Goal: Task Accomplishment & Management: Use online tool/utility

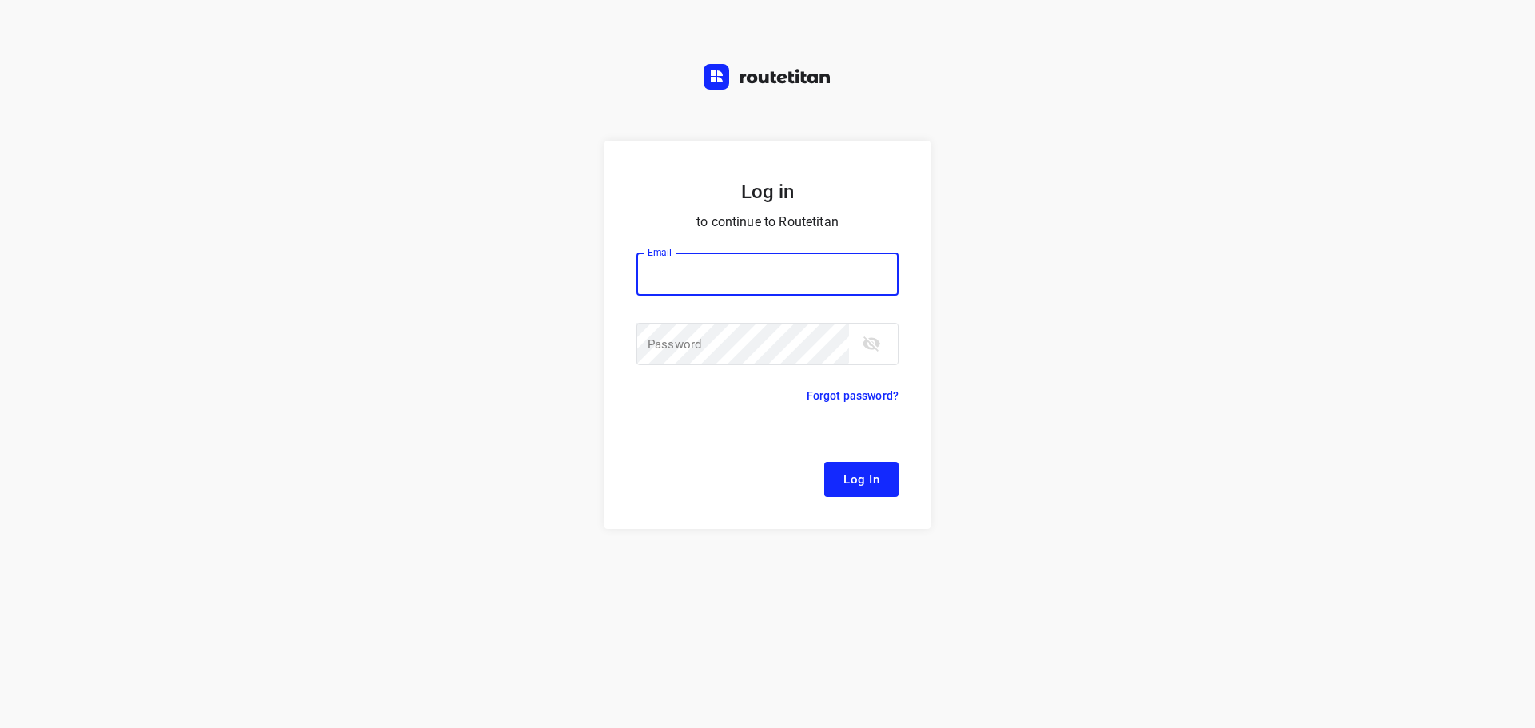
click at [706, 279] on input "email" at bounding box center [767, 274] width 262 height 43
type input "remco@fruitopjewerk.nl"
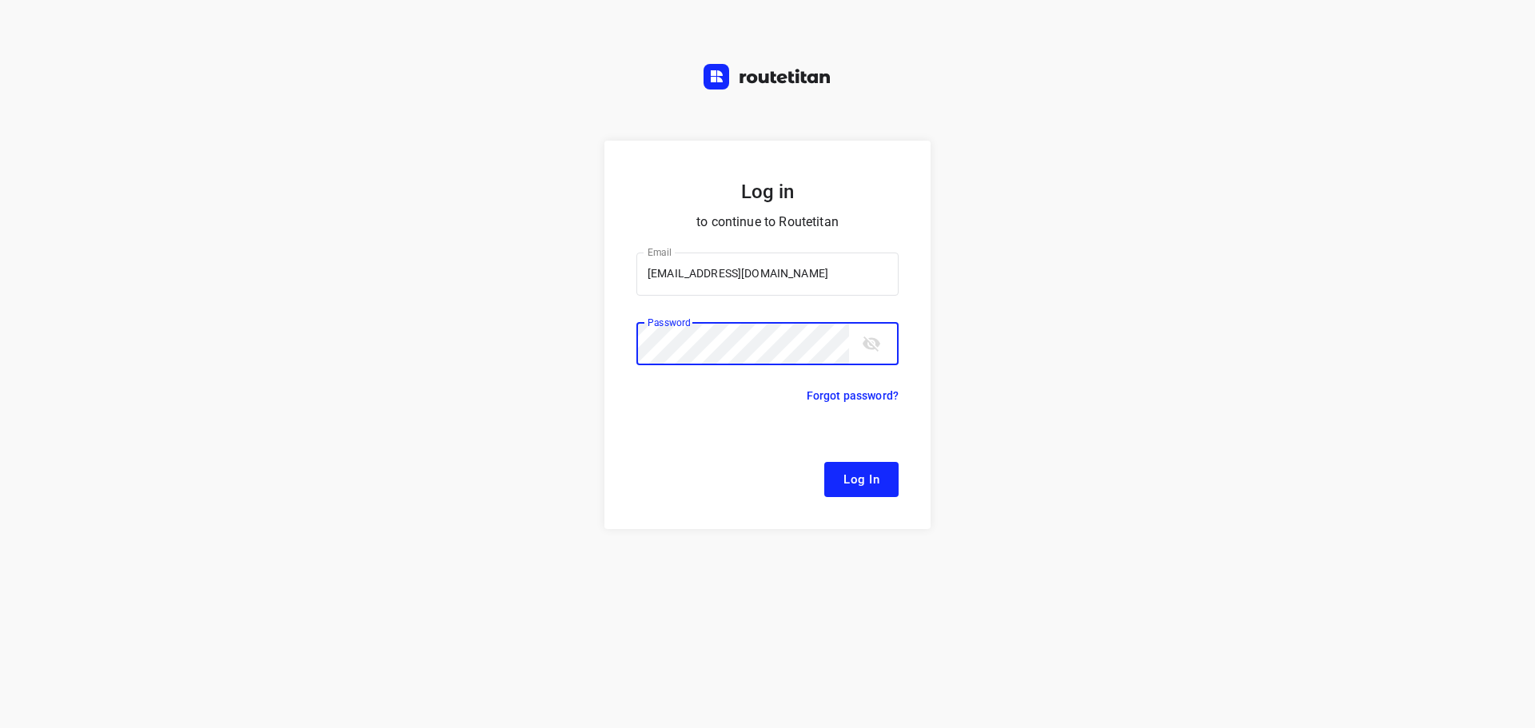
click at [824, 462] on button "Log In" at bounding box center [861, 479] width 74 height 35
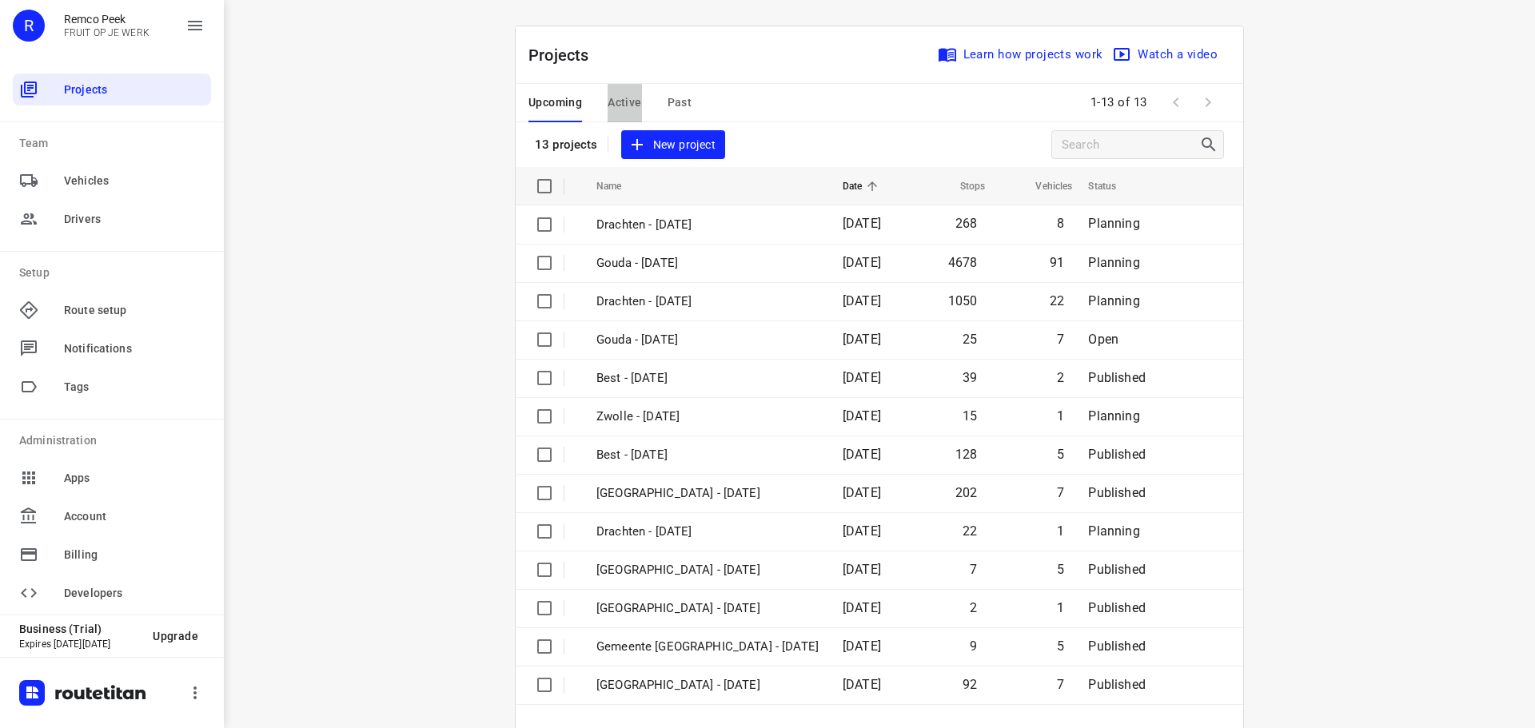
click at [628, 110] on span "Active" at bounding box center [624, 103] width 34 height 20
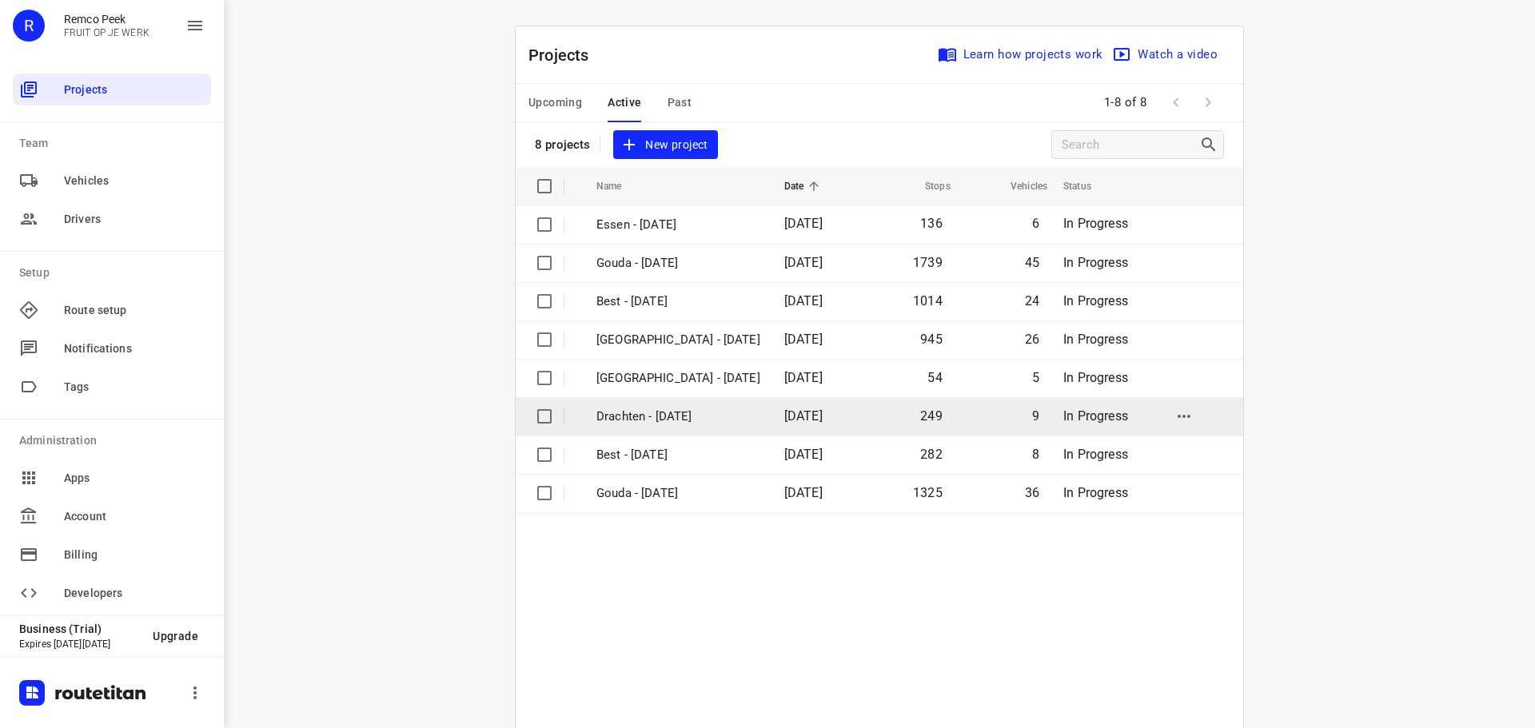
click at [631, 408] on p "Drachten - [DATE]" at bounding box center [678, 417] width 164 height 18
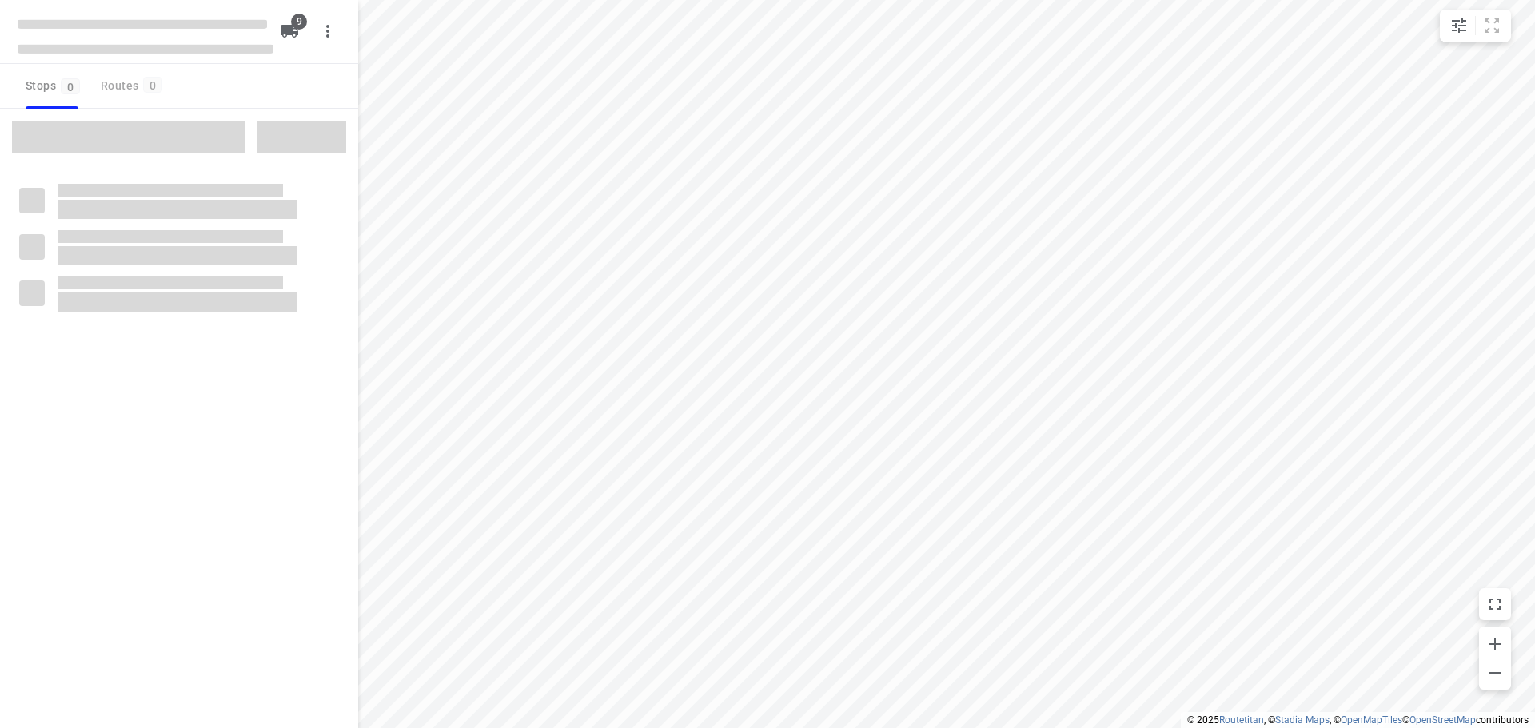
type input "distance"
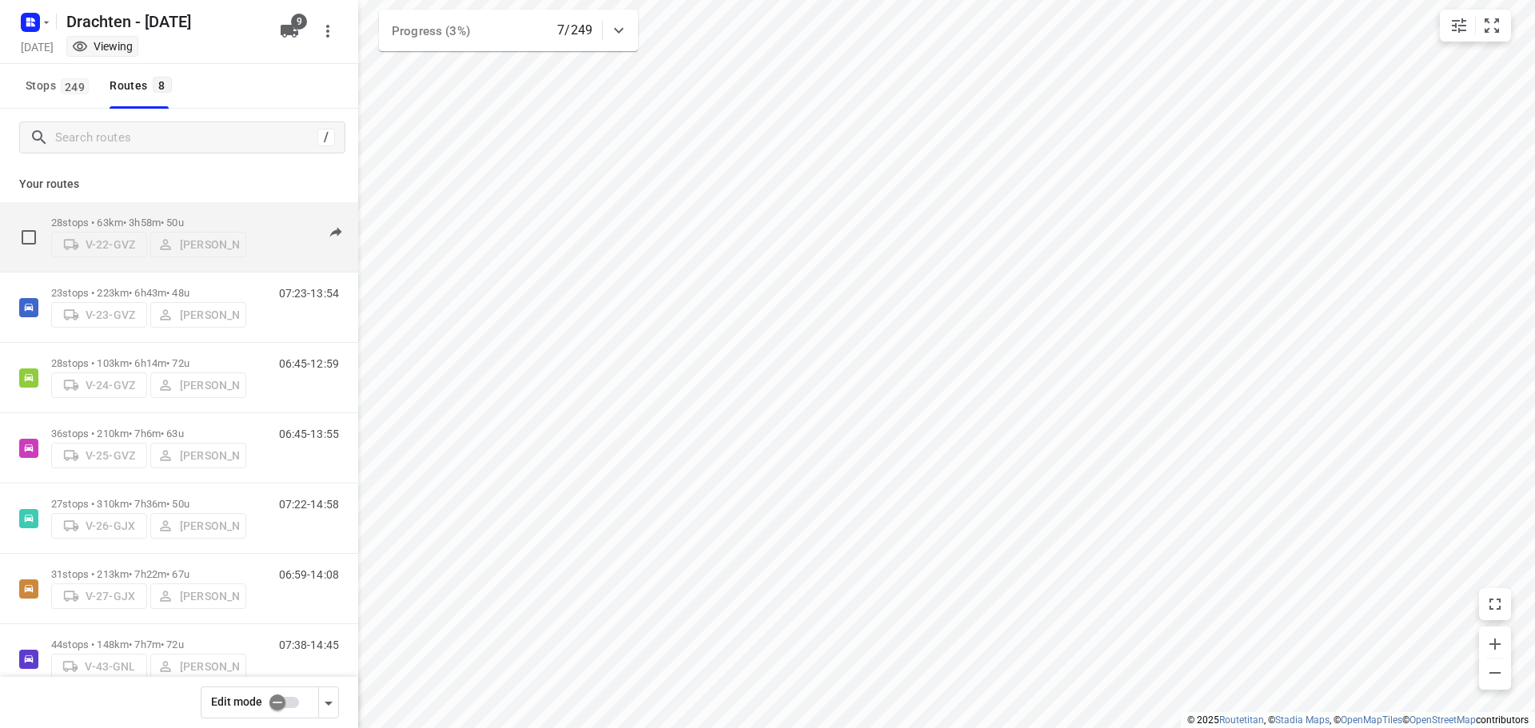
click at [155, 217] on p "28 stops • 63km • 3h58m • 50u" at bounding box center [148, 223] width 195 height 12
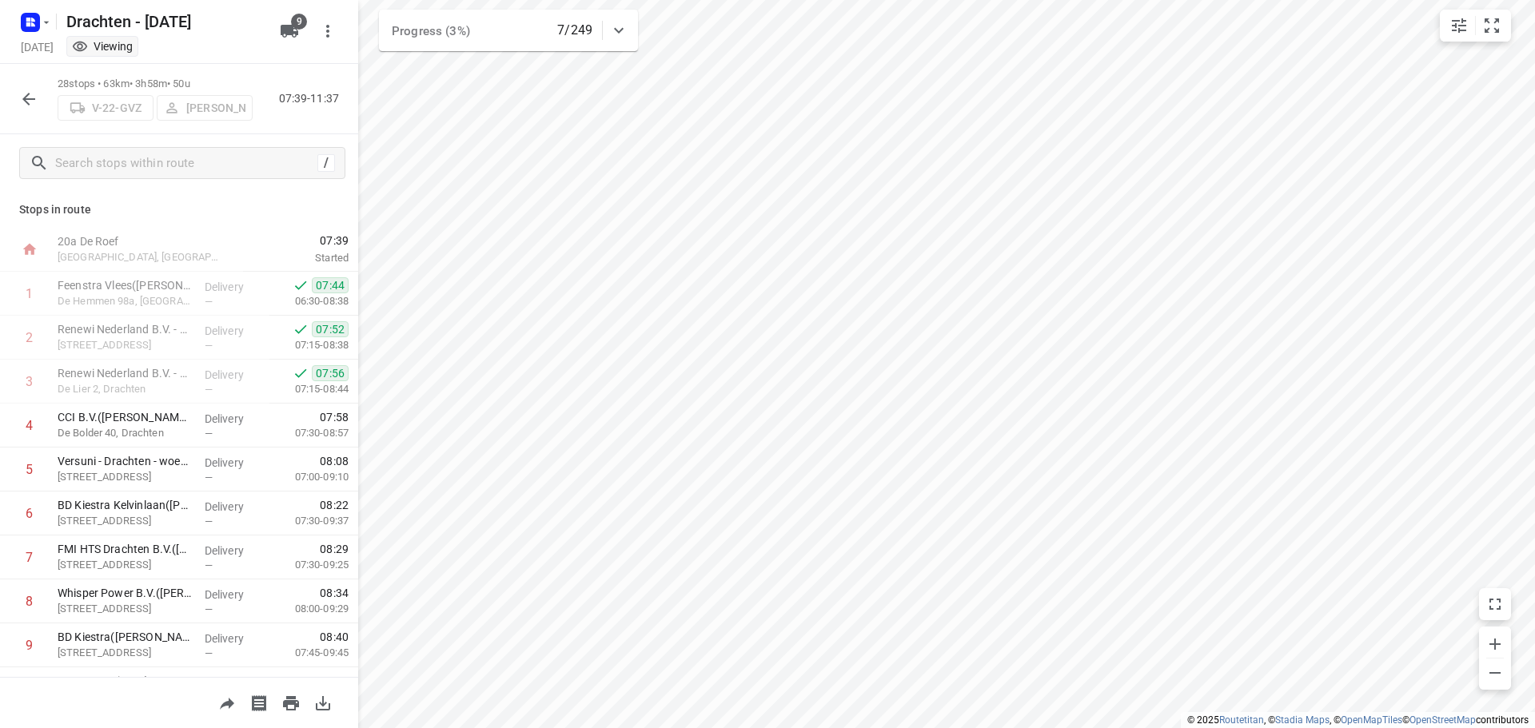
click at [42, 86] on div at bounding box center [29, 99] width 32 height 32
click at [31, 90] on icon "button" at bounding box center [28, 99] width 19 height 19
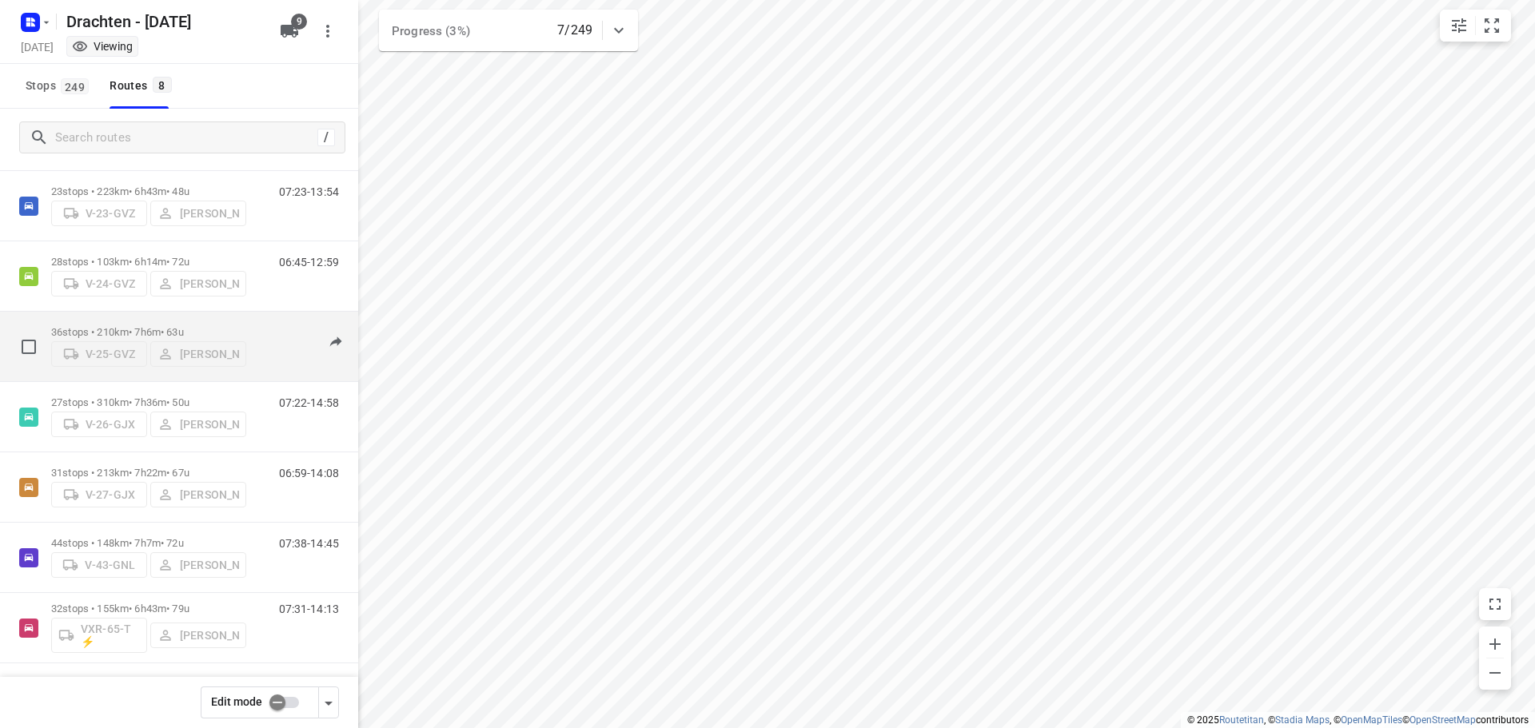
scroll to position [104, 0]
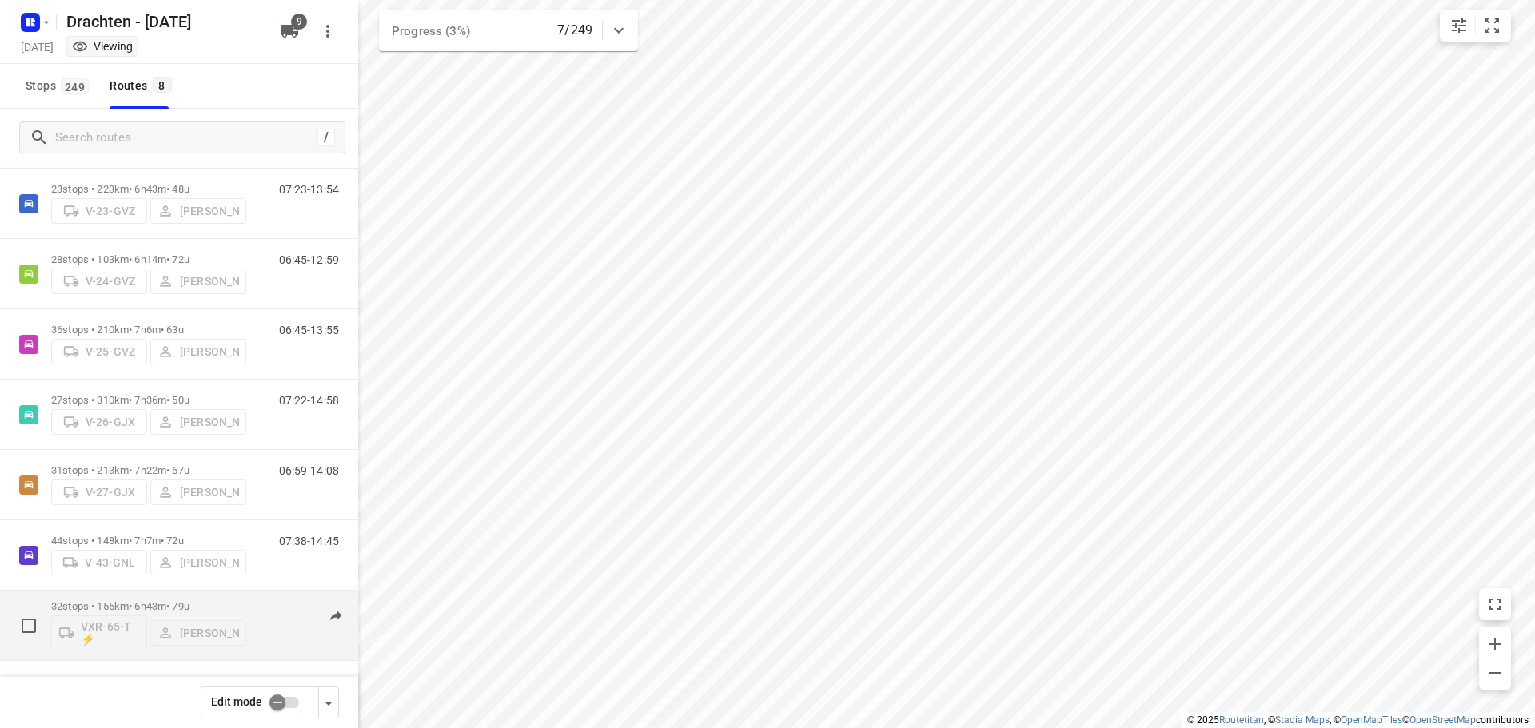
click at [135, 596] on div "32 stops • 155km • 6h43m • 79u VXR-65-T ⚡ Leon Holwerda" at bounding box center [148, 625] width 195 height 66
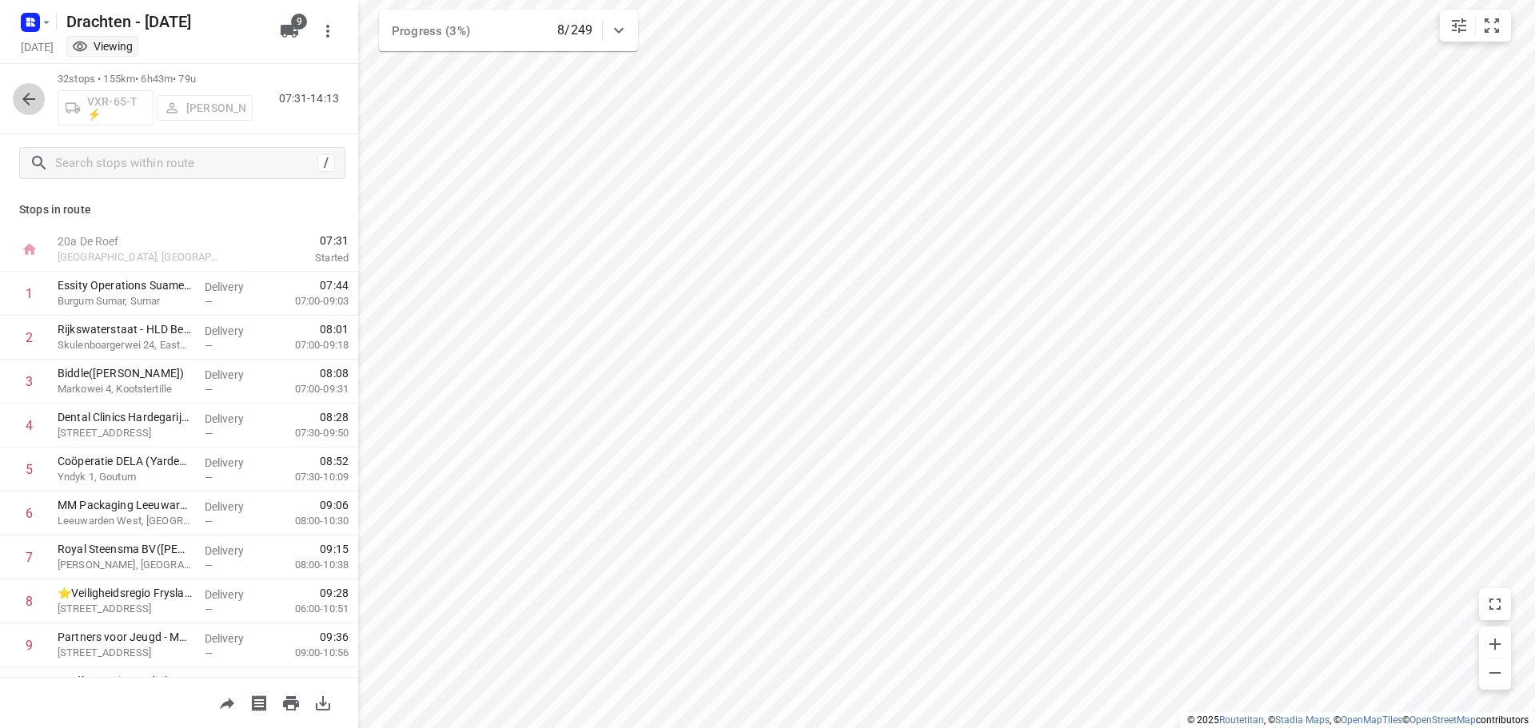
click at [33, 108] on icon "button" at bounding box center [28, 99] width 19 height 19
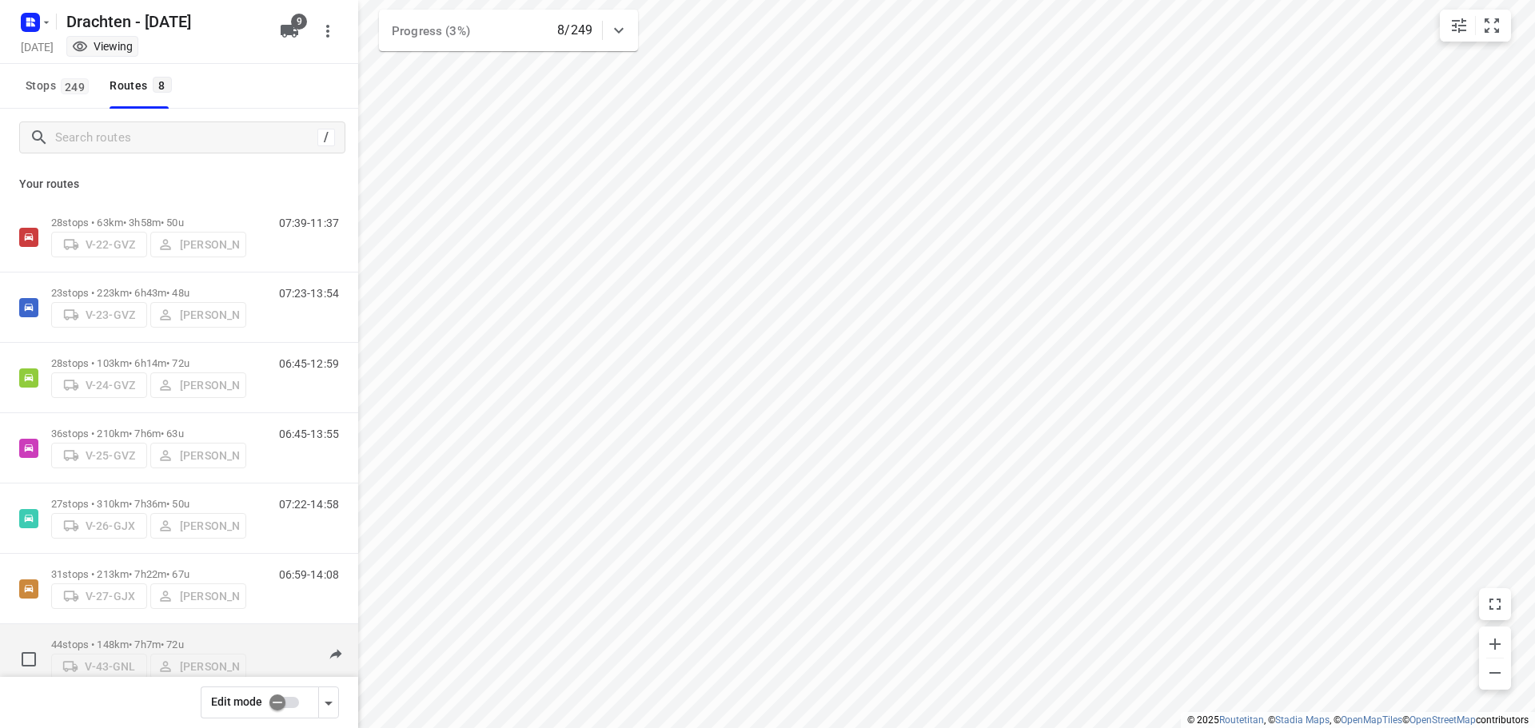
click at [130, 625] on div "44 stops • 148km • 7h7m • 72u V-43-GNL Wopke de Vries 07:38-14:45" at bounding box center [179, 659] width 358 height 70
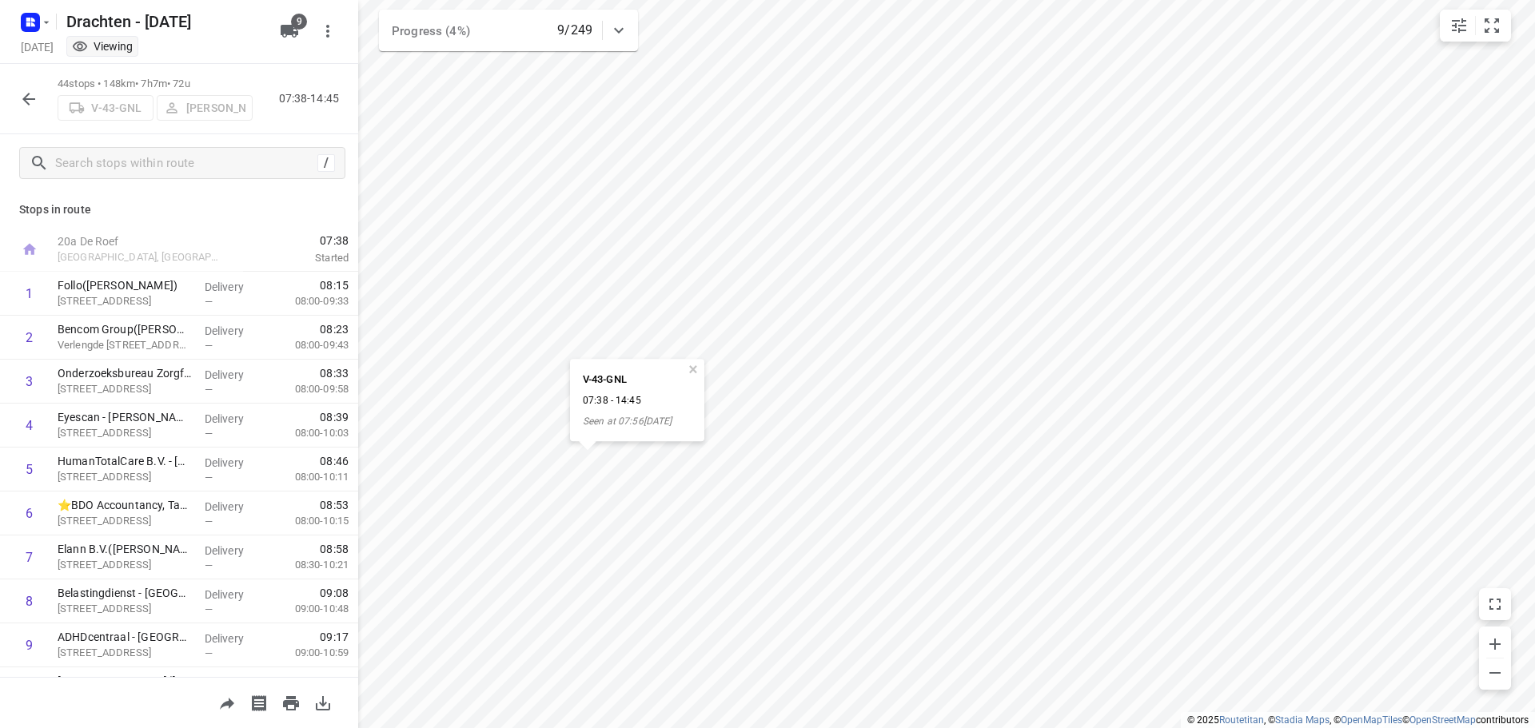
click at [28, 99] on icon "button" at bounding box center [28, 99] width 13 height 13
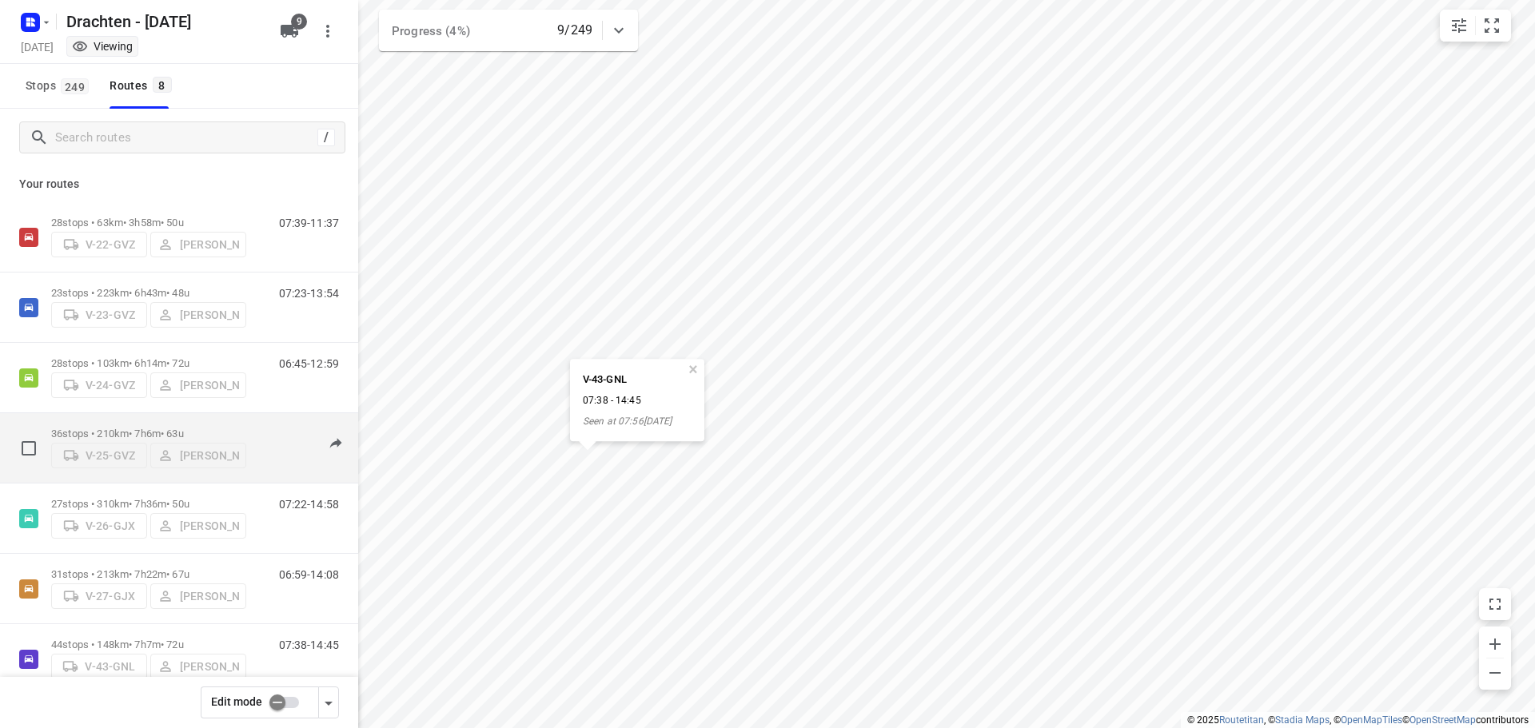
click at [123, 428] on p "36 stops • 210km • 7h6m • 63u" at bounding box center [148, 434] width 195 height 12
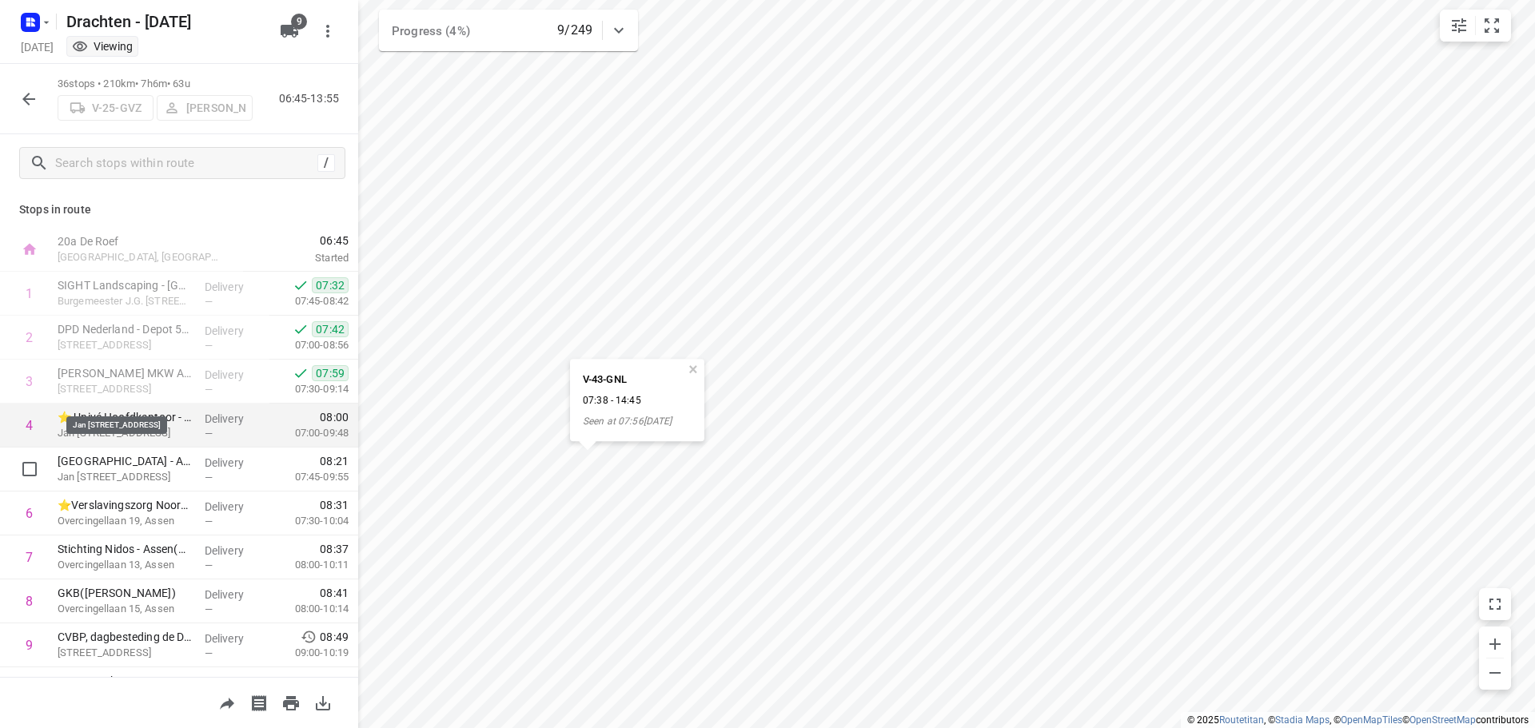
scroll to position [480, 0]
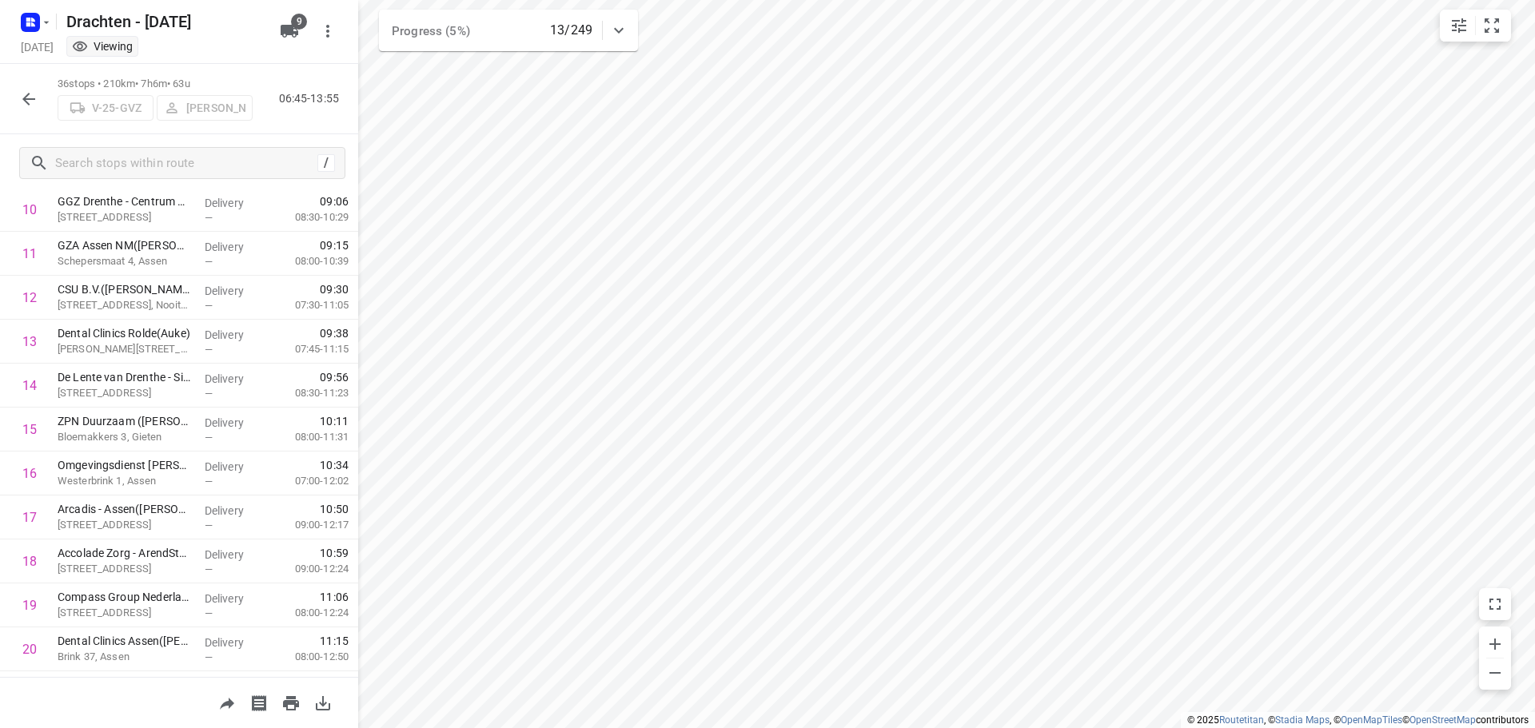
click at [30, 102] on icon "button" at bounding box center [28, 99] width 19 height 19
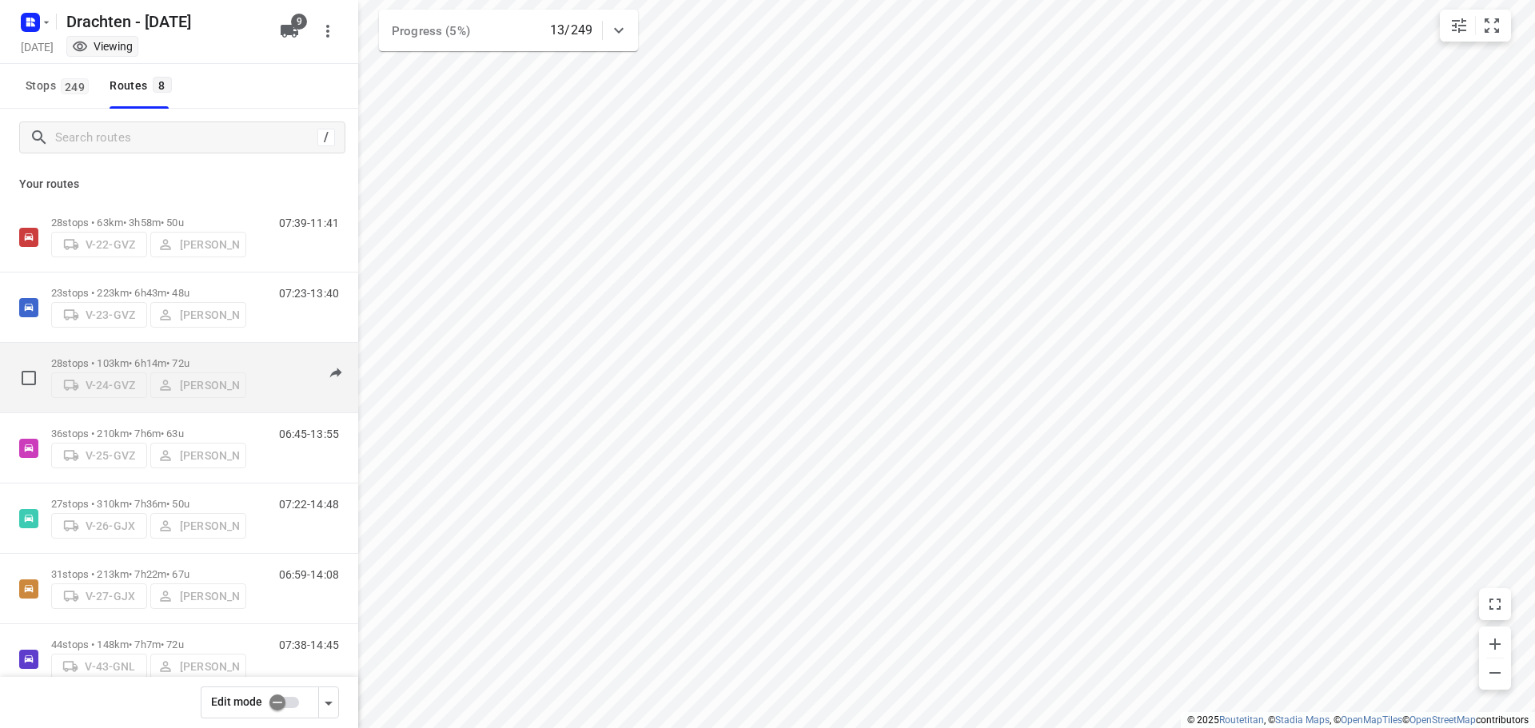
click at [141, 349] on div "28 stops • 103km • 6h14m • 72u V-24-GVZ Jelmer Knol" at bounding box center [148, 377] width 195 height 57
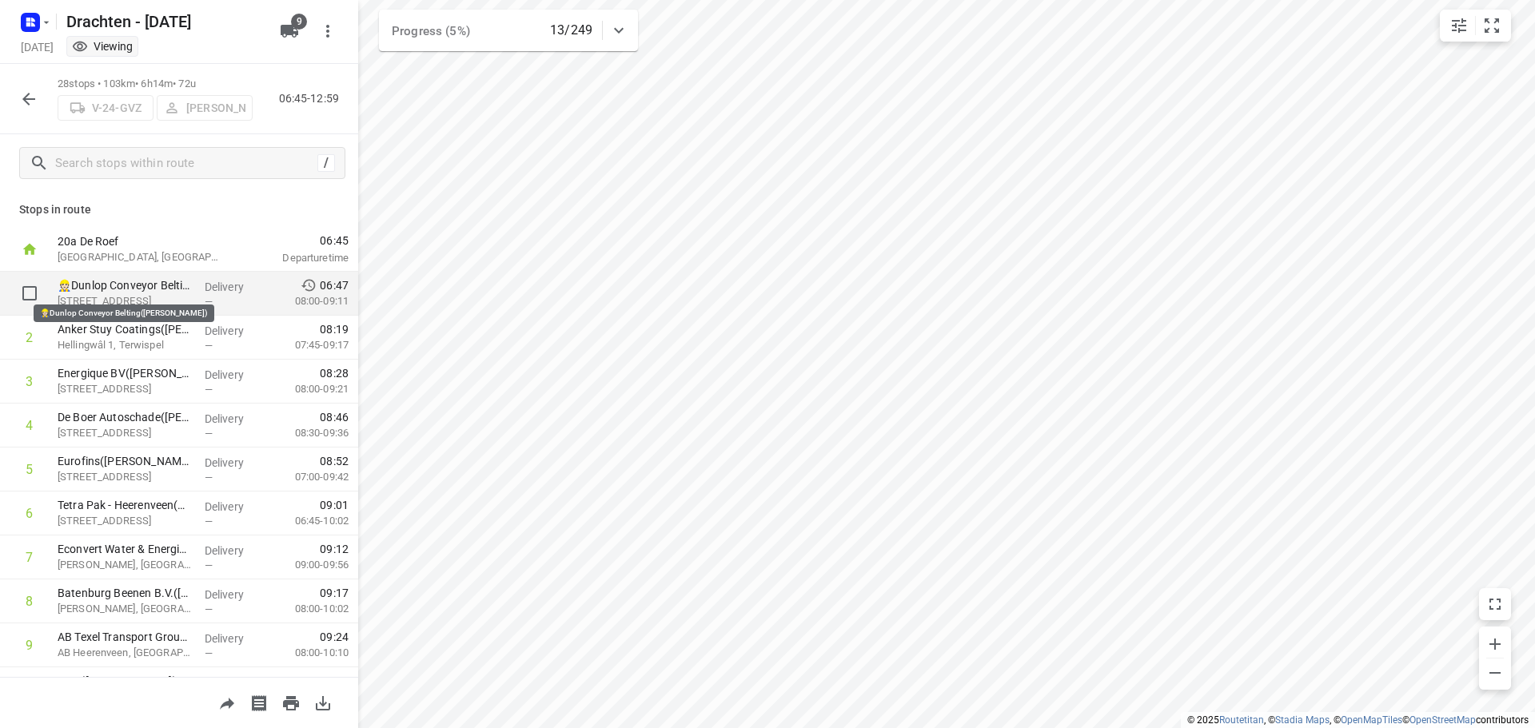
click at [171, 292] on p "👷🏻Dunlop Conveyor Belting([PERSON_NAME])" at bounding box center [125, 285] width 134 height 16
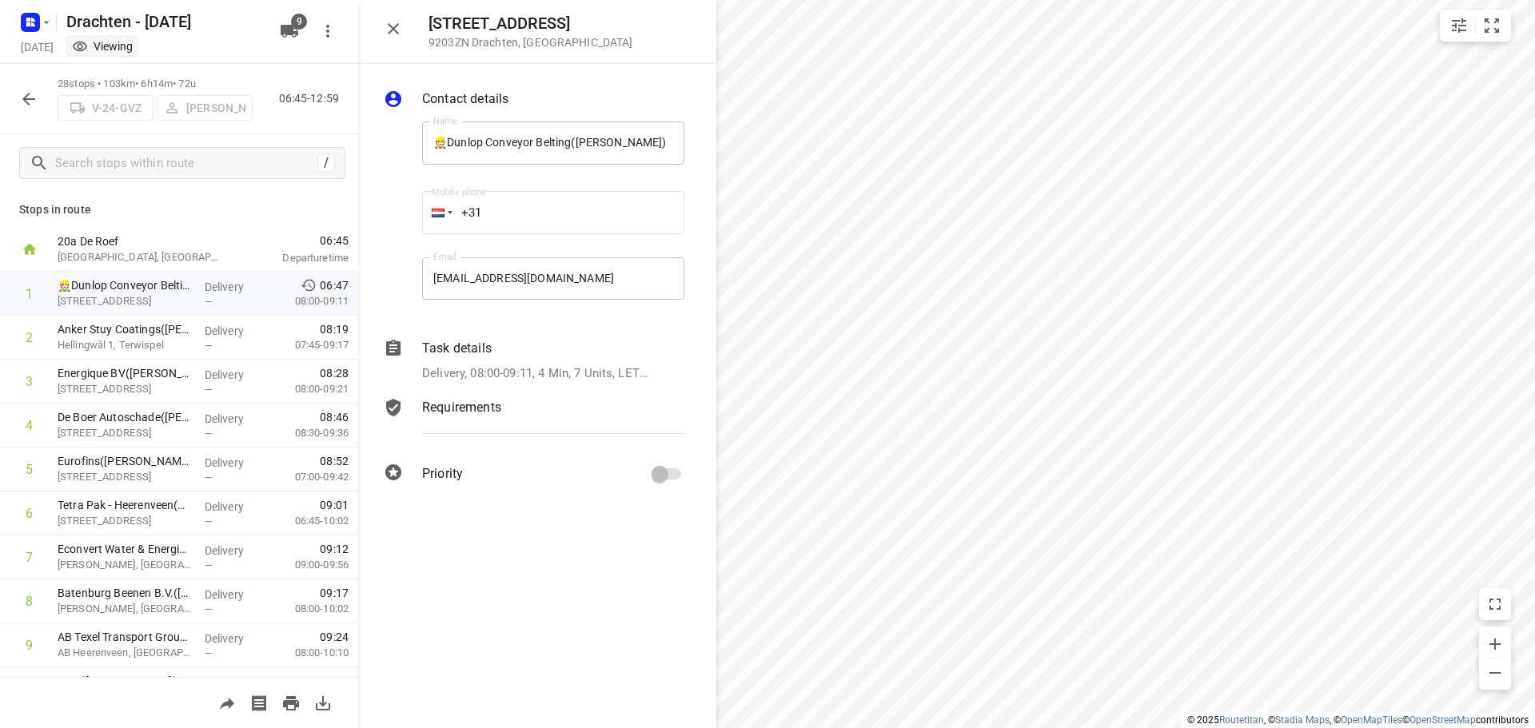
click at [38, 110] on button "button" at bounding box center [29, 99] width 32 height 32
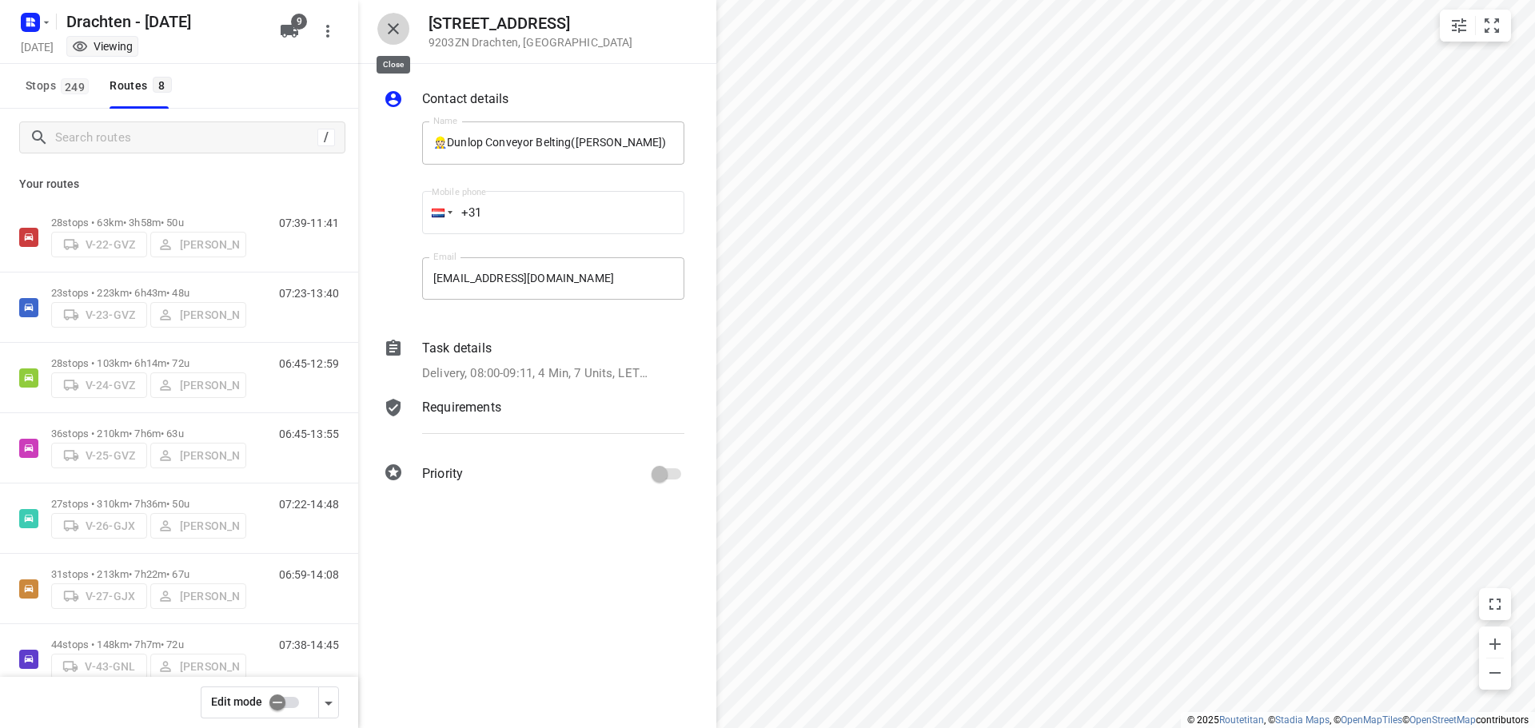
click at [402, 36] on icon "button" at bounding box center [393, 28] width 19 height 19
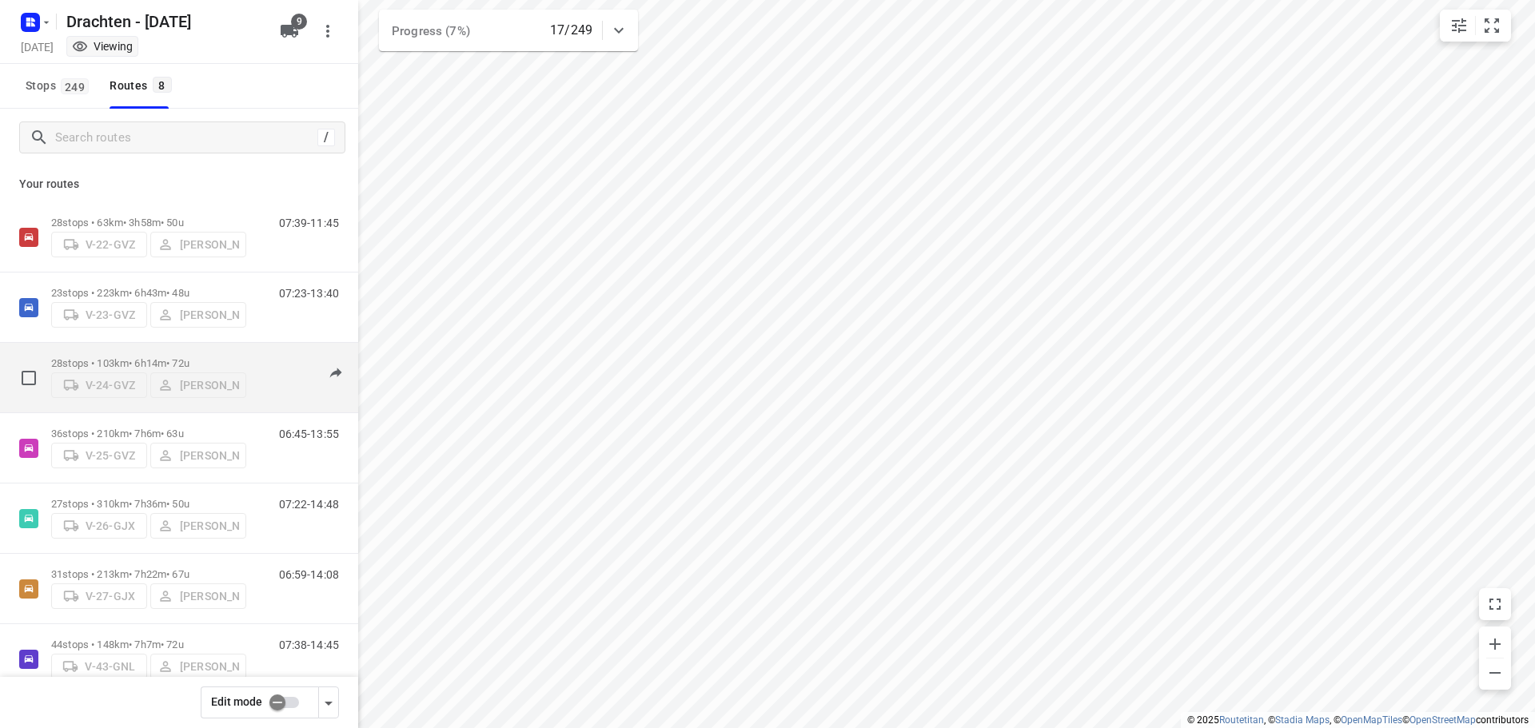
click at [146, 350] on div "28 stops • 103km • 6h14m • 72u V-24-GVZ Jelmer Knol" at bounding box center [148, 377] width 195 height 57
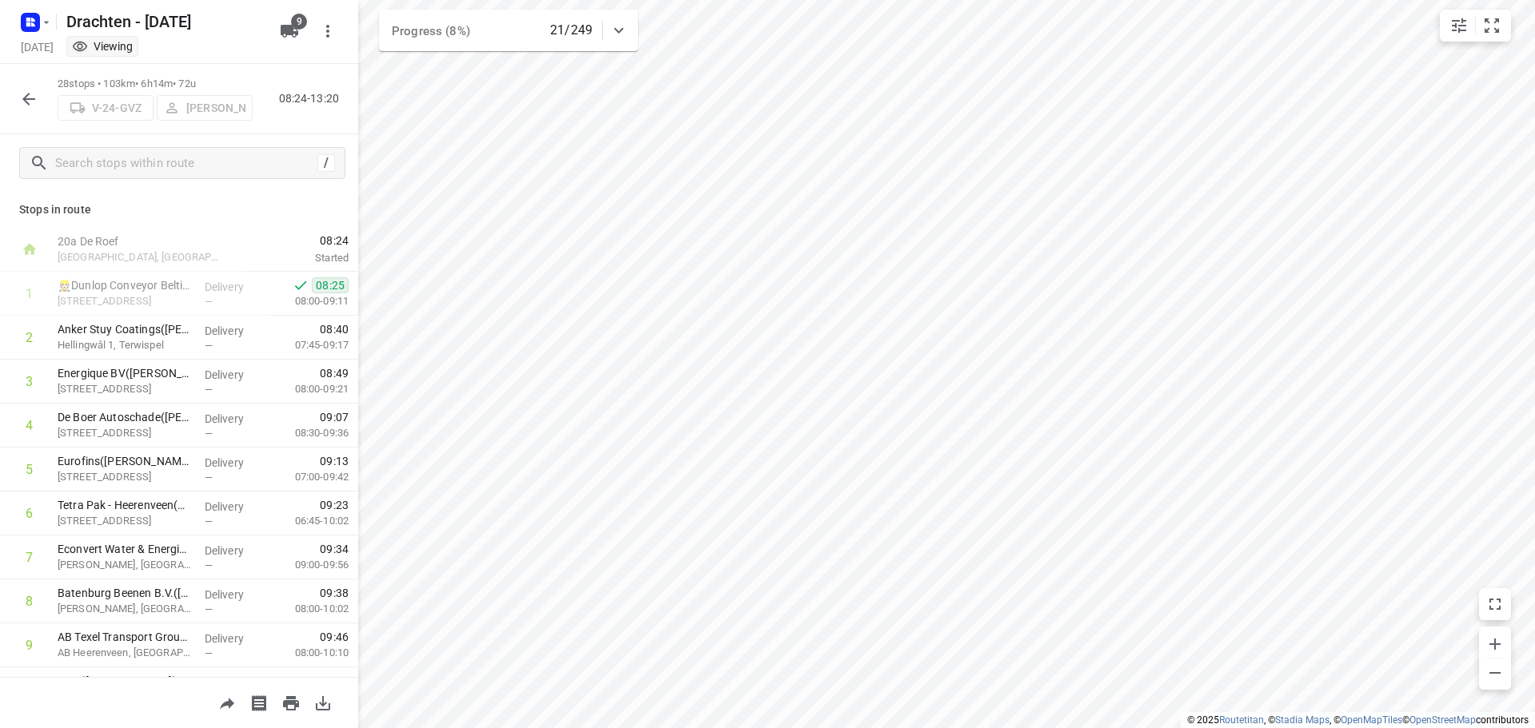
click at [36, 103] on icon "button" at bounding box center [28, 99] width 19 height 19
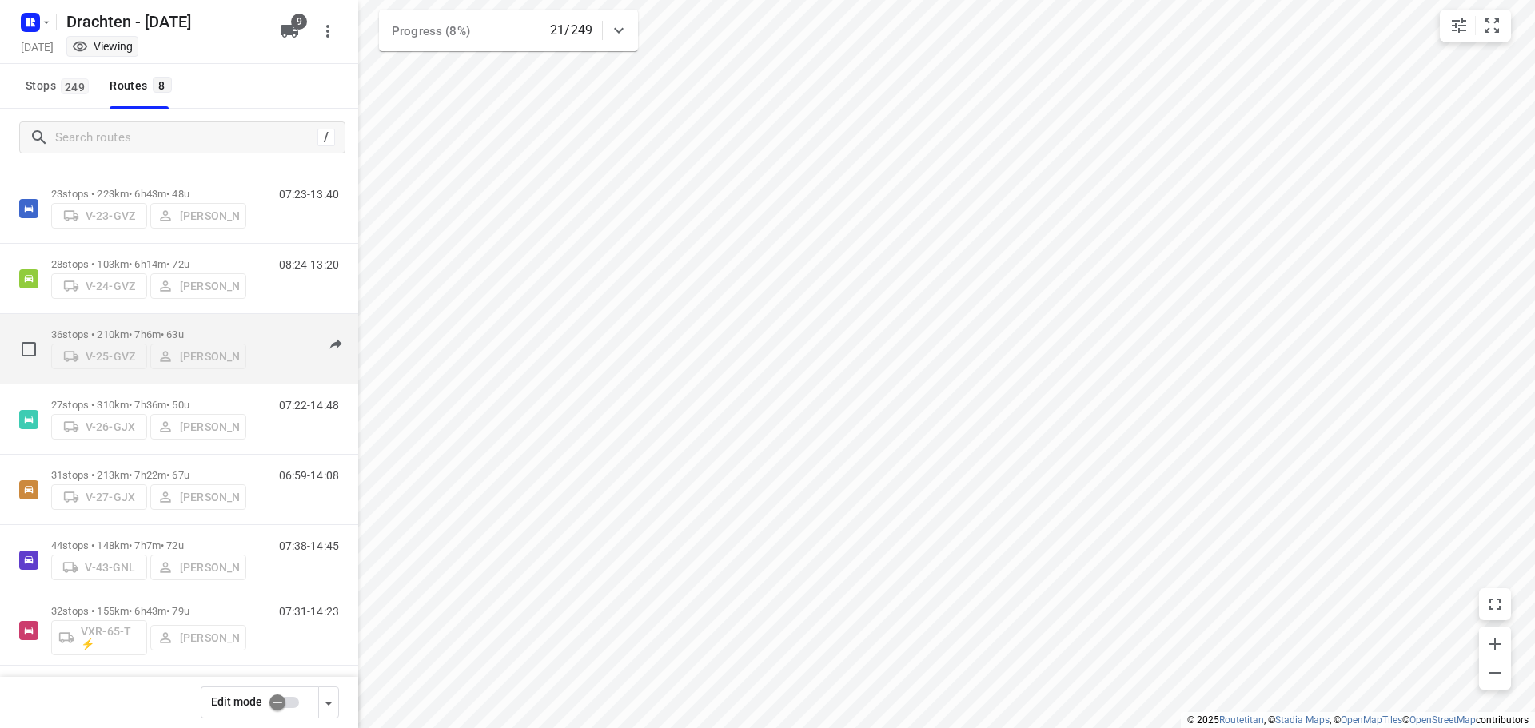
scroll to position [104, 0]
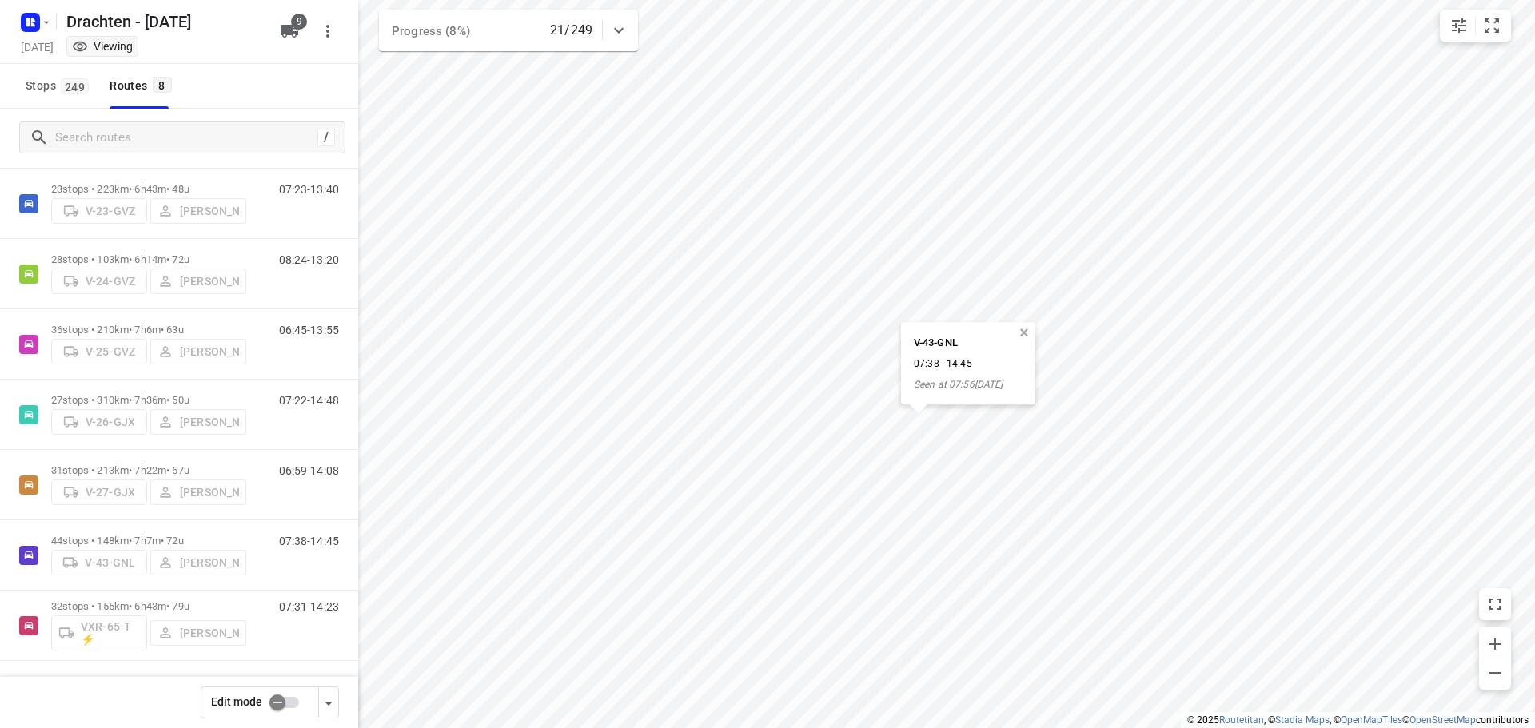
click at [1031, 334] on button "button" at bounding box center [1024, 333] width 14 height 14
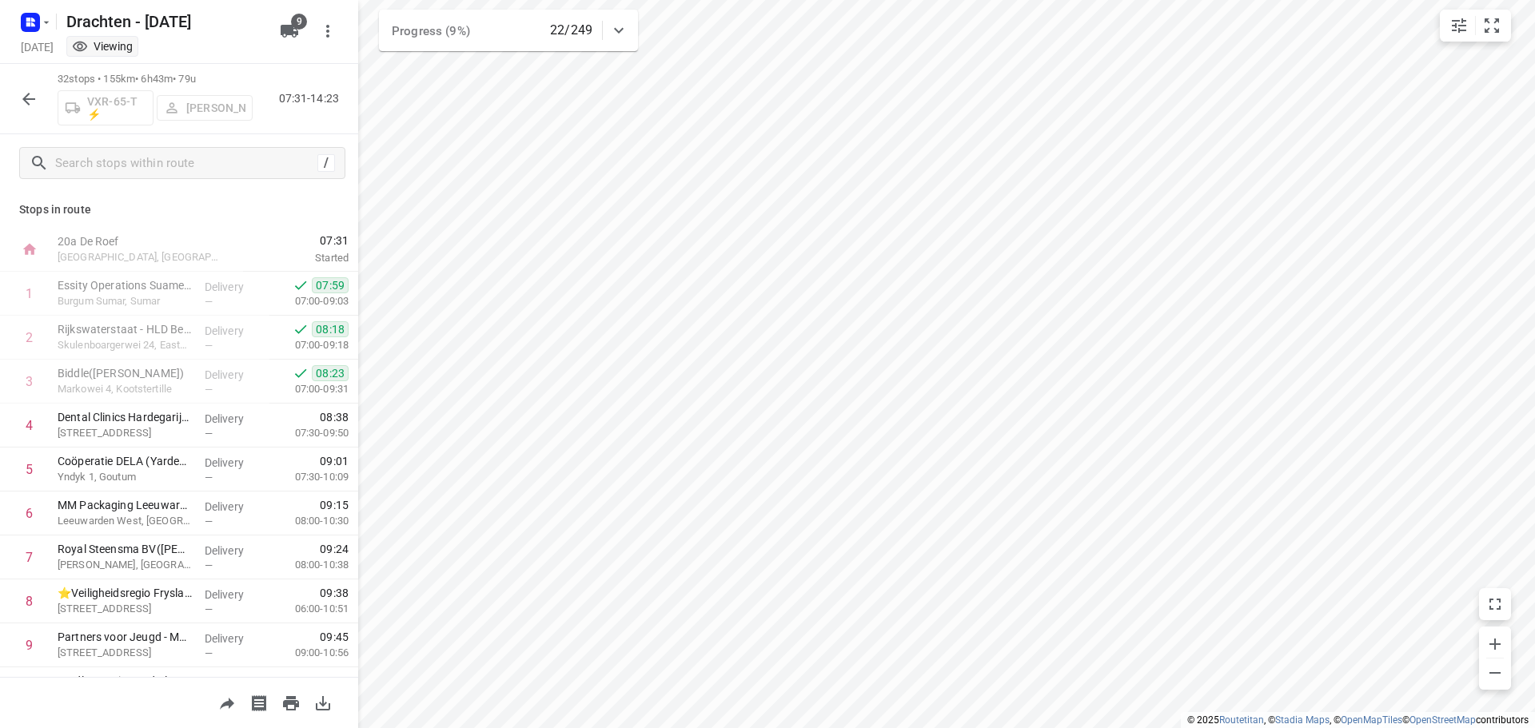
click at [24, 90] on icon "button" at bounding box center [28, 99] width 19 height 19
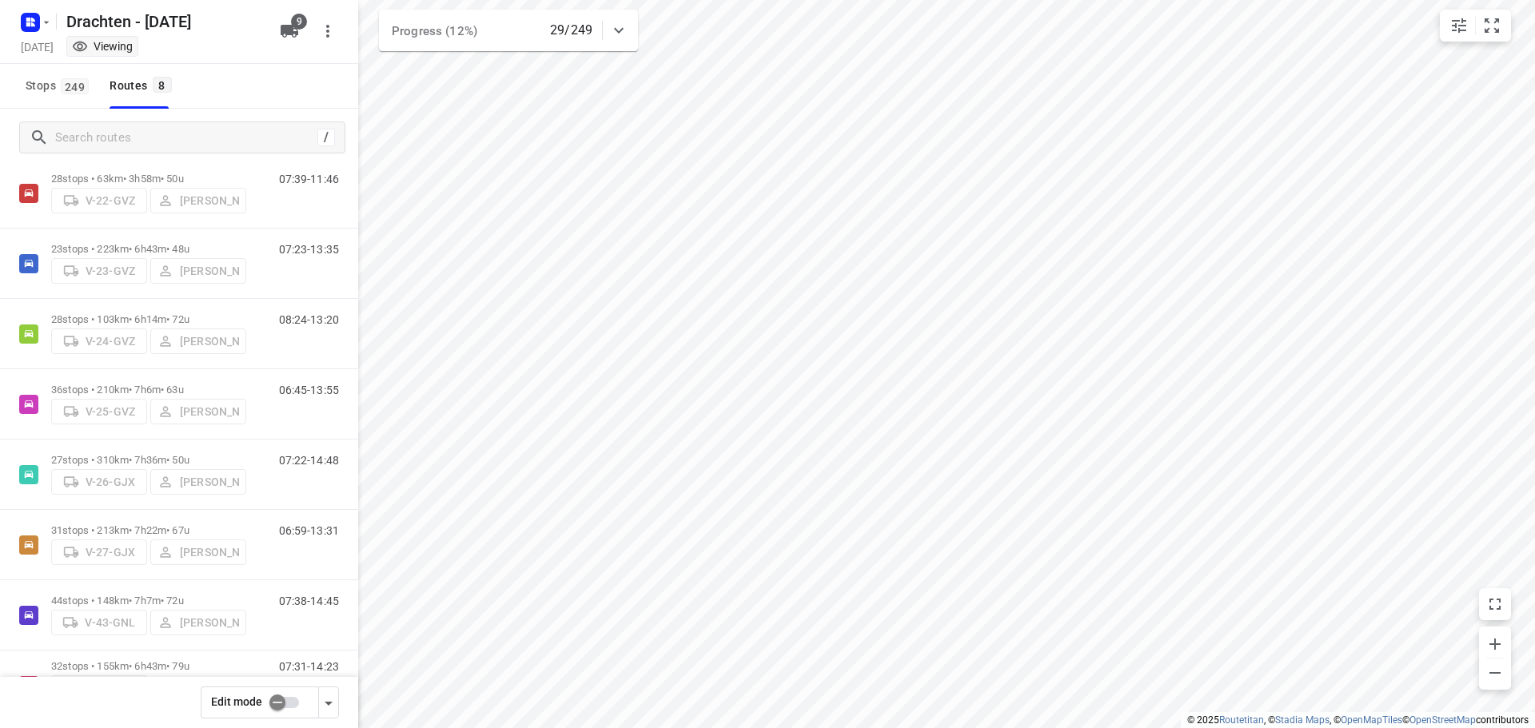
scroll to position [0, 0]
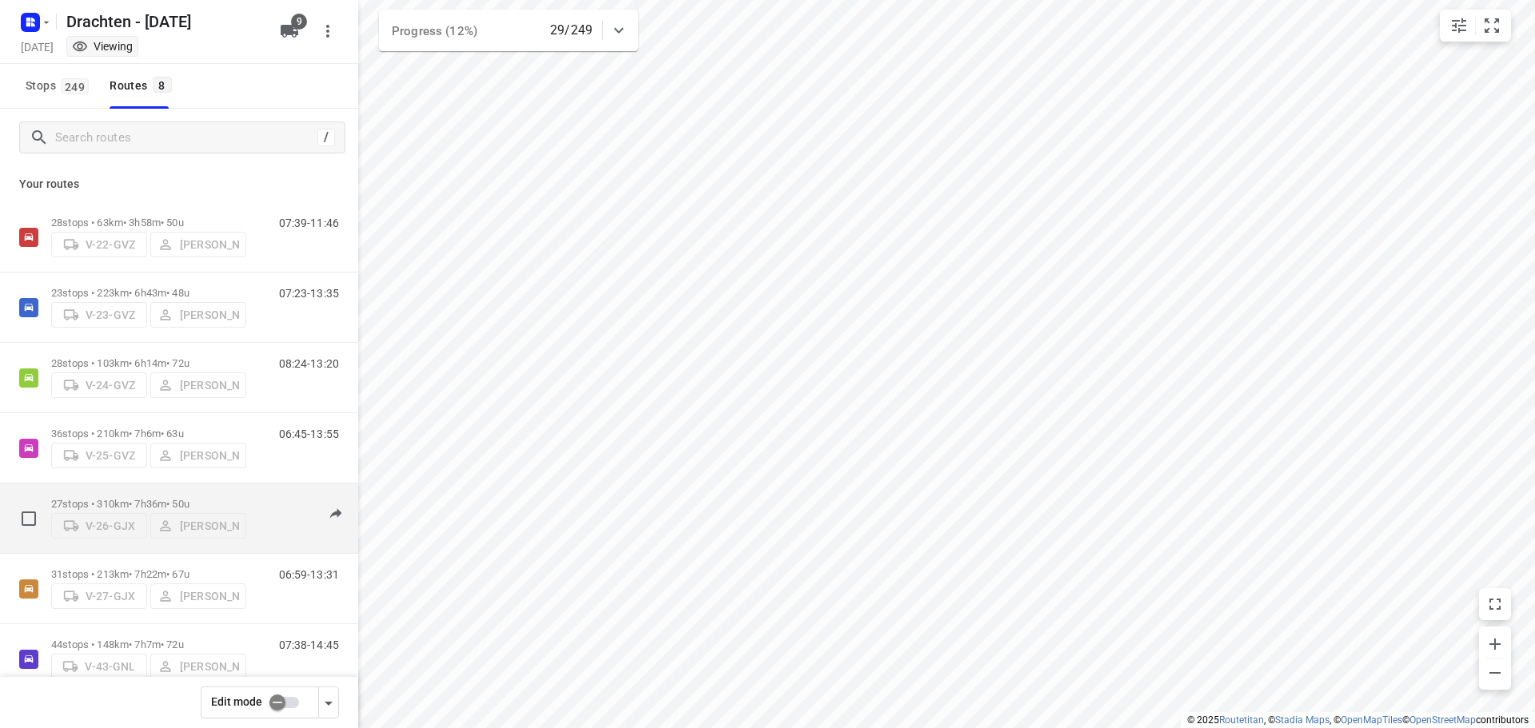
click at [131, 498] on p "27 stops • 310km • 7h36m • 50u" at bounding box center [148, 504] width 195 height 12
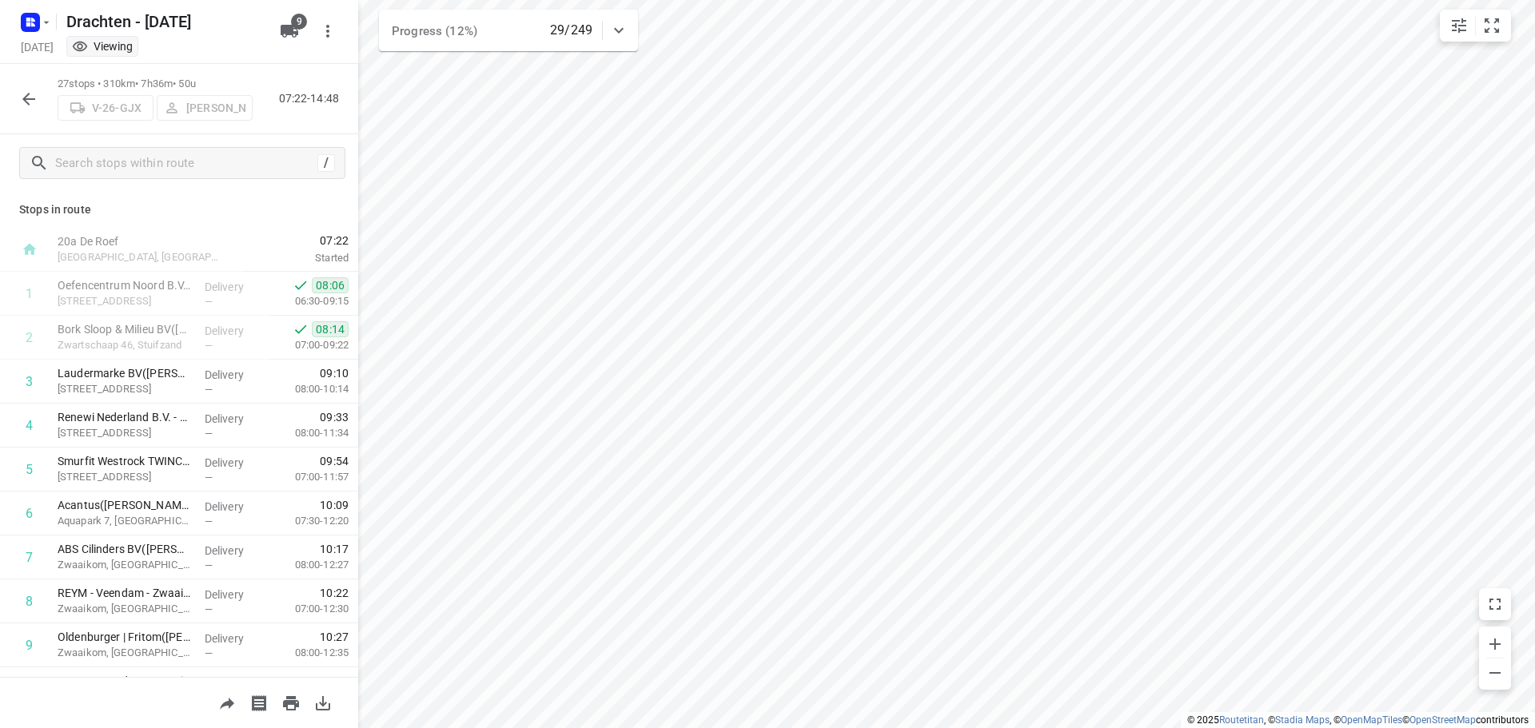
click at [24, 108] on icon "button" at bounding box center [28, 99] width 19 height 19
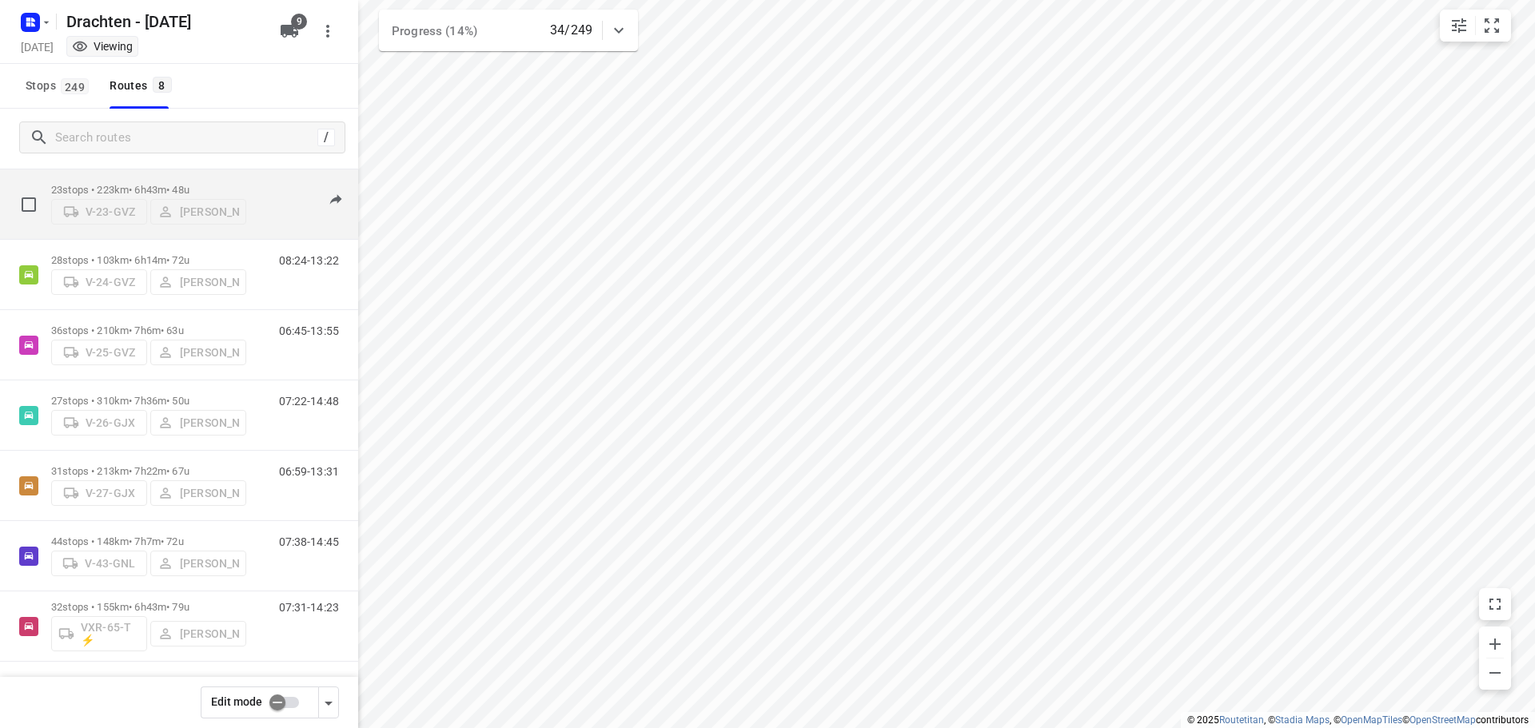
scroll to position [104, 0]
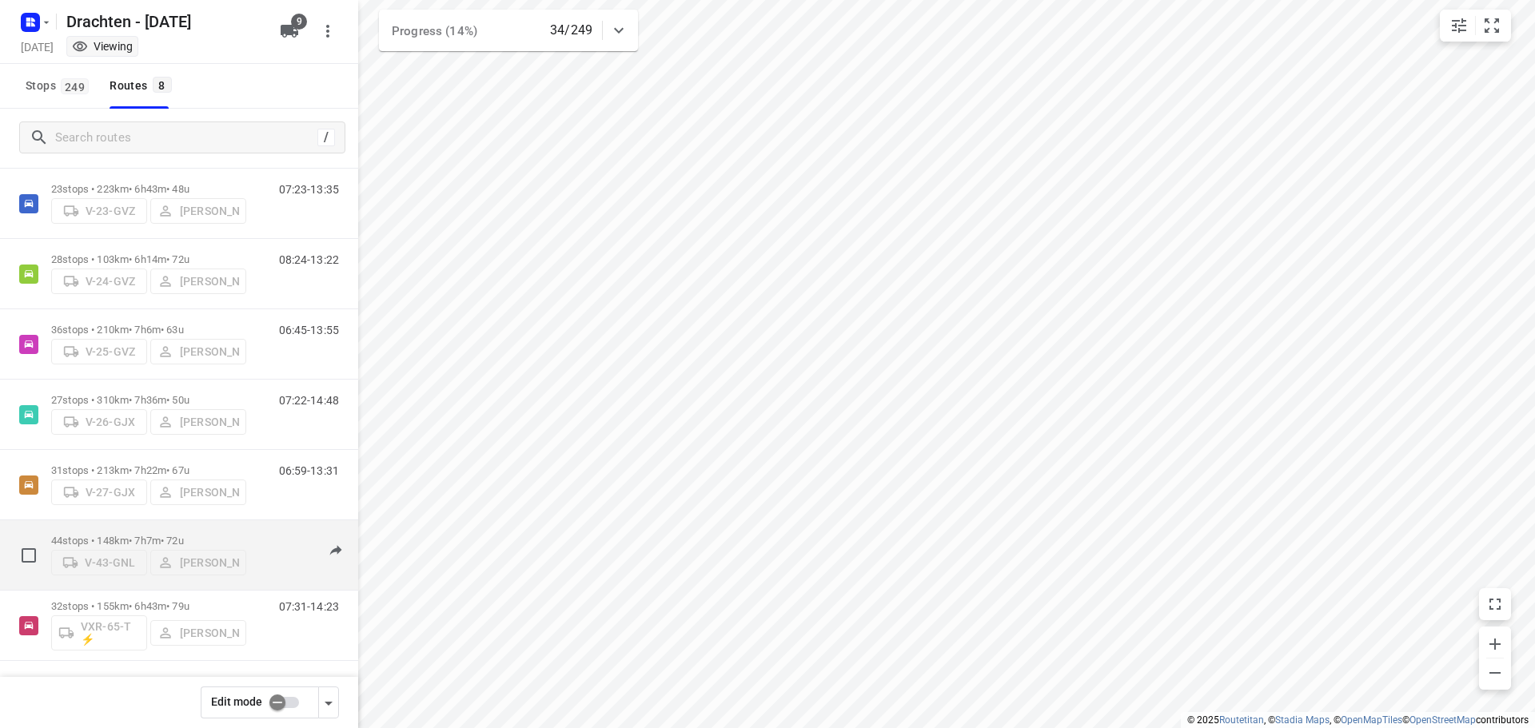
click at [148, 535] on p "44 stops • 148km • 7h7m • 72u" at bounding box center [148, 541] width 195 height 12
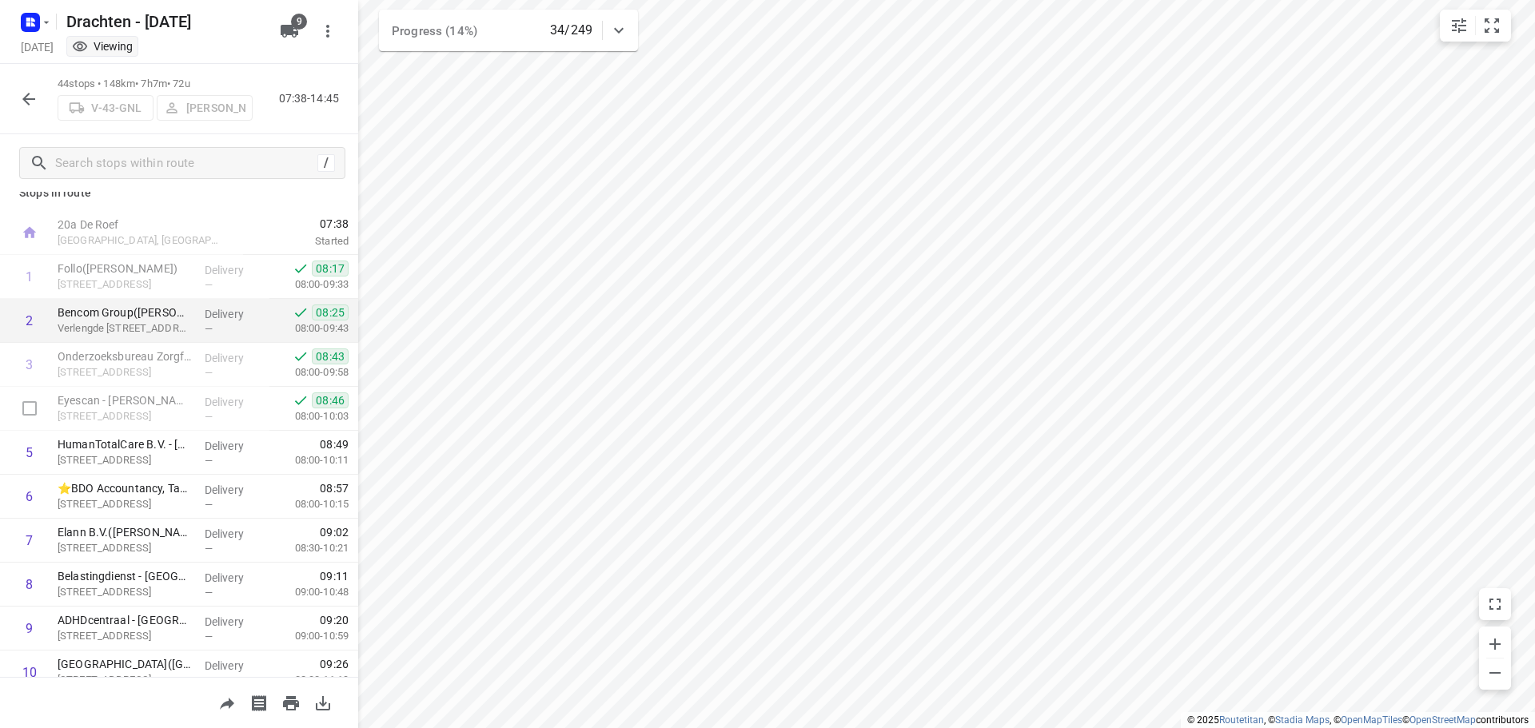
scroll to position [0, 0]
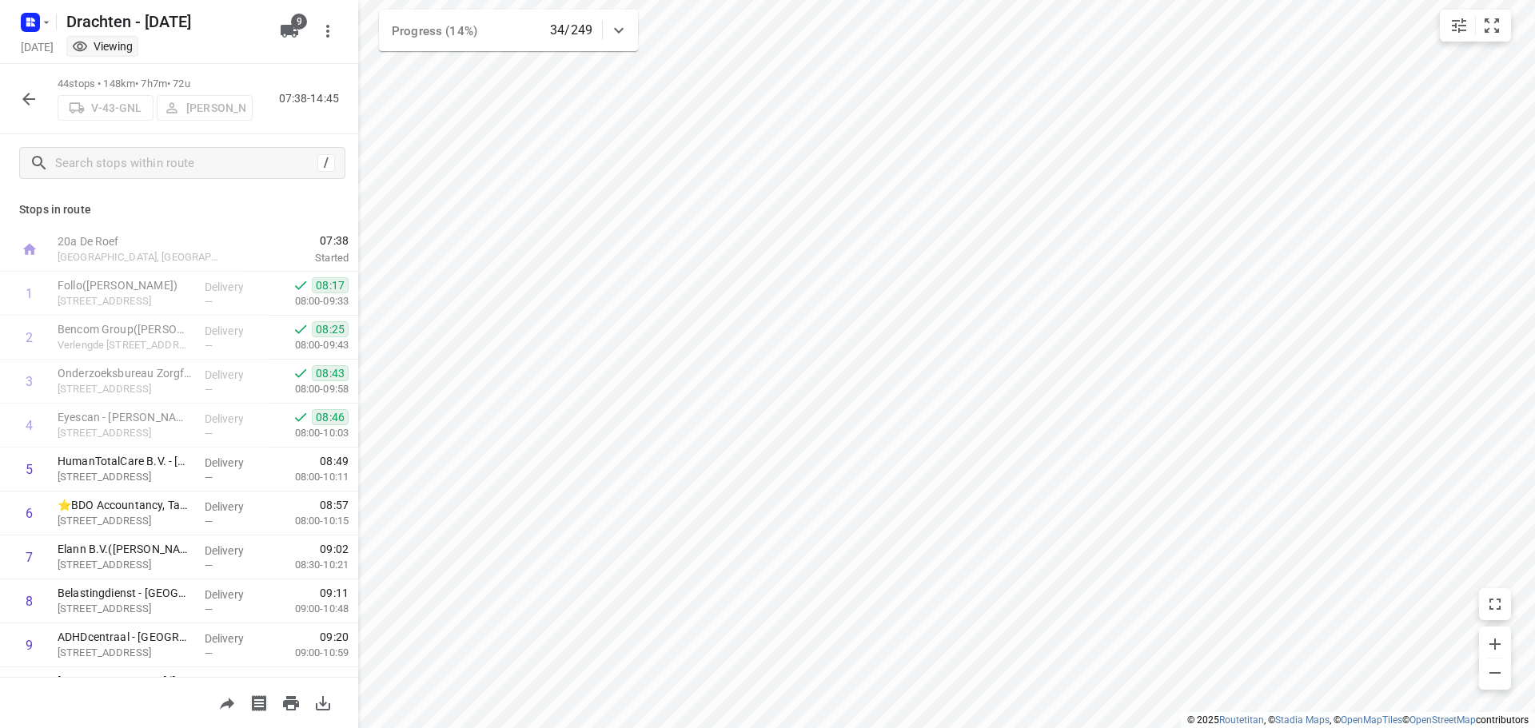
click at [20, 95] on icon "button" at bounding box center [28, 99] width 19 height 19
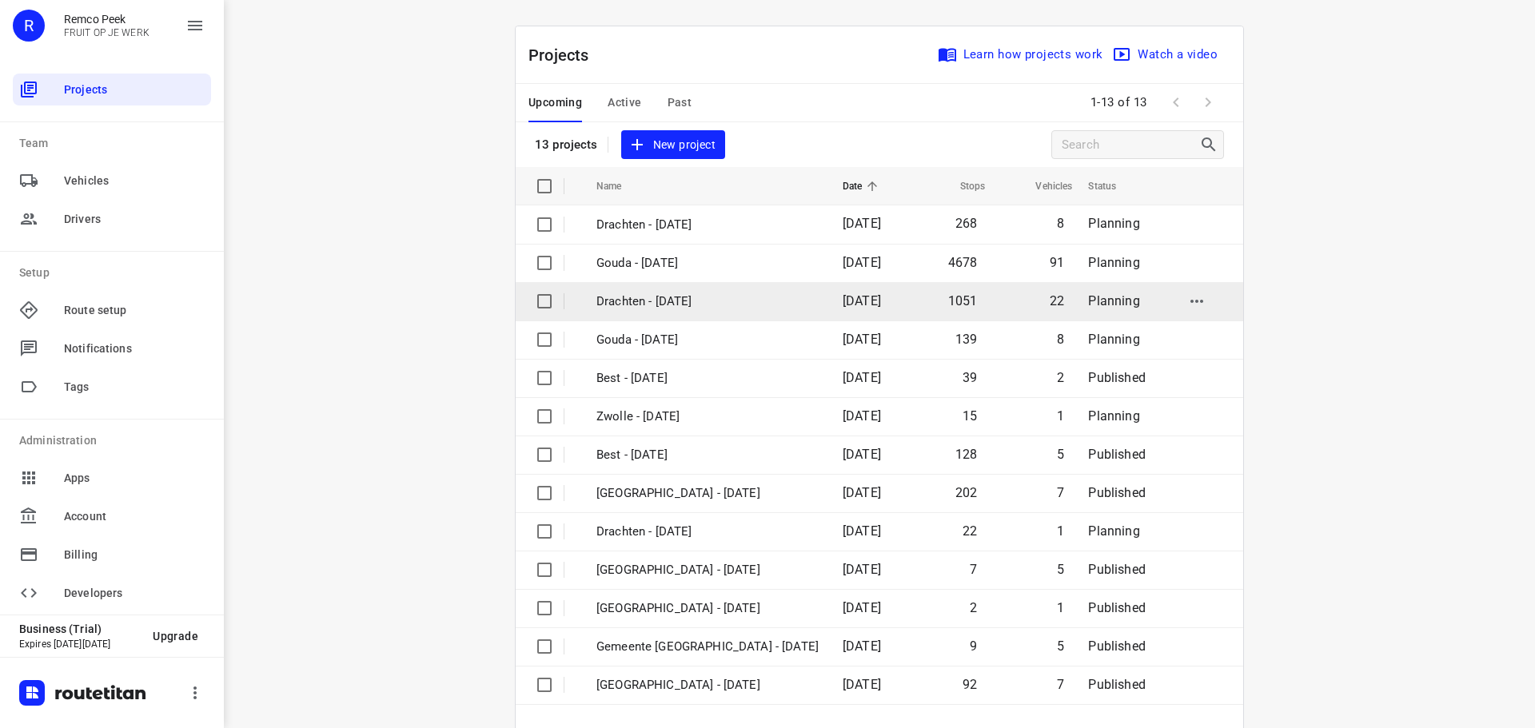
click at [651, 313] on td "Drachten - [DATE]" at bounding box center [704, 301] width 249 height 38
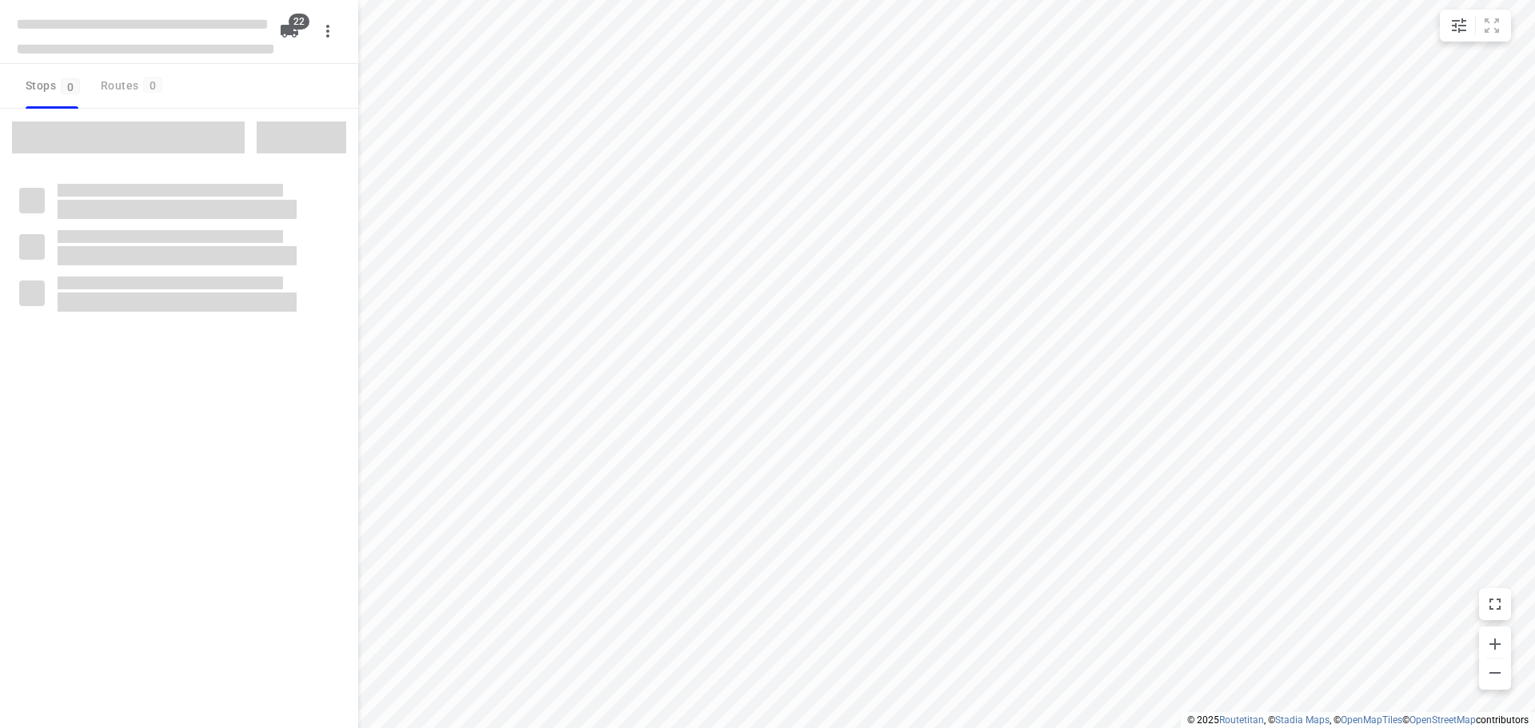
type input "distance"
checkbox input "true"
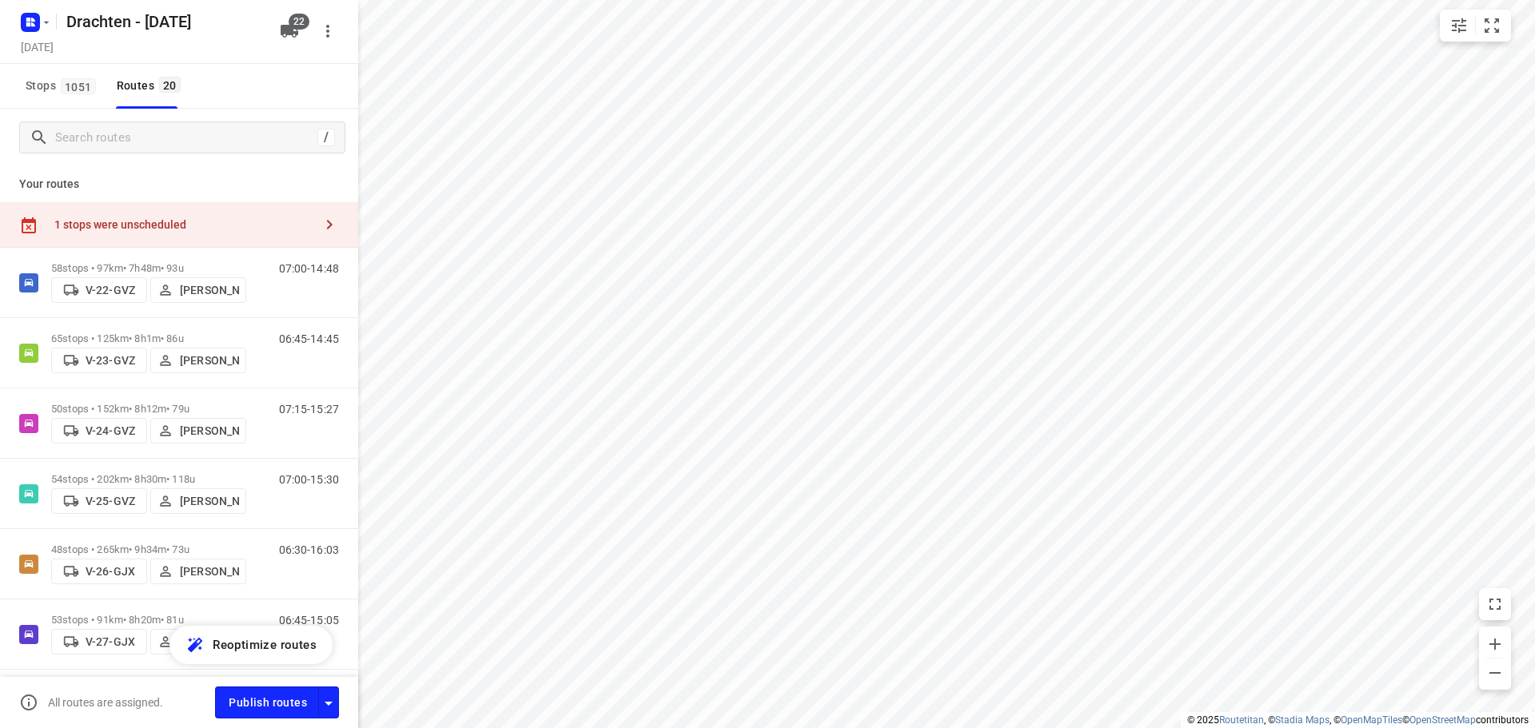
click at [221, 221] on div "1 stops were unscheduled" at bounding box center [183, 224] width 259 height 13
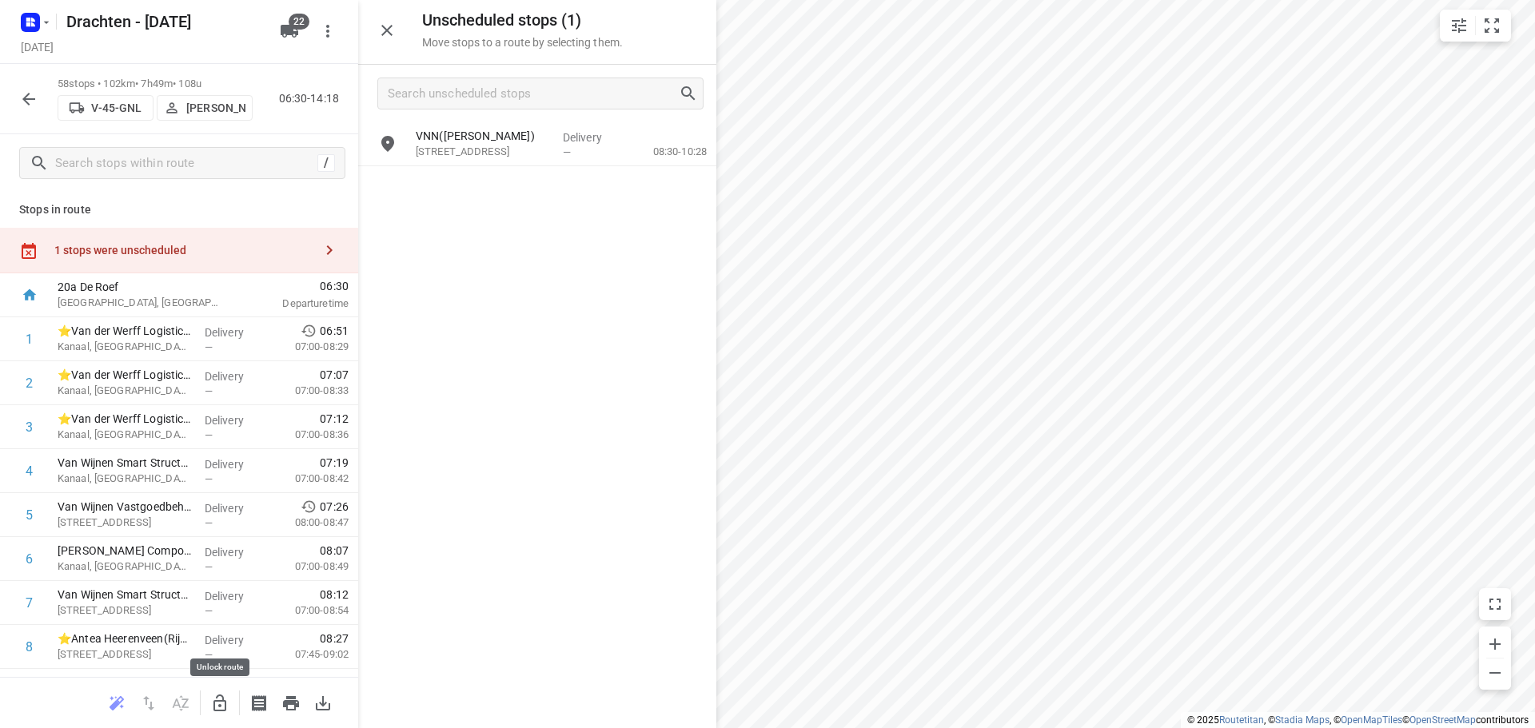
click at [224, 707] on icon "button" at bounding box center [219, 703] width 19 height 19
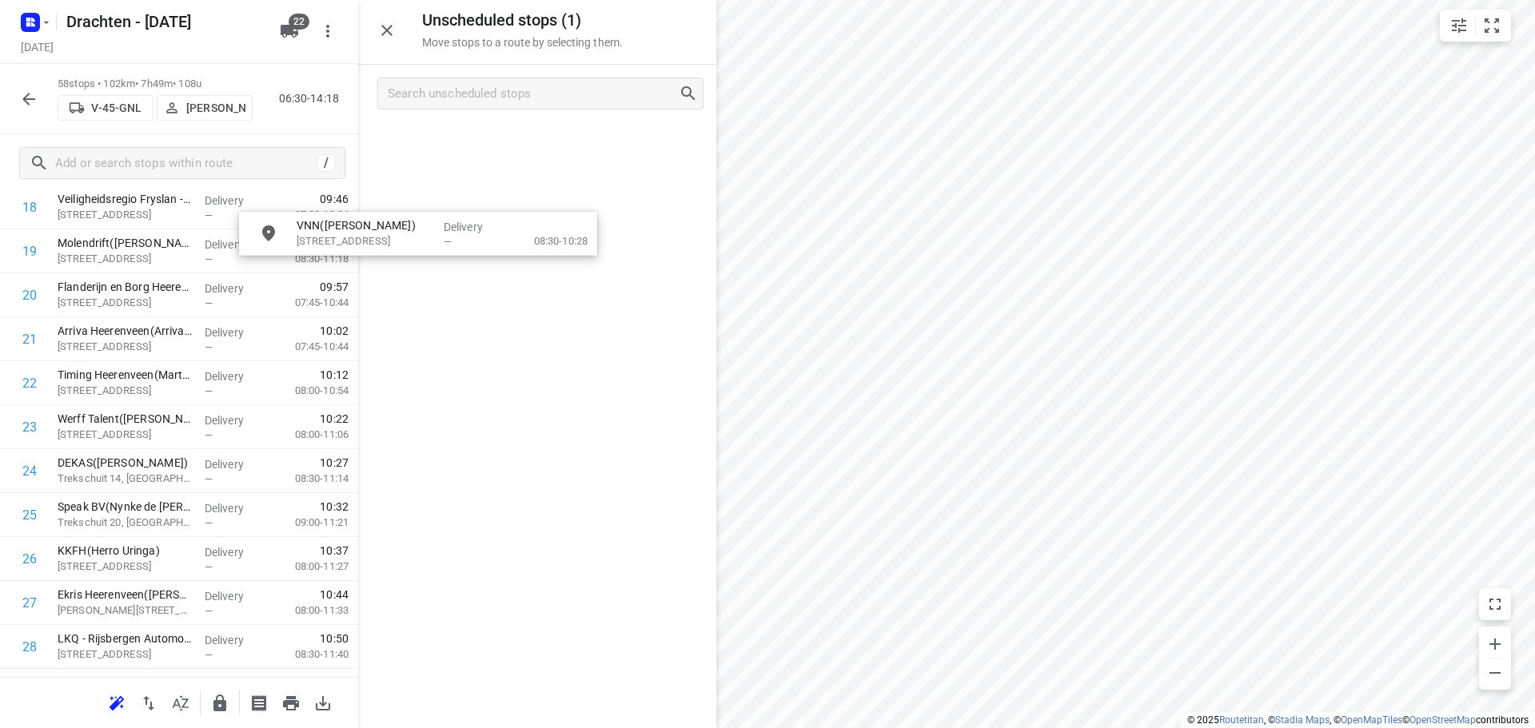
scroll to position [869, 0]
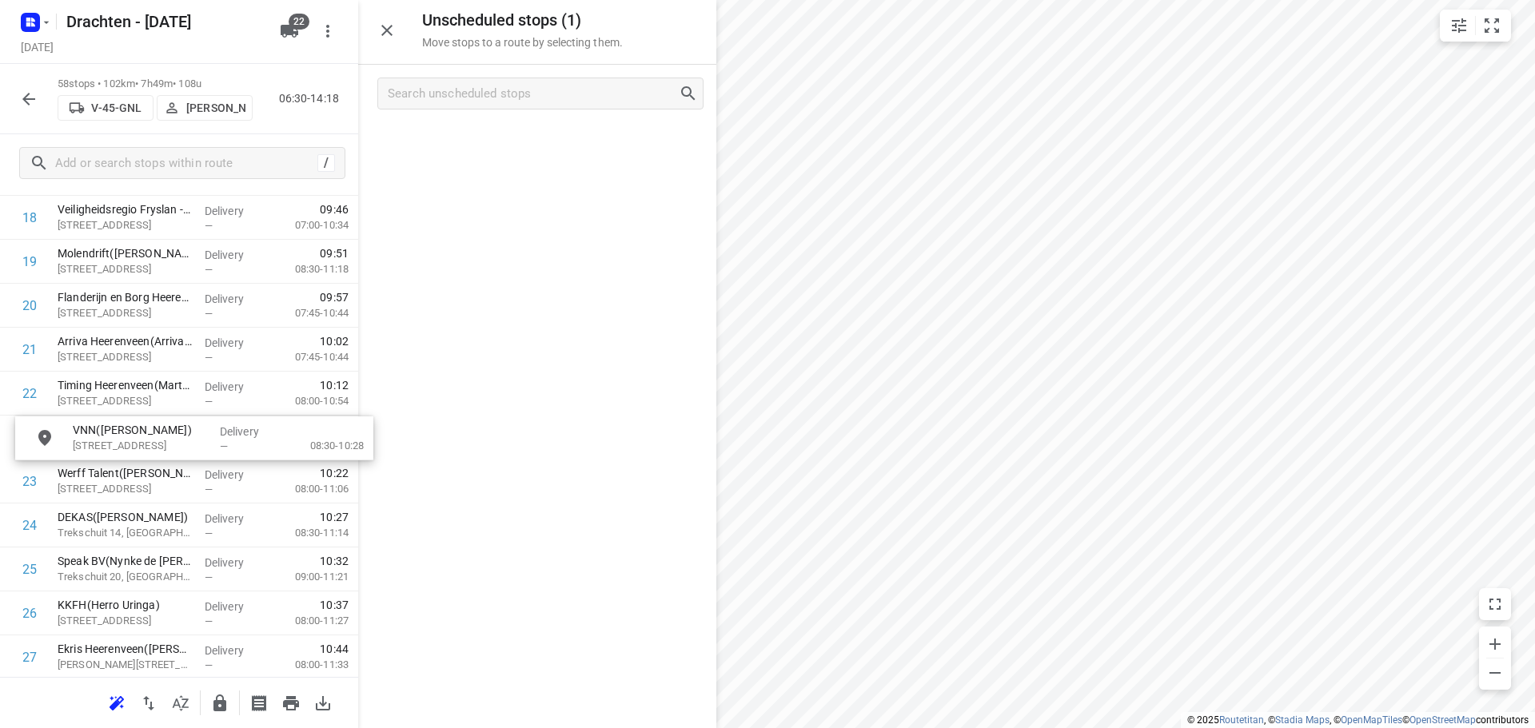
drag, startPoint x: 509, startPoint y: 147, endPoint x: 157, endPoint y: 455, distance: 467.3
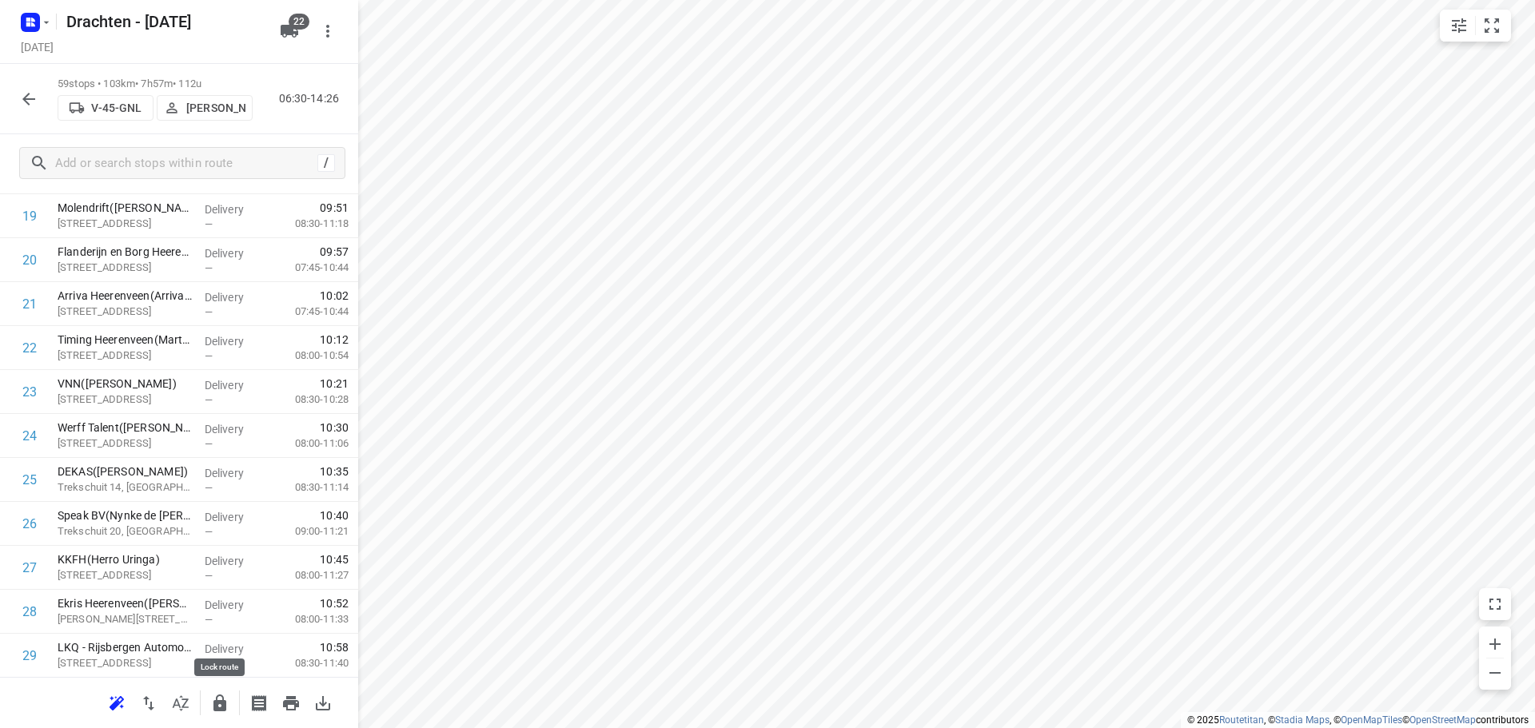
click at [224, 699] on icon "button" at bounding box center [219, 703] width 13 height 17
click at [22, 84] on button "button" at bounding box center [29, 99] width 32 height 32
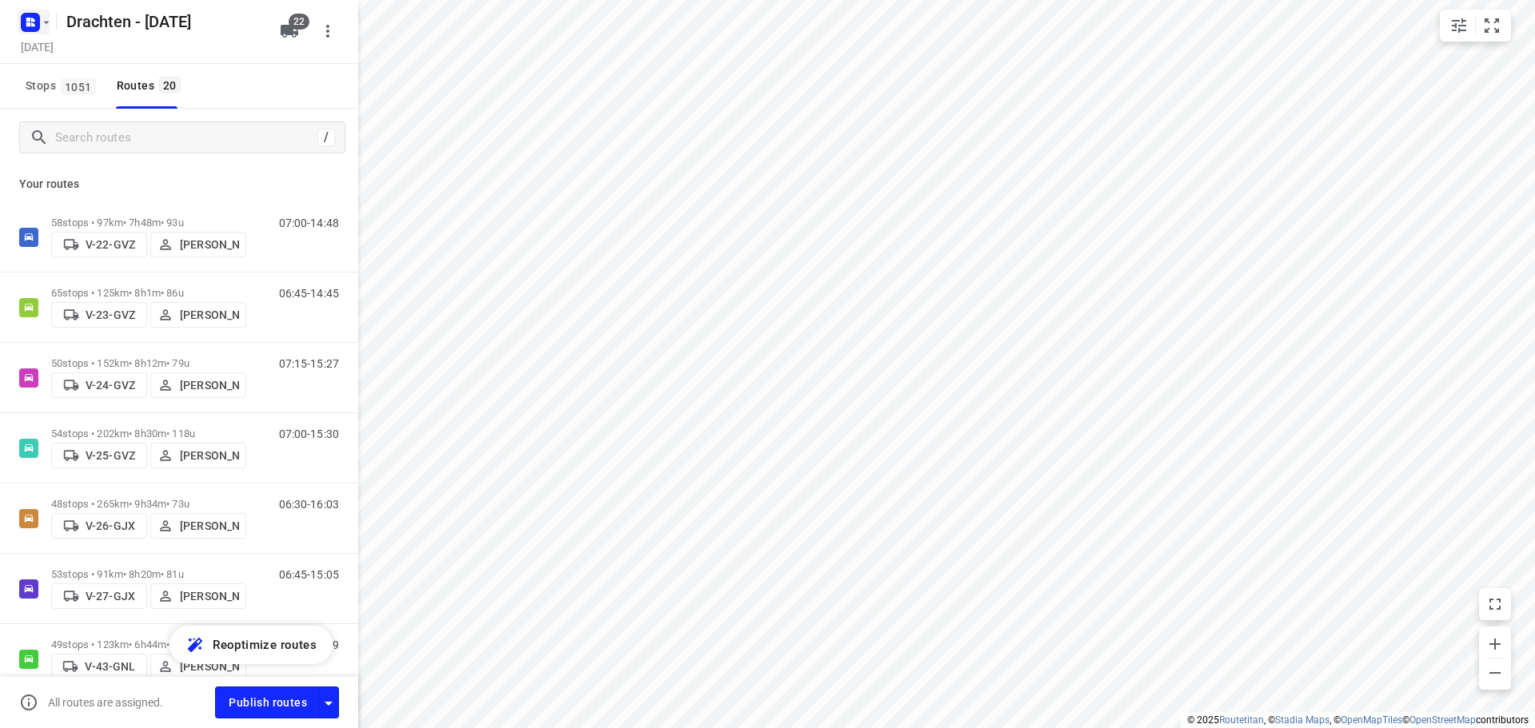
click at [35, 14] on rect "button" at bounding box center [30, 22] width 19 height 19
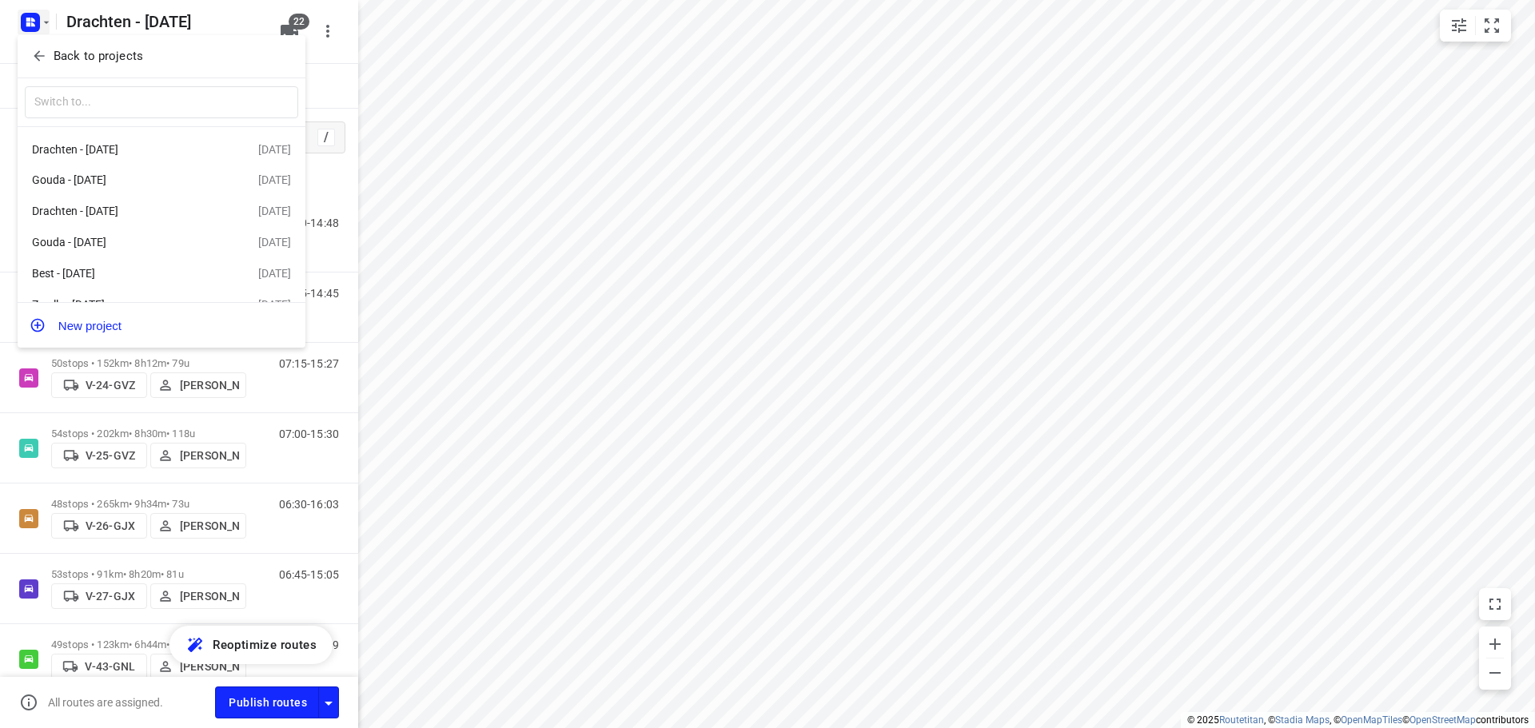
click at [94, 51] on p "Back to projects" at bounding box center [99, 56] width 90 height 18
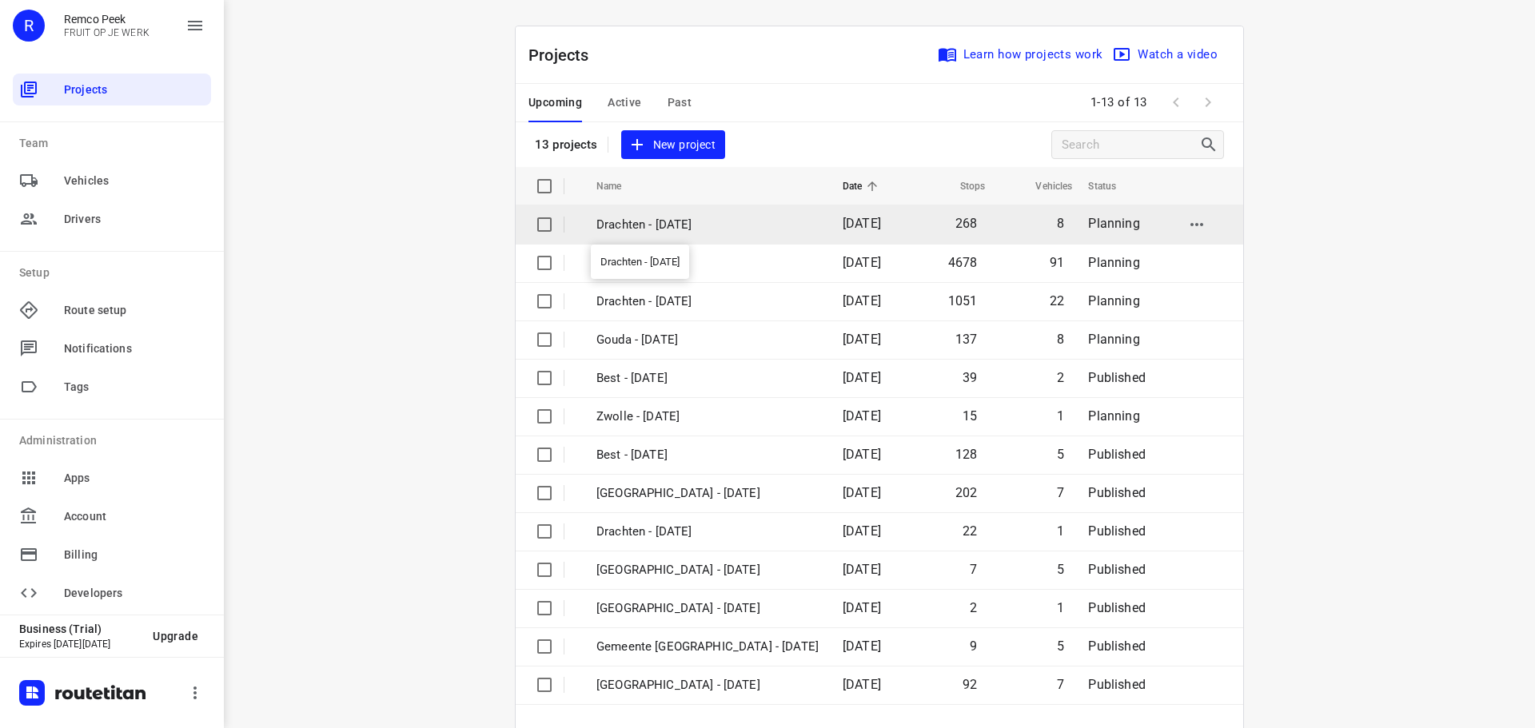
click at [668, 219] on p "Drachten - [DATE]" at bounding box center [707, 225] width 222 height 18
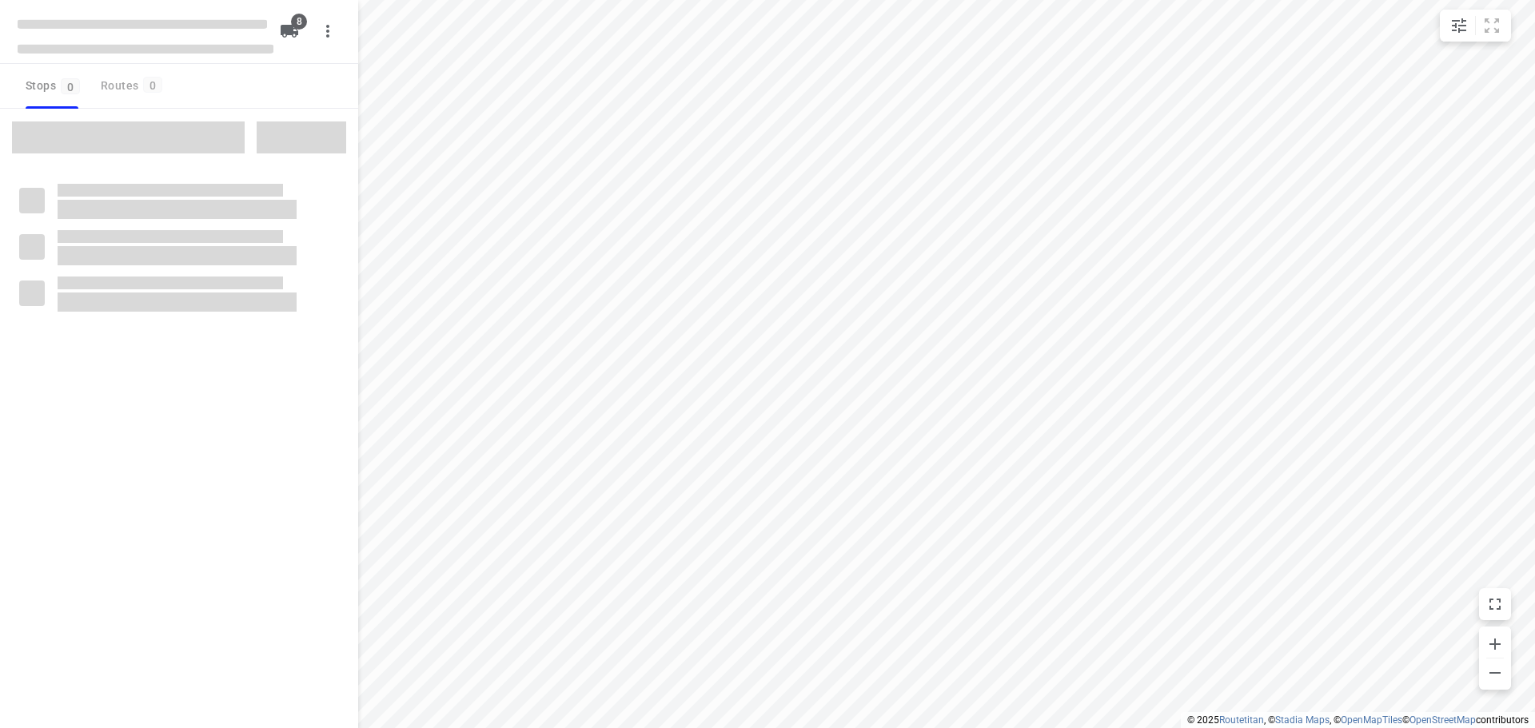
type input "distance"
checkbox input "true"
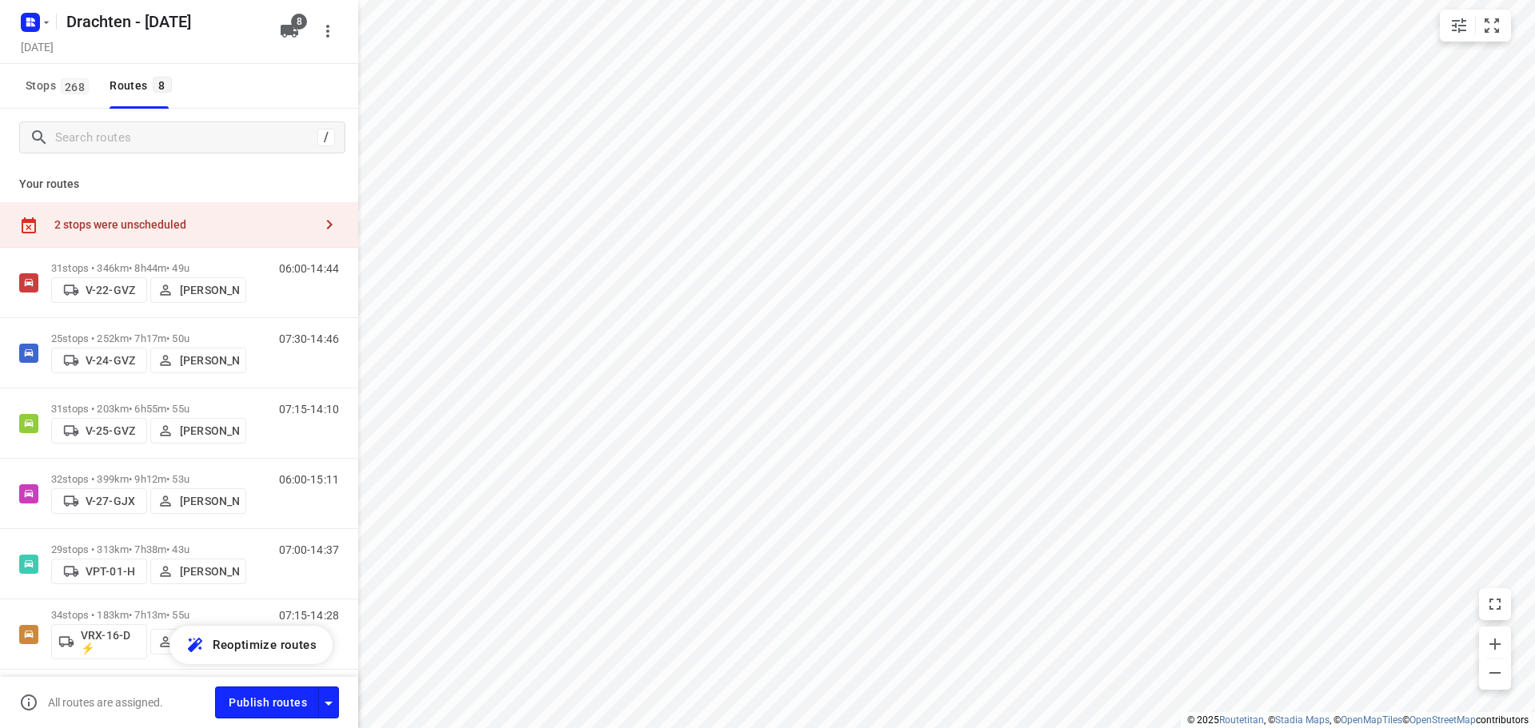
click at [268, 234] on div "2 stops were unscheduled" at bounding box center [179, 225] width 358 height 46
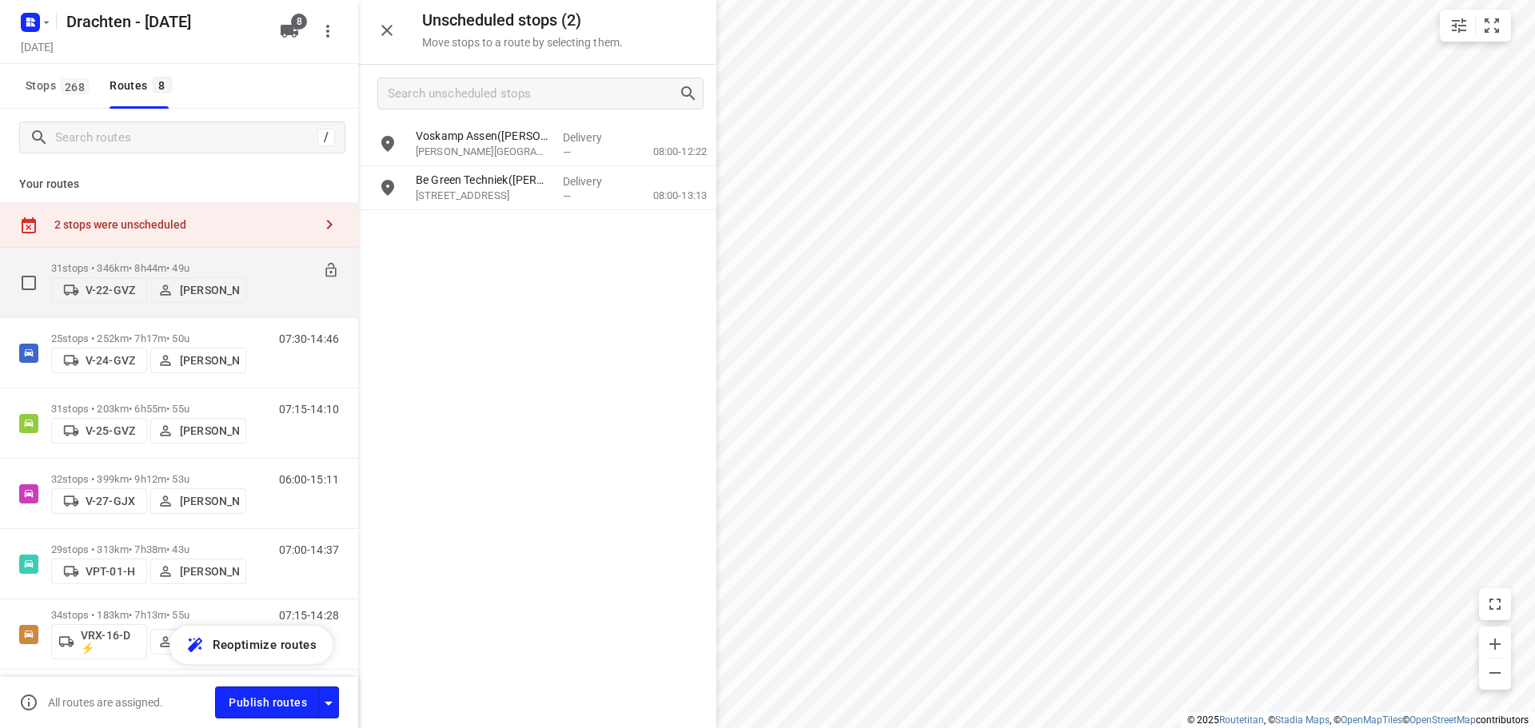
click at [157, 262] on p "31 stops • 346km • 8h44m • 49u" at bounding box center [148, 268] width 195 height 12
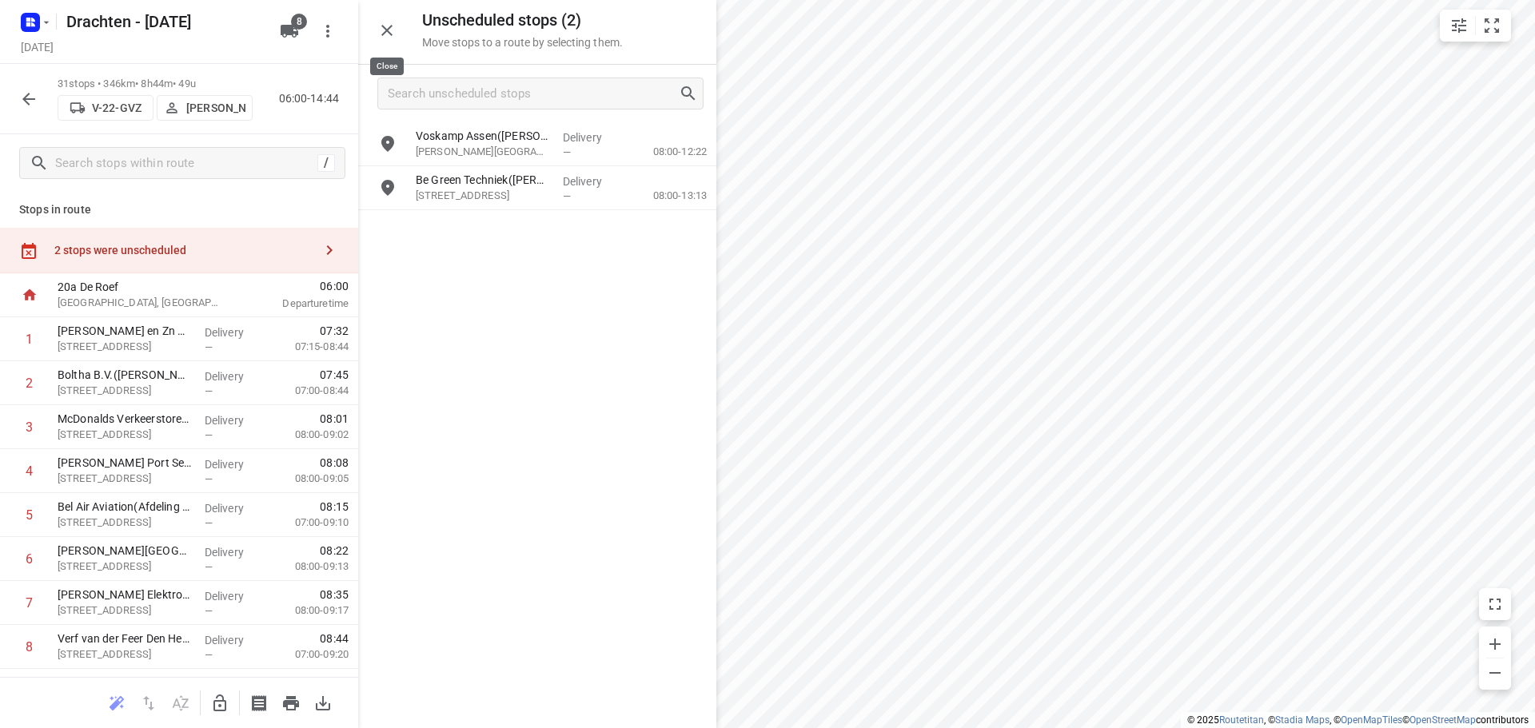
click at [388, 38] on icon "button" at bounding box center [386, 30] width 19 height 19
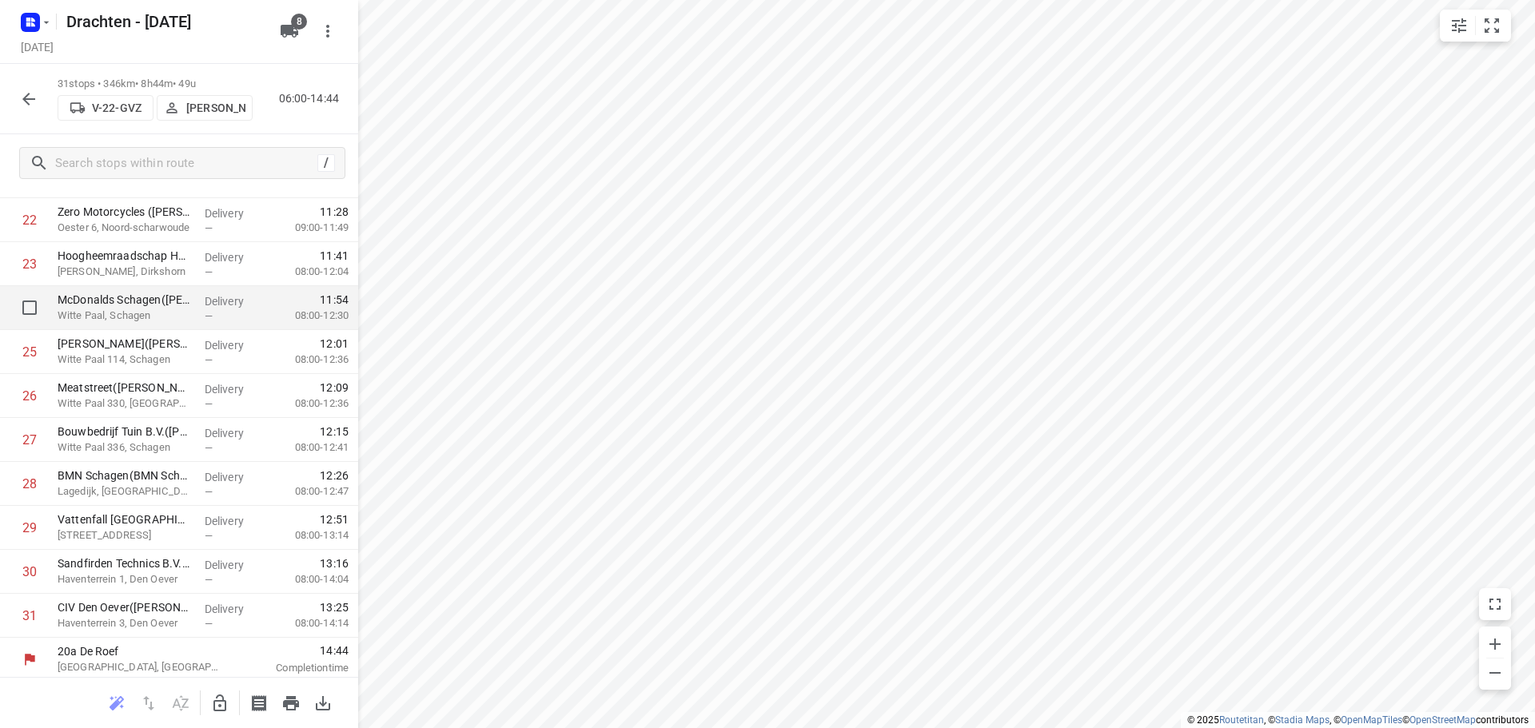
scroll to position [1047, 0]
click at [30, 94] on icon "button" at bounding box center [28, 99] width 19 height 19
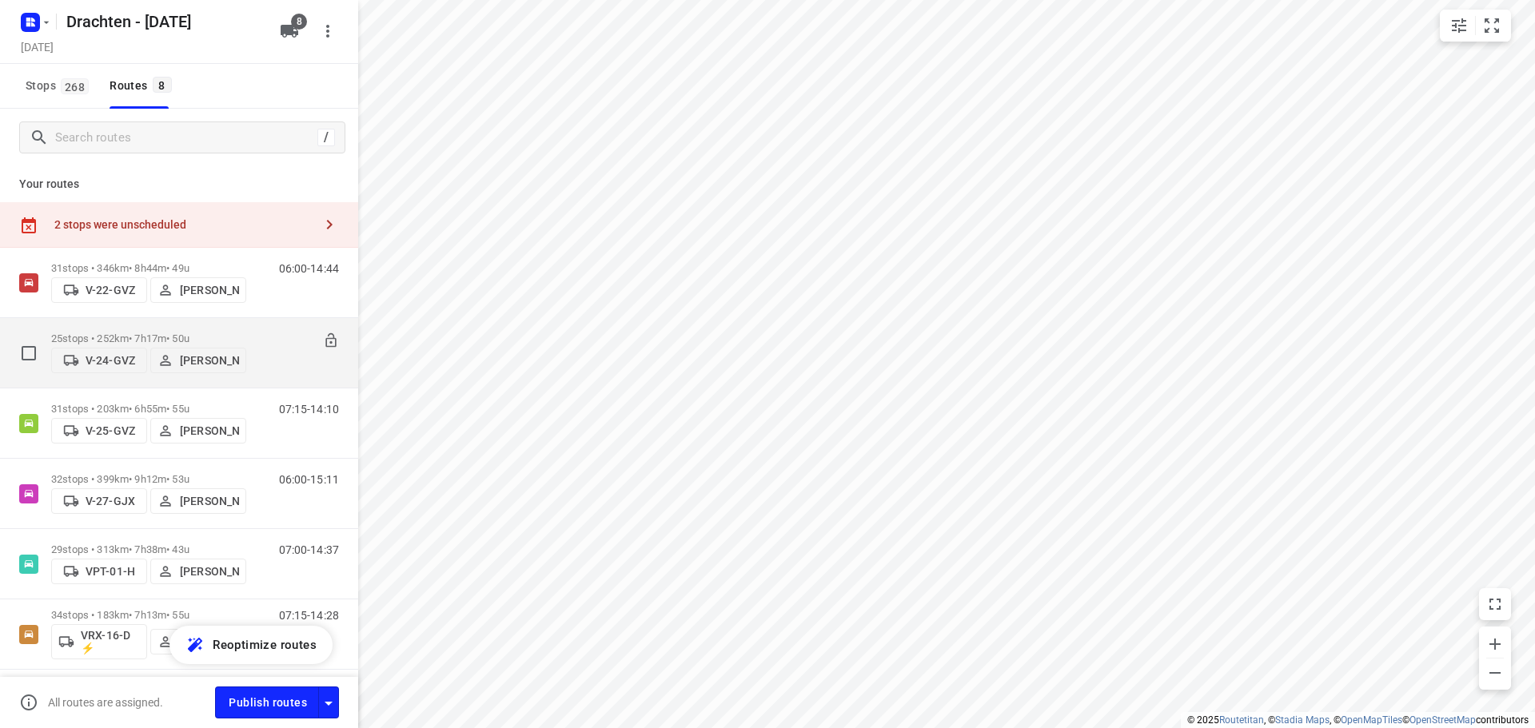
click at [159, 333] on p "25 stops • 252km • 7h17m • 50u" at bounding box center [148, 339] width 195 height 12
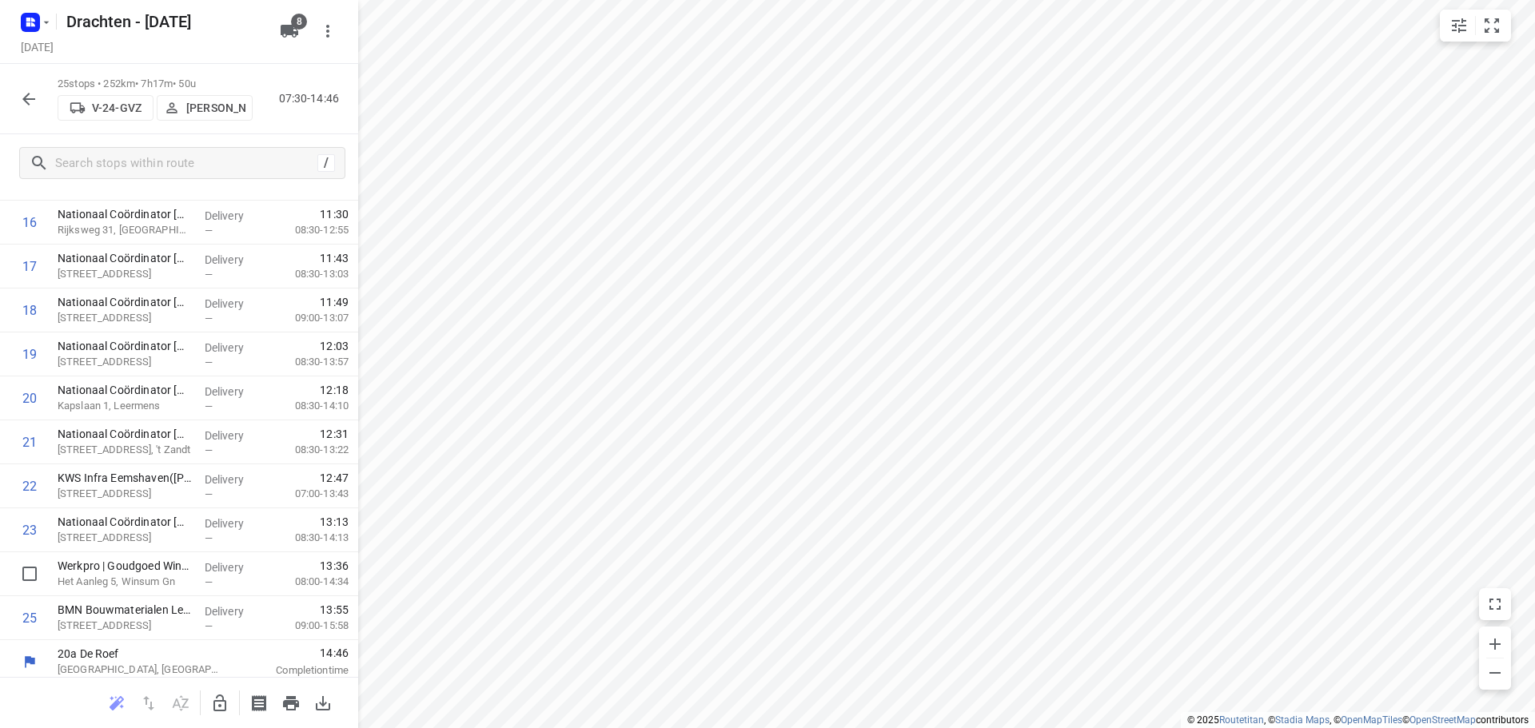
scroll to position [783, 0]
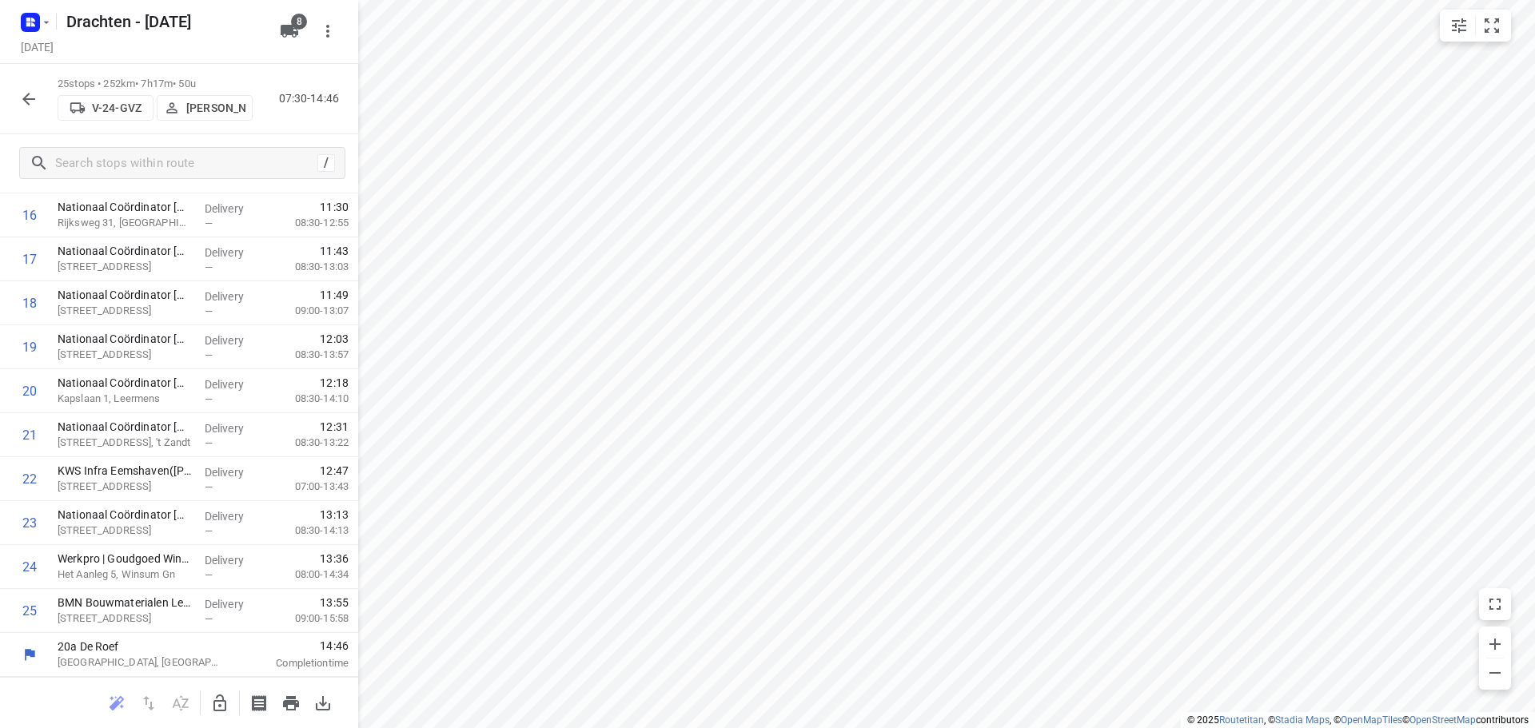
click at [22, 105] on icon "button" at bounding box center [28, 99] width 19 height 19
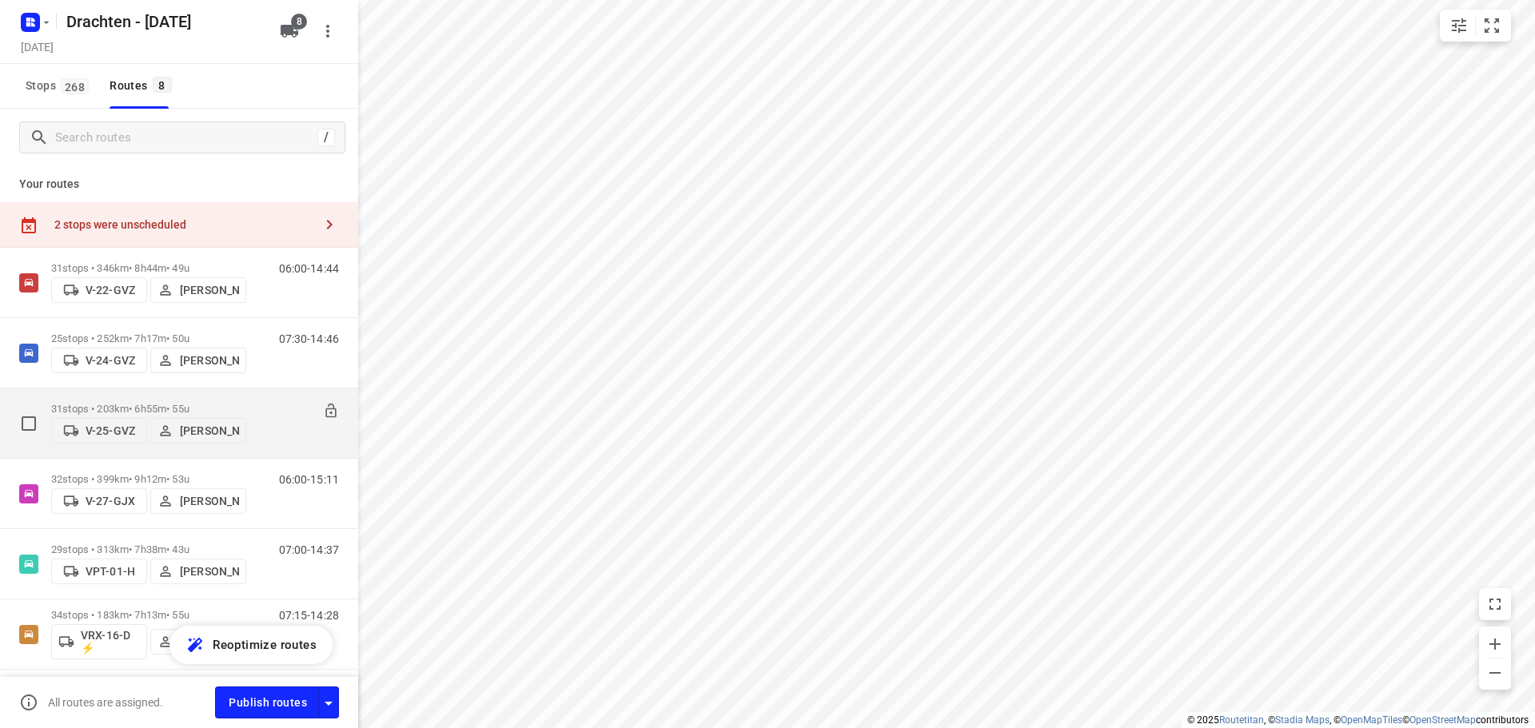
click at [112, 395] on div "31 stops • 203km • 6h55m • 55u V-25-GVZ Jelle Veenstra" at bounding box center [148, 423] width 195 height 57
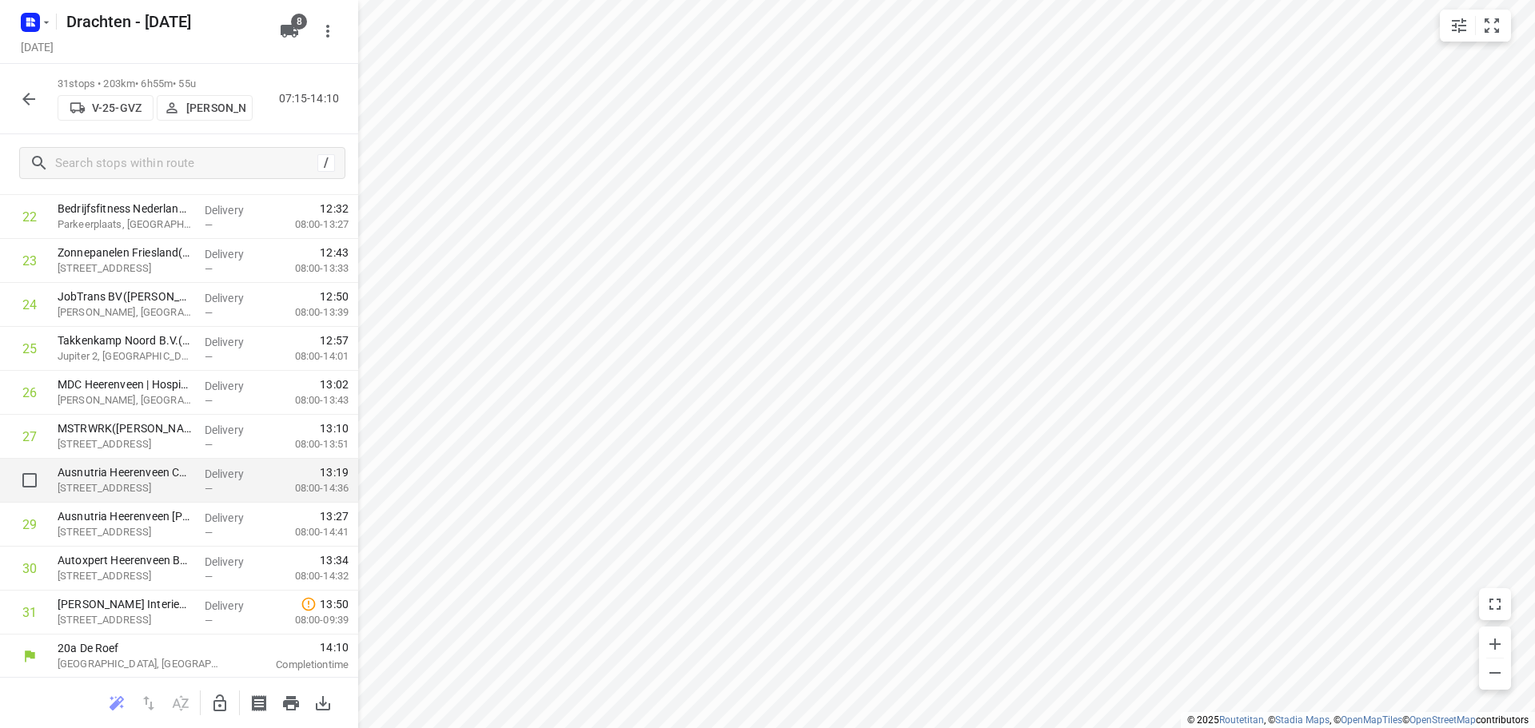
scroll to position [1047, 0]
click at [20, 99] on icon "button" at bounding box center [28, 99] width 19 height 19
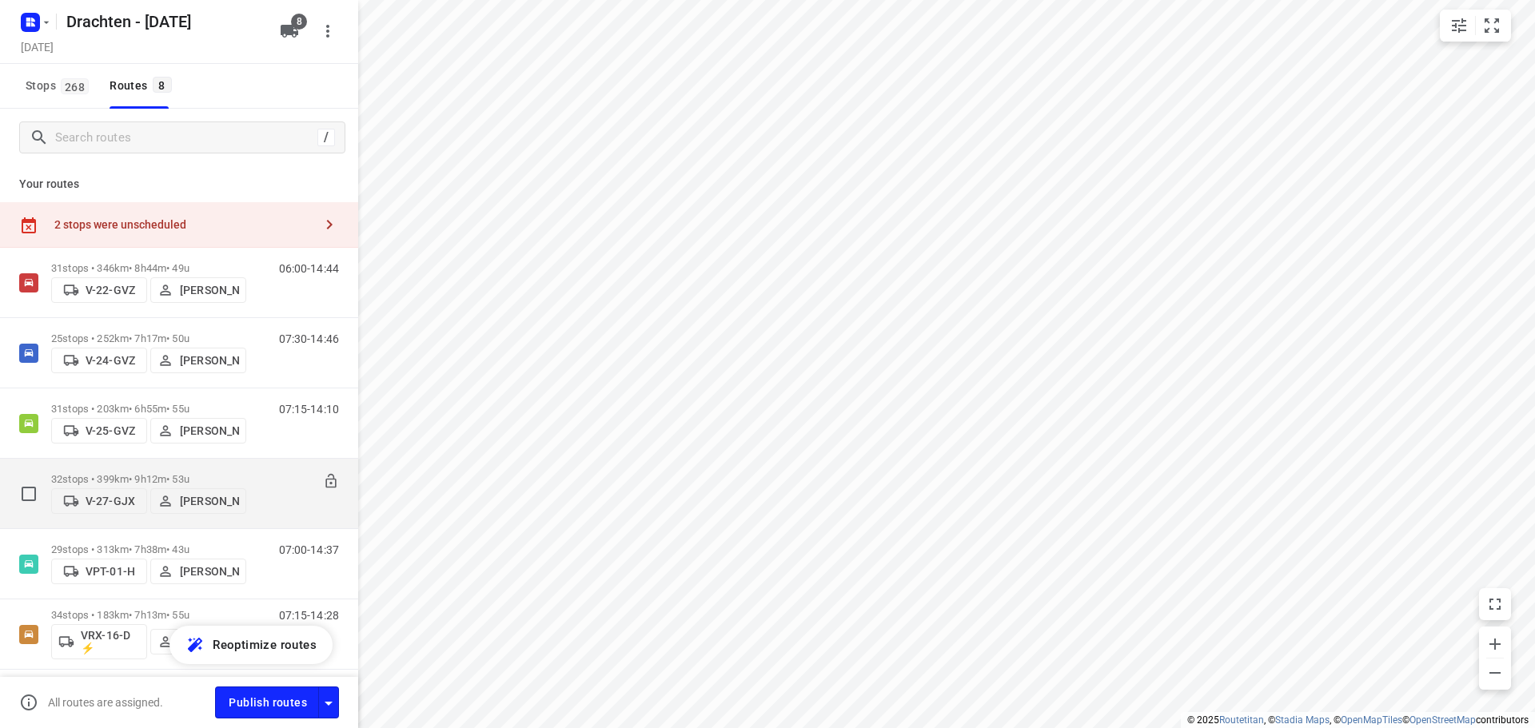
click at [159, 476] on p "32 stops • 399km • 9h12m • 53u" at bounding box center [148, 479] width 195 height 12
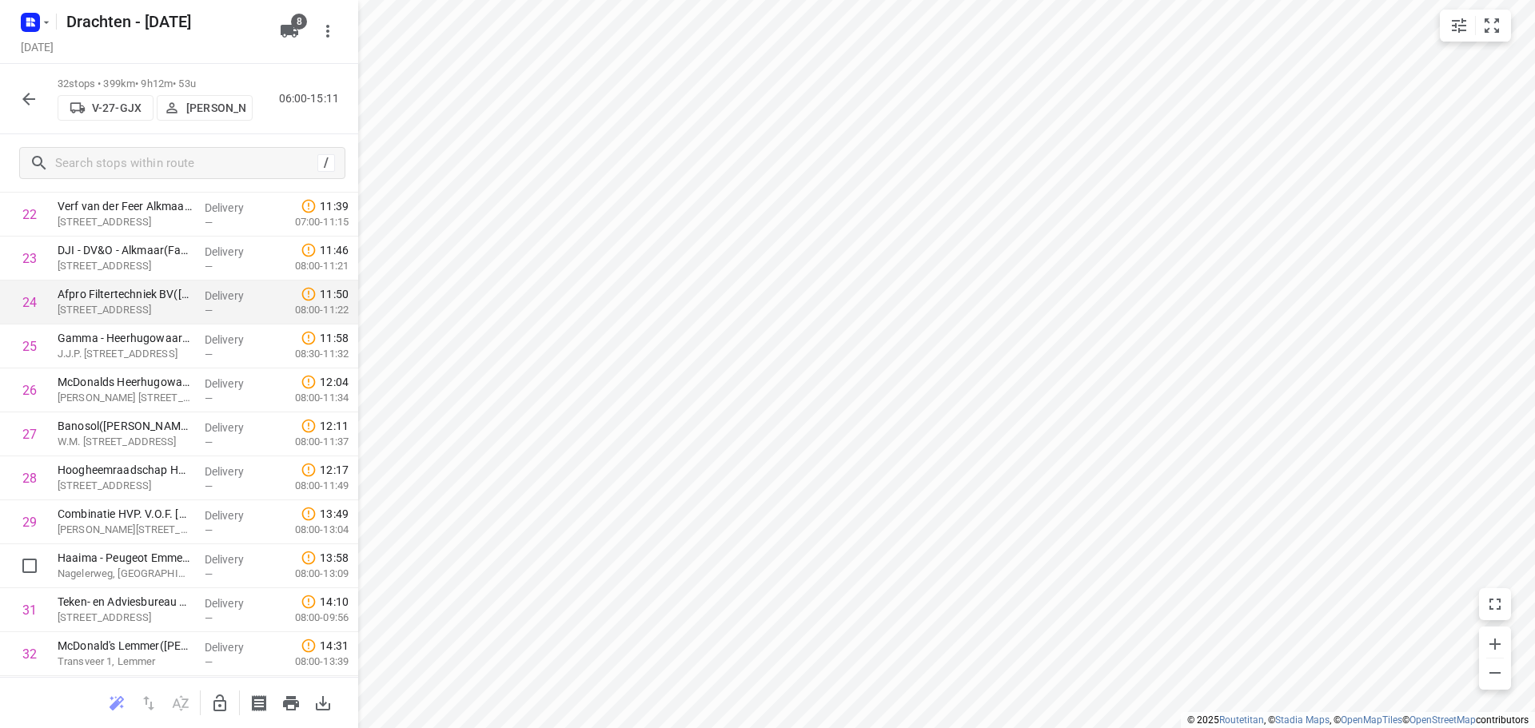
scroll to position [1091, 0]
click at [30, 94] on icon "button" at bounding box center [28, 99] width 19 height 19
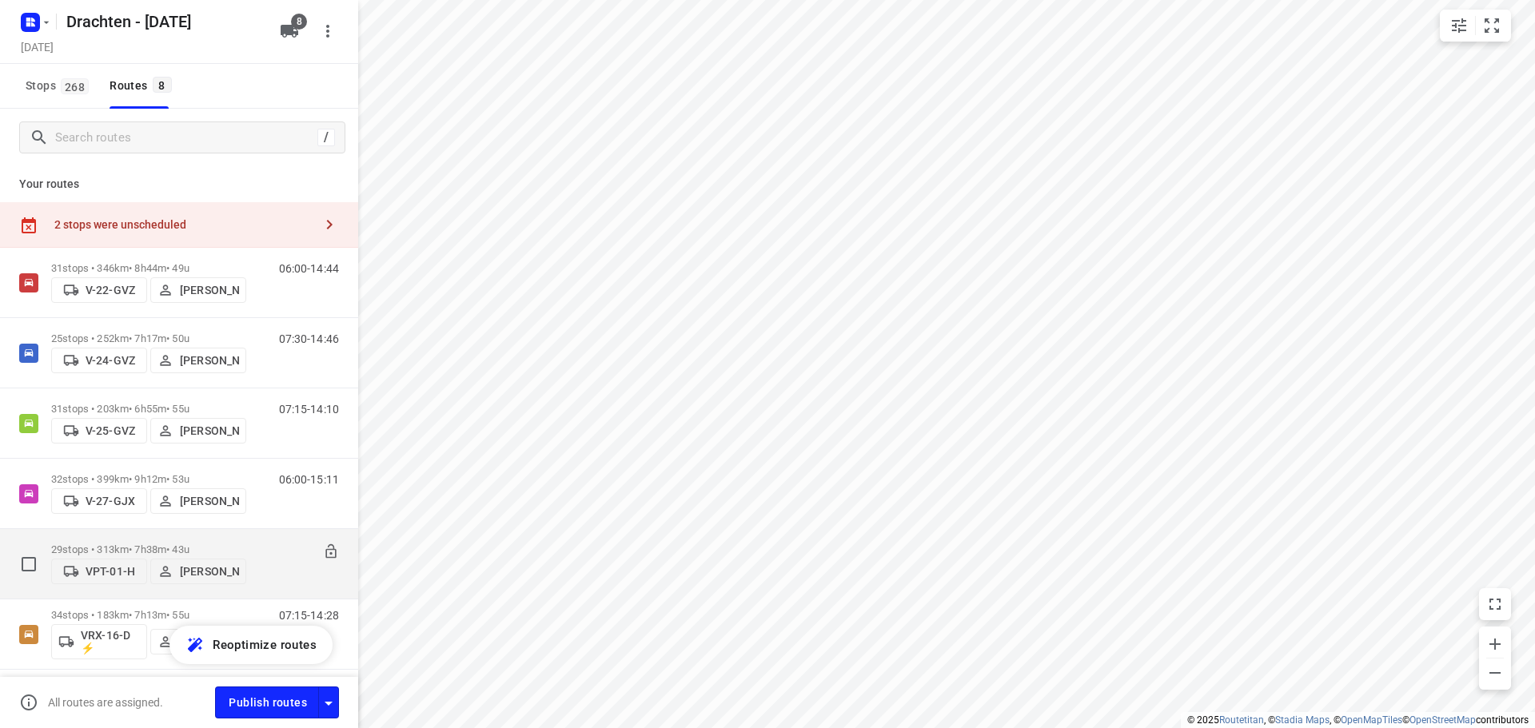
click at [141, 538] on div "29 stops • 313km • 7h38m • 43u VPT-01-H Wopke de Vries" at bounding box center [148, 564] width 195 height 57
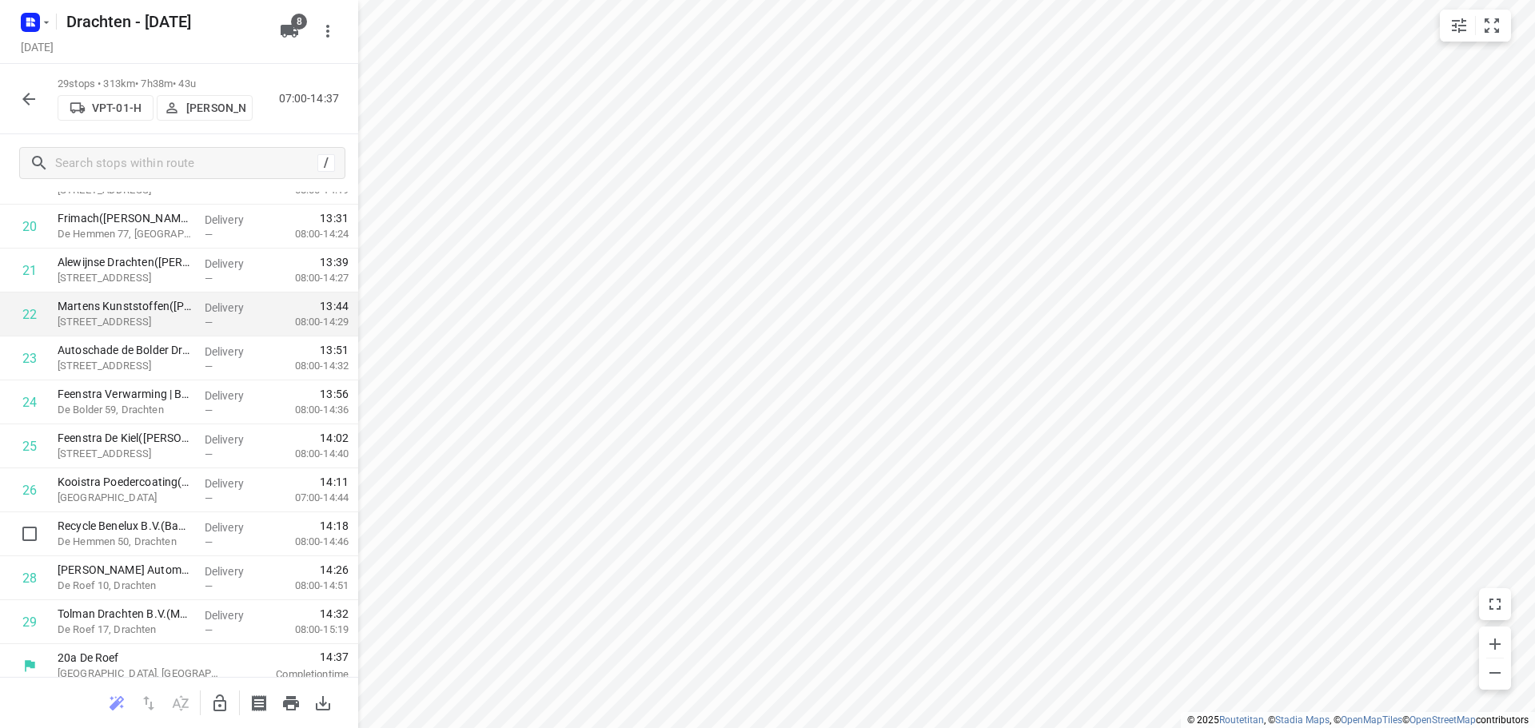
scroll to position [959, 0]
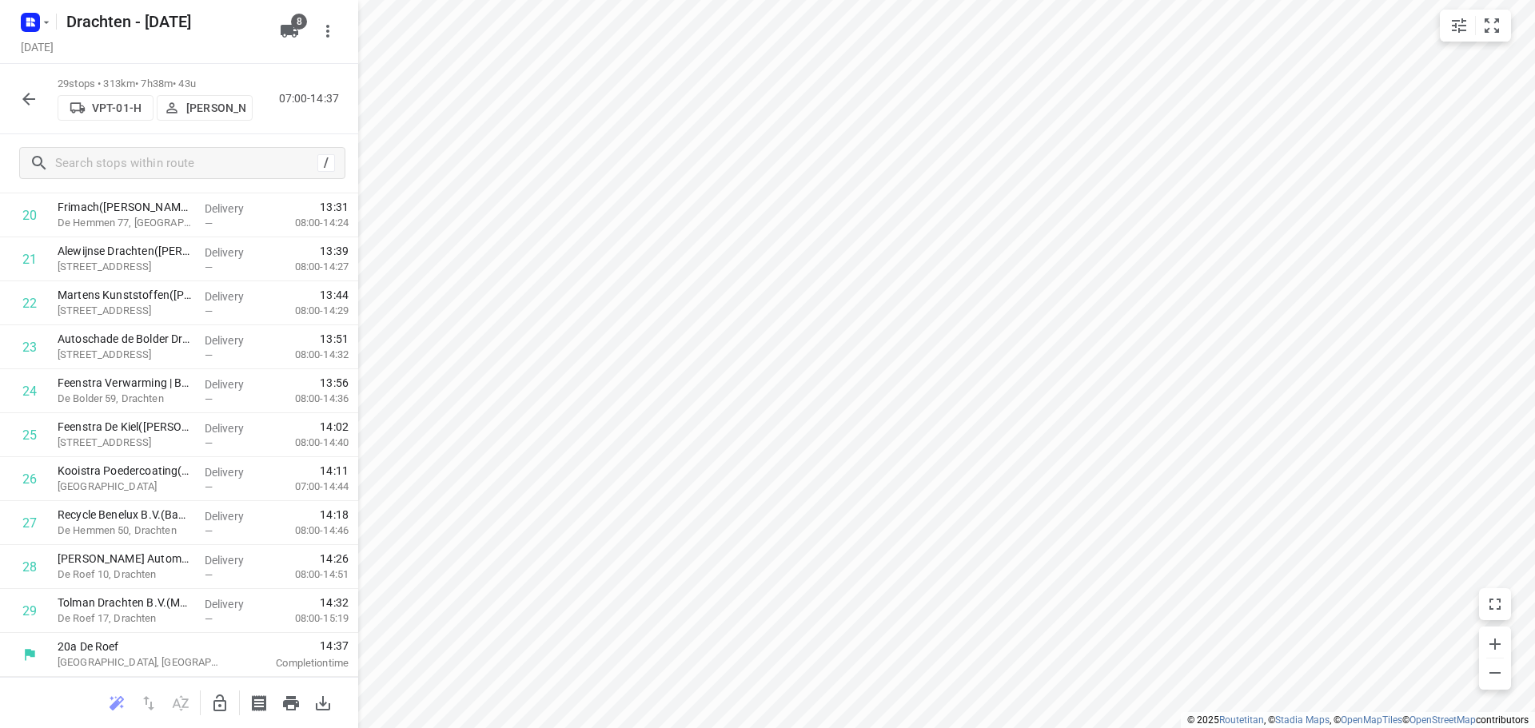
click at [17, 98] on button "button" at bounding box center [29, 99] width 32 height 32
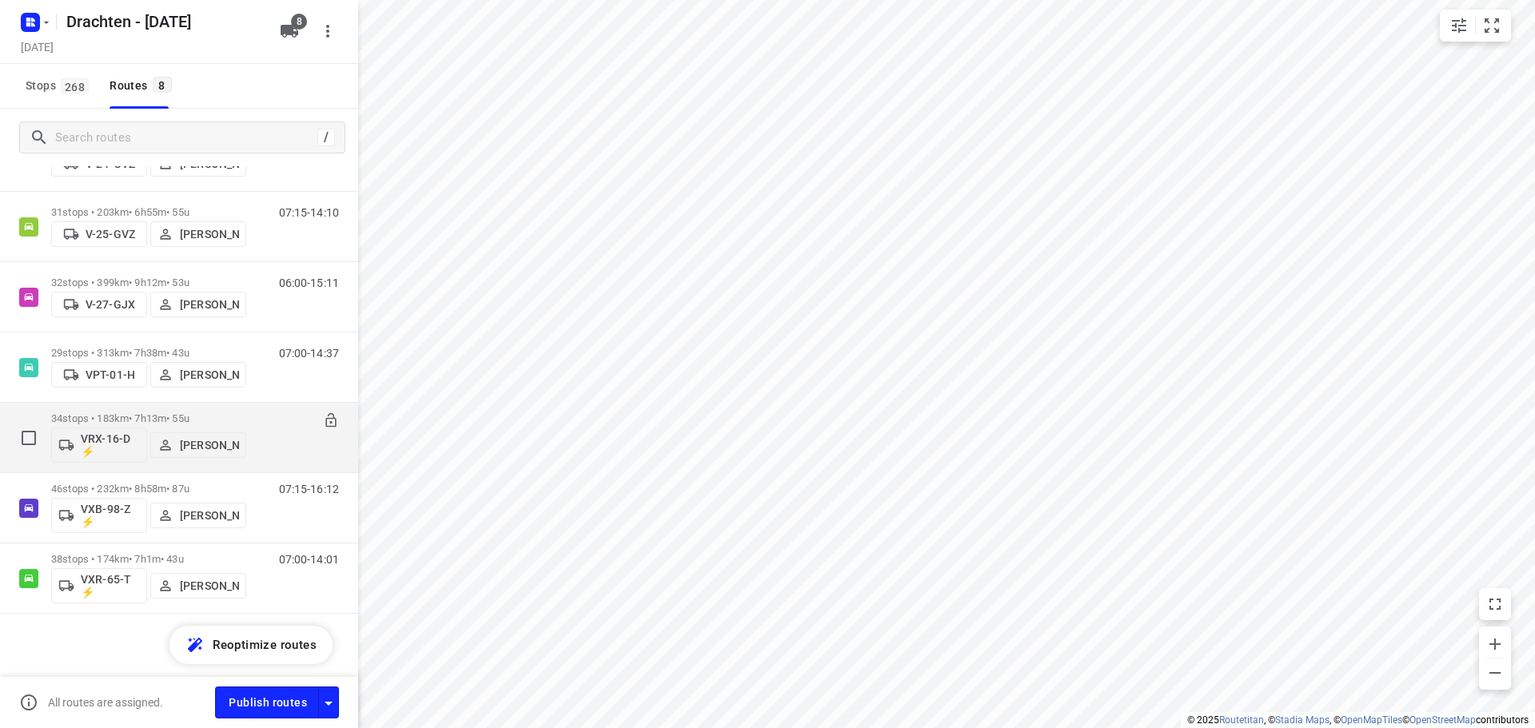
scroll to position [197, 0]
click at [150, 417] on p "34 stops • 183km • 7h13m • 55u" at bounding box center [148, 418] width 195 height 12
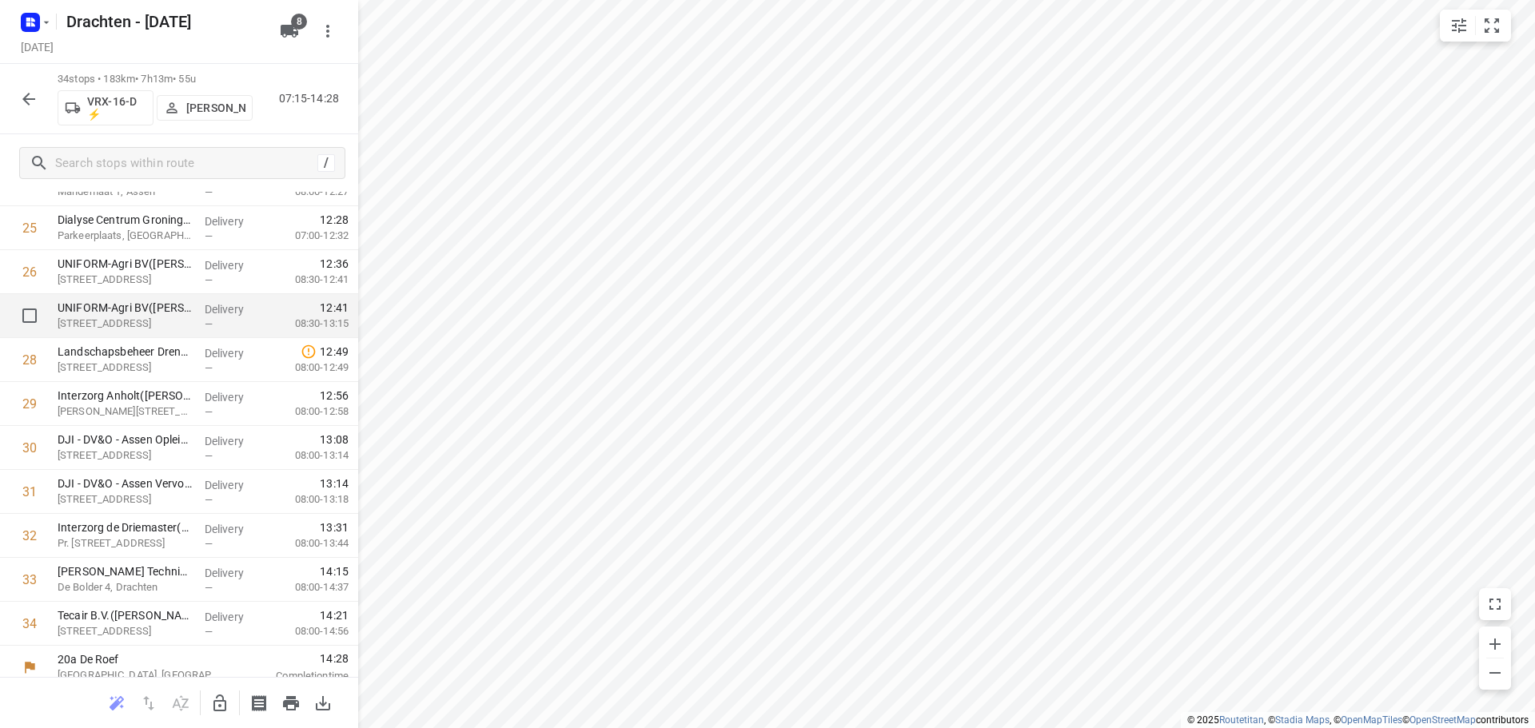
scroll to position [1179, 0]
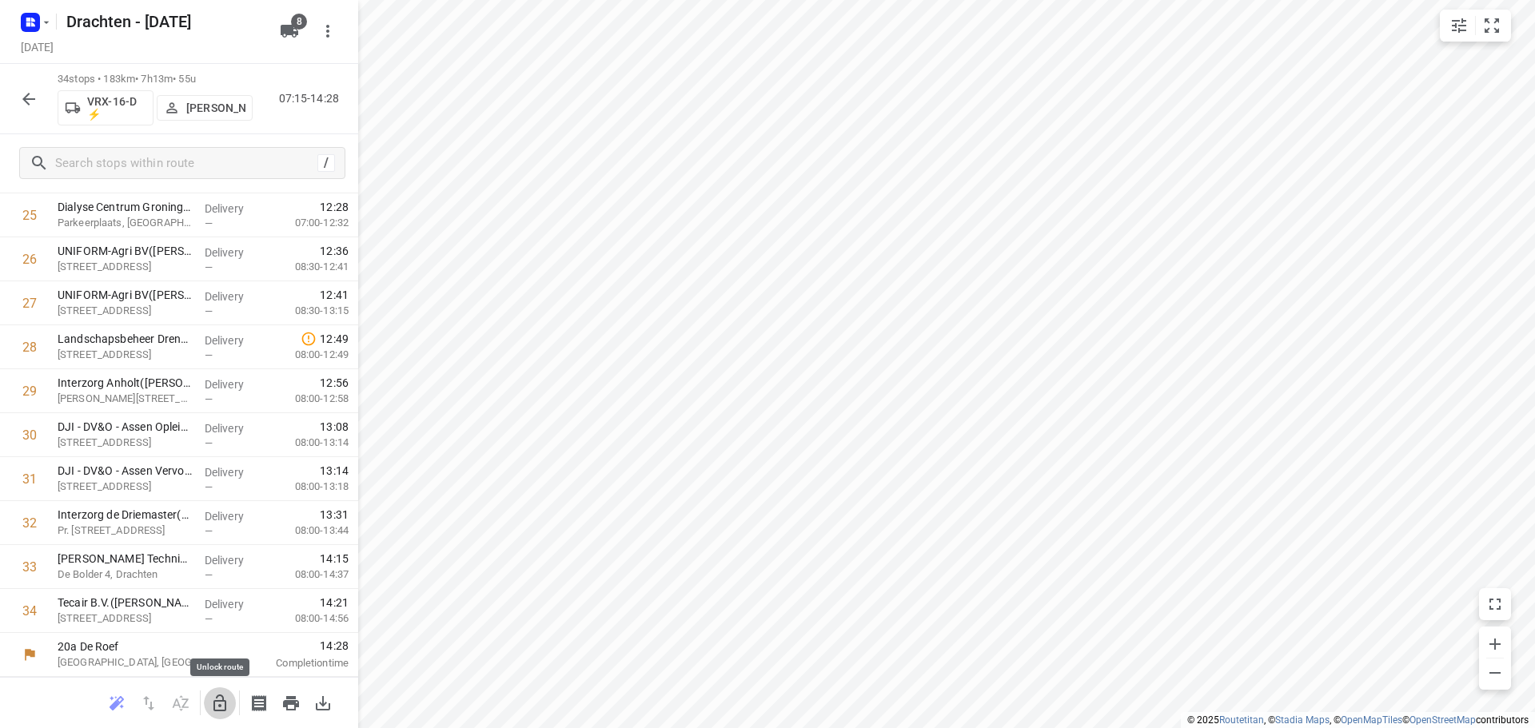
click at [221, 697] on icon "button" at bounding box center [219, 703] width 19 height 19
click at [27, 107] on icon "button" at bounding box center [28, 99] width 19 height 19
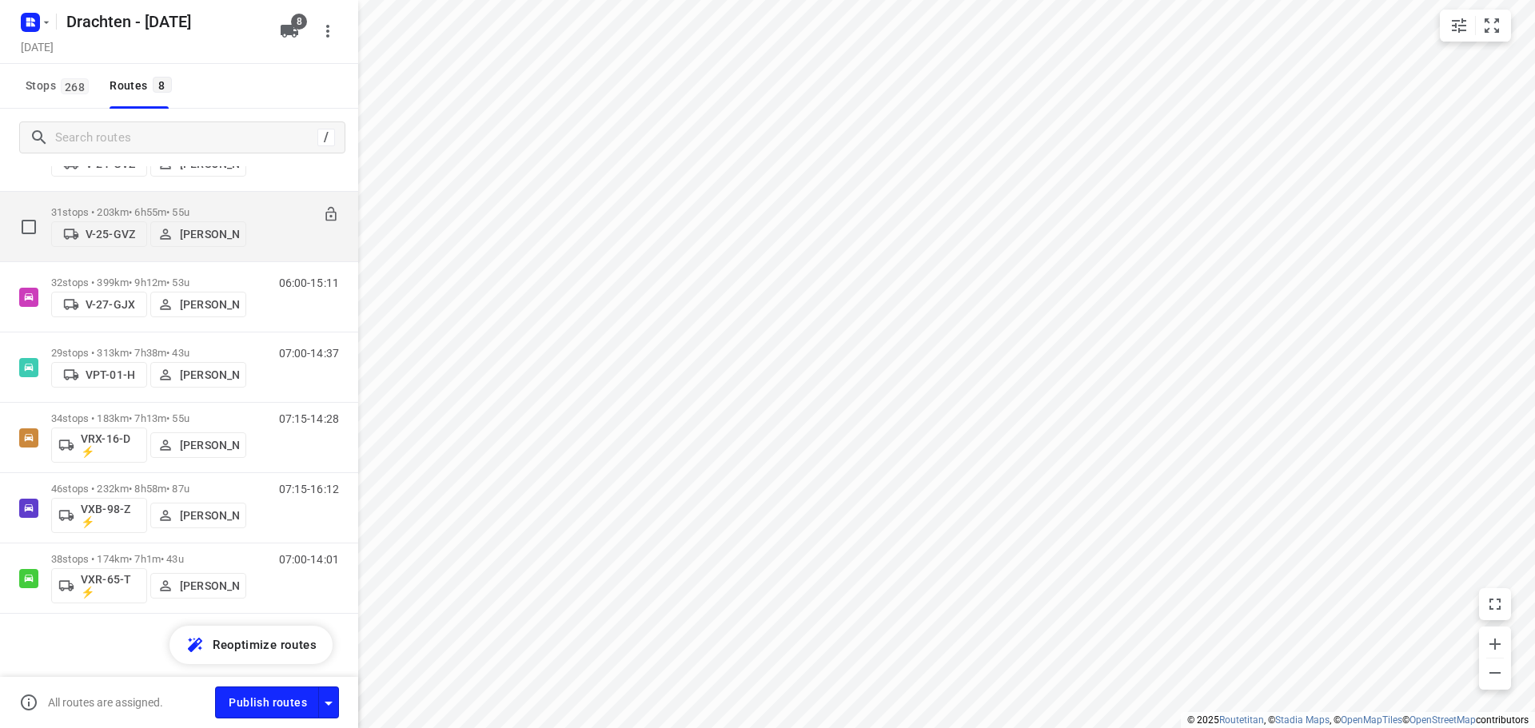
scroll to position [197, 0]
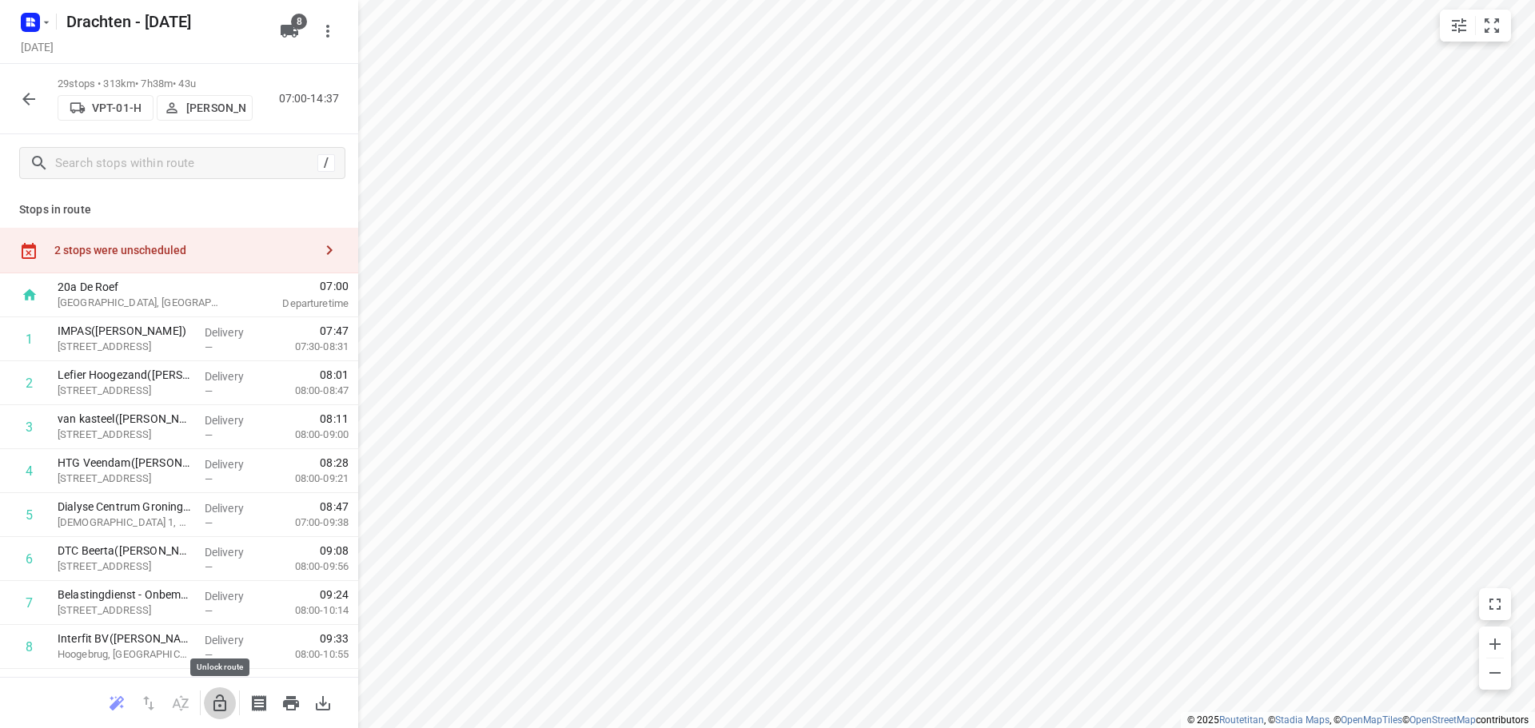
click at [222, 694] on icon "button" at bounding box center [219, 703] width 19 height 19
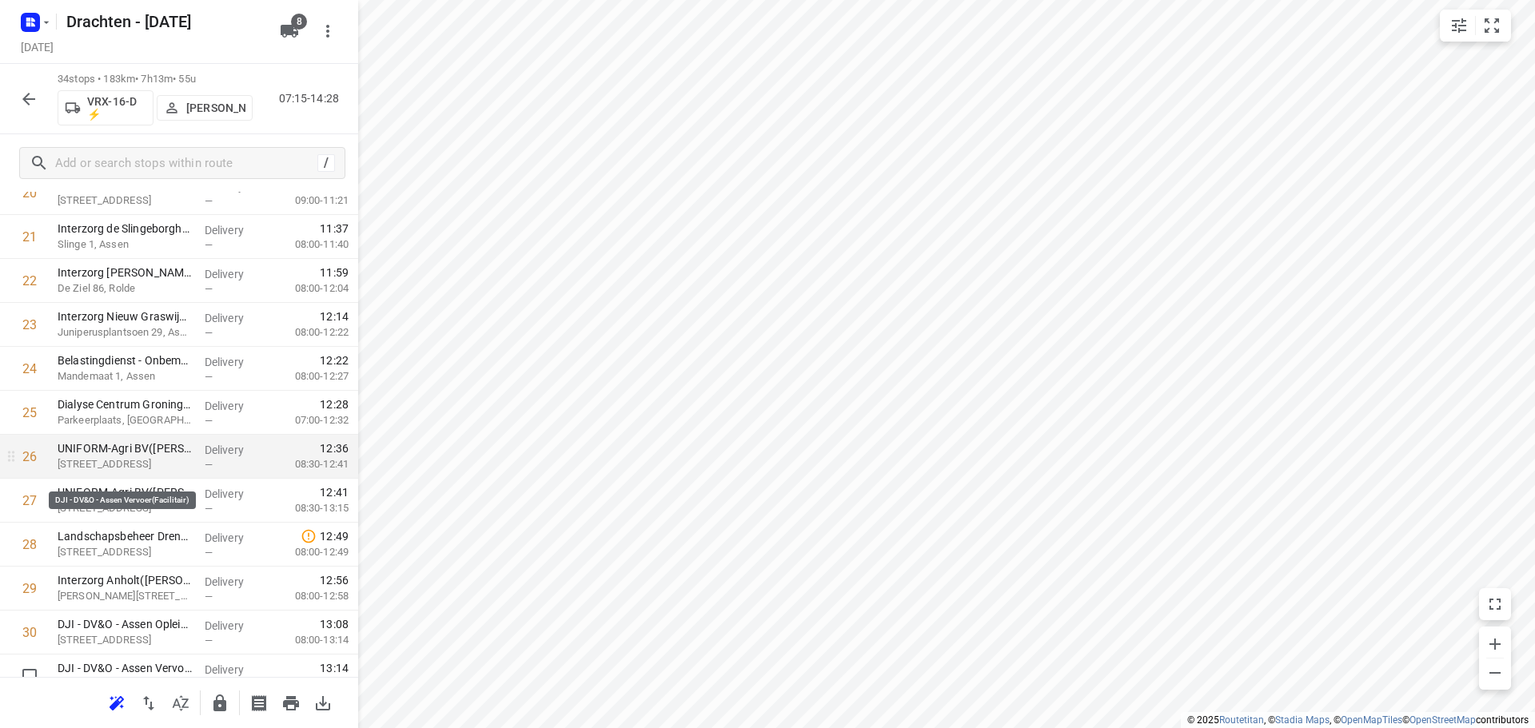
scroll to position [1179, 0]
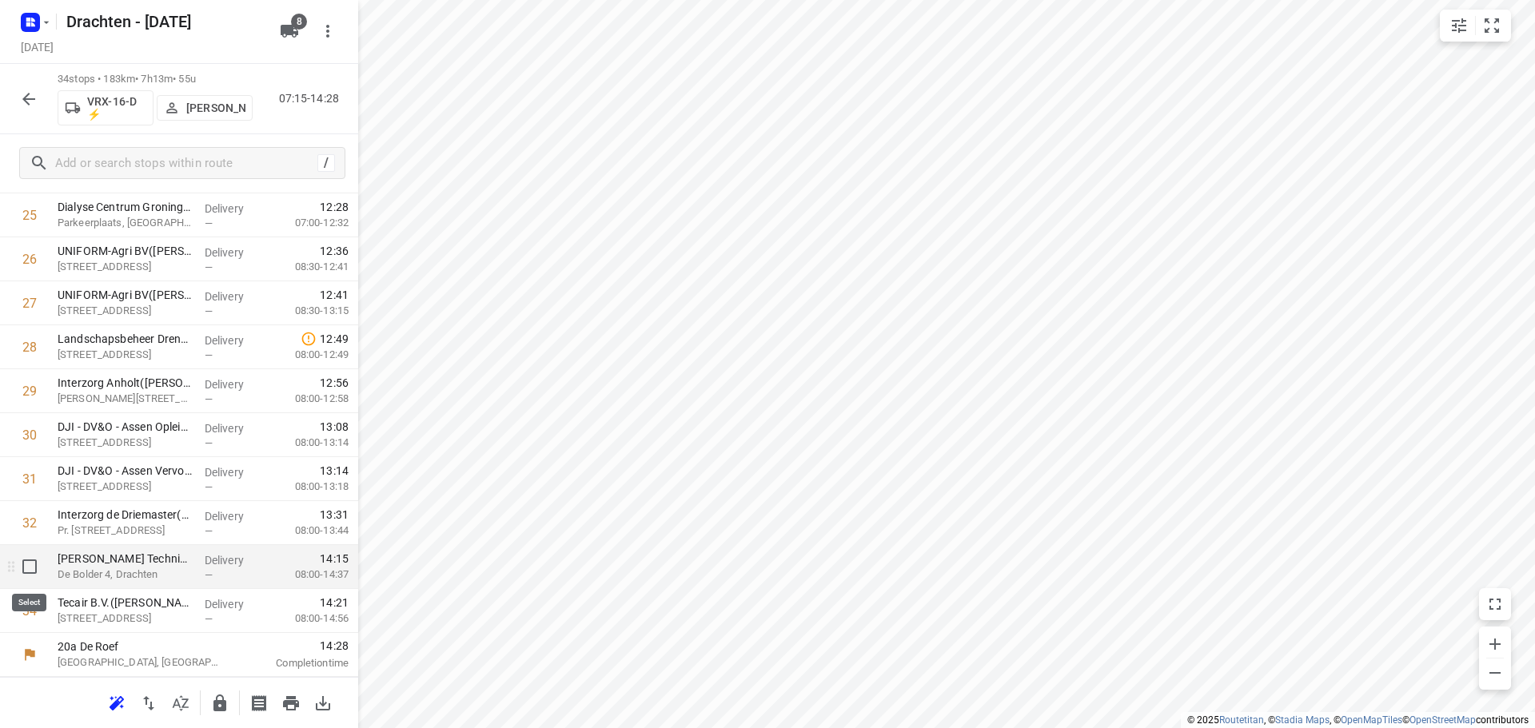
click at [29, 560] on input "checkbox" at bounding box center [30, 567] width 32 height 32
checkbox input "true"
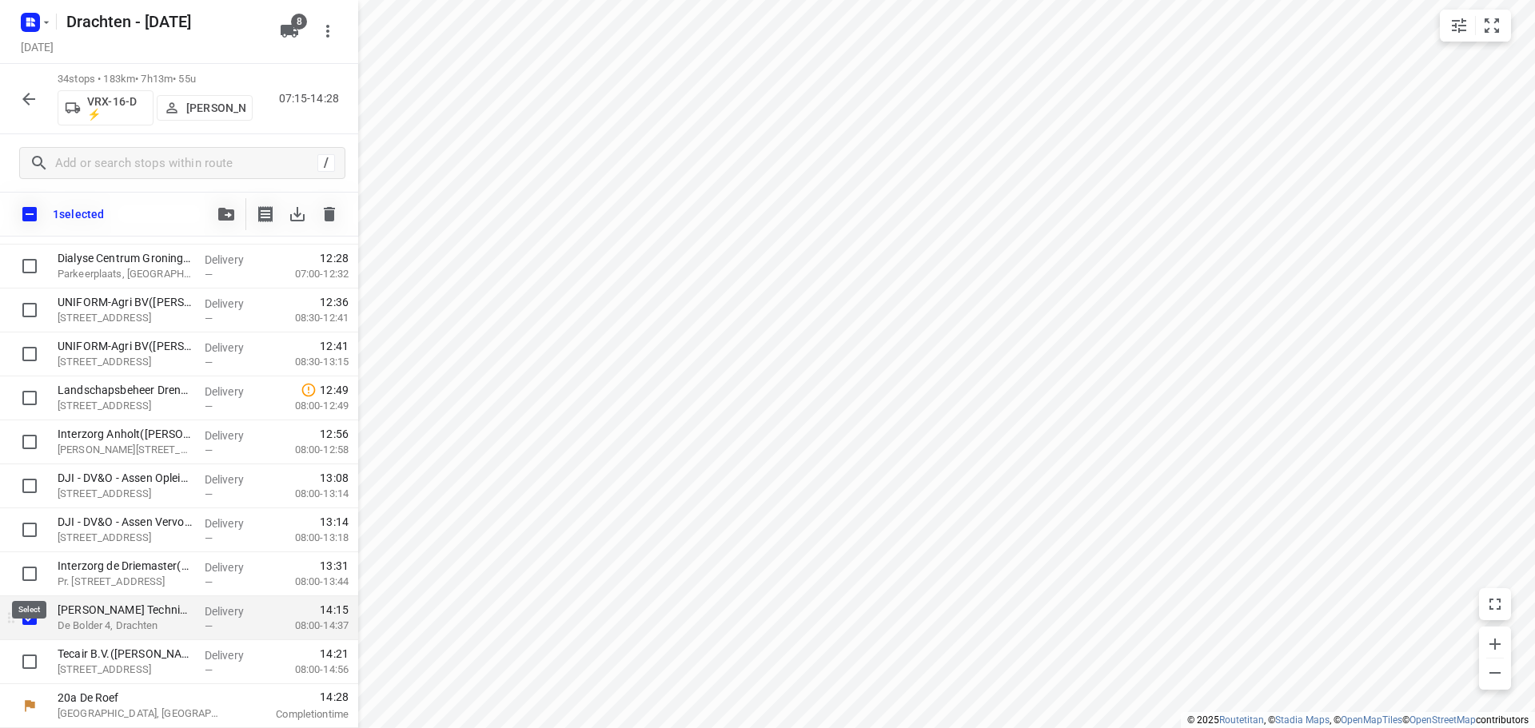
scroll to position [1173, 0]
click at [30, 657] on input "checkbox" at bounding box center [30, 662] width 32 height 32
checkbox input "true"
click at [225, 219] on icon "button" at bounding box center [226, 214] width 16 height 13
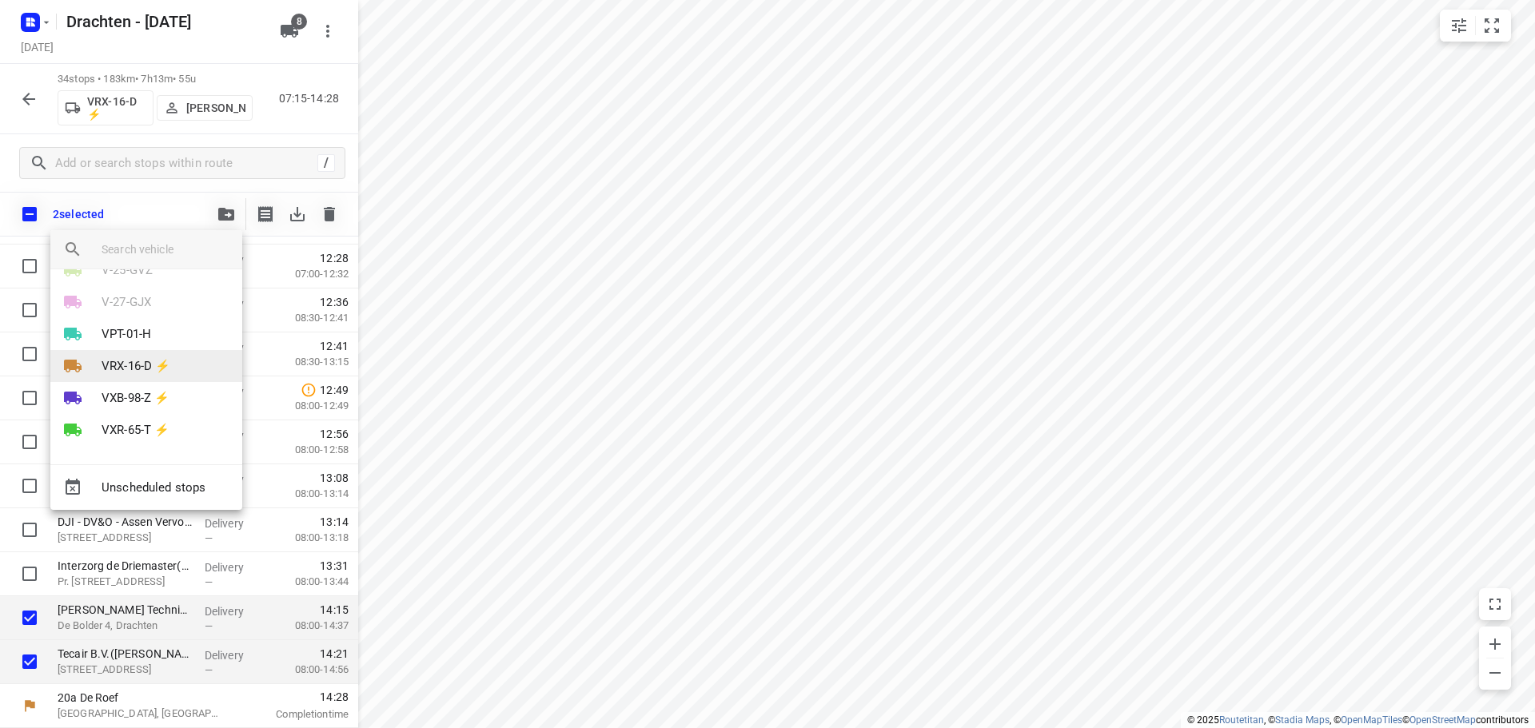
scroll to position [93, 0]
click at [159, 341] on li "VPT-01-H" at bounding box center [146, 333] width 192 height 32
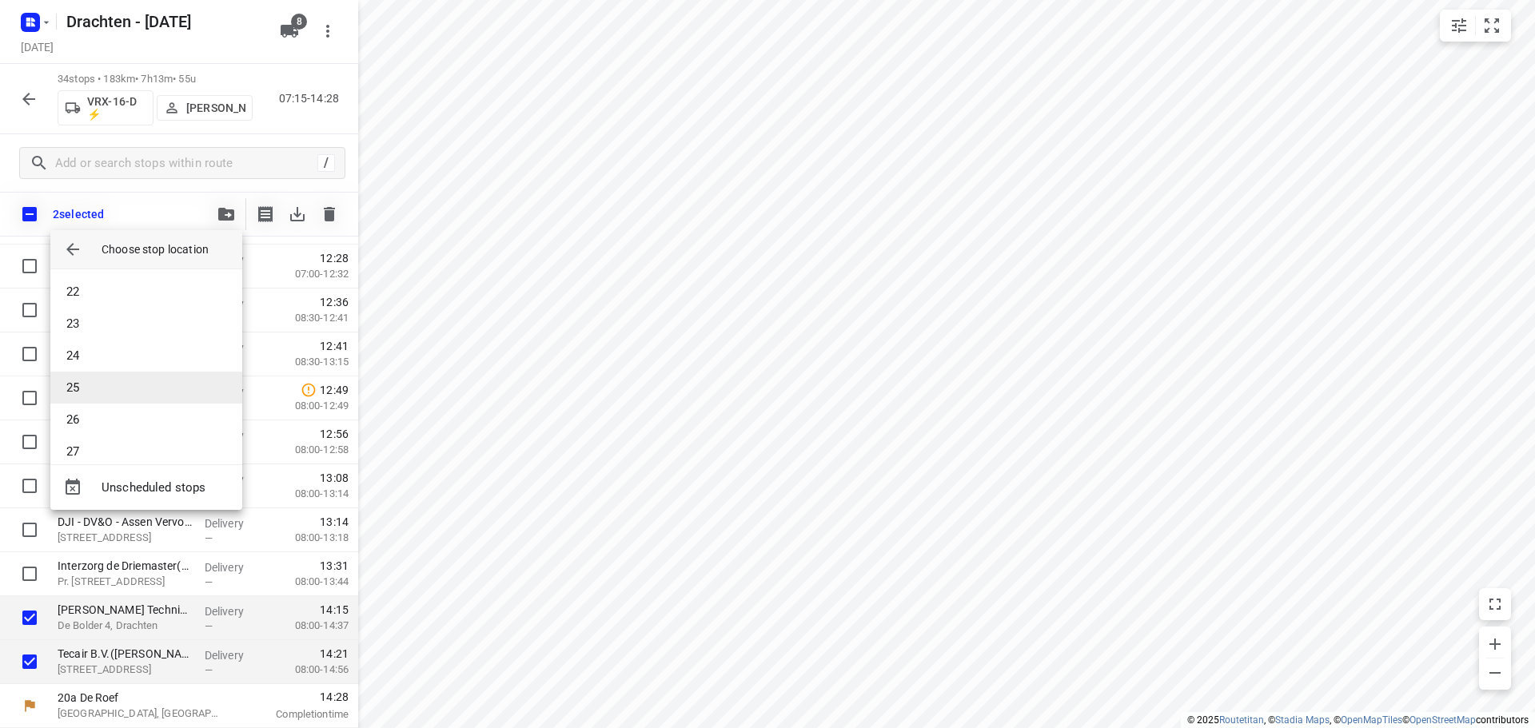
click at [91, 318] on li "23" at bounding box center [146, 324] width 192 height 32
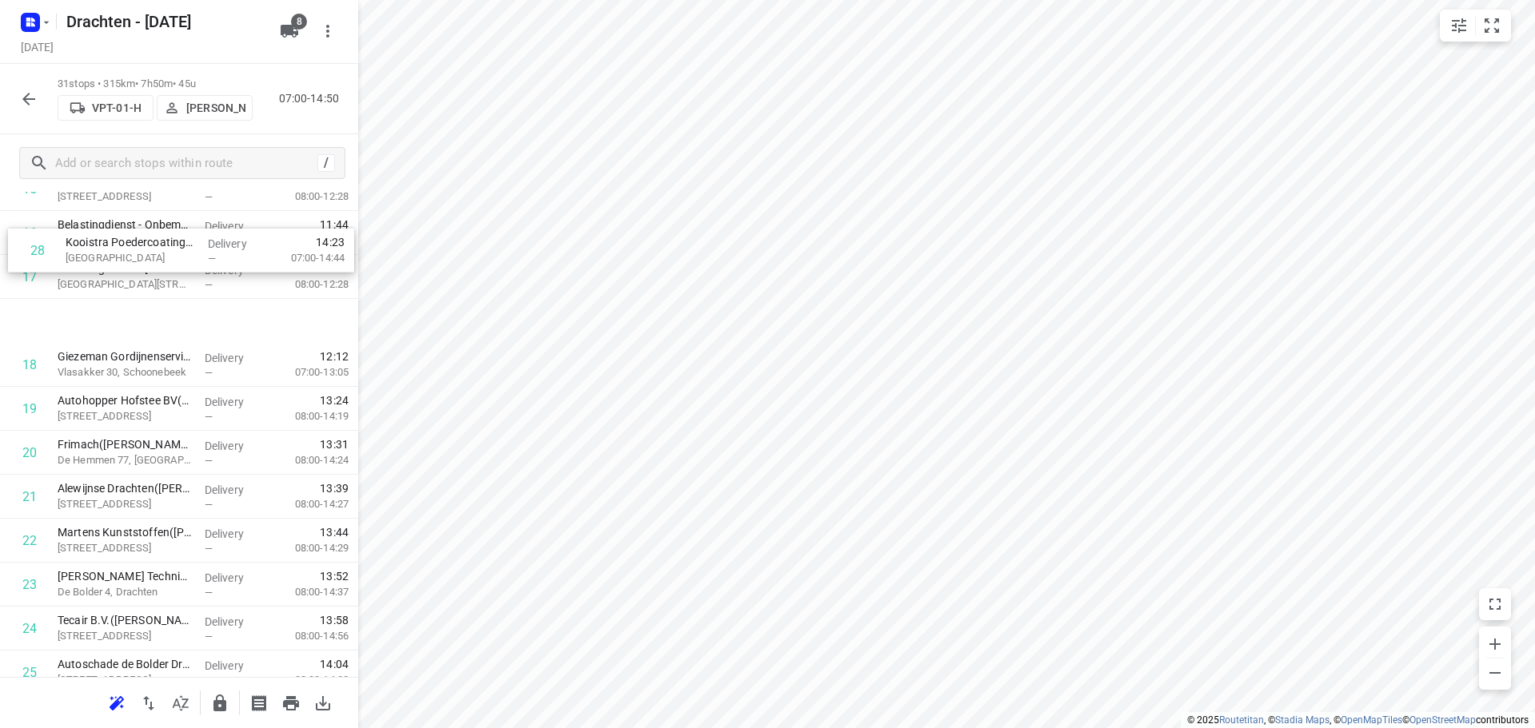
scroll to position [762, 0]
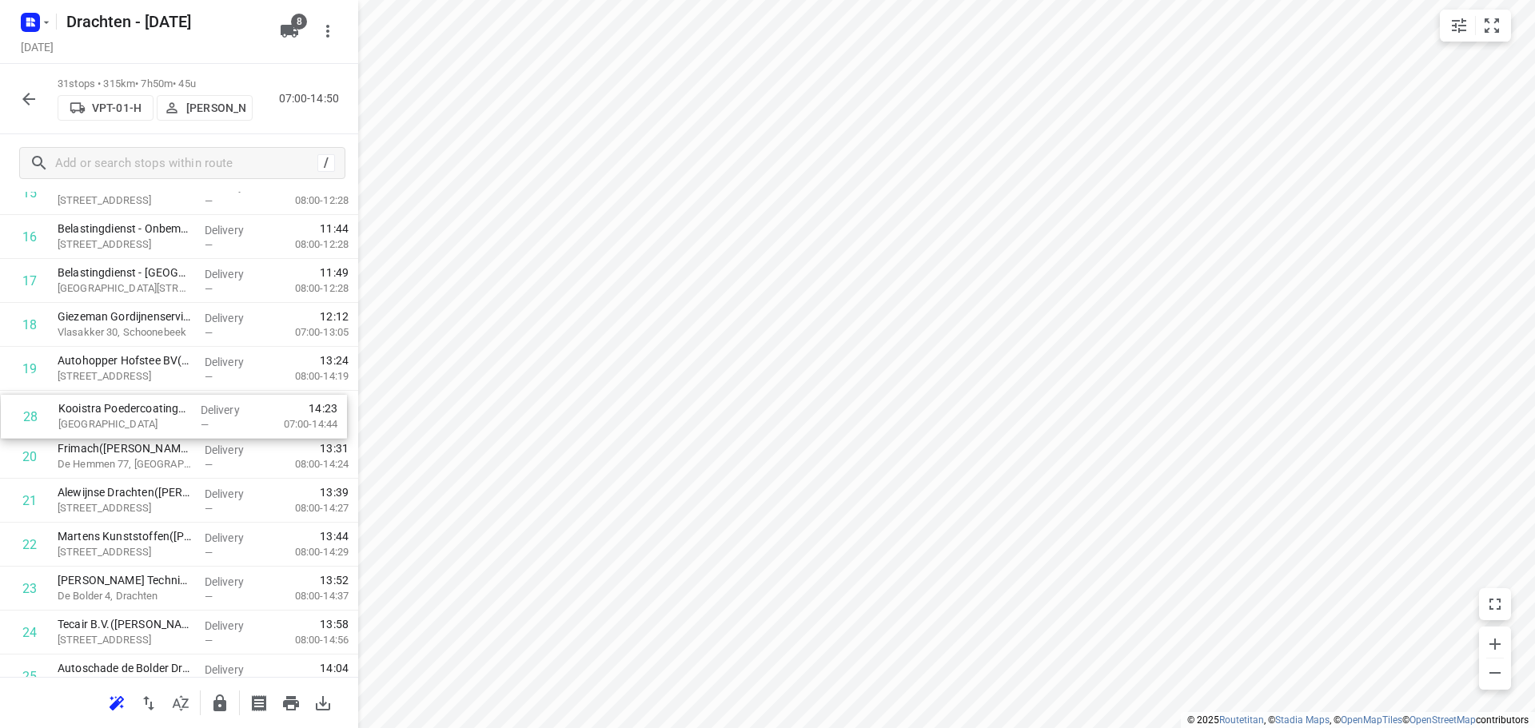
drag, startPoint x: 149, startPoint y: 566, endPoint x: 151, endPoint y: 419, distance: 147.1
click at [151, 419] on div "1 IMPAS(Bettina Snell) Scheepswervenweg 2, Westerbroek Delivery — 07:47 07:30-0…" at bounding box center [179, 237] width 358 height 1363
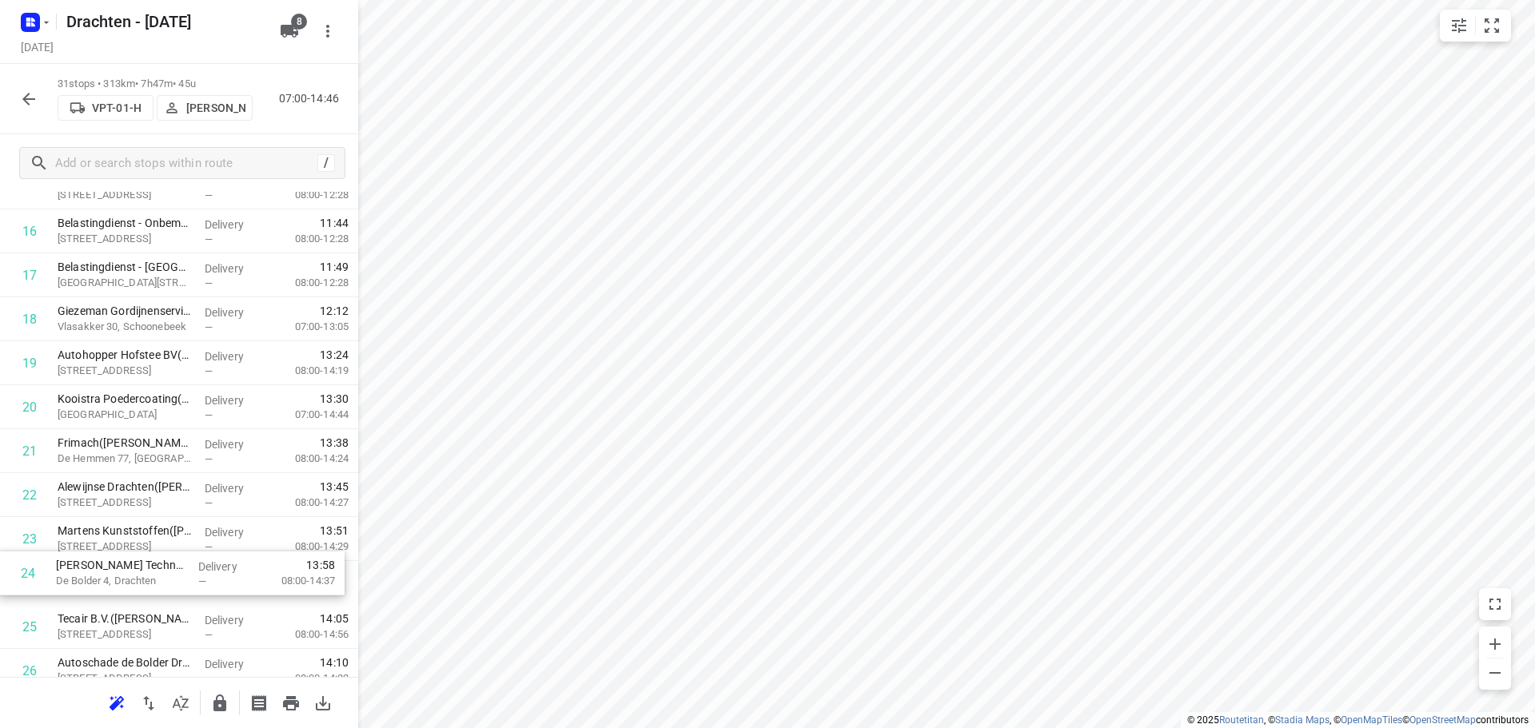
scroll to position [770, 0]
drag, startPoint x: 150, startPoint y: 593, endPoint x: 162, endPoint y: 492, distance: 101.4
click at [162, 492] on div "1 IMPAS(Bettina Snell) Scheepswervenweg 2, Westerbroek Delivery — 07:47 07:30-0…" at bounding box center [179, 229] width 358 height 1363
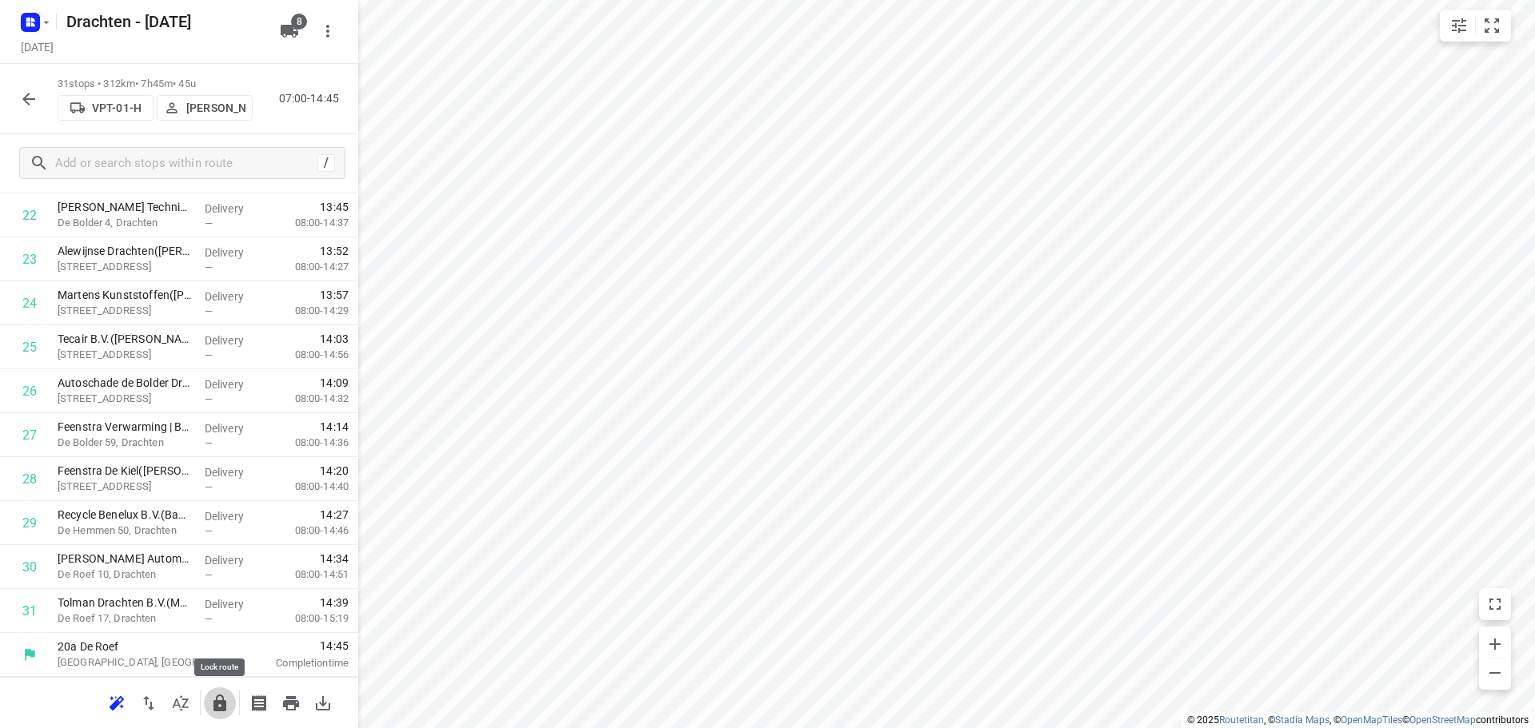
click at [227, 691] on button "button" at bounding box center [220, 703] width 32 height 32
click at [27, 102] on icon "button" at bounding box center [28, 99] width 13 height 13
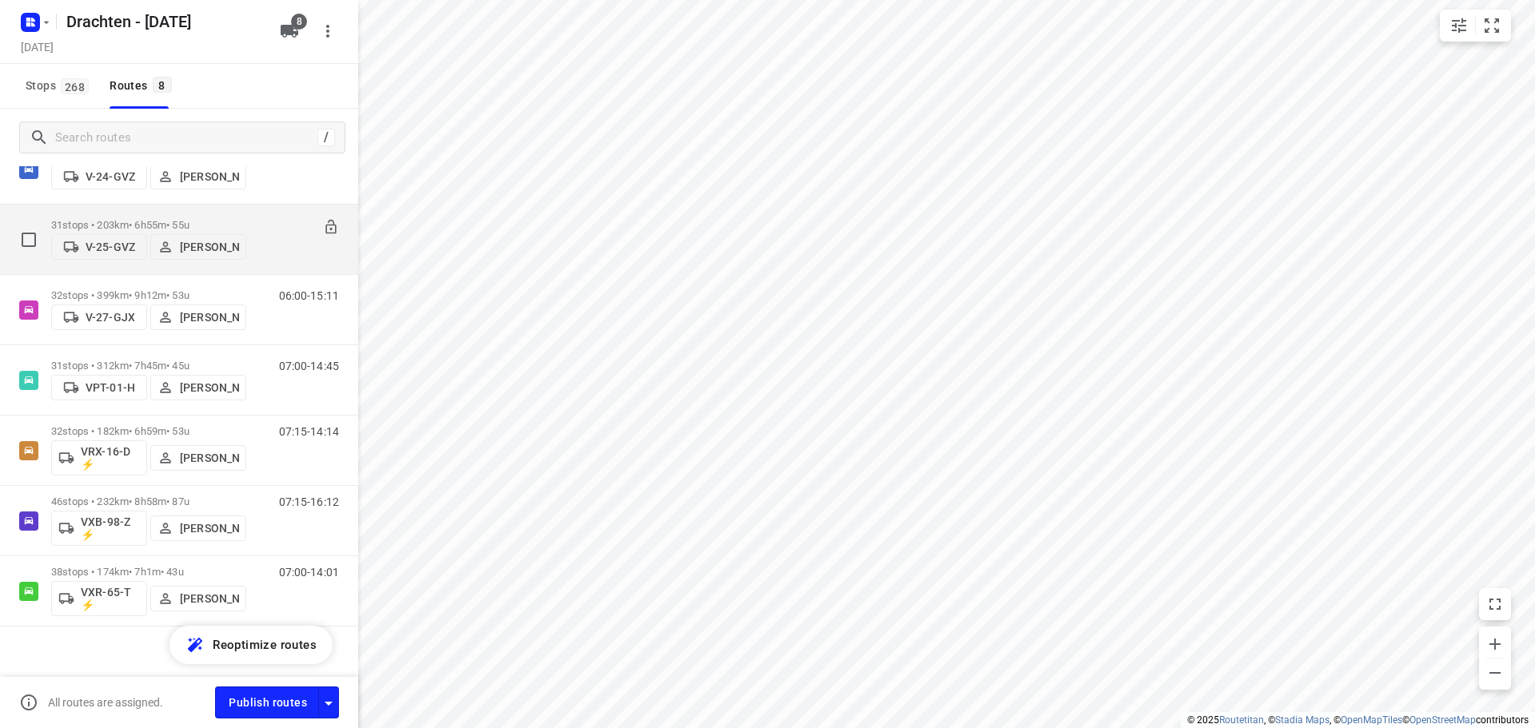
scroll to position [197, 0]
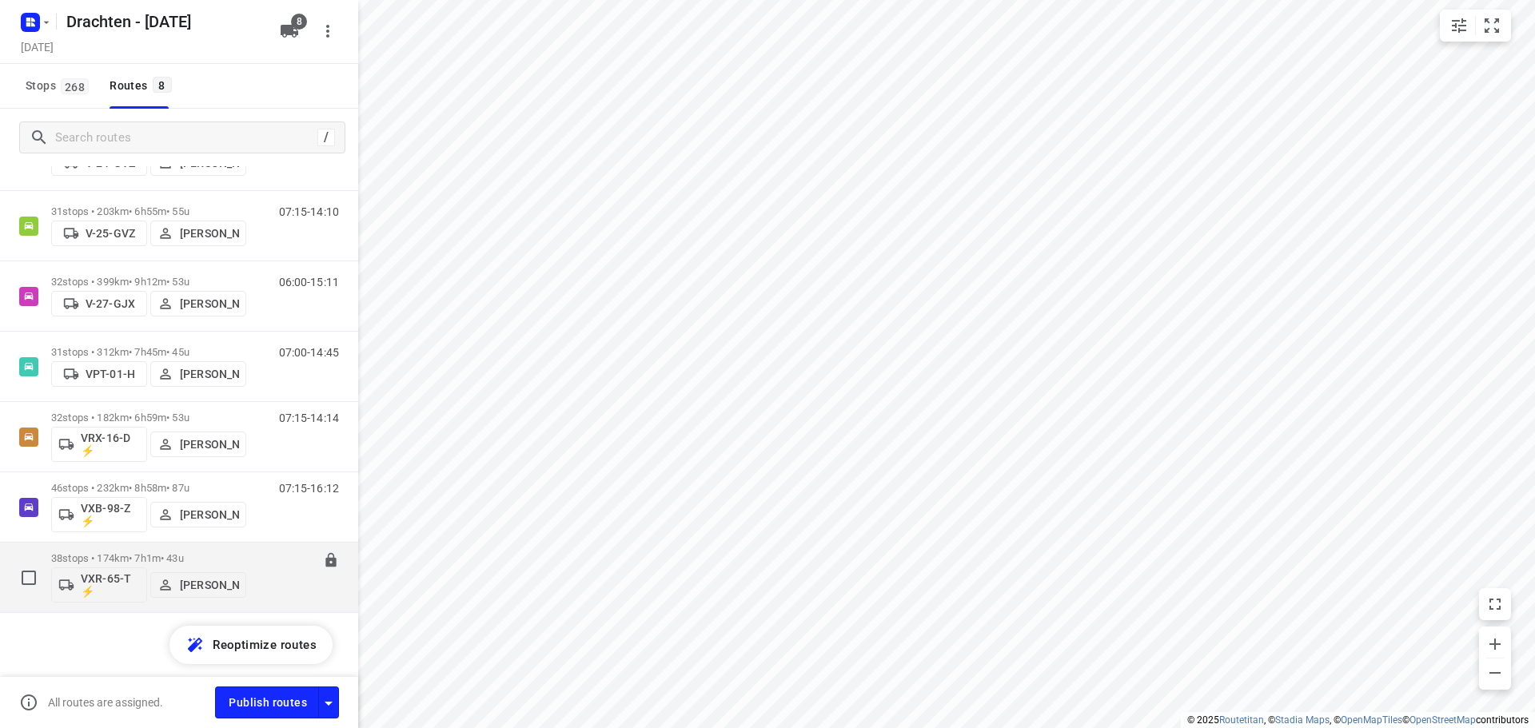
click at [144, 552] on p "38 stops • 174km • 7h1m • 43u" at bounding box center [148, 558] width 195 height 12
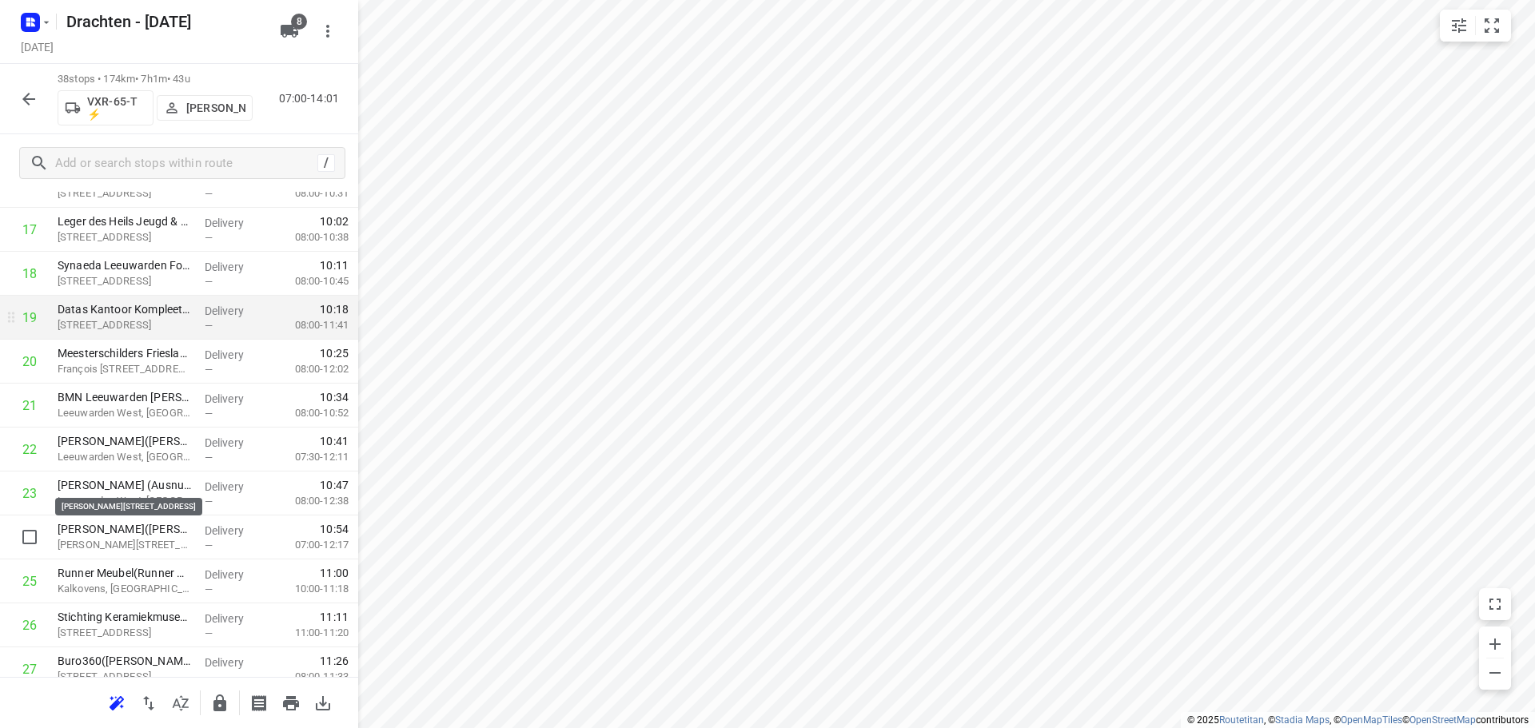
scroll to position [879, 0]
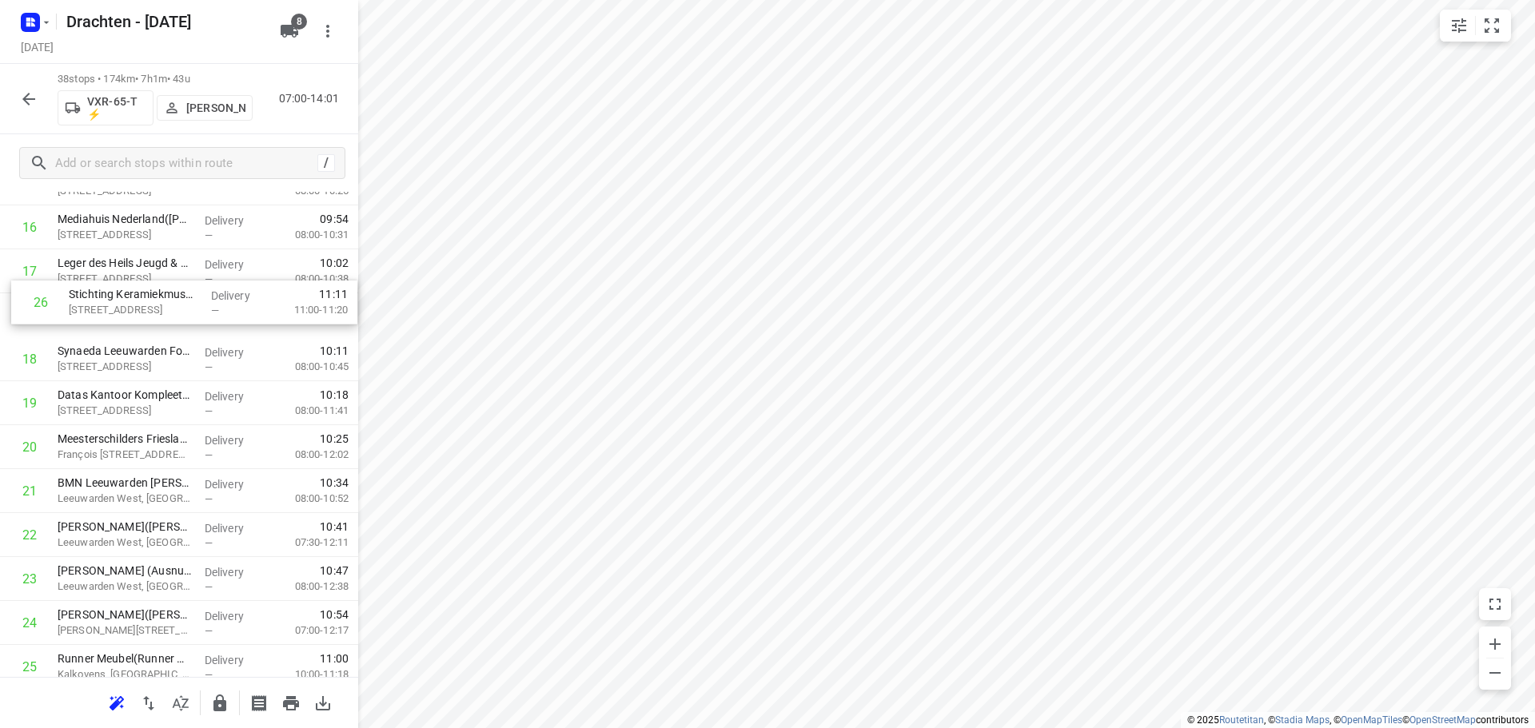
drag, startPoint x: 182, startPoint y: 575, endPoint x: 193, endPoint y: 312, distance: 263.2
click at [193, 312] on div "1 Poelier van der Wal(Marijn Van der wal) Triemsterloane 60, Kollumerzwaag Deli…" at bounding box center [179, 381] width 358 height 1671
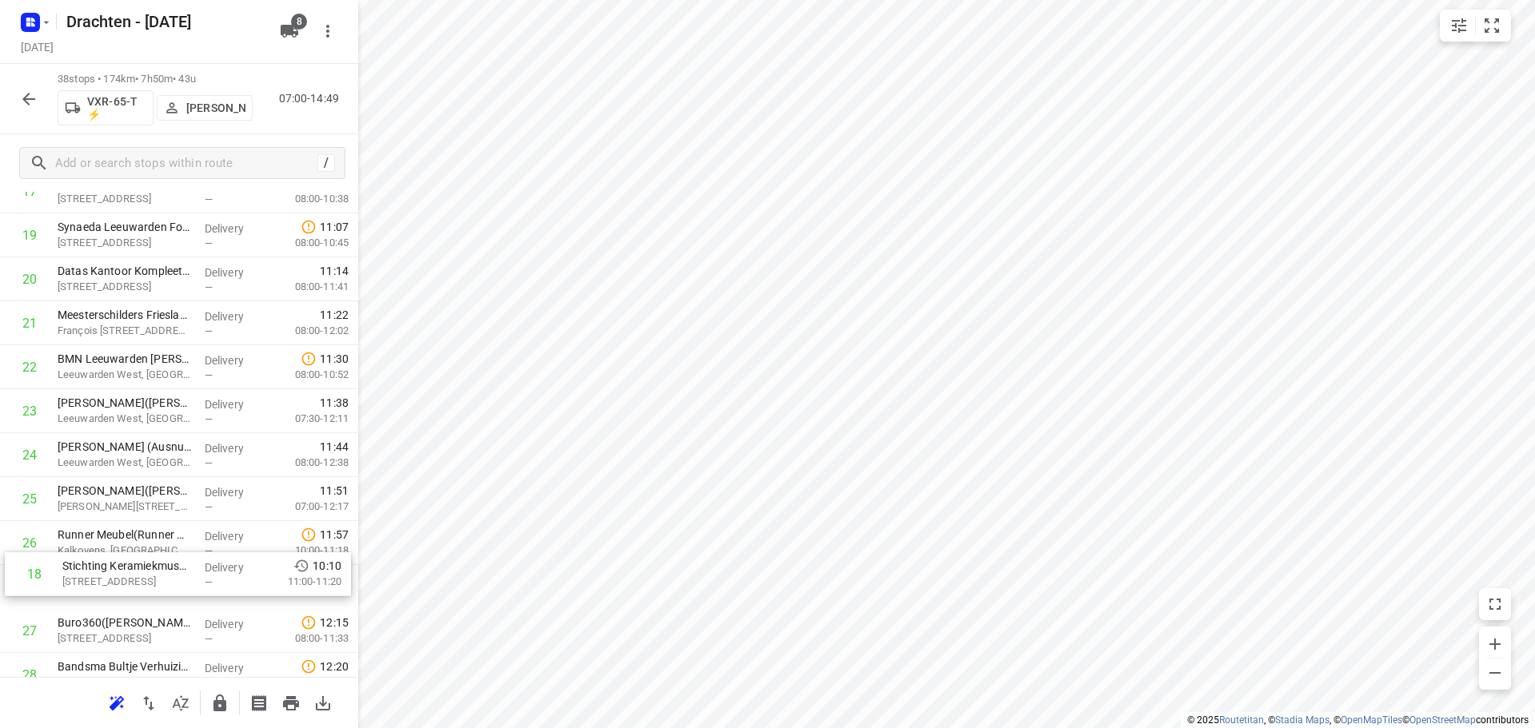
scroll to position [854, 0]
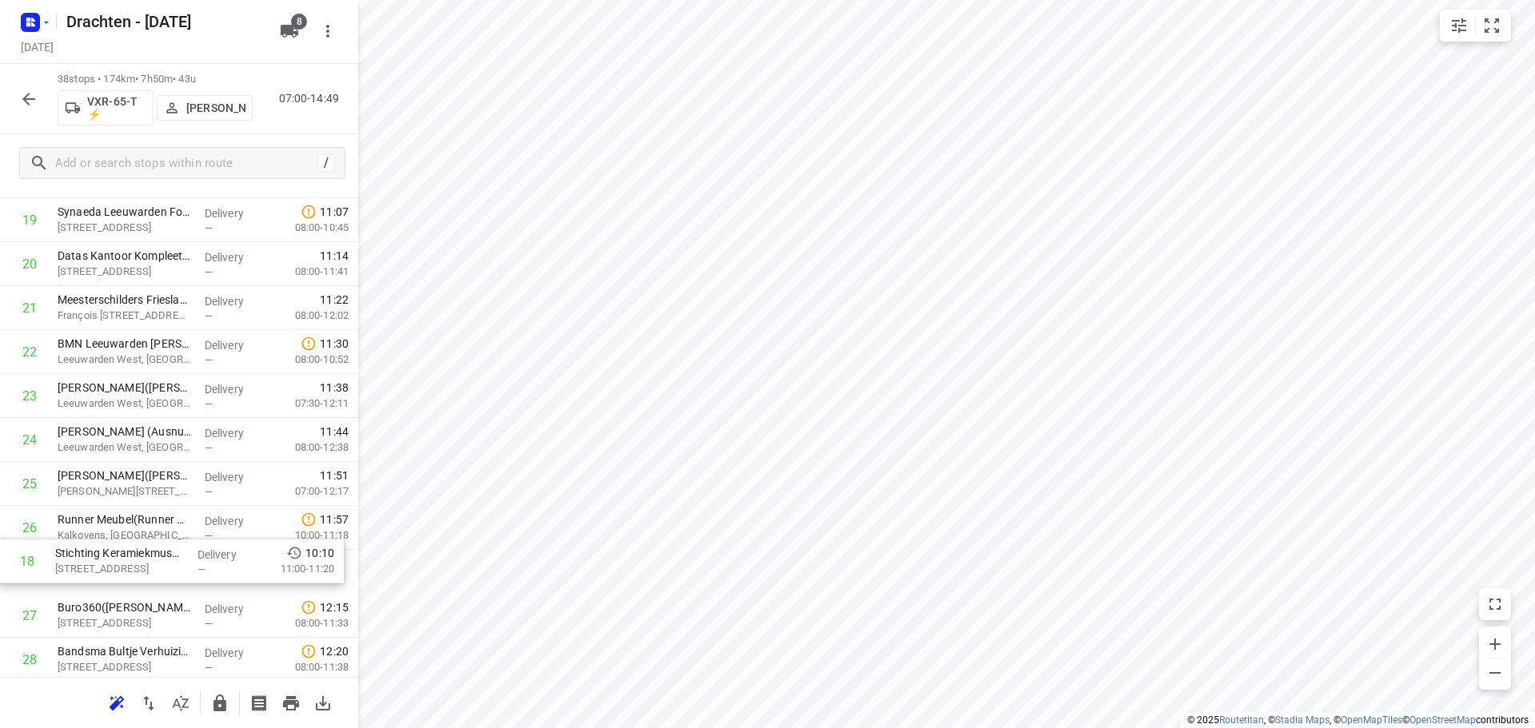
drag, startPoint x: 193, startPoint y: 311, endPoint x: 192, endPoint y: 564, distance: 253.4
click at [192, 564] on div "1 Poelier van der Wal(Marijn Van der wal) Triemsterloane 60, Kollumerzwaag Deli…" at bounding box center [179, 286] width 358 height 1671
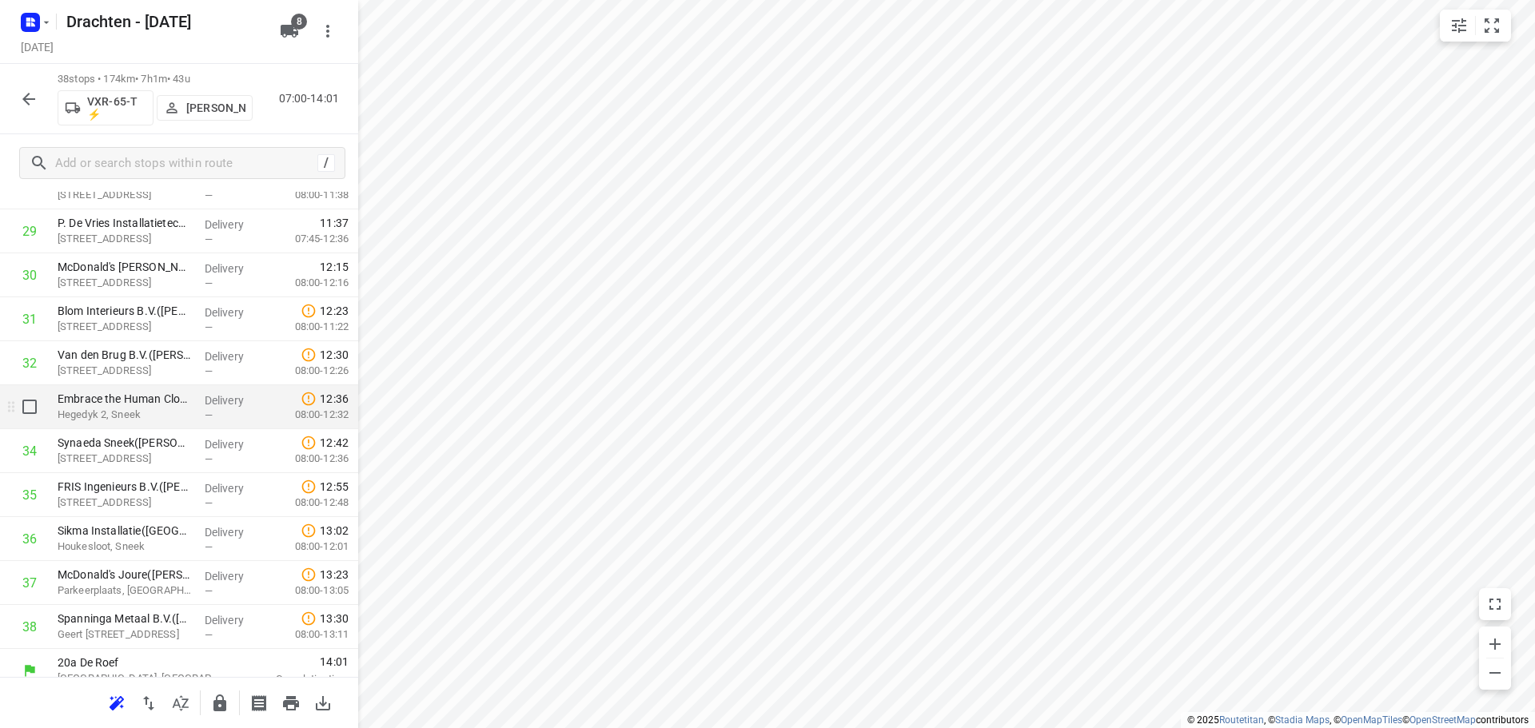
scroll to position [1355, 0]
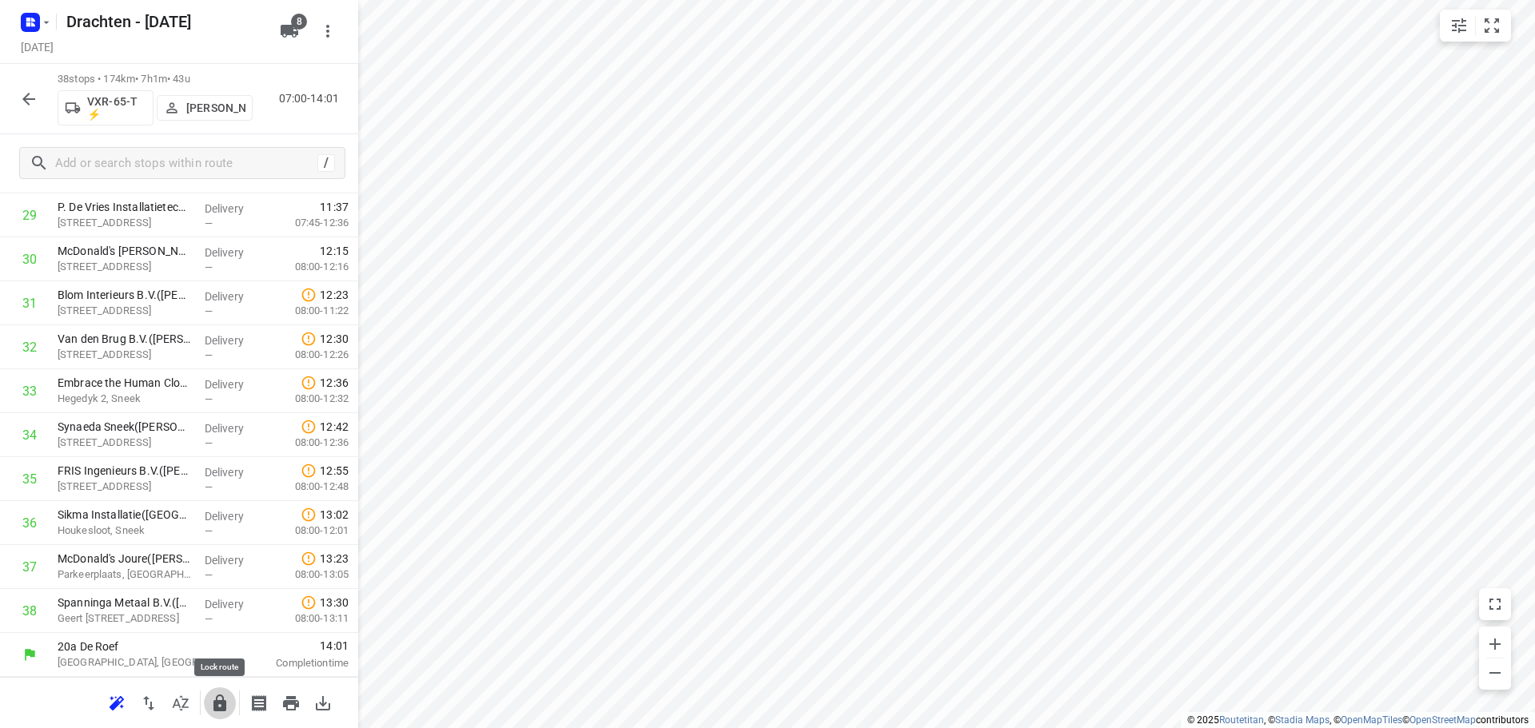
click at [221, 699] on icon "button" at bounding box center [219, 703] width 19 height 19
click at [27, 106] on icon "button" at bounding box center [28, 99] width 19 height 19
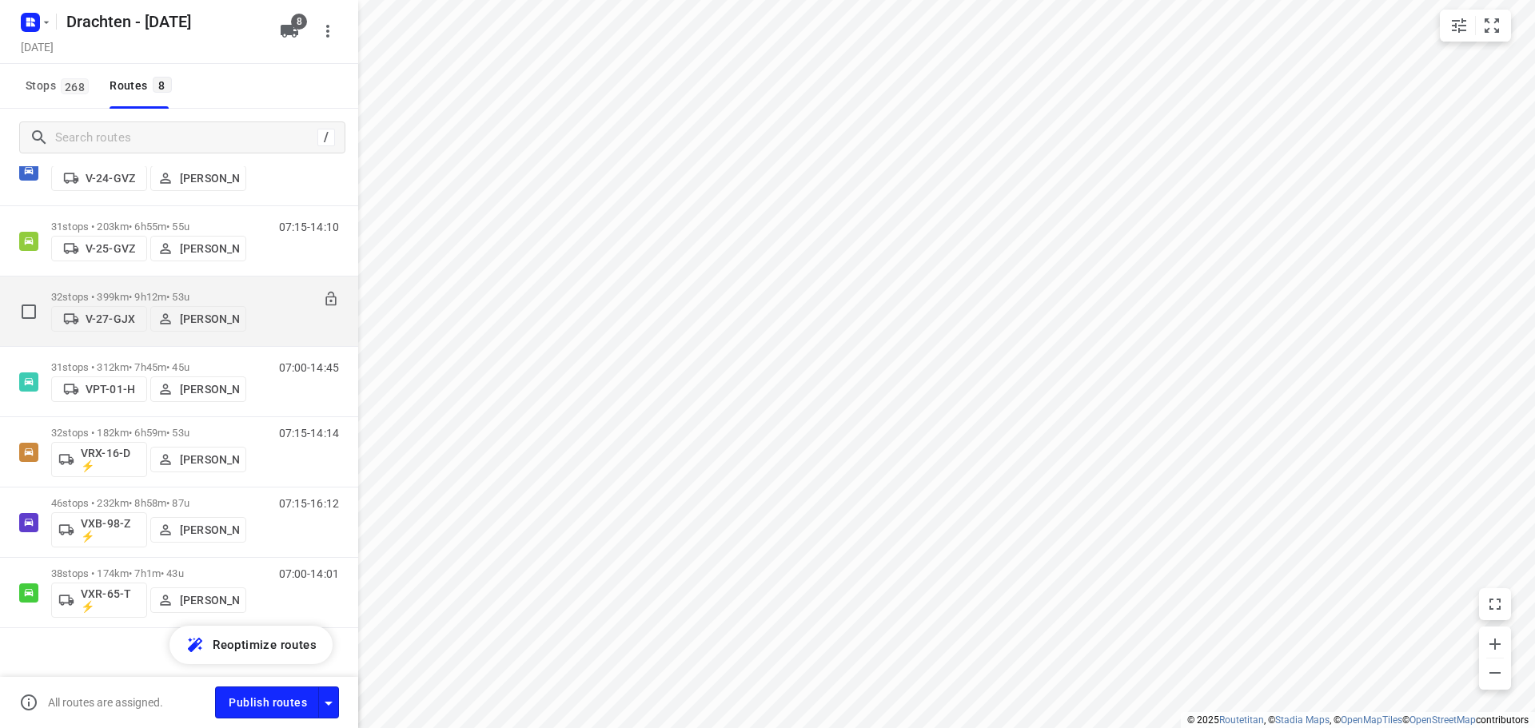
scroll to position [197, 0]
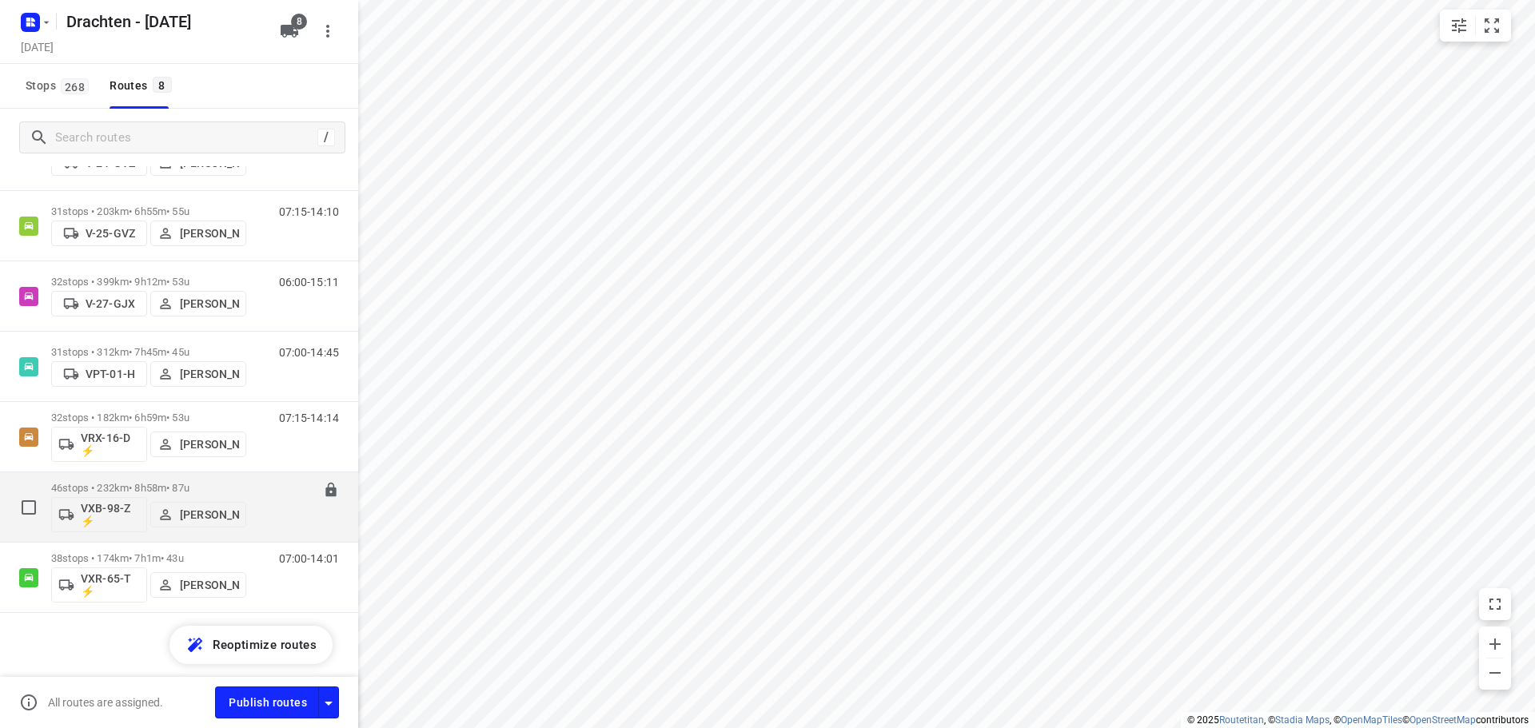
click at [154, 489] on p "46 stops • 232km • 8h58m • 87u" at bounding box center [148, 488] width 195 height 12
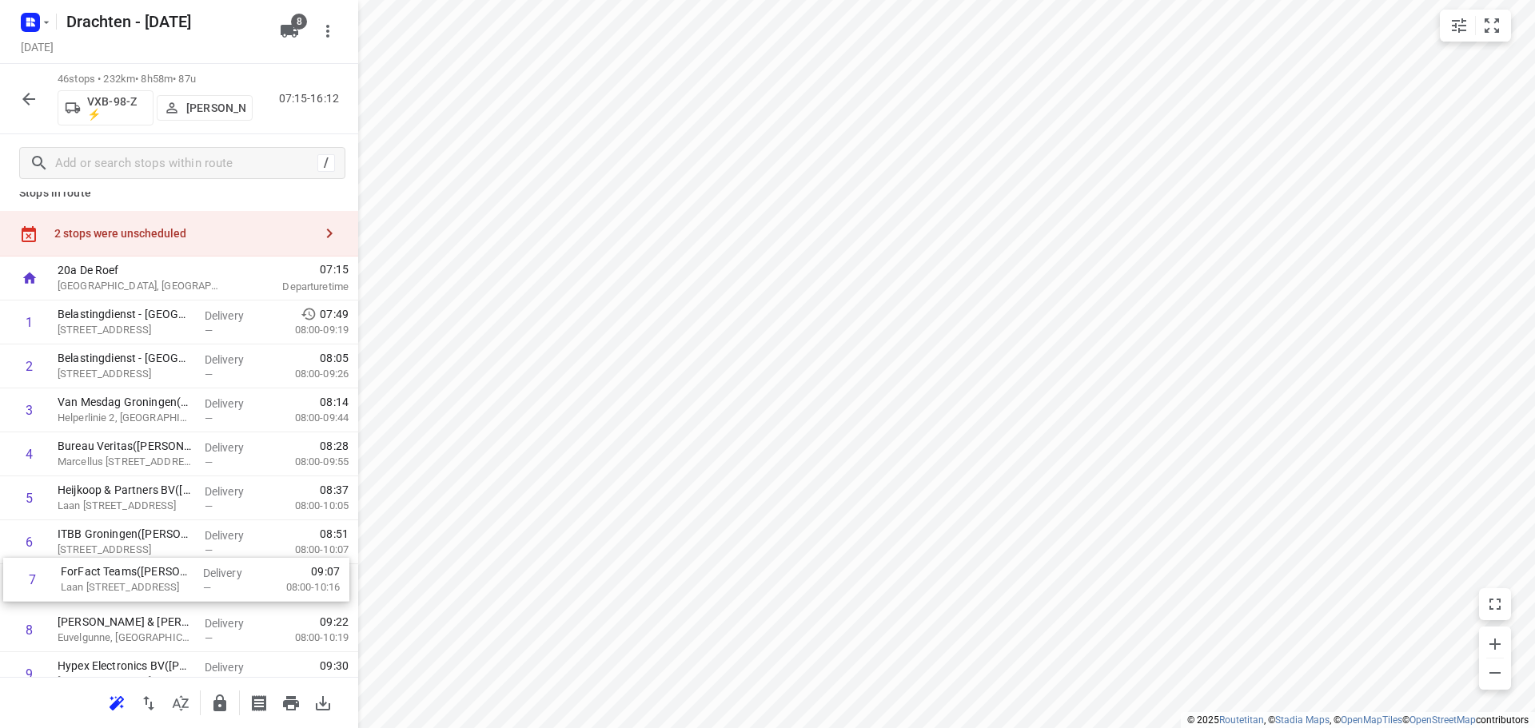
scroll to position [19, 0]
drag, startPoint x: 166, startPoint y: 602, endPoint x: 180, endPoint y: 529, distance: 74.0
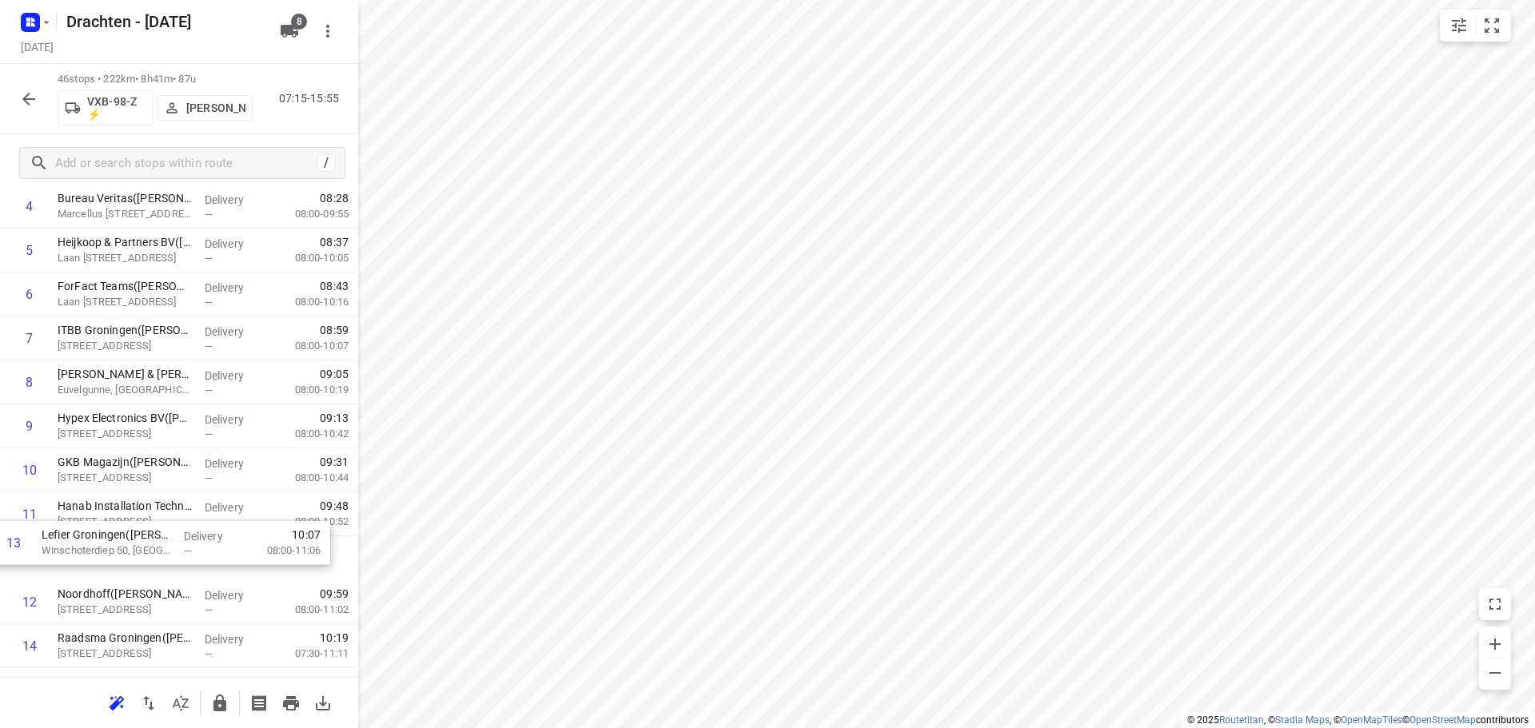
scroll to position [265, 0]
drag, startPoint x: 173, startPoint y: 611, endPoint x: 186, endPoint y: 336, distance: 275.3
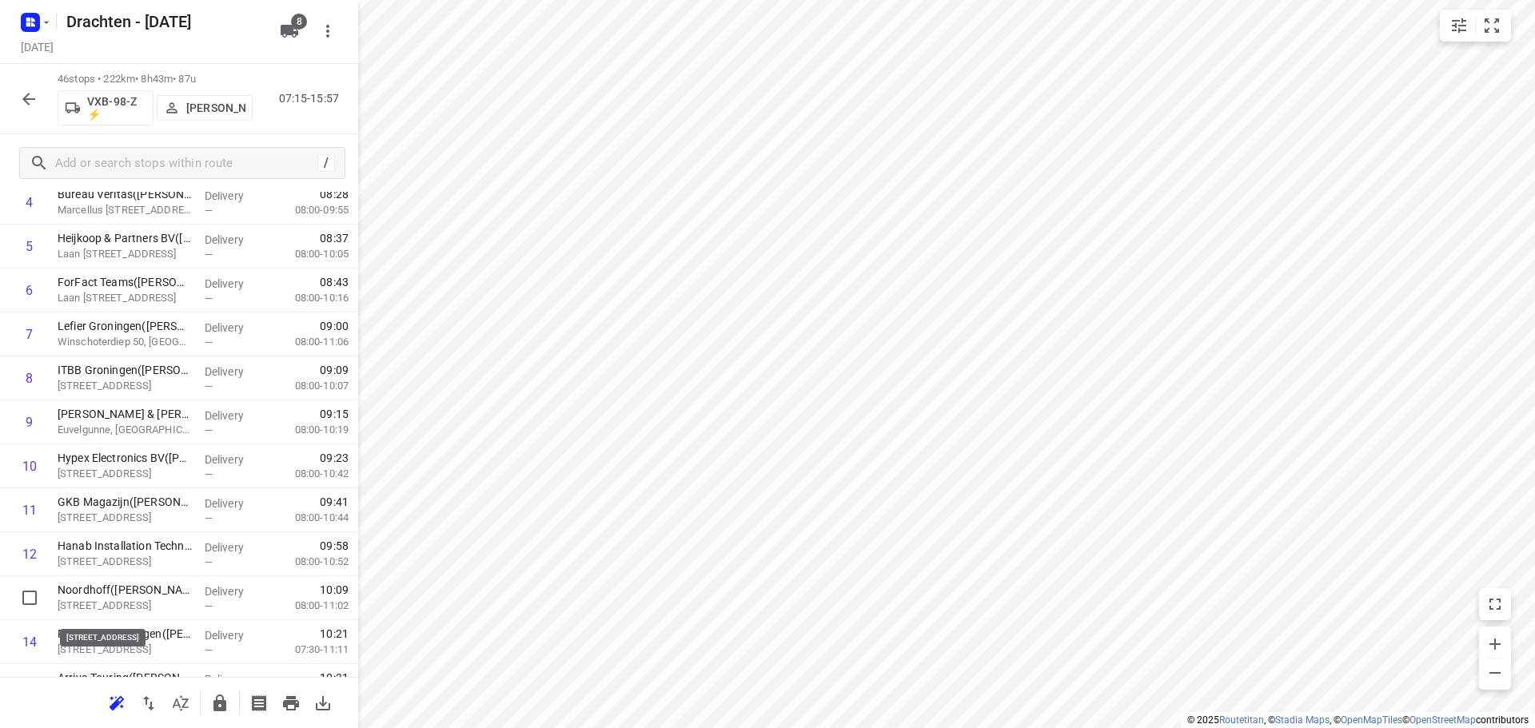
scroll to position [269, 0]
drag, startPoint x: 177, startPoint y: 613, endPoint x: 192, endPoint y: 384, distance: 229.8
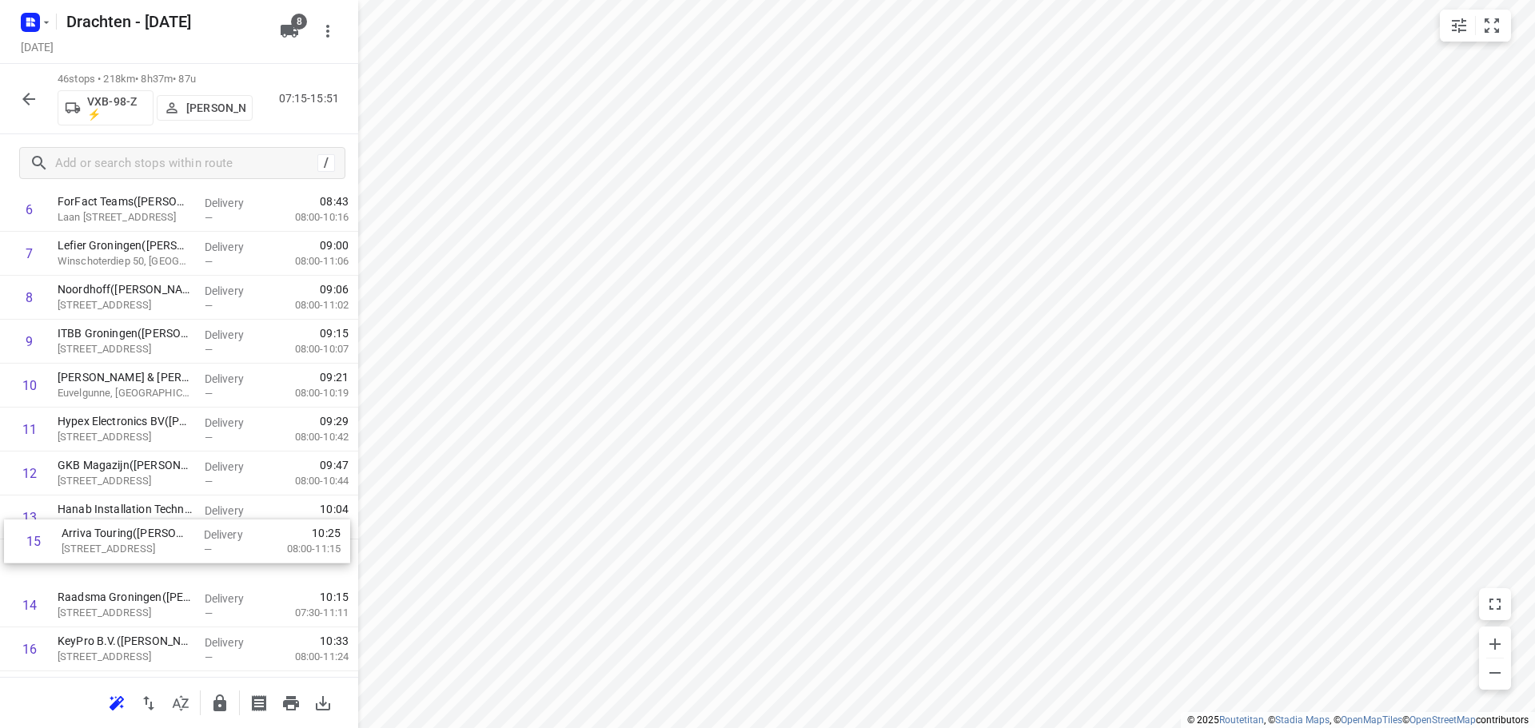
scroll to position [351, 0]
drag, startPoint x: 174, startPoint y: 603, endPoint x: 181, endPoint y: 325, distance: 277.5
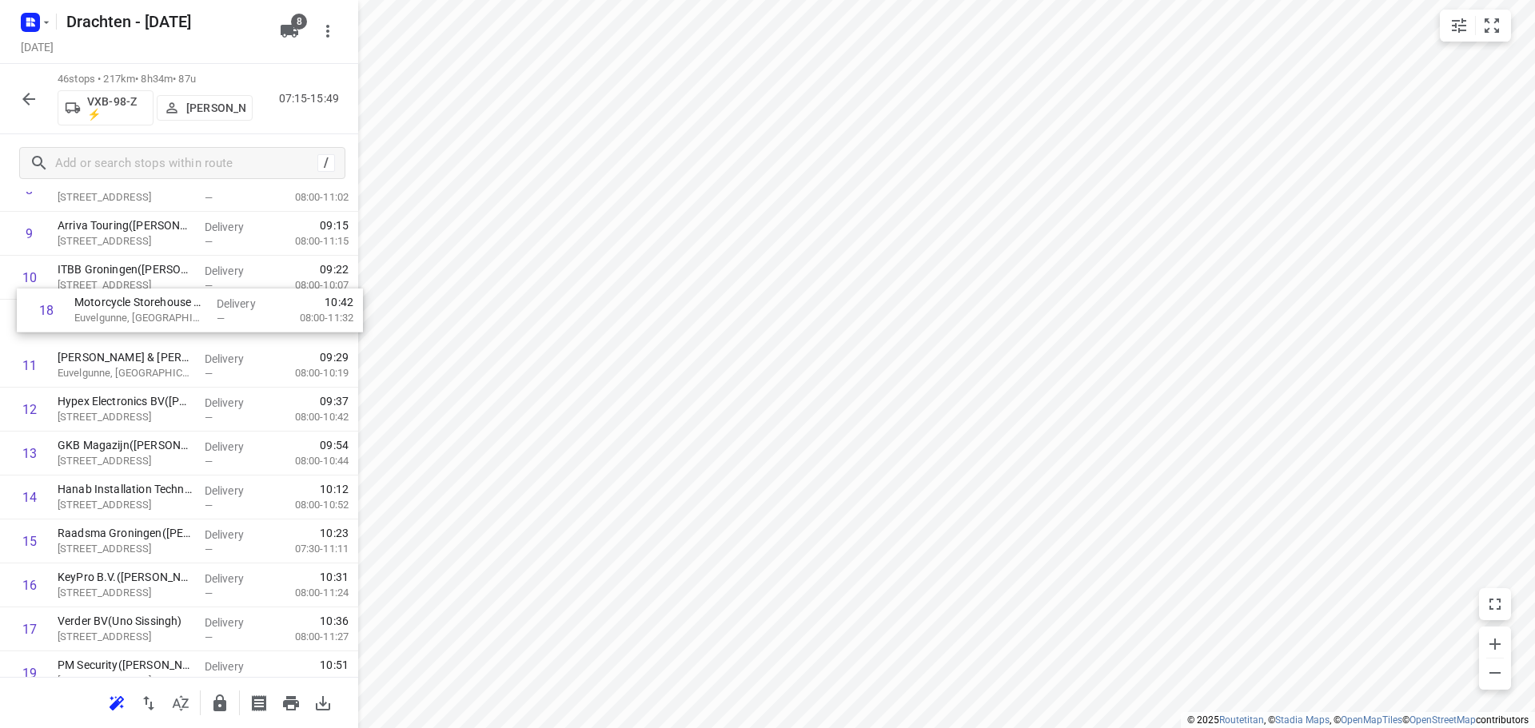
scroll to position [448, 0]
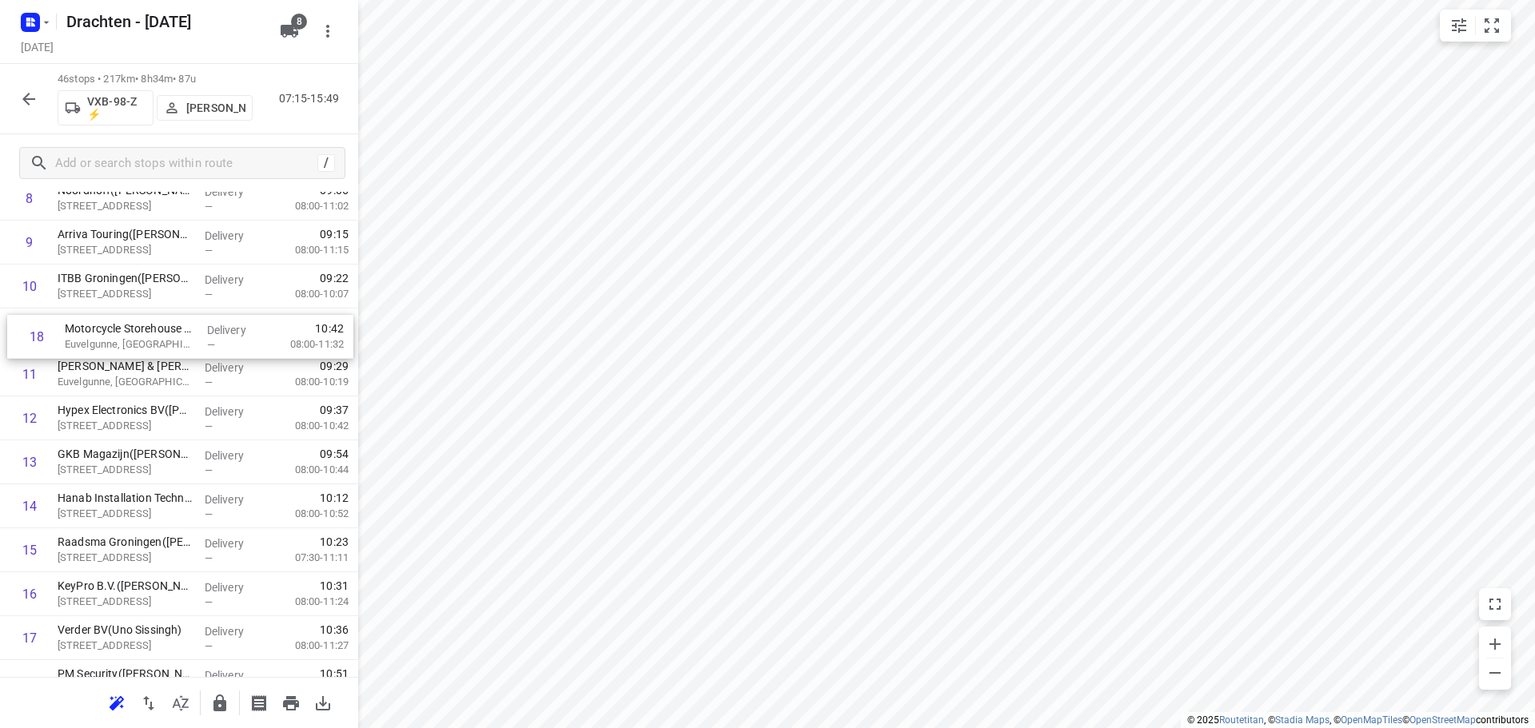
drag, startPoint x: 165, startPoint y: 575, endPoint x: 177, endPoint y: 321, distance: 254.5
drag, startPoint x: 156, startPoint y: 601, endPoint x: 172, endPoint y: 333, distance: 269.0
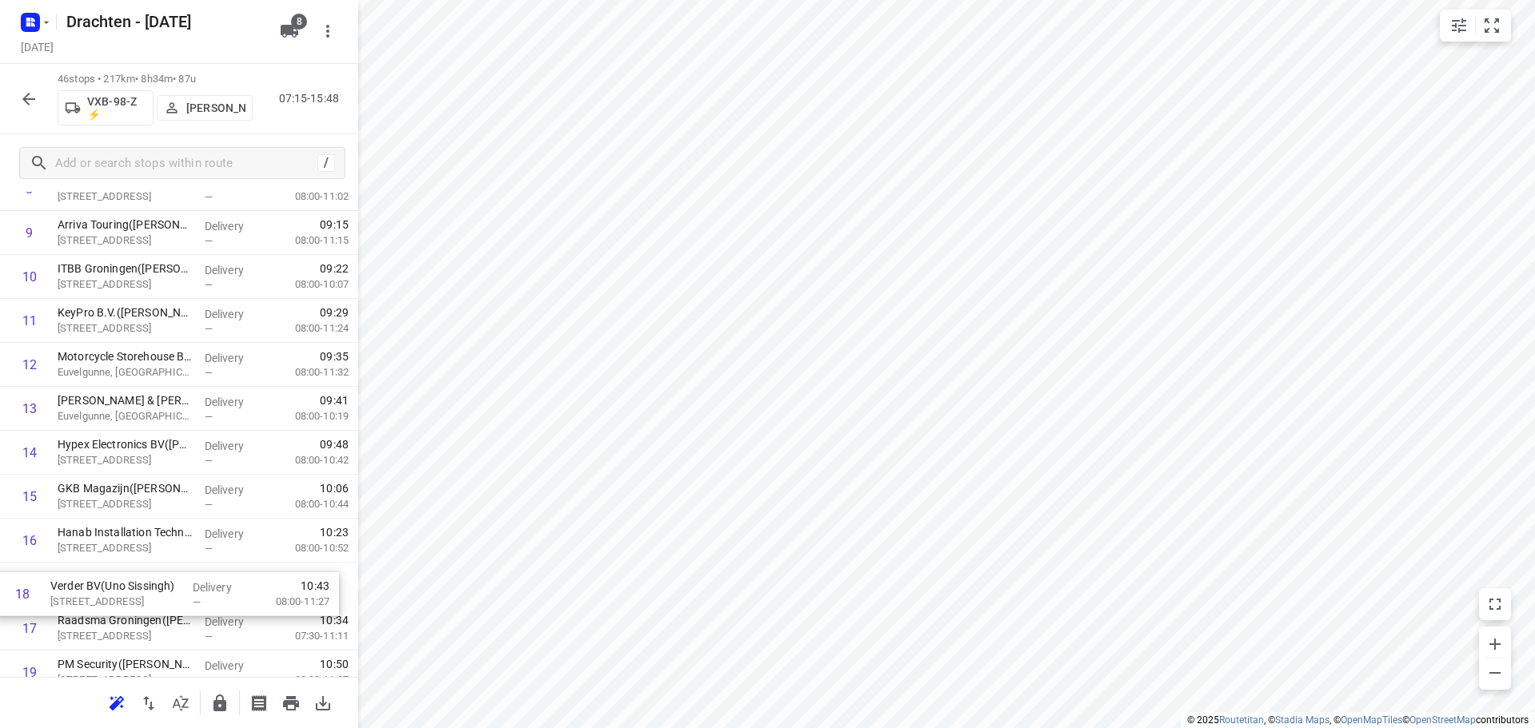
scroll to position [460, 0]
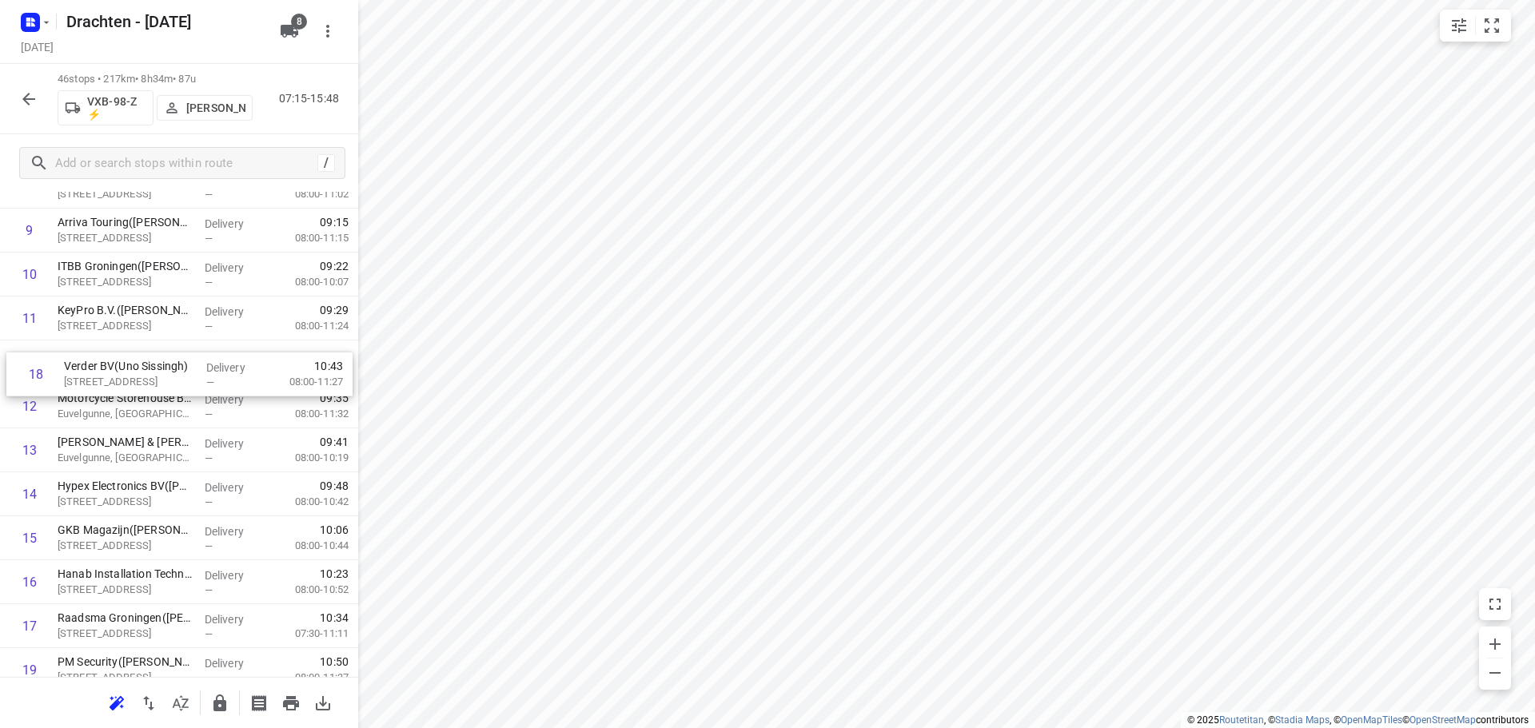
drag, startPoint x: 145, startPoint y: 628, endPoint x: 151, endPoint y: 365, distance: 263.0
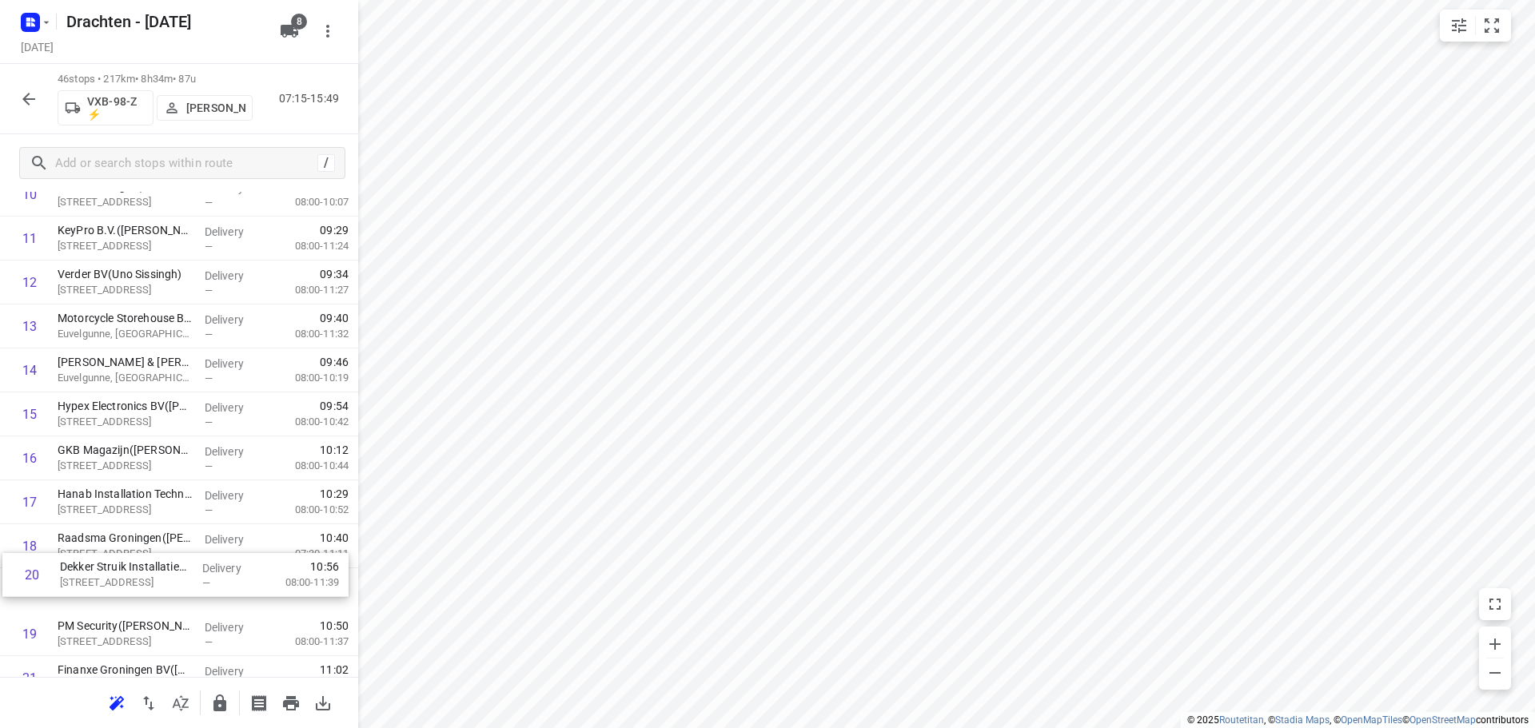
scroll to position [546, 0]
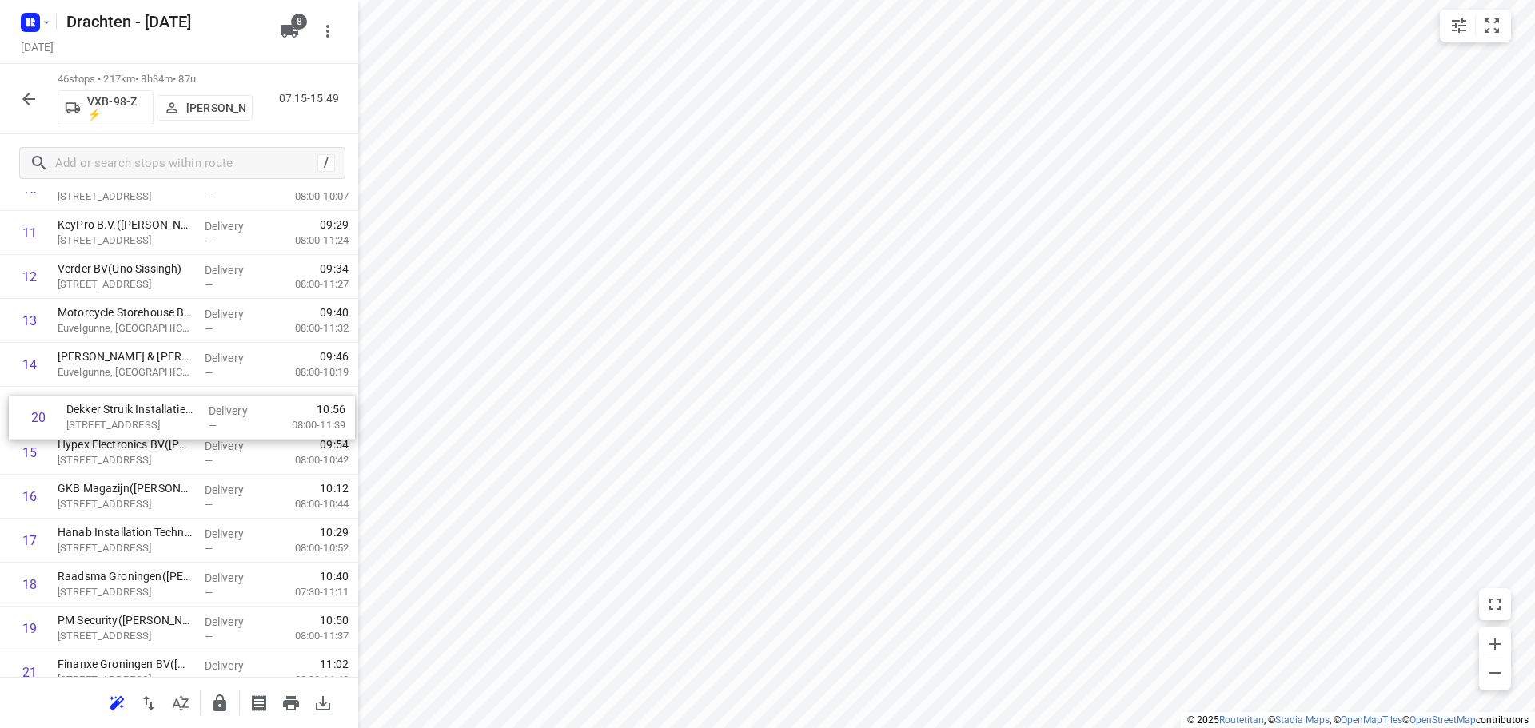
drag, startPoint x: 173, startPoint y: 638, endPoint x: 182, endPoint y: 414, distance: 224.0
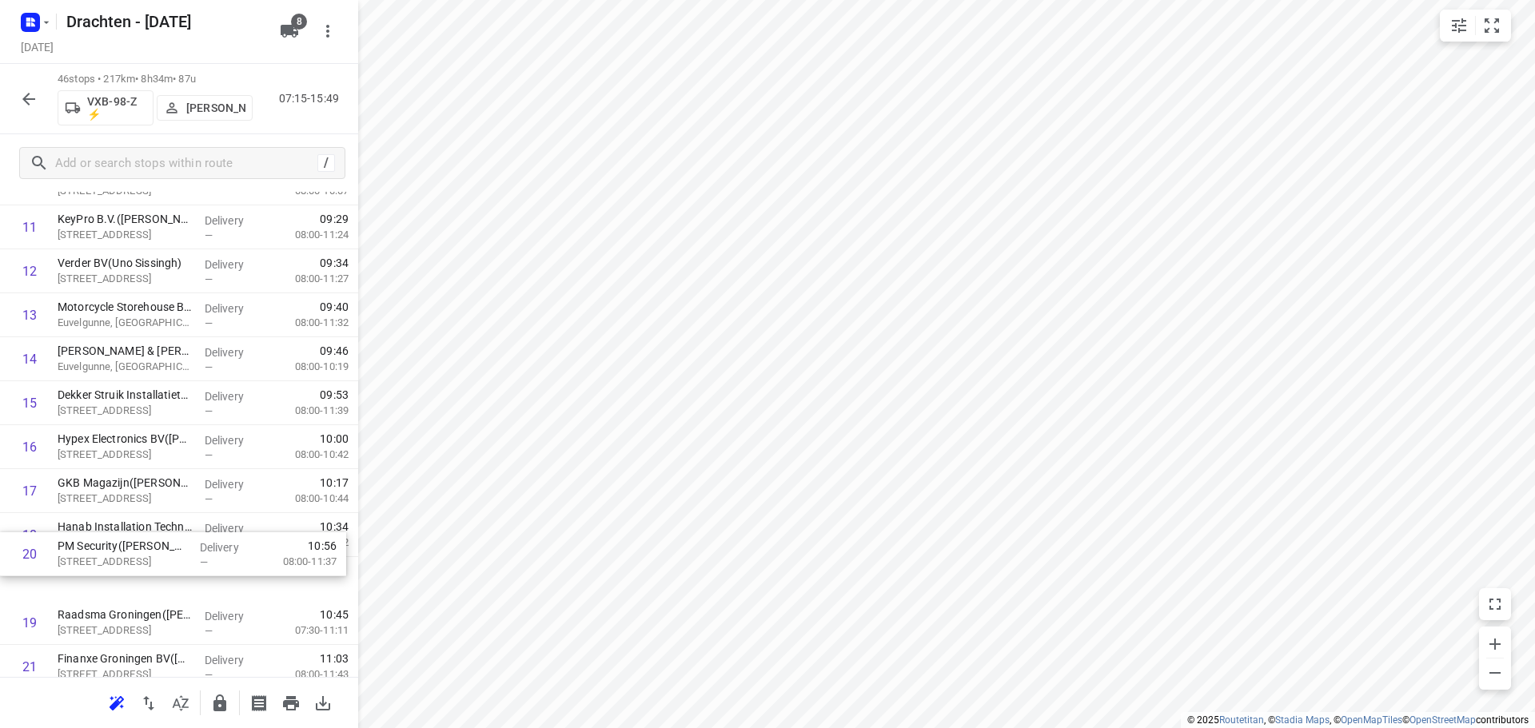
scroll to position [556, 0]
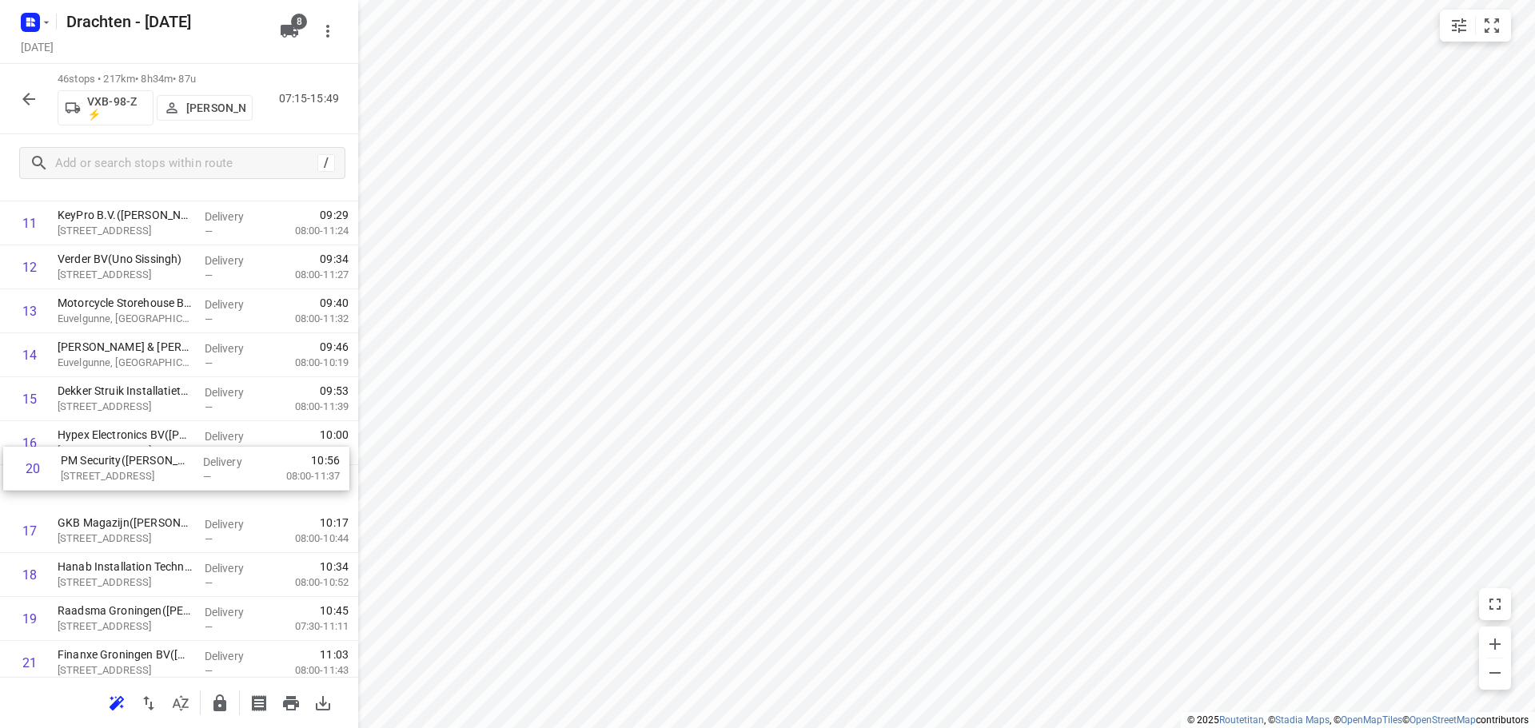
drag, startPoint x: 165, startPoint y: 635, endPoint x: 173, endPoint y: 446, distance: 188.8
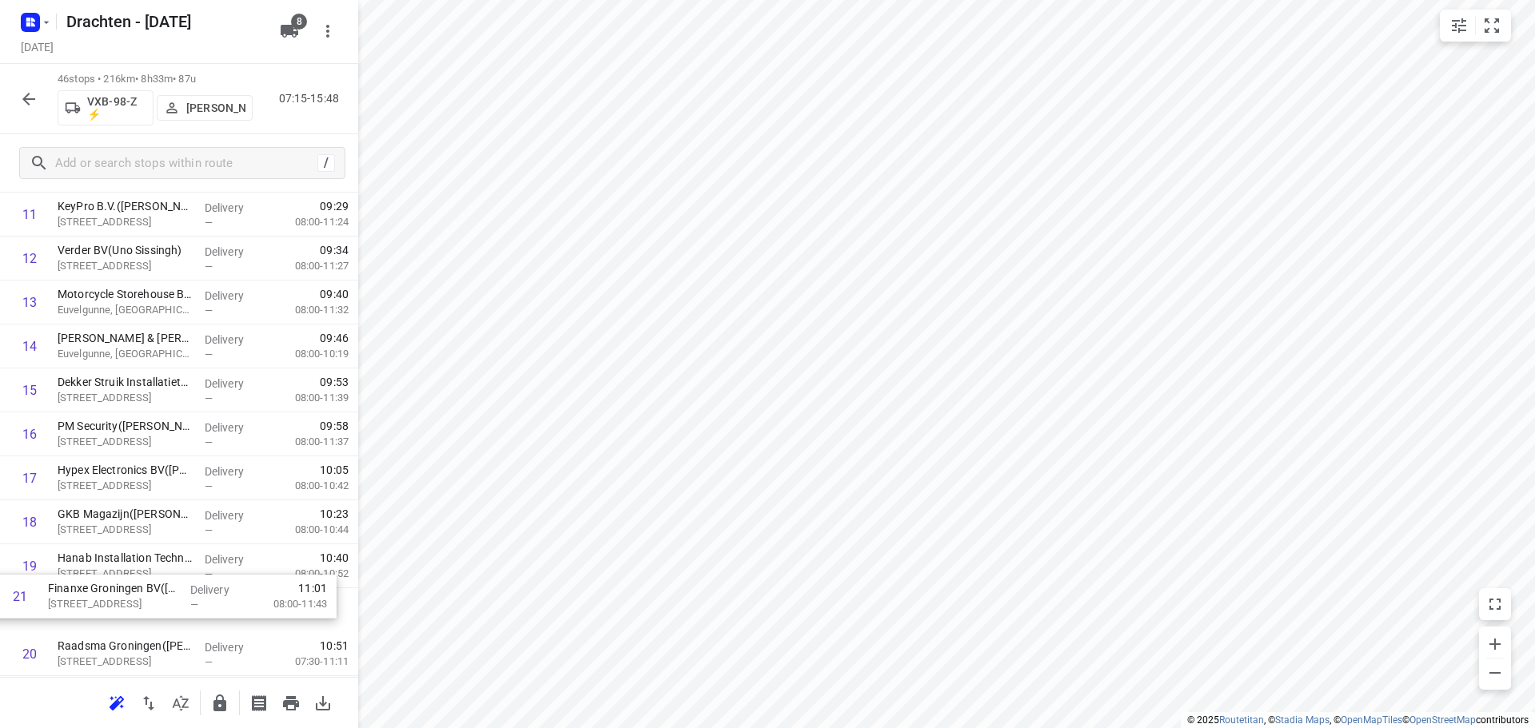
scroll to position [567, 0]
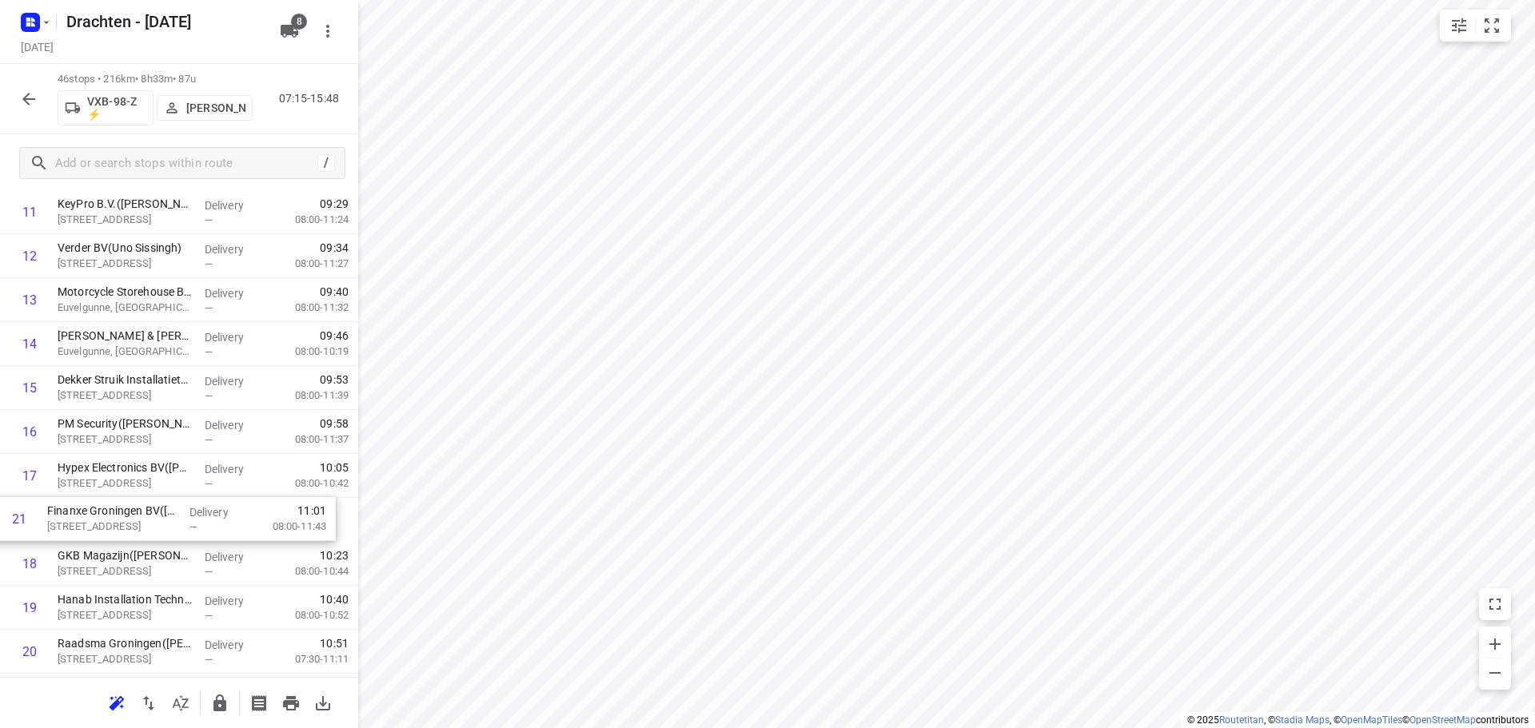
drag, startPoint x: 161, startPoint y: 666, endPoint x: 158, endPoint y: 491, distance: 175.1
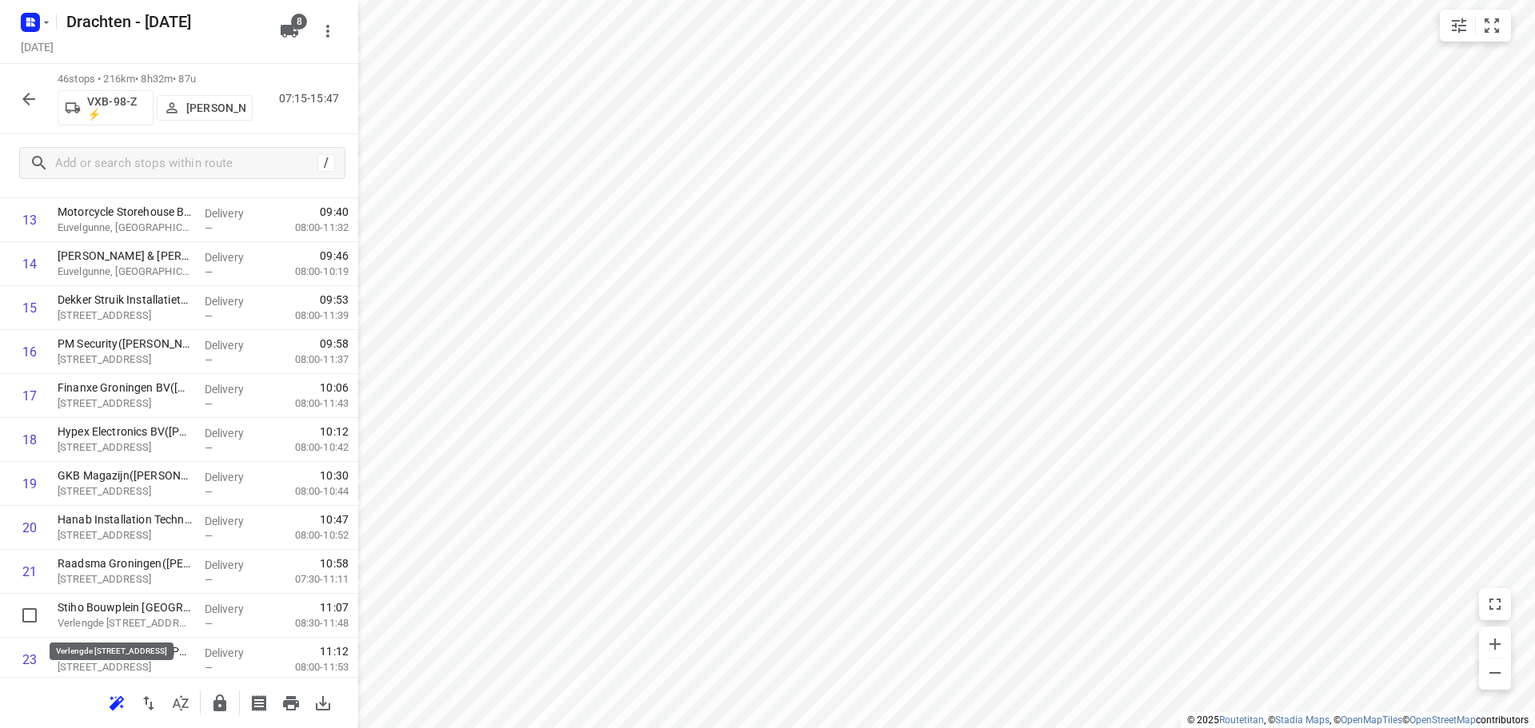
scroll to position [652, 0]
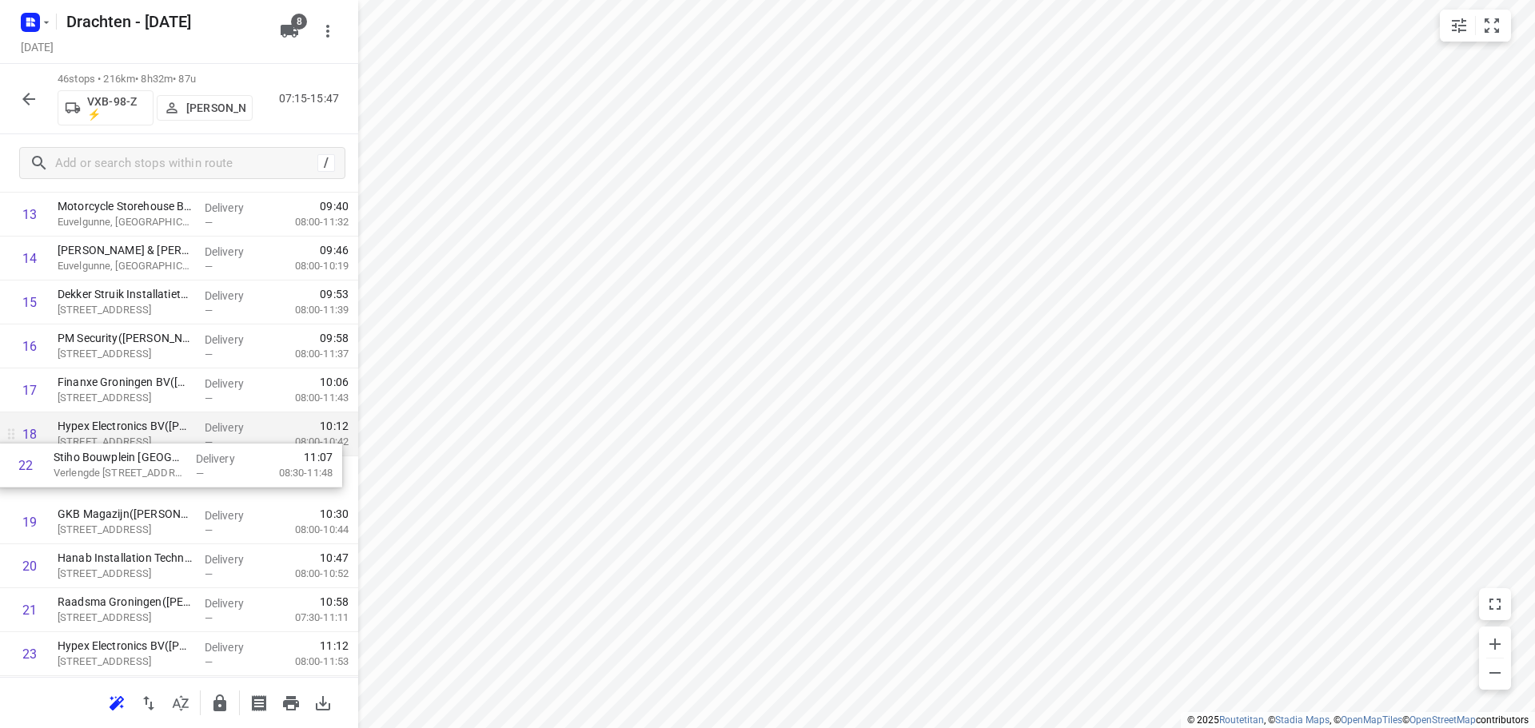
drag, startPoint x: 179, startPoint y: 627, endPoint x: 176, endPoint y: 455, distance: 172.7
click at [176, 455] on div "1 Belastingdienst - Onbemand - Groningen - Cascadeplein(Operationele Afdeling F…" at bounding box center [179, 676] width 358 height 2022
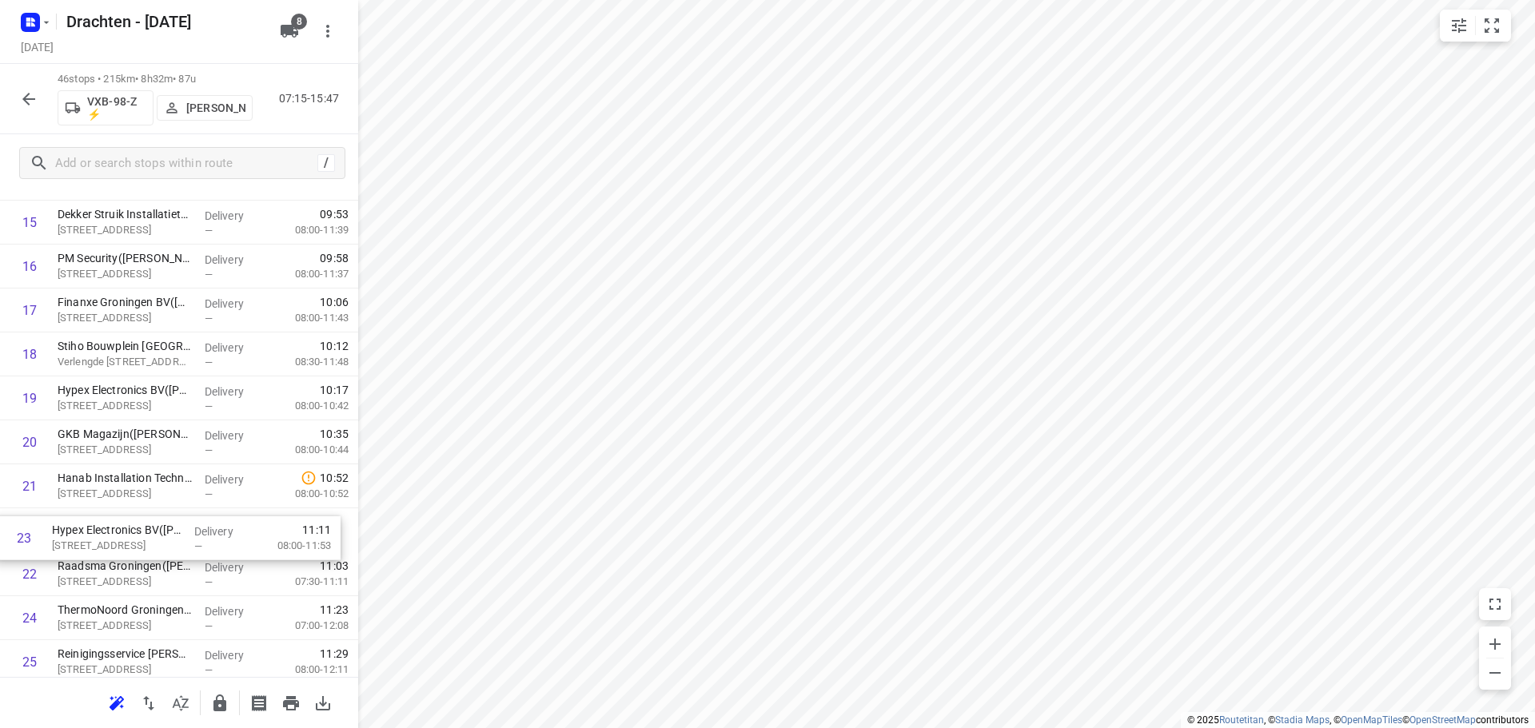
scroll to position [735, 0]
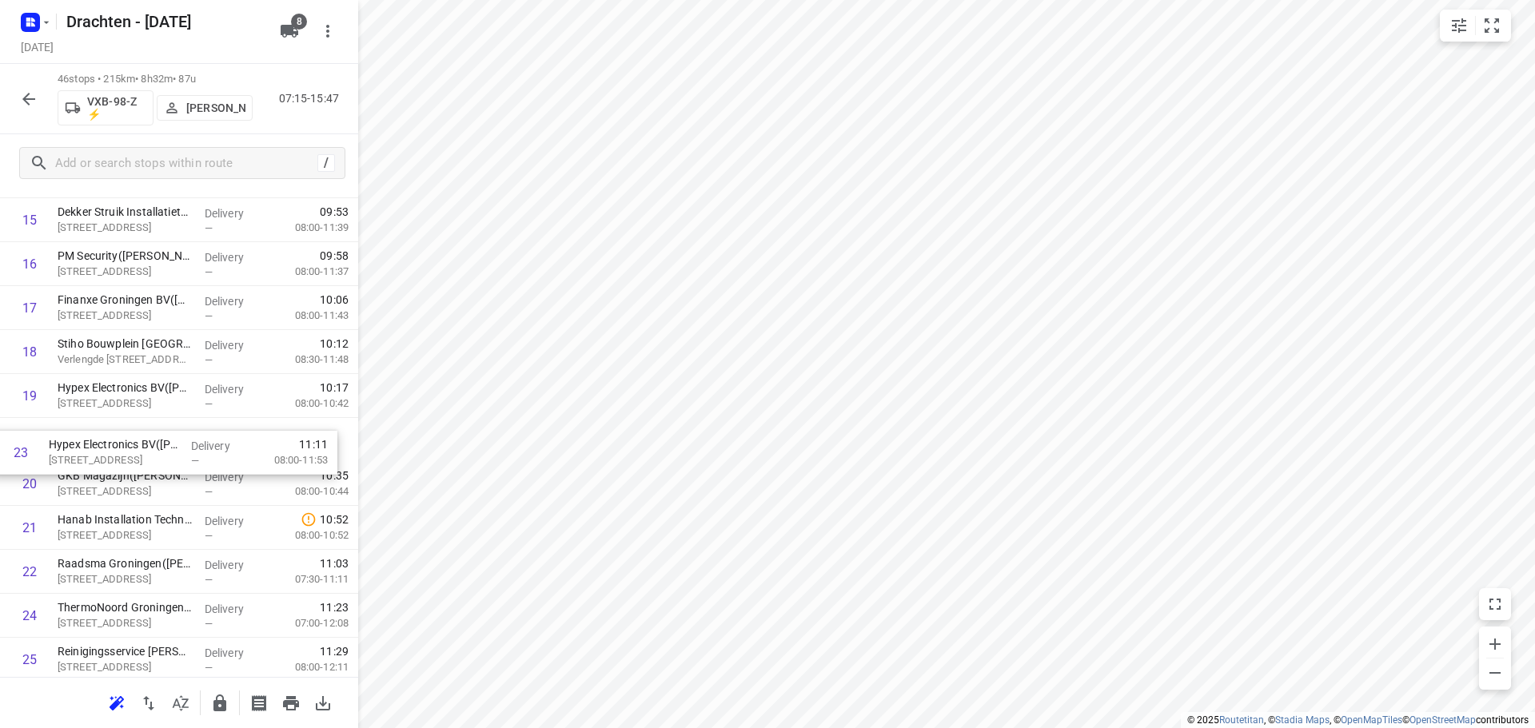
drag, startPoint x: 151, startPoint y: 576, endPoint x: 145, endPoint y: 433, distance: 143.2
click at [145, 433] on div "1 Belastingdienst - Onbemand - Groningen - Cascadeplein(Operationele Afdeling F…" at bounding box center [179, 594] width 358 height 2022
drag, startPoint x: 157, startPoint y: 528, endPoint x: 161, endPoint y: 479, distance: 48.9
click at [160, 479] on div "1 Belastingdienst - Onbemand - Groningen - Cascadeplein(Operationele Afdeling F…" at bounding box center [179, 594] width 358 height 2022
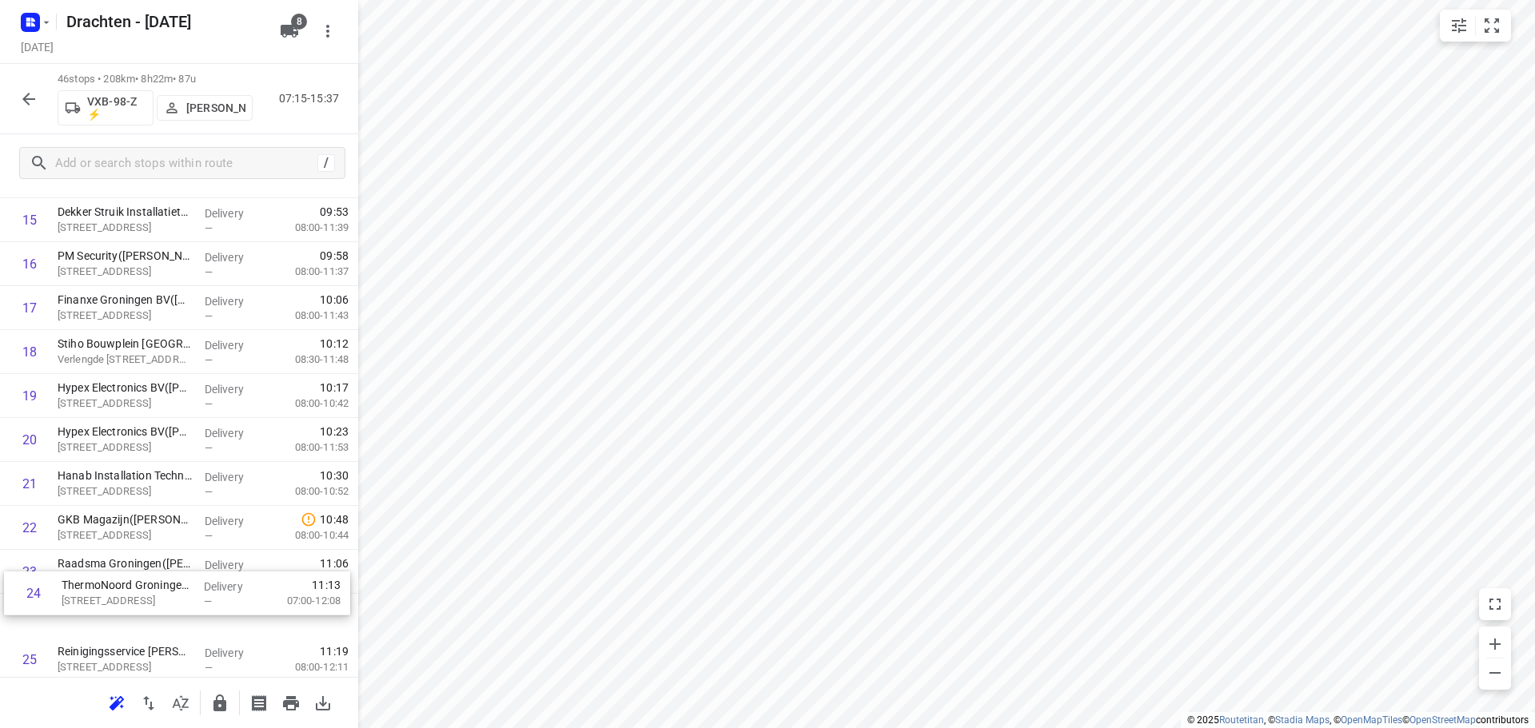
scroll to position [744, 0]
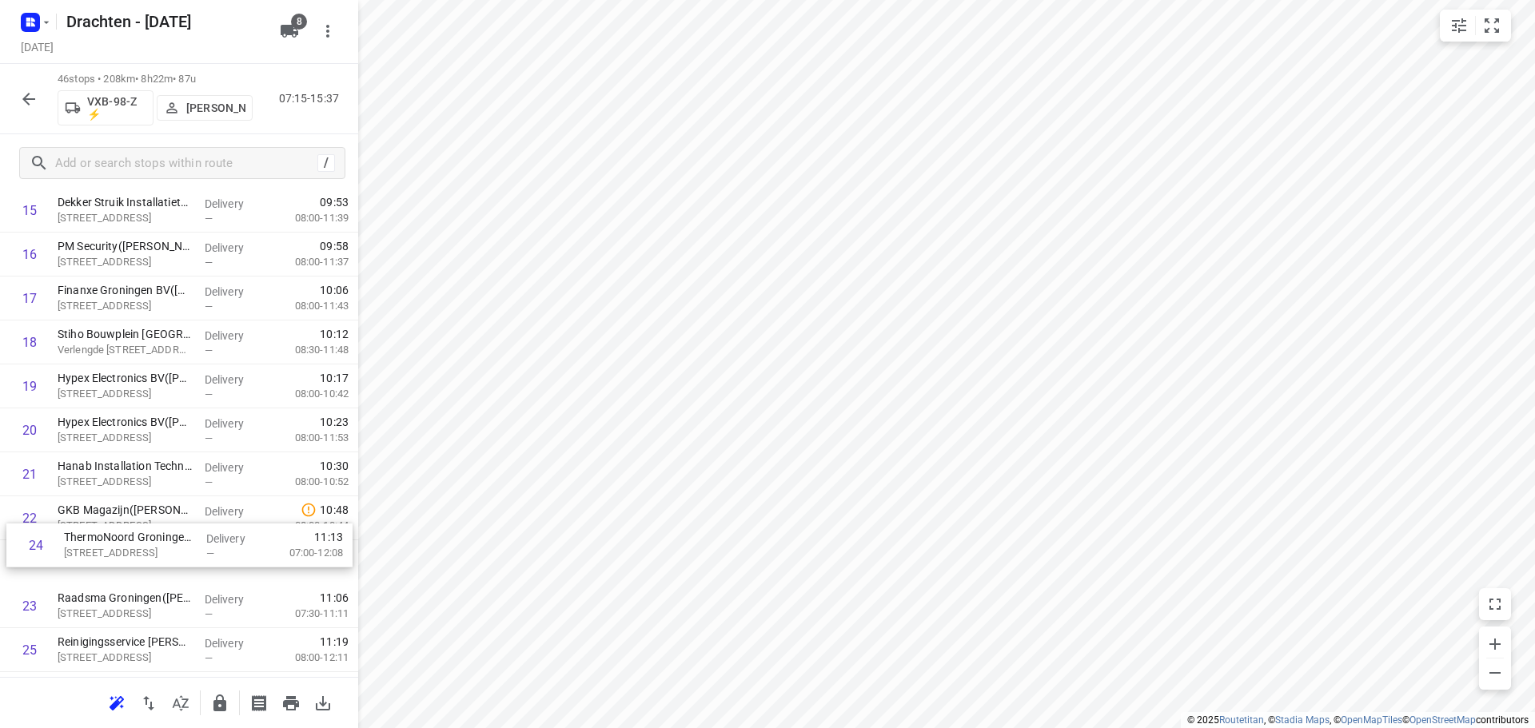
drag, startPoint x: 193, startPoint y: 617, endPoint x: 200, endPoint y: 521, distance: 96.2
click at [200, 521] on div "1 Belastingdienst - Onbemand - Groningen - Cascadeplein(Operationele Afdeling F…" at bounding box center [179, 584] width 358 height 2022
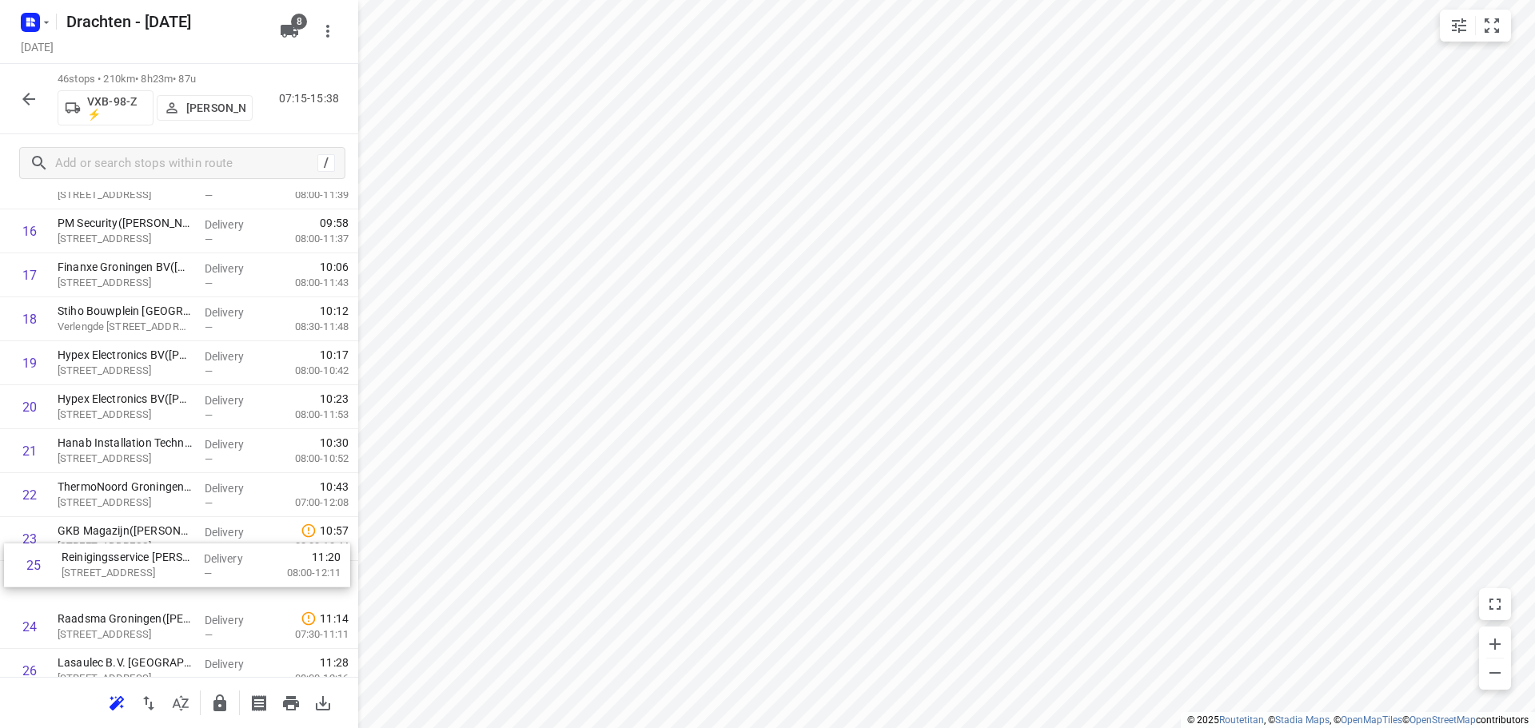
scroll to position [775, 0]
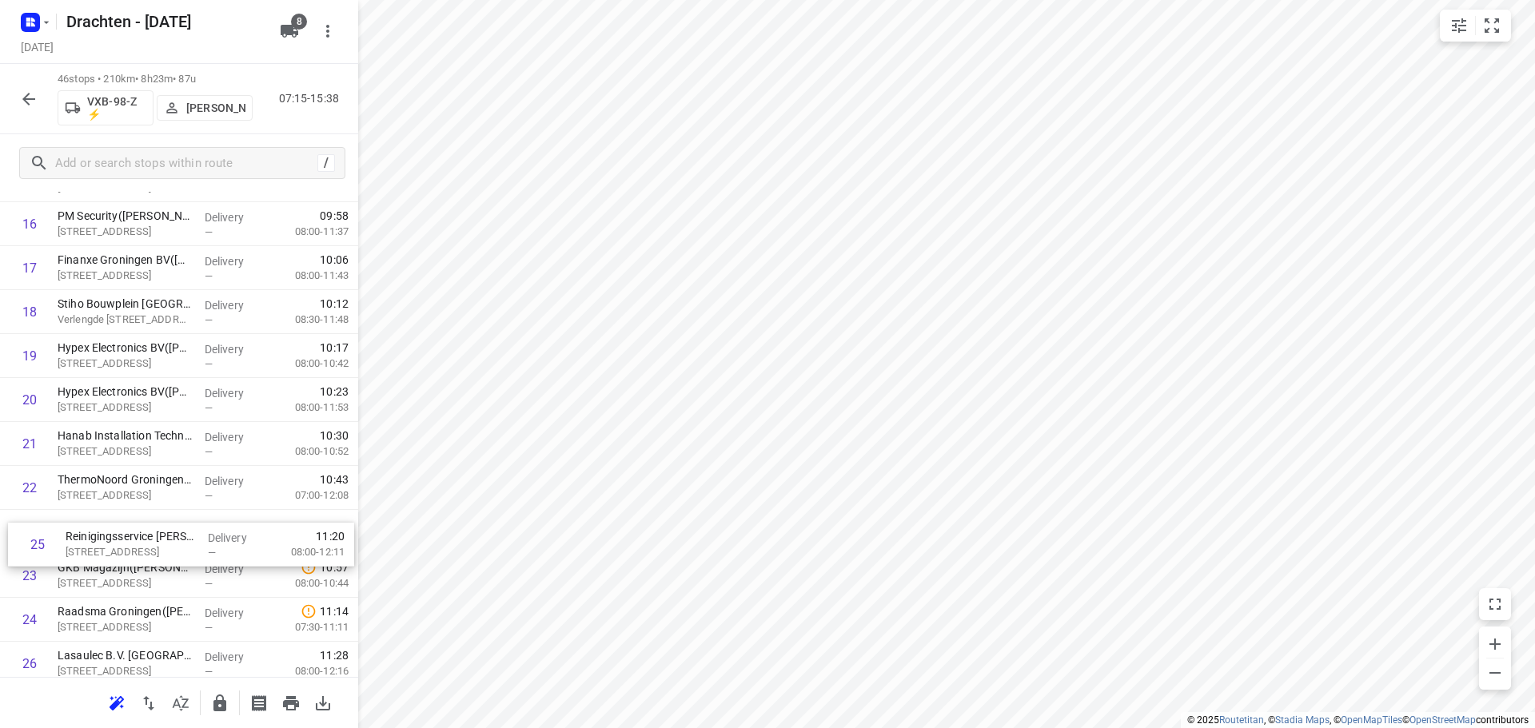
drag, startPoint x: 169, startPoint y: 655, endPoint x: 178, endPoint y: 533, distance: 122.6
click at [178, 533] on div "1 Belastingdienst - Onbemand - Groningen - Cascadeplein(Operationele Afdeling F…" at bounding box center [179, 554] width 358 height 2022
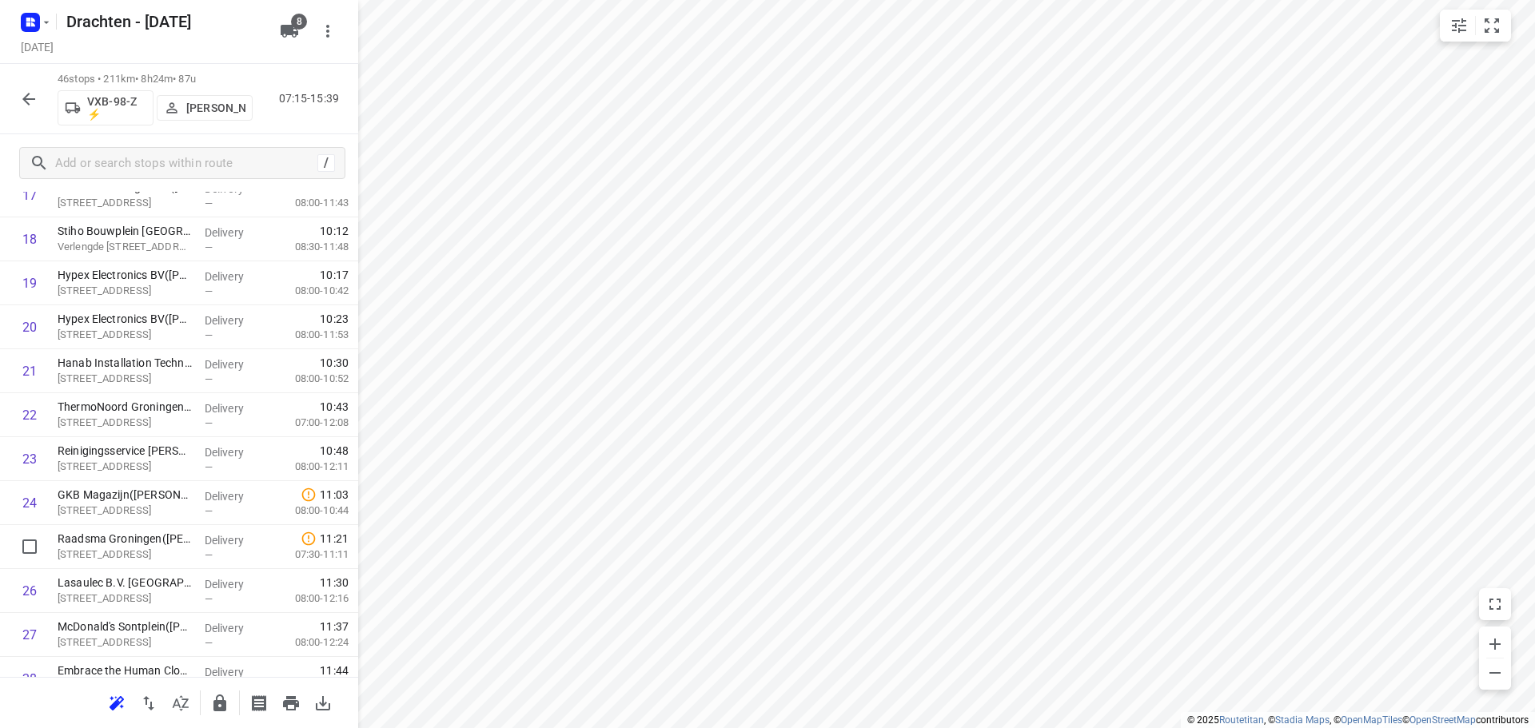
scroll to position [854, 0]
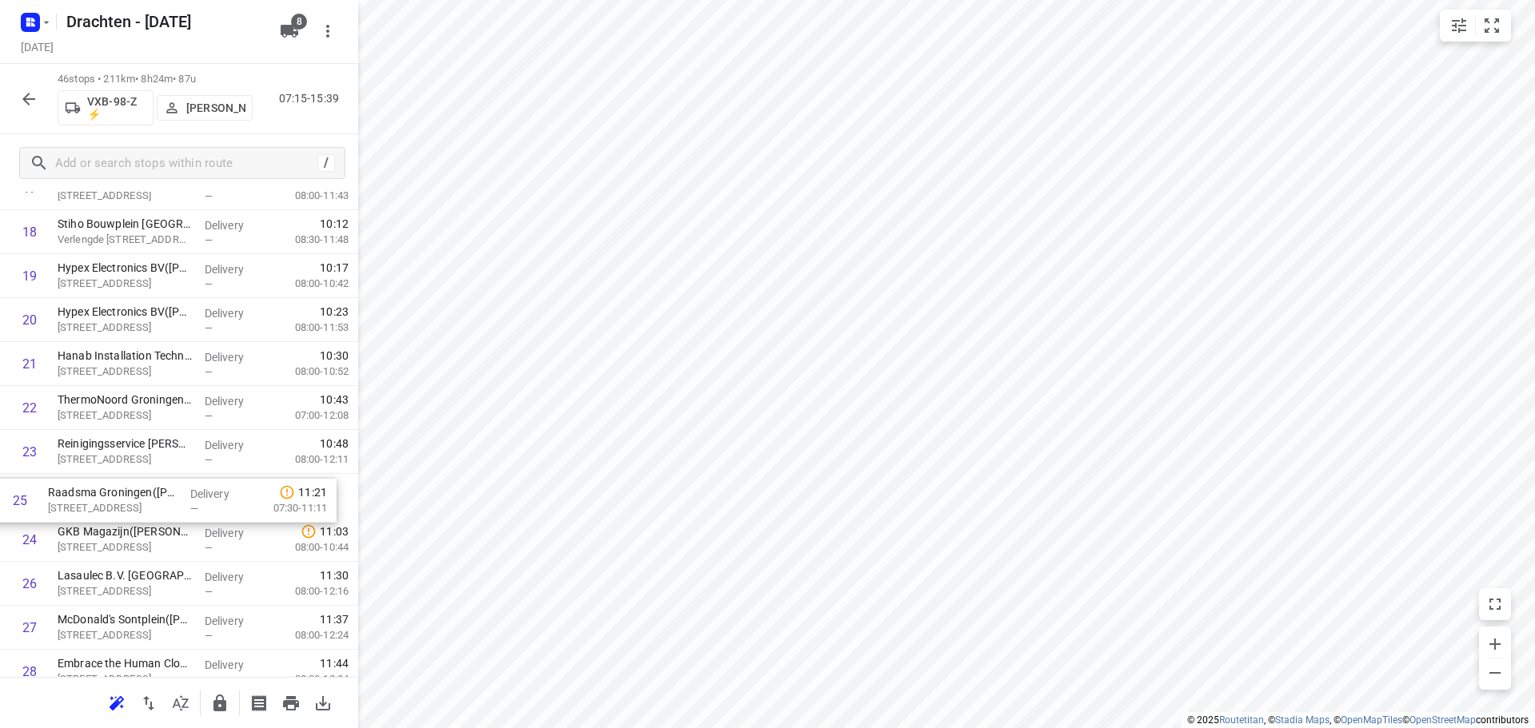
drag, startPoint x: 165, startPoint y: 550, endPoint x: 155, endPoint y: 502, distance: 48.9
click at [153, 504] on div "1 Belastingdienst - Onbemand - Groningen - Cascadeplein(Operationele Afdeling F…" at bounding box center [179, 474] width 358 height 2022
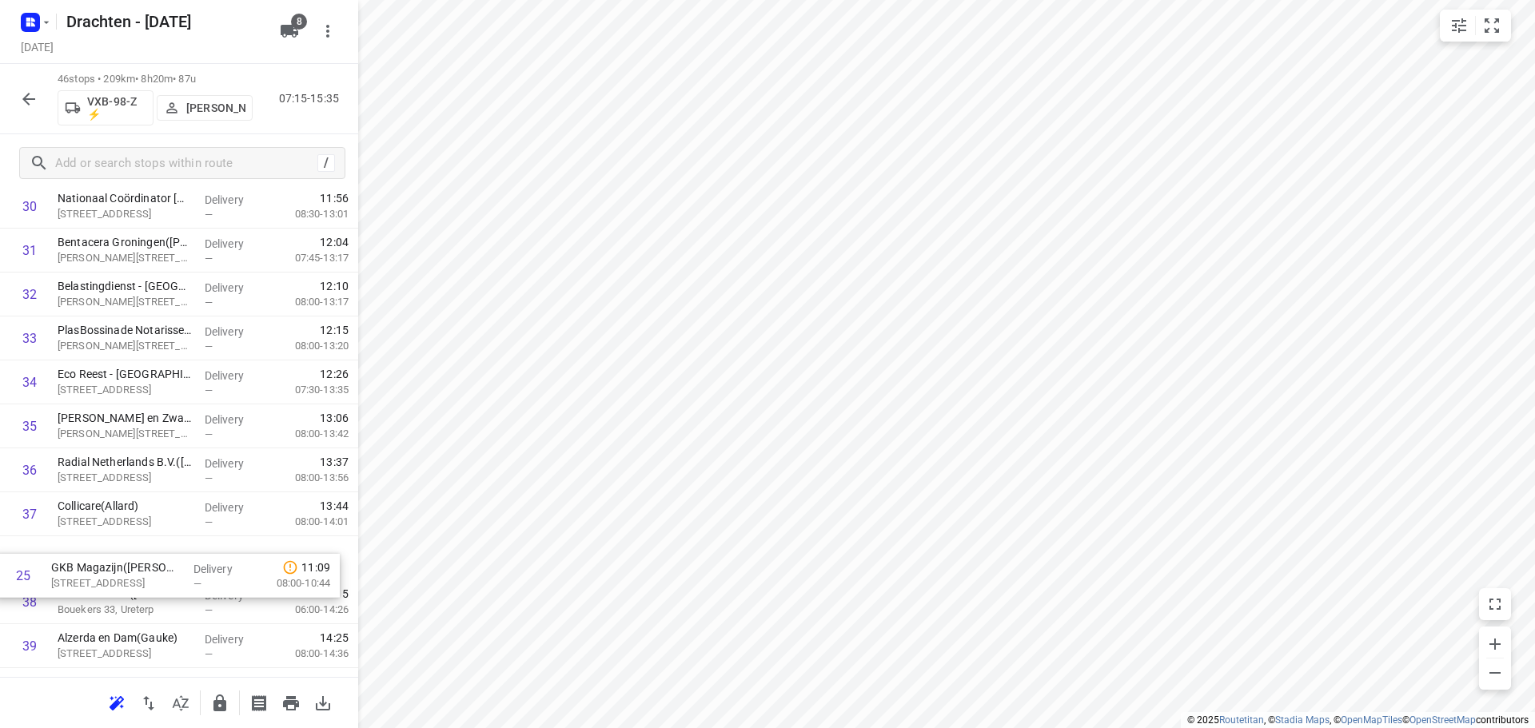
scroll to position [1370, 0]
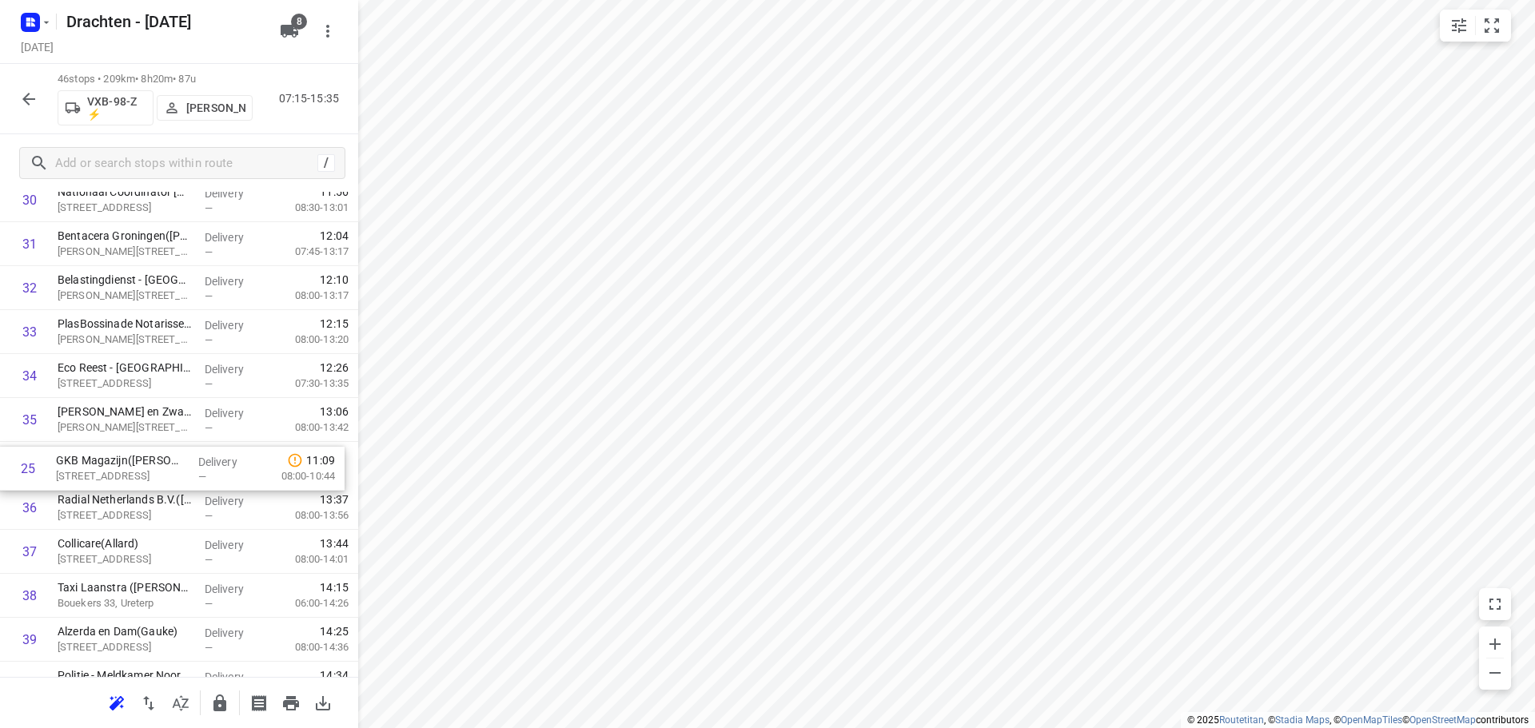
drag, startPoint x: 135, startPoint y: 460, endPoint x: 137, endPoint y: 479, distance: 18.5
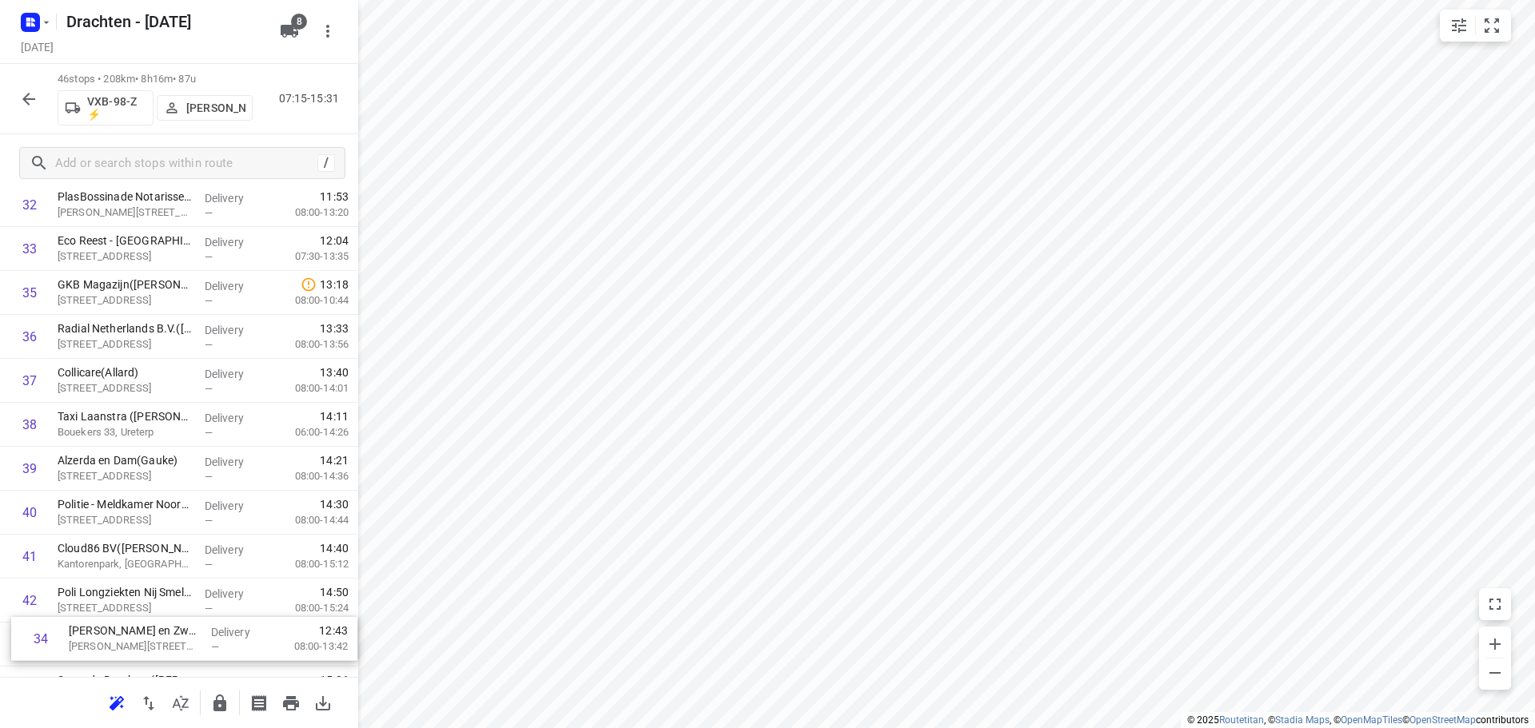
scroll to position [1707, 0]
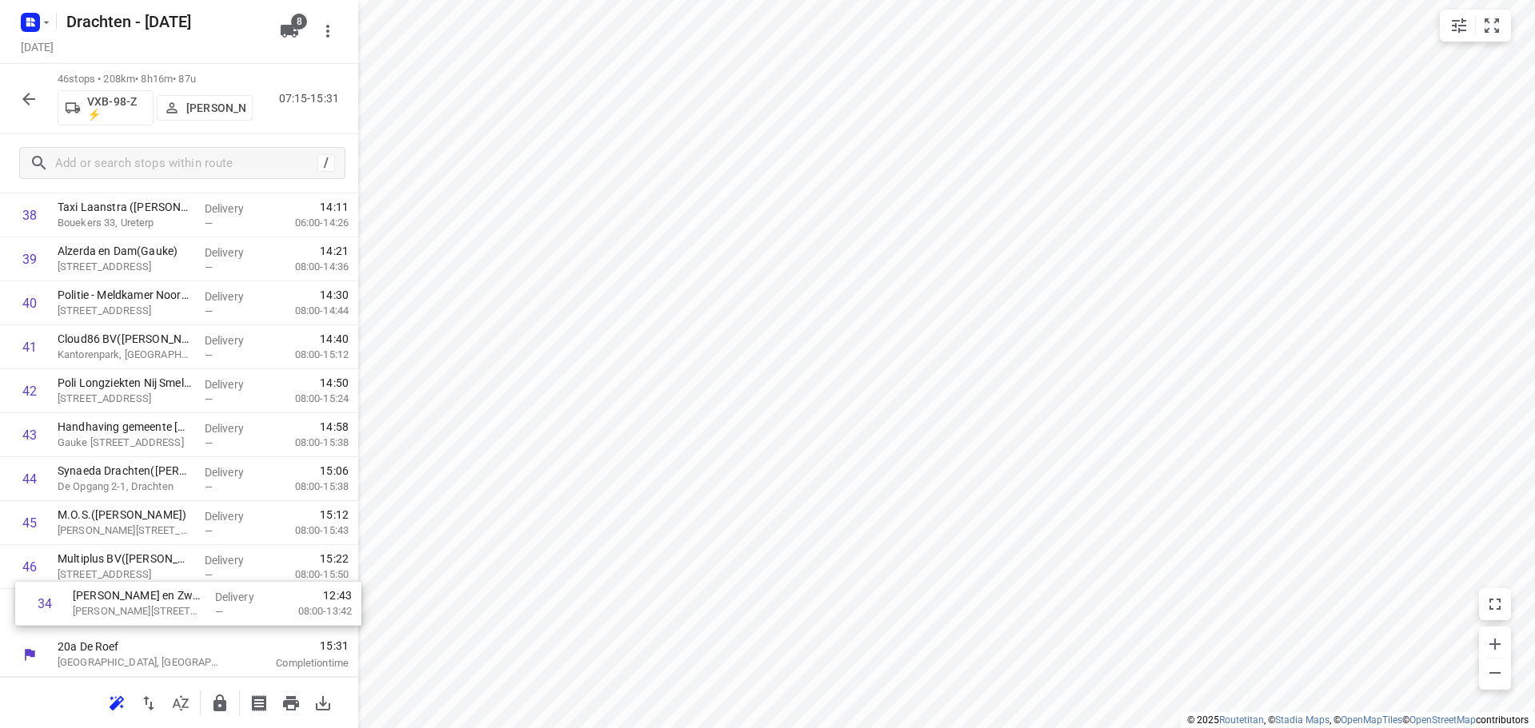
drag, startPoint x: 157, startPoint y: 502, endPoint x: 171, endPoint y: 615, distance: 113.6
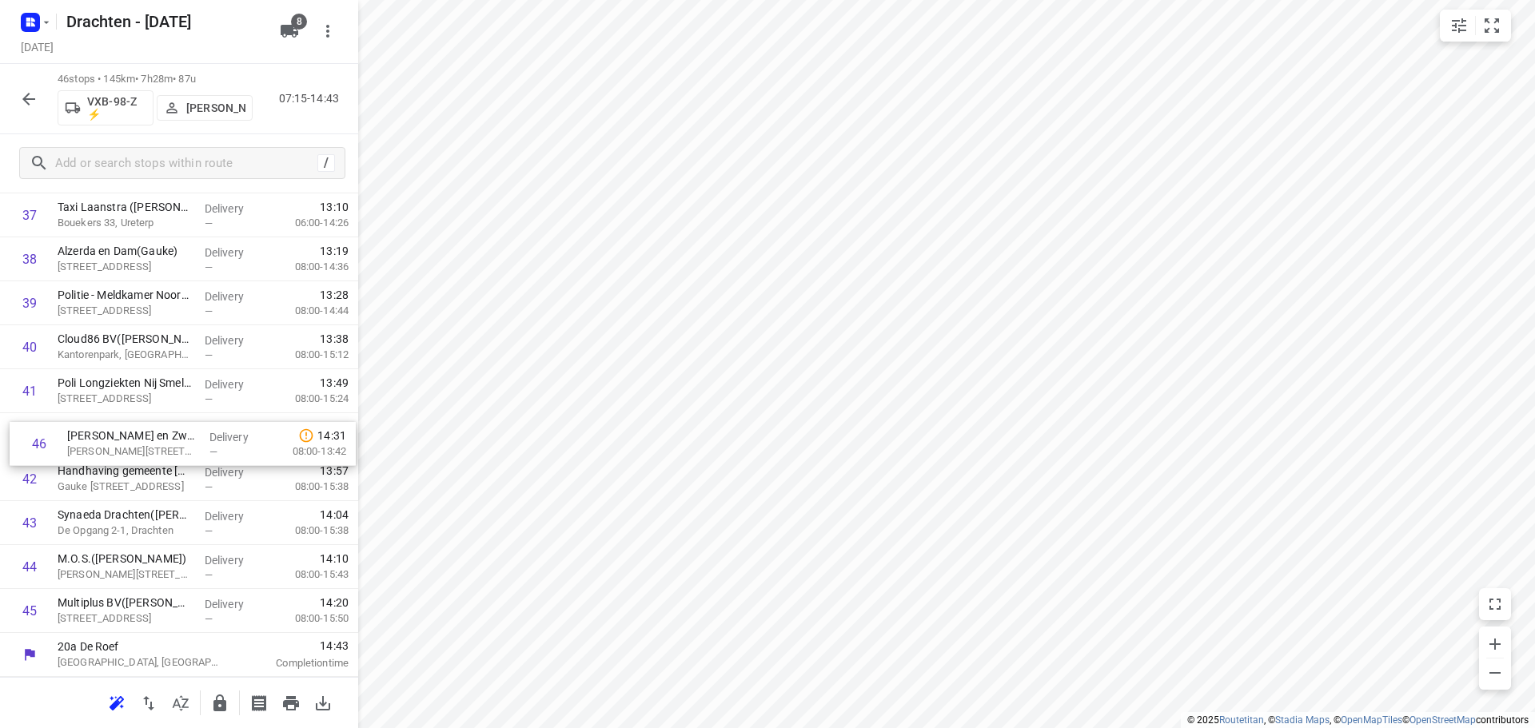
drag, startPoint x: 165, startPoint y: 626, endPoint x: 173, endPoint y: 453, distance: 172.8
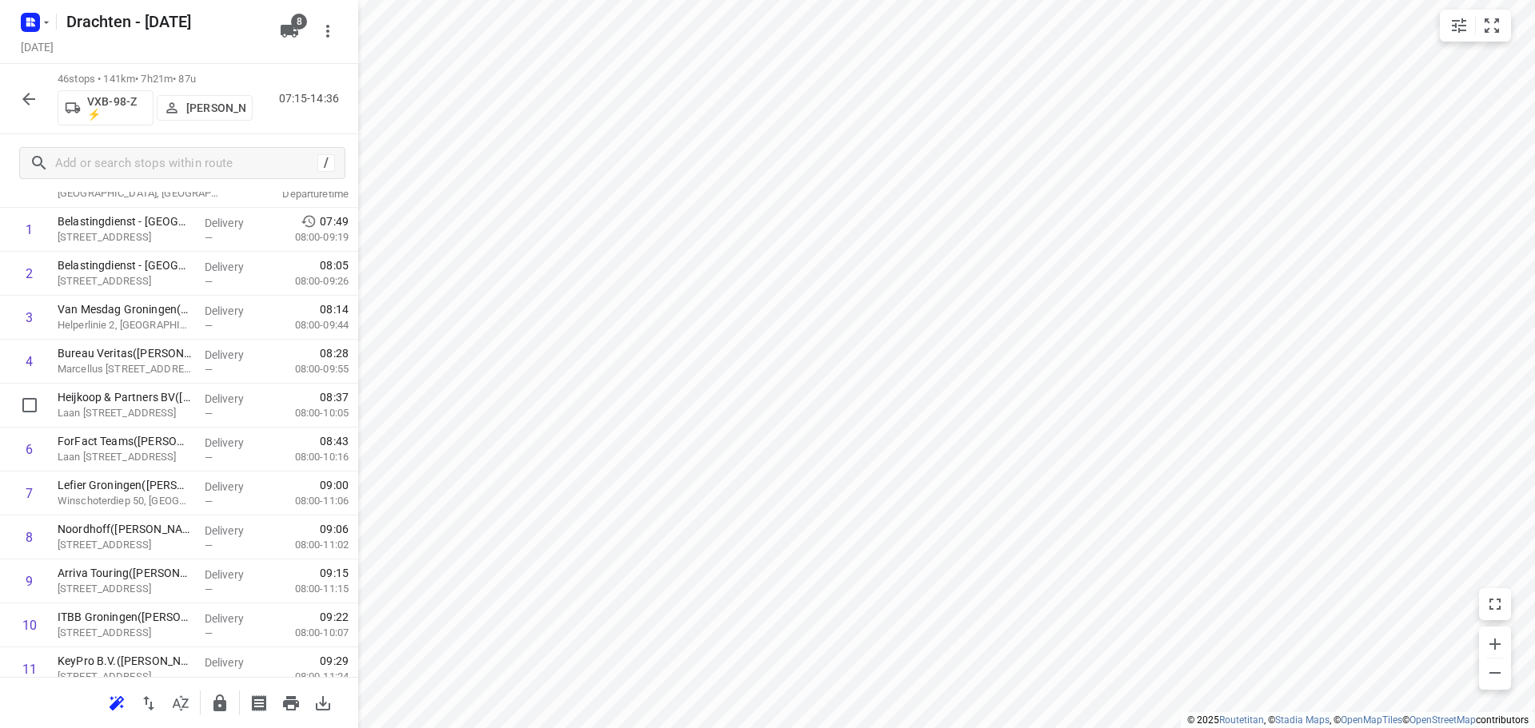
scroll to position [0, 0]
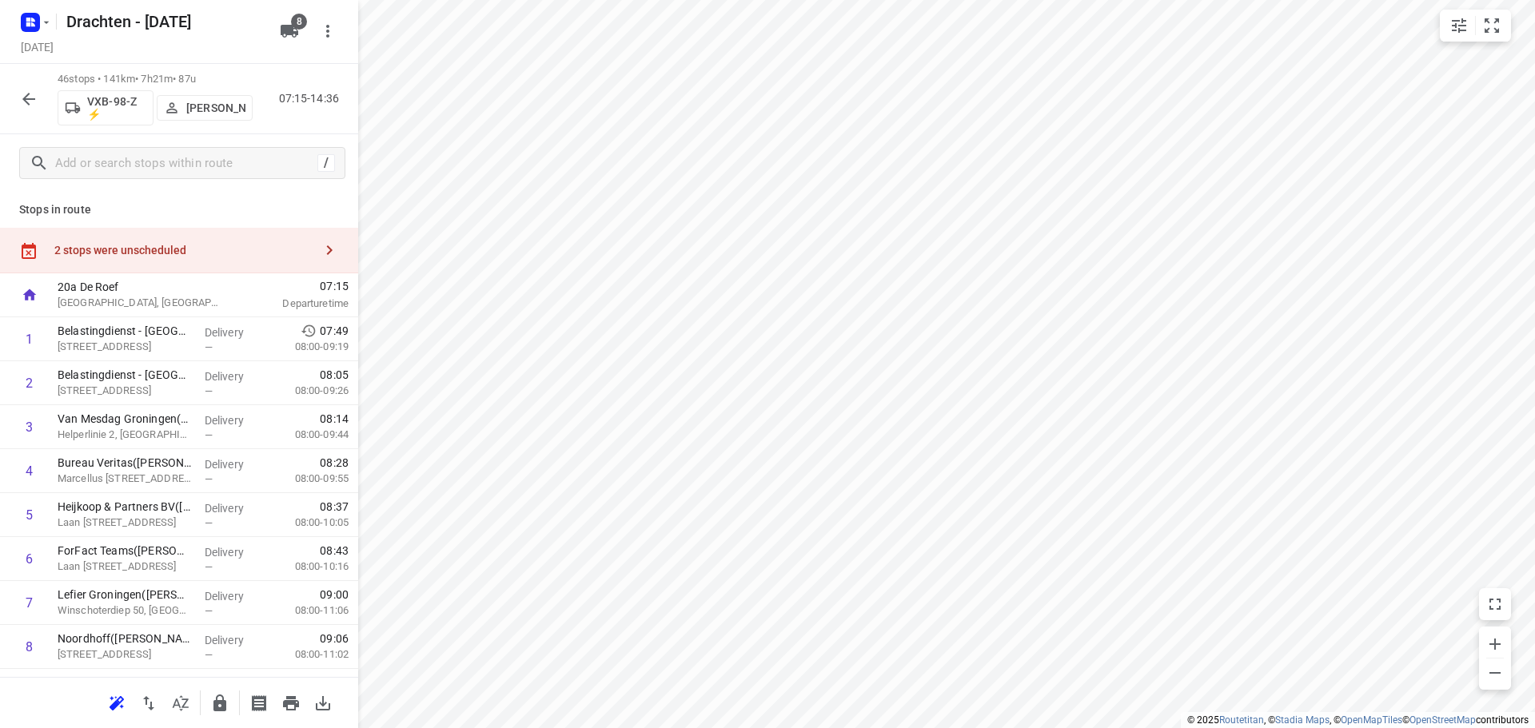
click at [108, 244] on div "2 stops were unscheduled" at bounding box center [183, 250] width 259 height 13
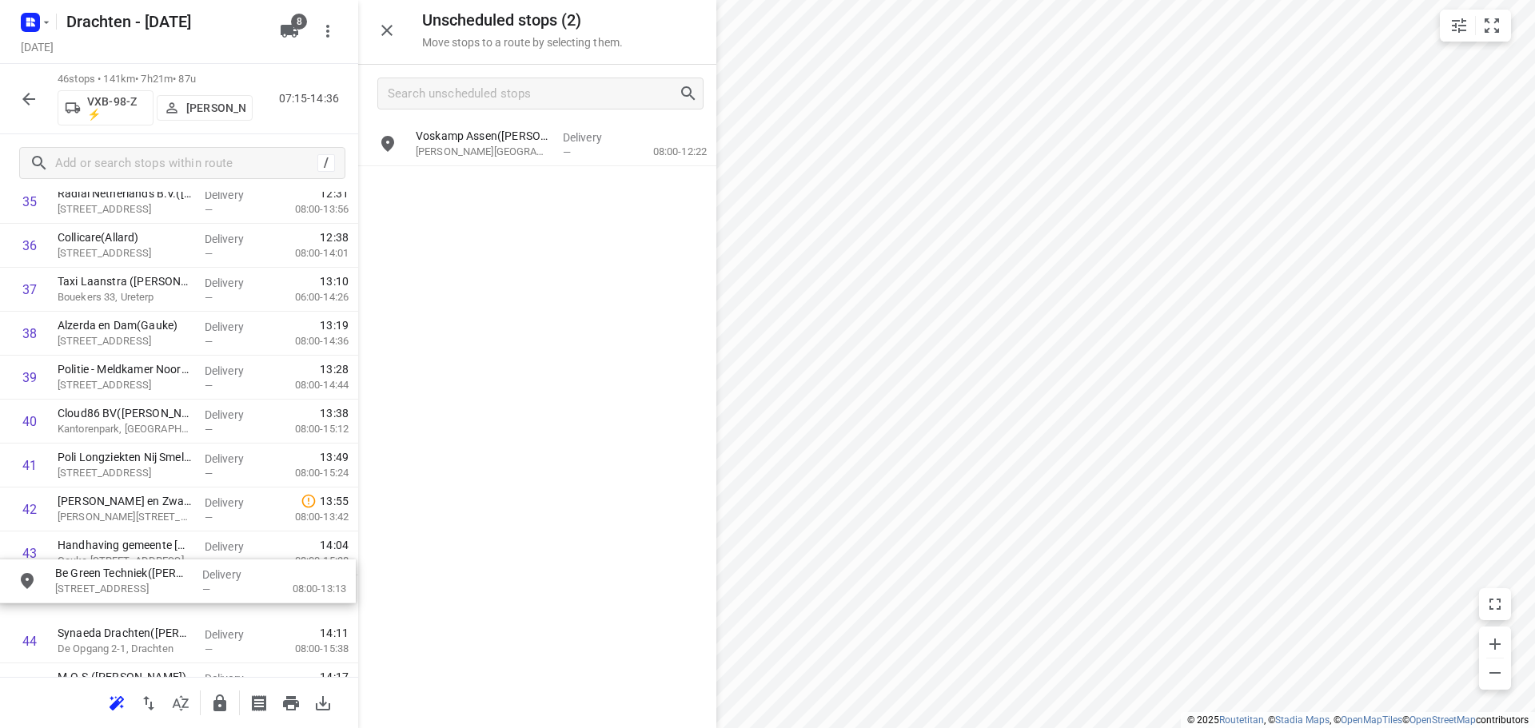
scroll to position [1642, 0]
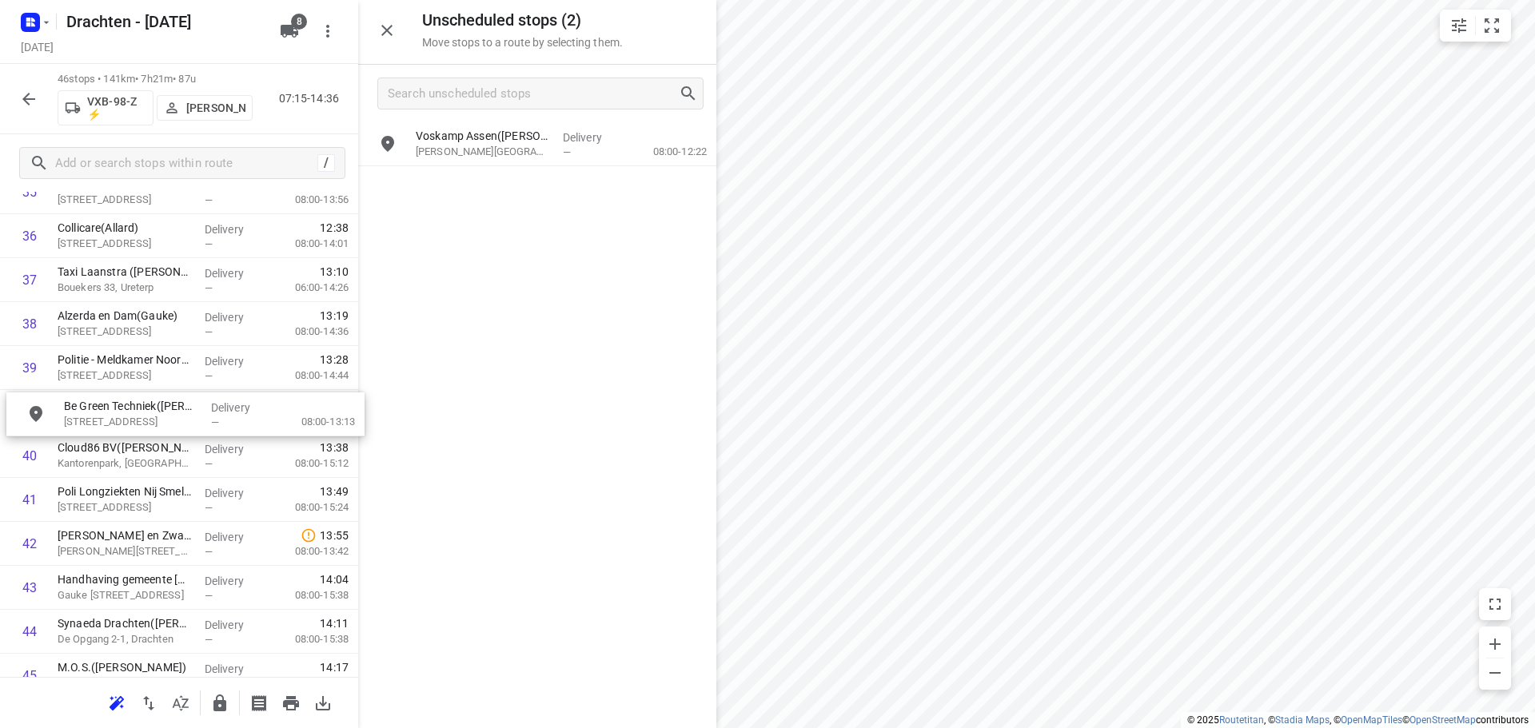
drag, startPoint x: 559, startPoint y: 190, endPoint x: 191, endPoint y: 432, distance: 440.3
click at [221, 697] on icon "button" at bounding box center [219, 703] width 19 height 19
click at [395, 24] on icon "button" at bounding box center [386, 30] width 19 height 19
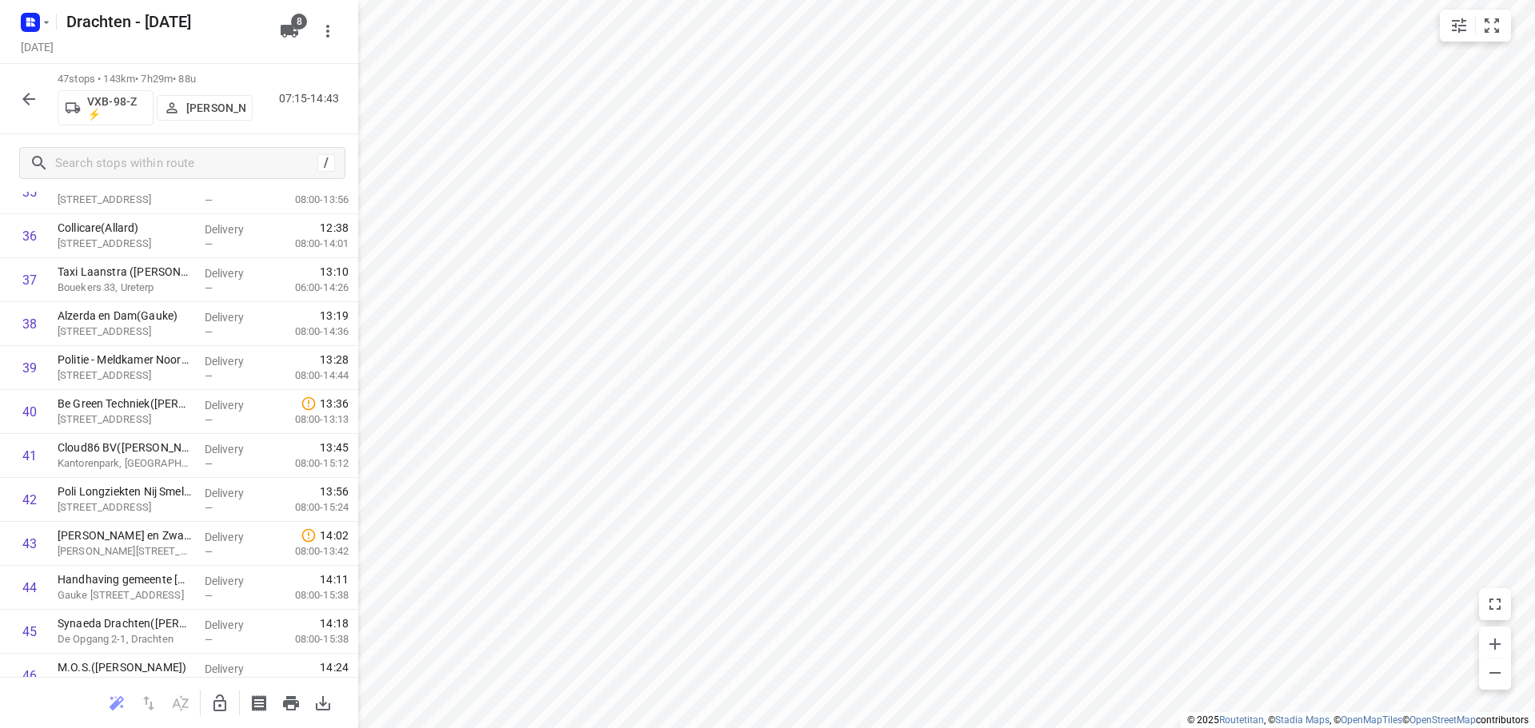
click at [31, 100] on icon "button" at bounding box center [28, 99] width 19 height 19
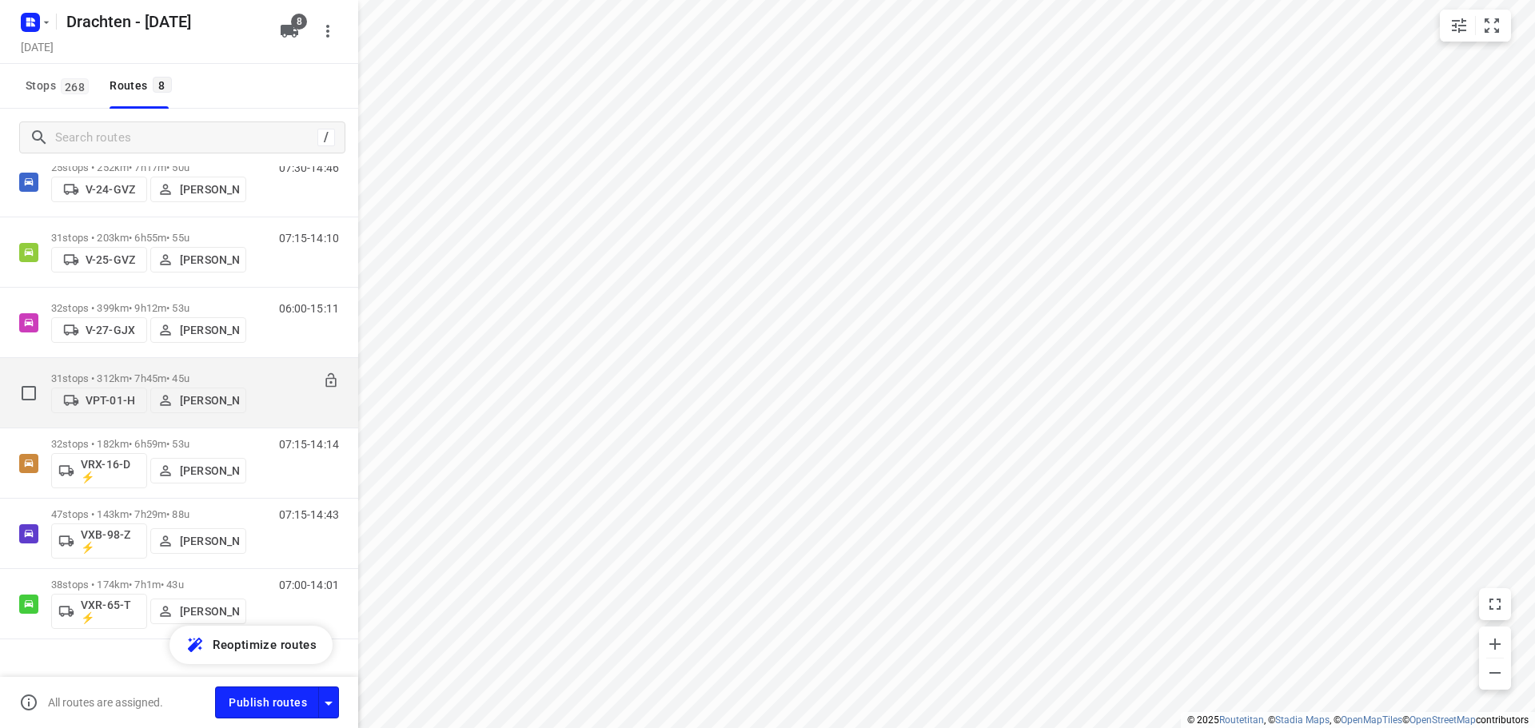
scroll to position [197, 0]
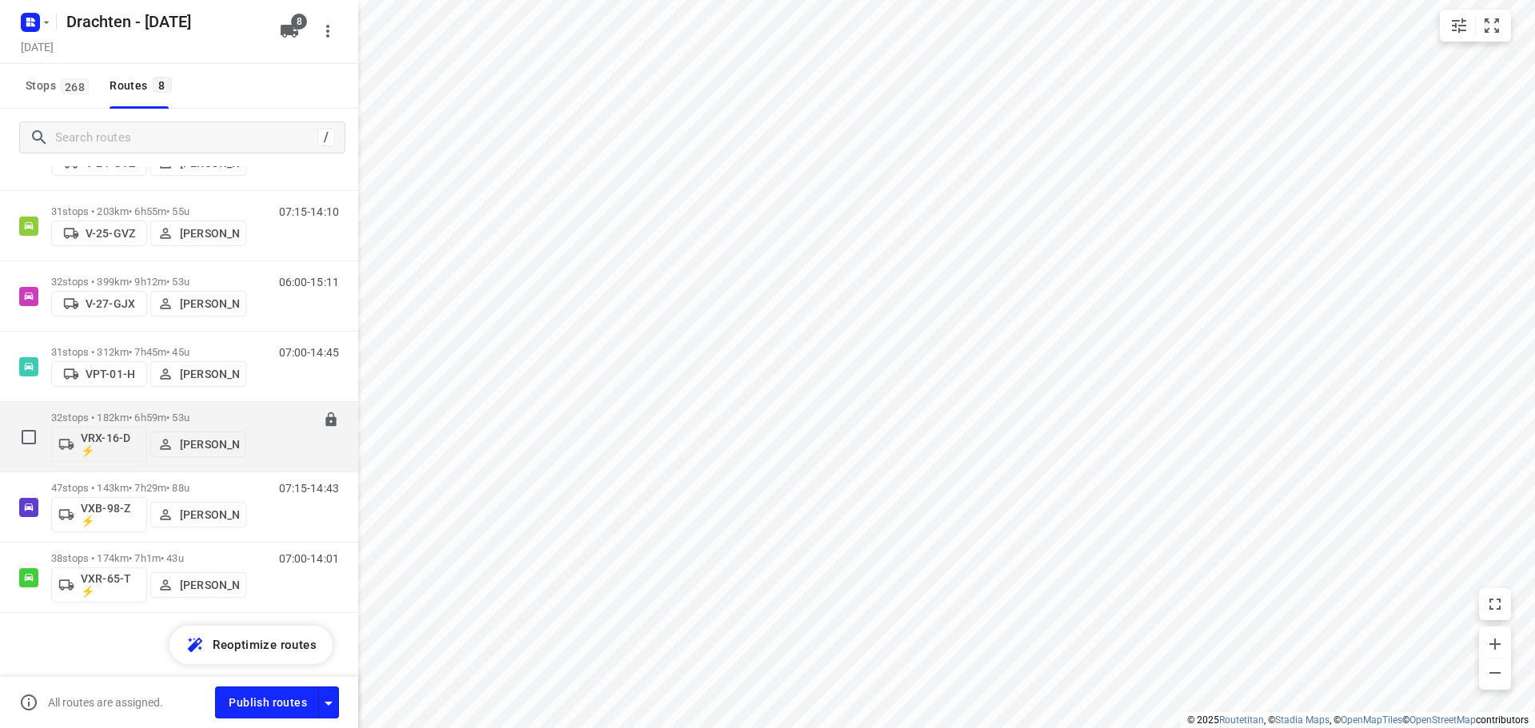
click at [192, 416] on p "32 stops • 182km • 6h59m • 53u" at bounding box center [148, 418] width 195 height 12
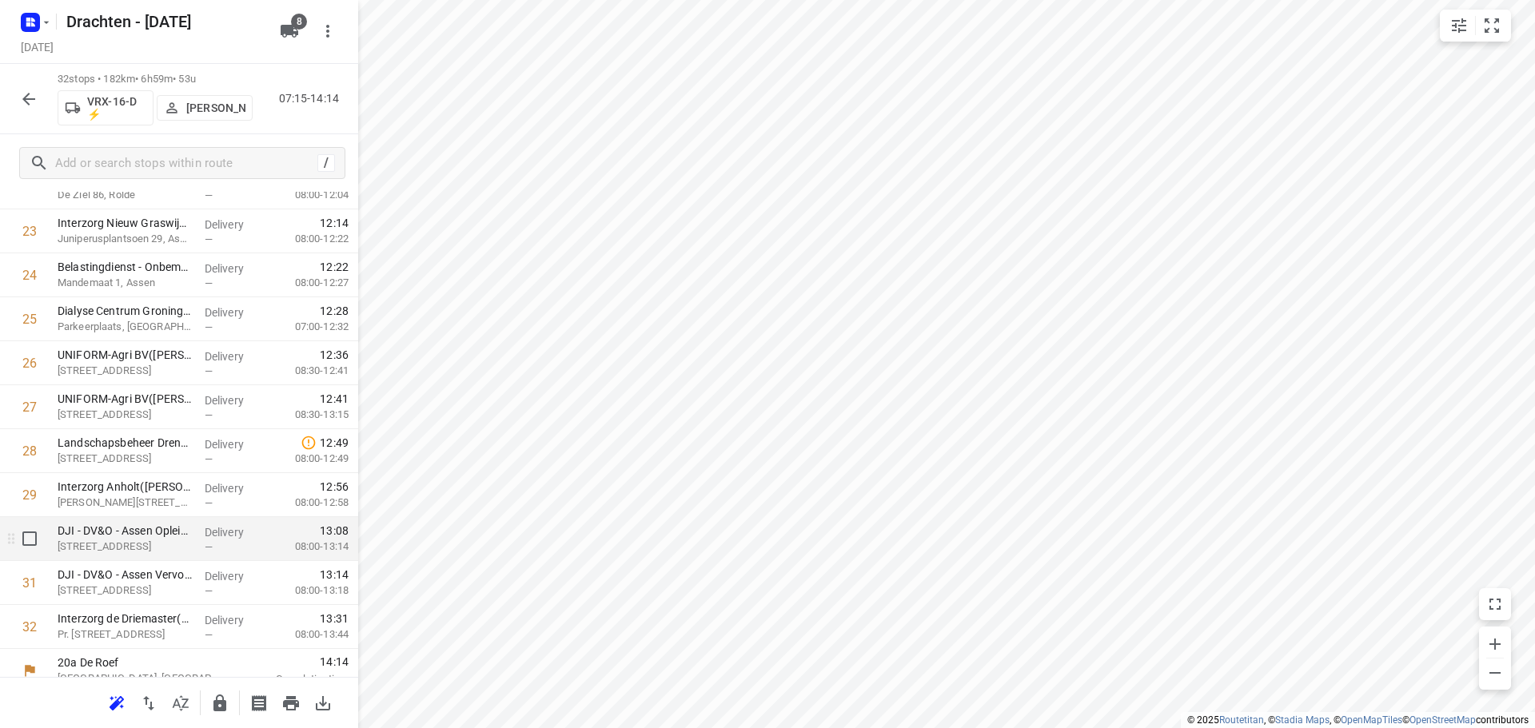
scroll to position [1091, 0]
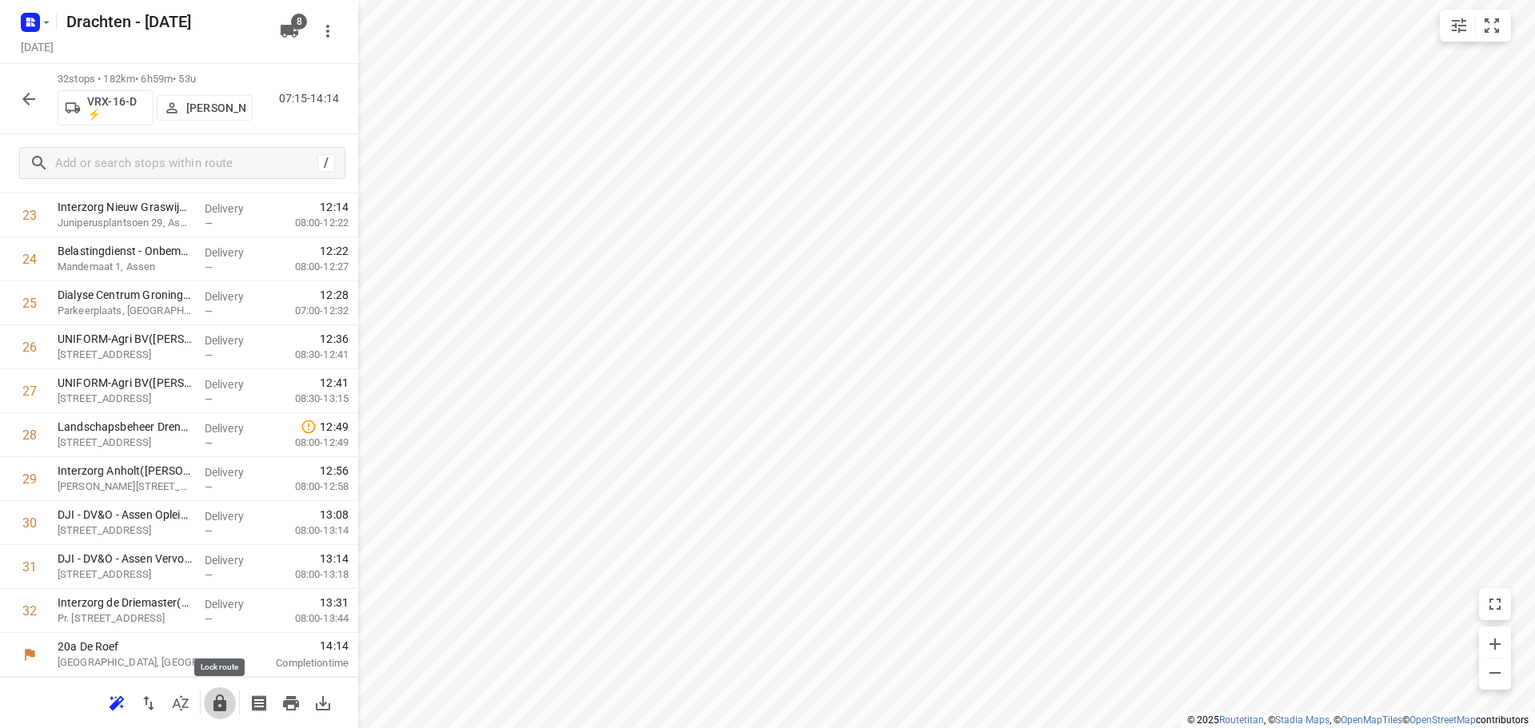
click at [211, 698] on icon "button" at bounding box center [219, 703] width 19 height 19
click at [33, 100] on icon "button" at bounding box center [28, 99] width 19 height 19
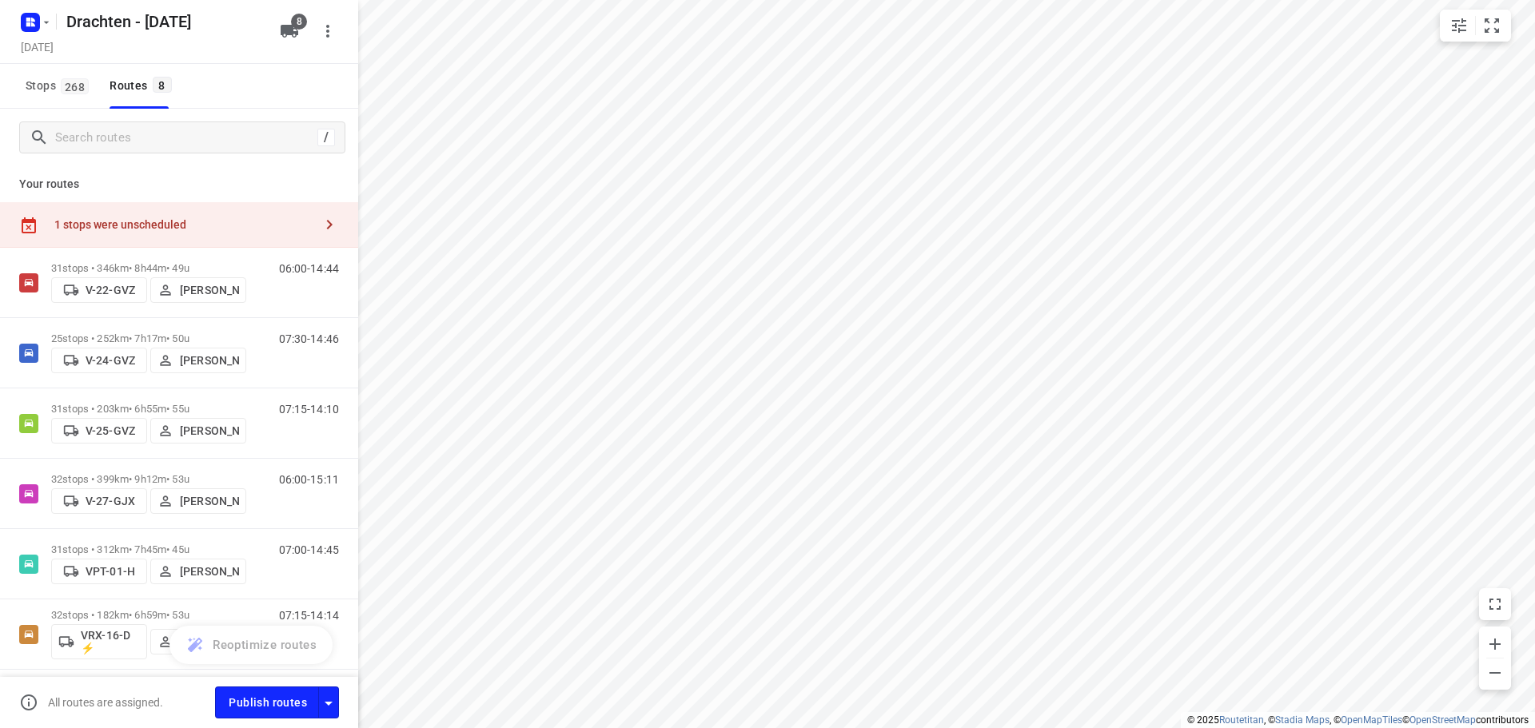
click at [153, 216] on div "1 stops were unscheduled" at bounding box center [179, 225] width 358 height 46
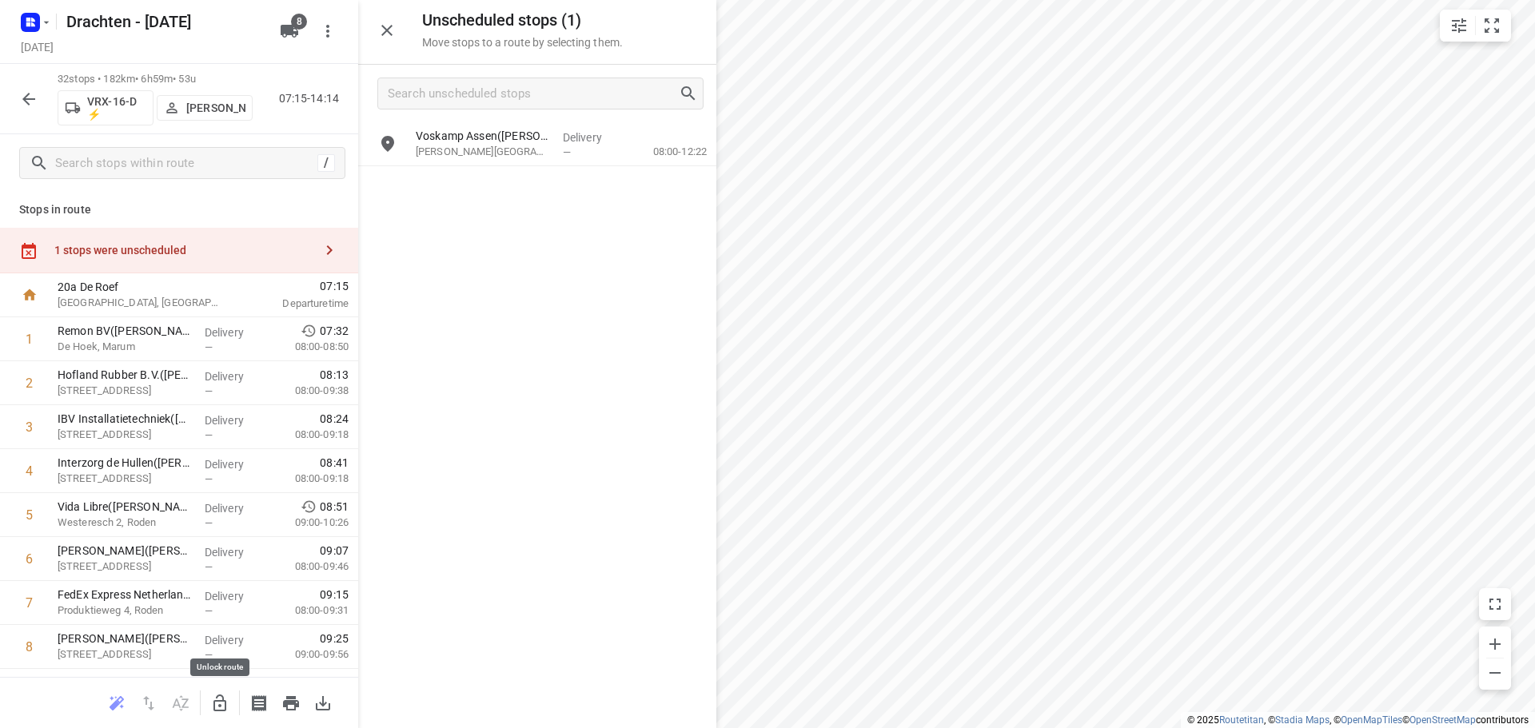
click at [209, 704] on button "button" at bounding box center [220, 703] width 32 height 32
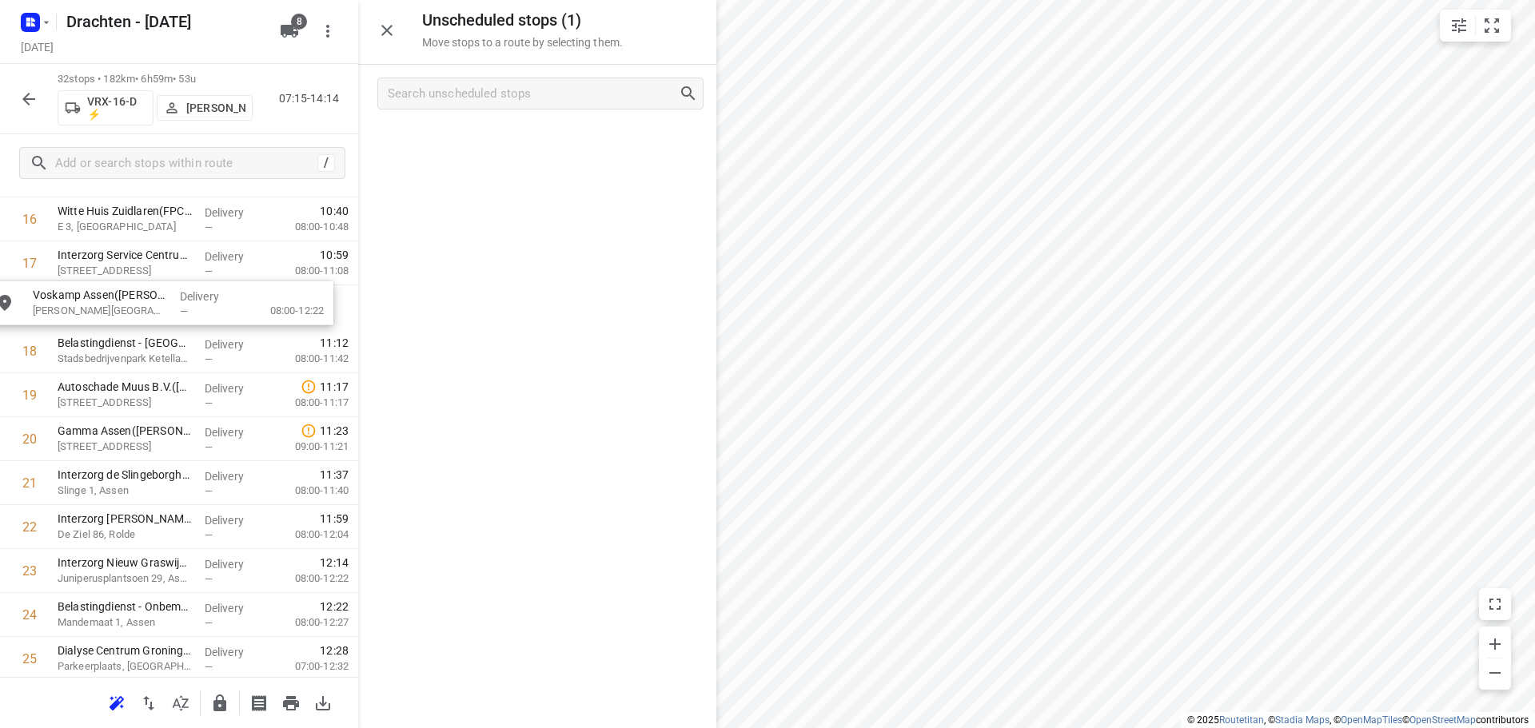
scroll to position [775, 0]
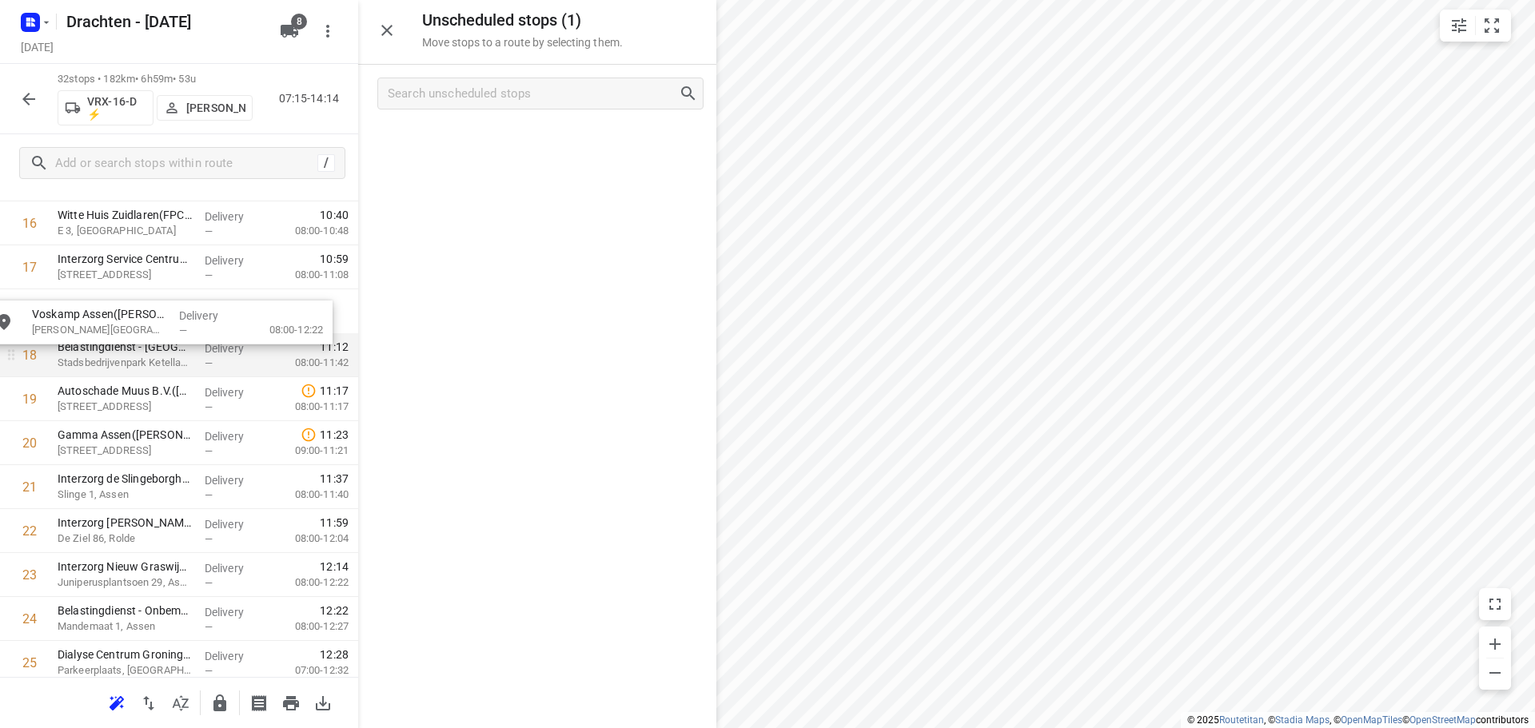
drag, startPoint x: 501, startPoint y: 153, endPoint x: 110, endPoint y: 344, distance: 435.0
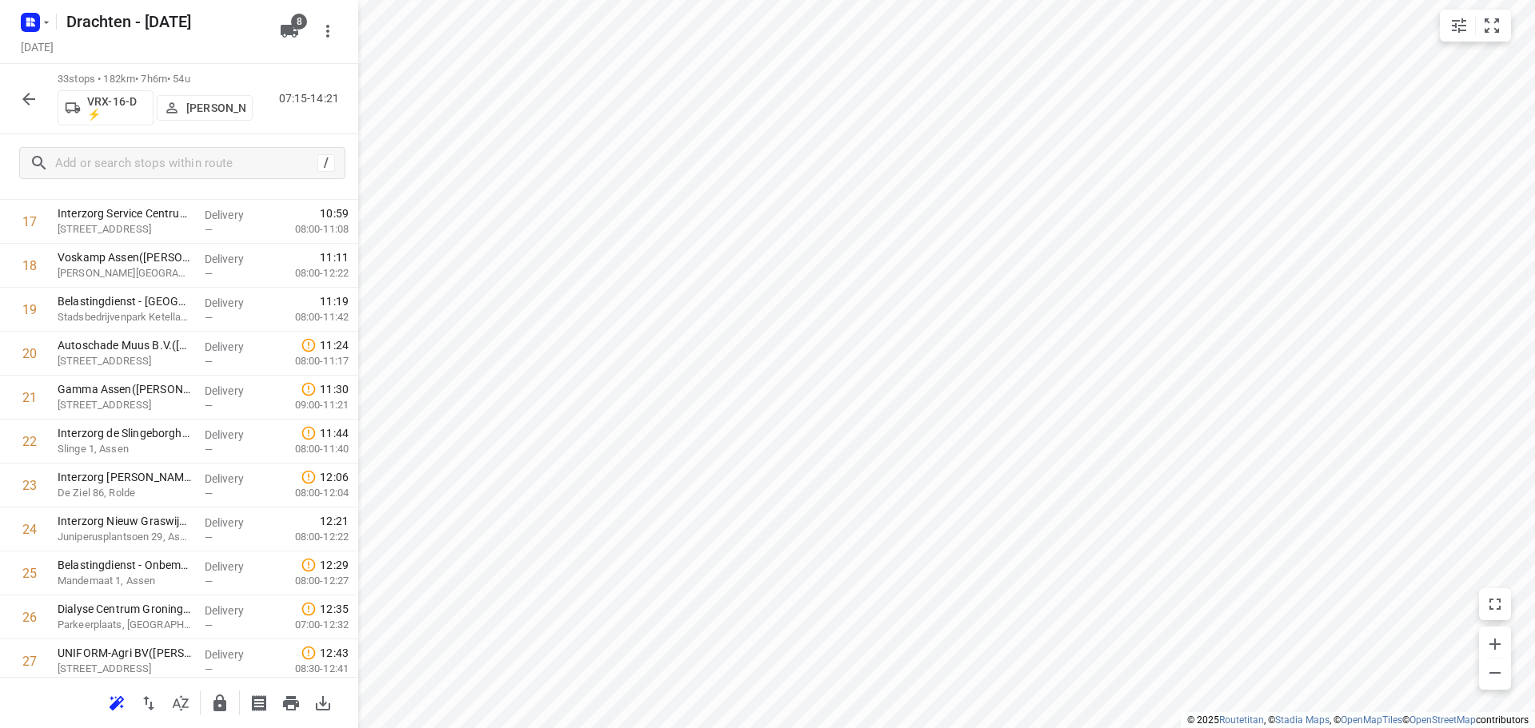
click at [214, 700] on icon "button" at bounding box center [219, 703] width 13 height 17
click at [14, 102] on button "button" at bounding box center [29, 99] width 32 height 32
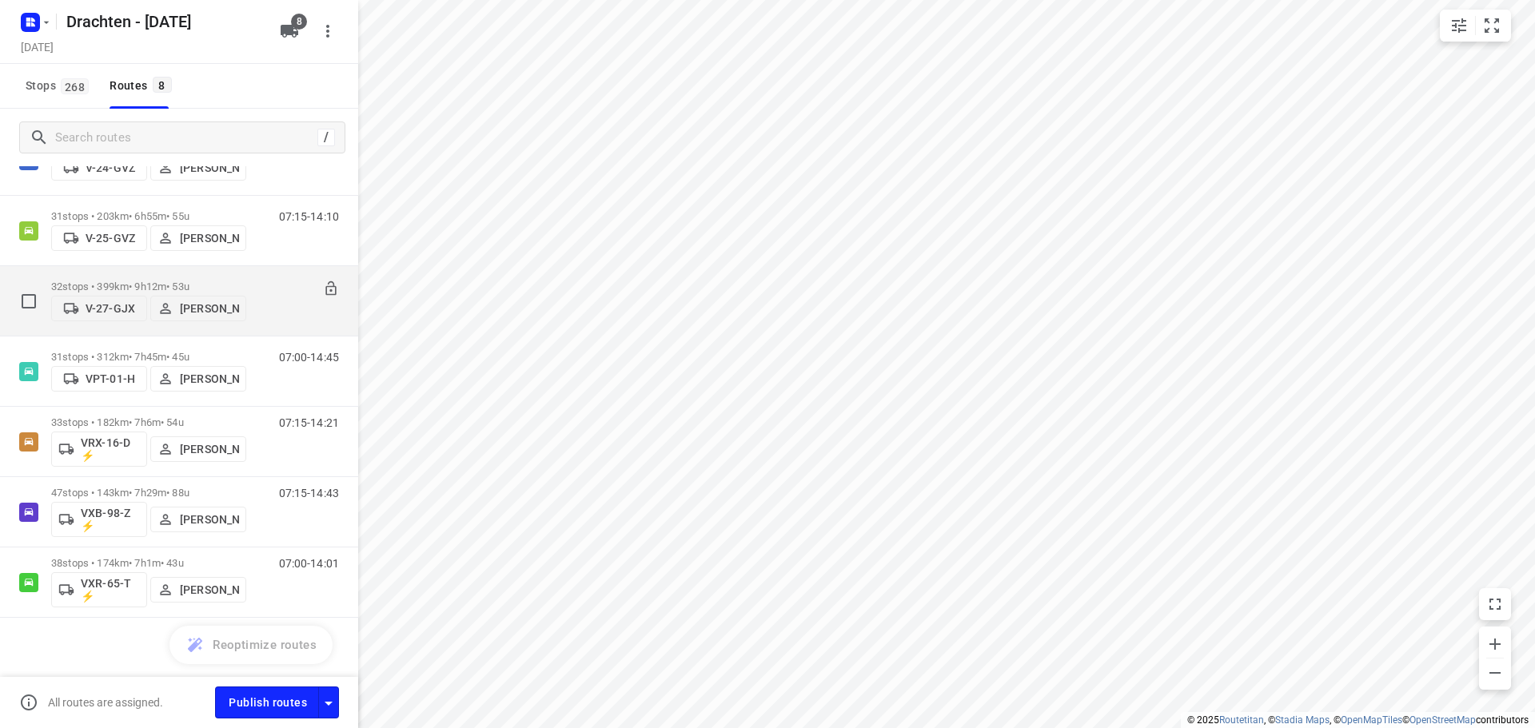
scroll to position [152, 0]
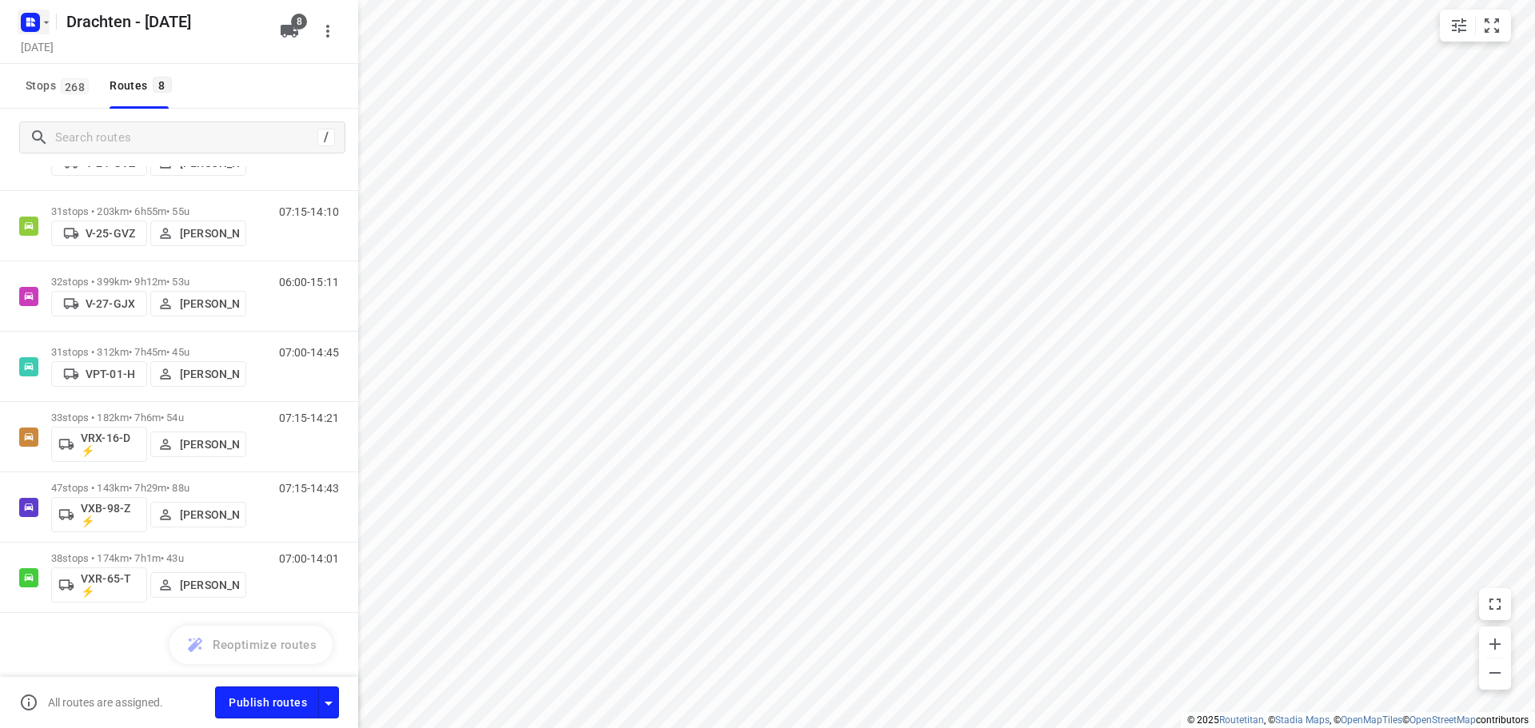
click at [41, 22] on icon "button" at bounding box center [46, 22] width 13 height 13
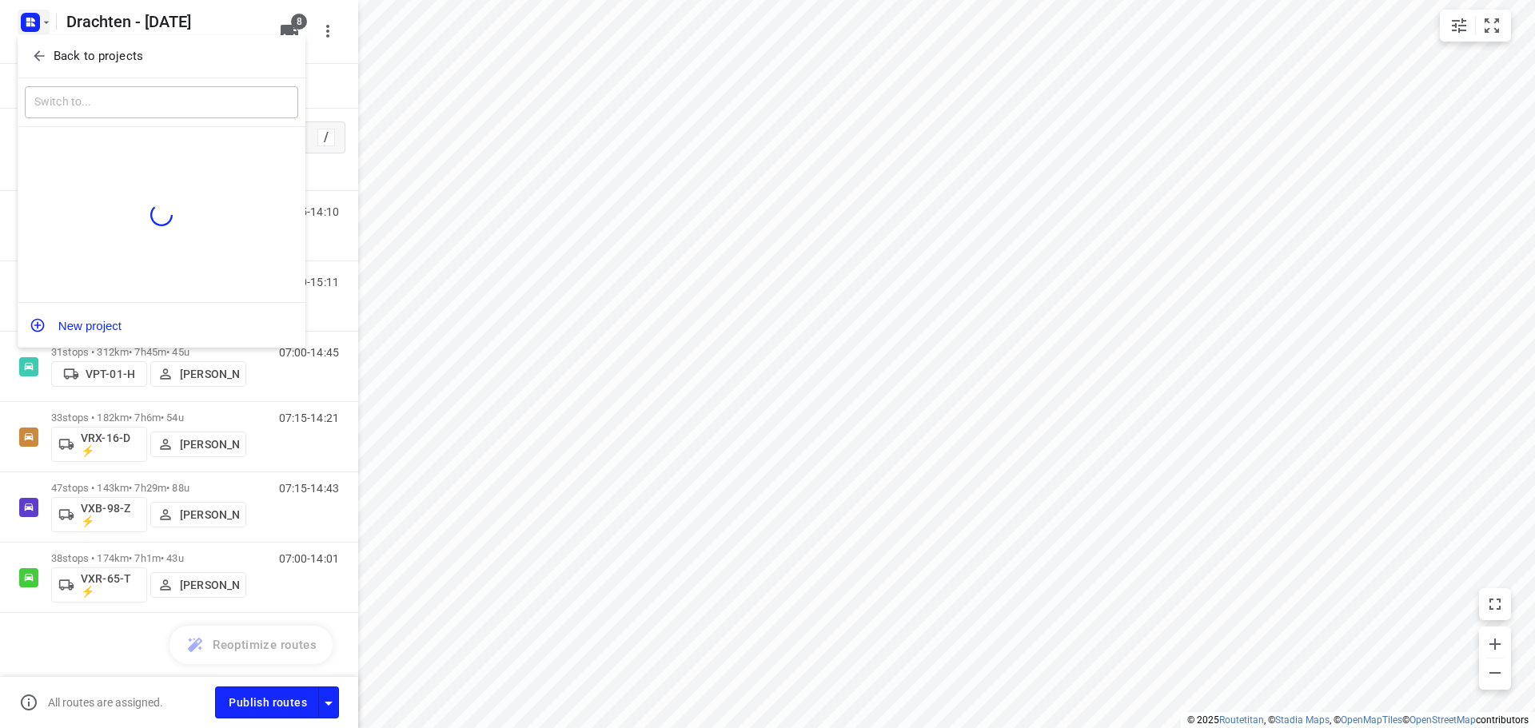
click at [109, 55] on p "Back to projects" at bounding box center [99, 56] width 90 height 18
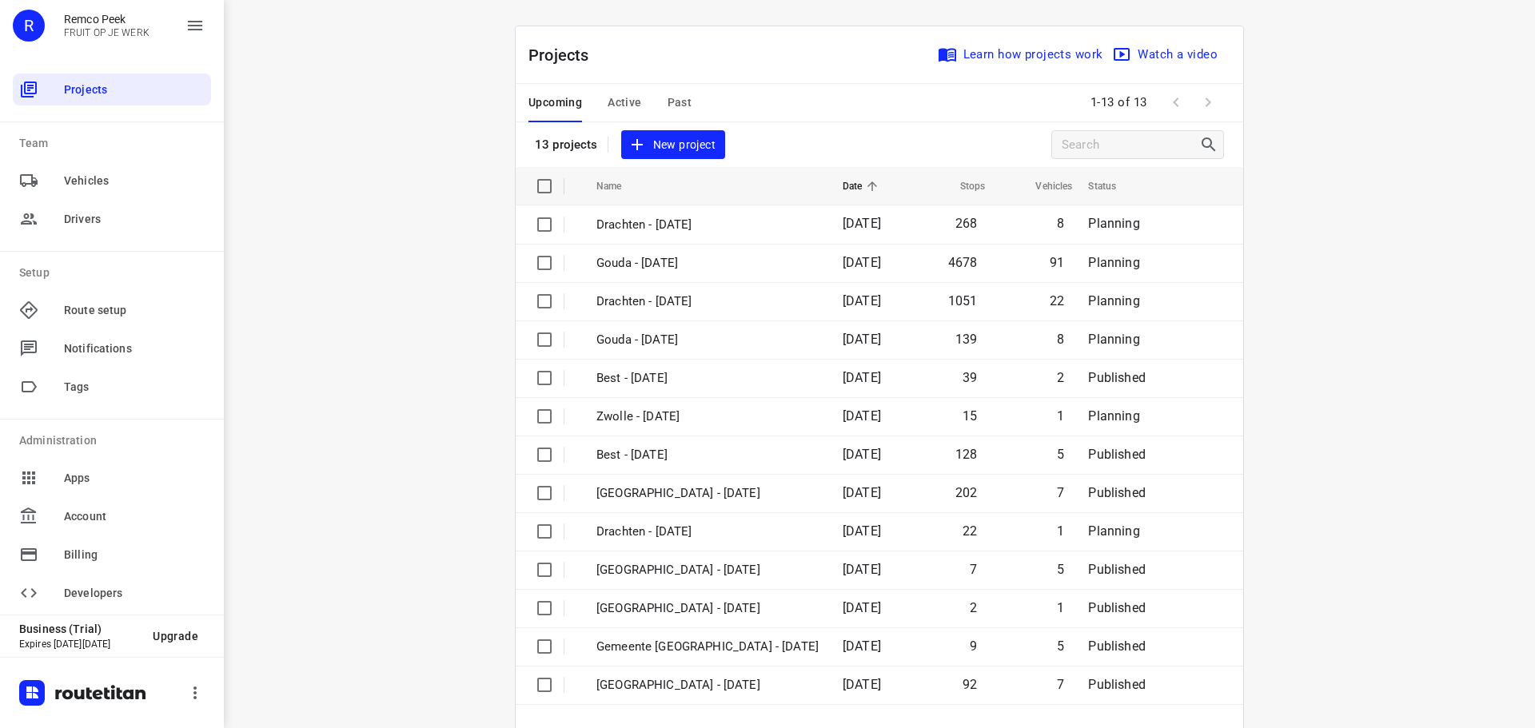
click at [613, 90] on button "Active" at bounding box center [624, 103] width 34 height 38
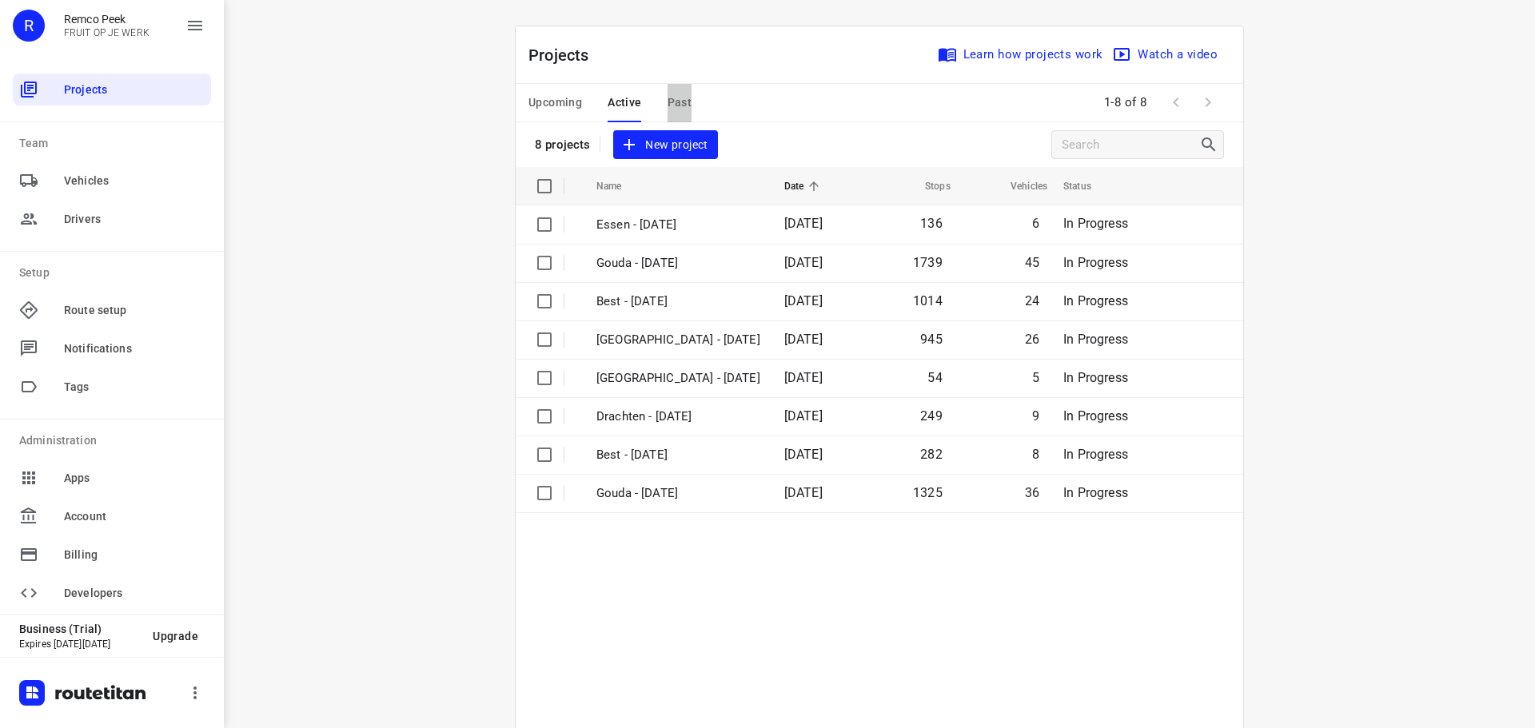
click at [668, 94] on span "Past" at bounding box center [679, 103] width 25 height 20
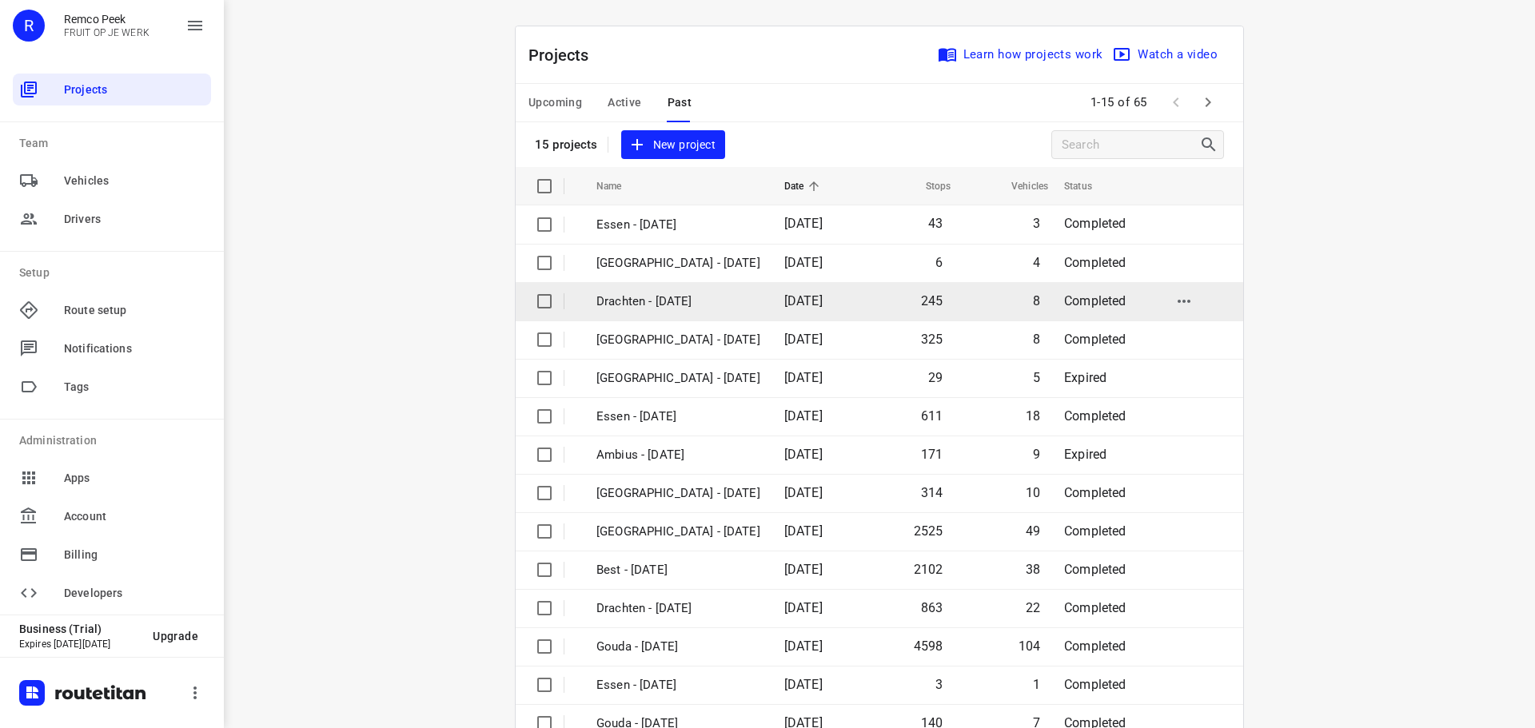
click at [645, 289] on td "Drachten - [DATE]" at bounding box center [675, 301] width 191 height 38
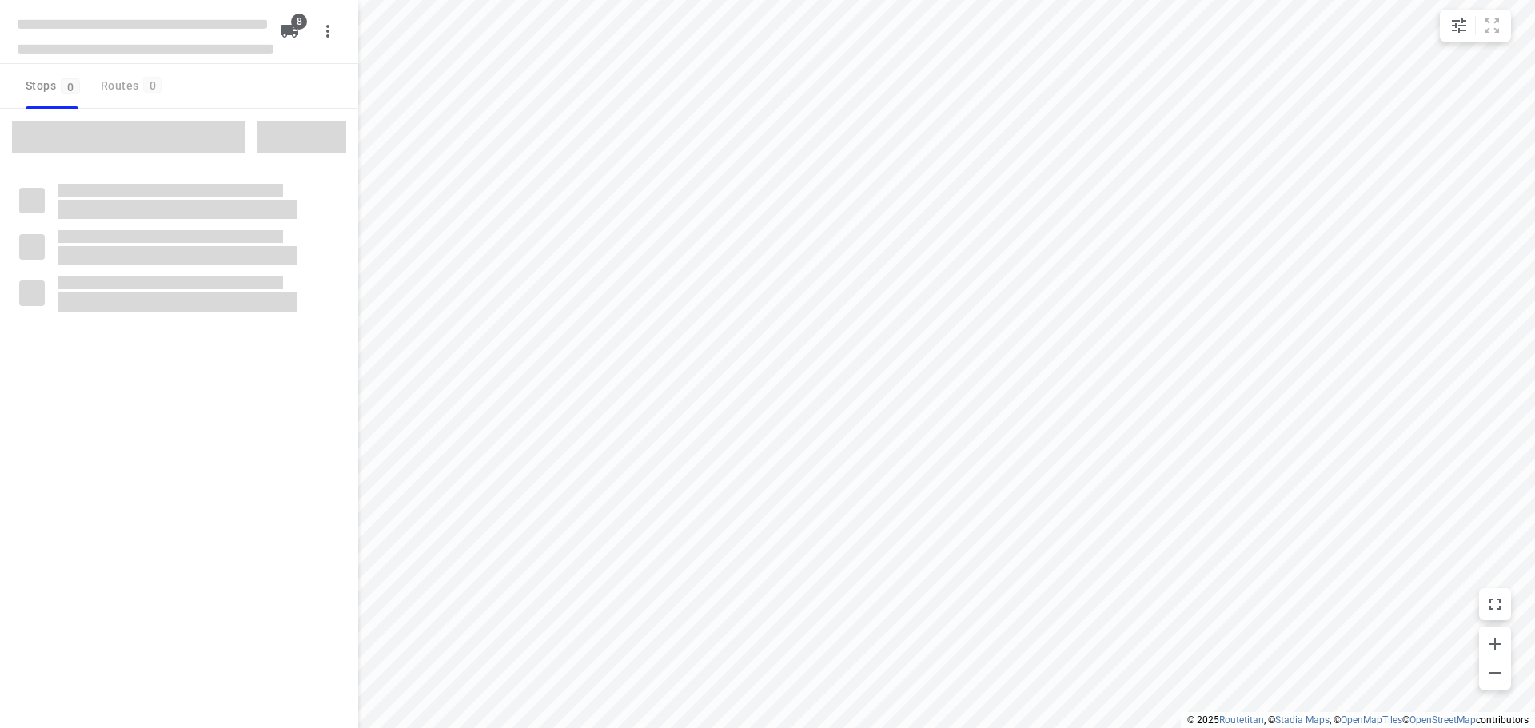
type input "distance"
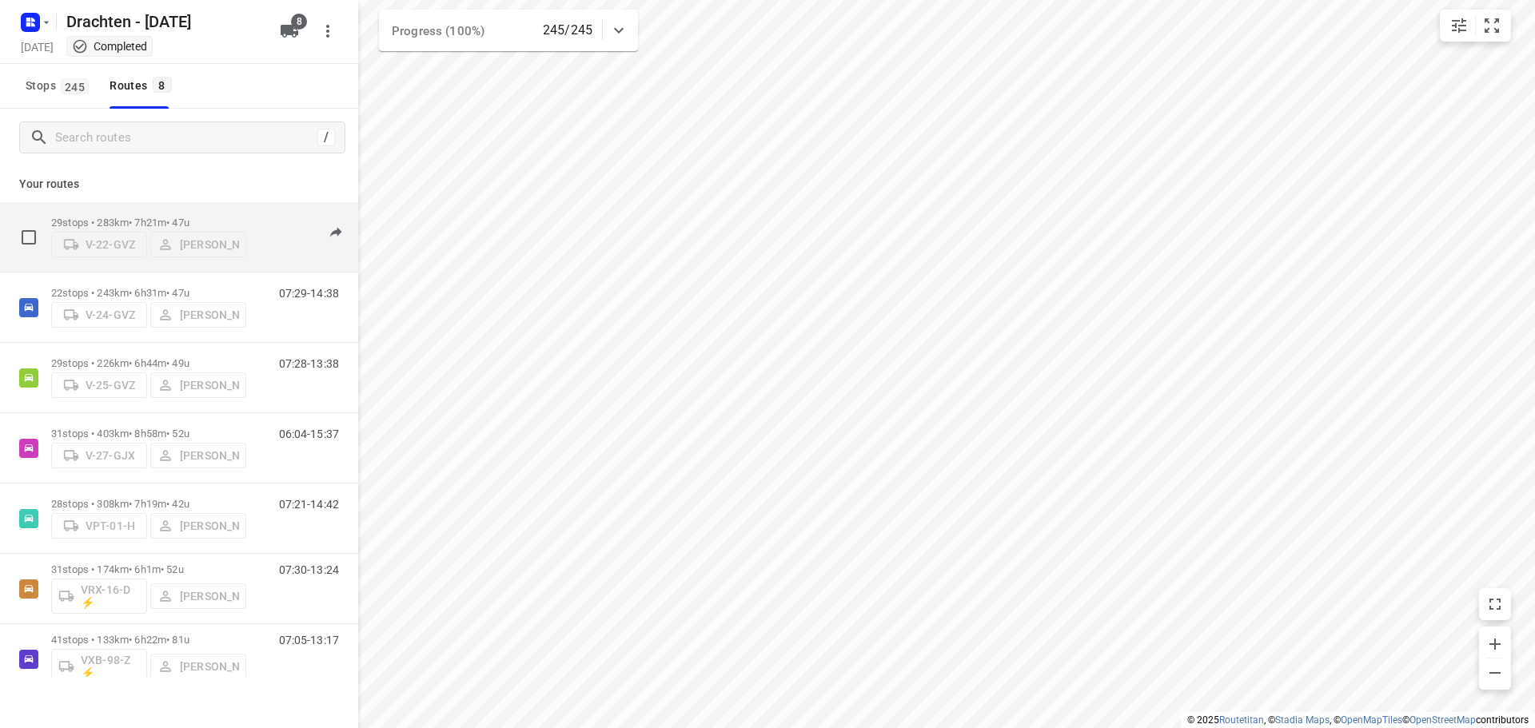
click at [144, 217] on p "29 stops • 283km • 7h21m • 47u" at bounding box center [148, 223] width 195 height 12
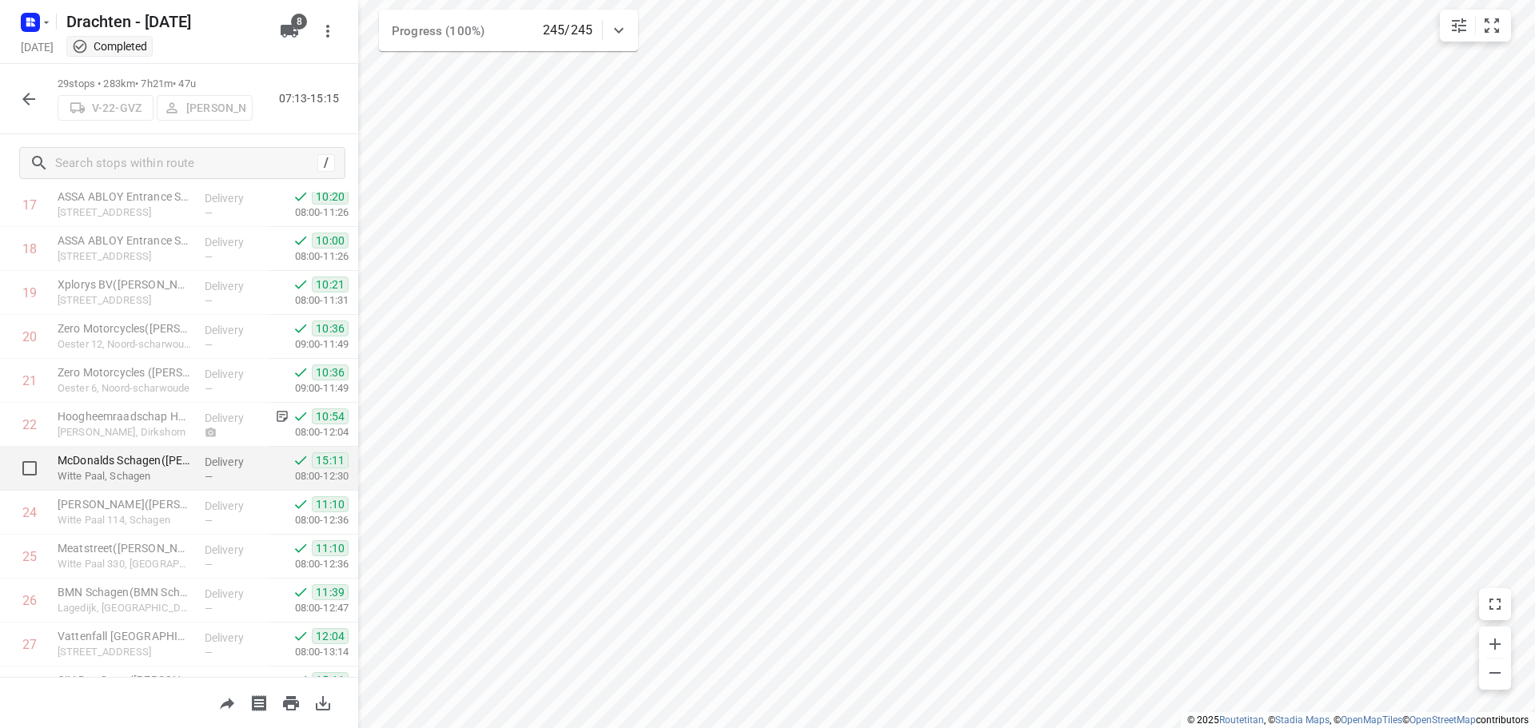
scroll to position [914, 0]
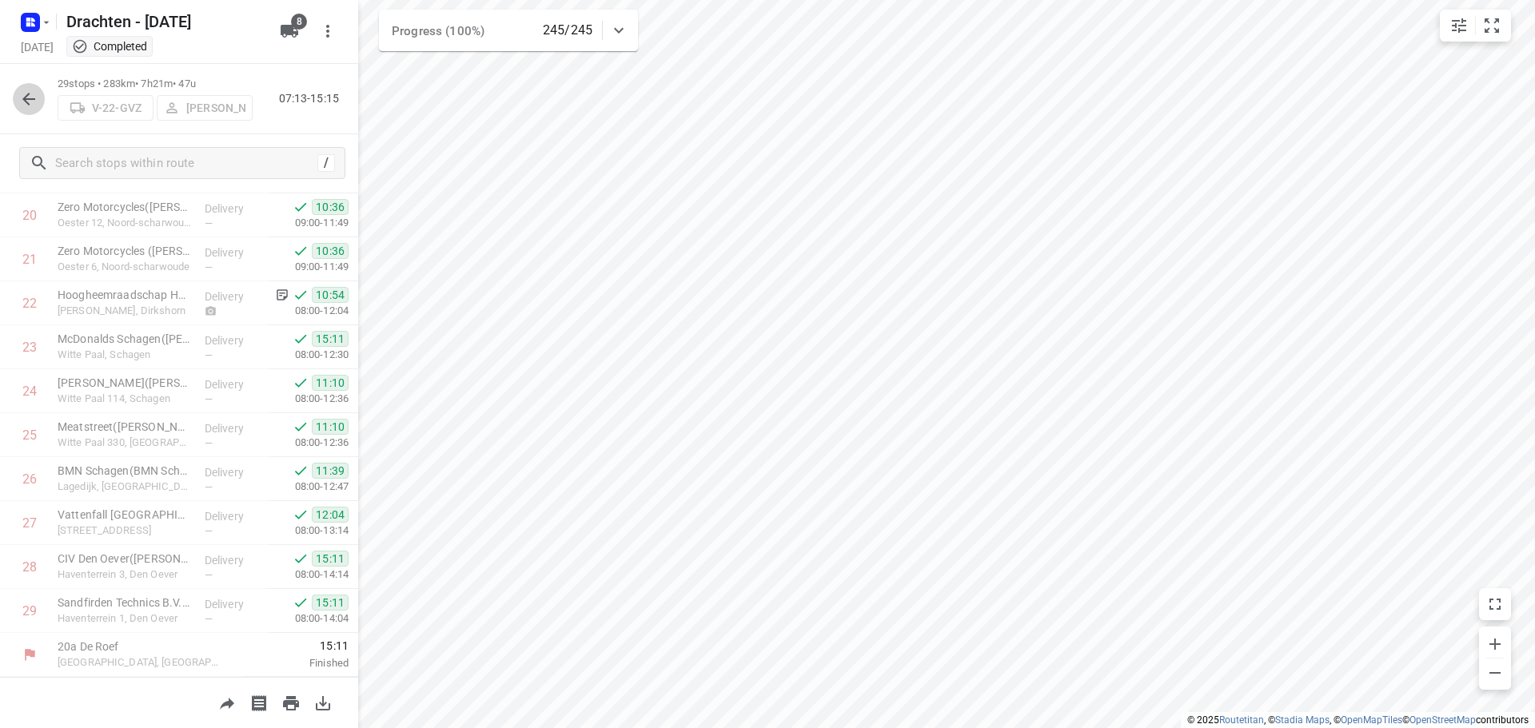
click at [24, 98] on icon "button" at bounding box center [28, 99] width 13 height 13
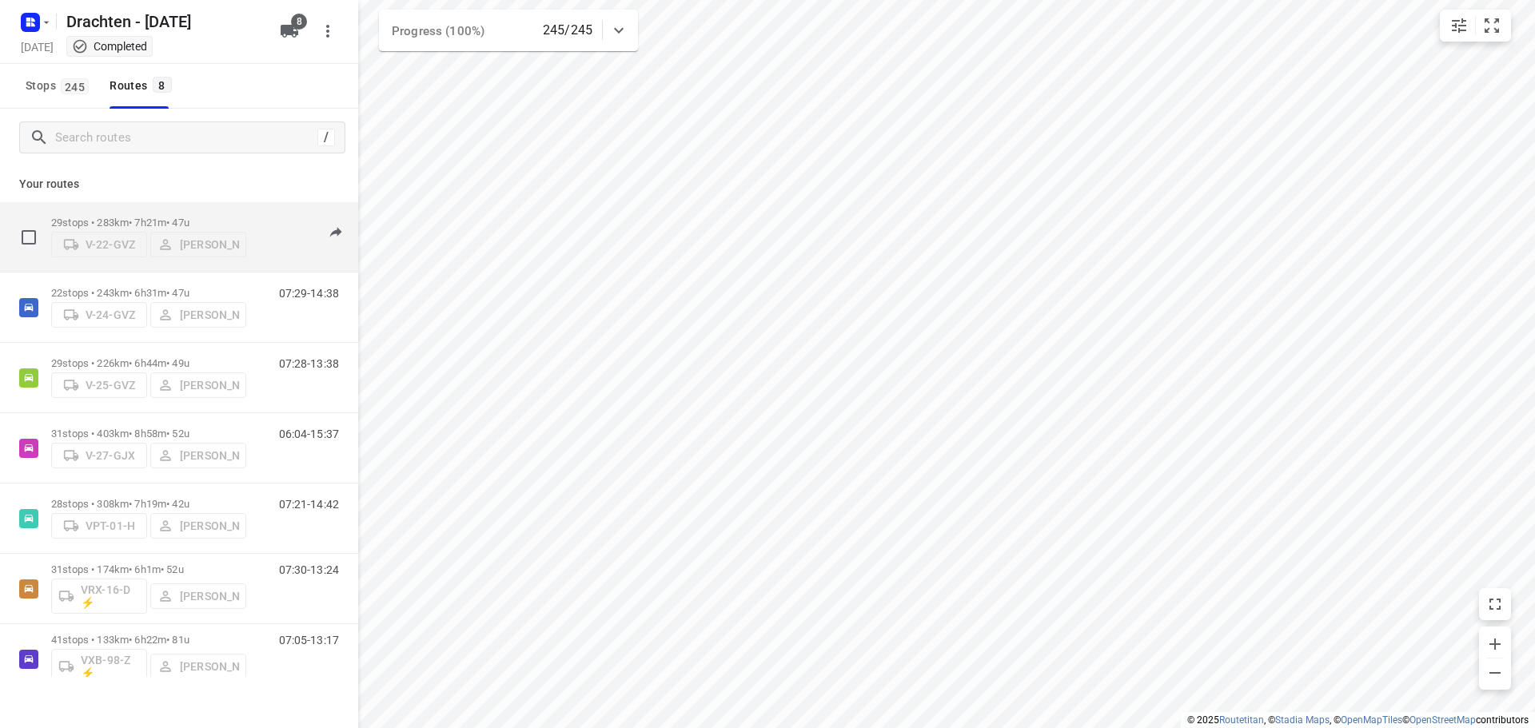
click at [107, 209] on div "29 stops • 283km • 7h21m • 47u V-22-GVZ Benny van der Woude" at bounding box center [148, 237] width 195 height 57
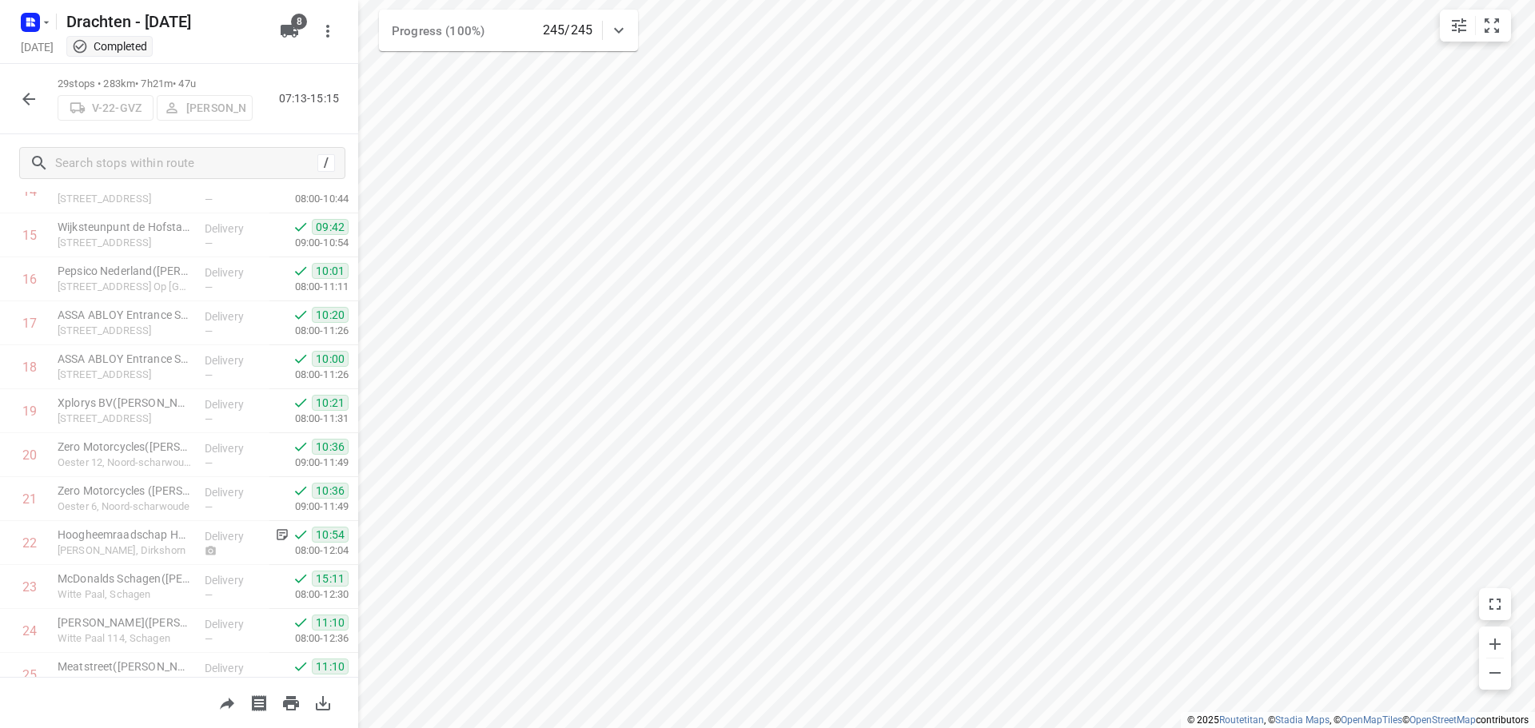
scroll to position [719, 0]
click at [35, 108] on icon "button" at bounding box center [28, 99] width 19 height 19
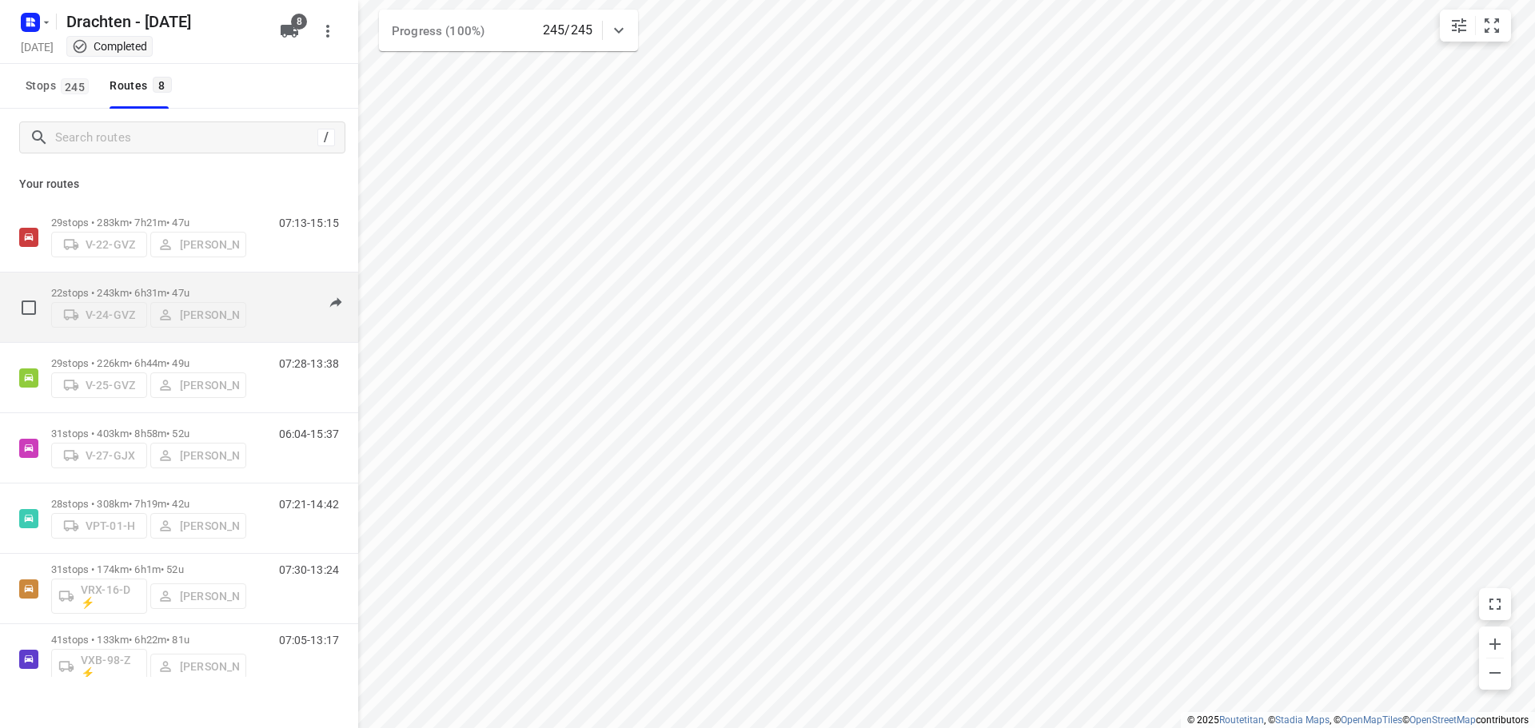
click at [144, 288] on p "22 stops • 243km • 6h31m • 47u" at bounding box center [148, 293] width 195 height 12
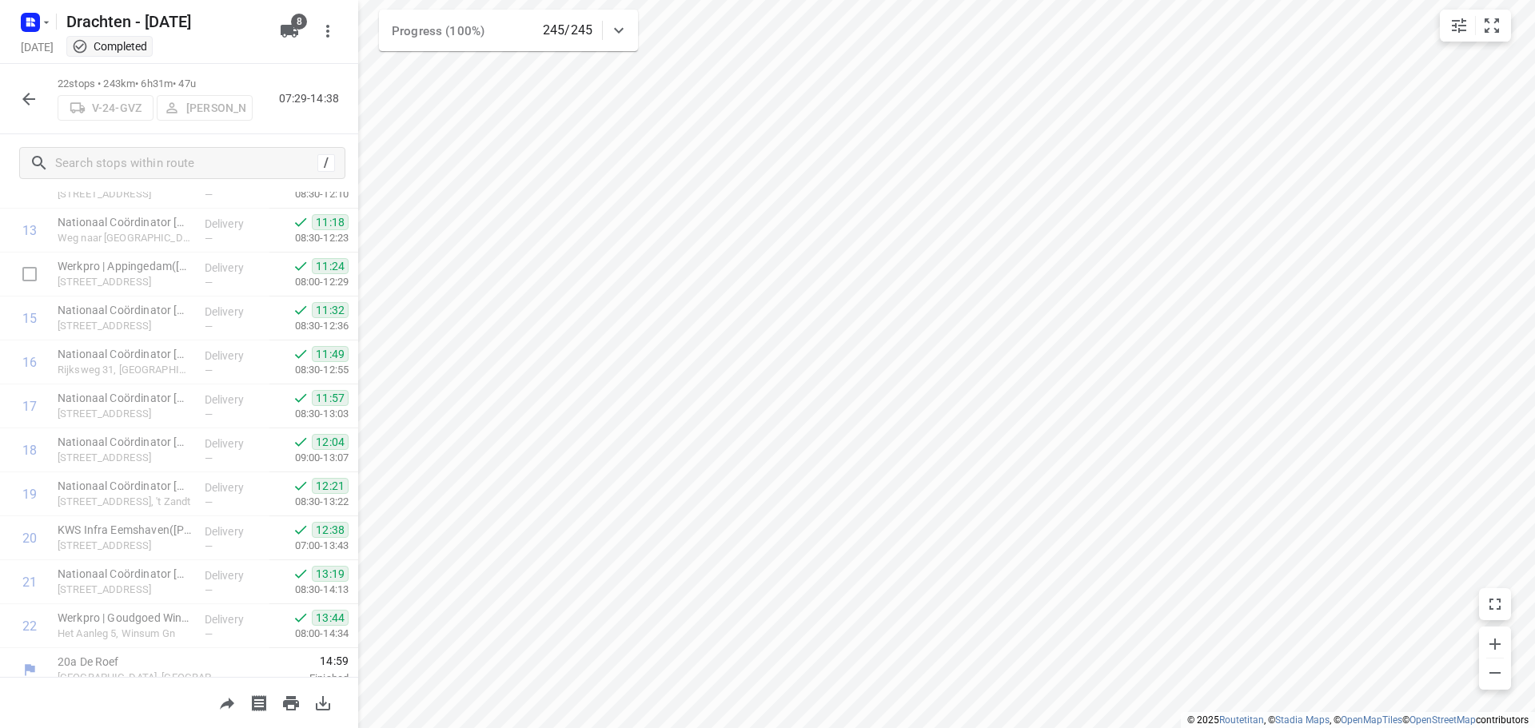
scroll to position [606, 0]
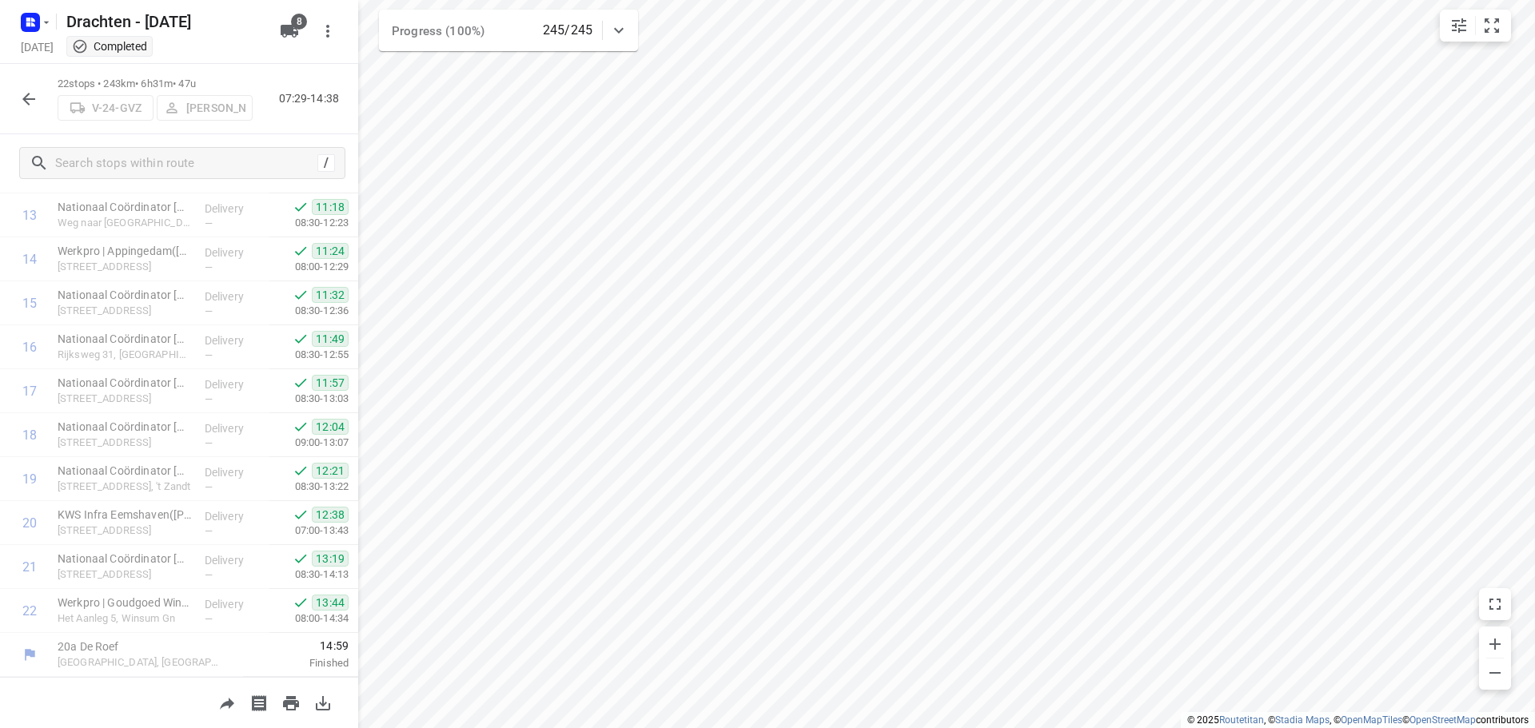
click at [19, 87] on button "button" at bounding box center [29, 99] width 32 height 32
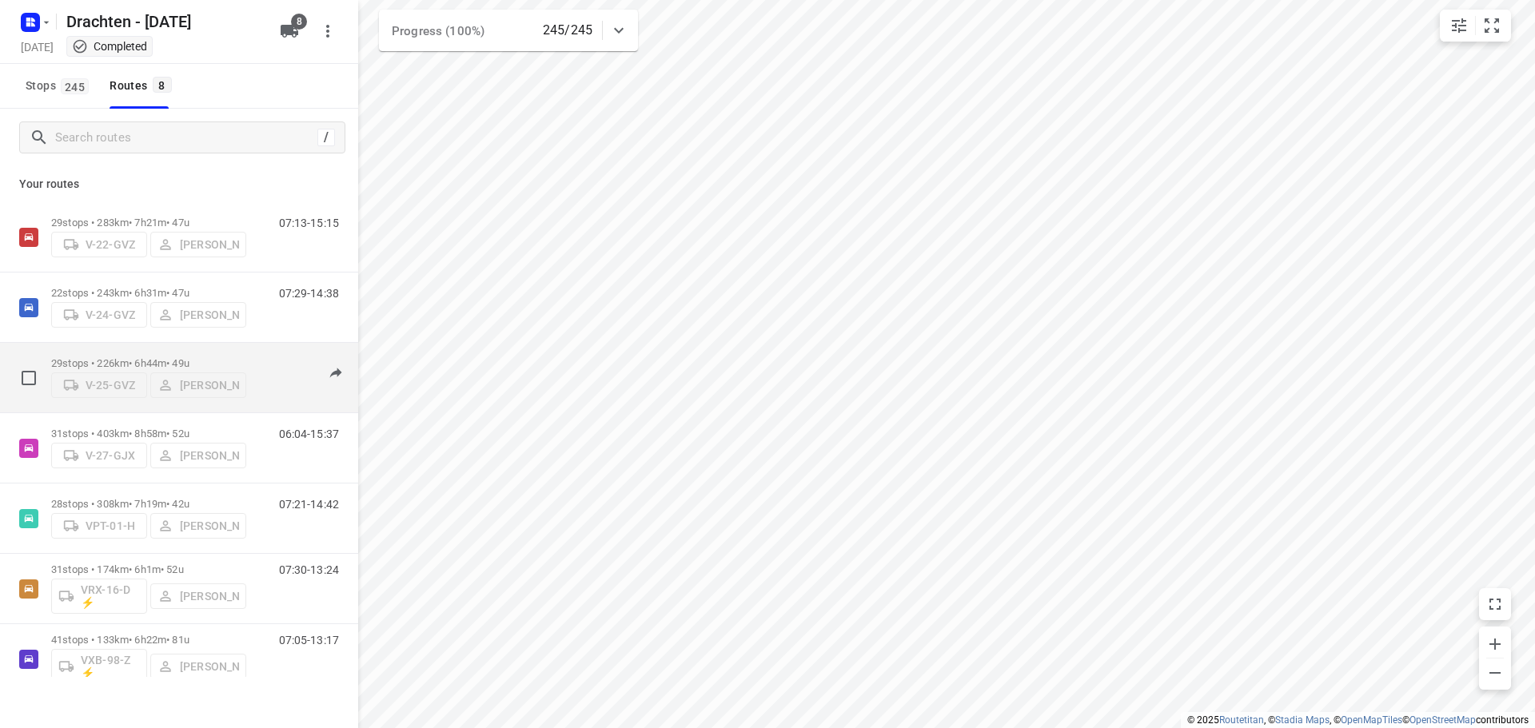
click at [170, 362] on p "29 stops • 226km • 6h44m • 49u" at bounding box center [148, 363] width 195 height 12
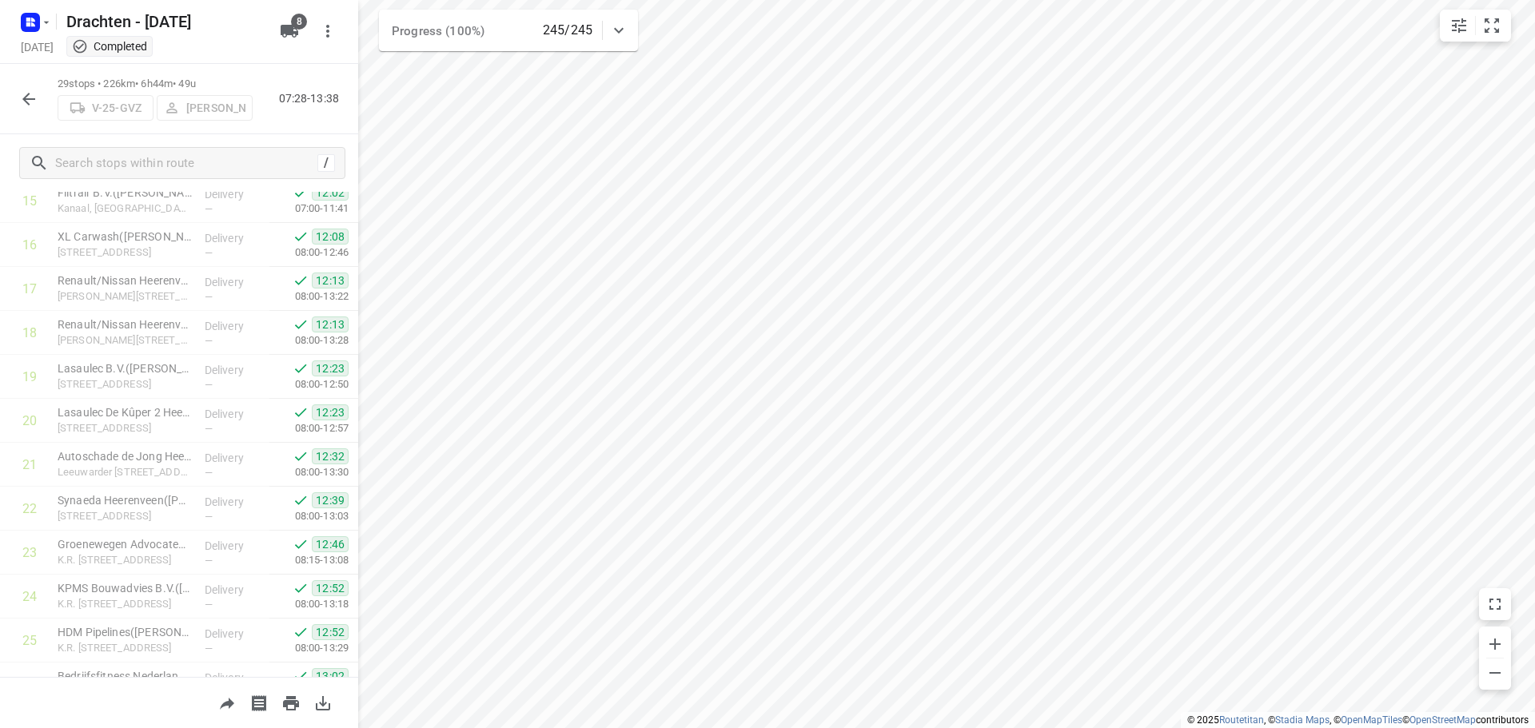
scroll to position [914, 0]
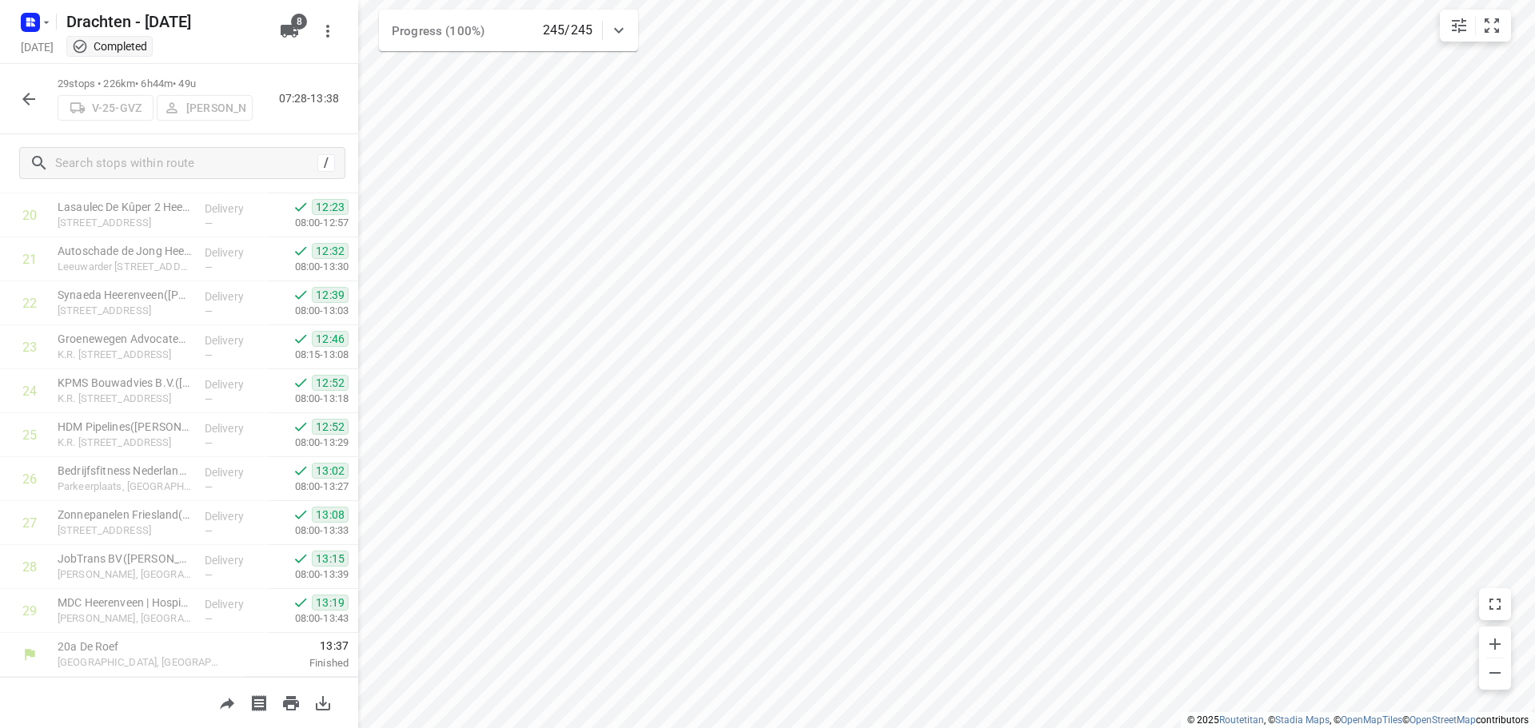
click at [23, 102] on icon "button" at bounding box center [28, 99] width 19 height 19
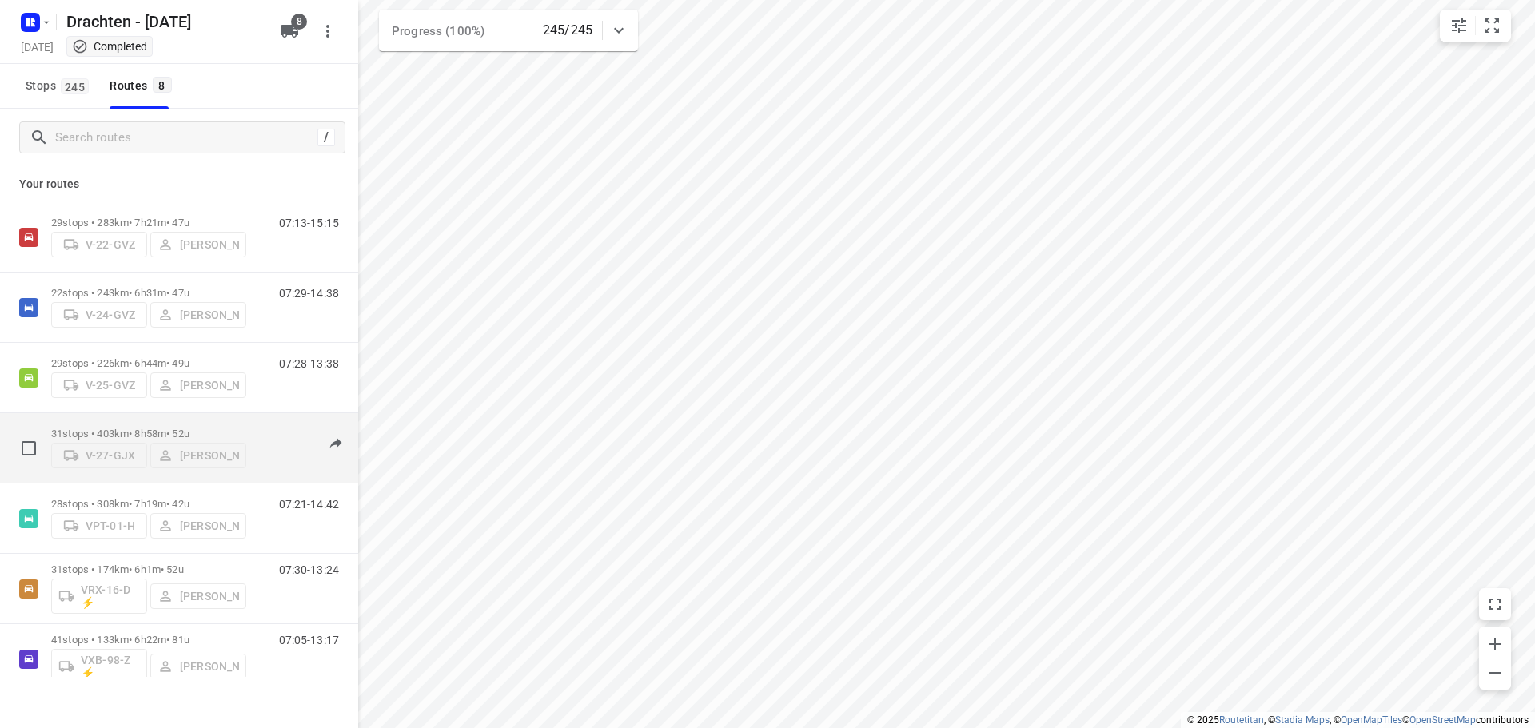
click at [158, 428] on p "31 stops • 403km • 8h58m • 52u" at bounding box center [148, 434] width 195 height 12
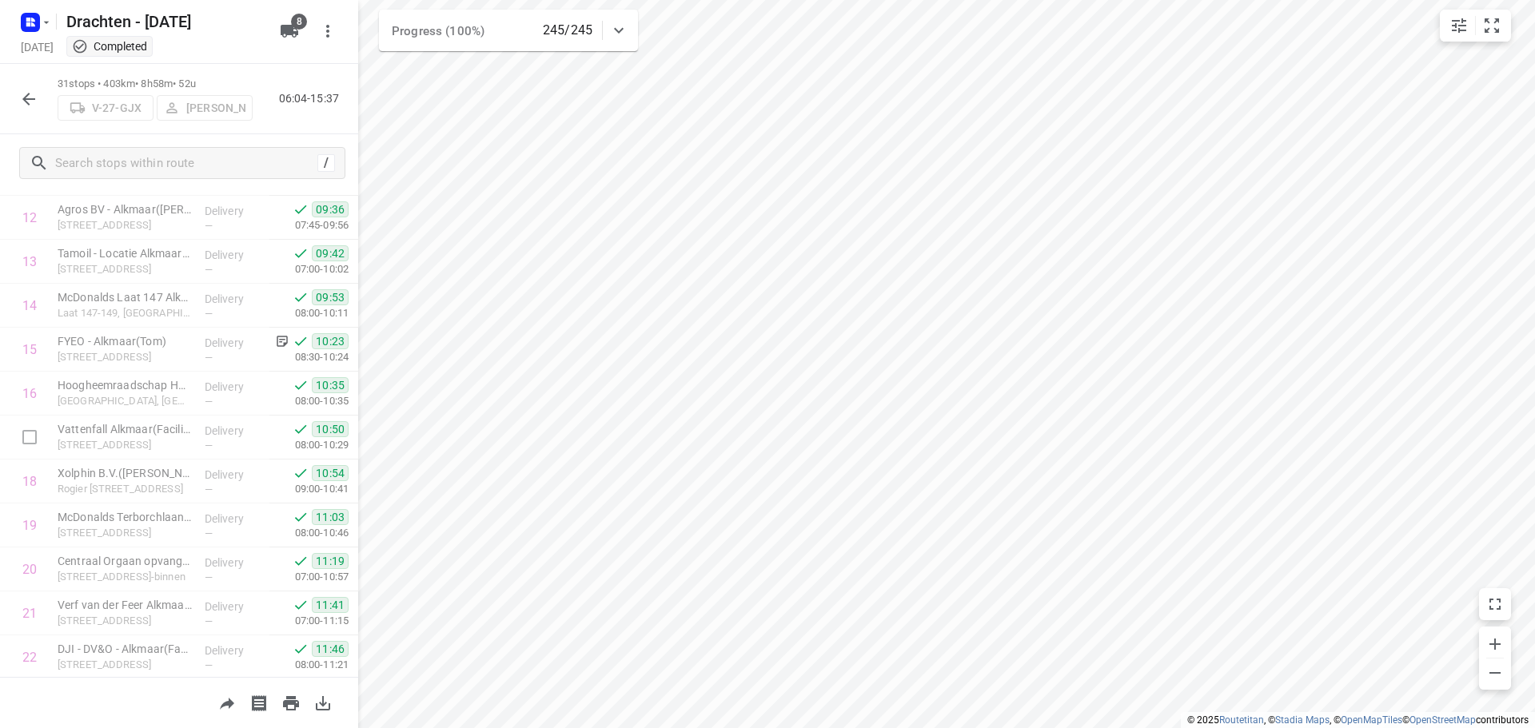
scroll to position [1002, 0]
click at [17, 102] on button "button" at bounding box center [29, 99] width 32 height 32
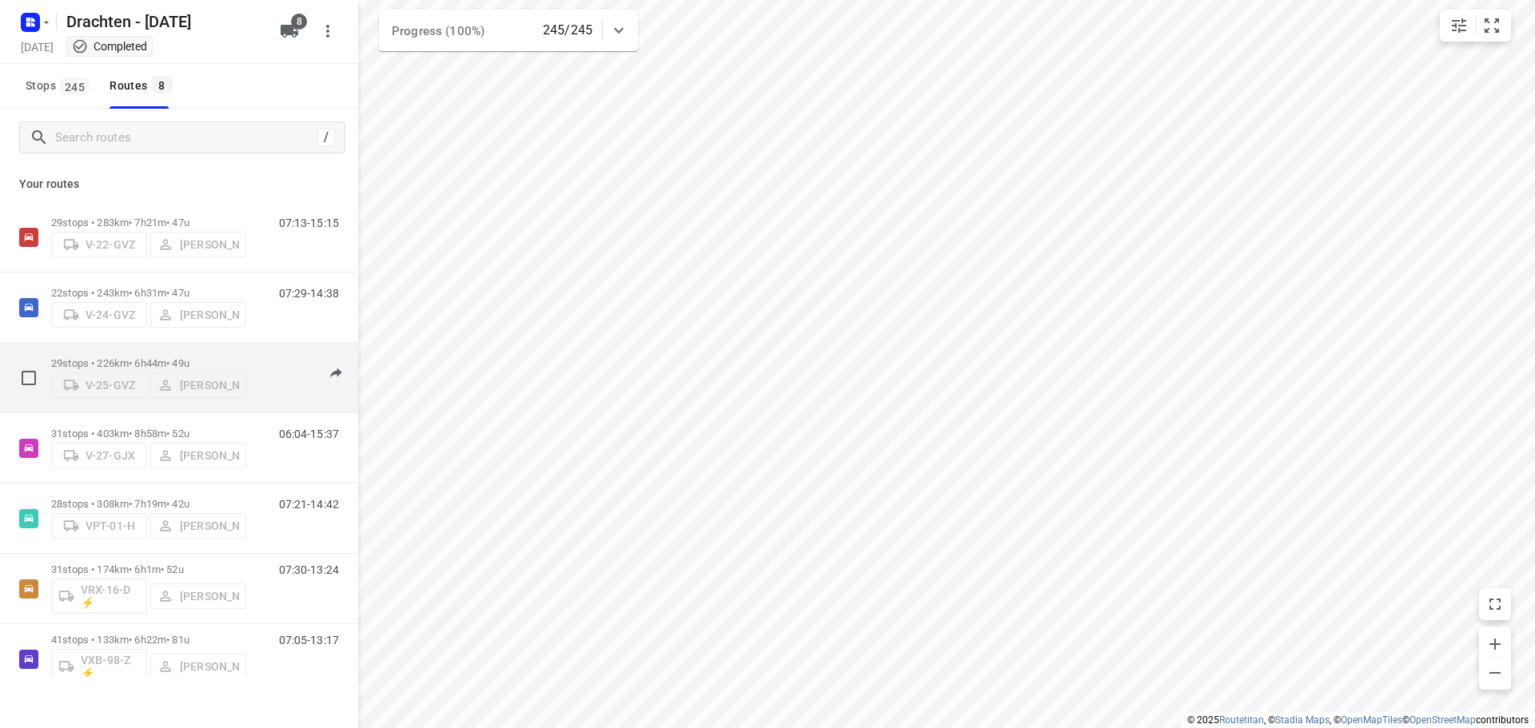
scroll to position [80, 0]
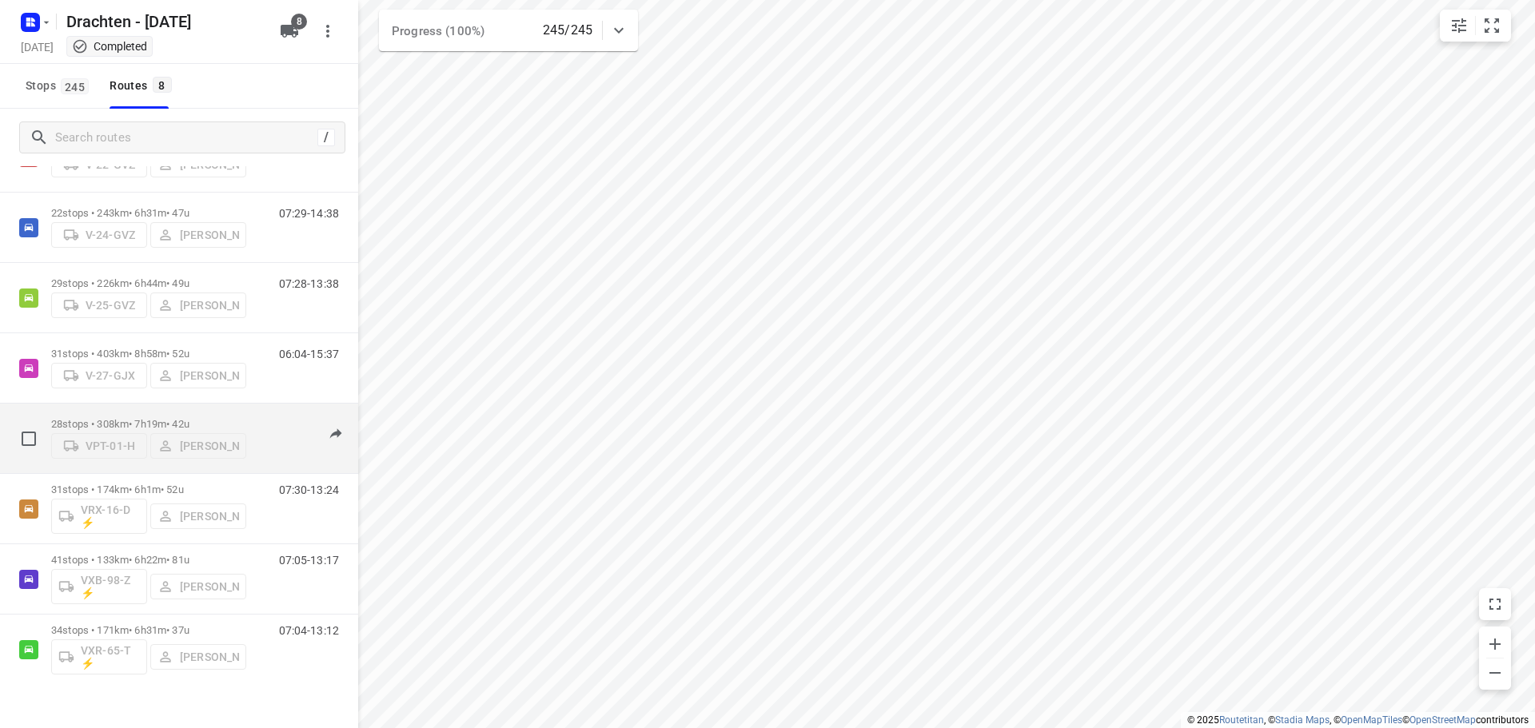
click at [143, 418] on p "28 stops • 308km • 7h19m • 42u" at bounding box center [148, 424] width 195 height 12
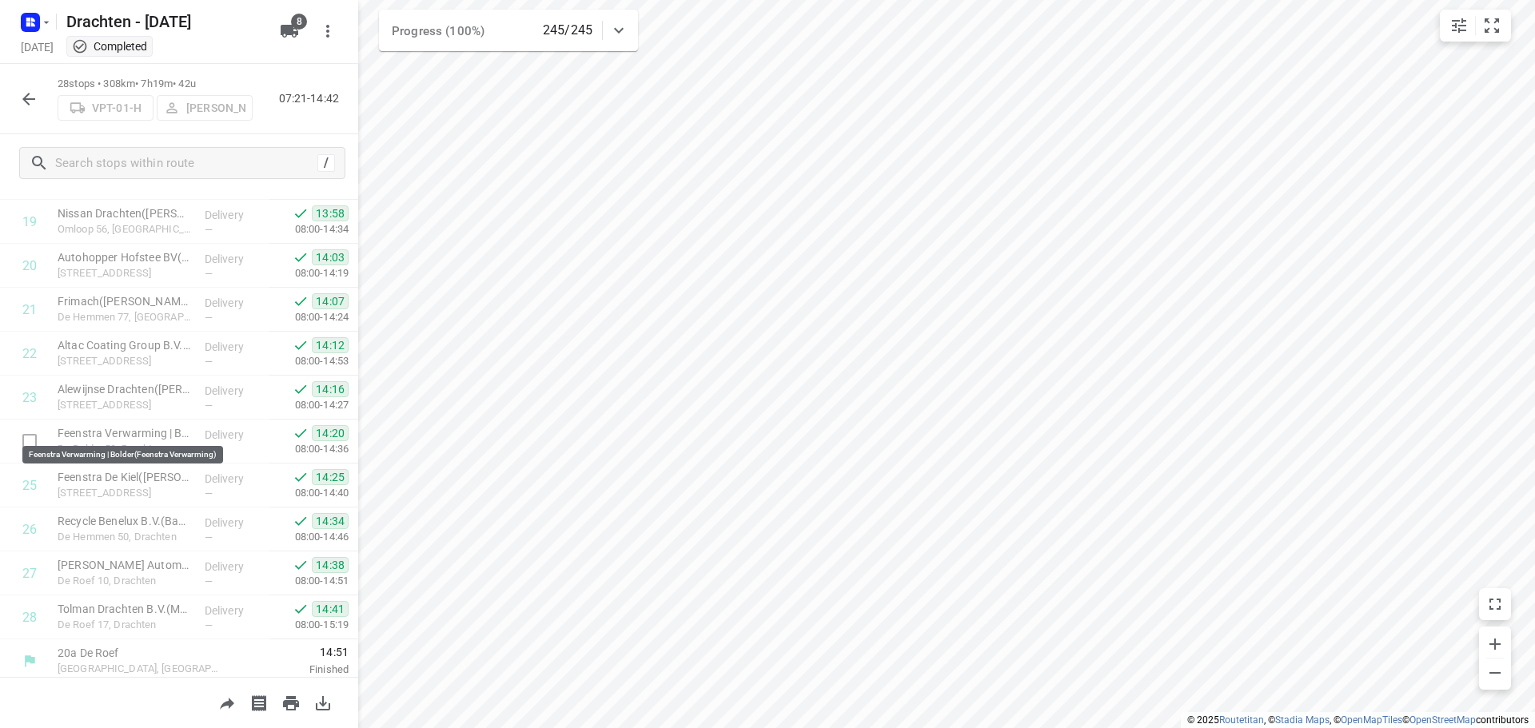
scroll to position [870, 0]
click at [35, 92] on icon "button" at bounding box center [28, 99] width 19 height 19
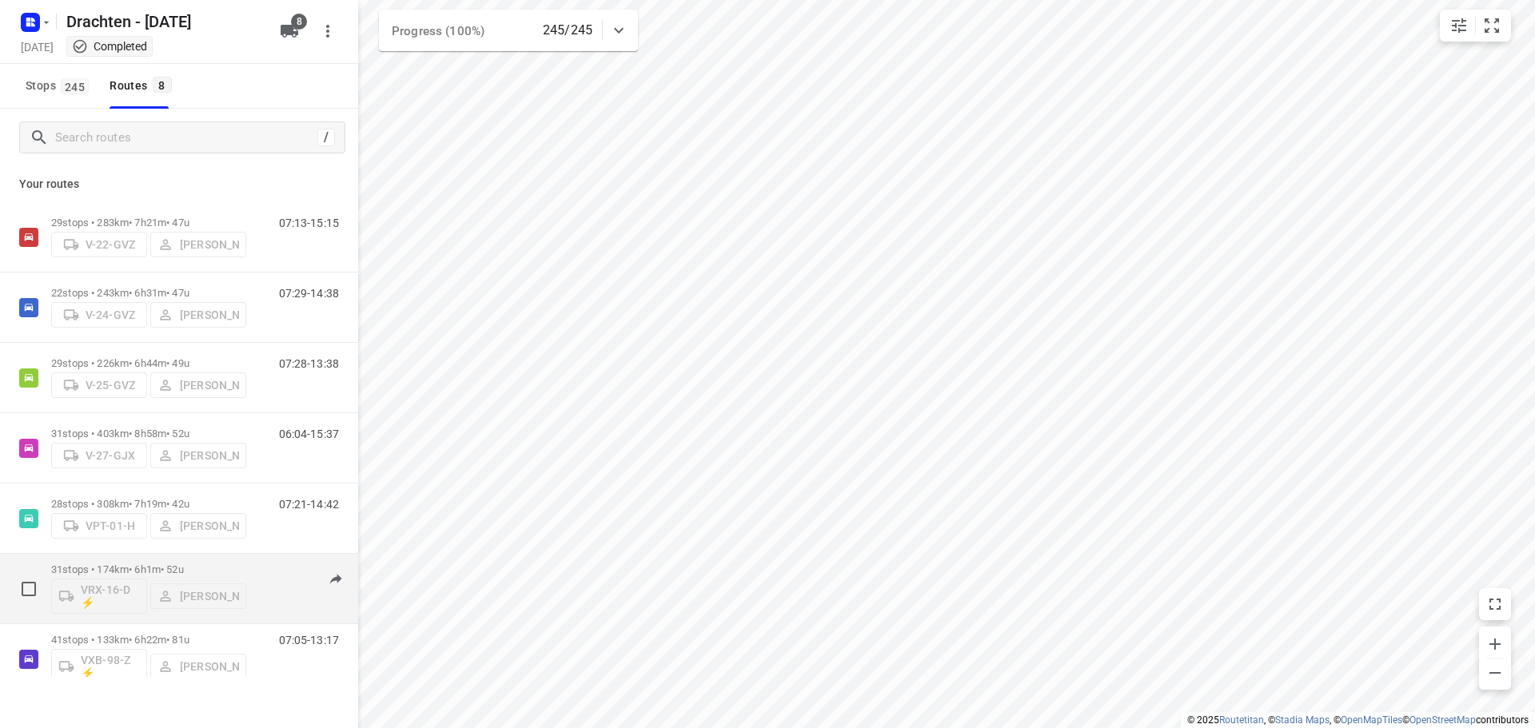
click at [143, 560] on div "31 stops • 174km • 6h1m • 52u VRX-16-D ⚡ Jos Kaspers" at bounding box center [148, 589] width 195 height 66
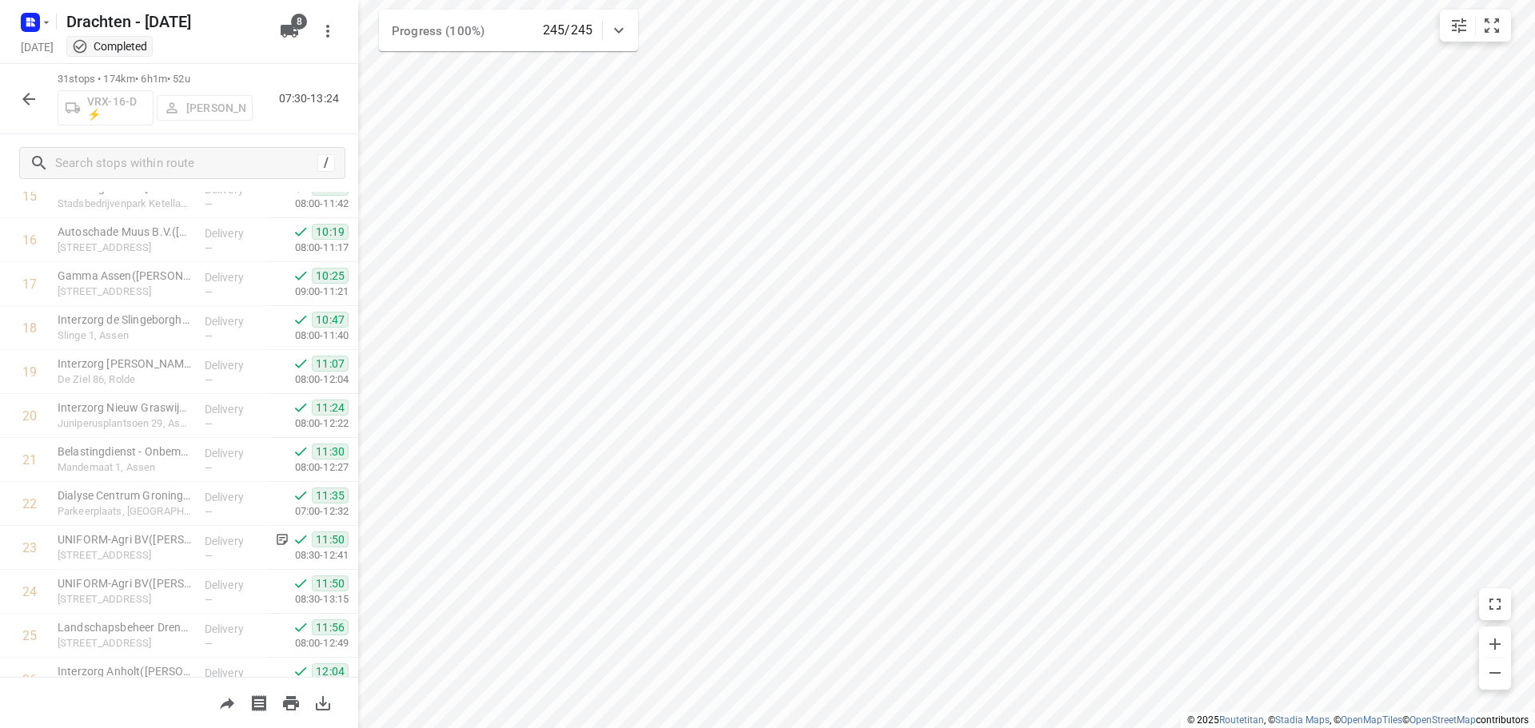
scroll to position [1002, 0]
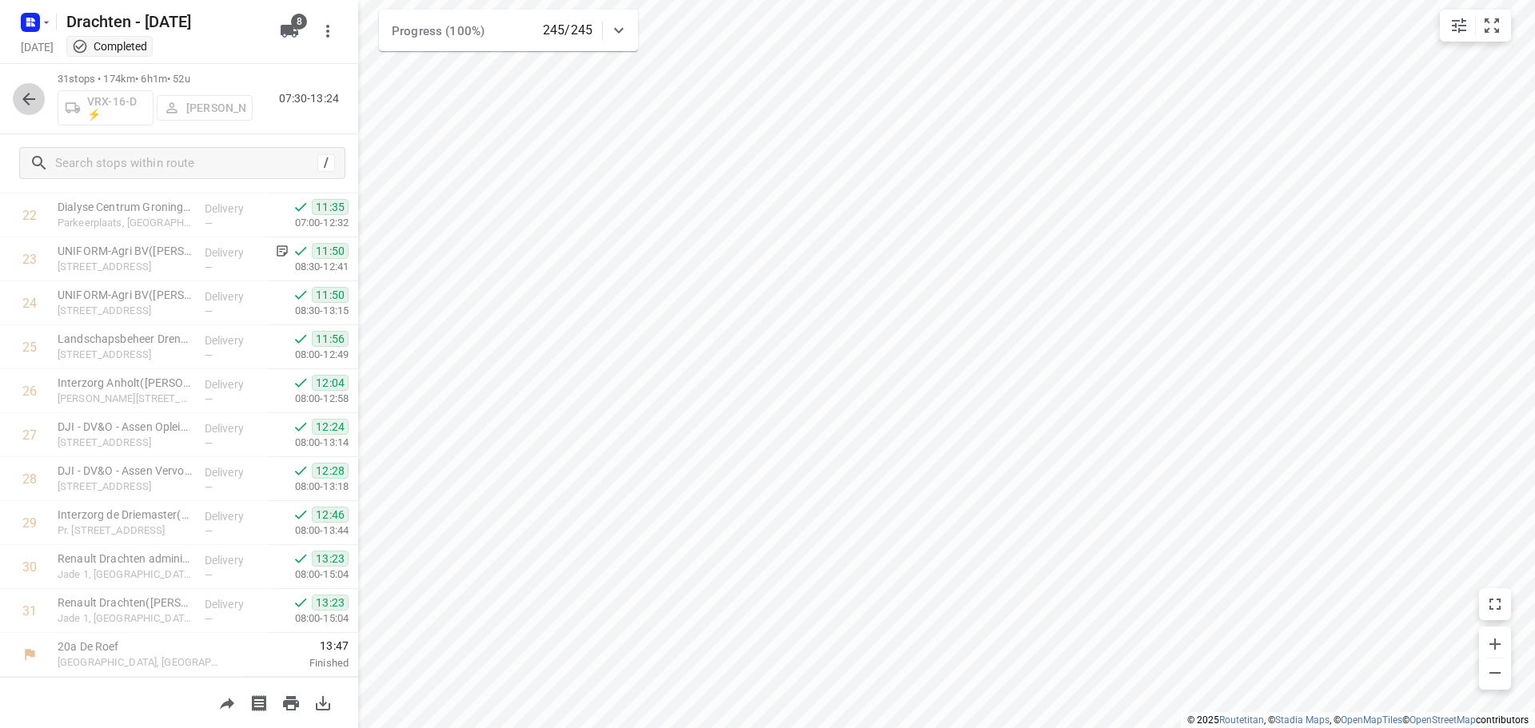
click at [17, 94] on button "button" at bounding box center [29, 99] width 32 height 32
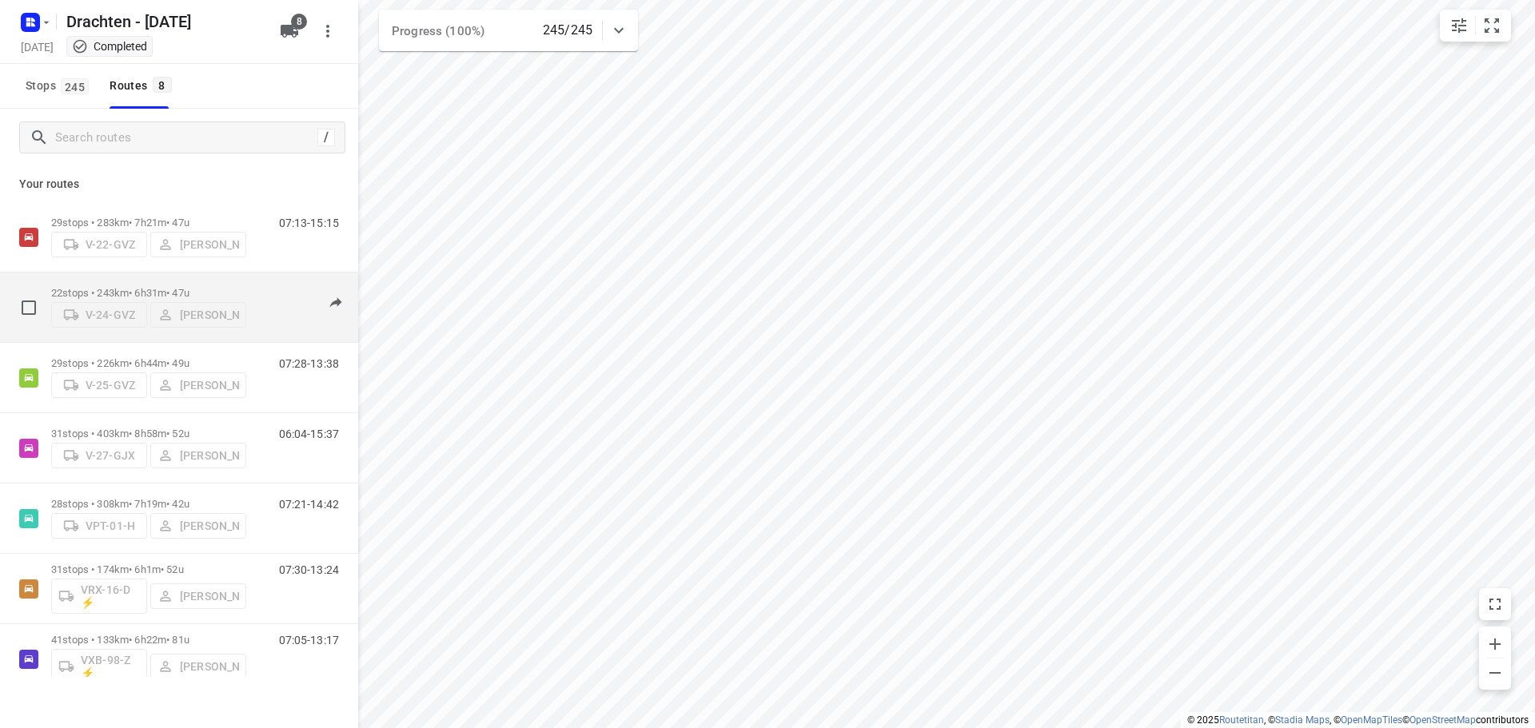
scroll to position [104, 0]
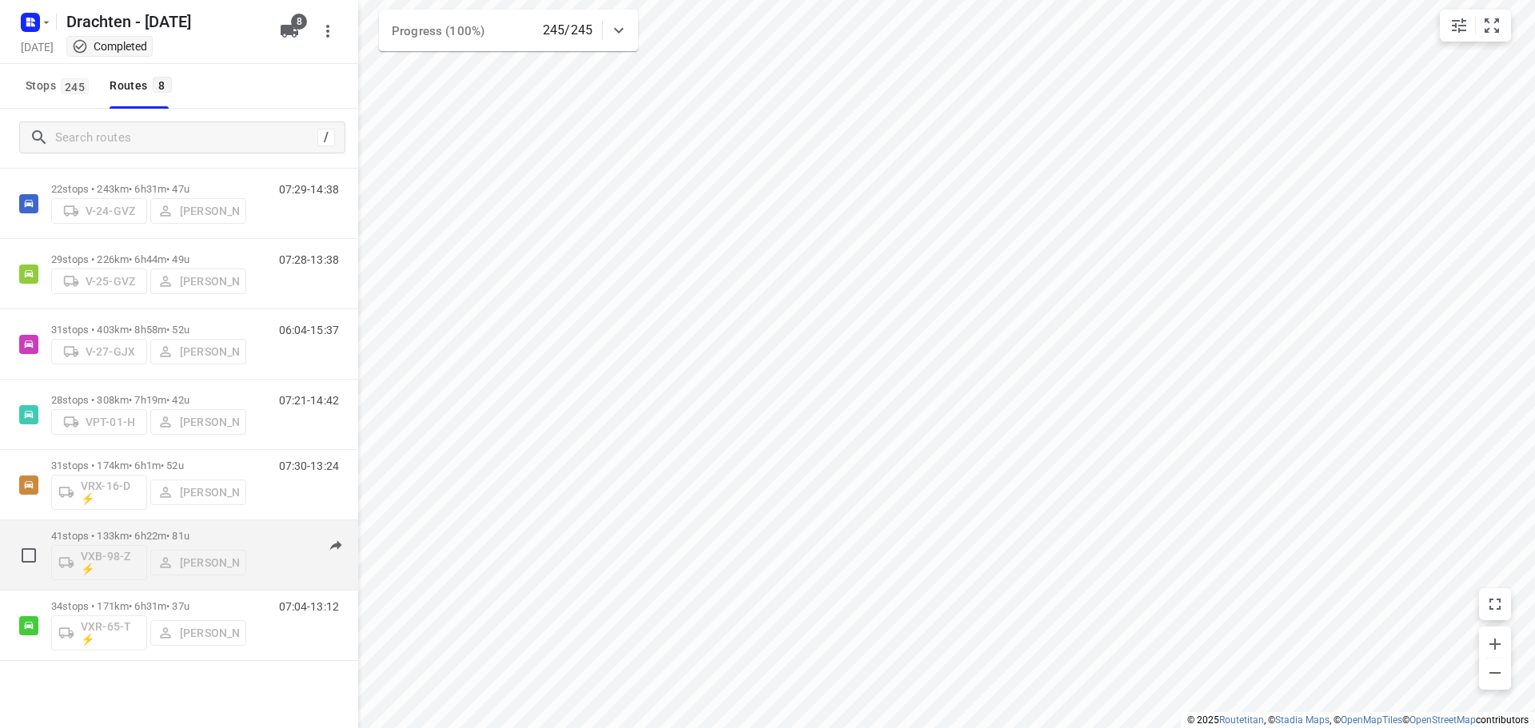
click at [120, 533] on p "41 stops • 133km • 6h22m • 81u" at bounding box center [148, 536] width 195 height 12
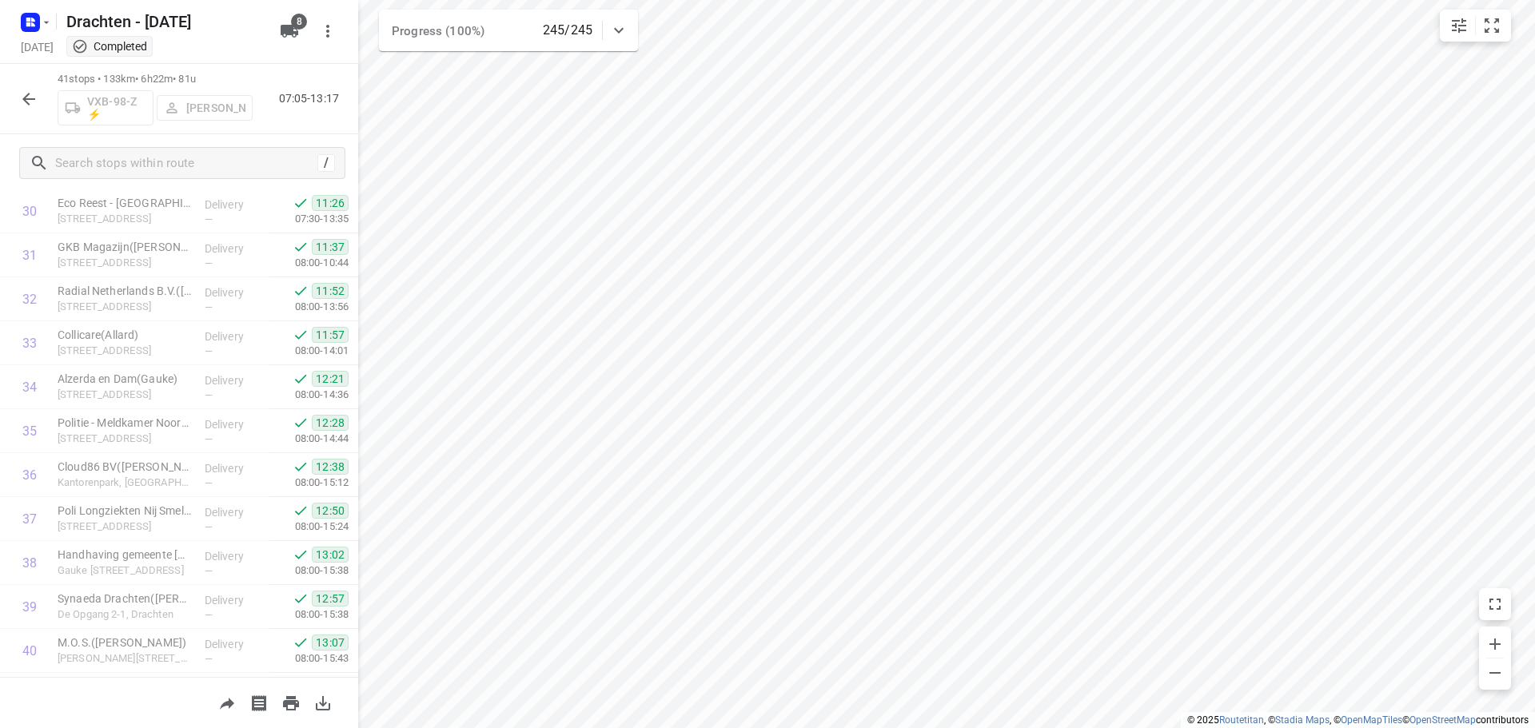
scroll to position [1441, 0]
click at [34, 116] on div "41 stops • 133km • 6h22m • 81u VXB-98-Z ⚡ Kirsten Brouwer 07:05-13:17" at bounding box center [179, 99] width 358 height 70
click at [35, 98] on icon "button" at bounding box center [28, 99] width 19 height 19
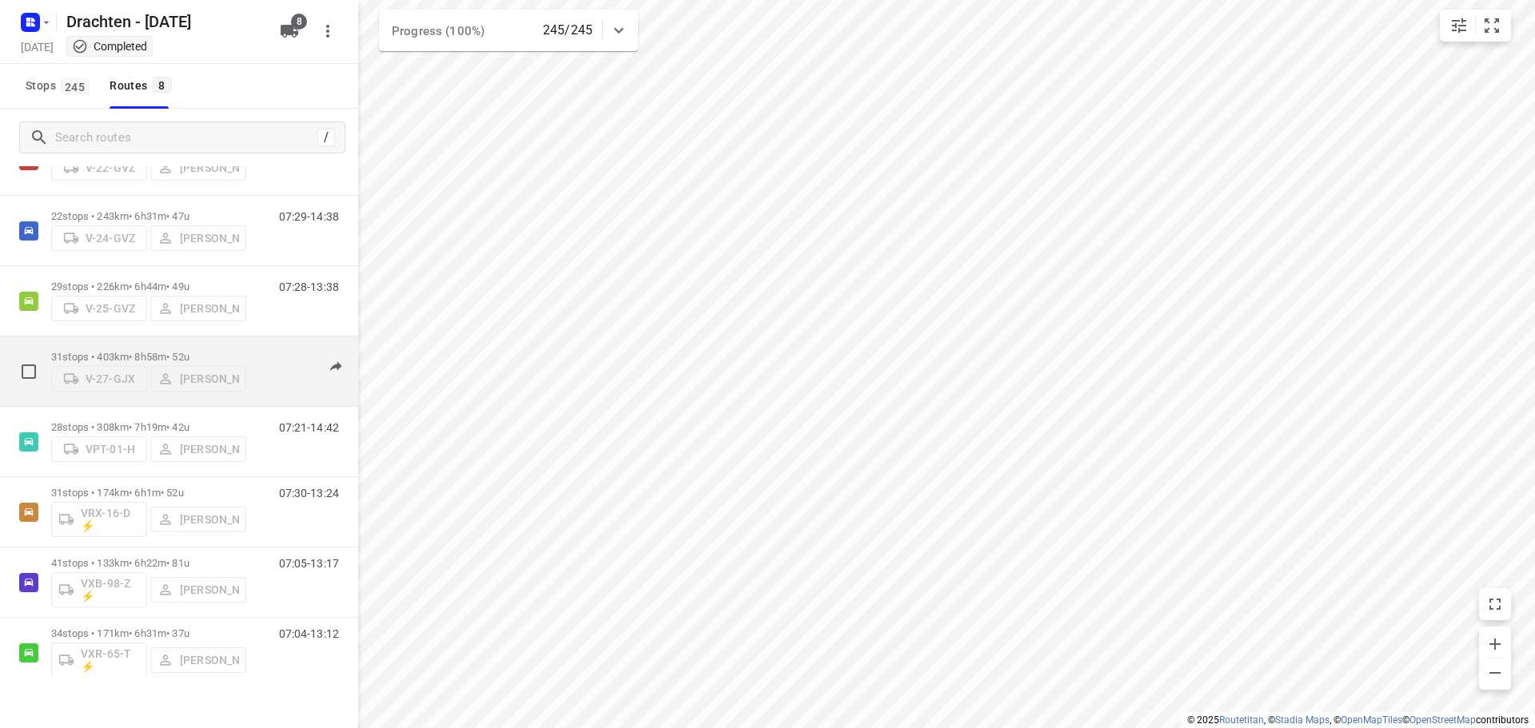
scroll to position [104, 0]
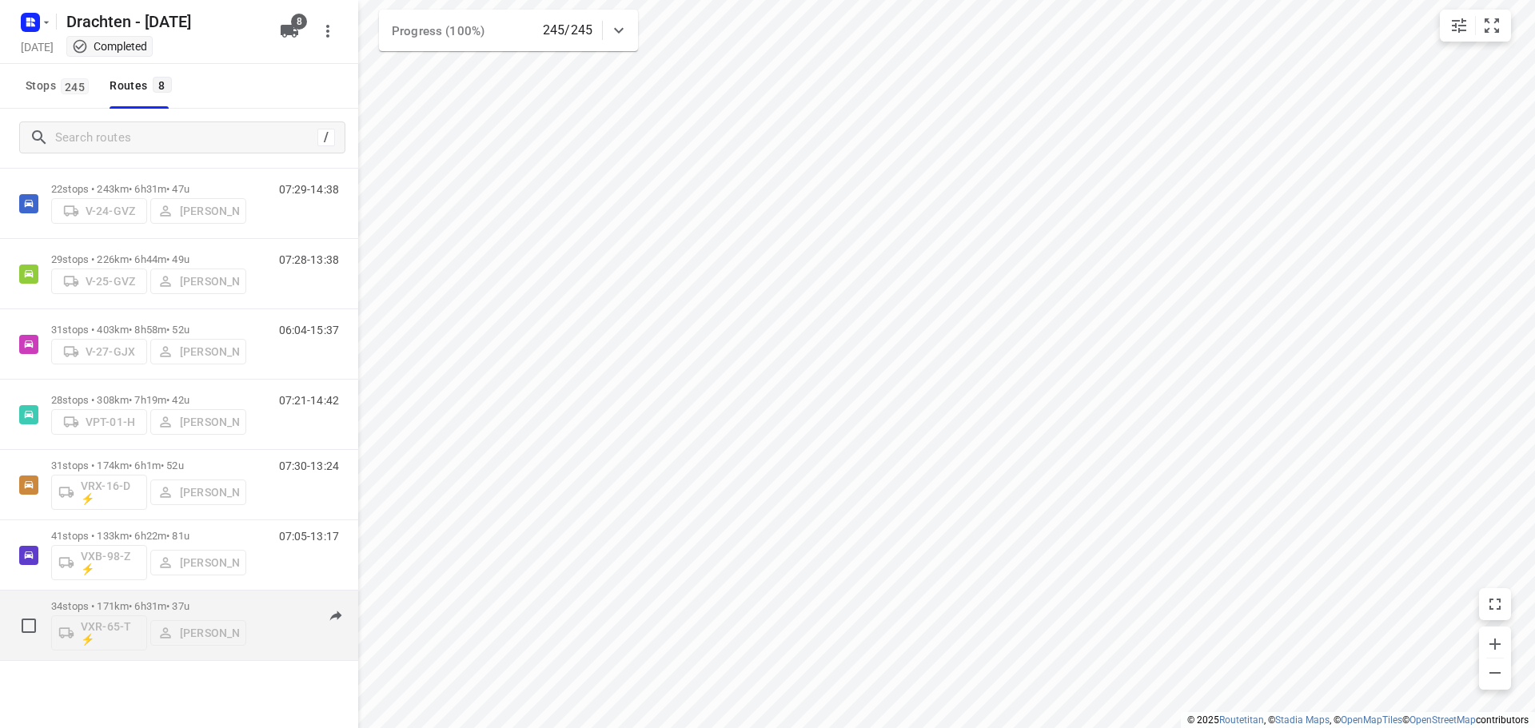
click at [165, 596] on div "34 stops • 171km • 6h31m • 37u VXR-65-T ⚡ Leon Holwerda" at bounding box center [148, 625] width 195 height 66
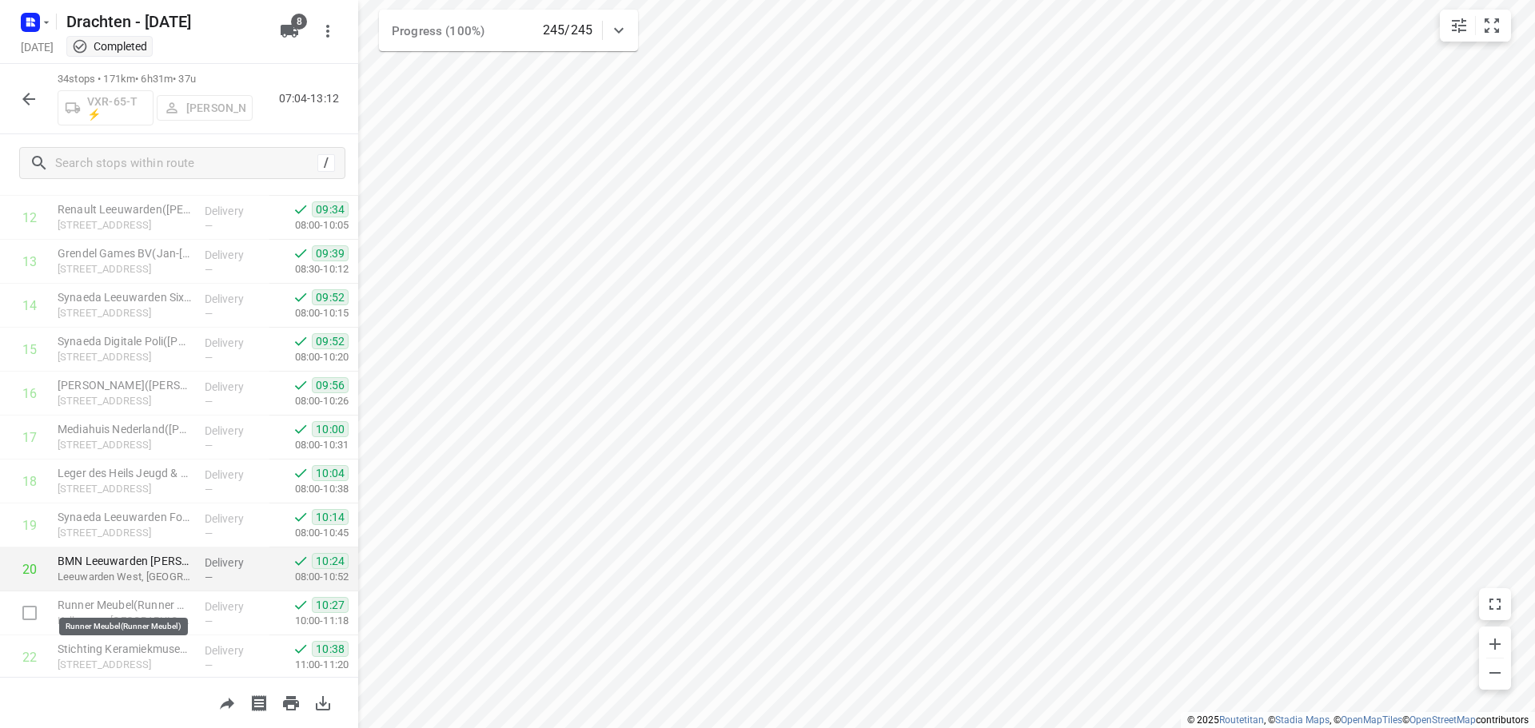
scroll to position [1133, 0]
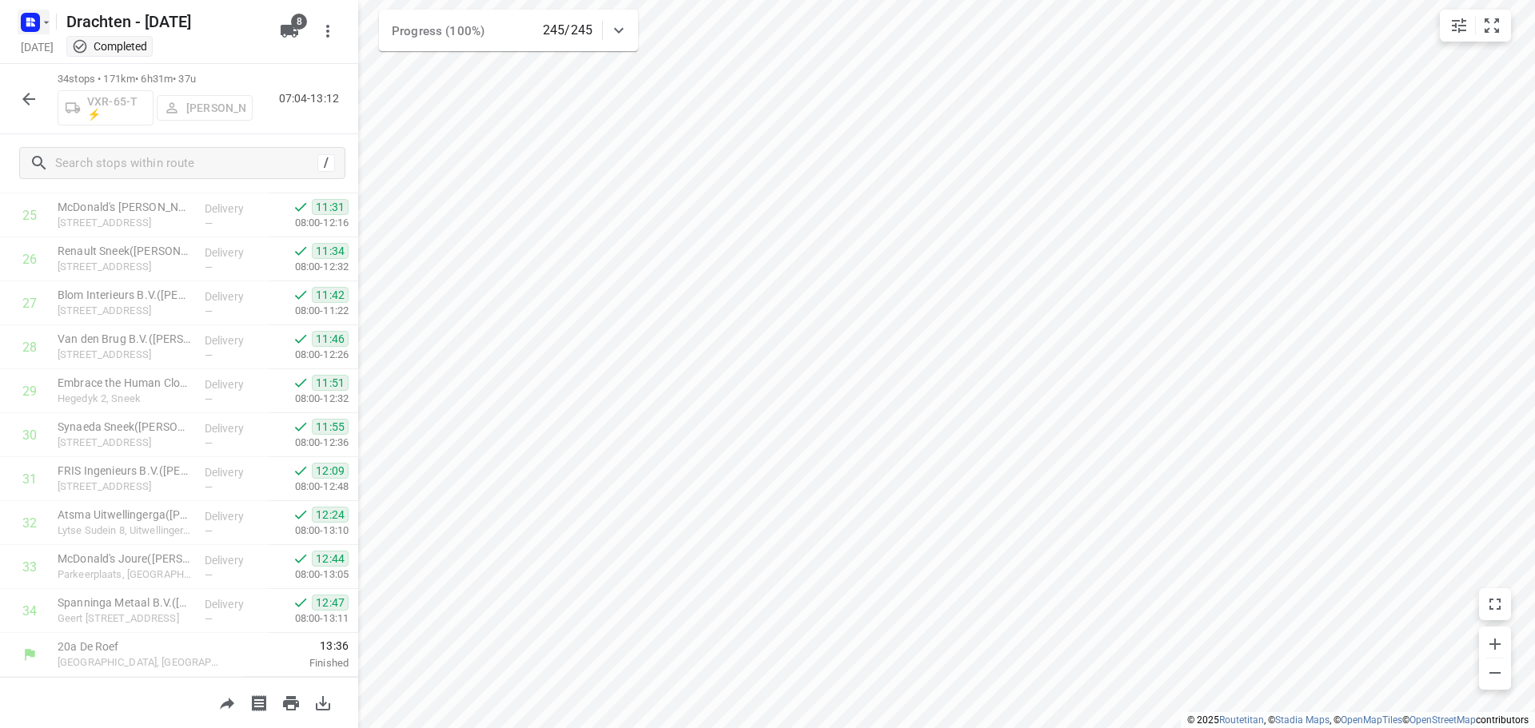
click at [32, 31] on rect "button" at bounding box center [30, 22] width 19 height 19
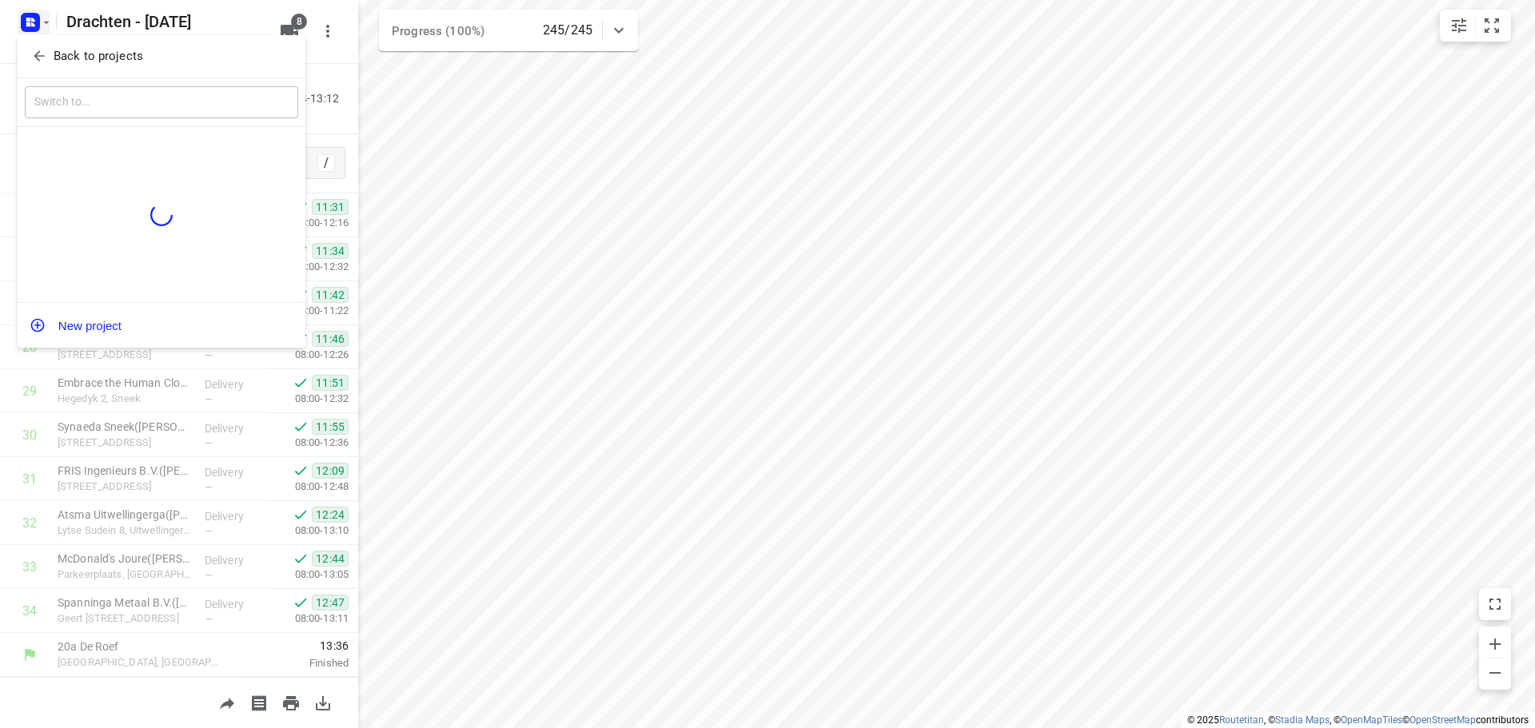
click at [126, 67] on button "Back to projects" at bounding box center [161, 56] width 273 height 26
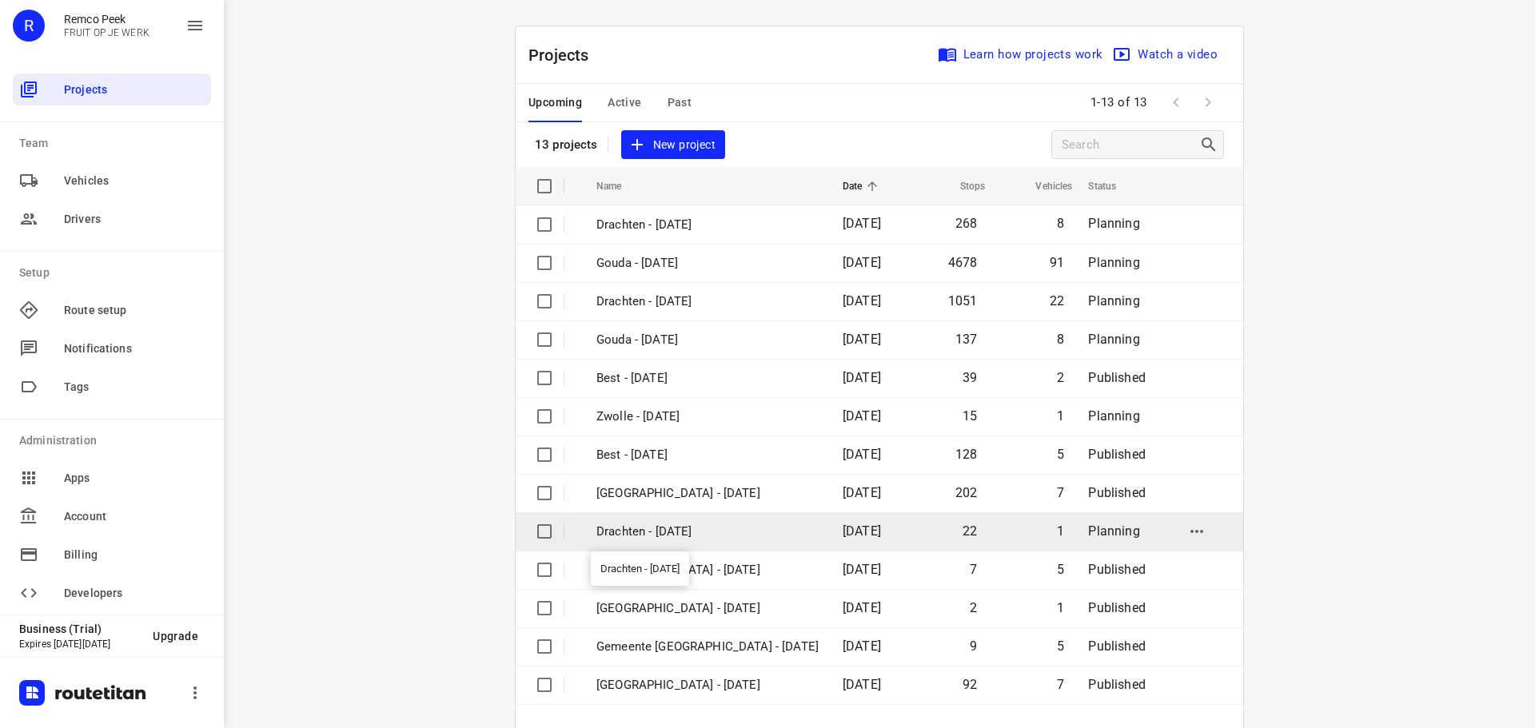
click at [660, 529] on p "Drachten - [DATE]" at bounding box center [707, 532] width 222 height 18
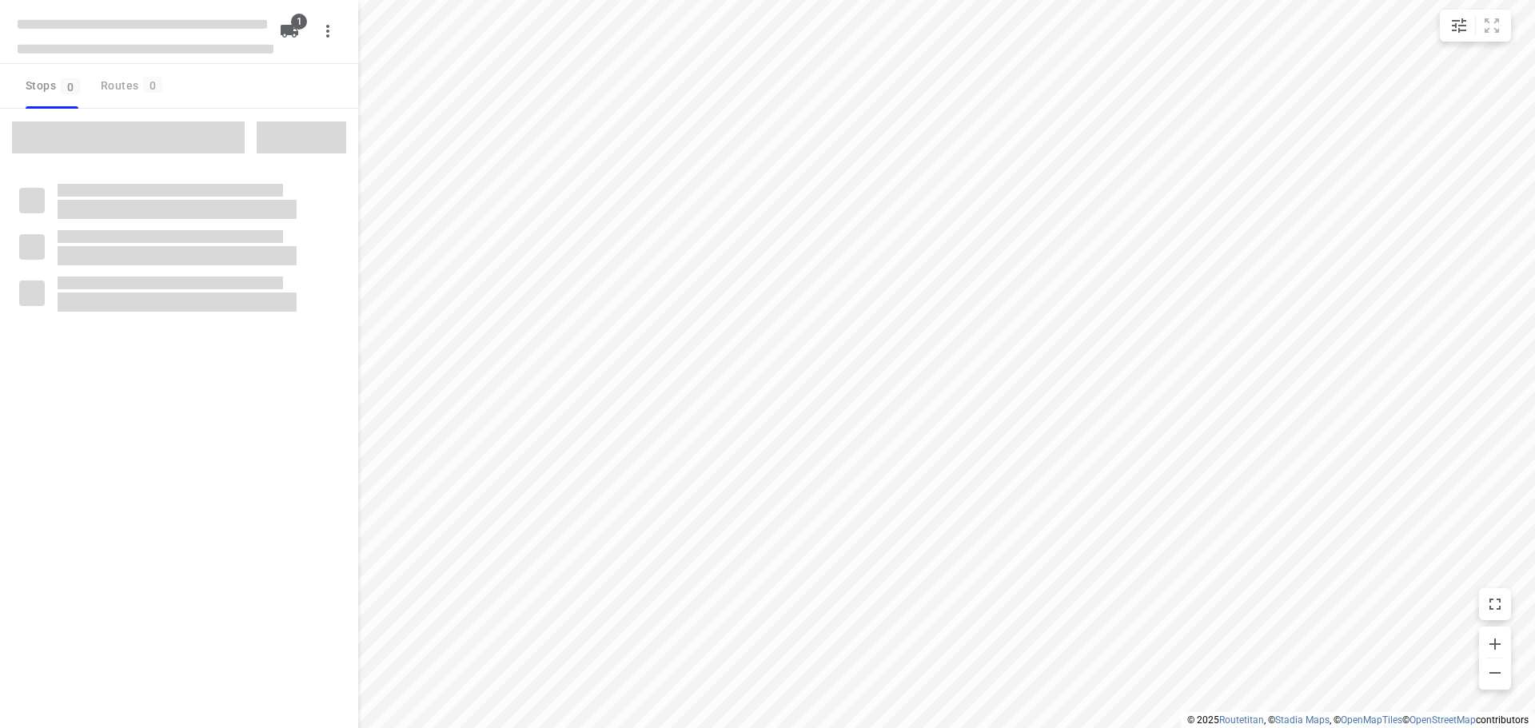
type input "distance"
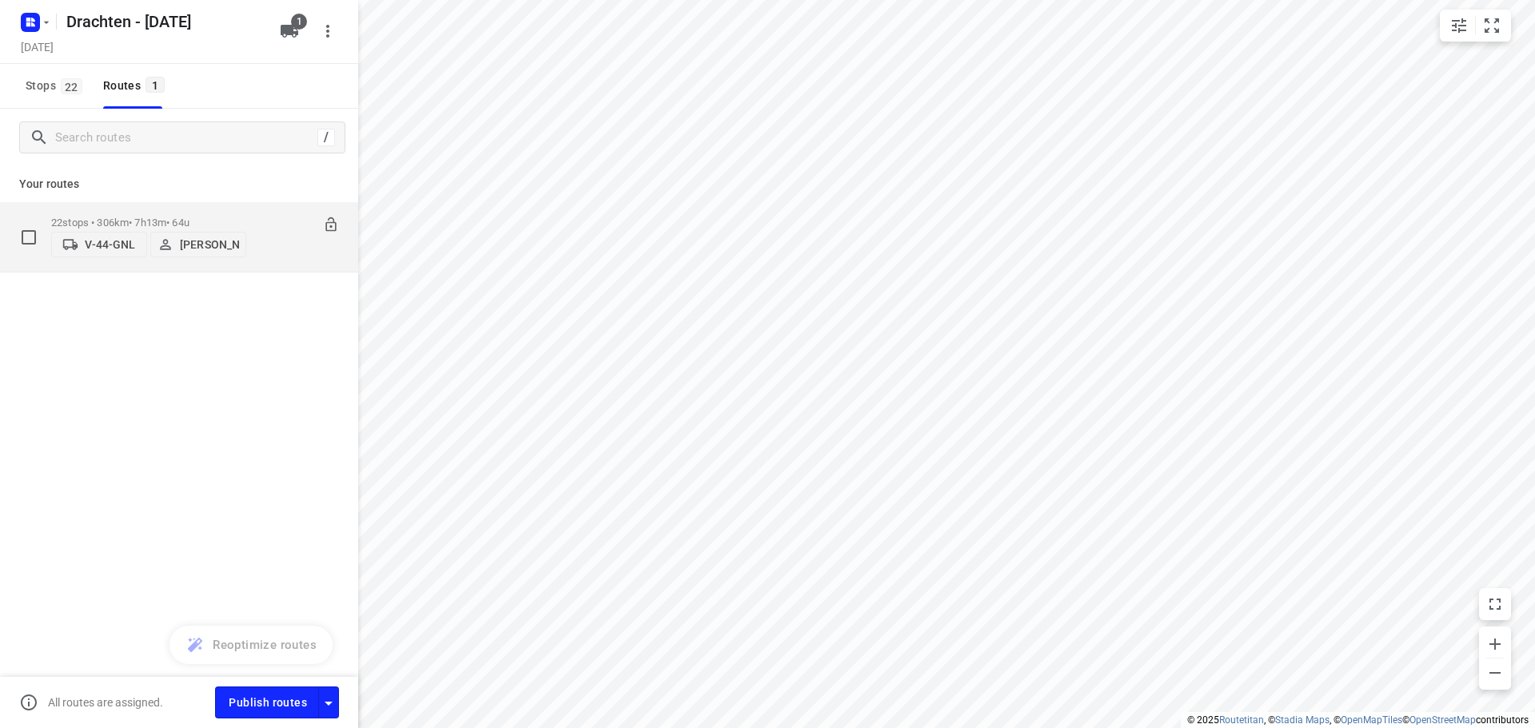
click at [149, 219] on p "22 stops • 306km • 7h13m • 64u" at bounding box center [148, 223] width 195 height 12
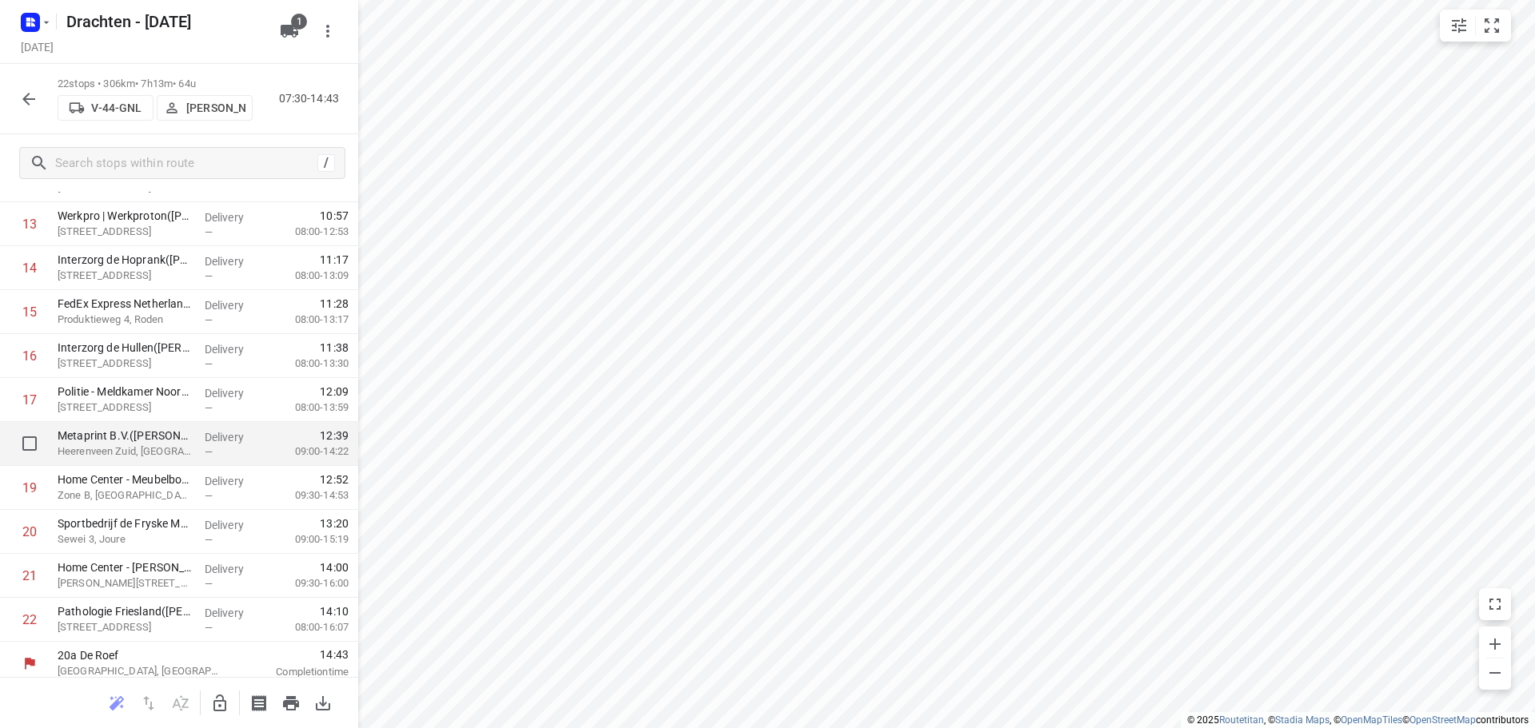
scroll to position [606, 0]
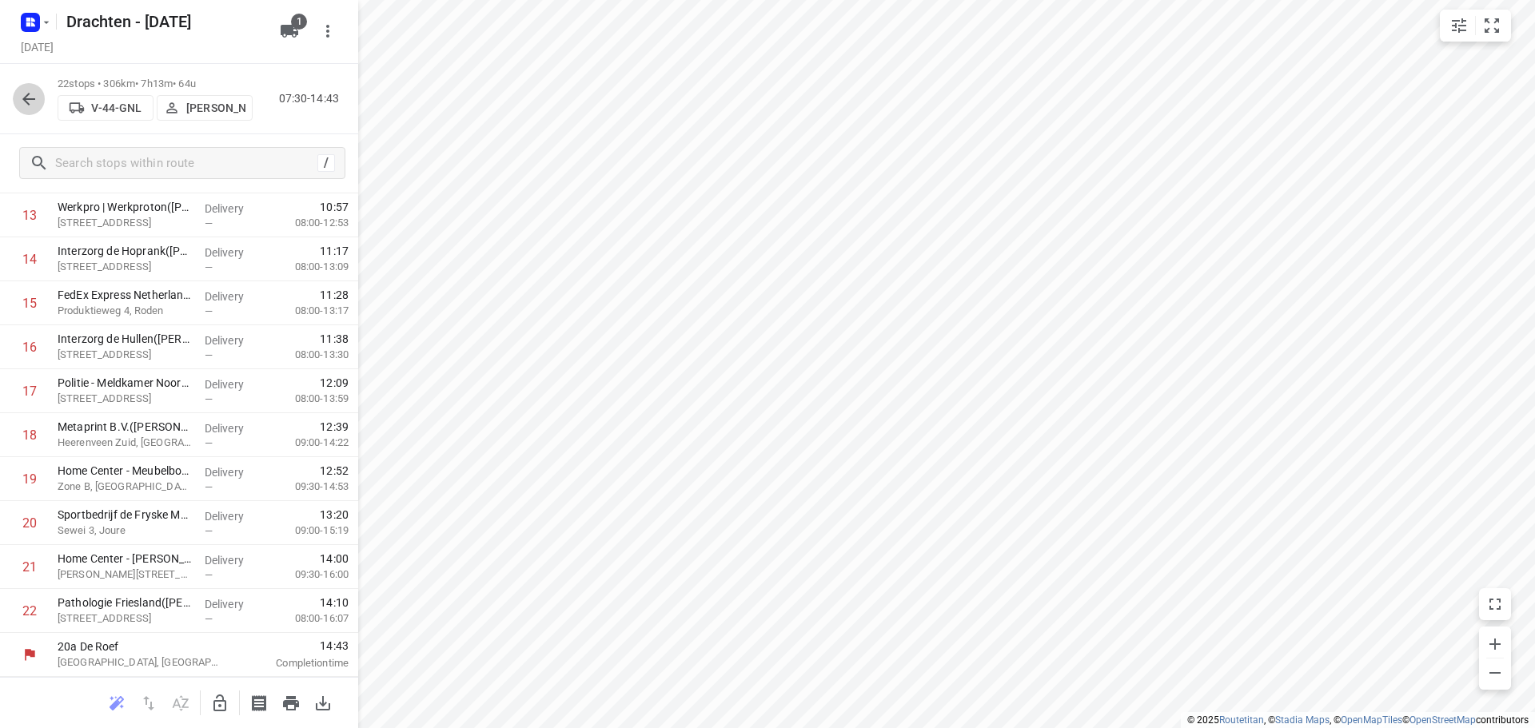
click at [33, 112] on button "button" at bounding box center [29, 99] width 32 height 32
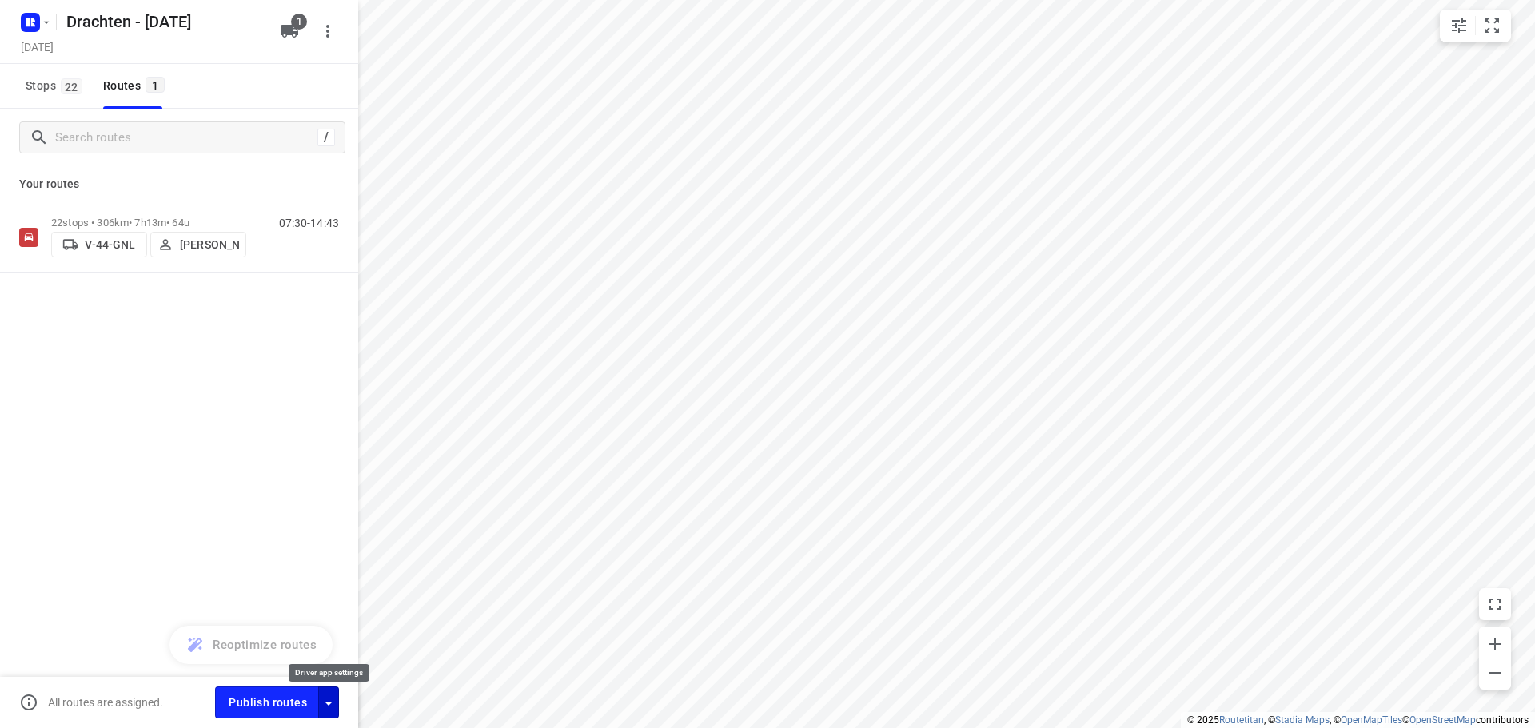
click at [333, 701] on icon "button" at bounding box center [328, 703] width 19 height 19
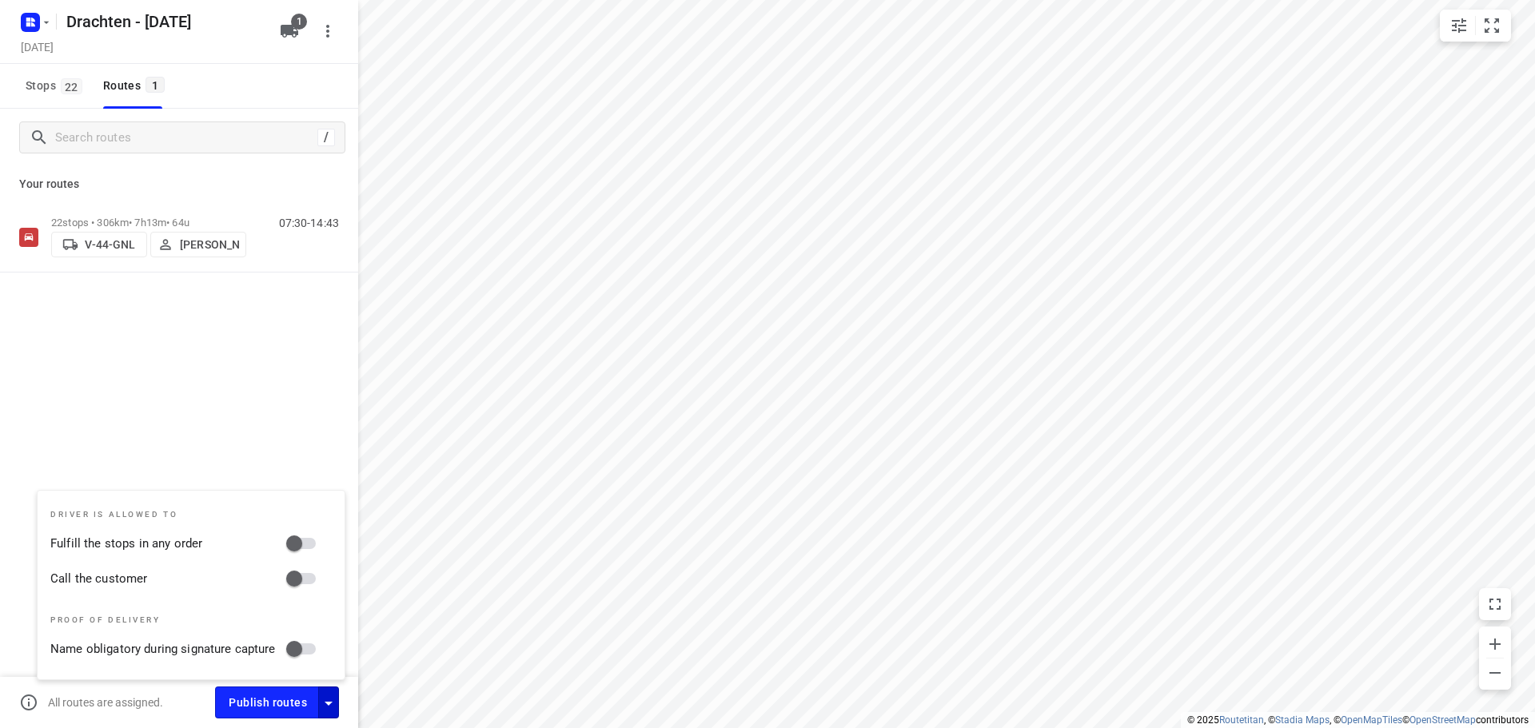
click at [287, 579] on input "Call the customer" at bounding box center [294, 579] width 91 height 30
checkbox input "true"
click at [301, 540] on input "Fulfill the stops in any order" at bounding box center [294, 543] width 91 height 30
checkbox input "true"
click at [292, 379] on div "22 stops • 306km • 7h13m • 64u V-44-GNL Wopke de Vries 07:30-14:43" at bounding box center [179, 293] width 358 height 182
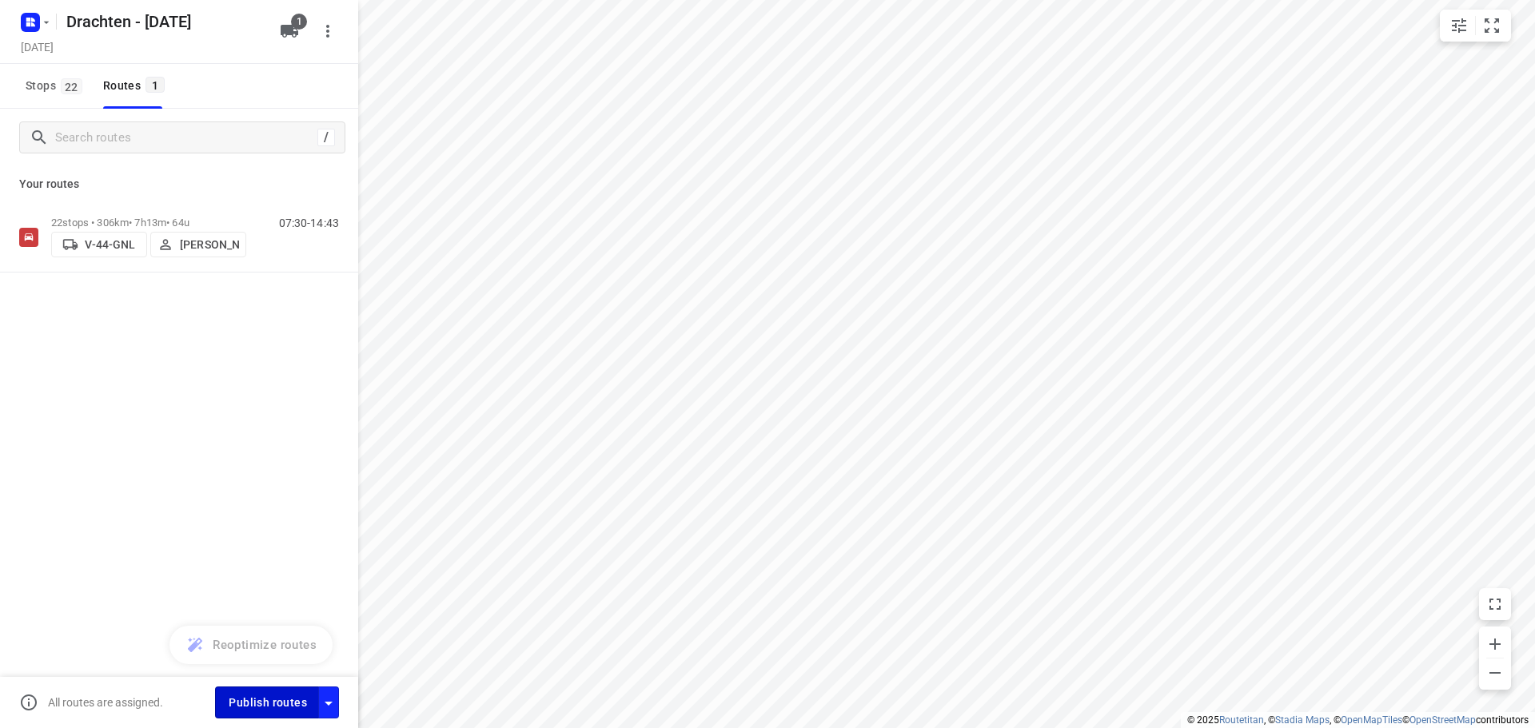
click at [261, 706] on span "Publish routes" at bounding box center [268, 703] width 78 height 20
click at [25, 14] on rect "button" at bounding box center [30, 22] width 19 height 19
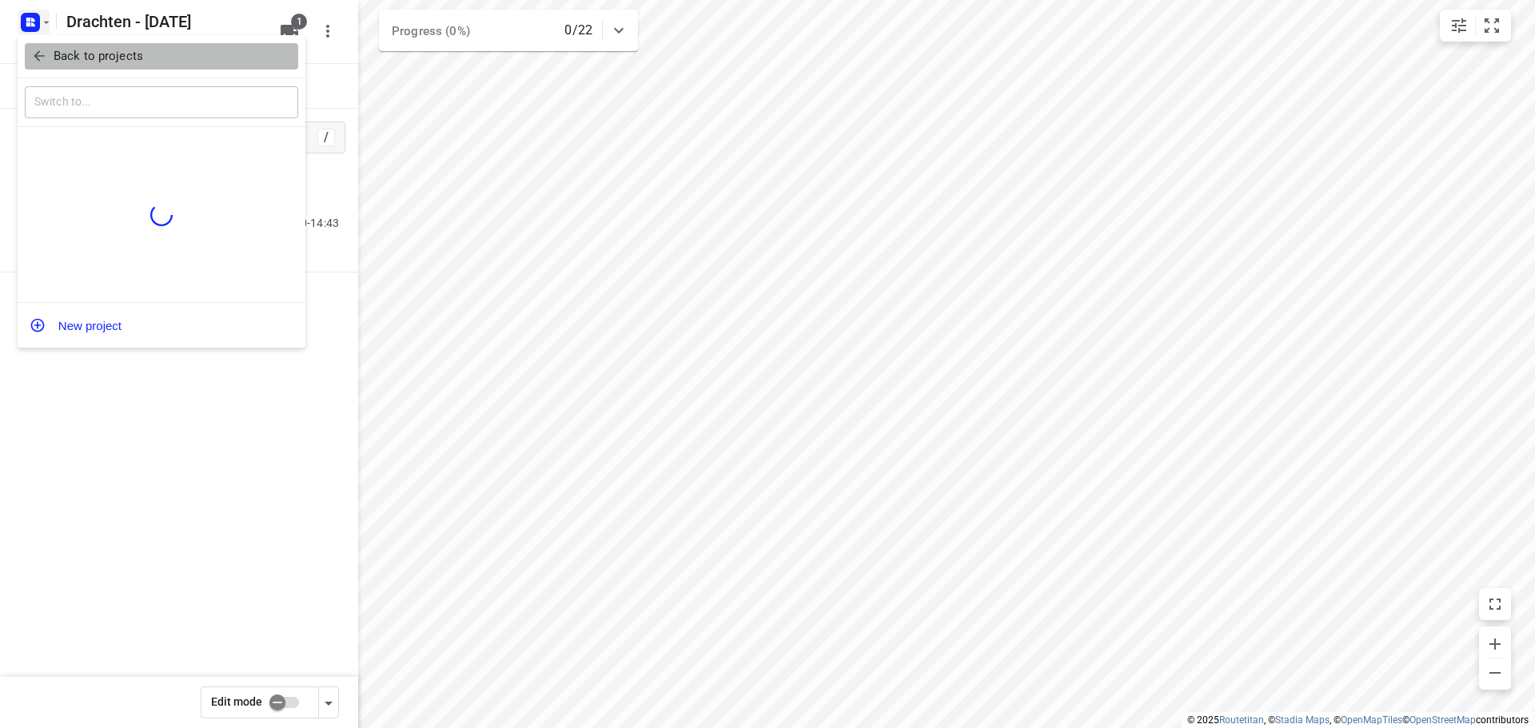
click at [106, 58] on p "Back to projects" at bounding box center [99, 56] width 90 height 18
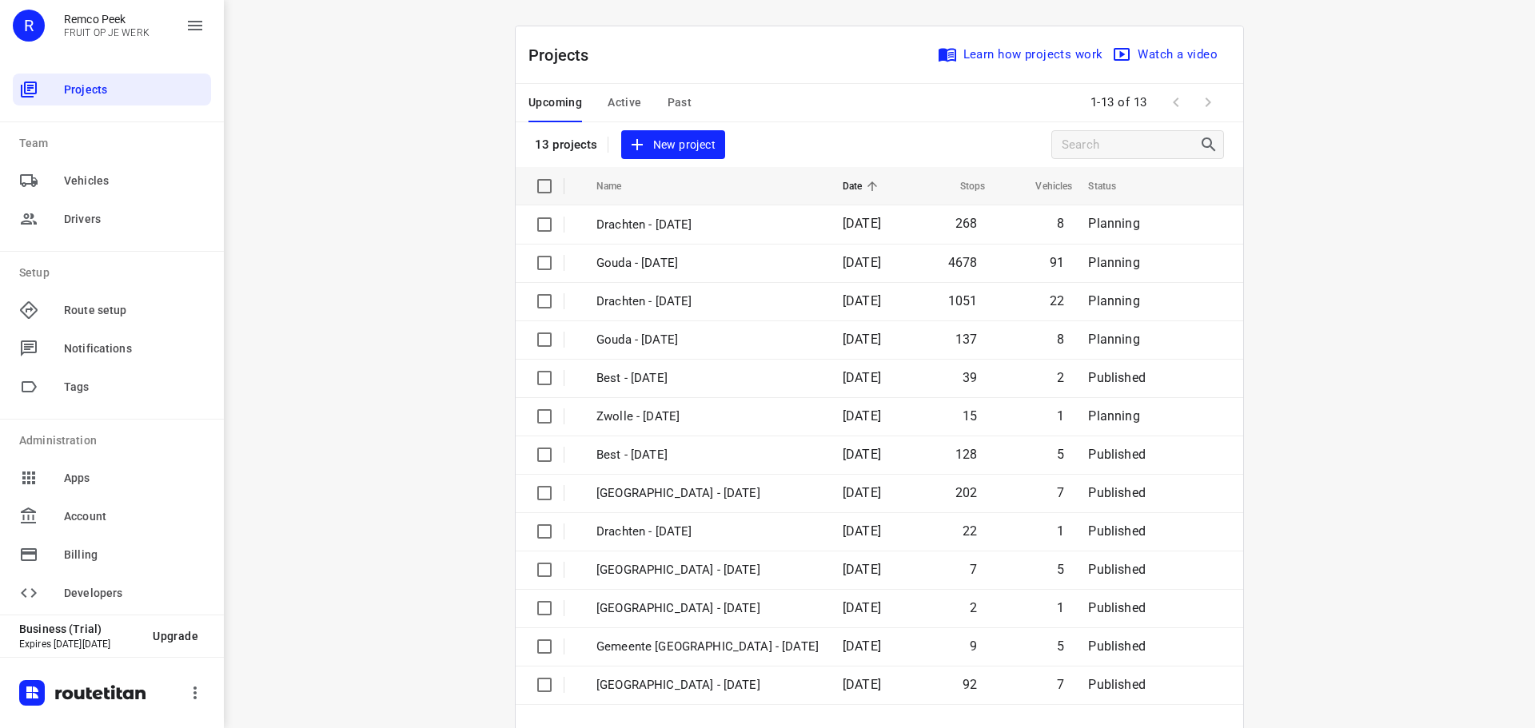
click at [670, 95] on span "Past" at bounding box center [679, 103] width 25 height 20
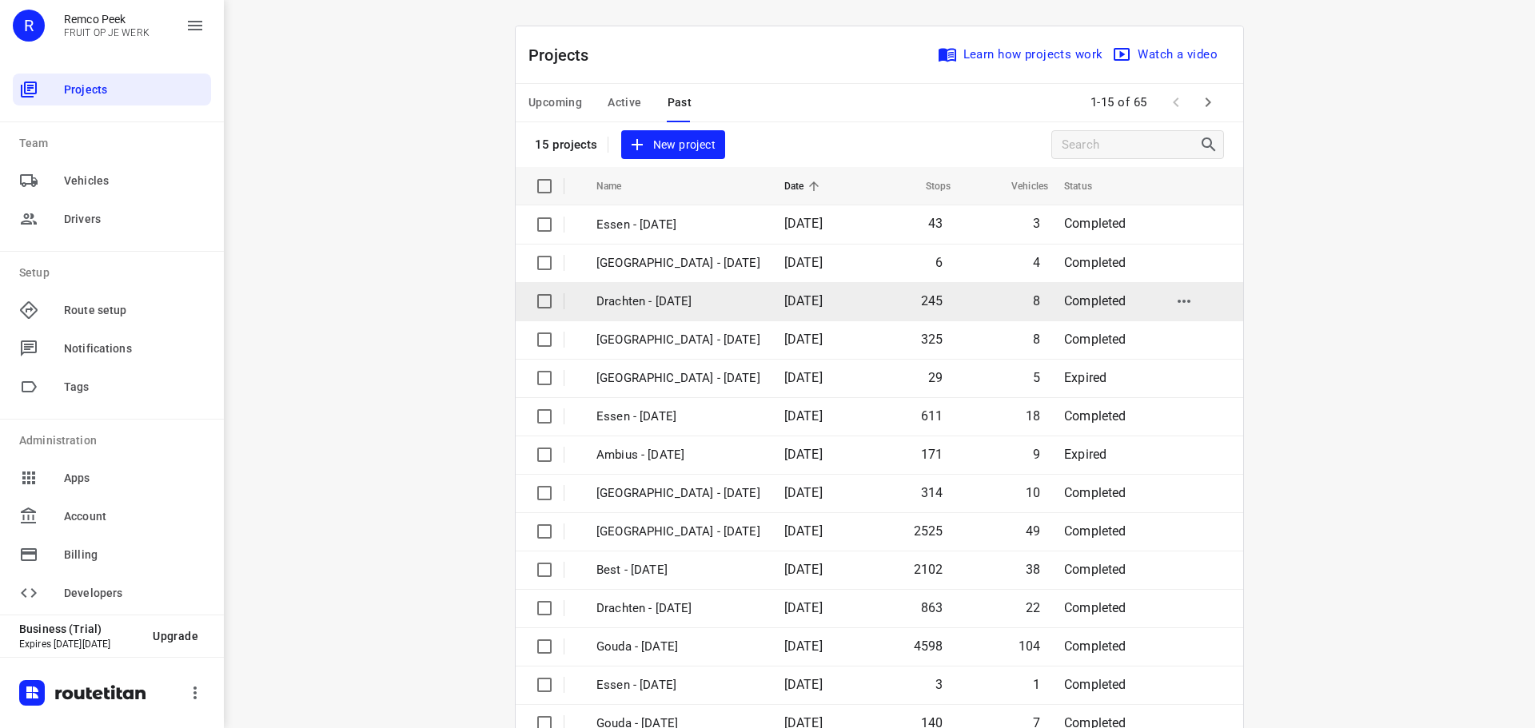
click at [649, 297] on p "Drachten - Tuesday" at bounding box center [678, 302] width 164 height 18
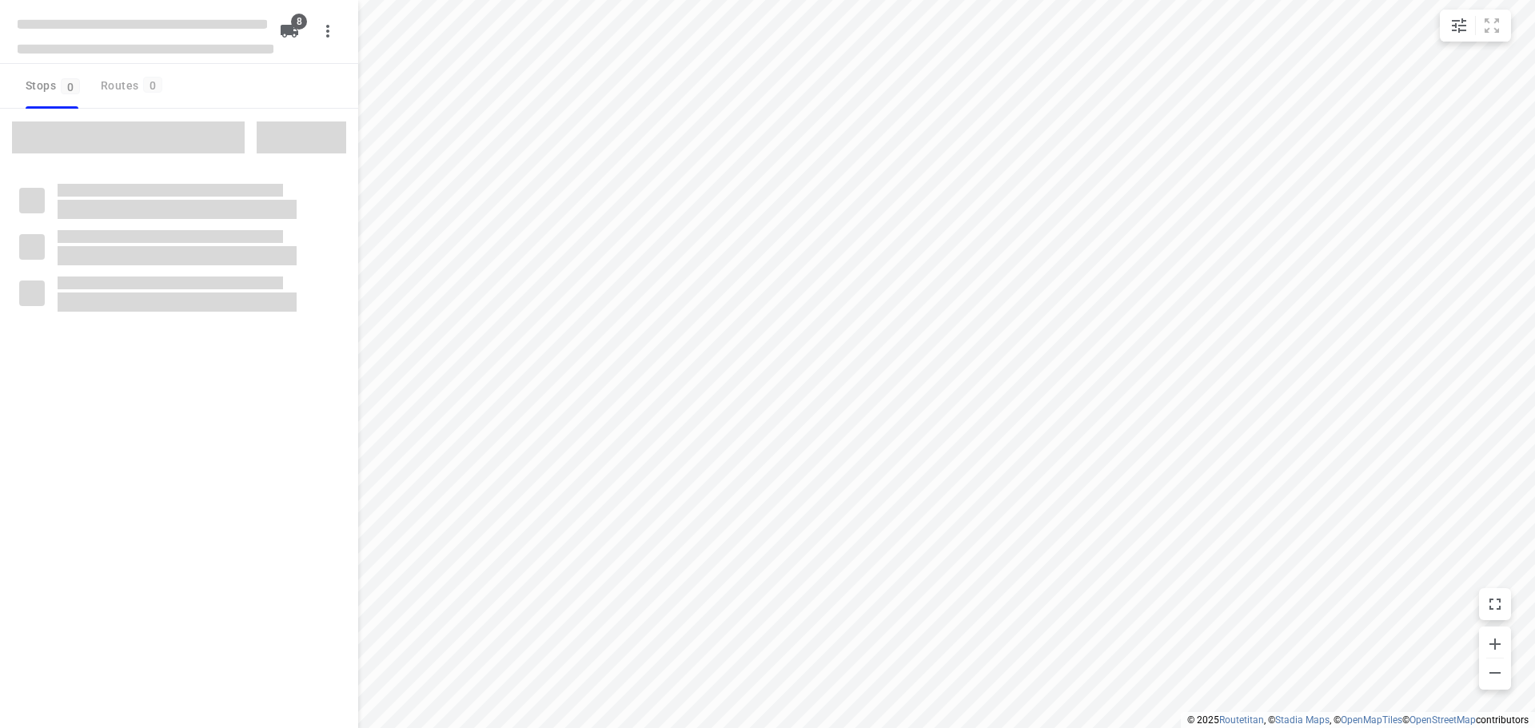
type input "distance"
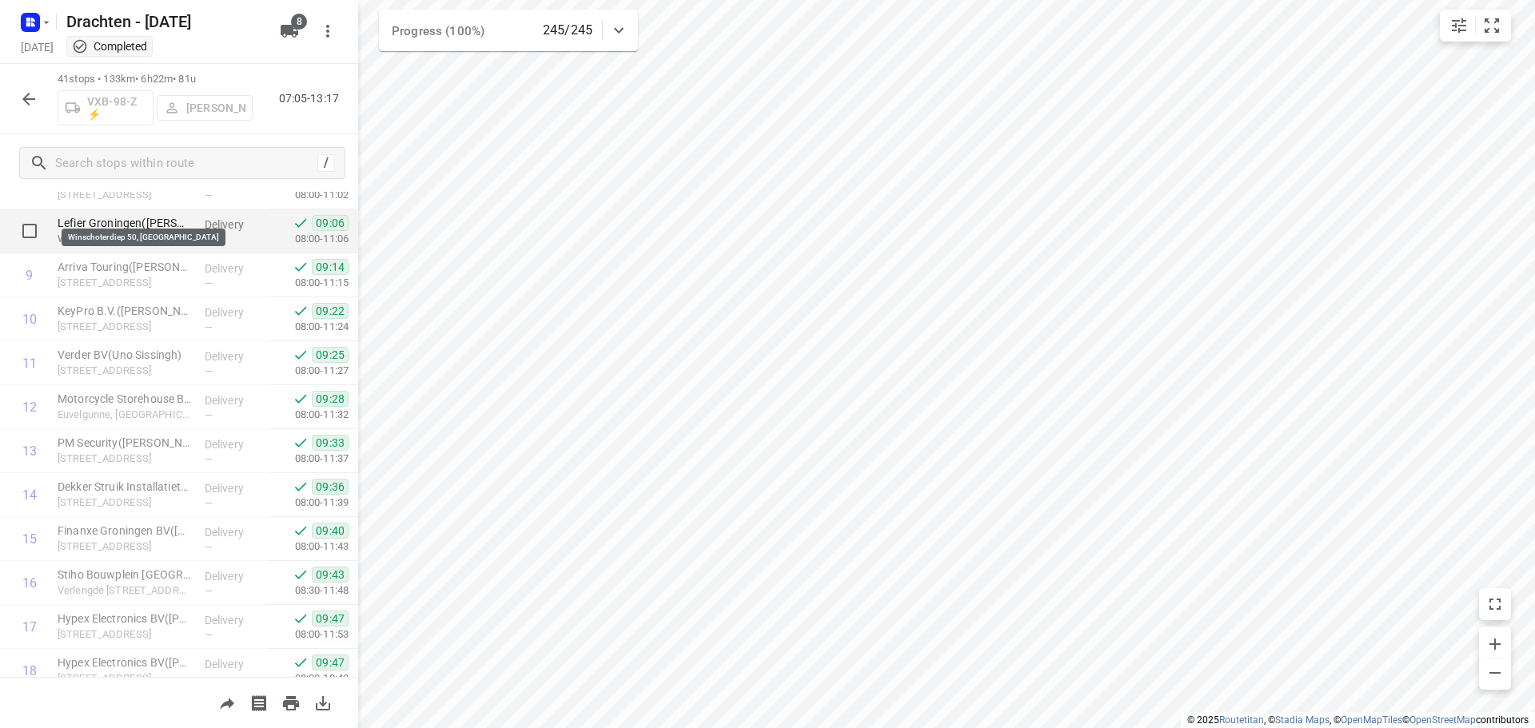
scroll to position [400, 0]
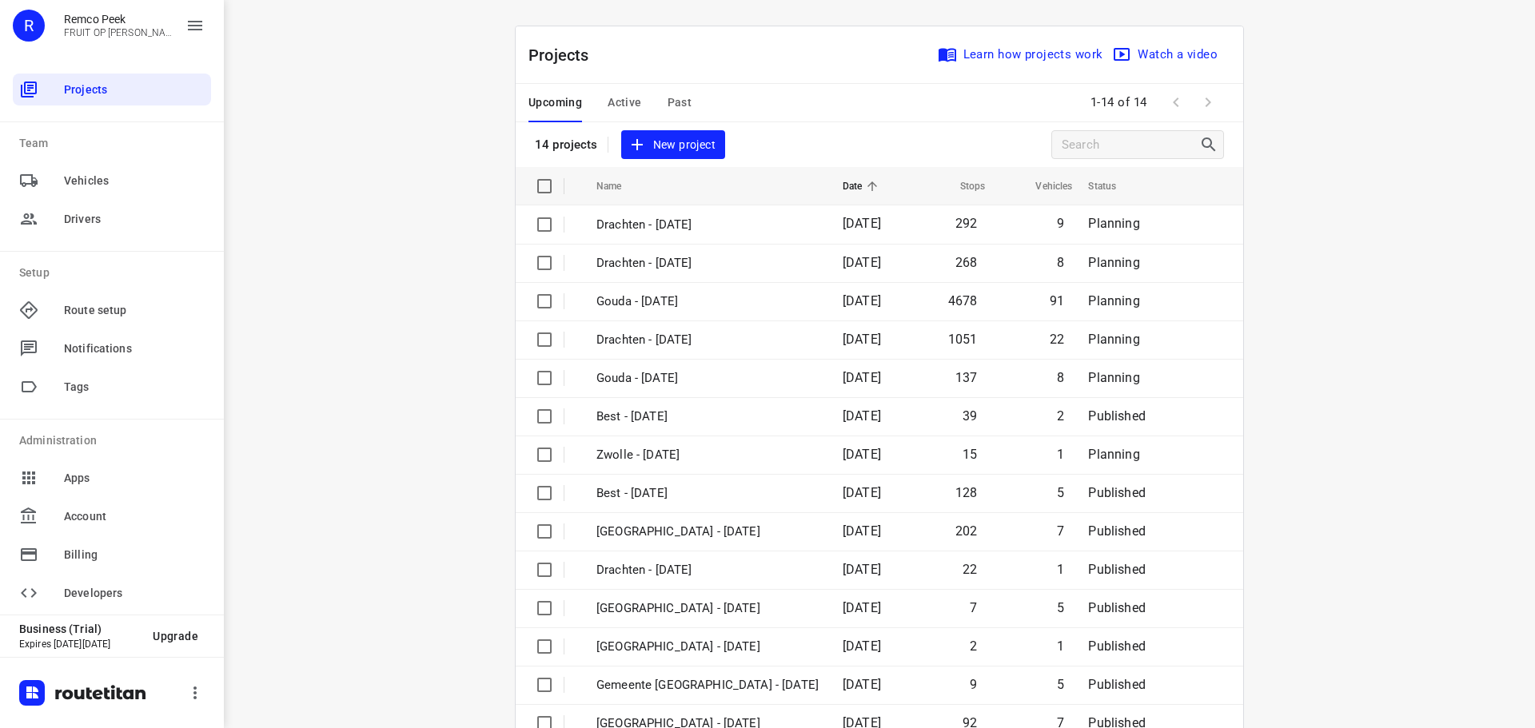
click at [614, 108] on span "Active" at bounding box center [624, 103] width 34 height 20
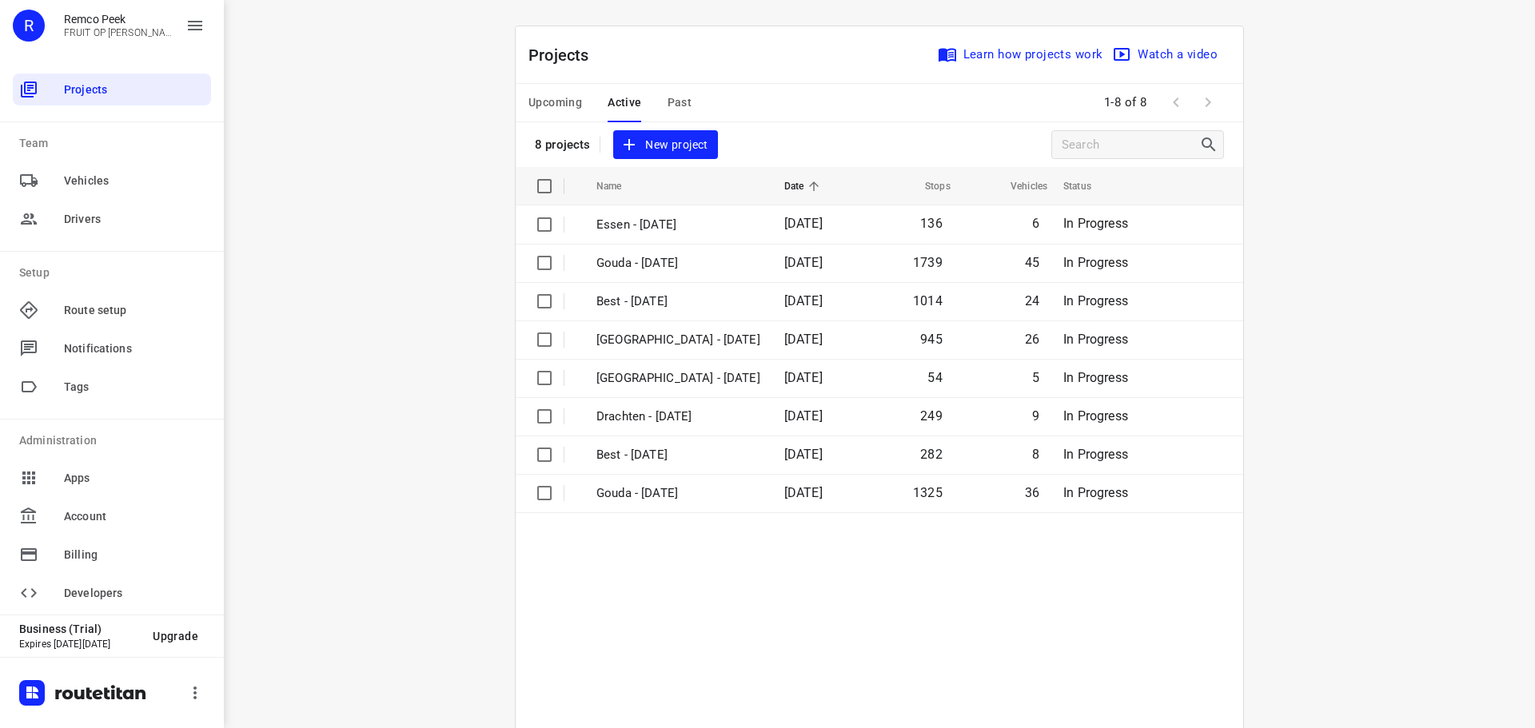
click at [542, 109] on span "Upcoming" at bounding box center [555, 103] width 54 height 20
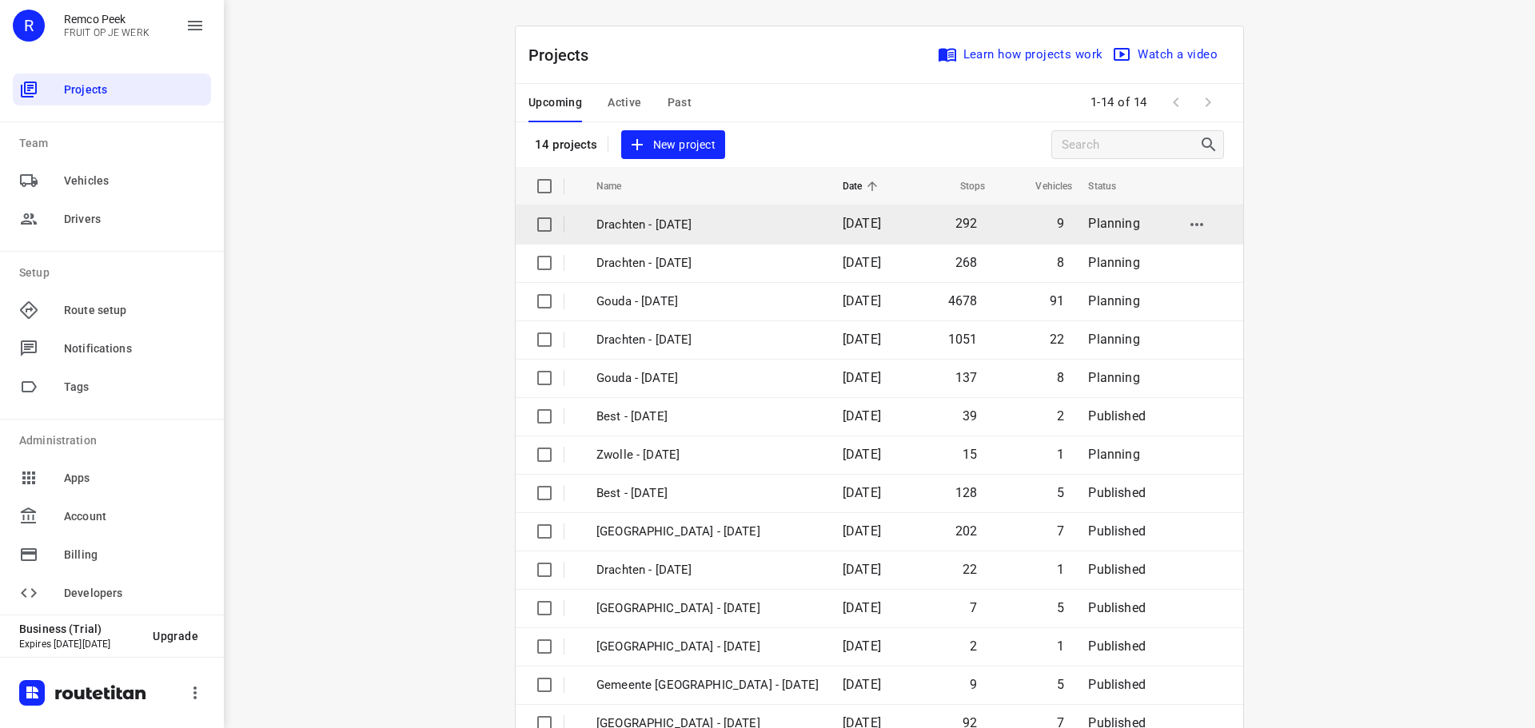
click at [659, 220] on p "Drachten - [DATE]" at bounding box center [707, 225] width 222 height 18
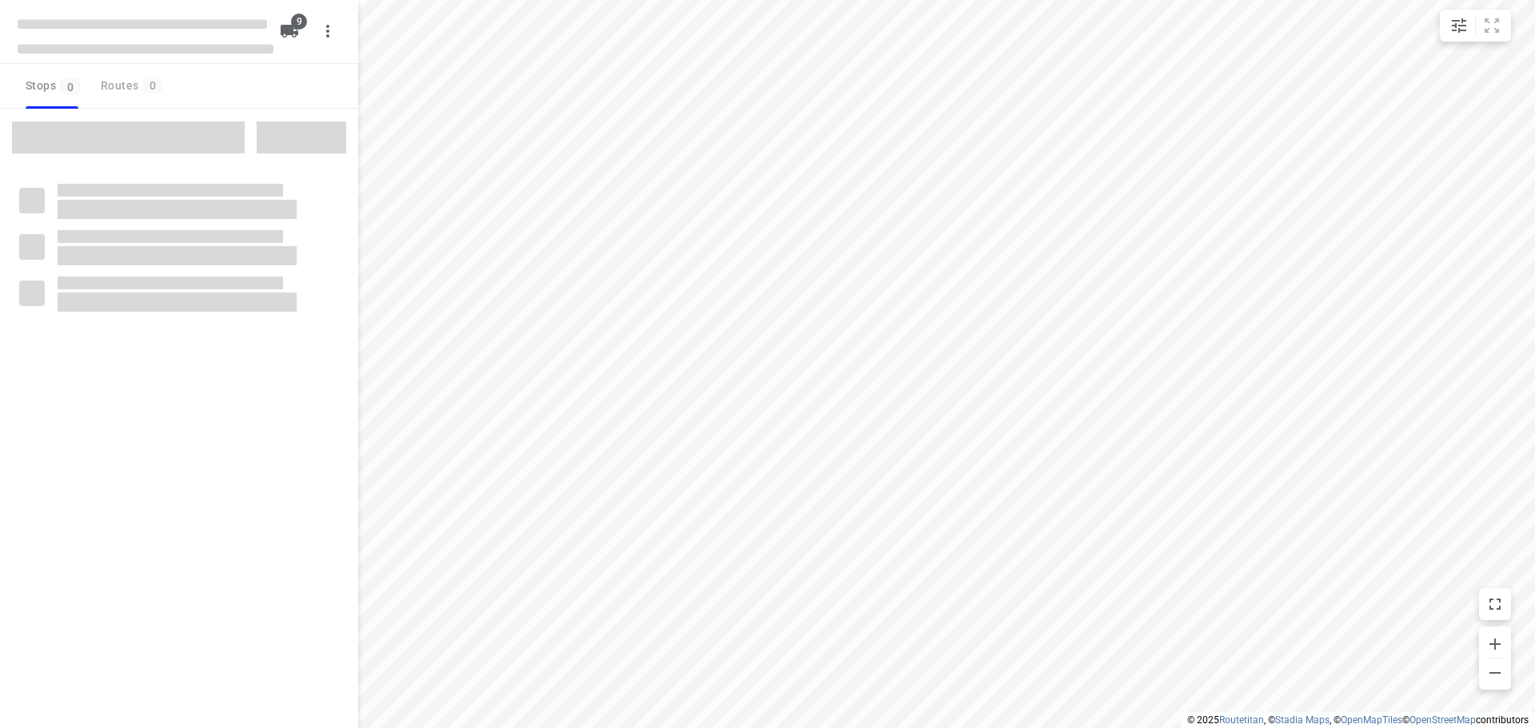
type input "distance"
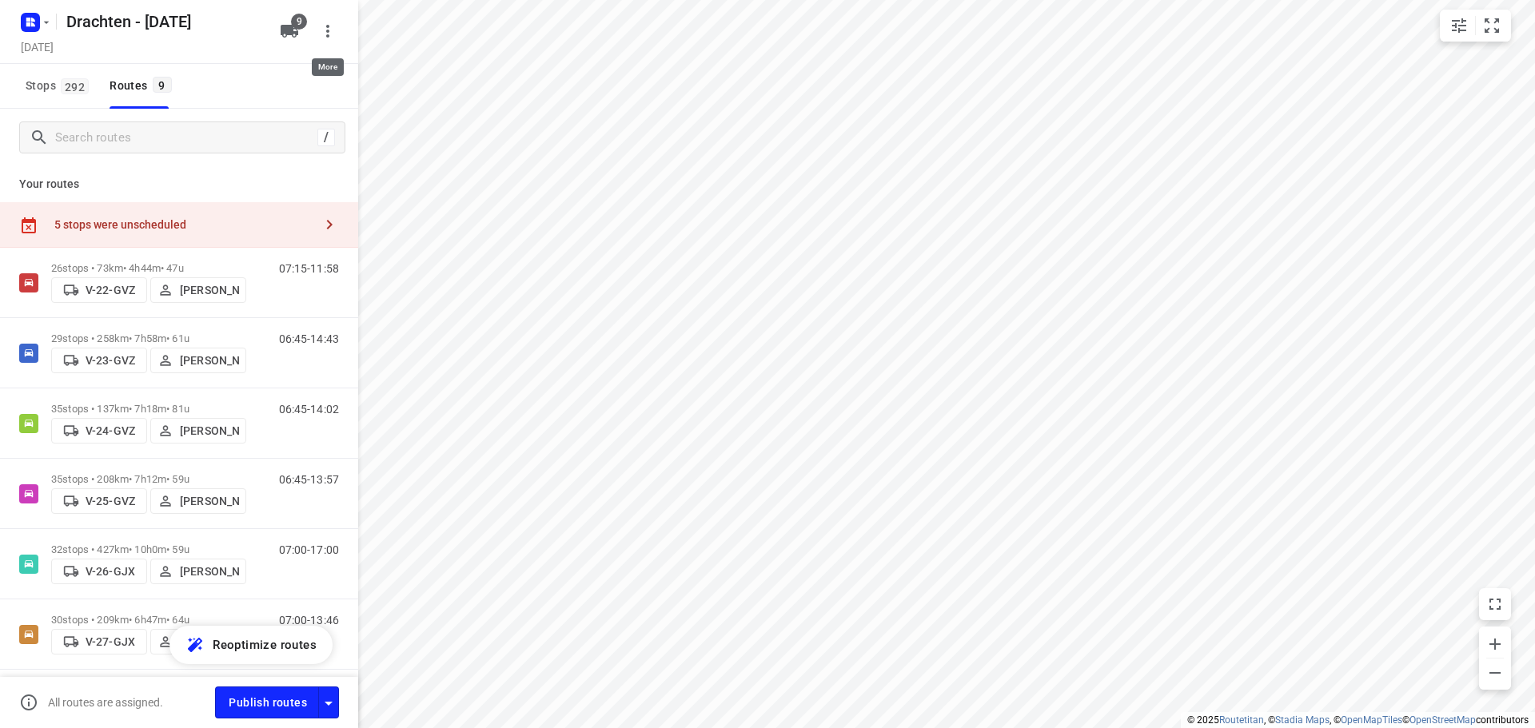
click at [332, 35] on icon "button" at bounding box center [327, 31] width 19 height 19
click at [303, 59] on li "Routing settings" at bounding box center [244, 68] width 198 height 29
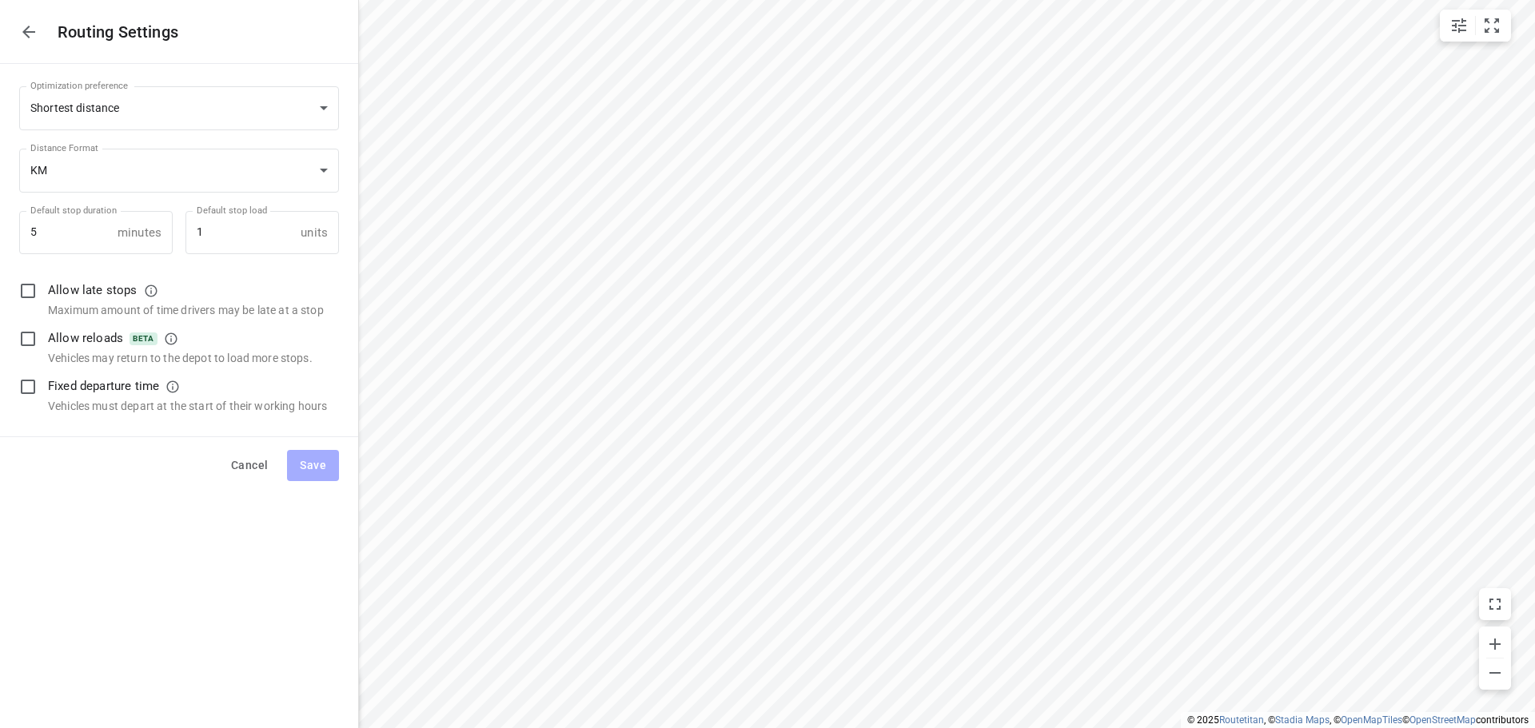
click at [30, 392] on input "checkbox" at bounding box center [28, 387] width 34 height 34
checkbox input "true"
click at [309, 470] on span "Save" at bounding box center [313, 466] width 26 height 20
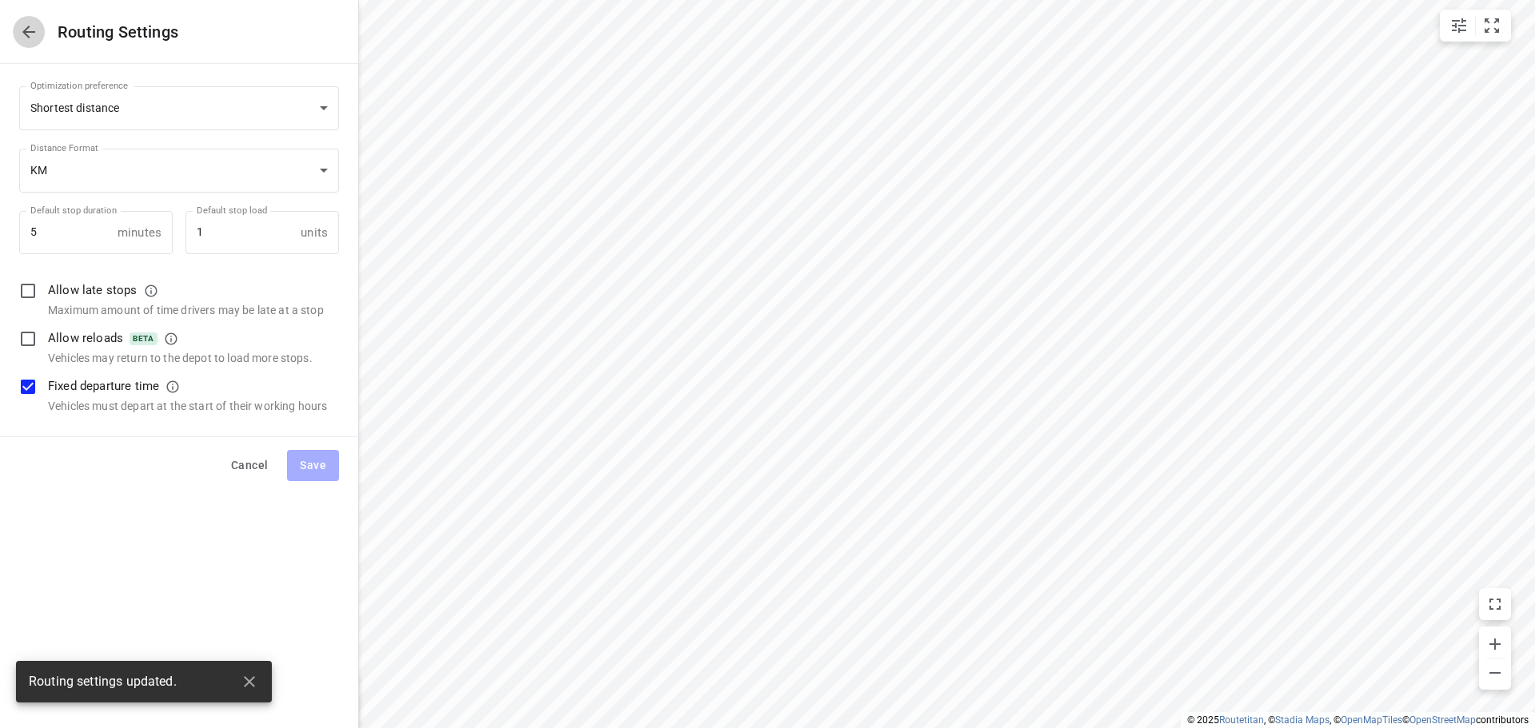
click at [16, 22] on button "button" at bounding box center [29, 32] width 32 height 32
type input "distance"
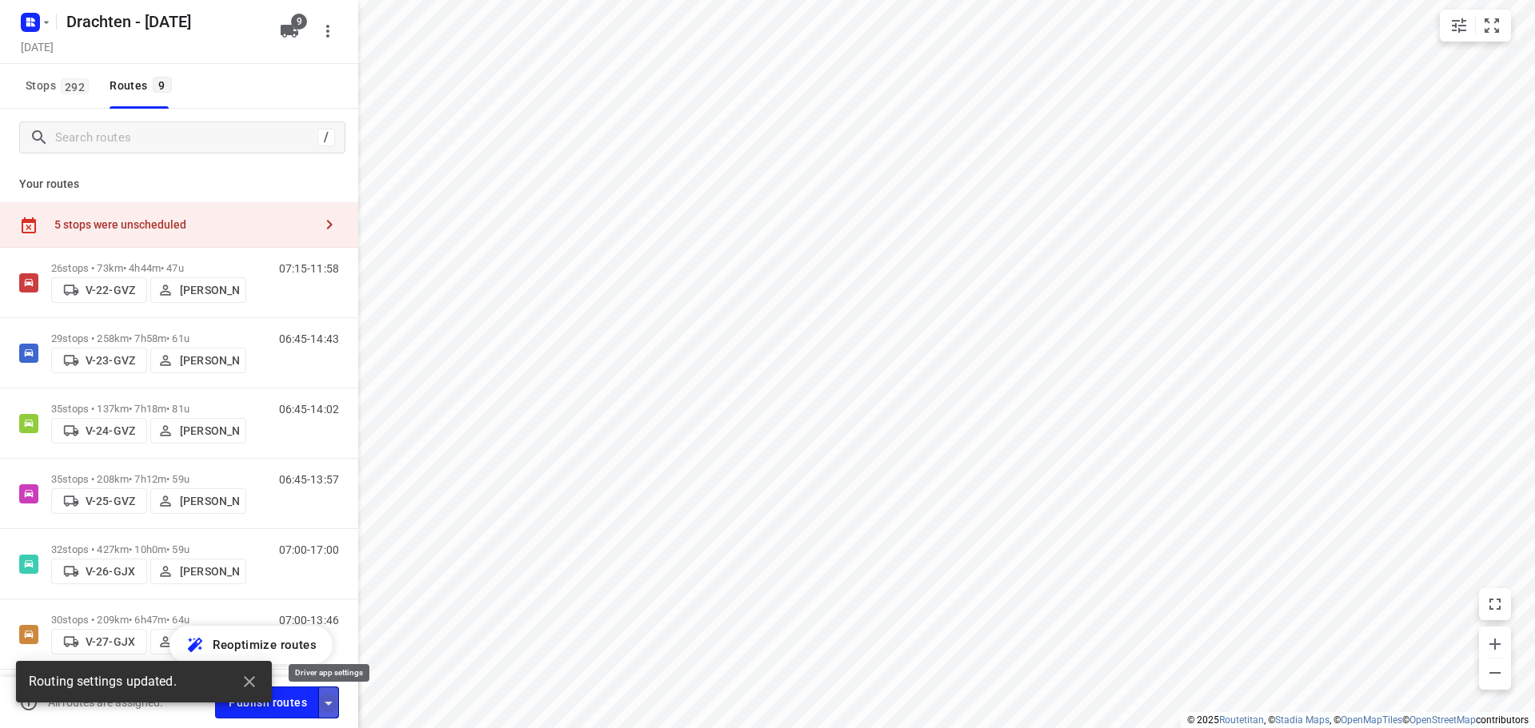
click at [337, 707] on icon "button" at bounding box center [328, 703] width 19 height 19
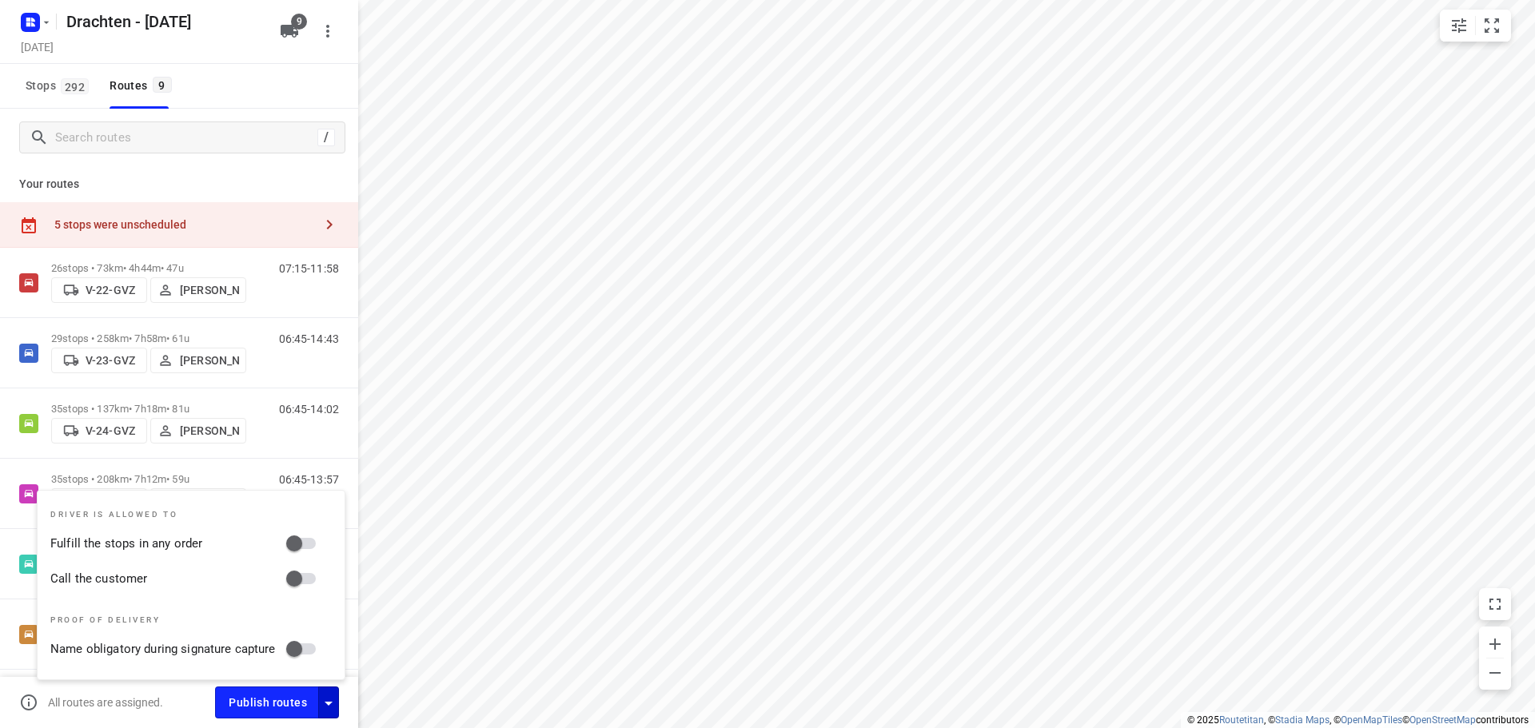
click at [299, 545] on input "Fulfill the stops in any order" at bounding box center [294, 543] width 91 height 30
checkbox input "true"
click at [299, 575] on input "Call the customer" at bounding box center [294, 579] width 91 height 30
checkbox input "true"
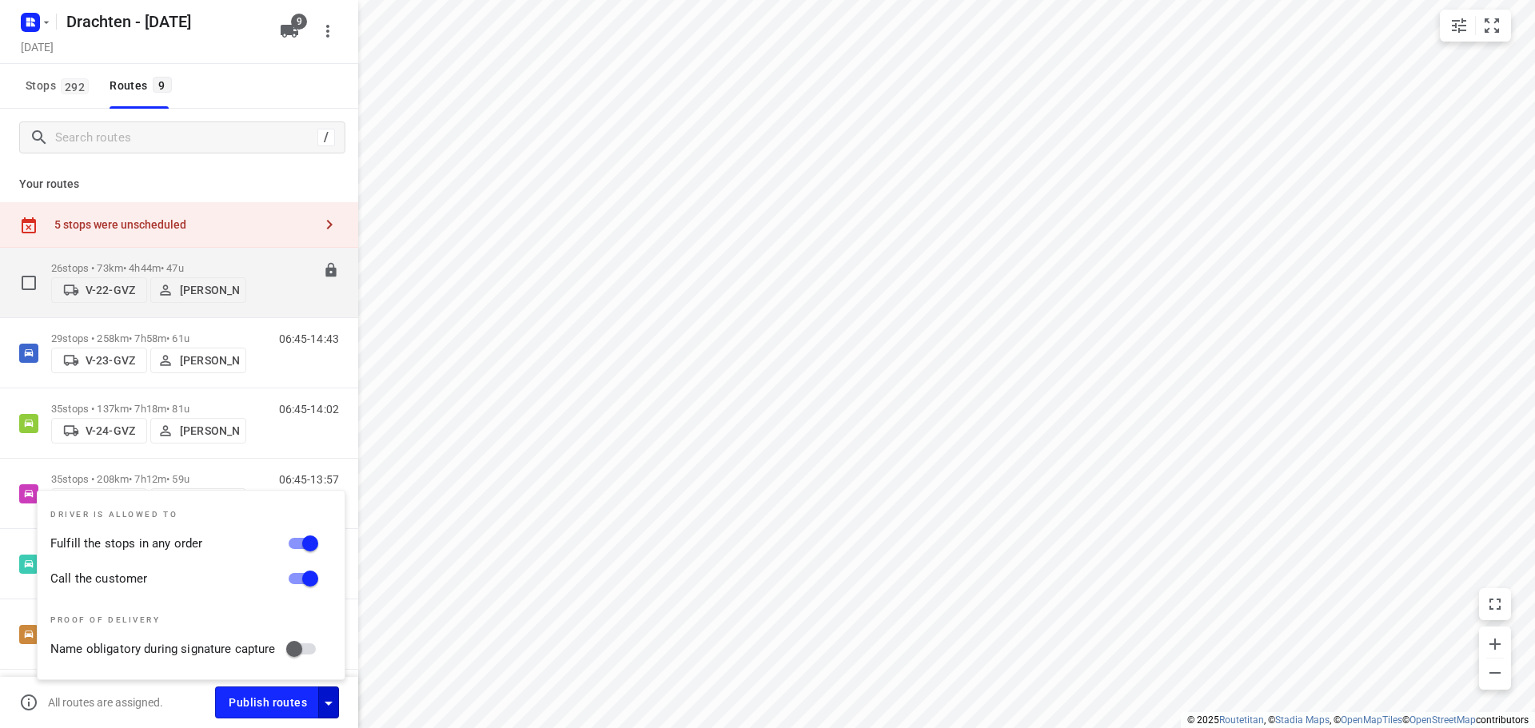
click at [165, 262] on p "26 stops • 73km • 4h44m • 47u" at bounding box center [148, 268] width 195 height 12
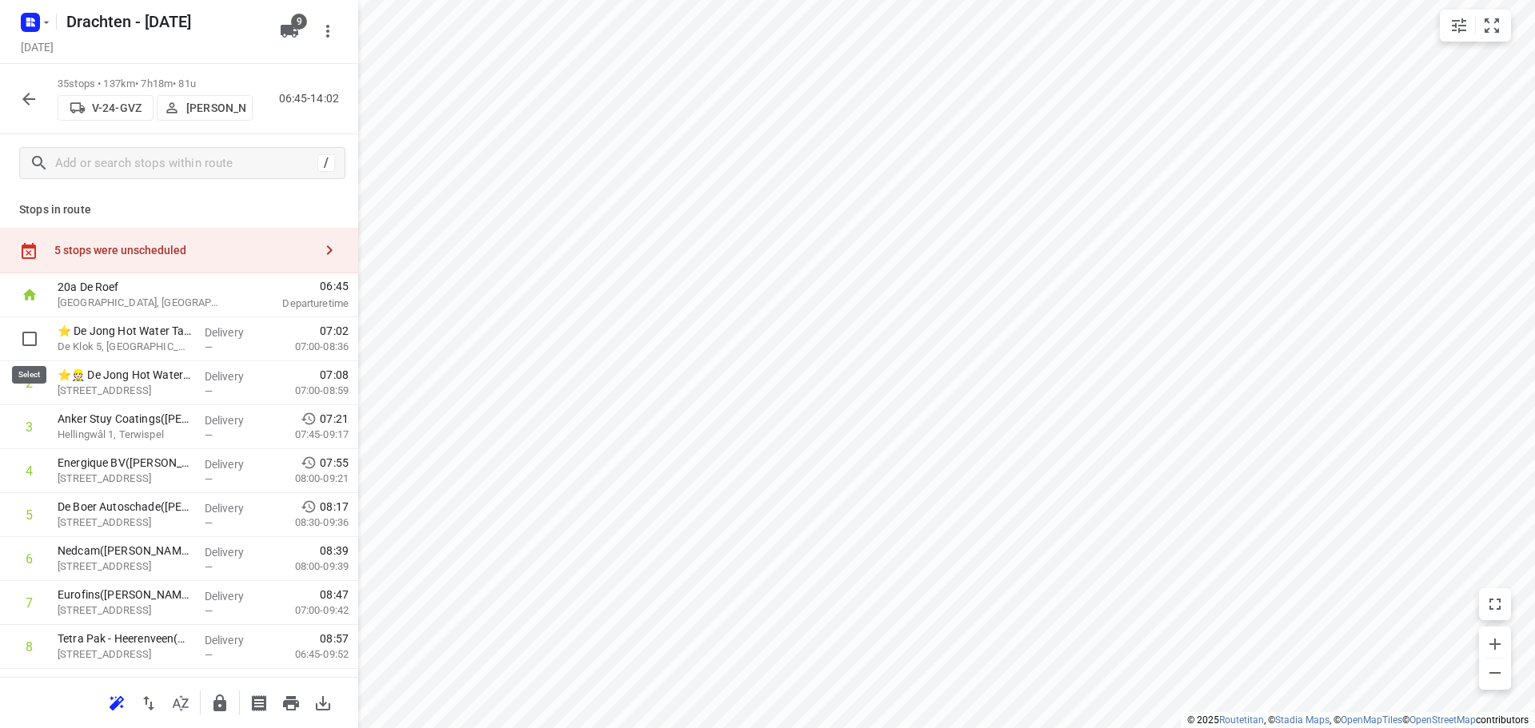
click at [42, 352] on input "checkbox" at bounding box center [30, 339] width 32 height 32
checkbox input "true"
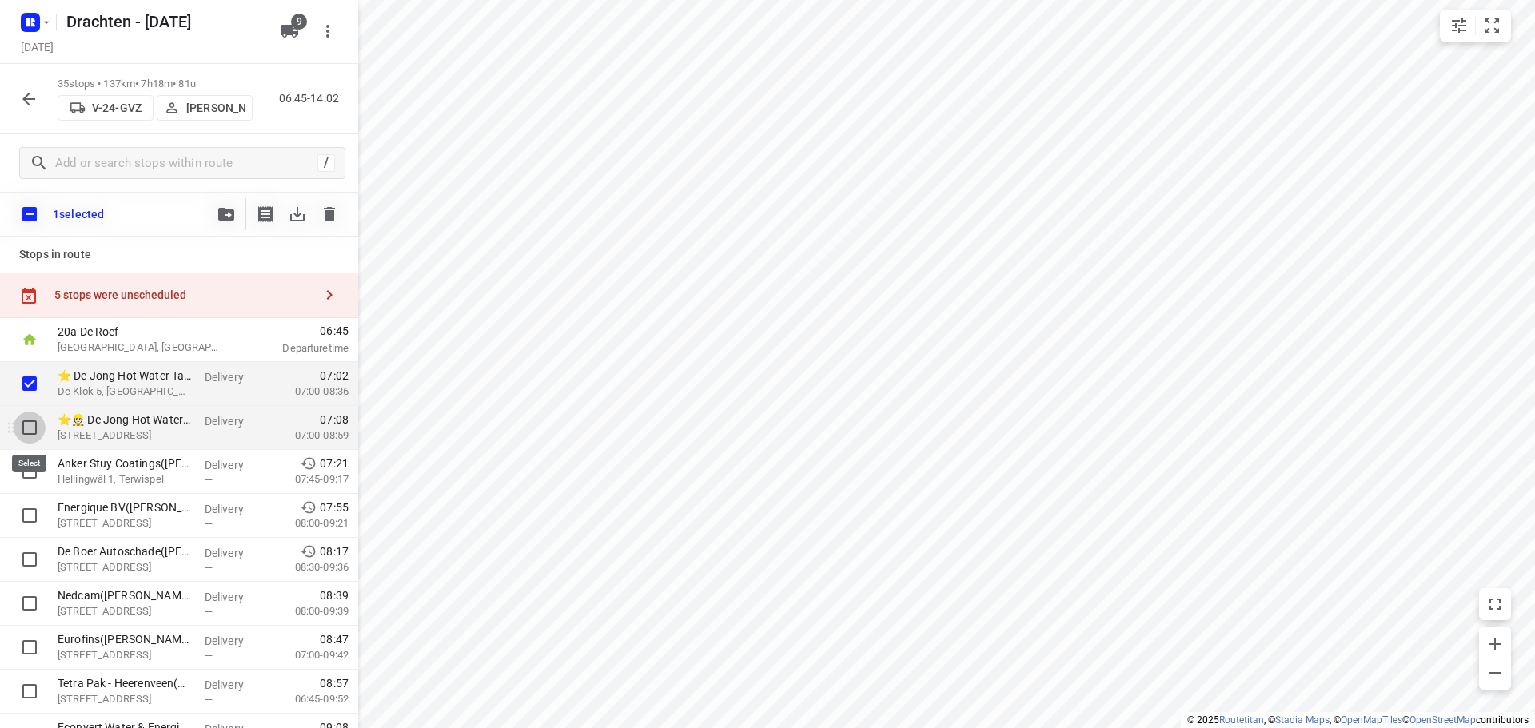
click at [35, 435] on input "checkbox" at bounding box center [30, 428] width 32 height 32
checkbox input "true"
click at [31, 477] on input "checkbox" at bounding box center [30, 472] width 32 height 32
checkbox input "true"
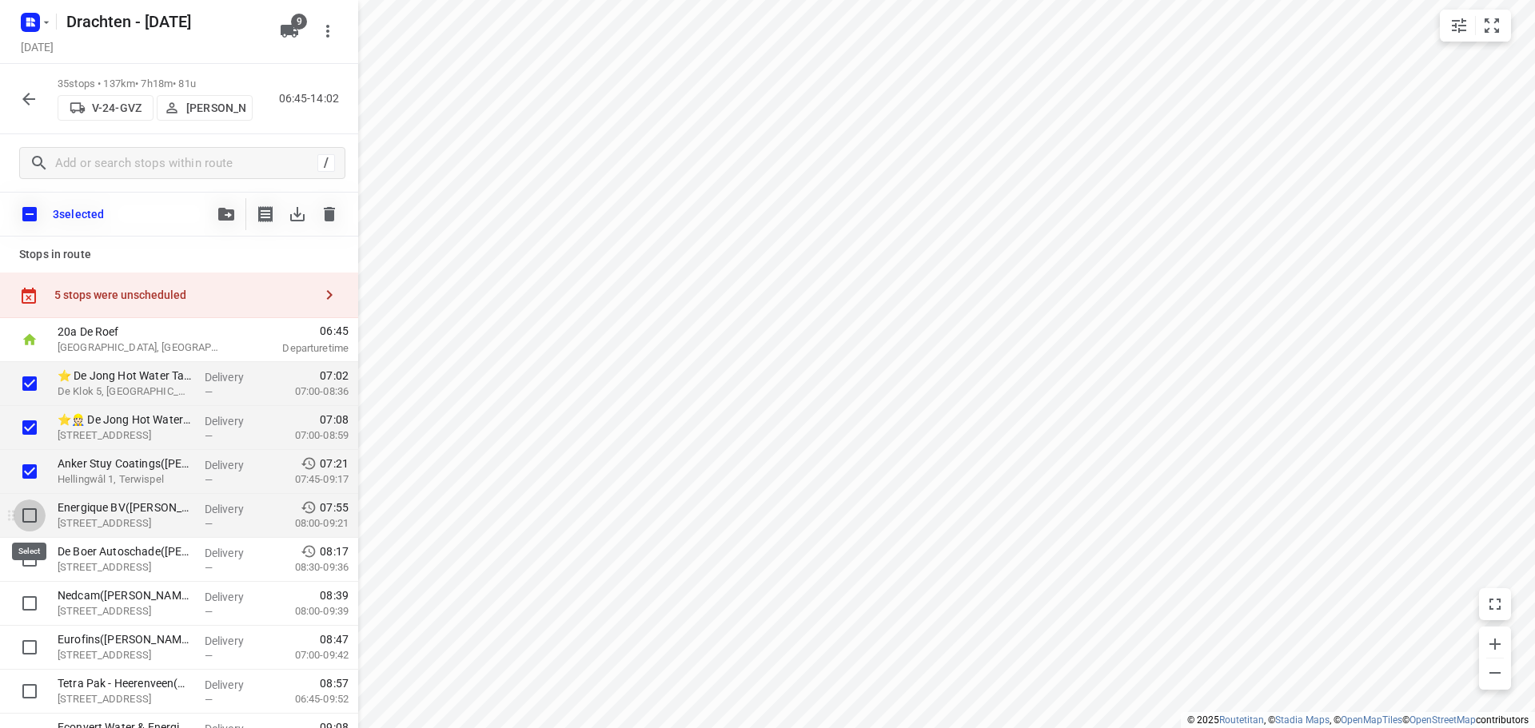
click at [29, 515] on input "checkbox" at bounding box center [30, 516] width 32 height 32
checkbox input "true"
click at [213, 209] on button "button" at bounding box center [226, 214] width 32 height 32
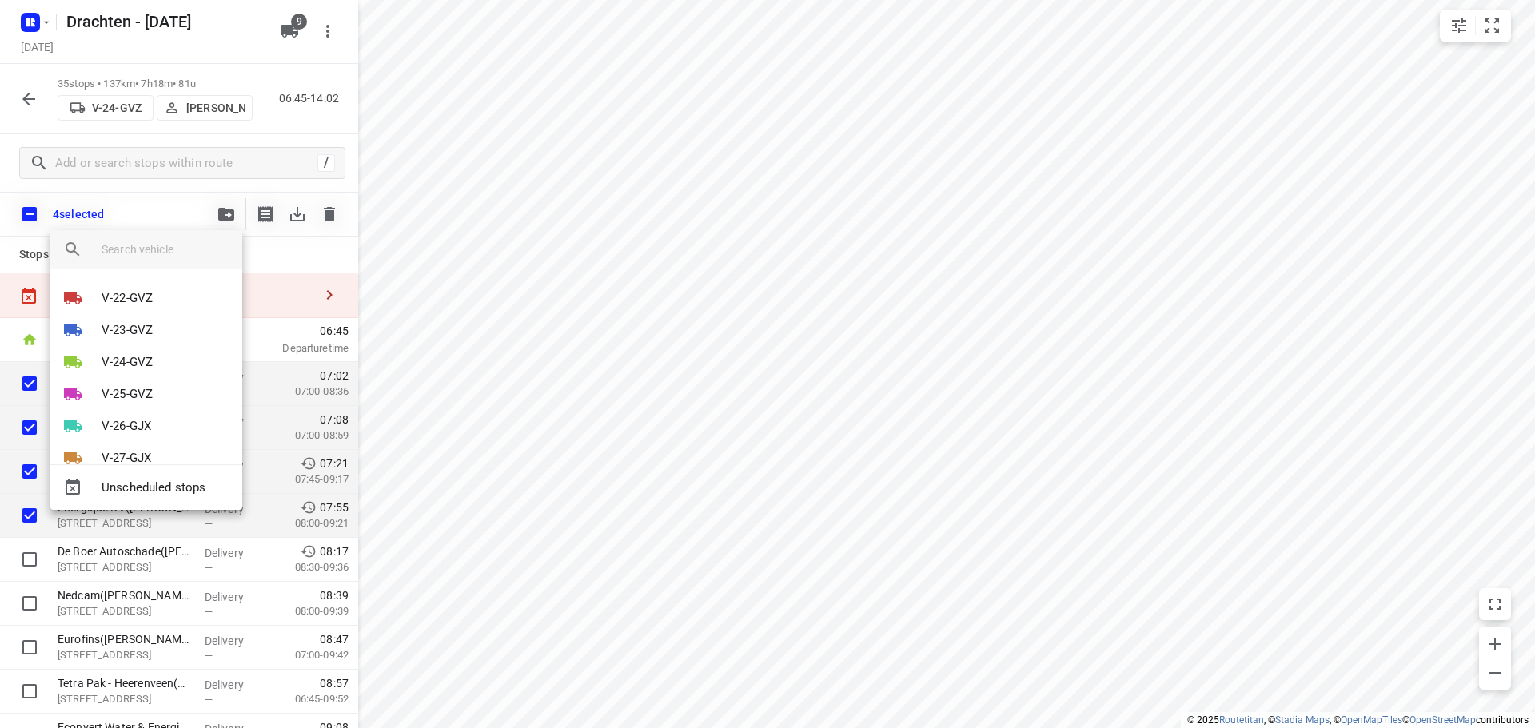
click at [711, 311] on div at bounding box center [767, 364] width 1535 height 728
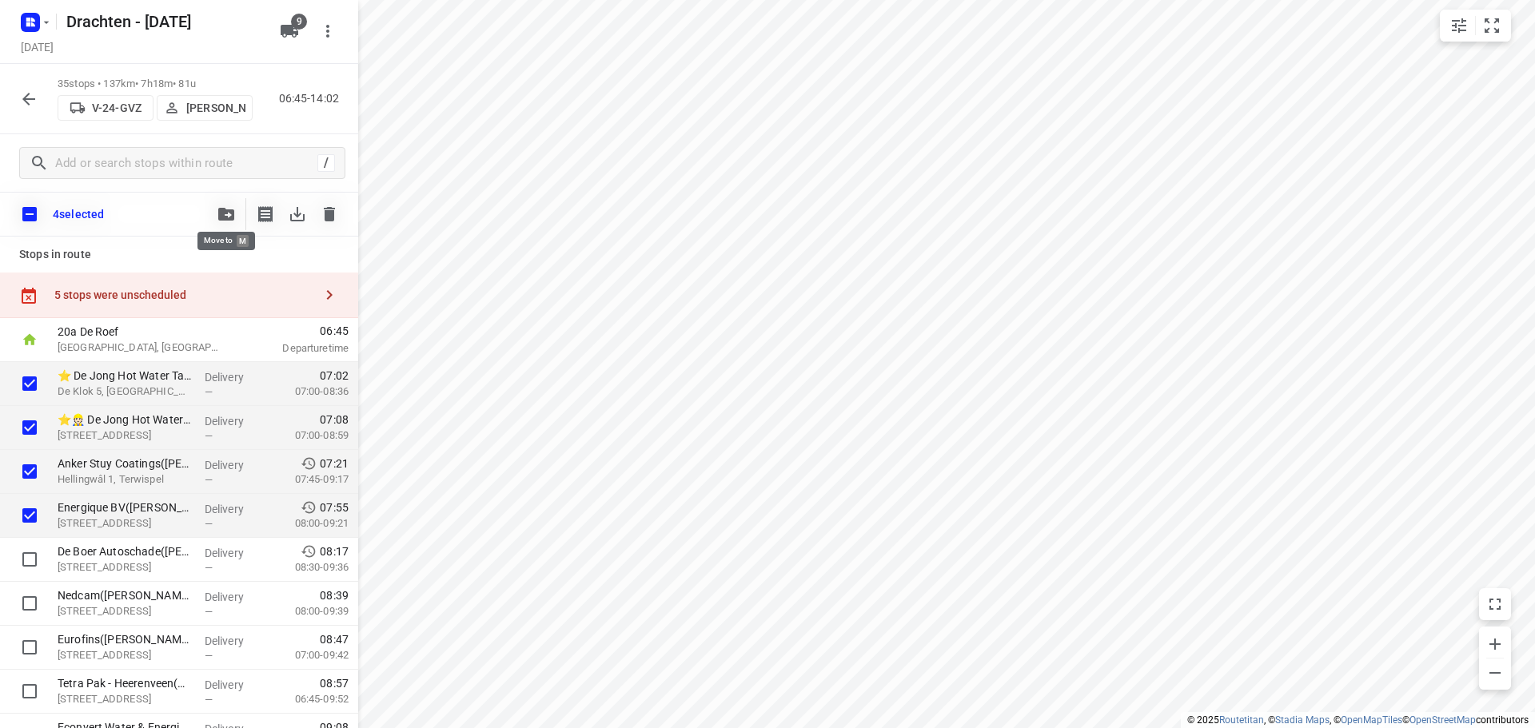
click at [216, 212] on button "button" at bounding box center [226, 214] width 32 height 32
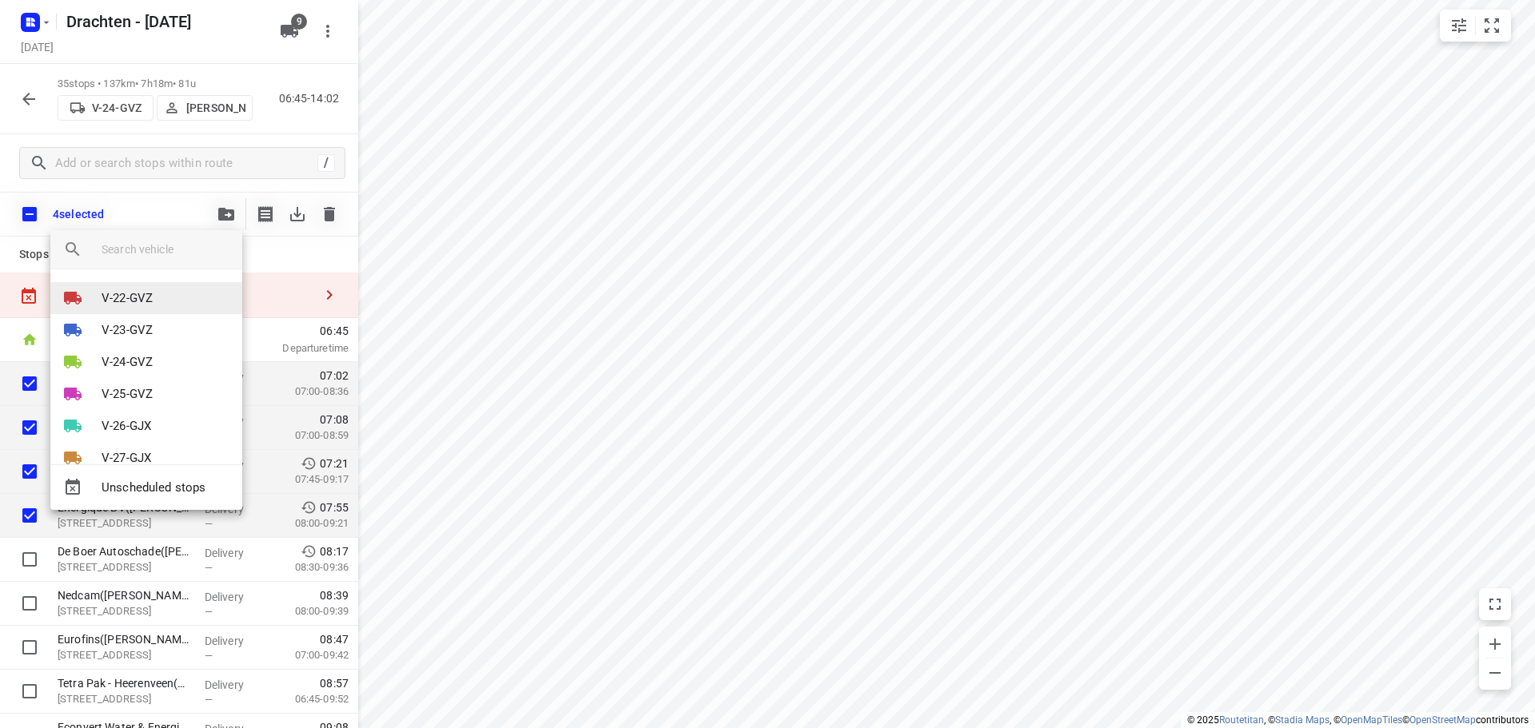
click at [159, 288] on li "V-22-GVZ" at bounding box center [146, 298] width 192 height 32
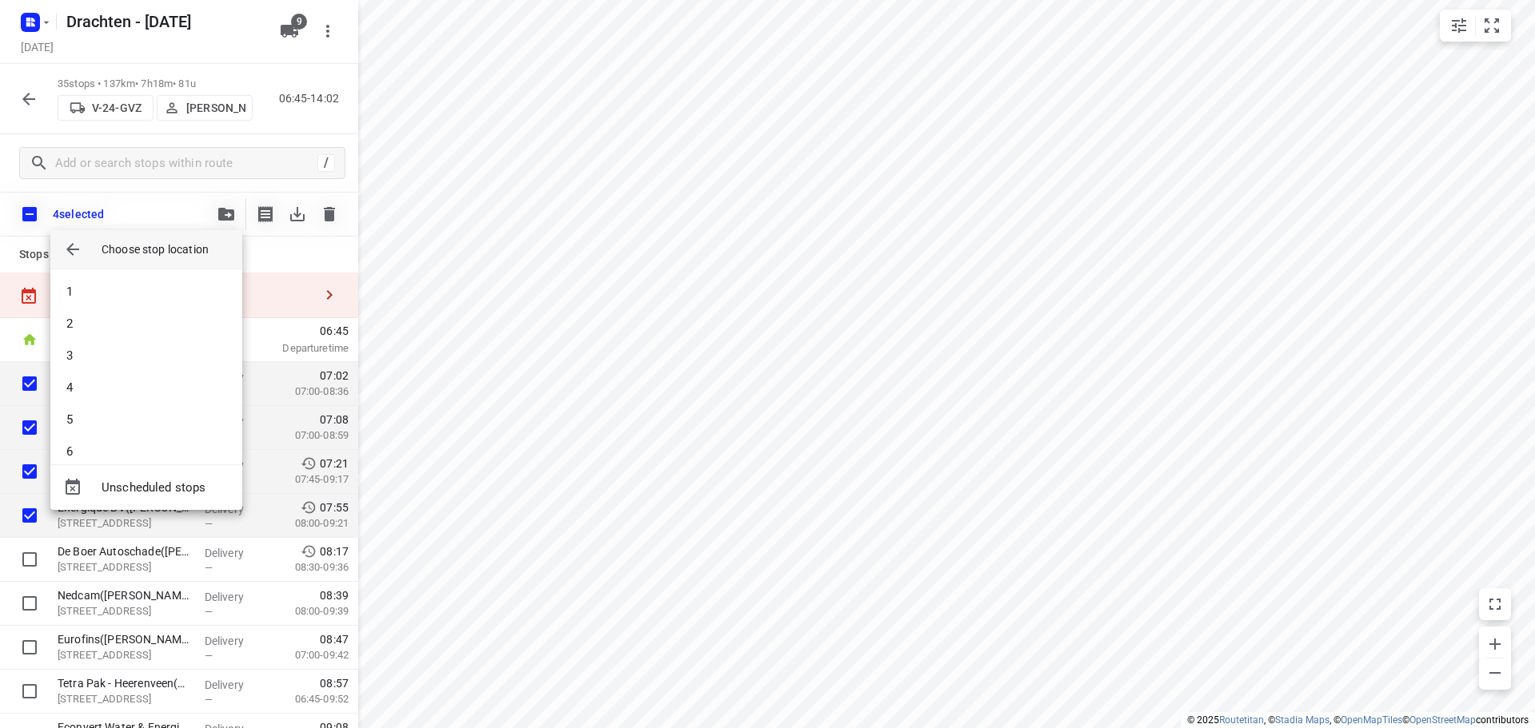
click at [159, 288] on li "1" at bounding box center [146, 292] width 192 height 32
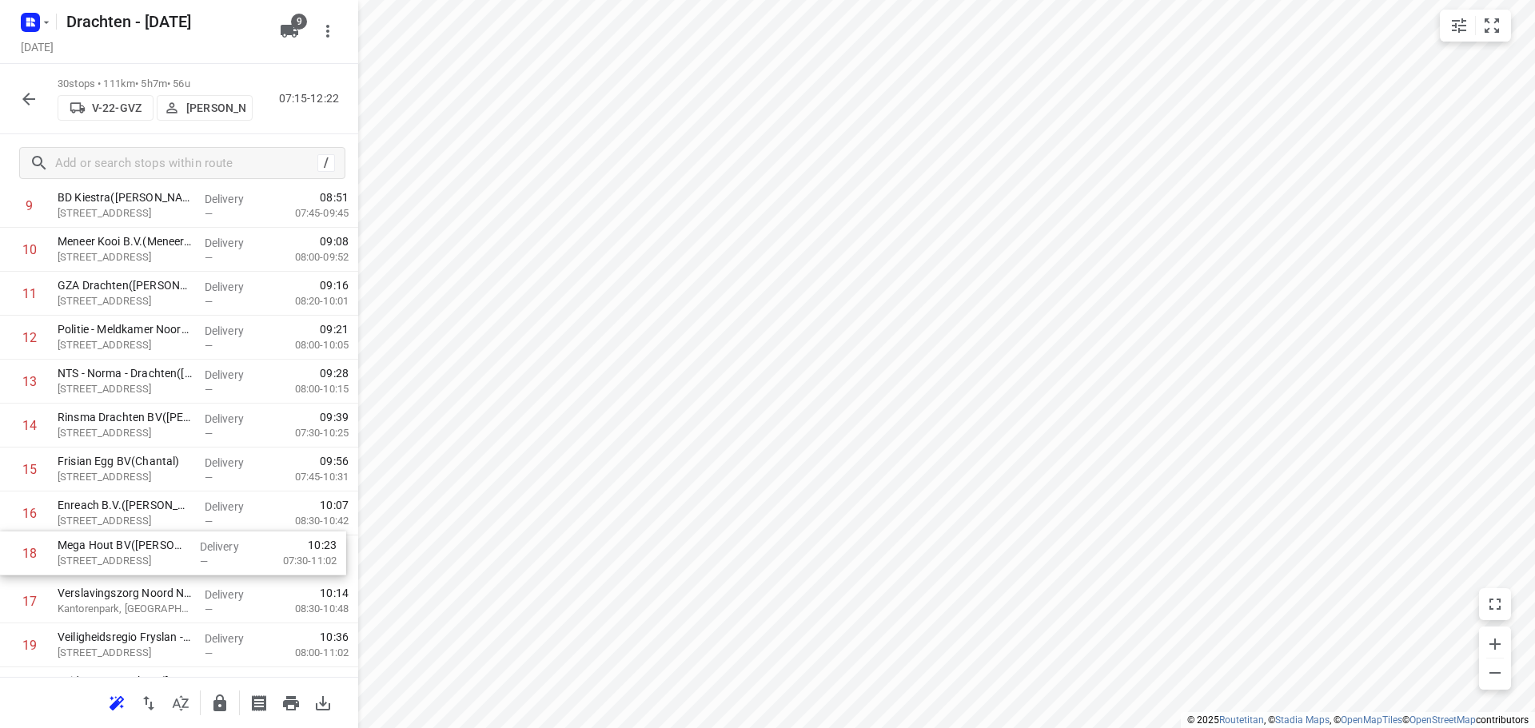
scroll to position [487, 0]
drag, startPoint x: 147, startPoint y: 603, endPoint x: 149, endPoint y: 371, distance: 232.6
click at [149, 371] on div "1 ⭐ De Jong Hot Water Tanks - Productie(Mirthe Diever) De Klok 5, Gorredijk Del…" at bounding box center [179, 490] width 358 height 1319
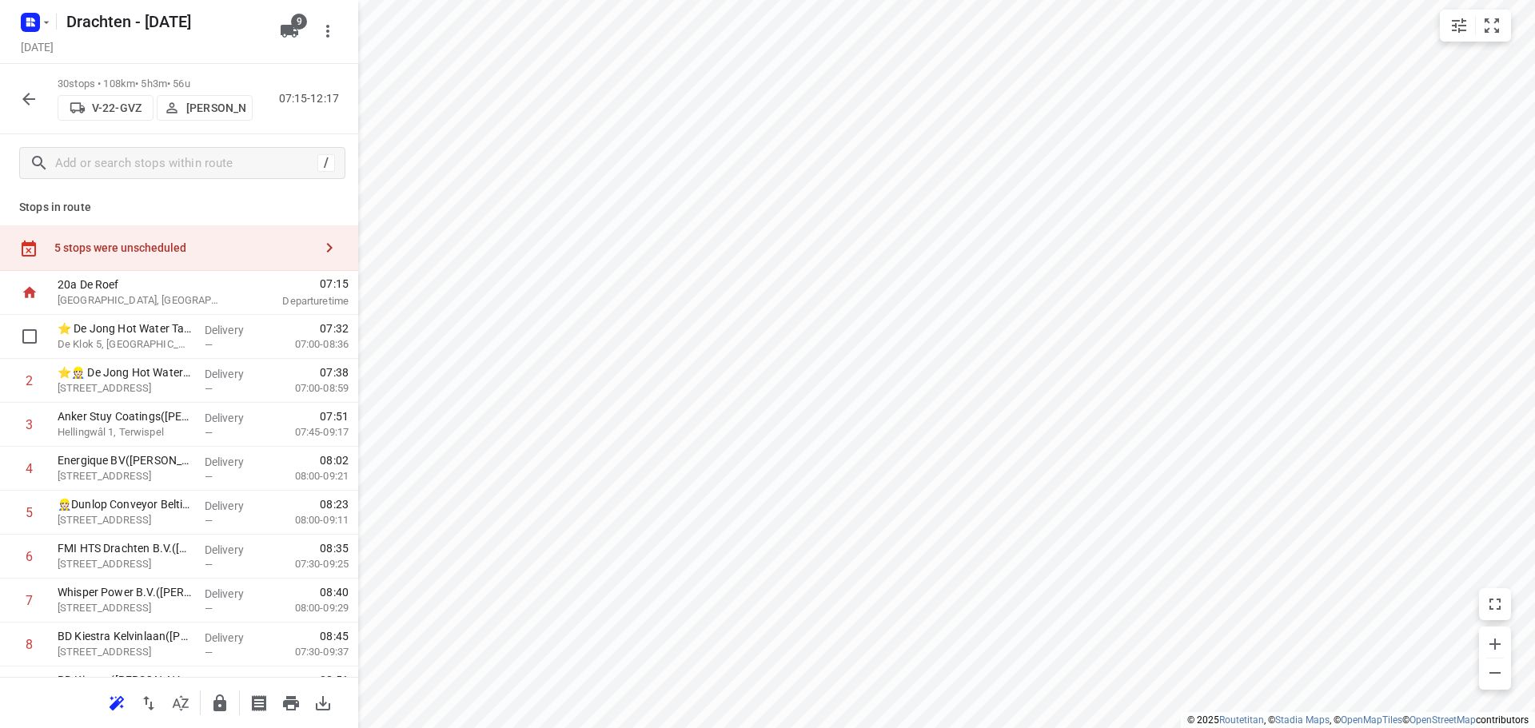
scroll to position [0, 0]
click at [197, 257] on div "5 stops were unscheduled" at bounding box center [183, 250] width 259 height 13
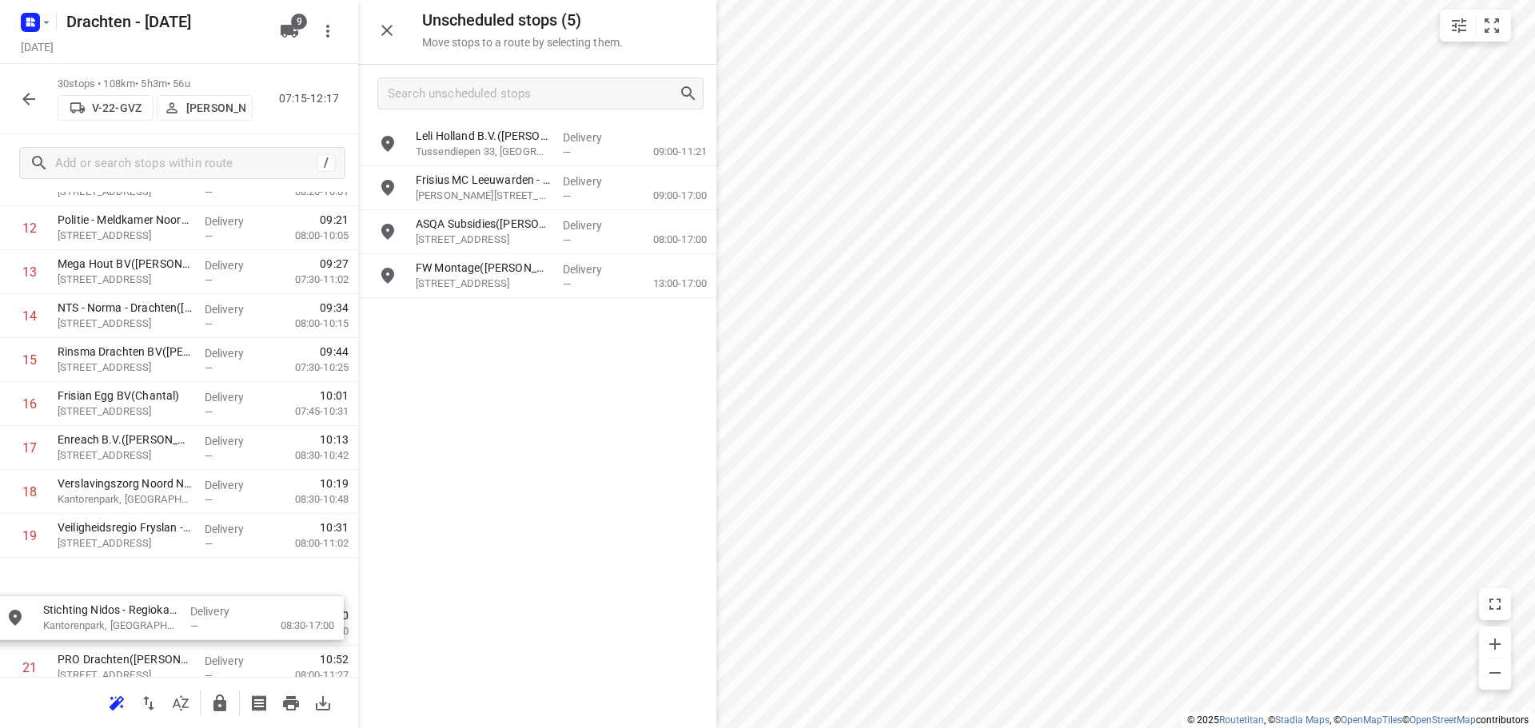
scroll to position [597, 0]
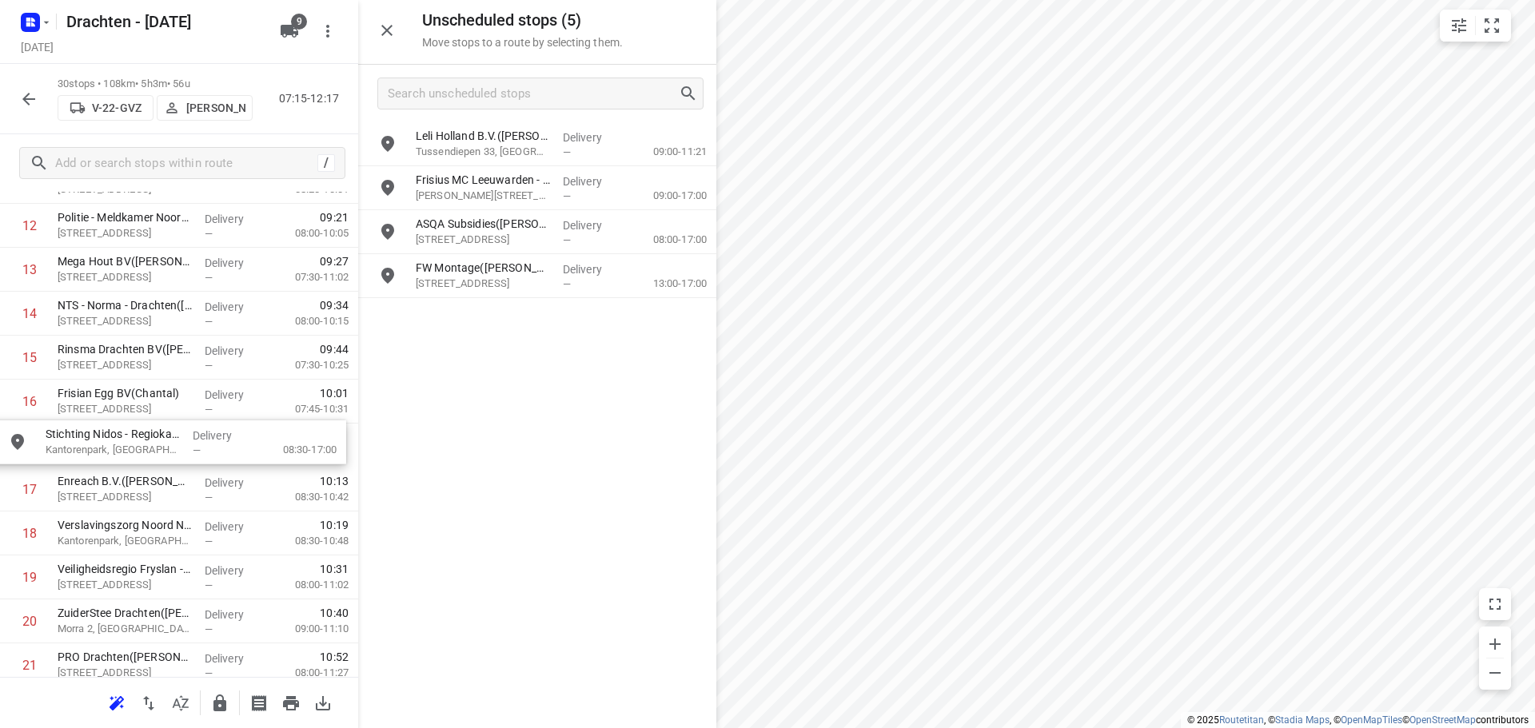
drag, startPoint x: 540, startPoint y: 296, endPoint x: 163, endPoint y: 462, distance: 412.3
click at [392, 35] on icon "button" at bounding box center [386, 30] width 11 height 11
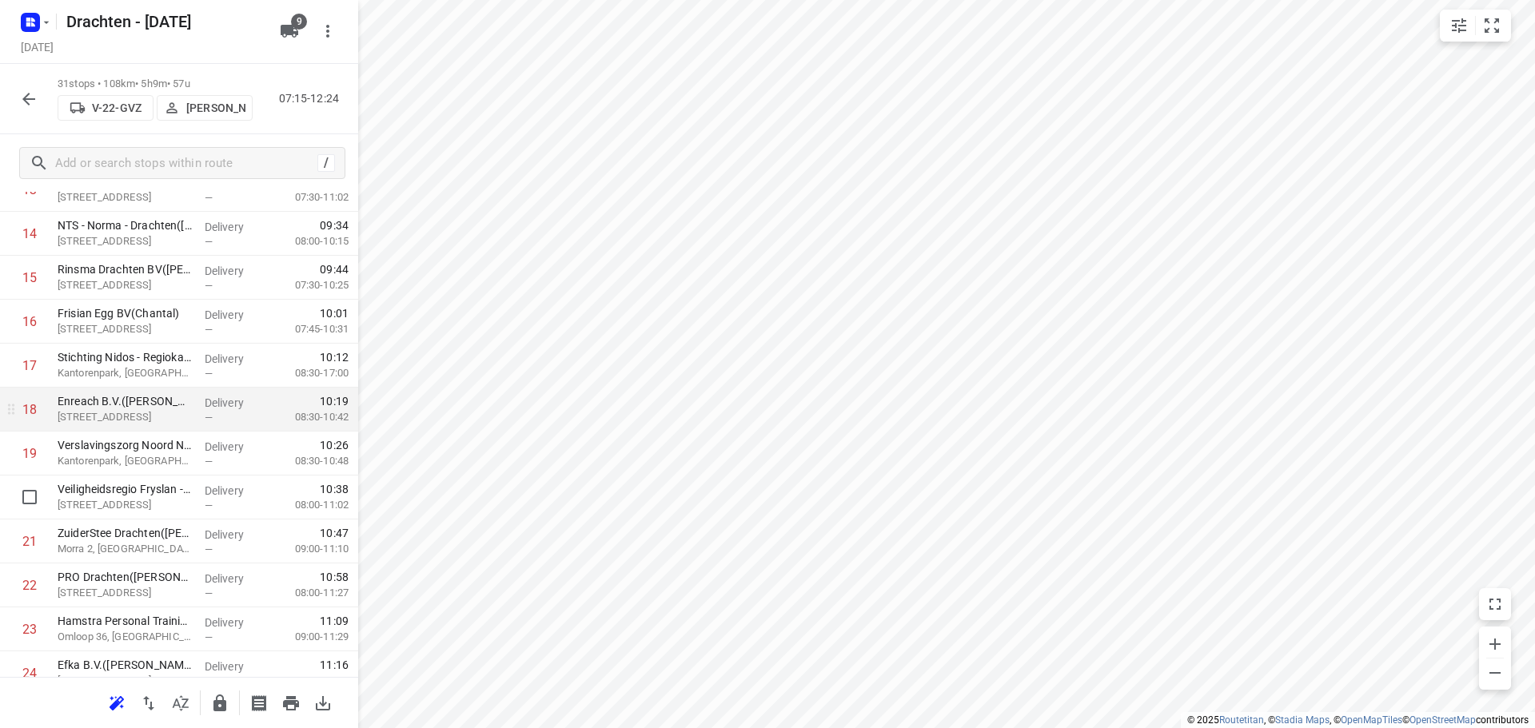
scroll to position [757, 0]
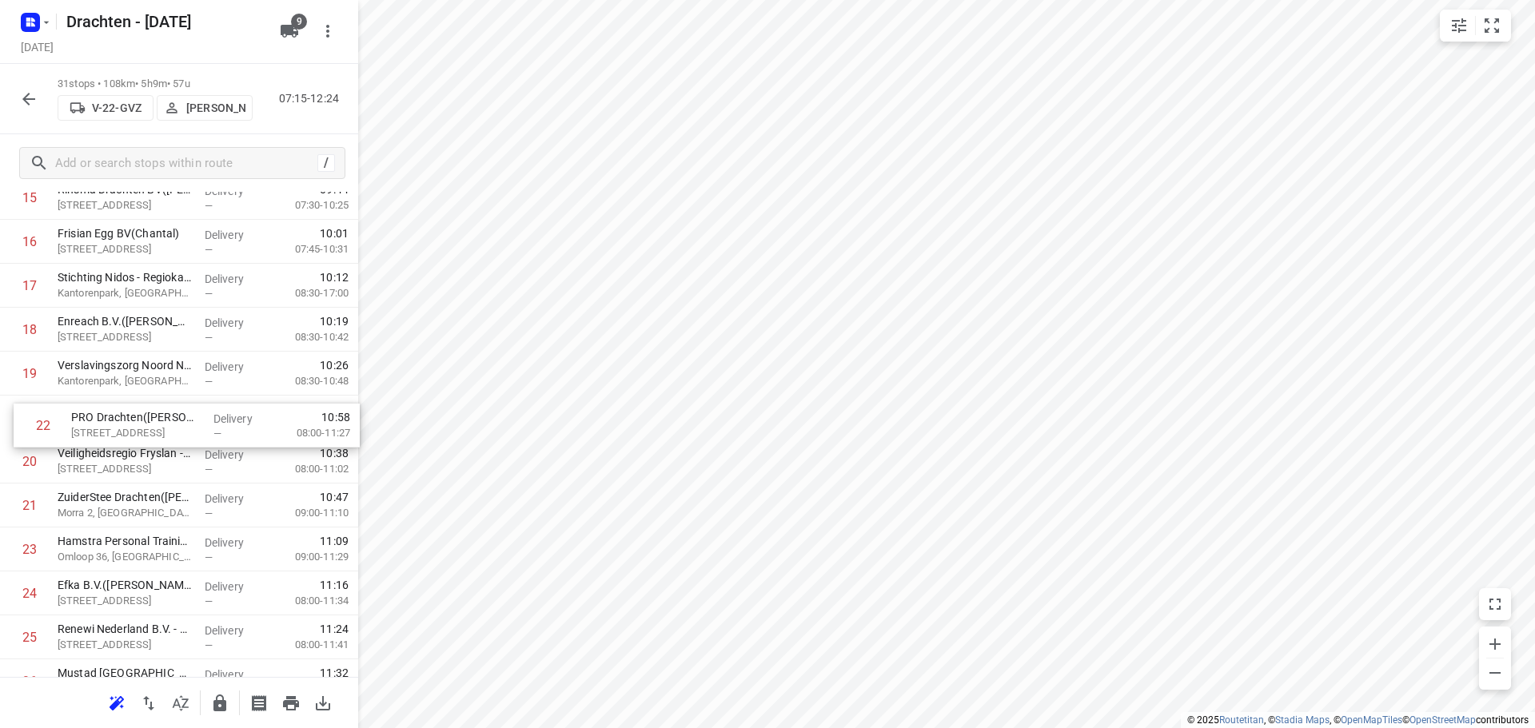
drag, startPoint x: 179, startPoint y: 516, endPoint x: 193, endPoint y: 431, distance: 85.9
click at [193, 431] on div "1 ⭐ De Jong Hot Water Tanks - Productie(Mirthe Diever) De Klok 5, Gorredijk Del…" at bounding box center [179, 241] width 358 height 1363
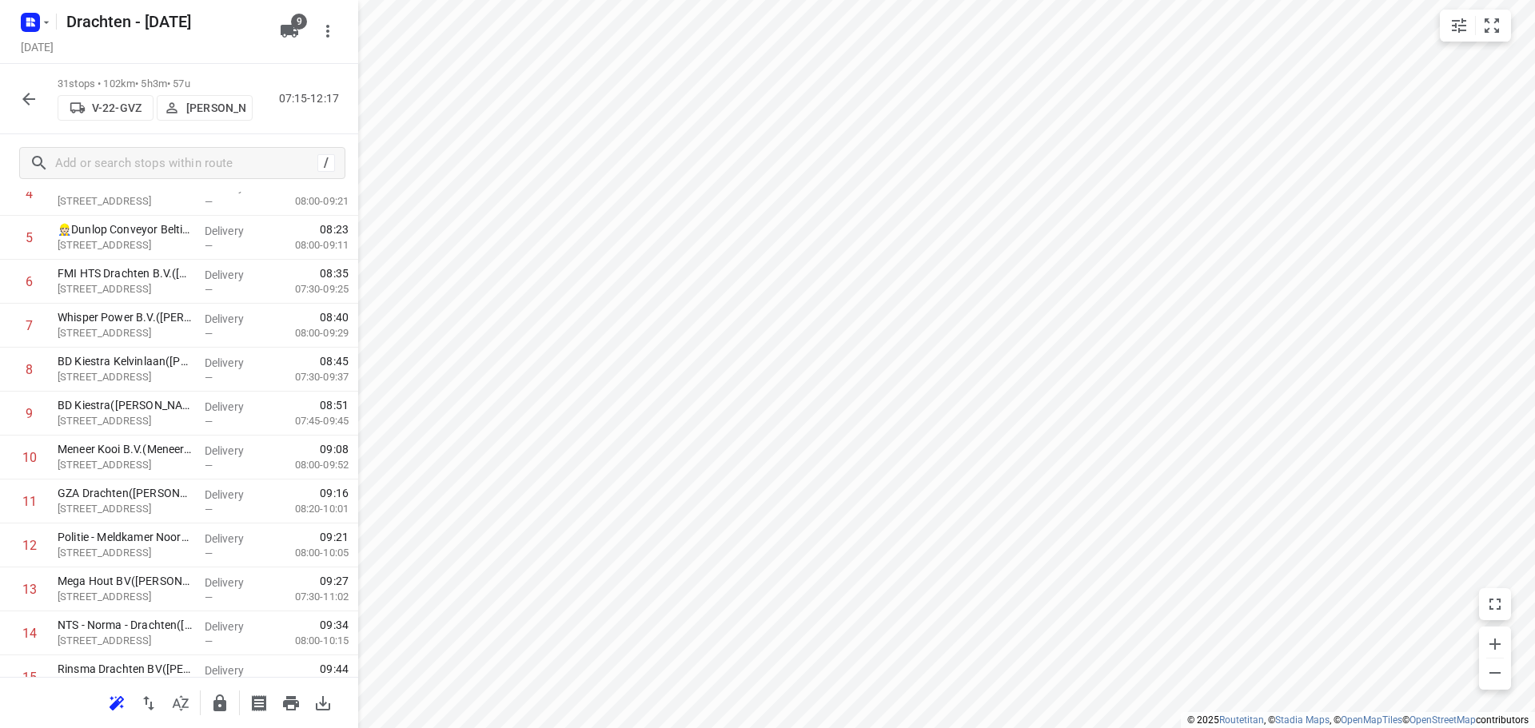
scroll to position [0, 0]
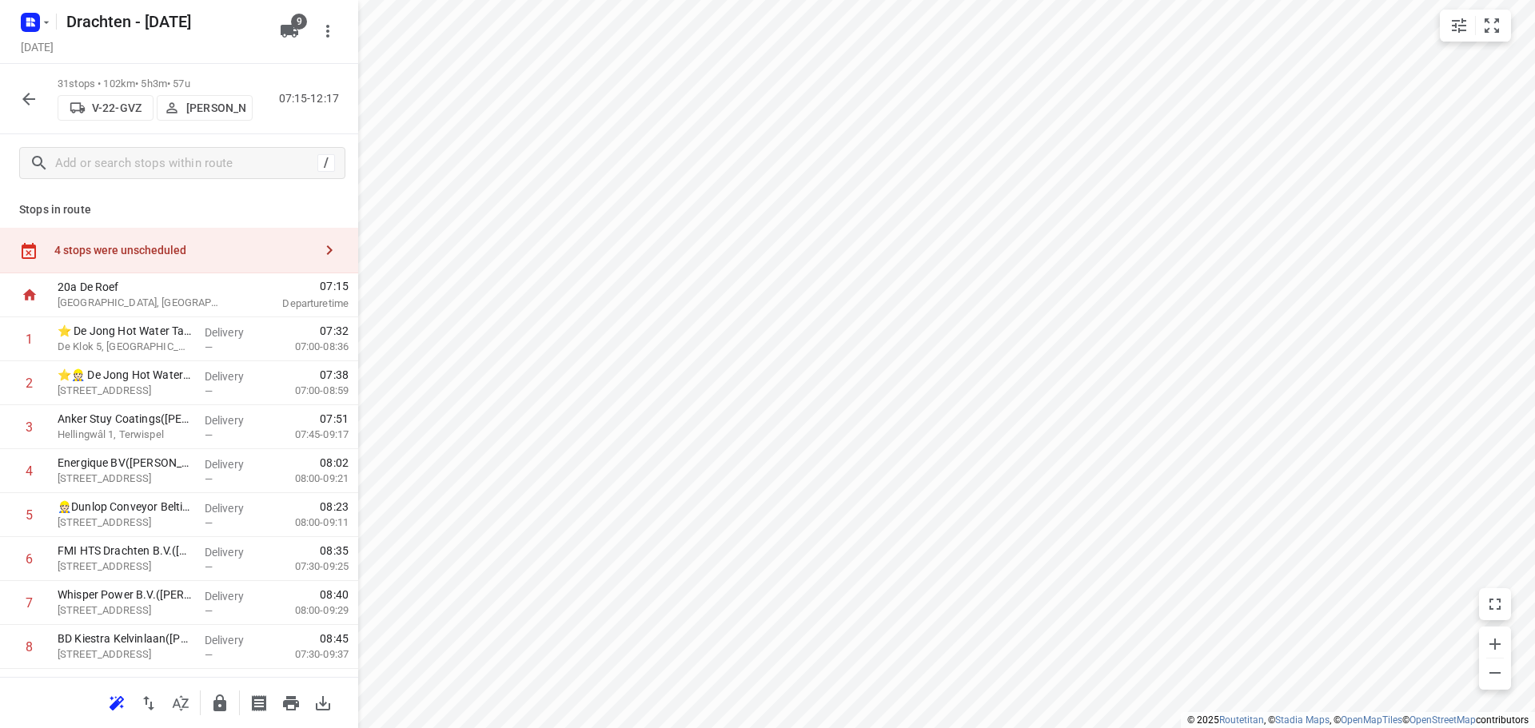
click at [261, 258] on div "4 stops were unscheduled" at bounding box center [179, 251] width 358 height 46
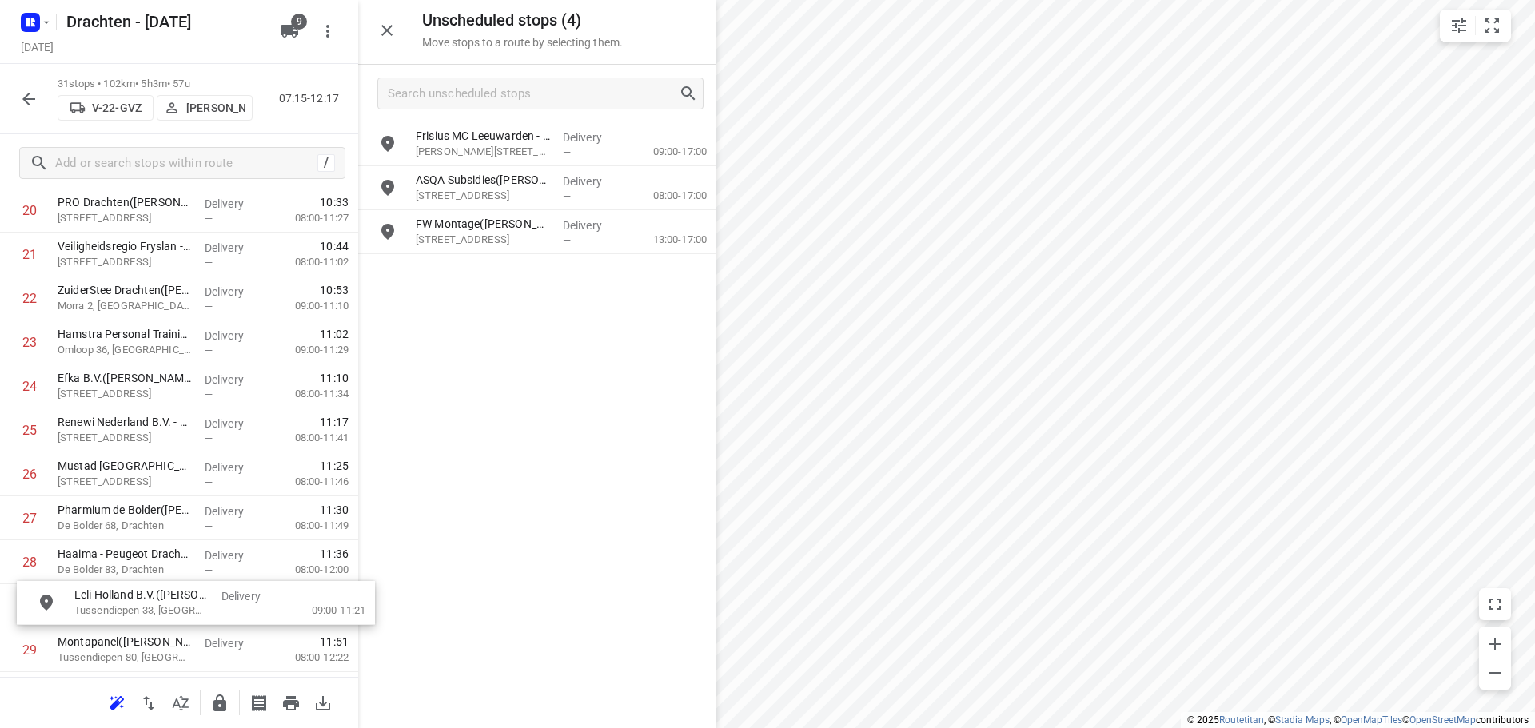
scroll to position [967, 0]
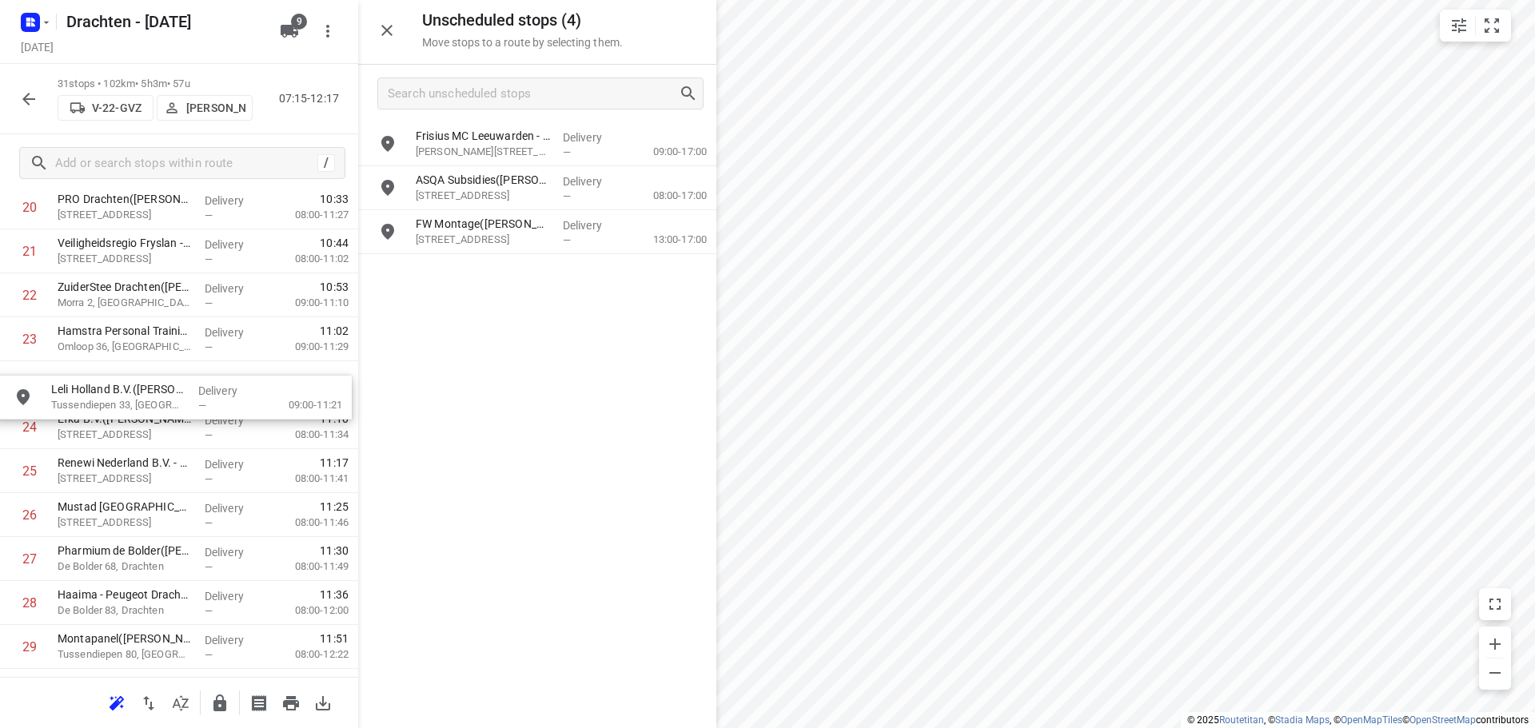
drag, startPoint x: 571, startPoint y: 160, endPoint x: 199, endPoint y: 414, distance: 450.3
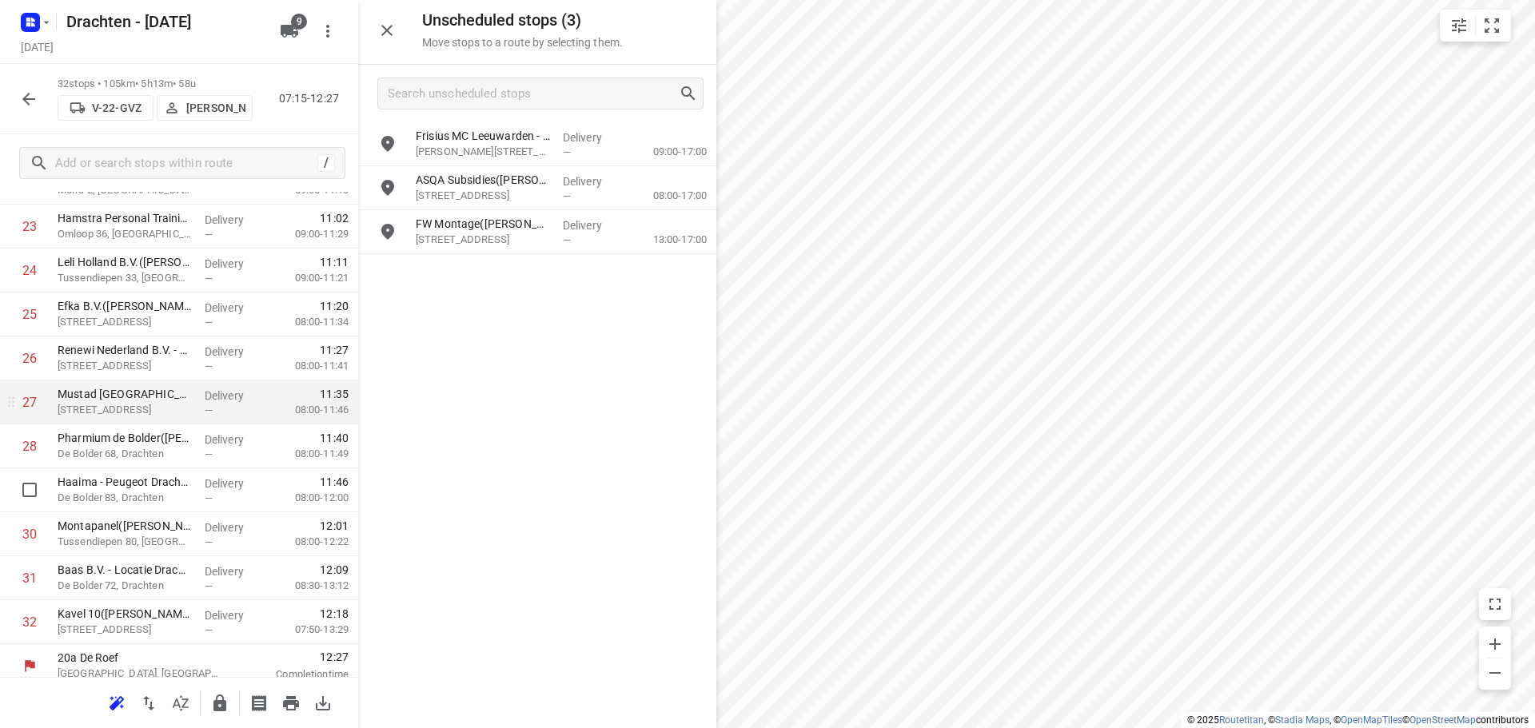
scroll to position [1091, 0]
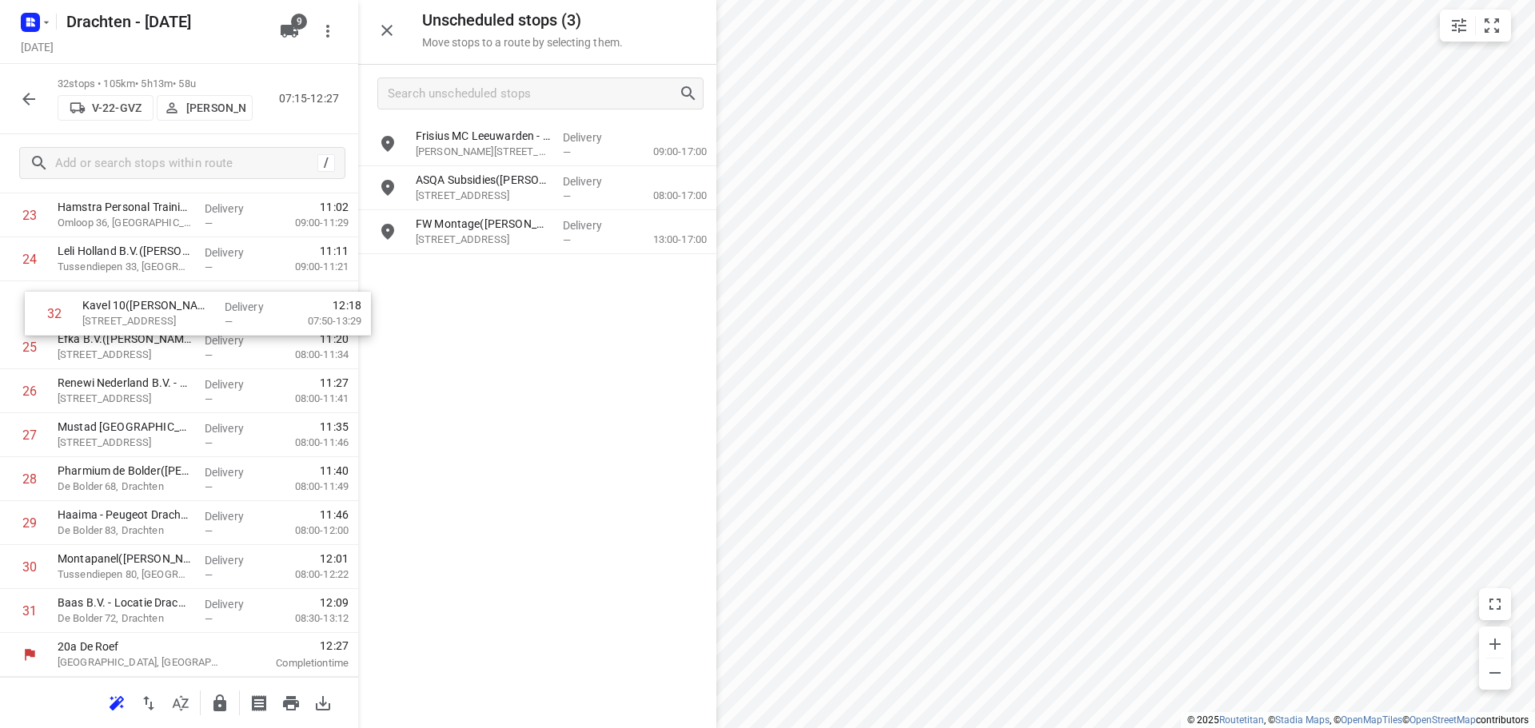
drag, startPoint x: 170, startPoint y: 615, endPoint x: 197, endPoint y: 306, distance: 310.5
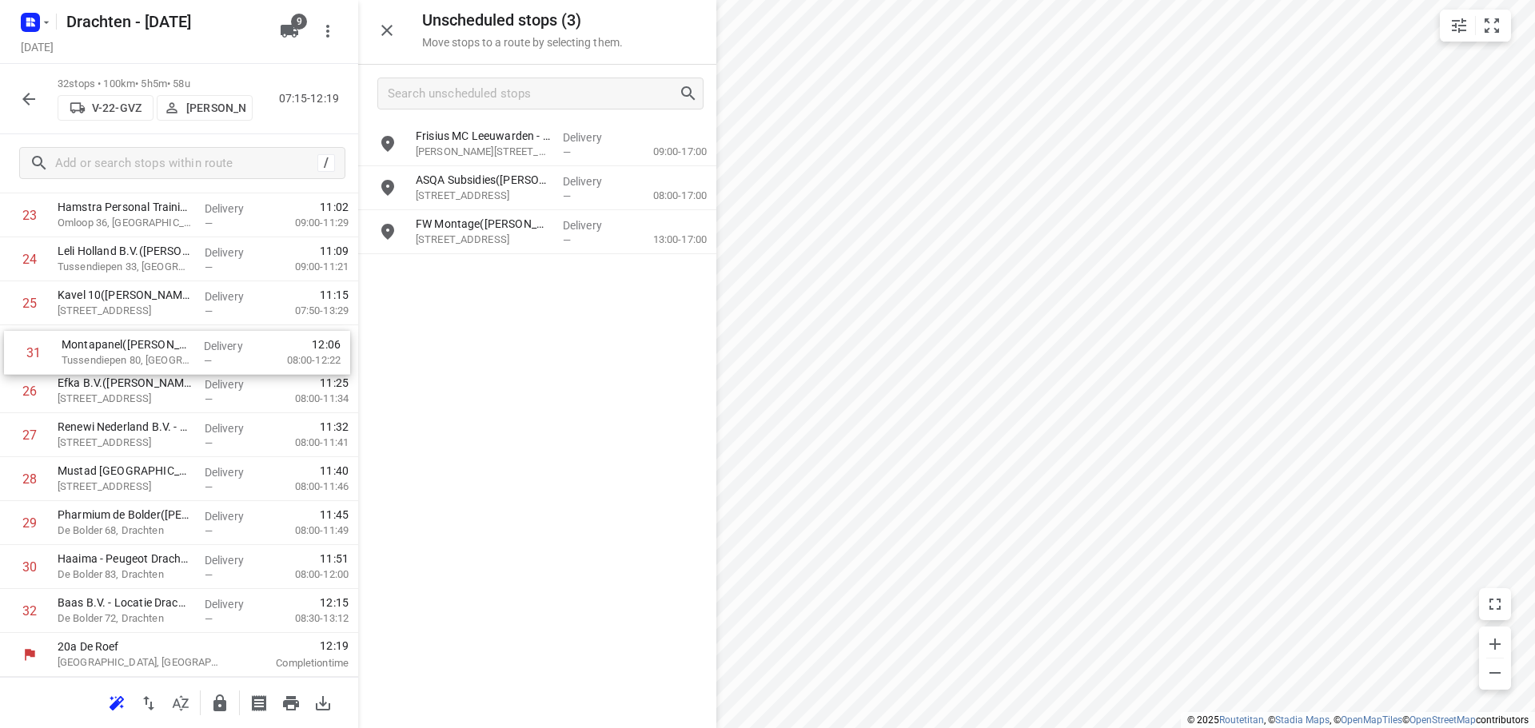
drag, startPoint x: 185, startPoint y: 567, endPoint x: 189, endPoint y: 341, distance: 226.3
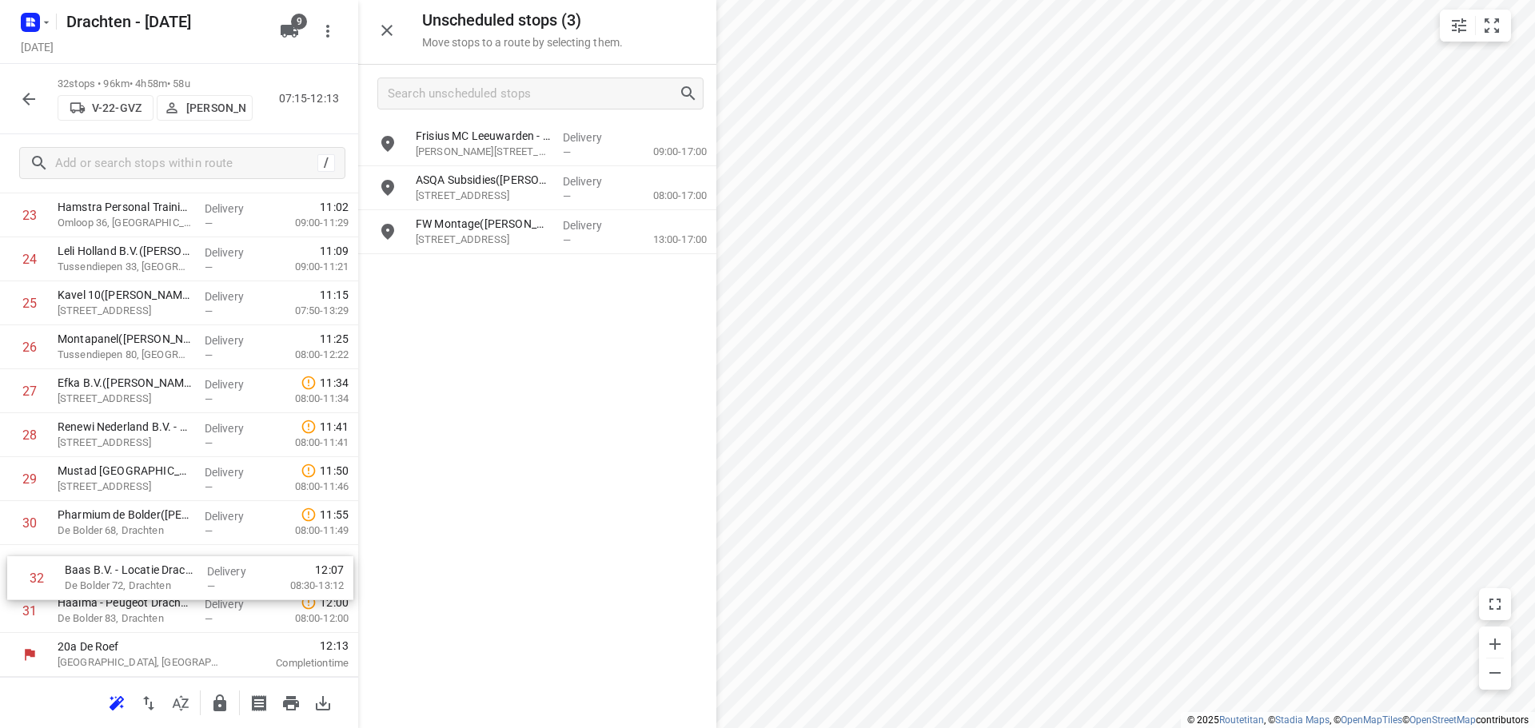
drag, startPoint x: 137, startPoint y: 615, endPoint x: 147, endPoint y: 568, distance: 48.1
click at [389, 29] on icon "button" at bounding box center [386, 30] width 11 height 11
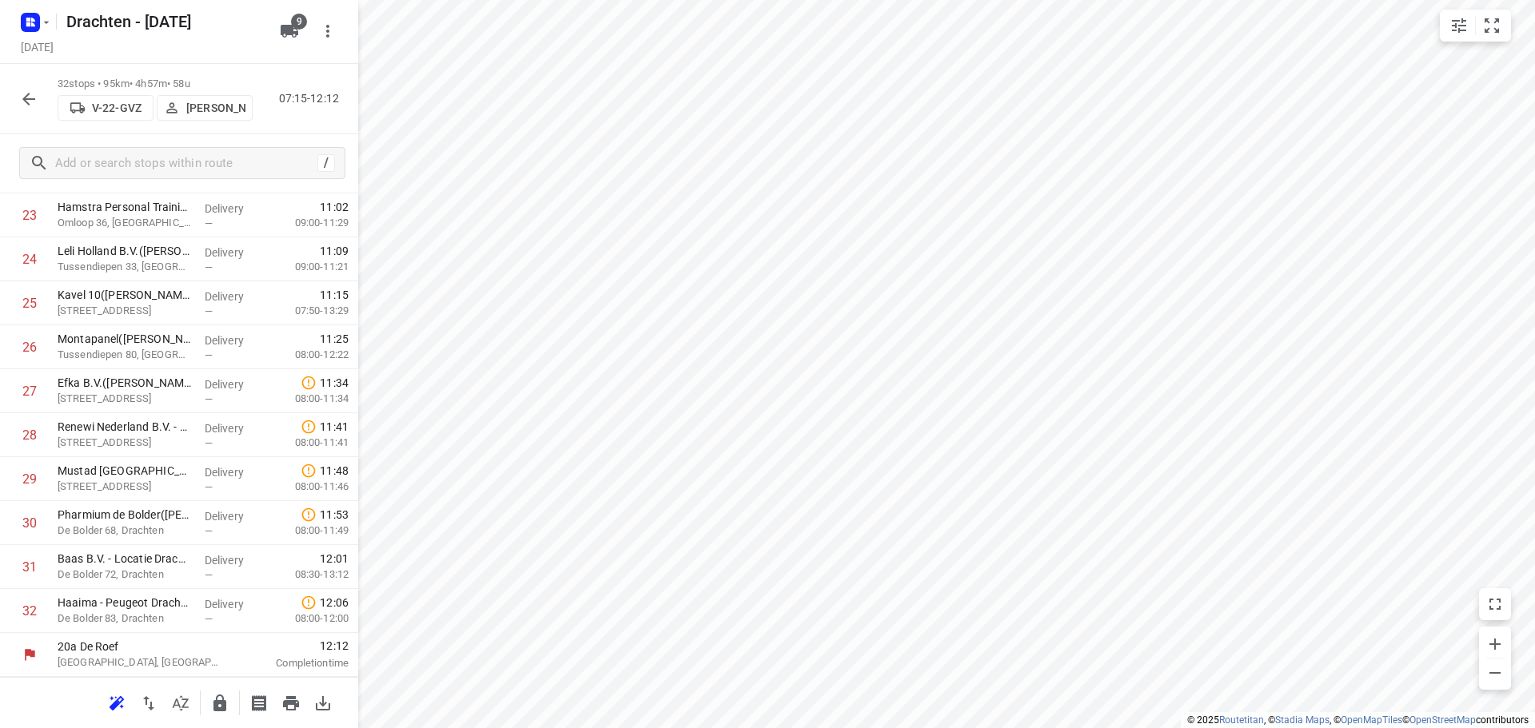
click at [36, 91] on icon "button" at bounding box center [28, 99] width 19 height 19
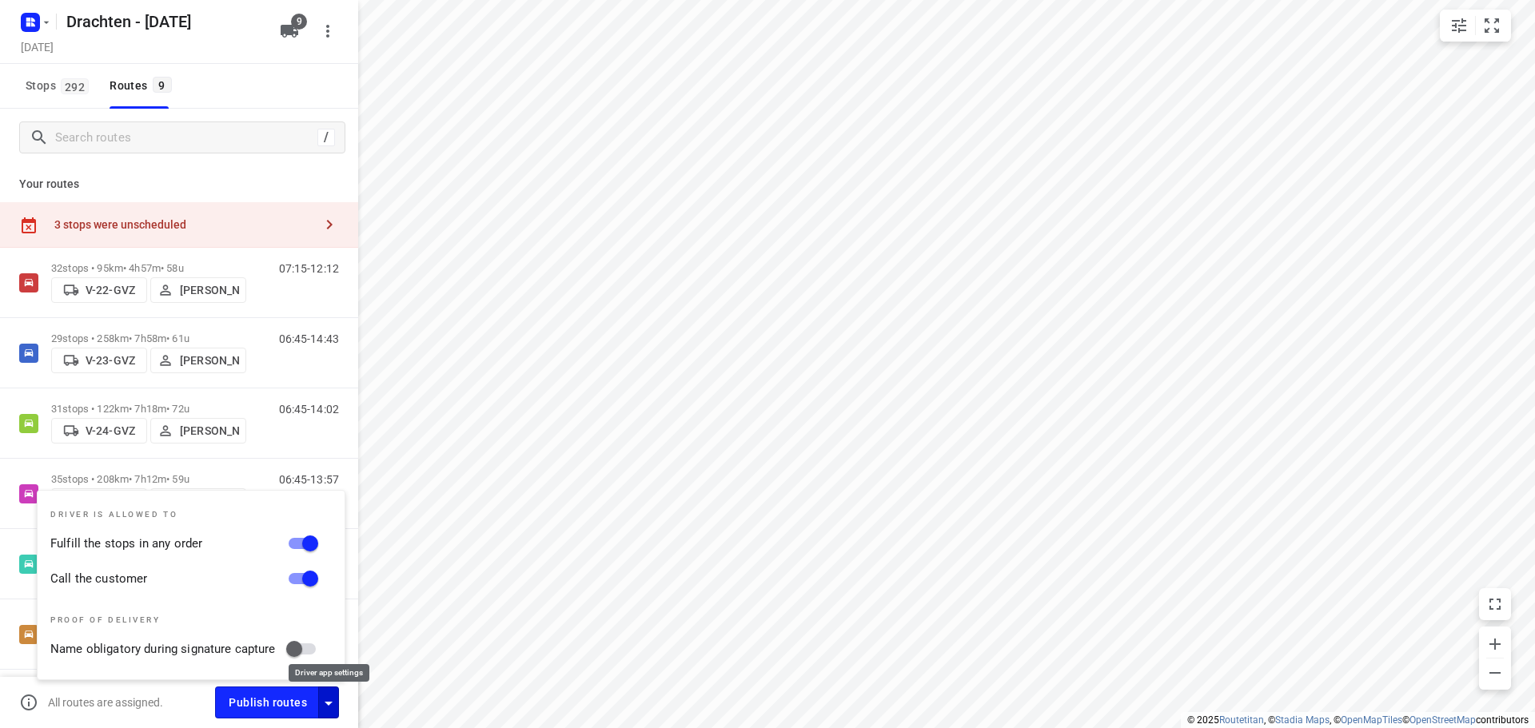
click at [333, 699] on icon "button" at bounding box center [328, 703] width 19 height 19
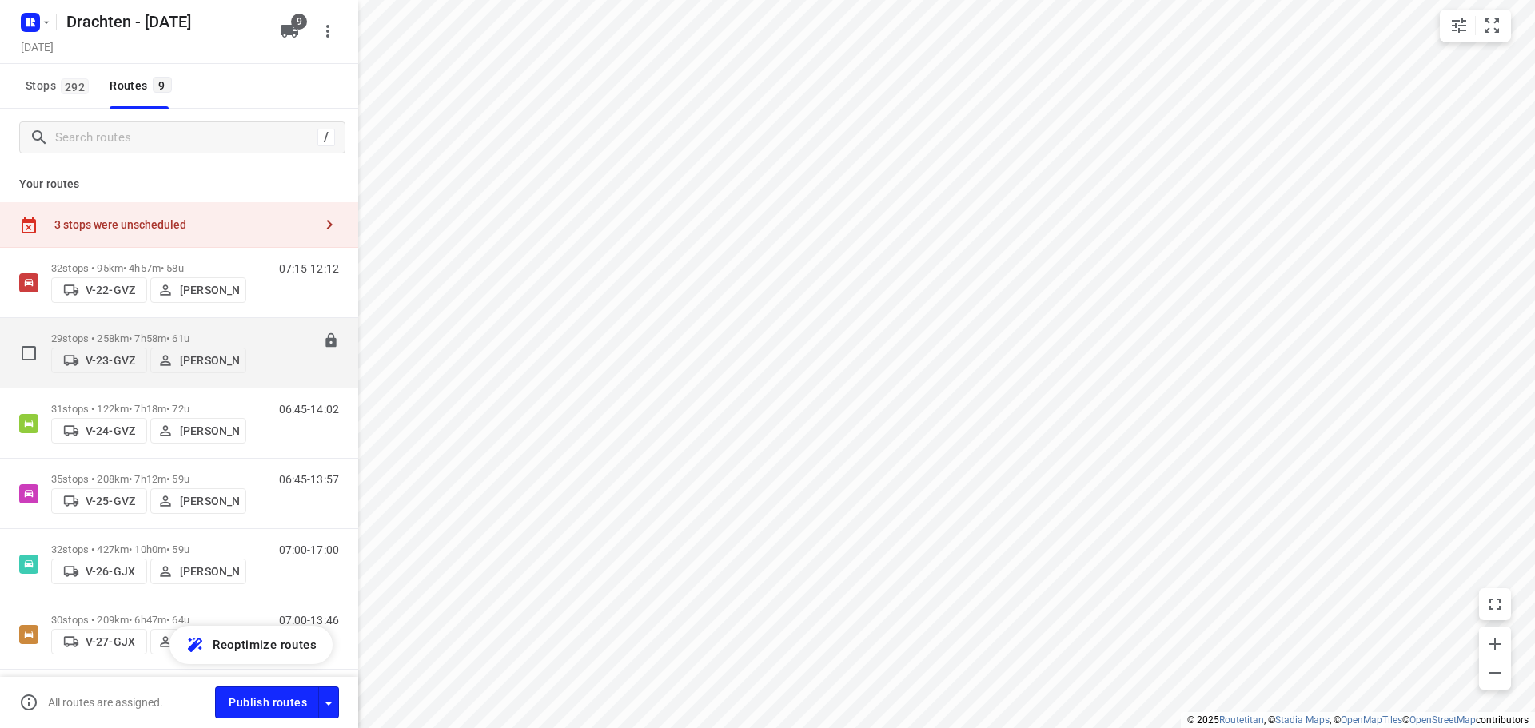
click at [191, 333] on p "29 stops • 258km • 7h58m • 61u" at bounding box center [148, 339] width 195 height 12
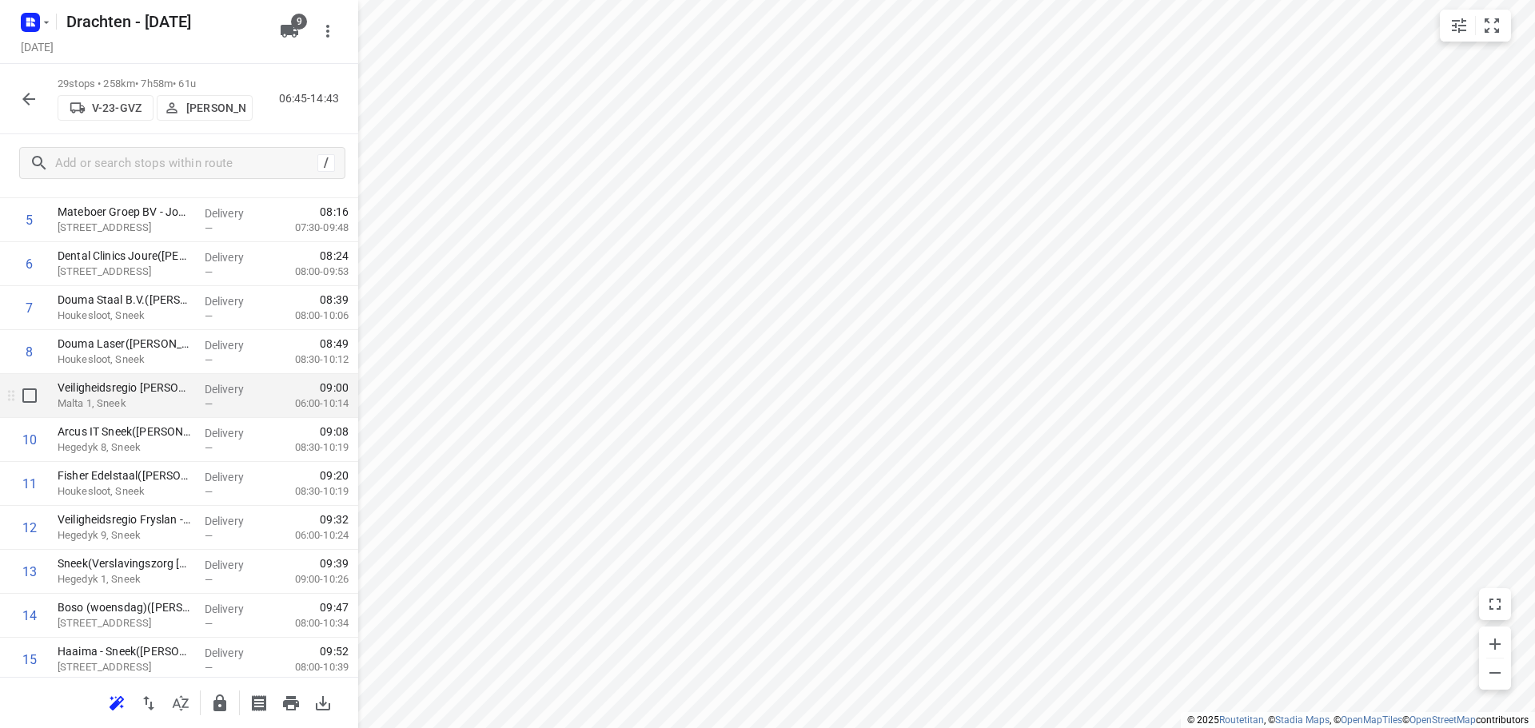
scroll to position [320, 0]
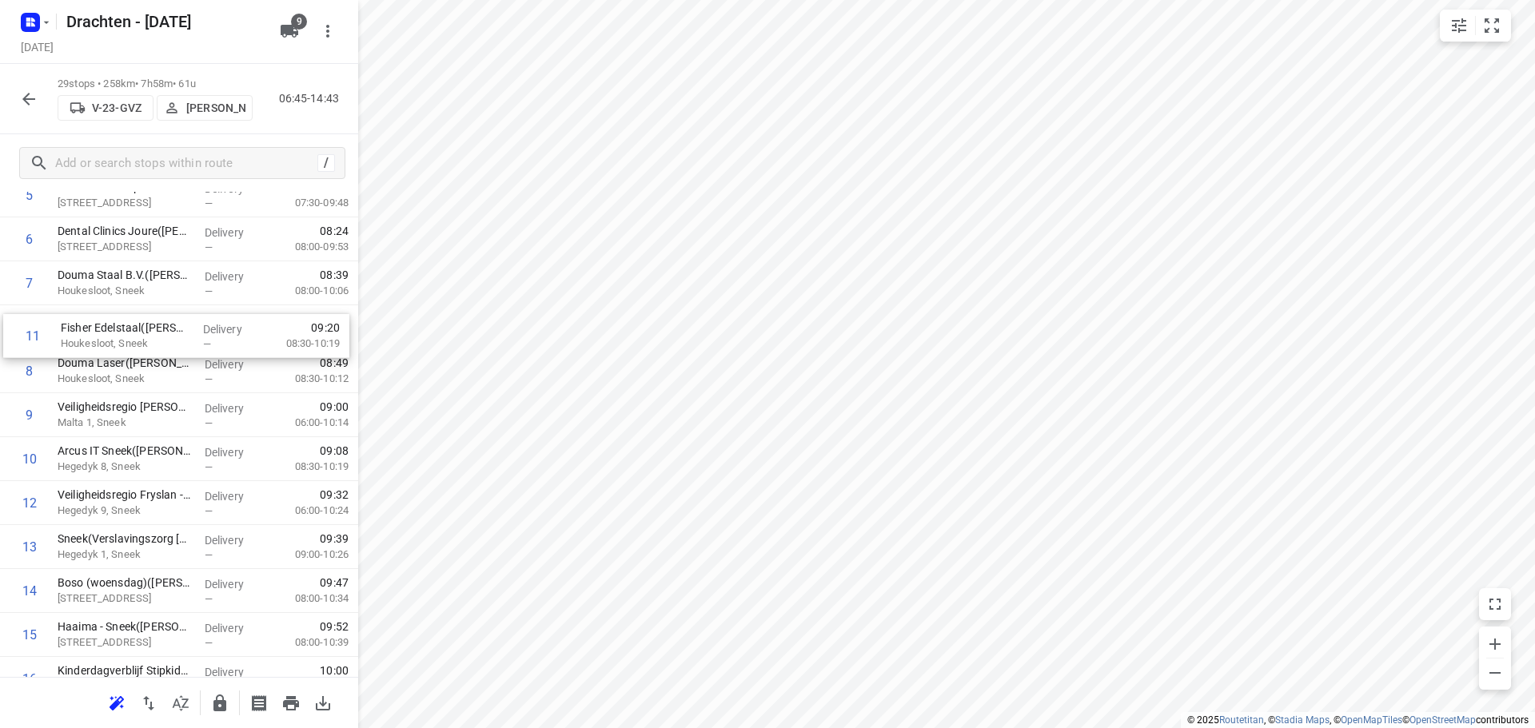
drag, startPoint x: 101, startPoint y: 433, endPoint x: 107, endPoint y: 332, distance: 101.7
click at [107, 332] on div "1 Van de Velde Packaging - VJD(Jan-Eric Siemonsma) Douwe Egberts/tolhûswei, Jou…" at bounding box center [179, 635] width 358 height 1275
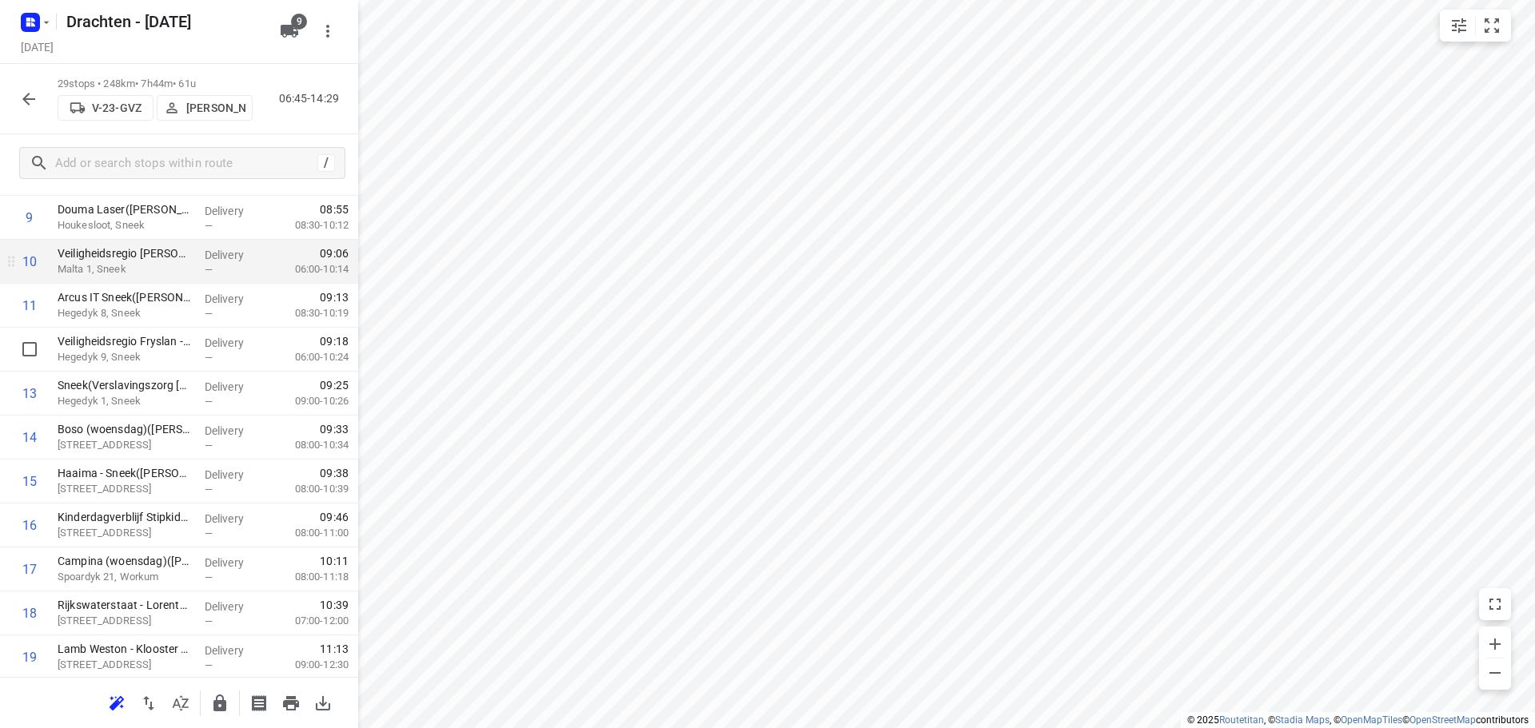
scroll to position [560, 0]
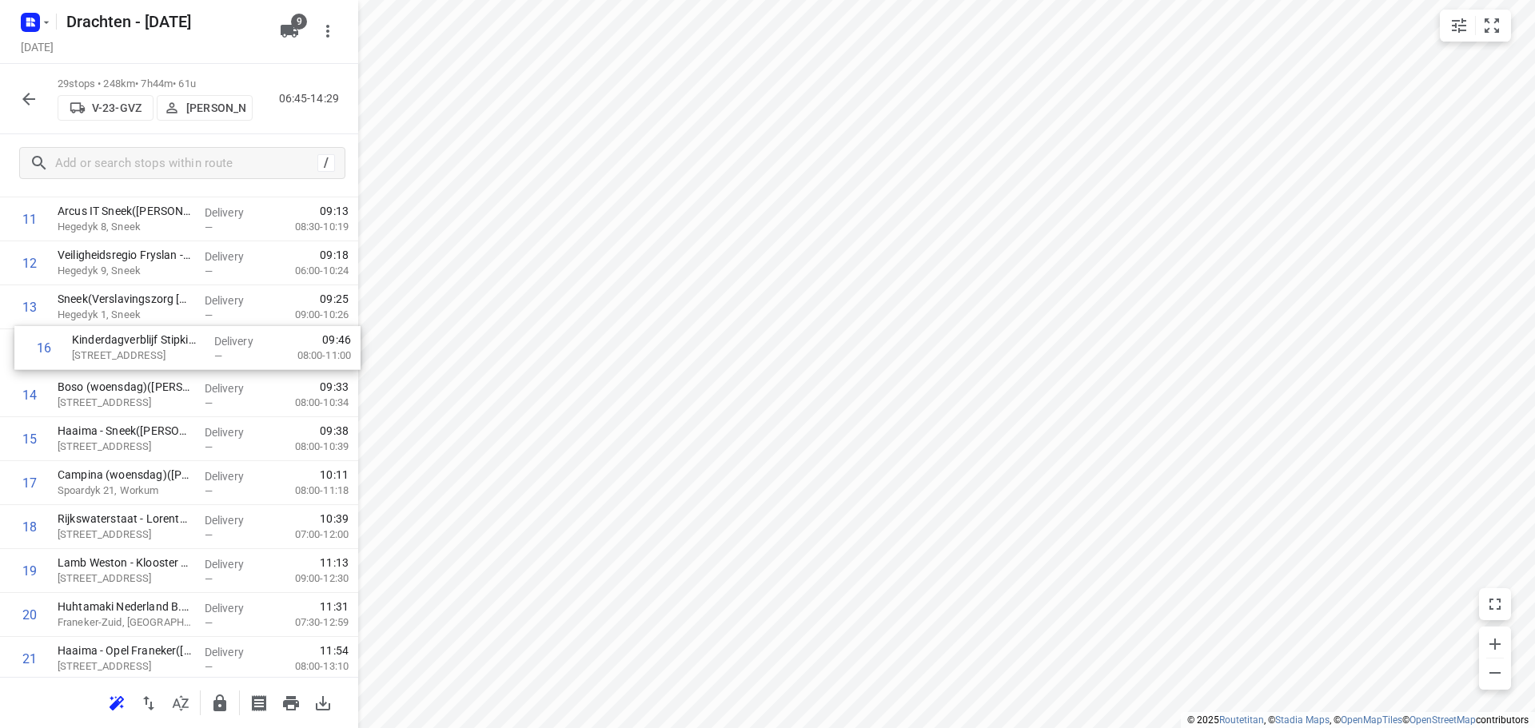
drag, startPoint x: 118, startPoint y: 450, endPoint x: 130, endPoint y: 354, distance: 96.7
click at [130, 354] on div "1 Van de Velde Packaging - VJD(Jan-Eric Siemonsma) Douwe Egberts/tolhûswei, Jou…" at bounding box center [179, 395] width 358 height 1275
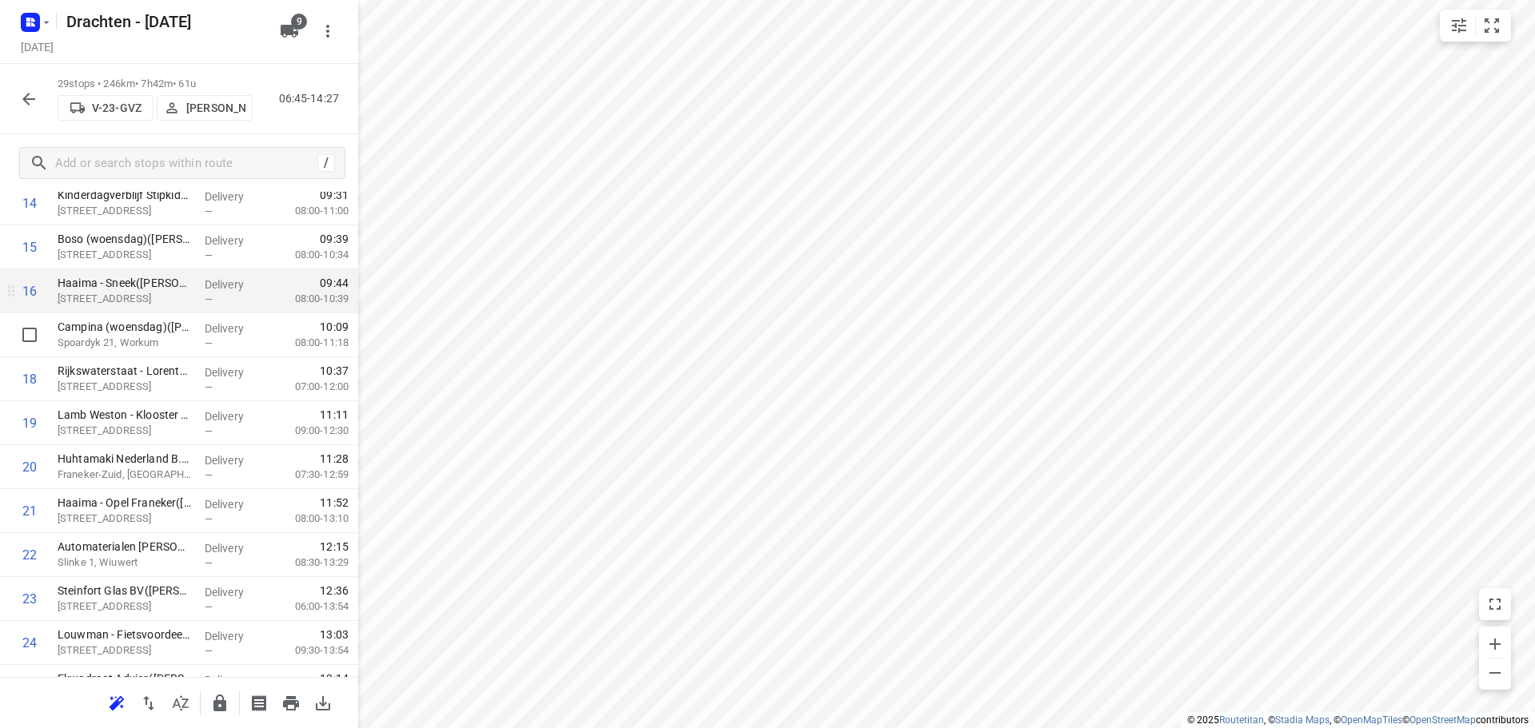
scroll to position [799, 0]
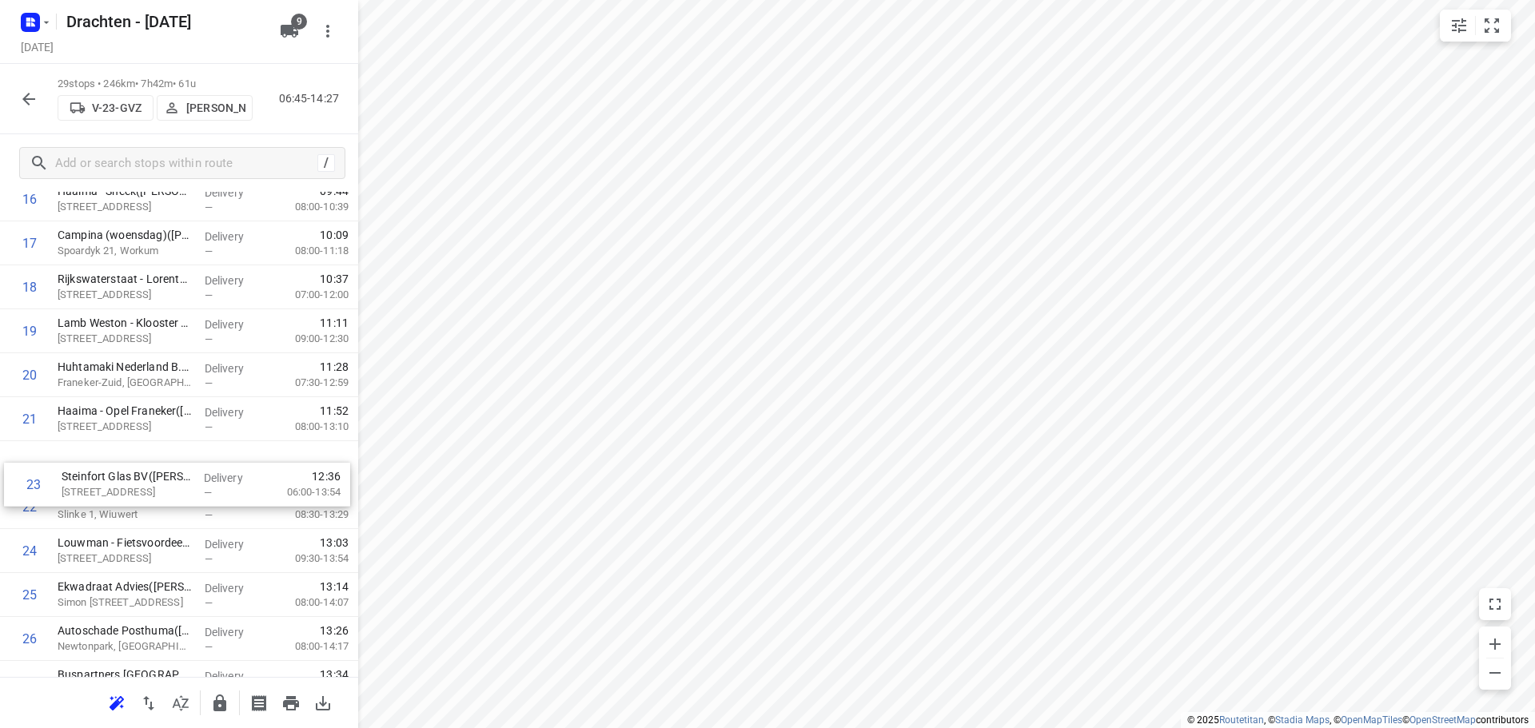
drag, startPoint x: 119, startPoint y: 508, endPoint x: 130, endPoint y: 465, distance: 44.6
click at [130, 465] on div "1 Van de Velde Packaging - VJD(Jan-Eric Siemonsma) Douwe Egberts/tolhûswei, Jou…" at bounding box center [179, 155] width 358 height 1275
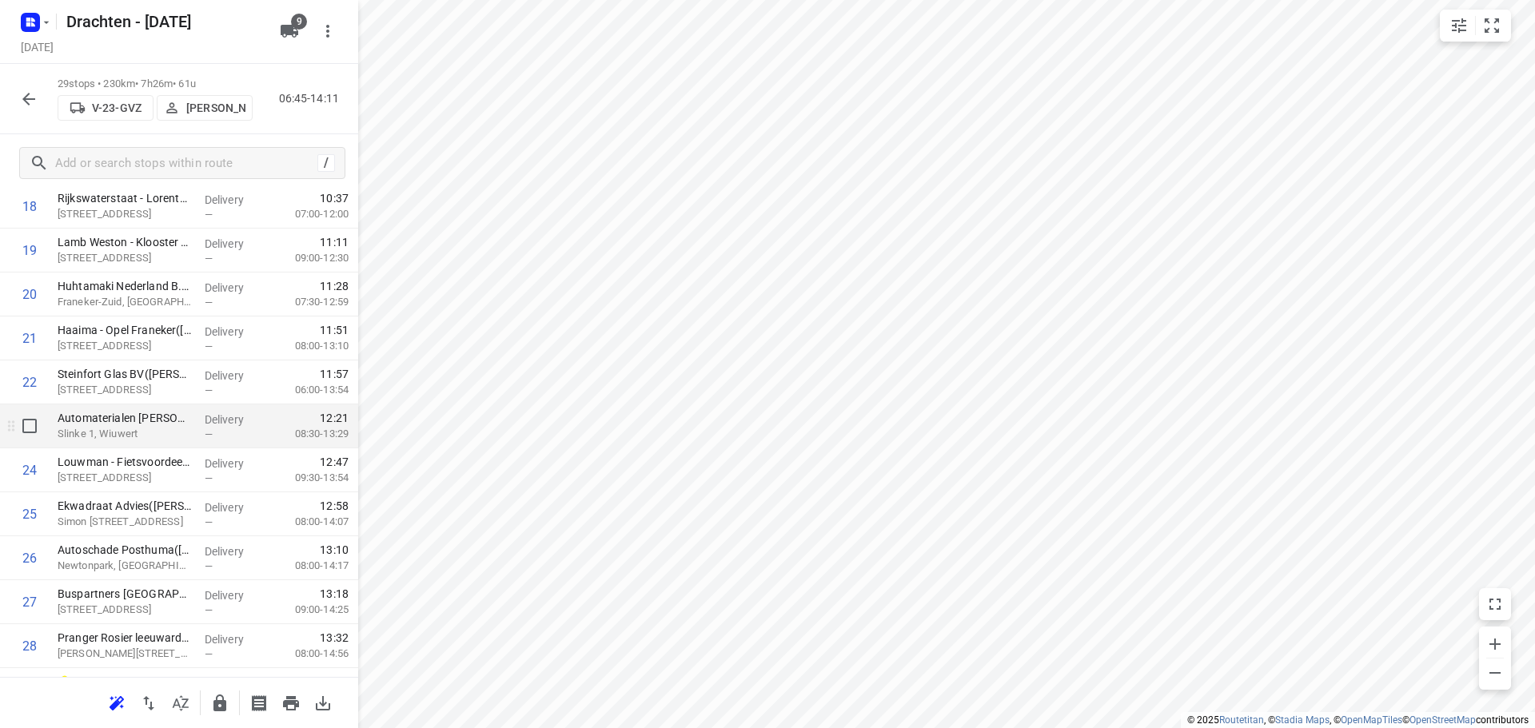
scroll to position [959, 0]
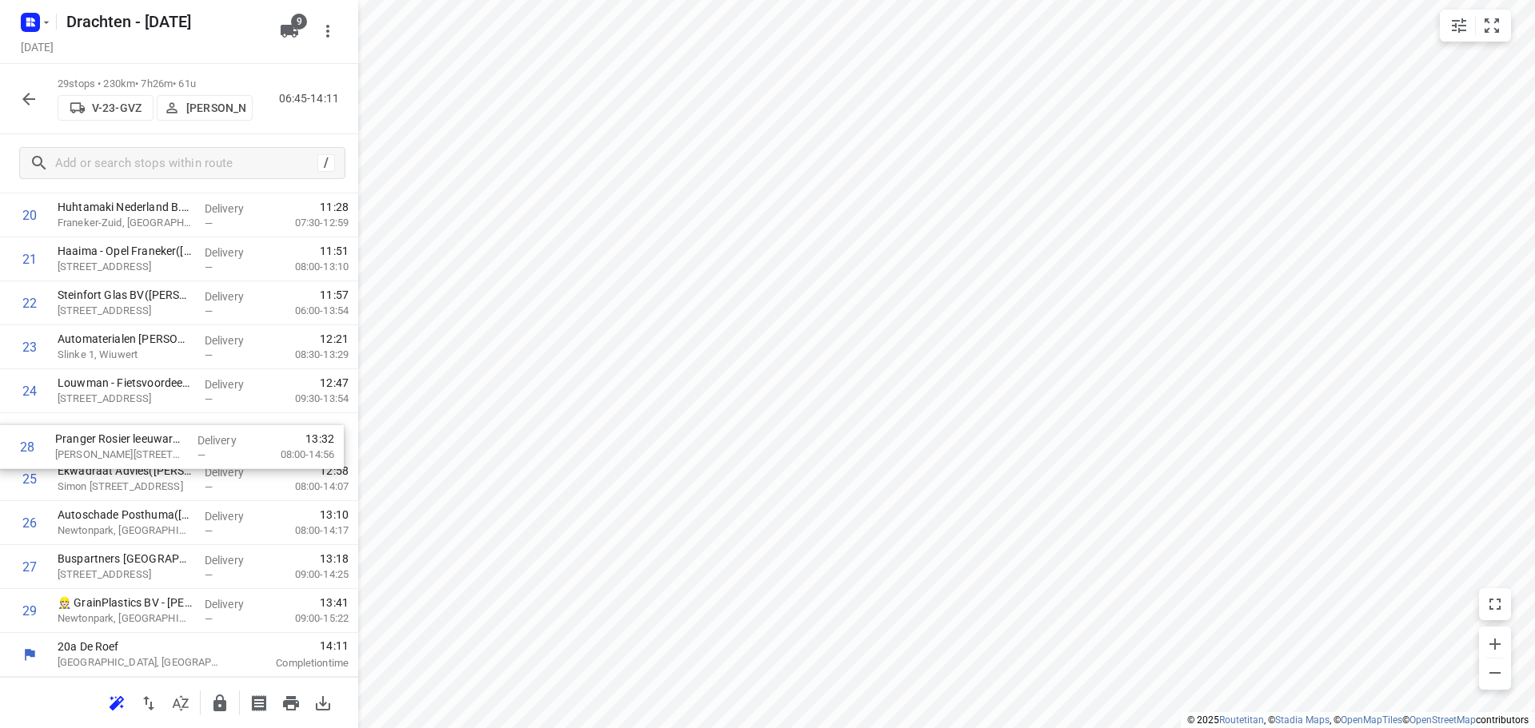
drag, startPoint x: 176, startPoint y: 568, endPoint x: 174, endPoint y: 439, distance: 128.7
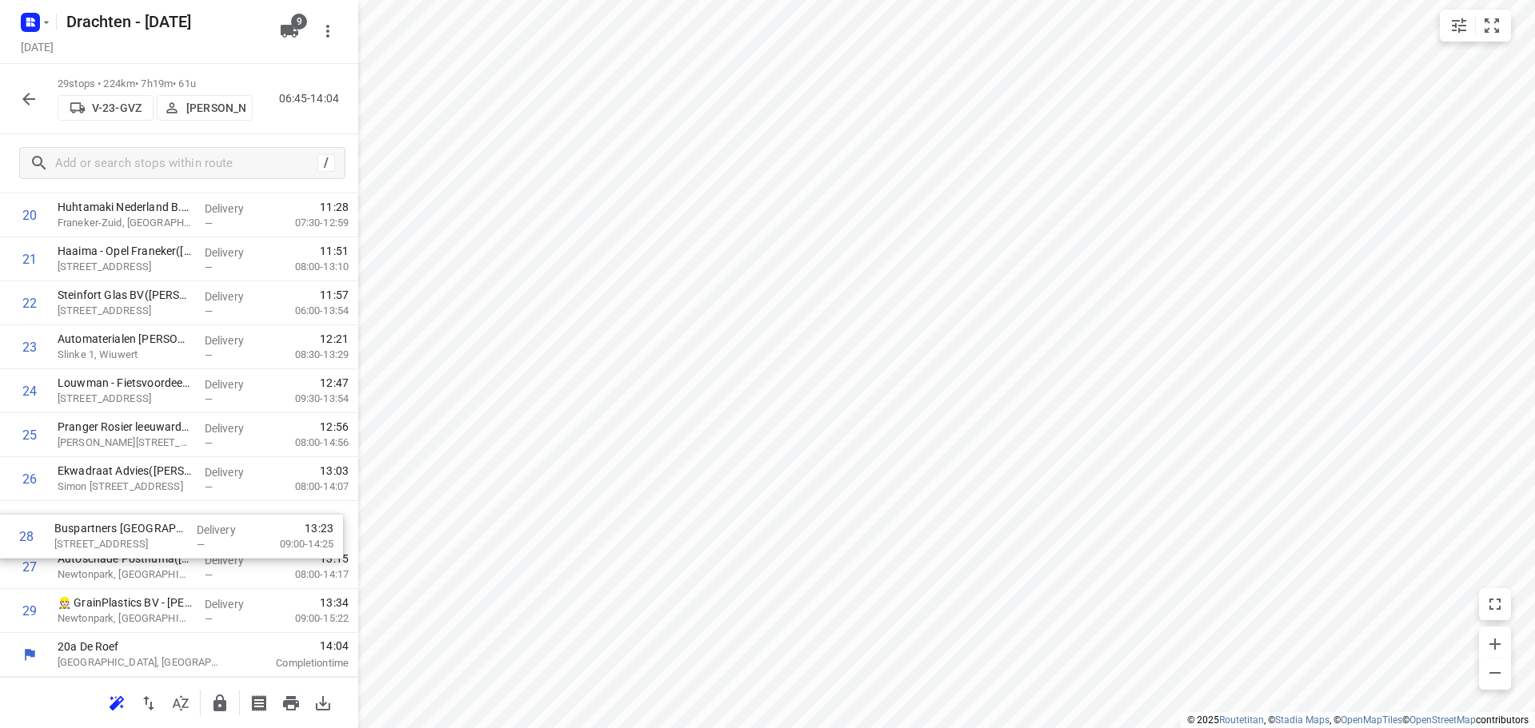
drag, startPoint x: 193, startPoint y: 570, endPoint x: 189, endPoint y: 528, distance: 41.8
click at [212, 709] on icon "button" at bounding box center [219, 703] width 19 height 19
click at [18, 102] on button "button" at bounding box center [29, 99] width 32 height 32
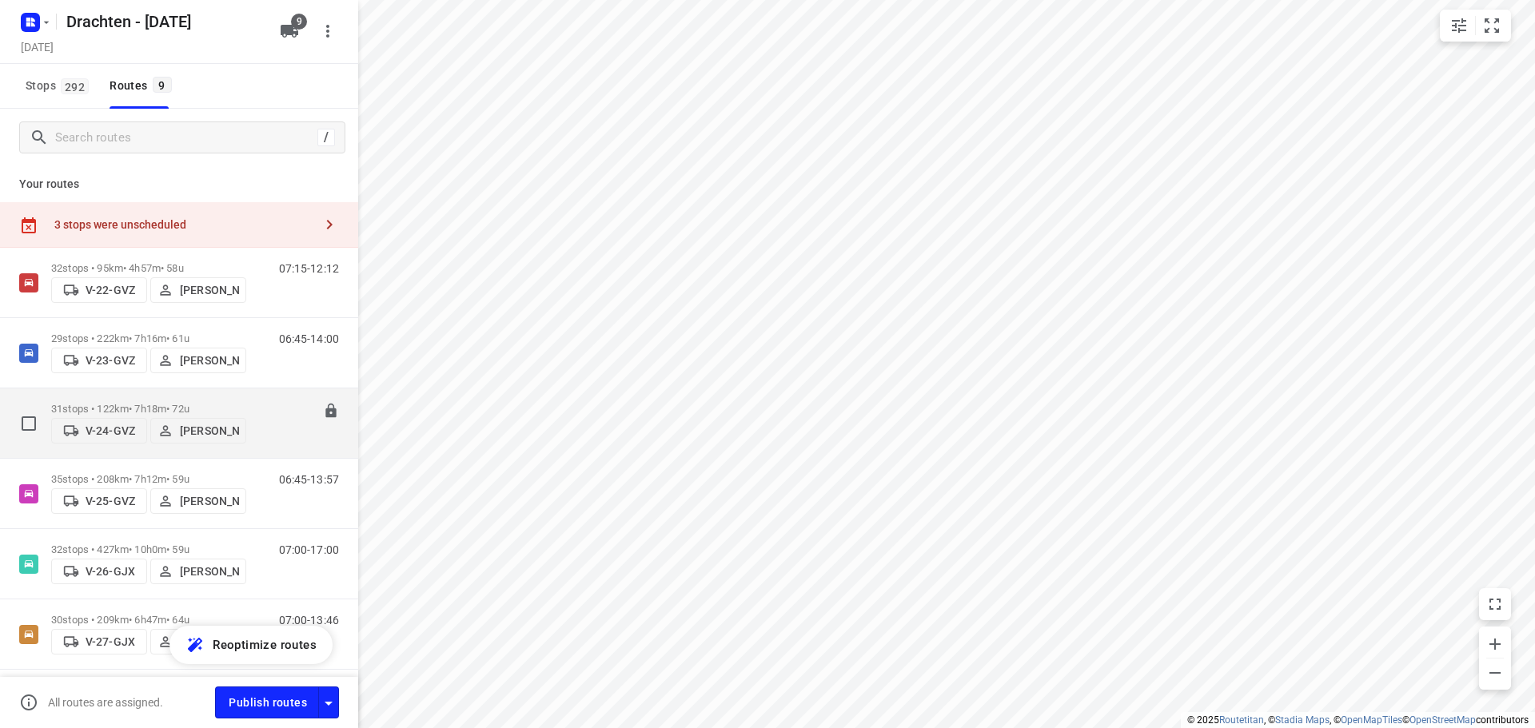
click at [202, 396] on div "31 stops • 122km • 7h18m • 72u V-24-GVZ Wopke de Vries" at bounding box center [148, 423] width 195 height 57
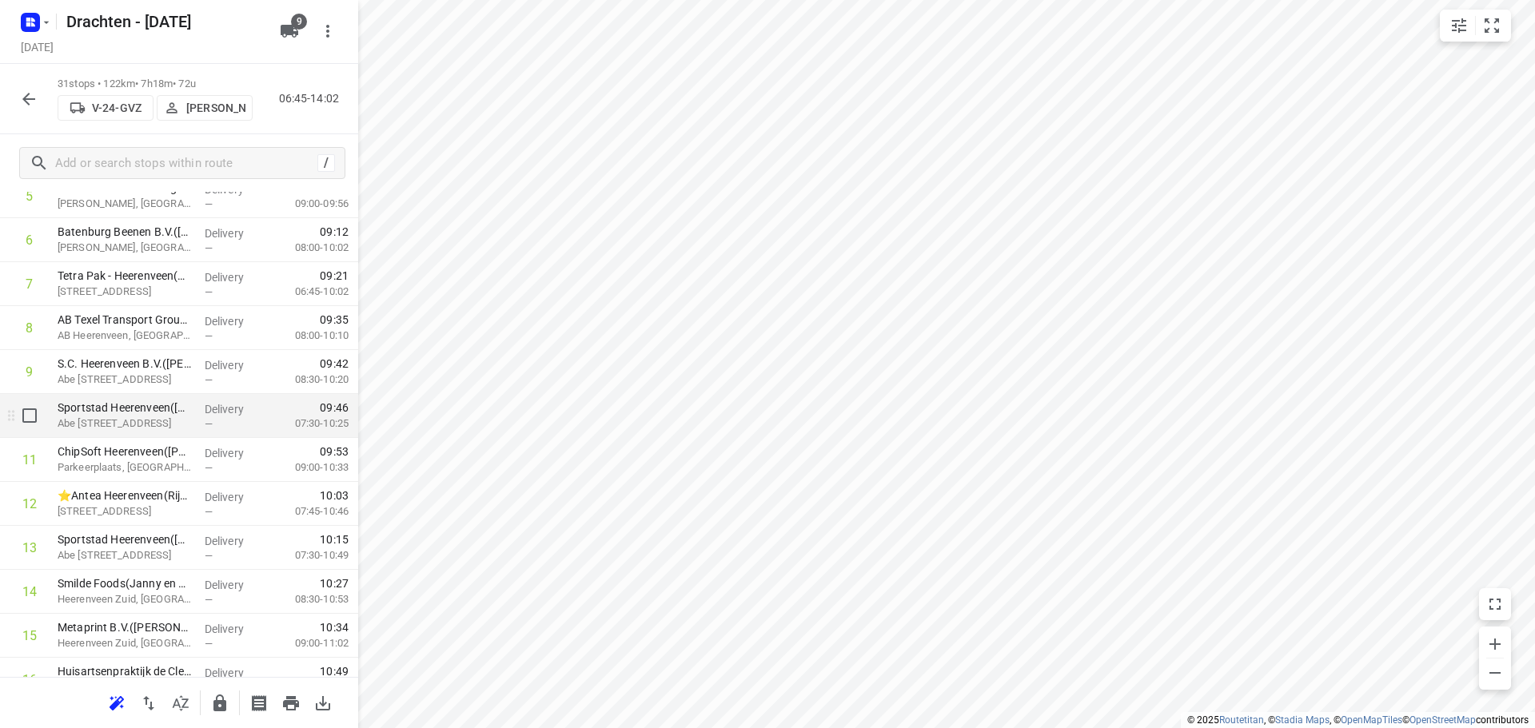
scroll to position [320, 0]
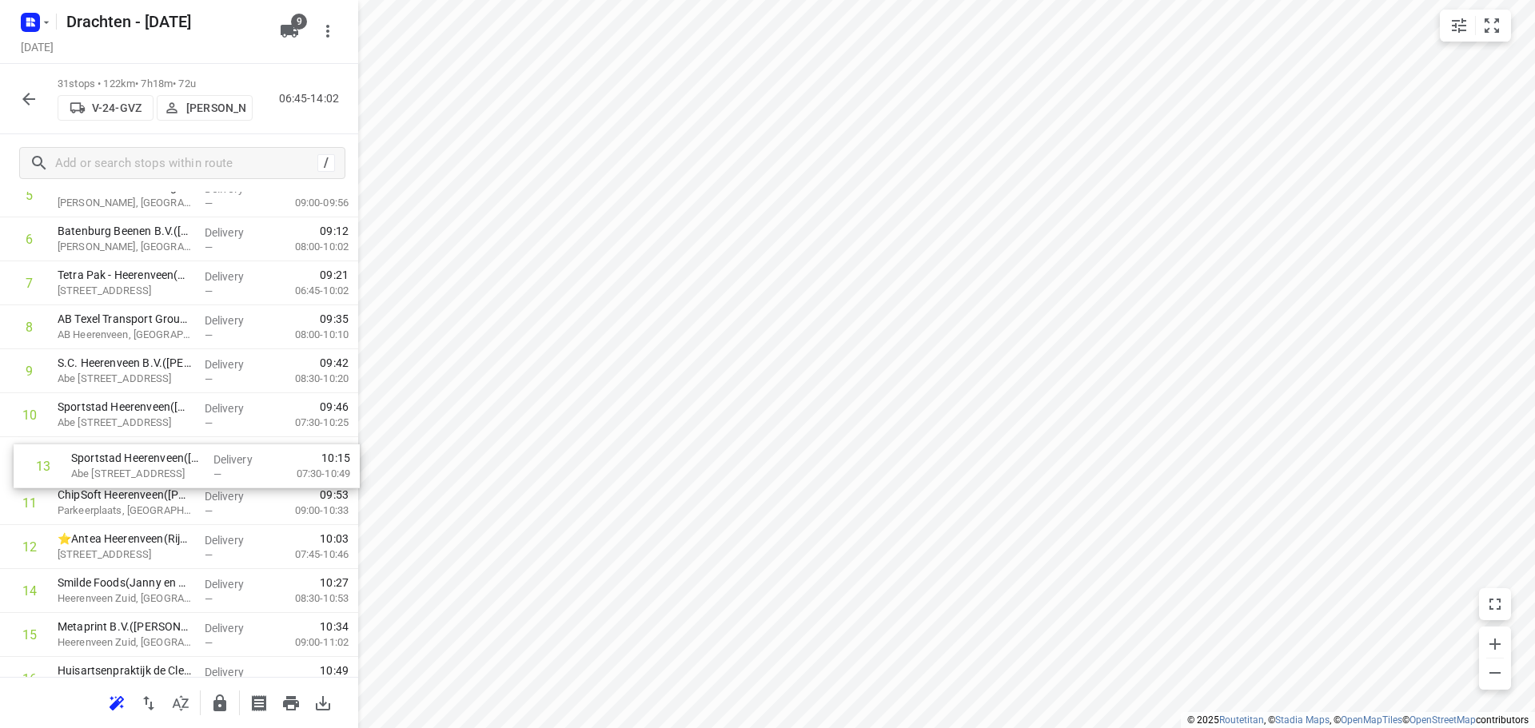
drag, startPoint x: 152, startPoint y: 560, endPoint x: 167, endPoint y: 449, distance: 112.1
click at [167, 449] on div "1 De Boer Autoschade(Jessica Hulsebos) Pluto 8, Heerenveen Delivery — 07:03 08:…" at bounding box center [179, 679] width 358 height 1363
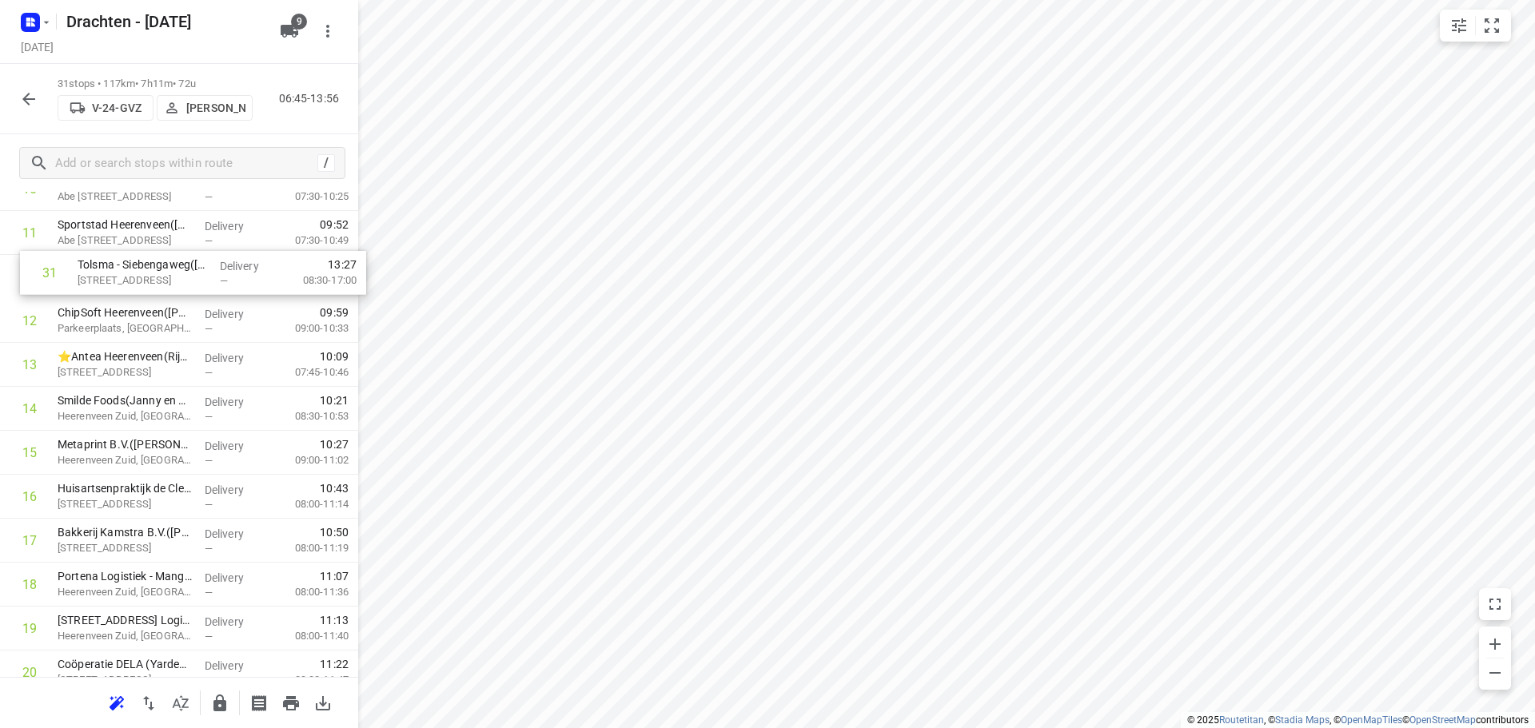
scroll to position [534, 0]
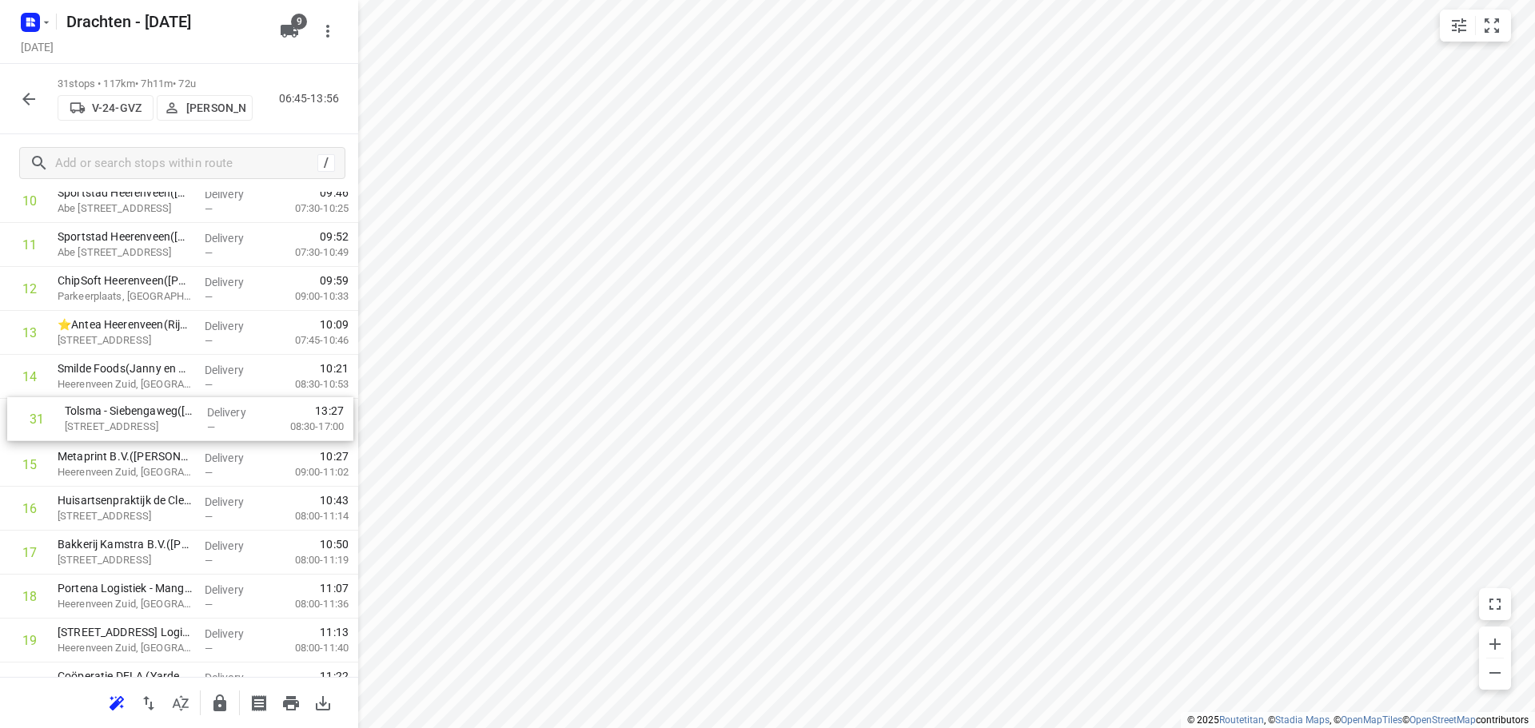
drag, startPoint x: 173, startPoint y: 624, endPoint x: 177, endPoint y: 428, distance: 195.9
click at [177, 428] on div "1 De Boer Autoschade(Jessica Hulsebos) Pluto 8, Heerenveen Delivery — 07:03 08:…" at bounding box center [179, 464] width 358 height 1363
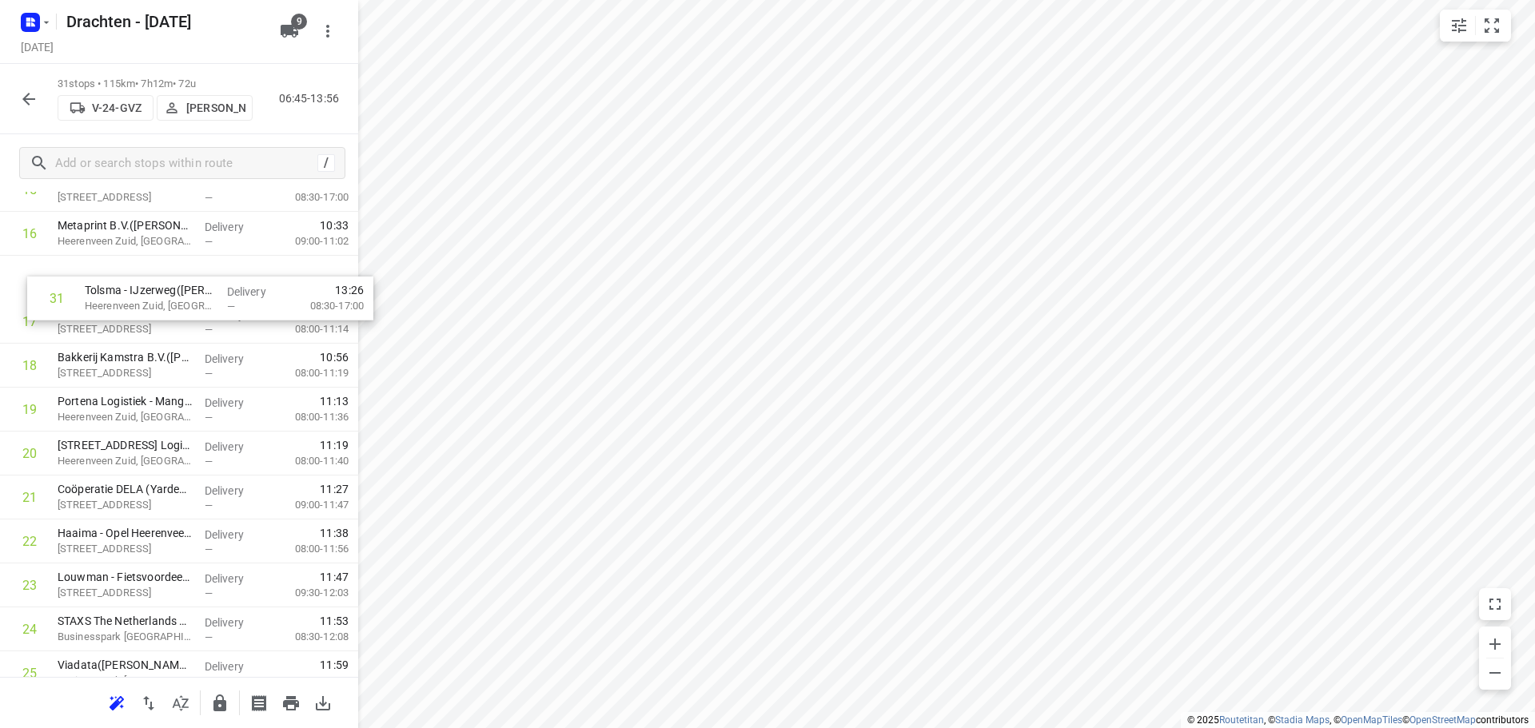
scroll to position [753, 0]
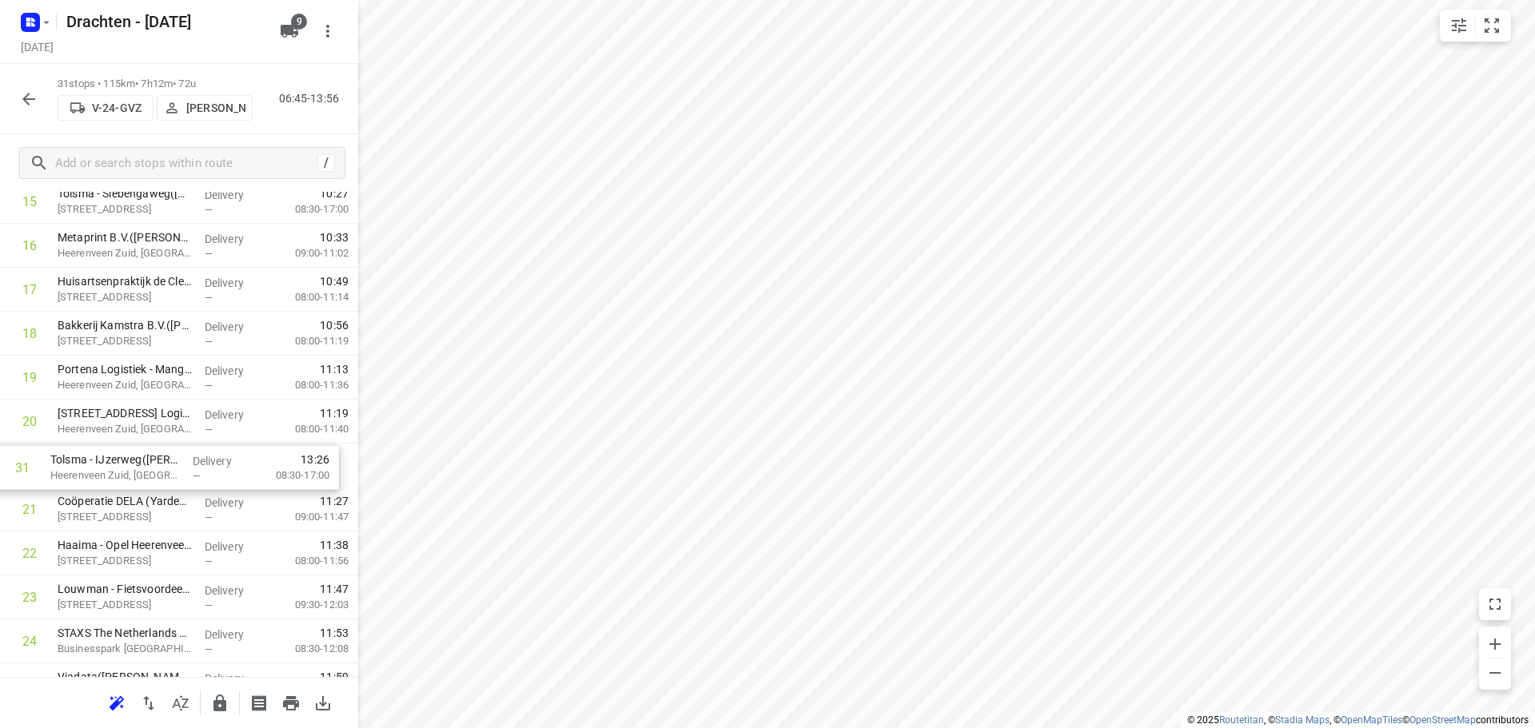
drag, startPoint x: 189, startPoint y: 620, endPoint x: 186, endPoint y: 474, distance: 146.3
click at [186, 474] on div "1 De Boer Autoschade(Jessica Hulsebos) Pluto 8, Heerenveen Delivery — 07:03 08:…" at bounding box center [179, 245] width 358 height 1363
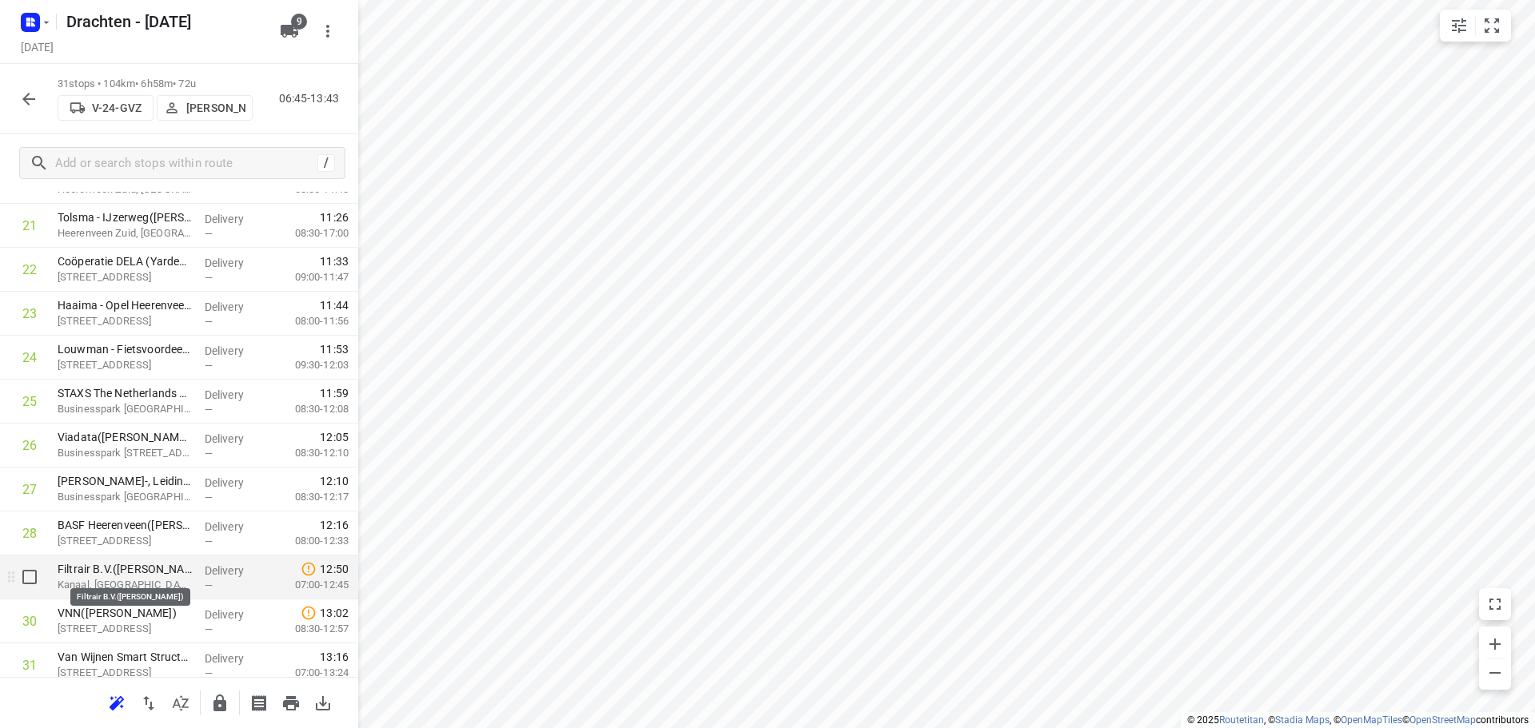
scroll to position [1047, 0]
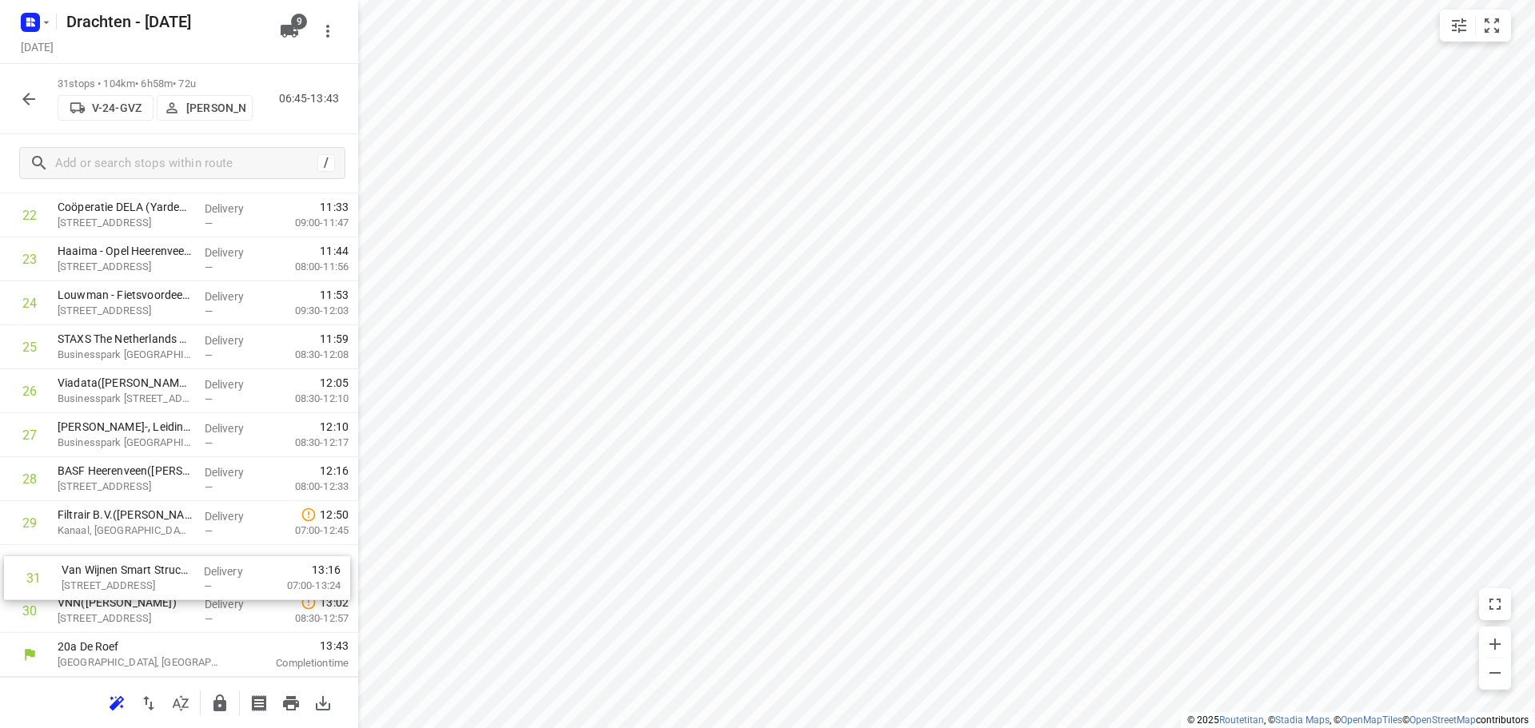
drag, startPoint x: 143, startPoint y: 616, endPoint x: 152, endPoint y: 572, distance: 44.8
click at [228, 709] on icon "button" at bounding box center [219, 703] width 19 height 19
click at [31, 106] on icon "button" at bounding box center [28, 99] width 19 height 19
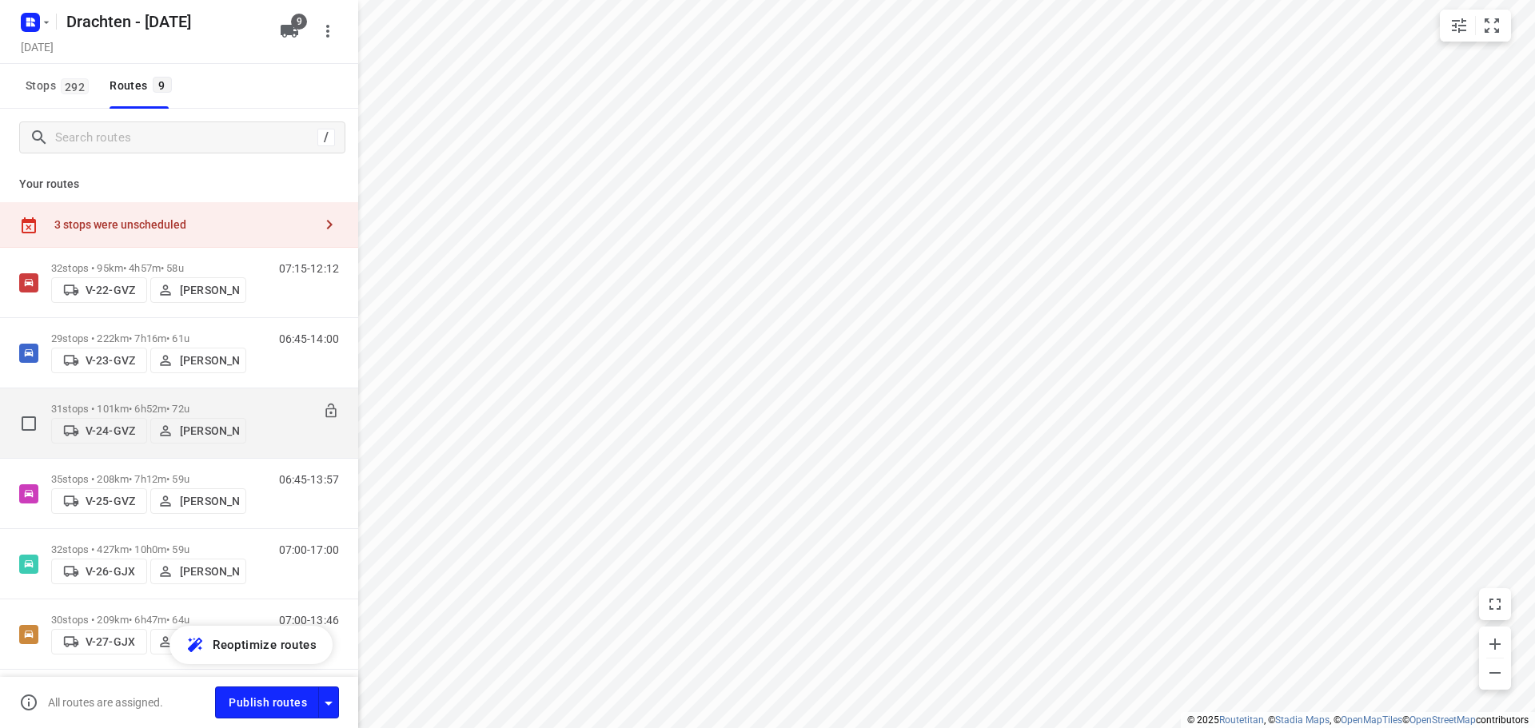
click at [177, 404] on p "31 stops • 101km • 6h52m • 72u" at bounding box center [148, 409] width 195 height 12
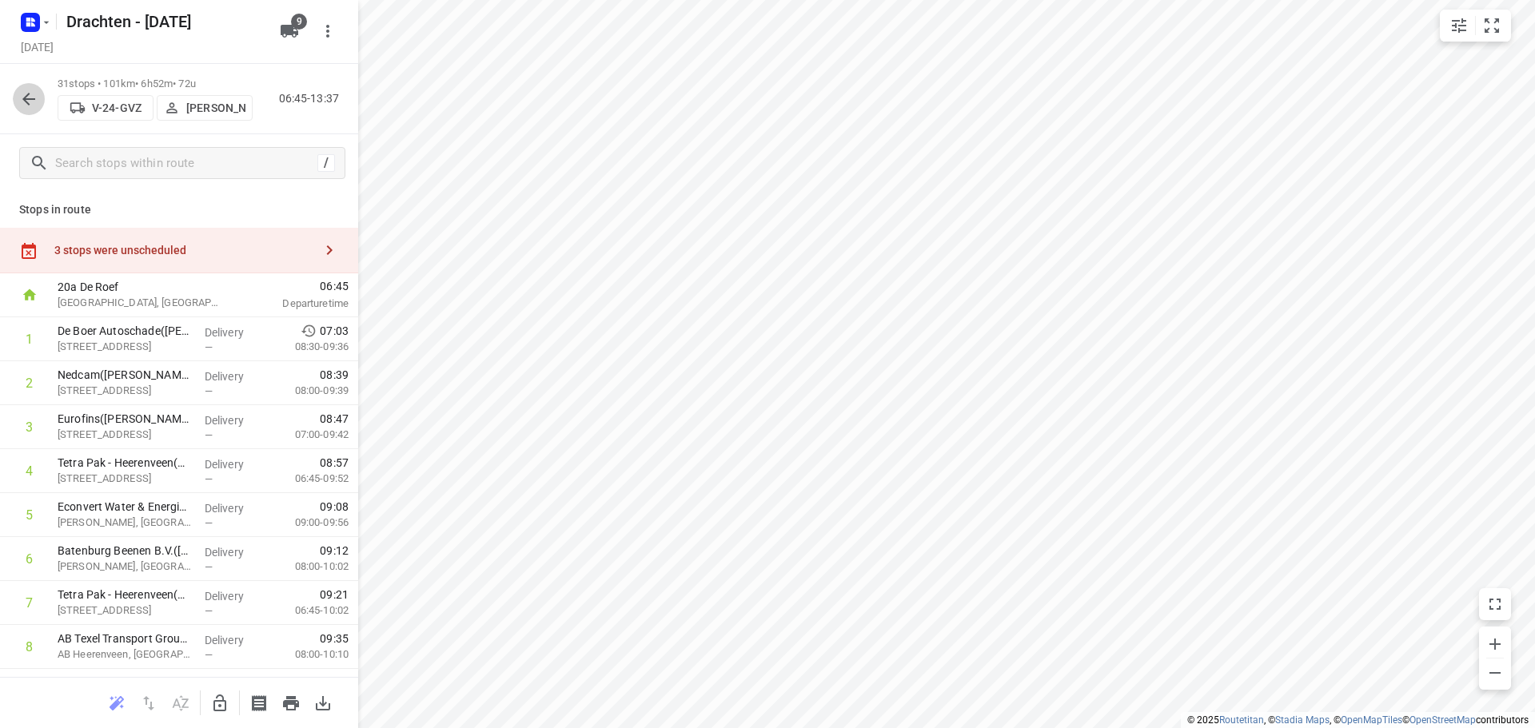
click at [34, 98] on icon "button" at bounding box center [28, 99] width 13 height 13
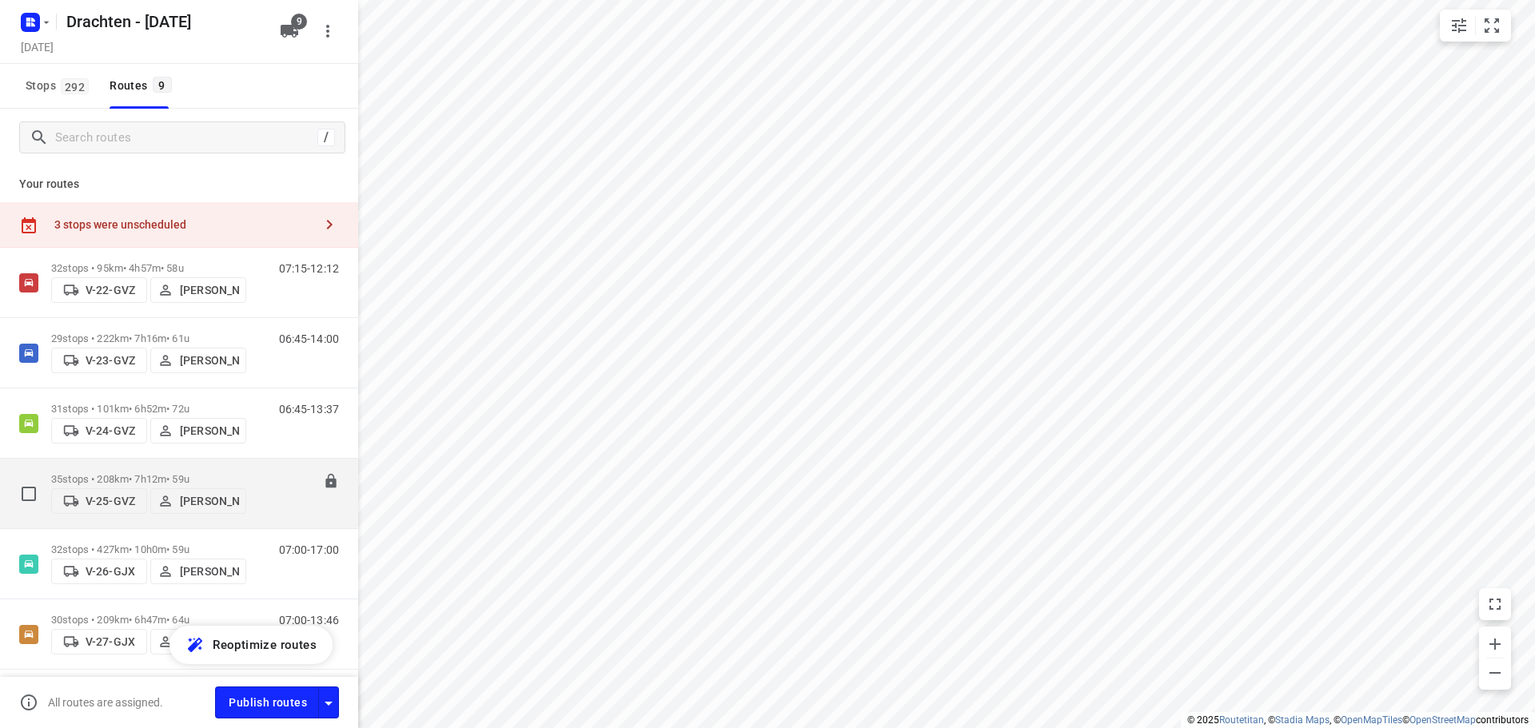
click at [154, 467] on div "35 stops • 208km • 7h12m • 59u V-25-GVZ Dirk van den Berg" at bounding box center [148, 493] width 195 height 57
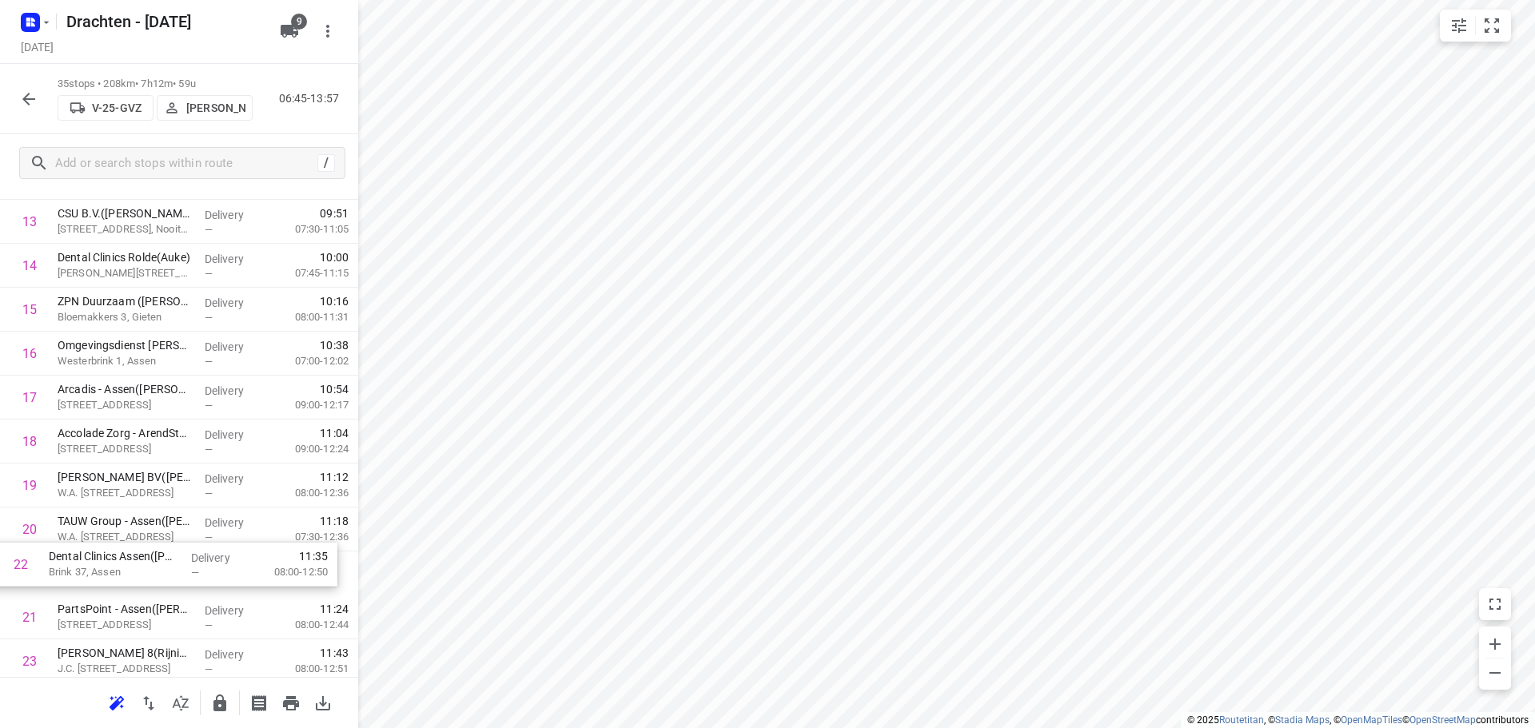
scroll to position [648, 0]
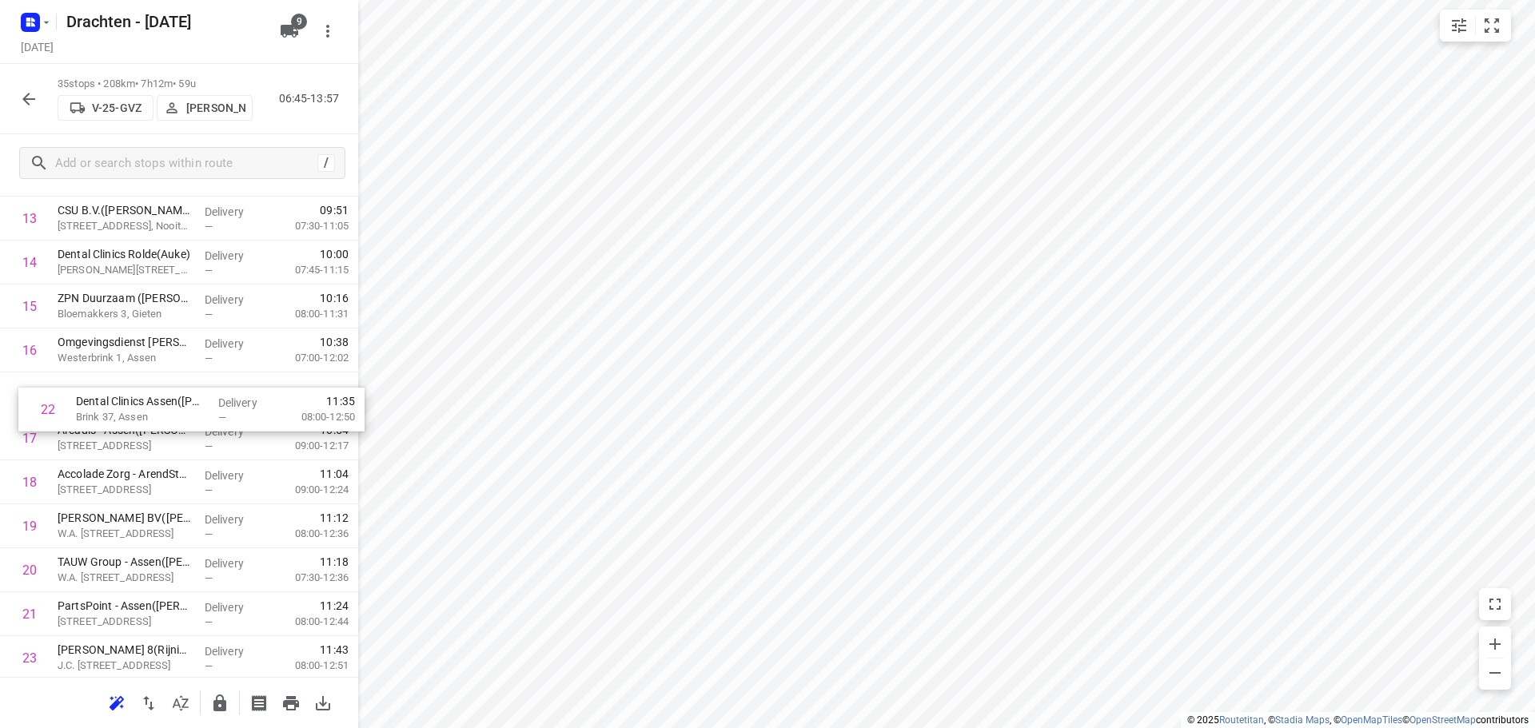
drag, startPoint x: 181, startPoint y: 624, endPoint x: 199, endPoint y: 398, distance: 226.9
click at [199, 398] on div "1 SIGHT Landscaping - Eelde(Lourens Vels) Burgemeester J.G. Legroweg 116, Eelde…" at bounding box center [179, 438] width 358 height 1539
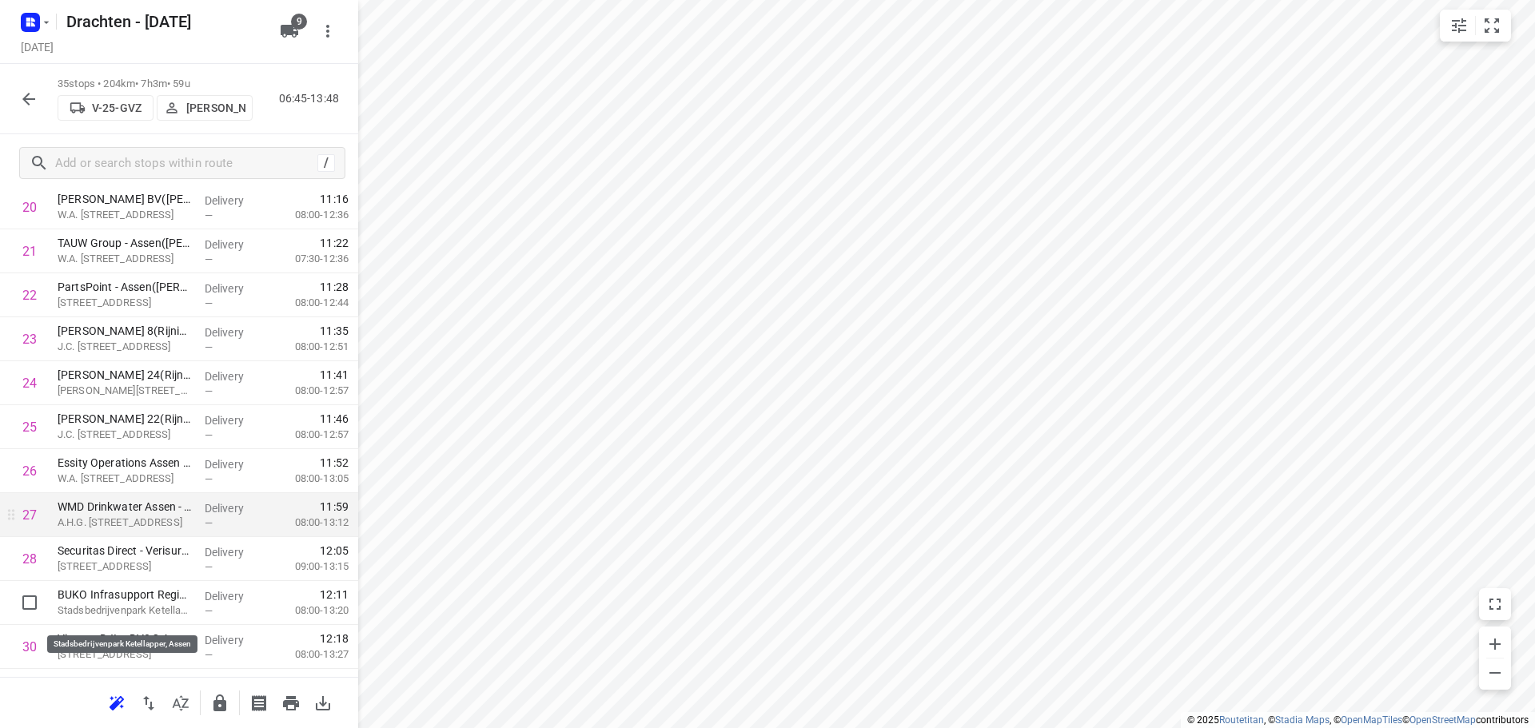
scroll to position [968, 0]
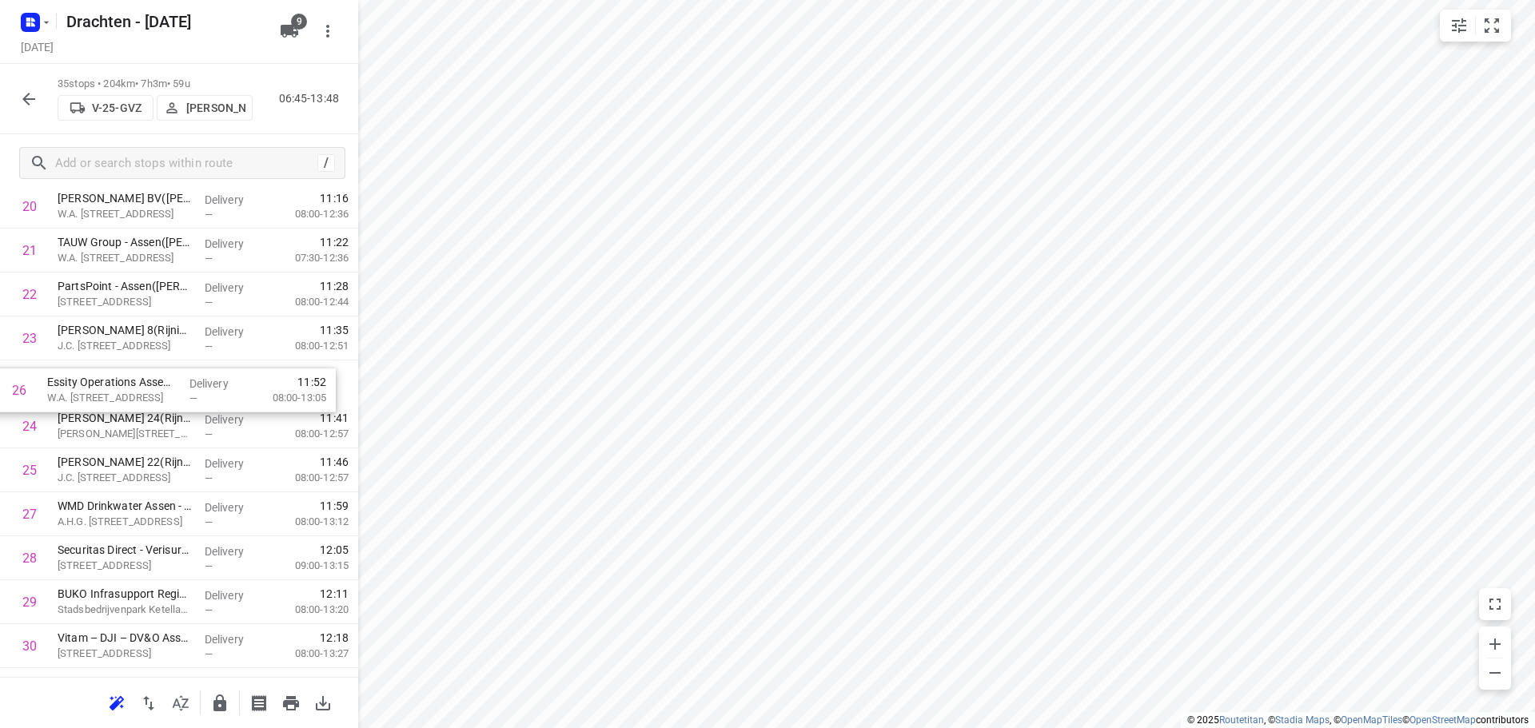
drag, startPoint x: 150, startPoint y: 472, endPoint x: 137, endPoint y: 377, distance: 96.0
click at [137, 377] on div "1 SIGHT Landscaping - Eelde(Lourens Vels) Burgemeester J.G. Legroweg 116, Eelde…" at bounding box center [179, 118] width 358 height 1539
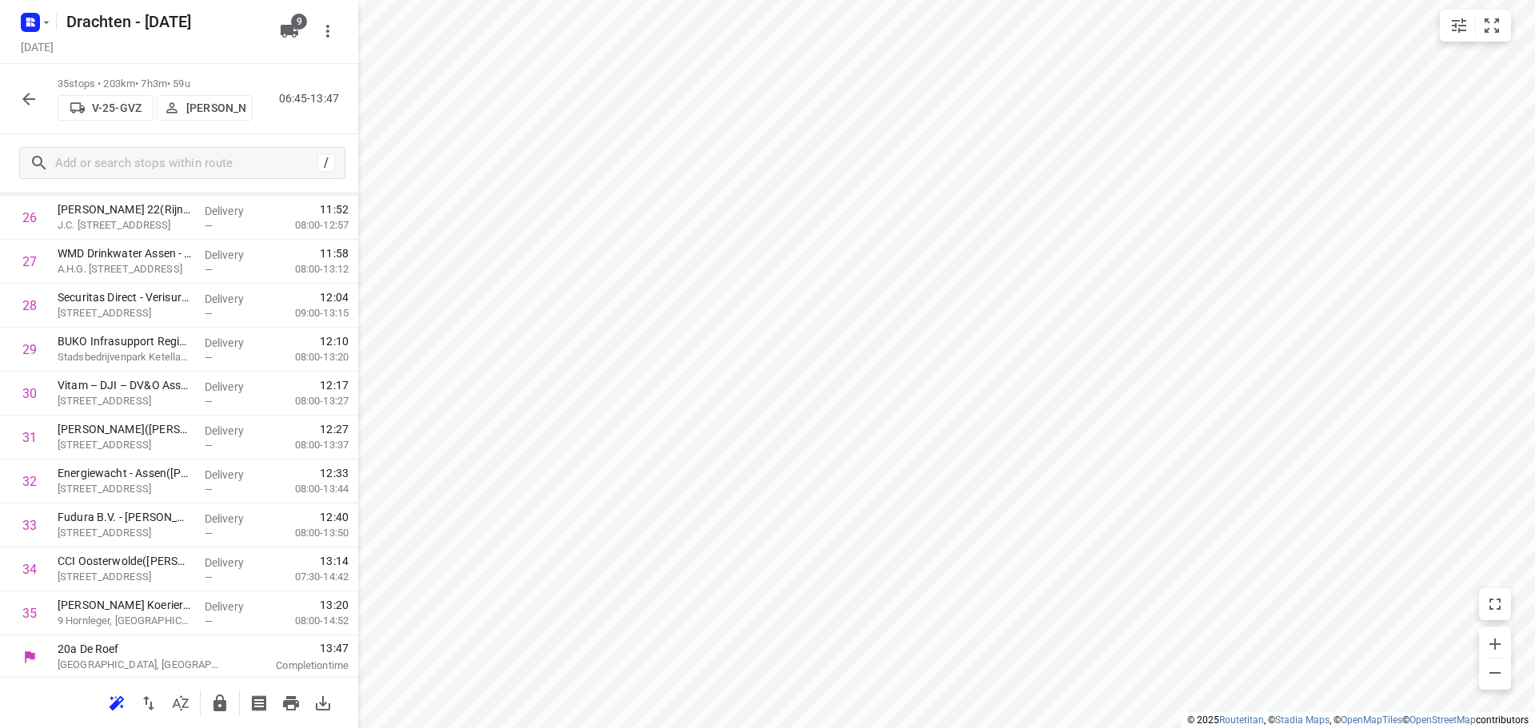
scroll to position [1223, 0]
click at [221, 695] on icon "button" at bounding box center [219, 703] width 13 height 17
click at [24, 109] on button "button" at bounding box center [29, 99] width 32 height 32
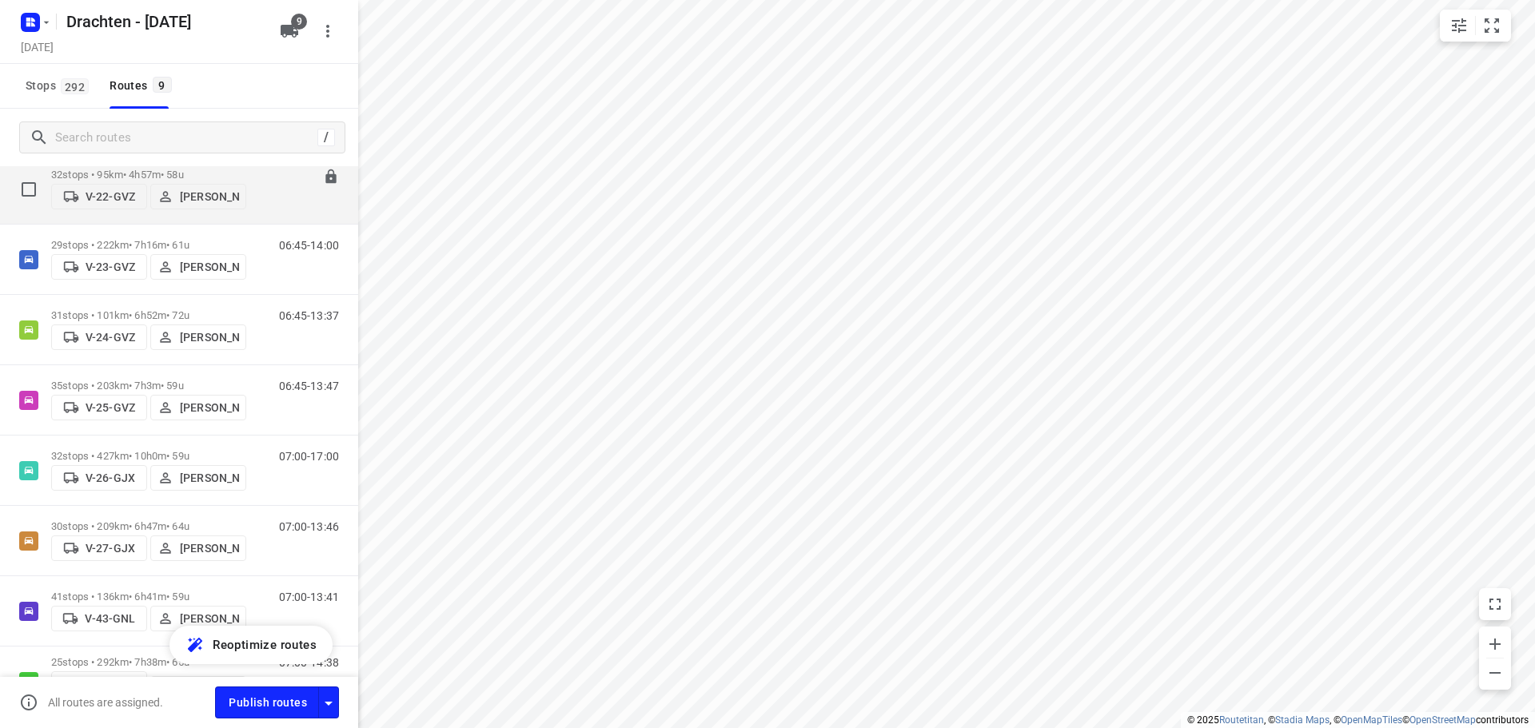
scroll to position [160, 0]
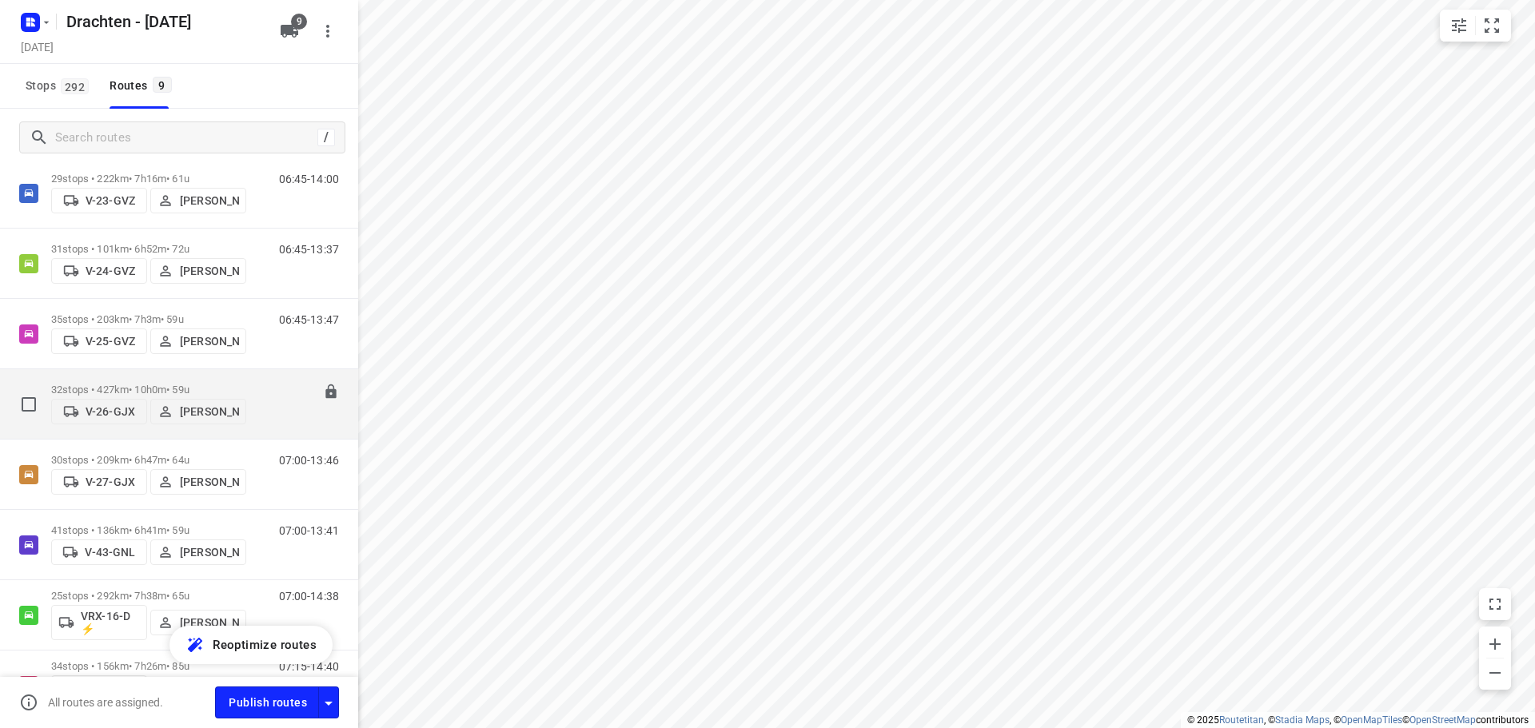
click at [168, 376] on div "32 stops • 427km • 10h0m • 59u V-26-GJX Jos Kaspers" at bounding box center [148, 404] width 195 height 57
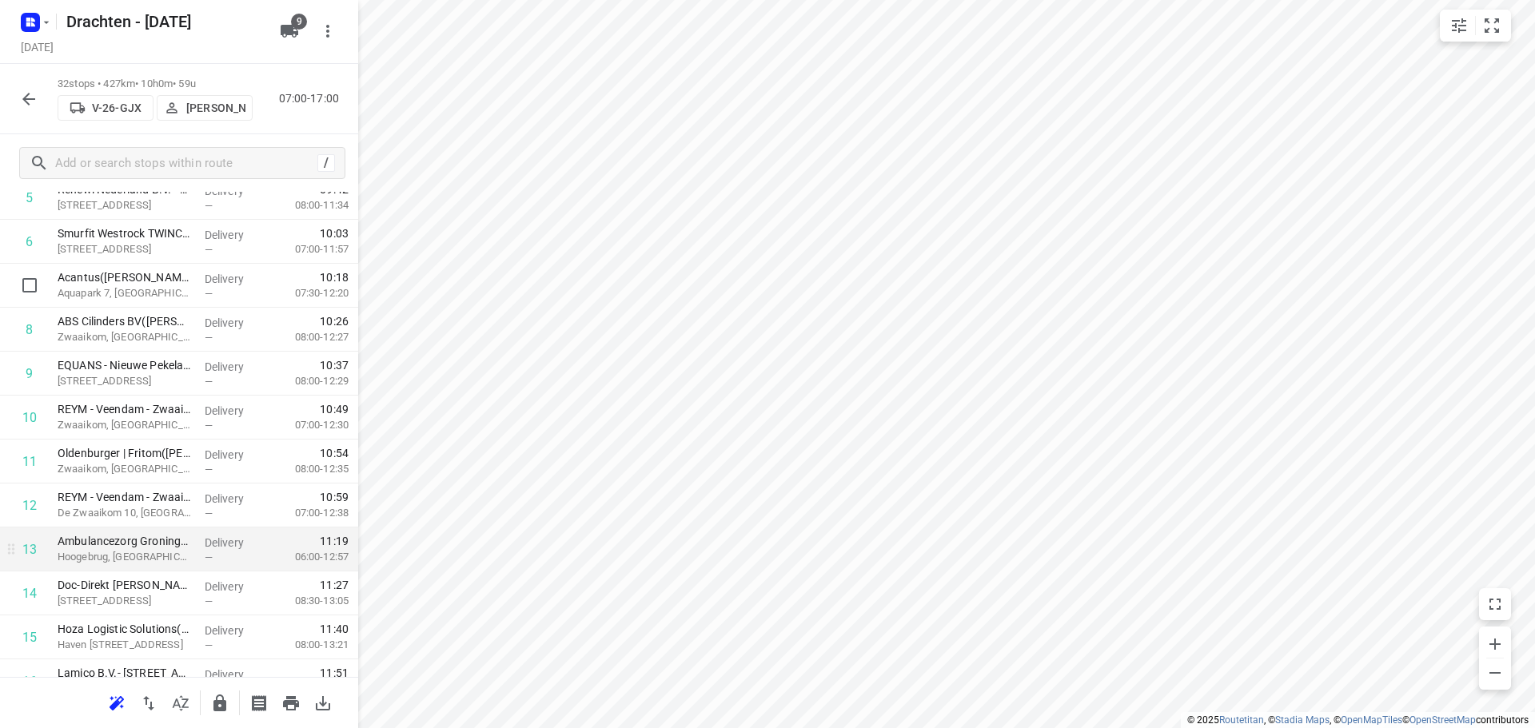
scroll to position [320, 0]
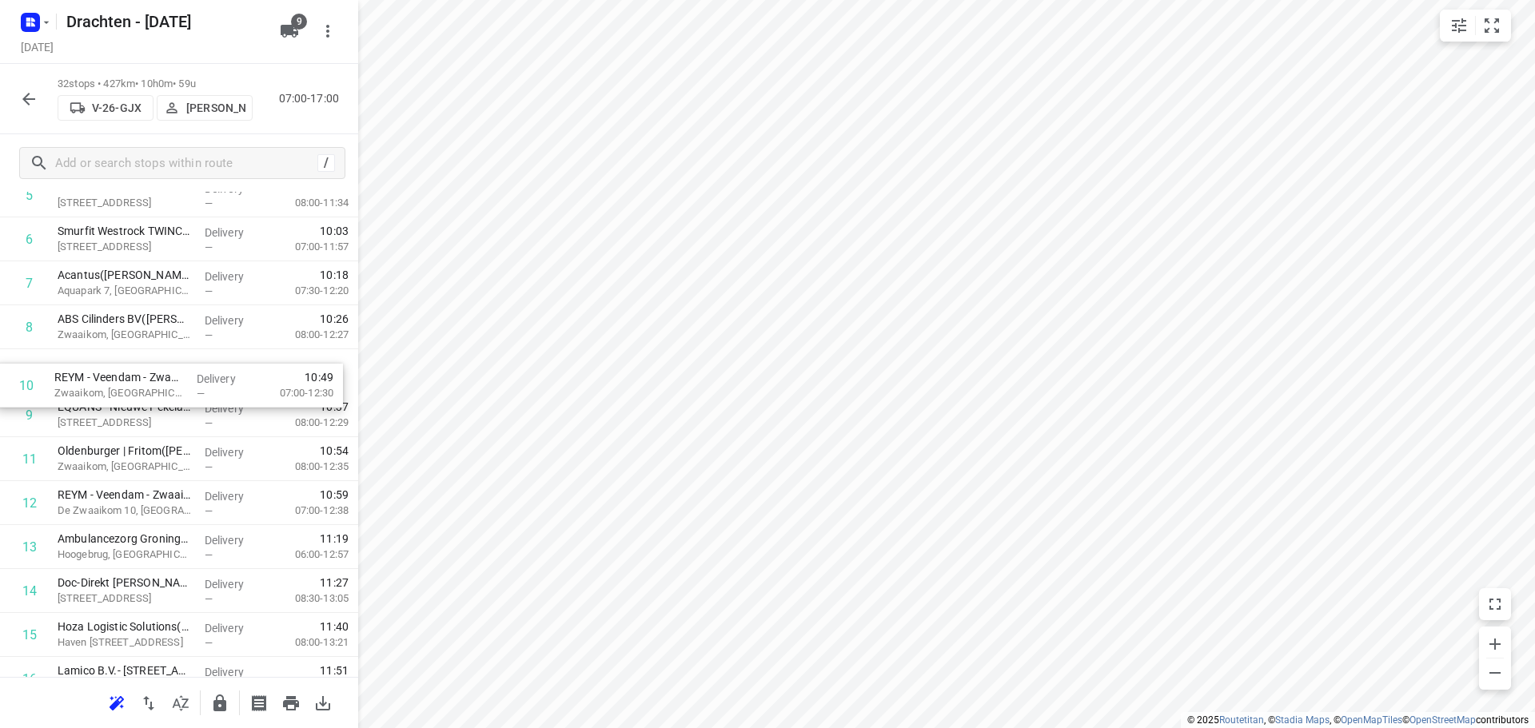
drag, startPoint x: 121, startPoint y: 417, endPoint x: 114, endPoint y: 380, distance: 38.1
click at [114, 380] on div "1 Morrenhof-Jansen - Installatiebedrijf Dick Sjabbens(Sander Bos) Achterstraat …" at bounding box center [179, 701] width 358 height 1407
drag, startPoint x: 104, startPoint y: 462, endPoint x: 100, endPoint y: 414, distance: 48.1
click at [100, 414] on div "1 Morrenhof-Jansen - Installatiebedrijf Dick Sjabbens(Sander Bos) Achterstraat …" at bounding box center [179, 701] width 358 height 1407
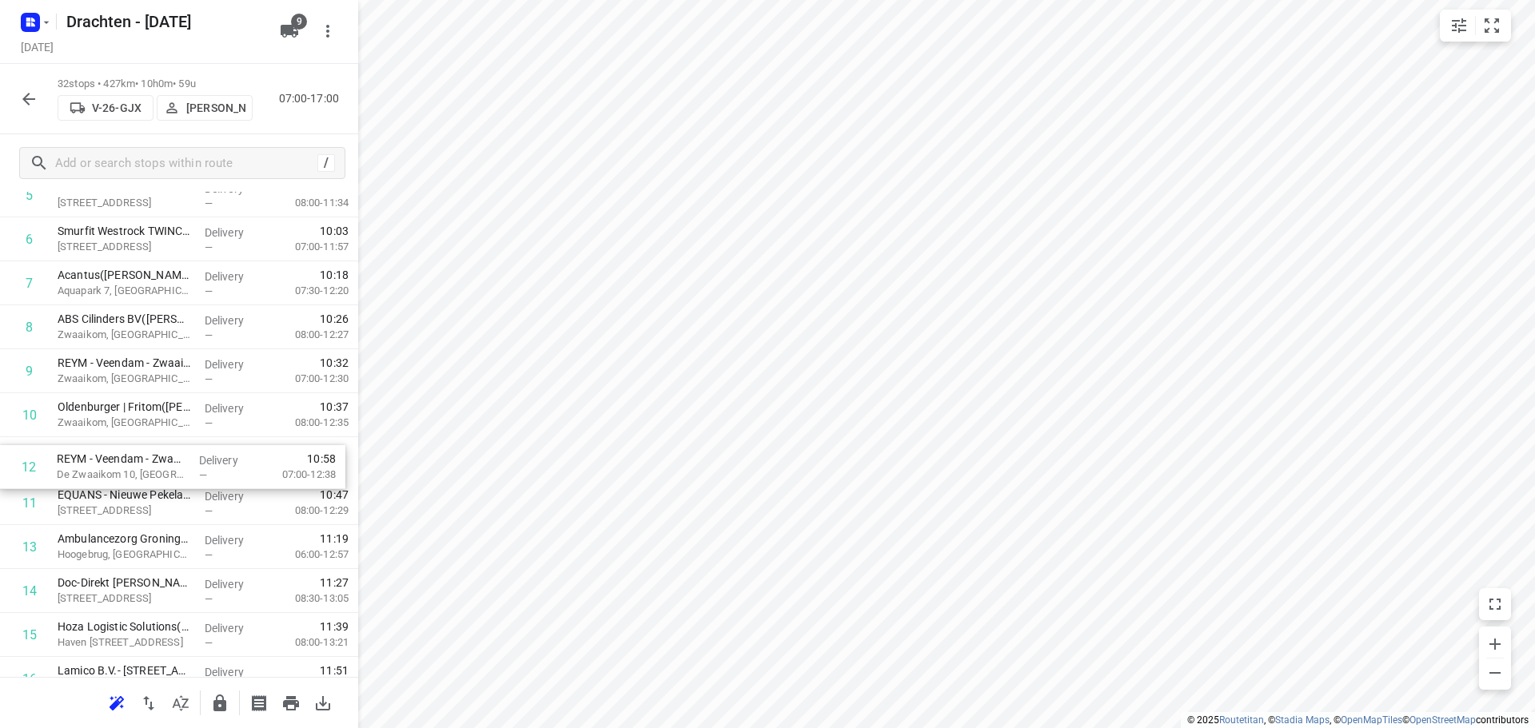
drag, startPoint x: 159, startPoint y: 496, endPoint x: 158, endPoint y: 452, distance: 43.2
click at [158, 452] on div "1 Morrenhof-Jansen - Installatiebedrijf Dick Sjabbens(Sander Bos) Achterstraat …" at bounding box center [179, 701] width 358 height 1407
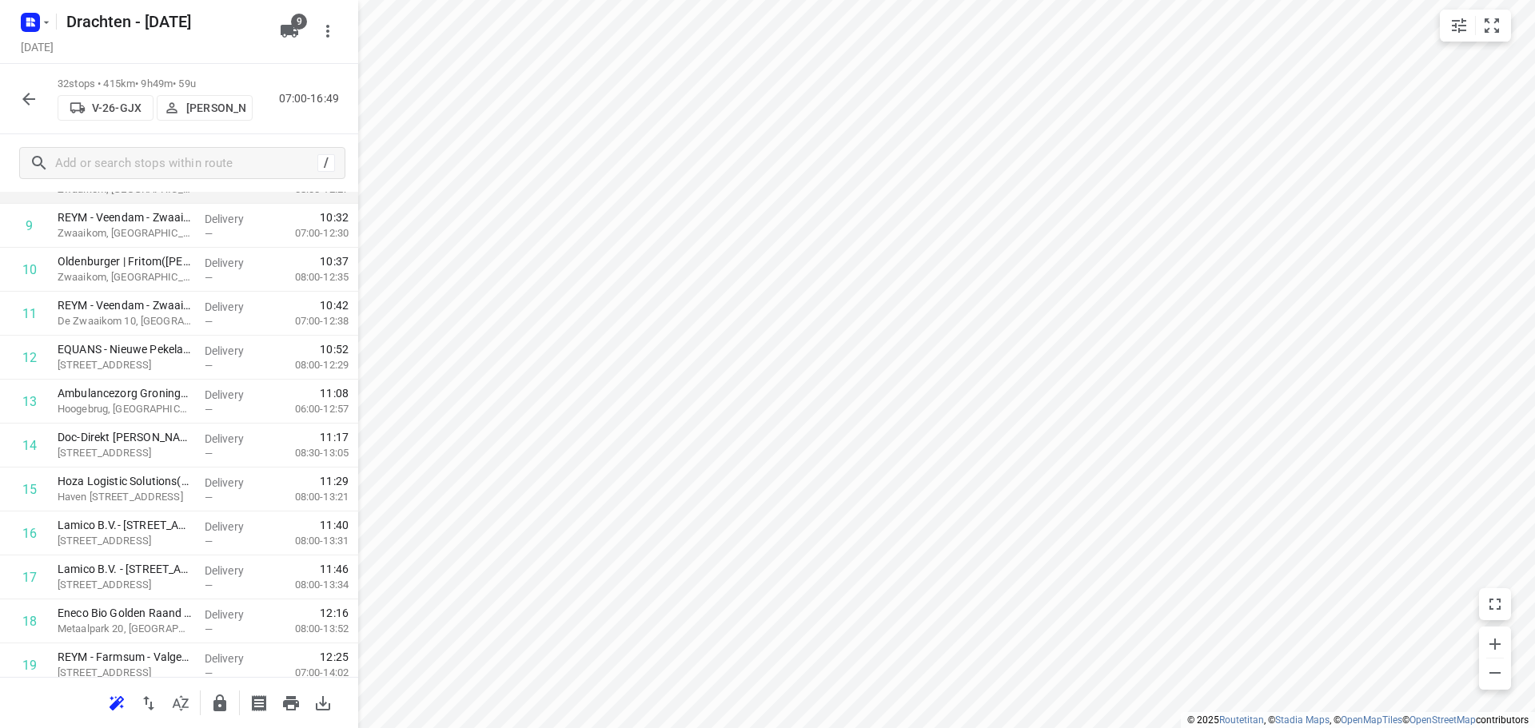
scroll to position [480, 0]
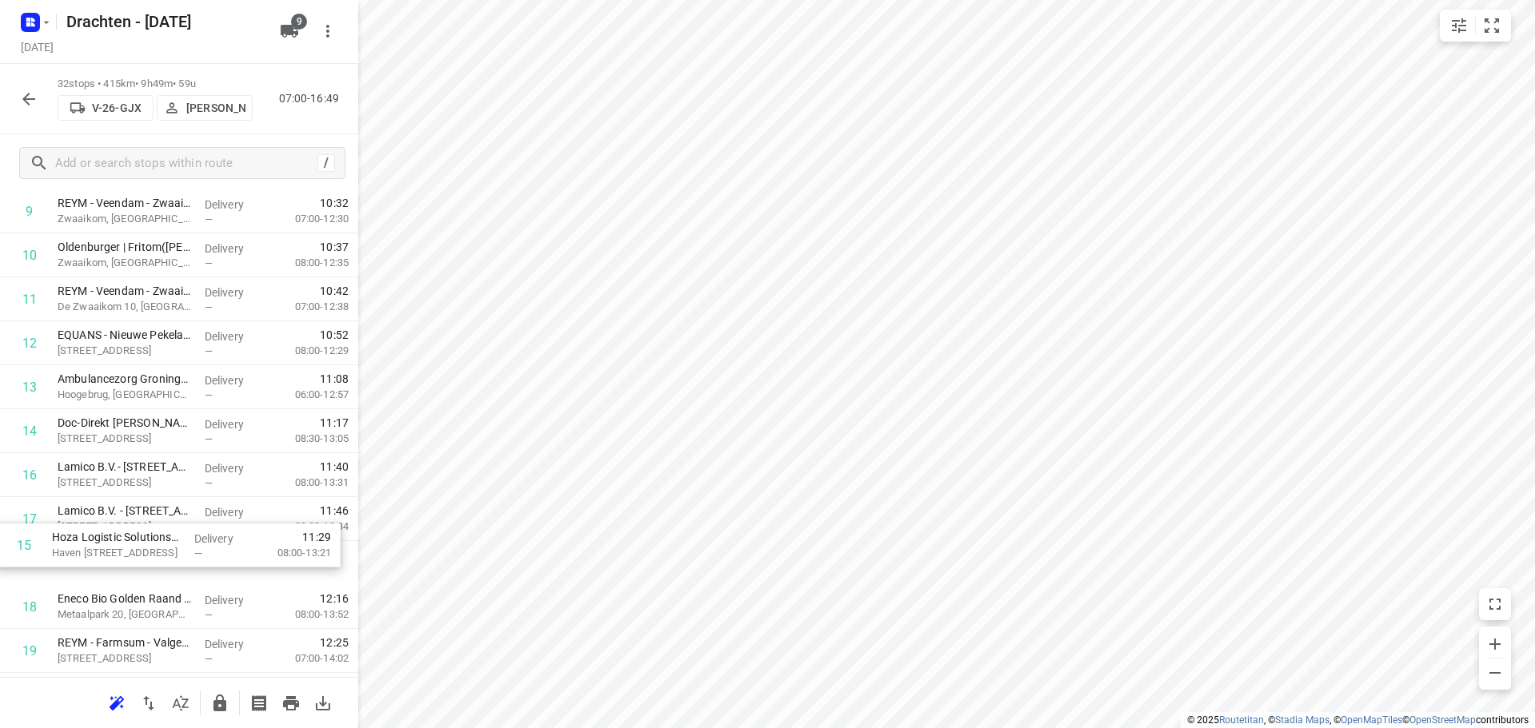
drag, startPoint x: 137, startPoint y: 482, endPoint x: 129, endPoint y: 557, distance: 75.5
click at [129, 557] on div "1 Morrenhof-Jansen - Installatiebedrijf Dick Sjabbens(Sander Bos) Achterstraat …" at bounding box center [179, 541] width 358 height 1407
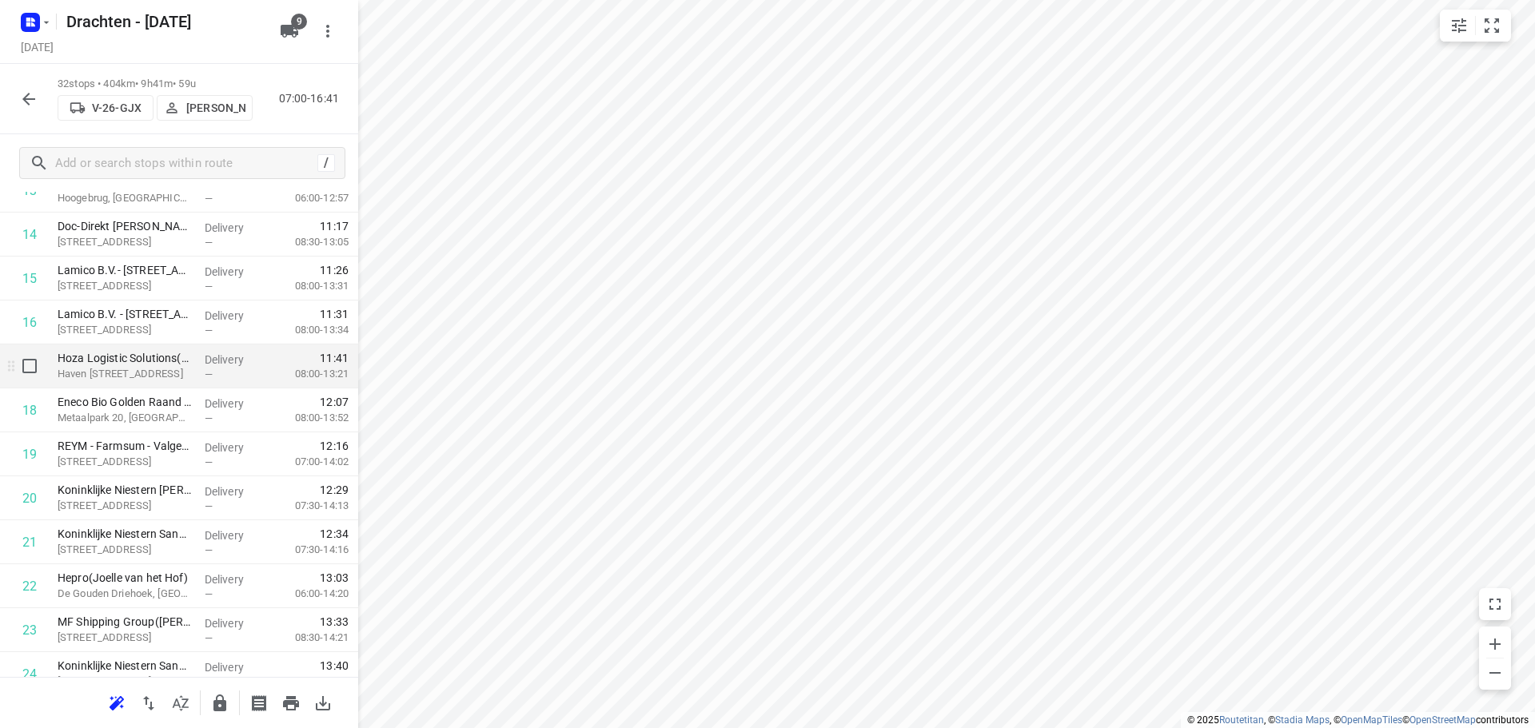
scroll to position [719, 0]
drag, startPoint x: 146, startPoint y: 550, endPoint x: 142, endPoint y: 368, distance: 181.5
click at [142, 368] on div "1 Morrenhof-Jansen - Installatiebedrijf Dick Sjabbens(Sander Bos) Achterstraat …" at bounding box center [179, 301] width 358 height 1407
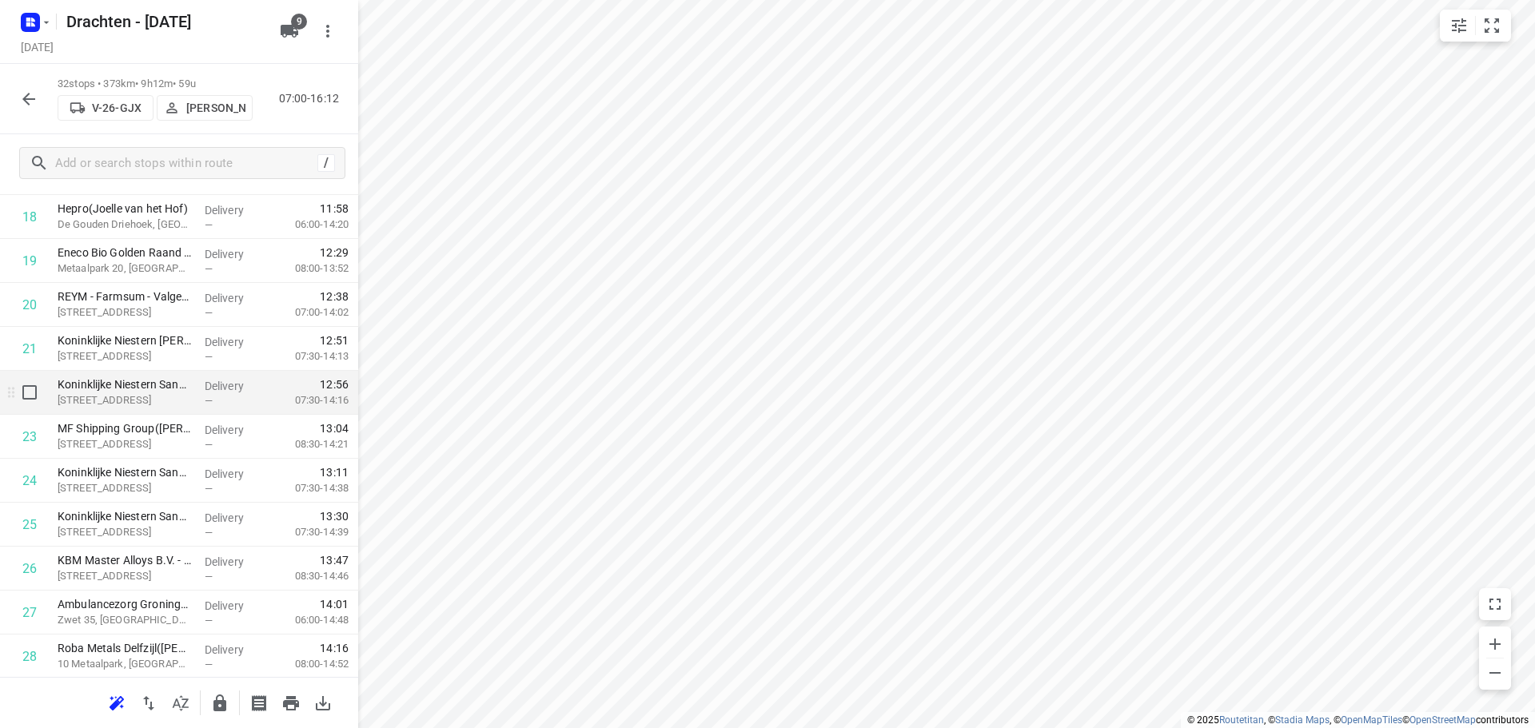
scroll to position [879, 0]
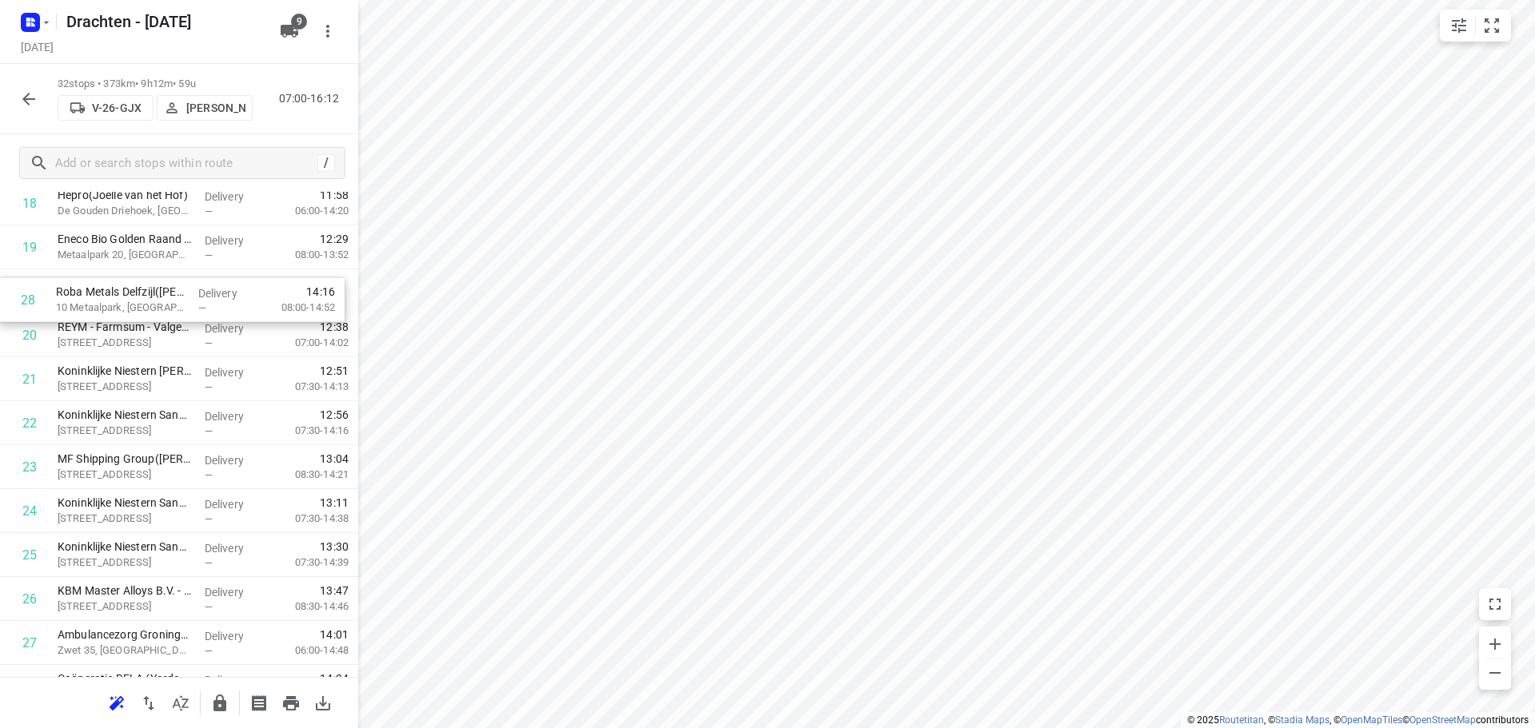
drag, startPoint x: 196, startPoint y: 640, endPoint x: 194, endPoint y: 284, distance: 356.5
click at [194, 284] on div "1 Morrenhof-Jansen - Installatiebedrijf Dick Sjabbens(Sander Bos) Achterstraat …" at bounding box center [179, 137] width 358 height 1407
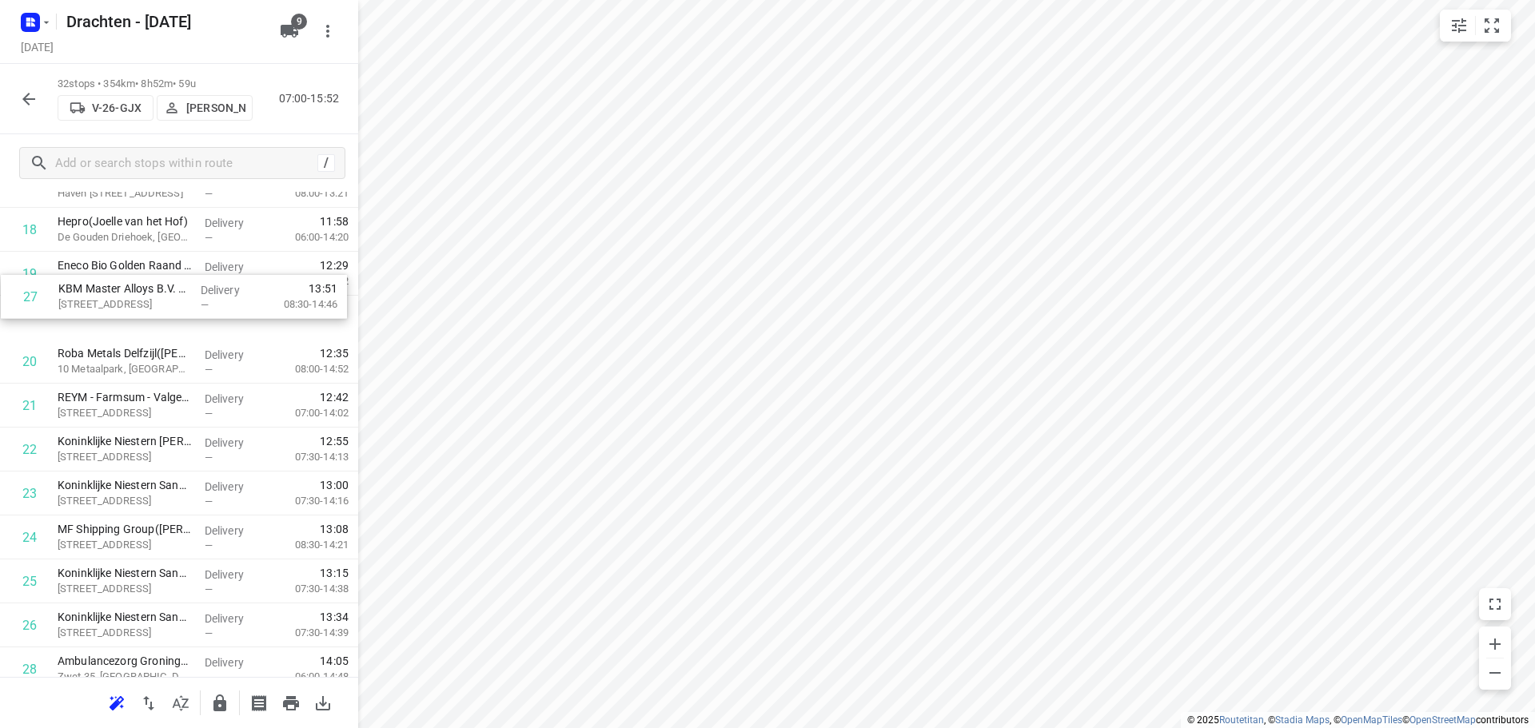
drag, startPoint x: 194, startPoint y: 611, endPoint x: 195, endPoint y: 299, distance: 311.7
click at [195, 299] on div "1 Morrenhof-Jansen - Installatiebedrijf Dick Sjabbens(Sander Bos) Achterstraat …" at bounding box center [179, 163] width 358 height 1407
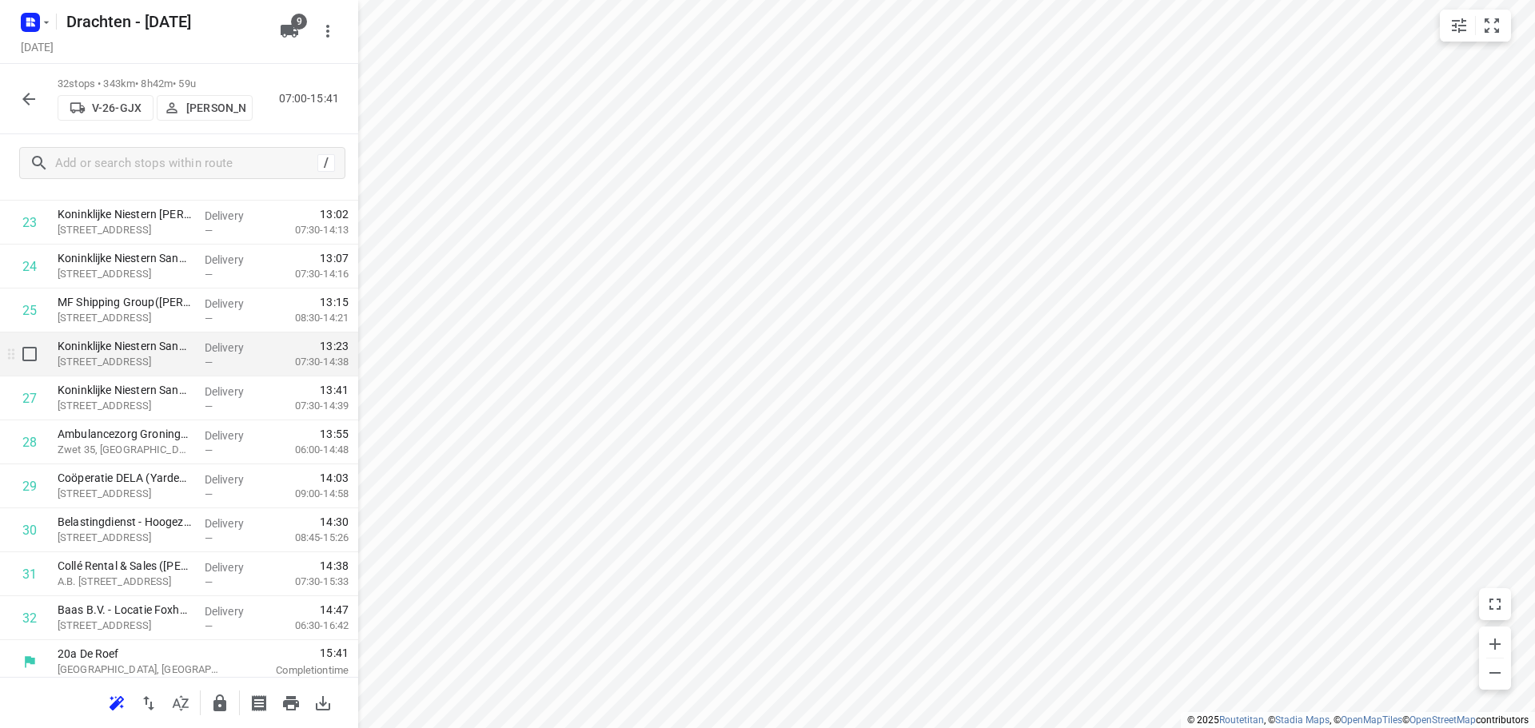
scroll to position [1091, 0]
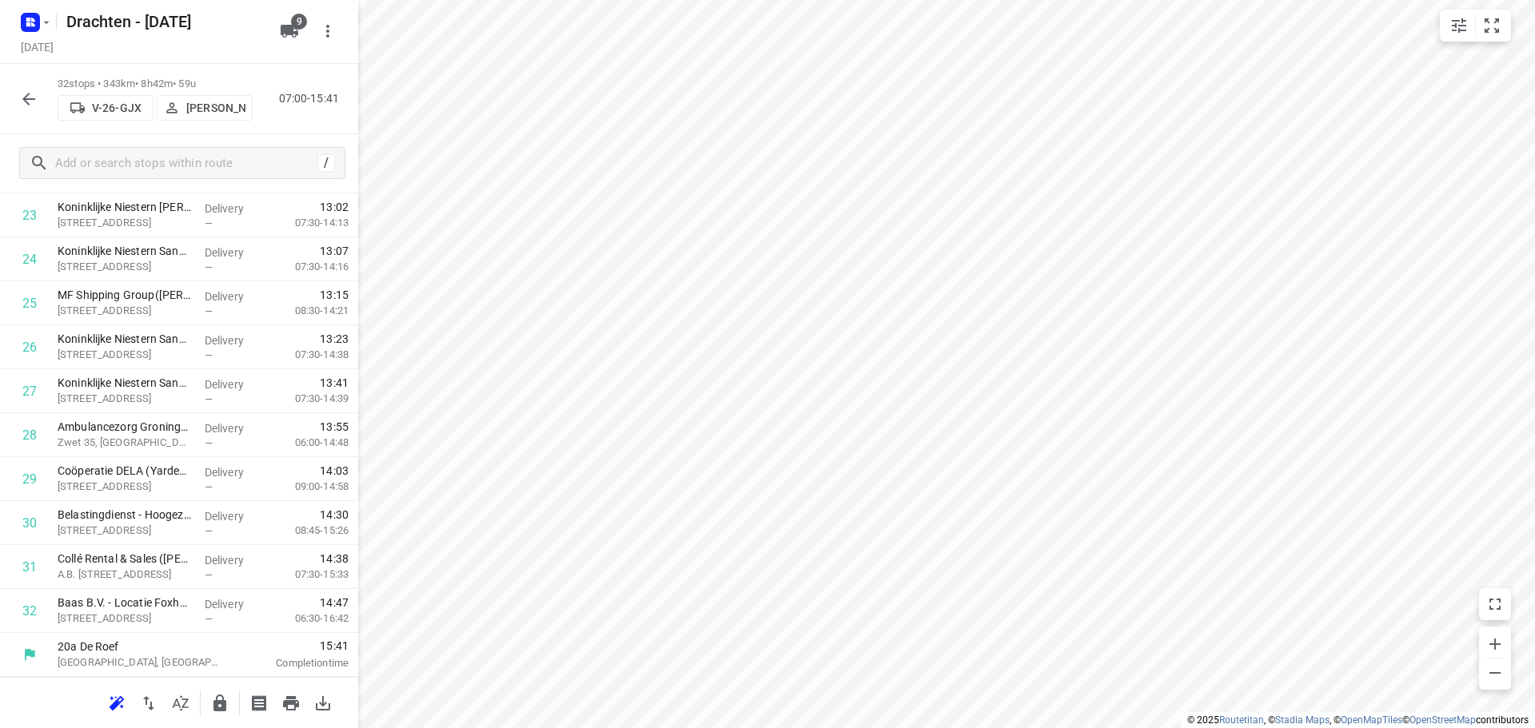
click at [216, 685] on div at bounding box center [179, 702] width 358 height 51
click at [219, 687] on div at bounding box center [220, 703] width 32 height 32
click at [225, 702] on icon "button" at bounding box center [219, 703] width 13 height 17
click at [28, 104] on icon "button" at bounding box center [28, 99] width 13 height 13
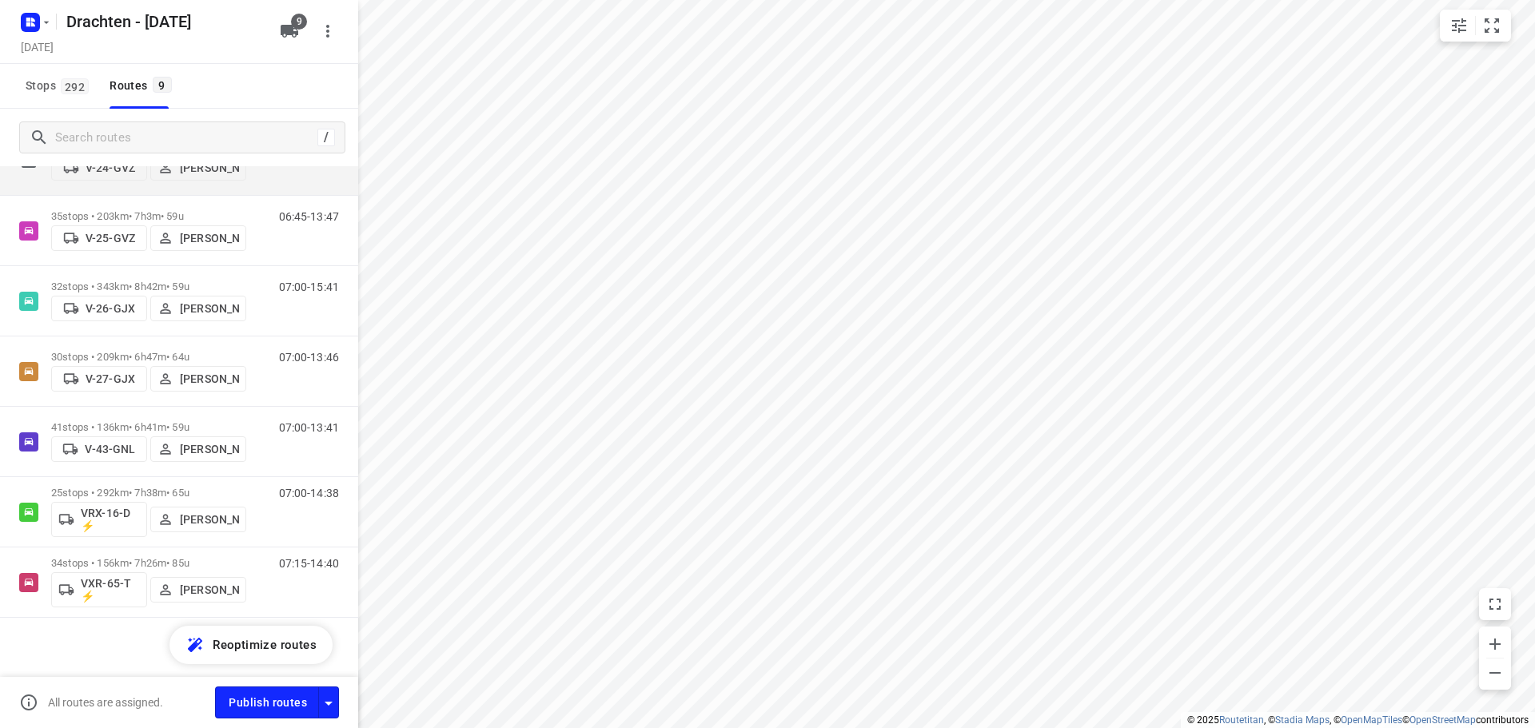
scroll to position [268, 0]
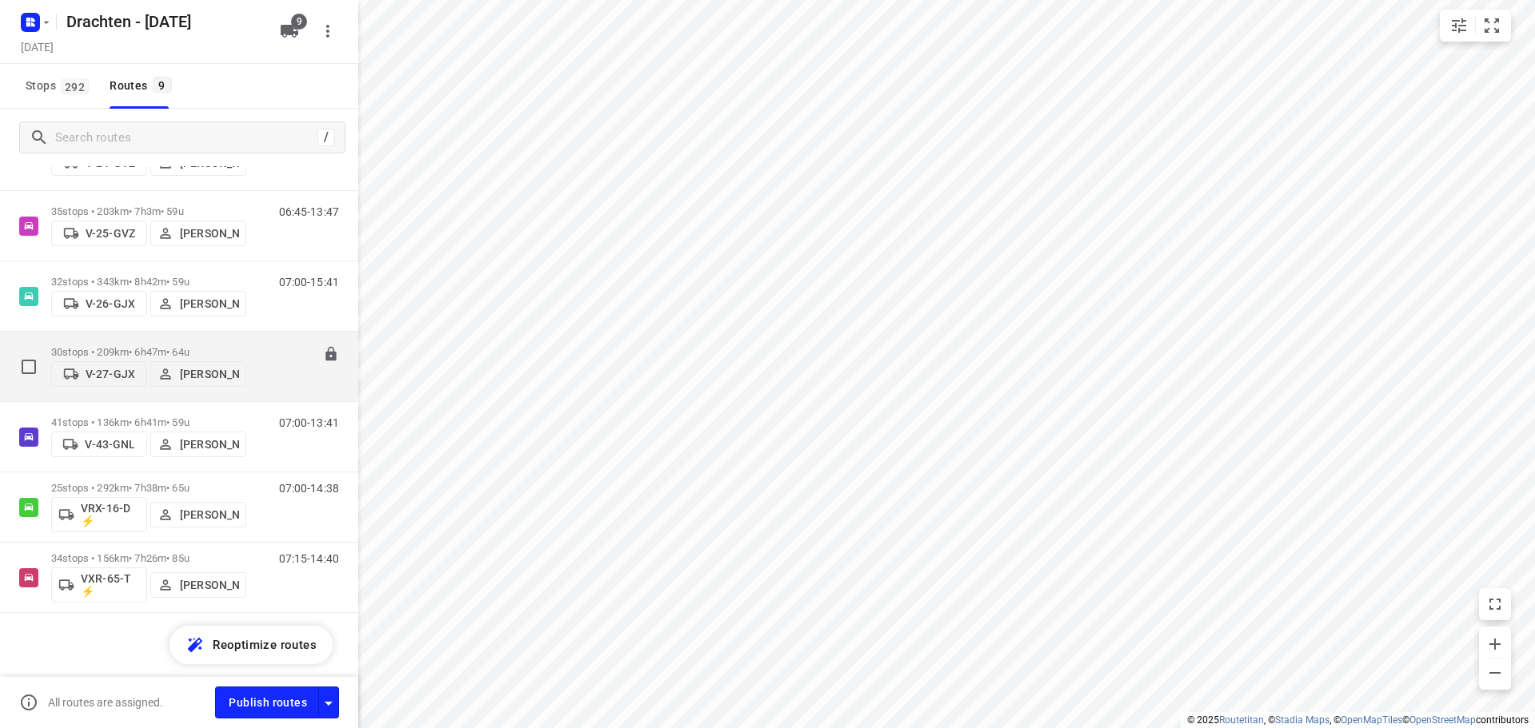
click at [205, 346] on p "30 stops • 209km • 6h47m • 64u" at bounding box center [148, 352] width 195 height 12
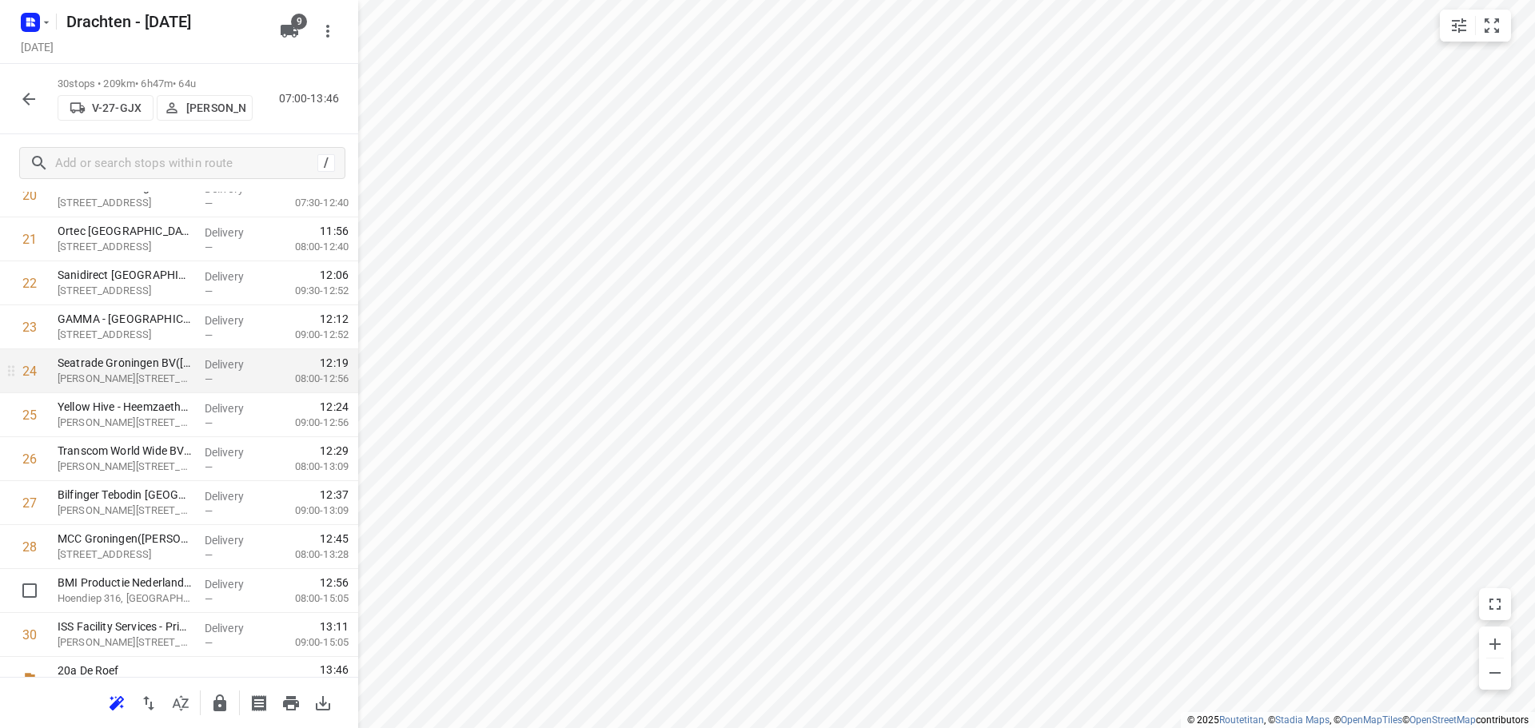
scroll to position [1003, 0]
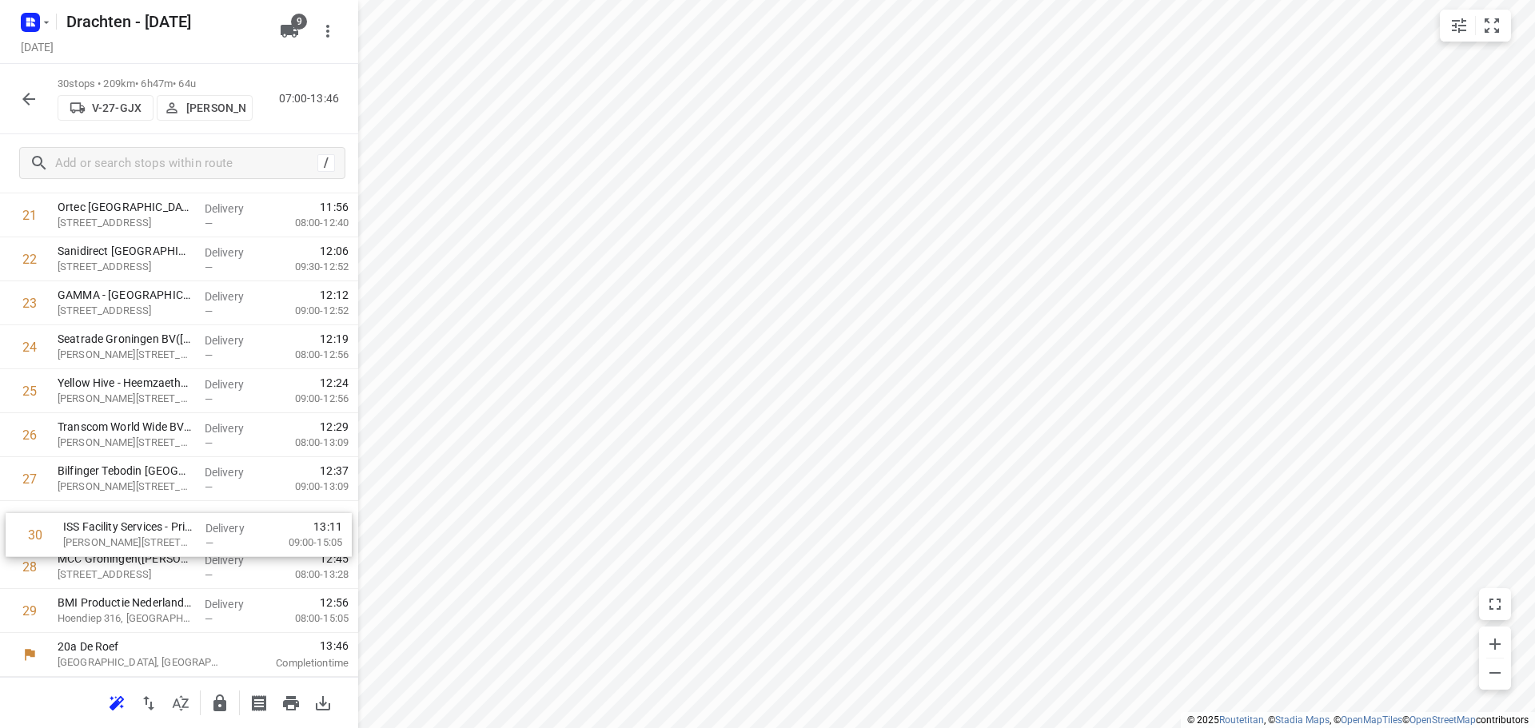
drag, startPoint x: 149, startPoint y: 608, endPoint x: 156, endPoint y: 528, distance: 81.0
click at [227, 705] on icon "button" at bounding box center [219, 703] width 19 height 19
click at [37, 101] on icon "button" at bounding box center [28, 99] width 19 height 19
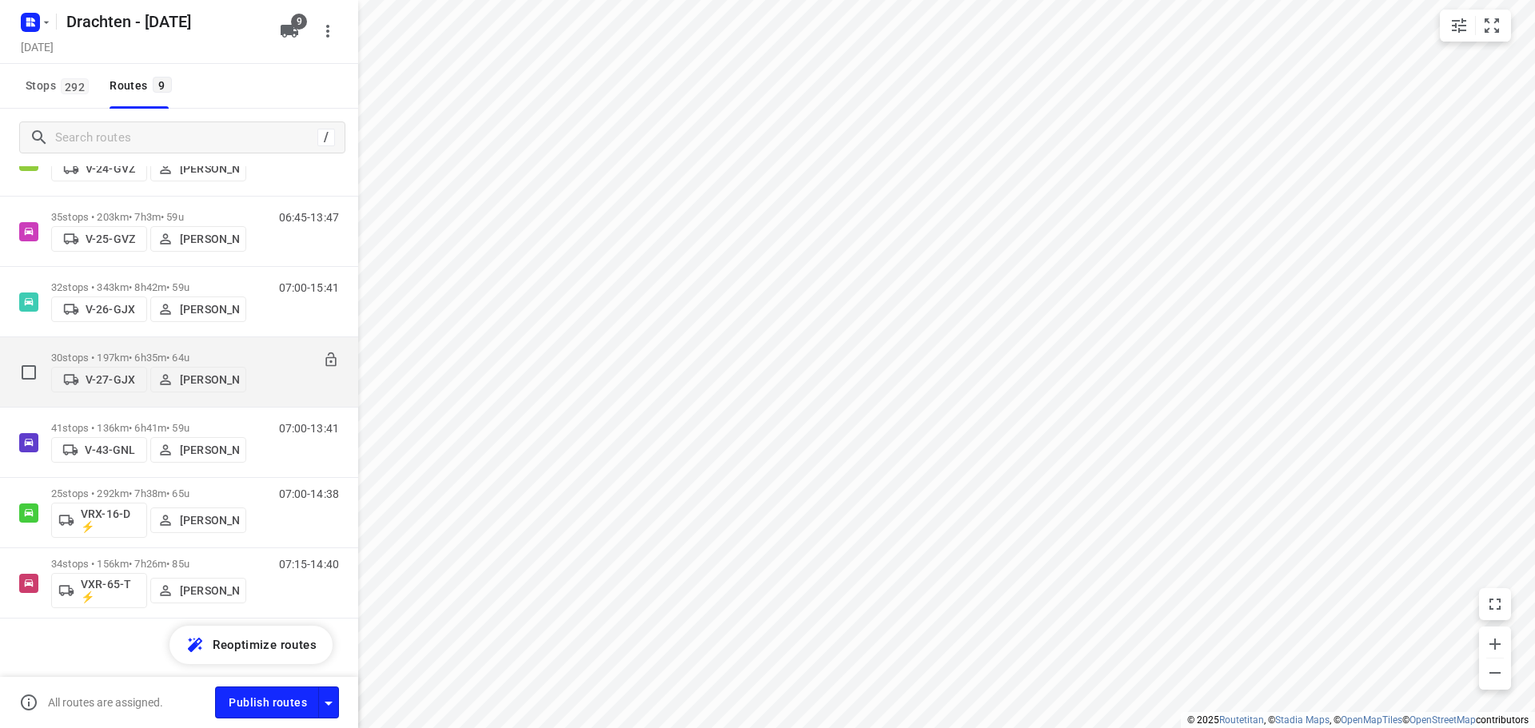
scroll to position [268, 0]
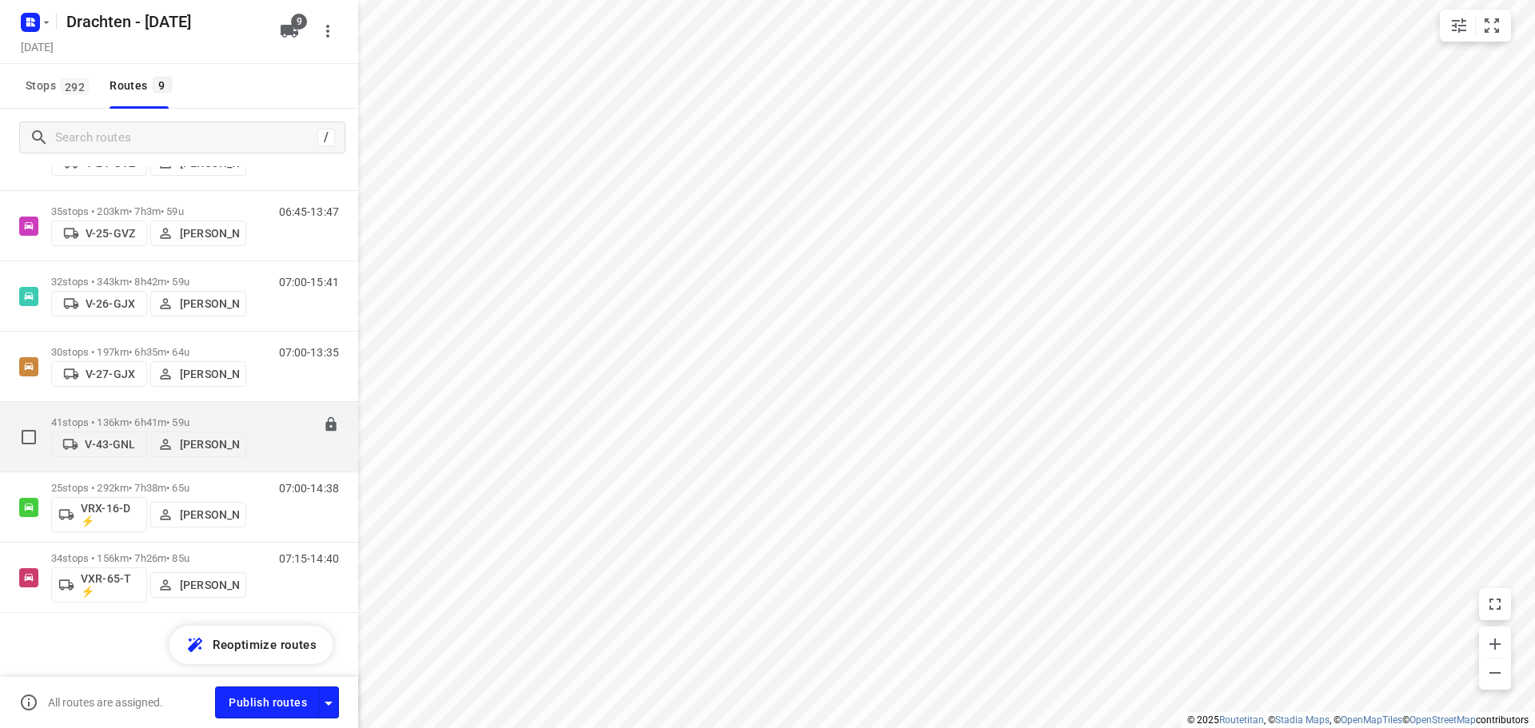
click at [181, 416] on div "41 stops • 136km • 6h41m • 59u V-43-GNL Joran Smit" at bounding box center [148, 436] width 195 height 57
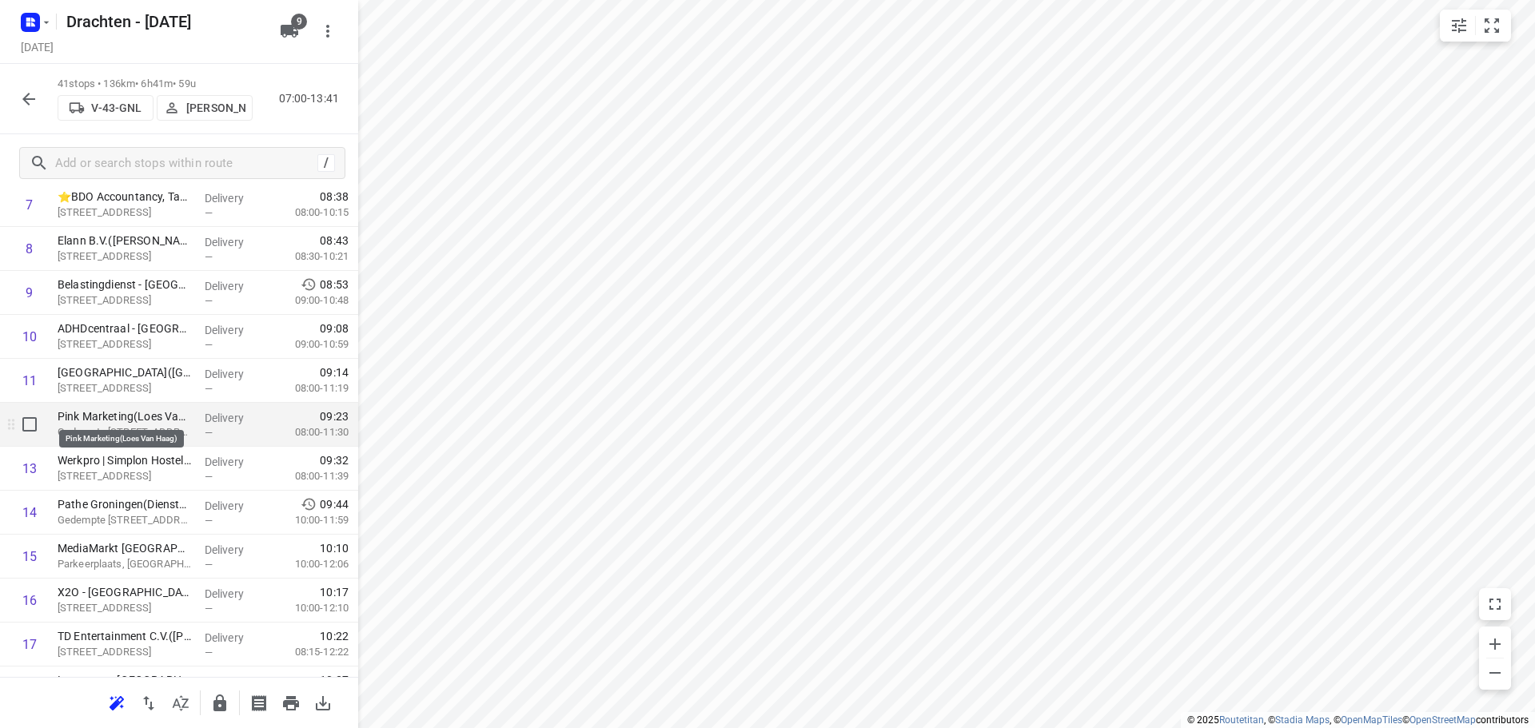
scroll to position [480, 0]
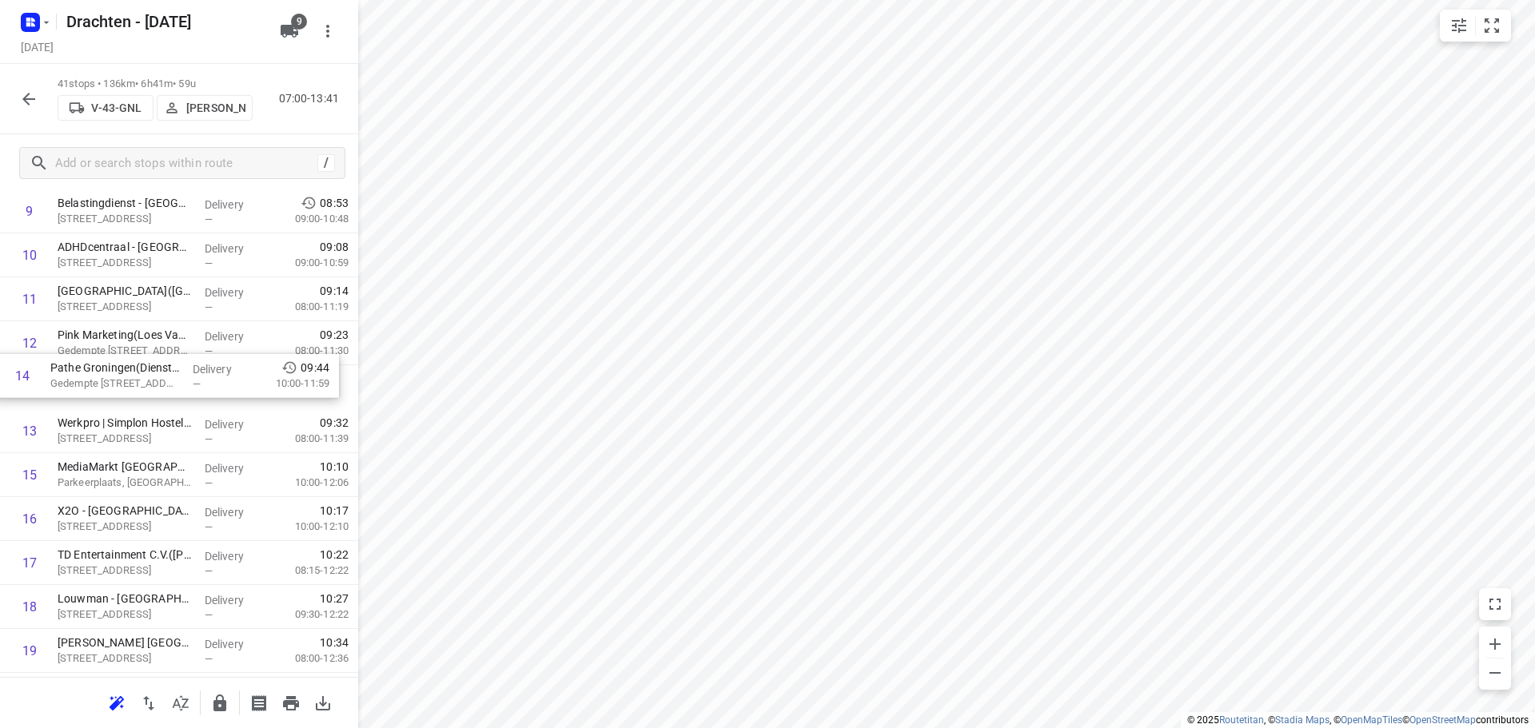
drag, startPoint x: 162, startPoint y: 440, endPoint x: 159, endPoint y: 384, distance: 56.0
click at [159, 384] on div "1 Gomarus College vmbo(Clarie Spriensma) Vondelpad 2, Groningen Delivery — 07:3…" at bounding box center [179, 739] width 358 height 1802
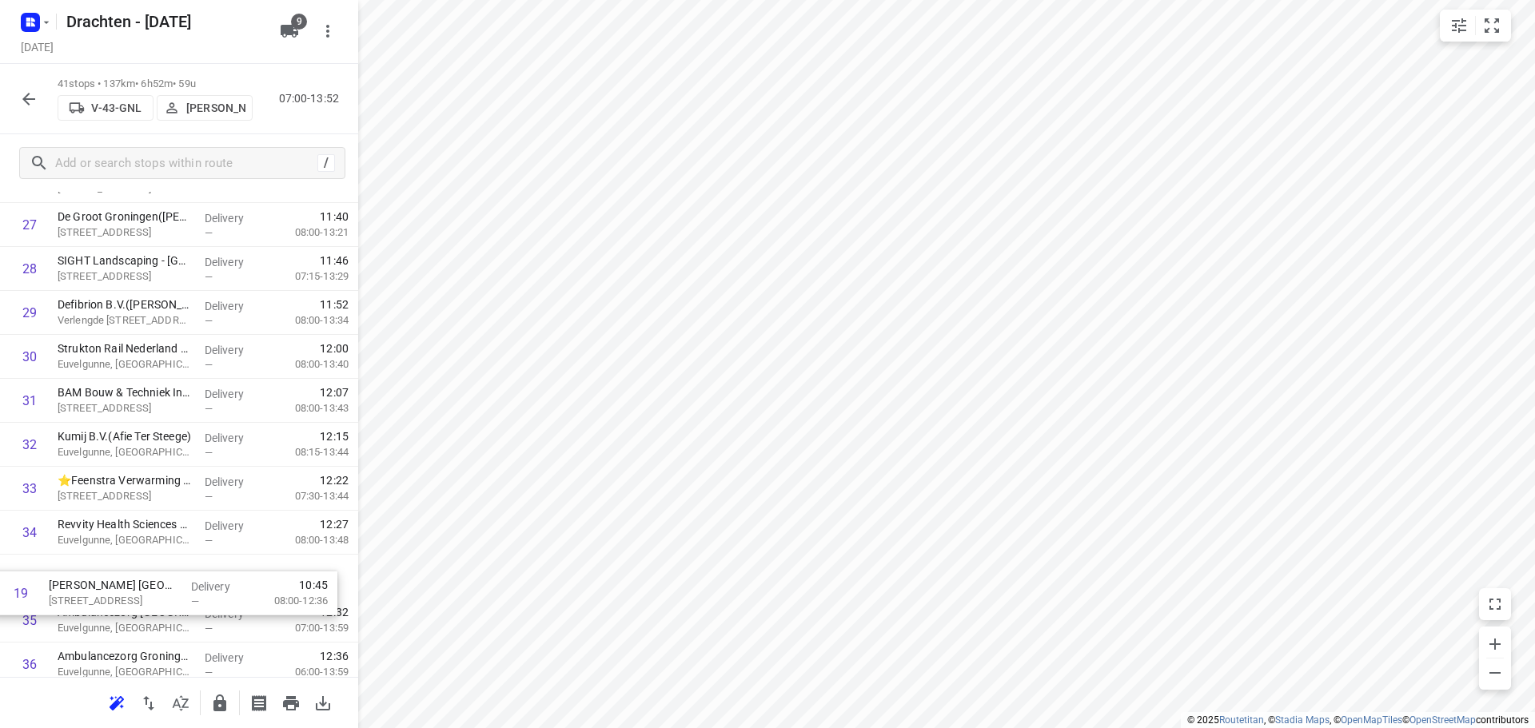
scroll to position [1216, 0]
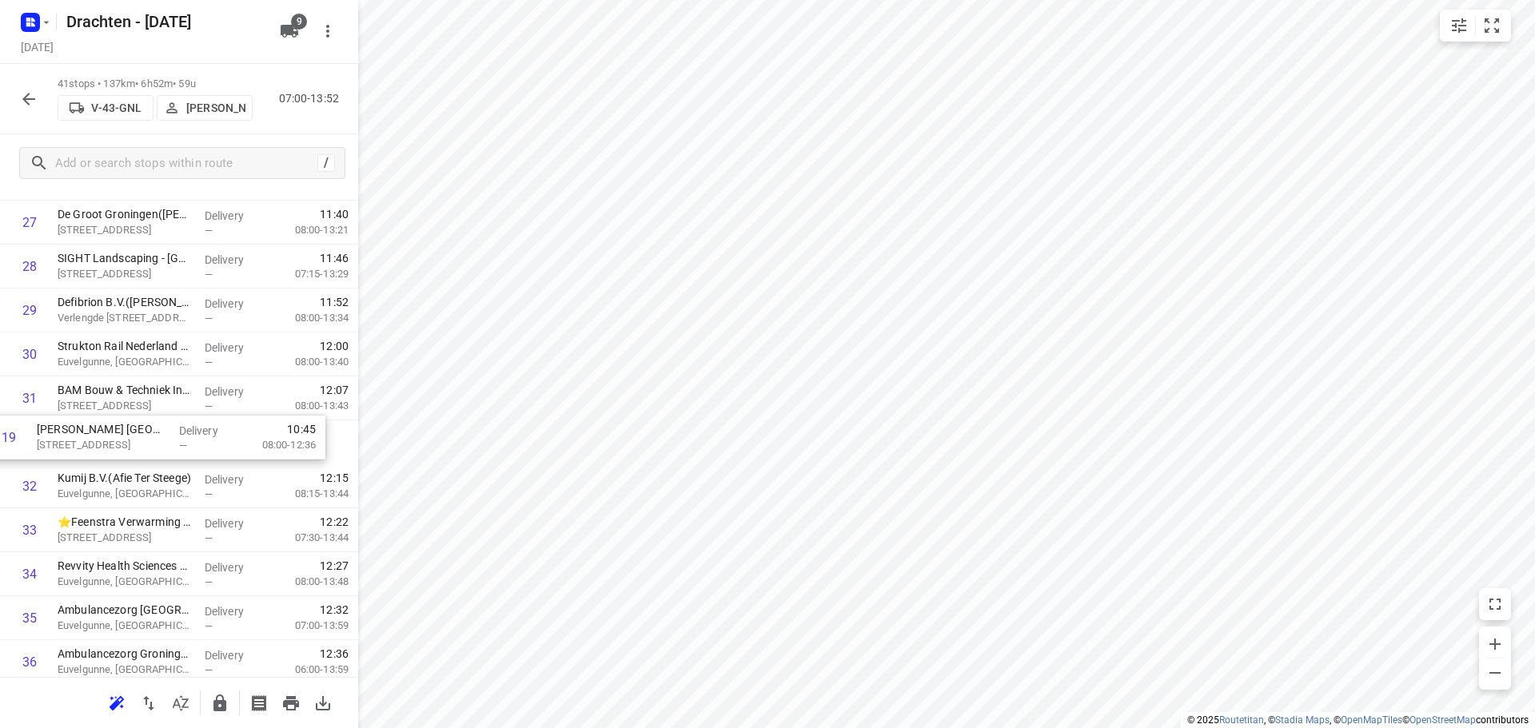
drag, startPoint x: 187, startPoint y: 417, endPoint x: 166, endPoint y: 450, distance: 38.8
click at [166, 450] on div "1 Gomarus College vmbo(Clarie Spriensma) Vondelpad 2, Groningen Delivery — 07:3…" at bounding box center [179, 3] width 358 height 1802
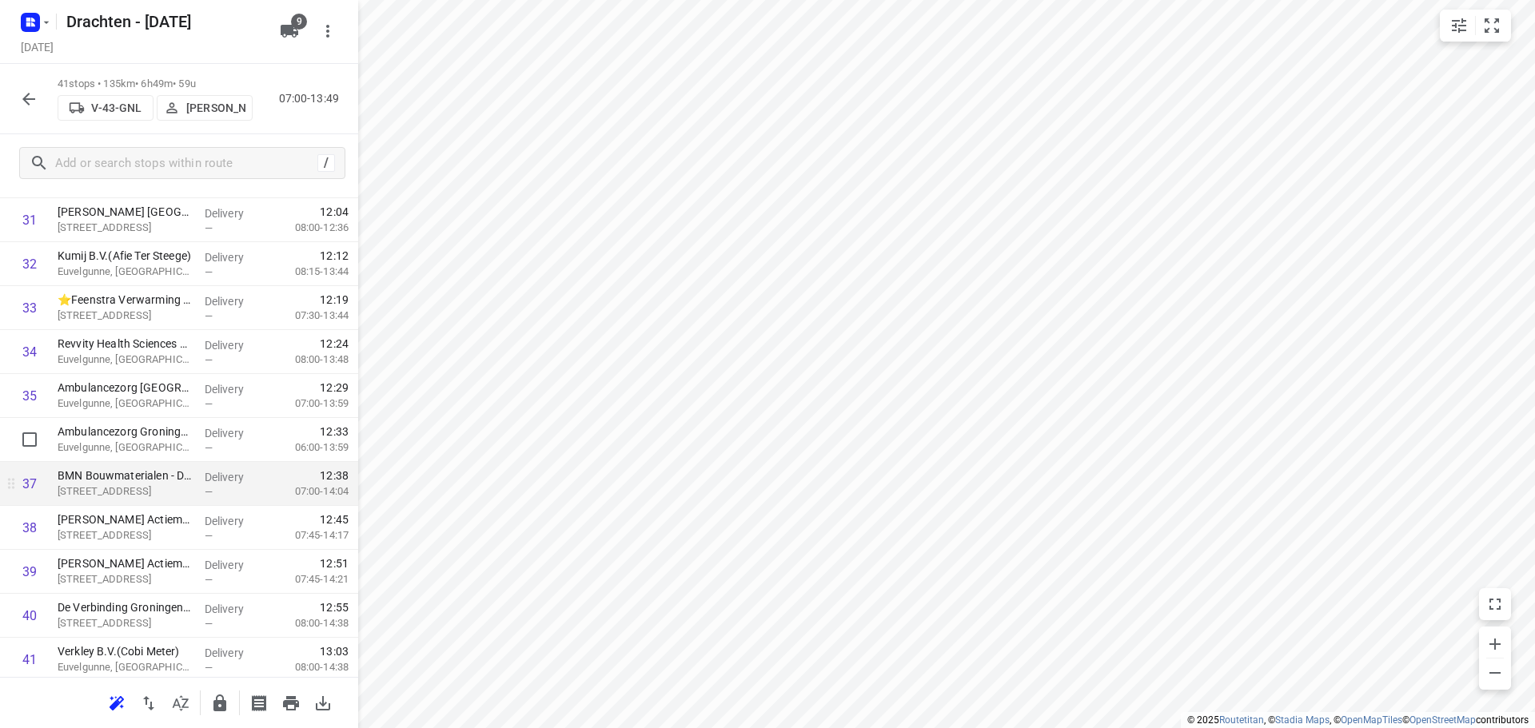
scroll to position [1456, 0]
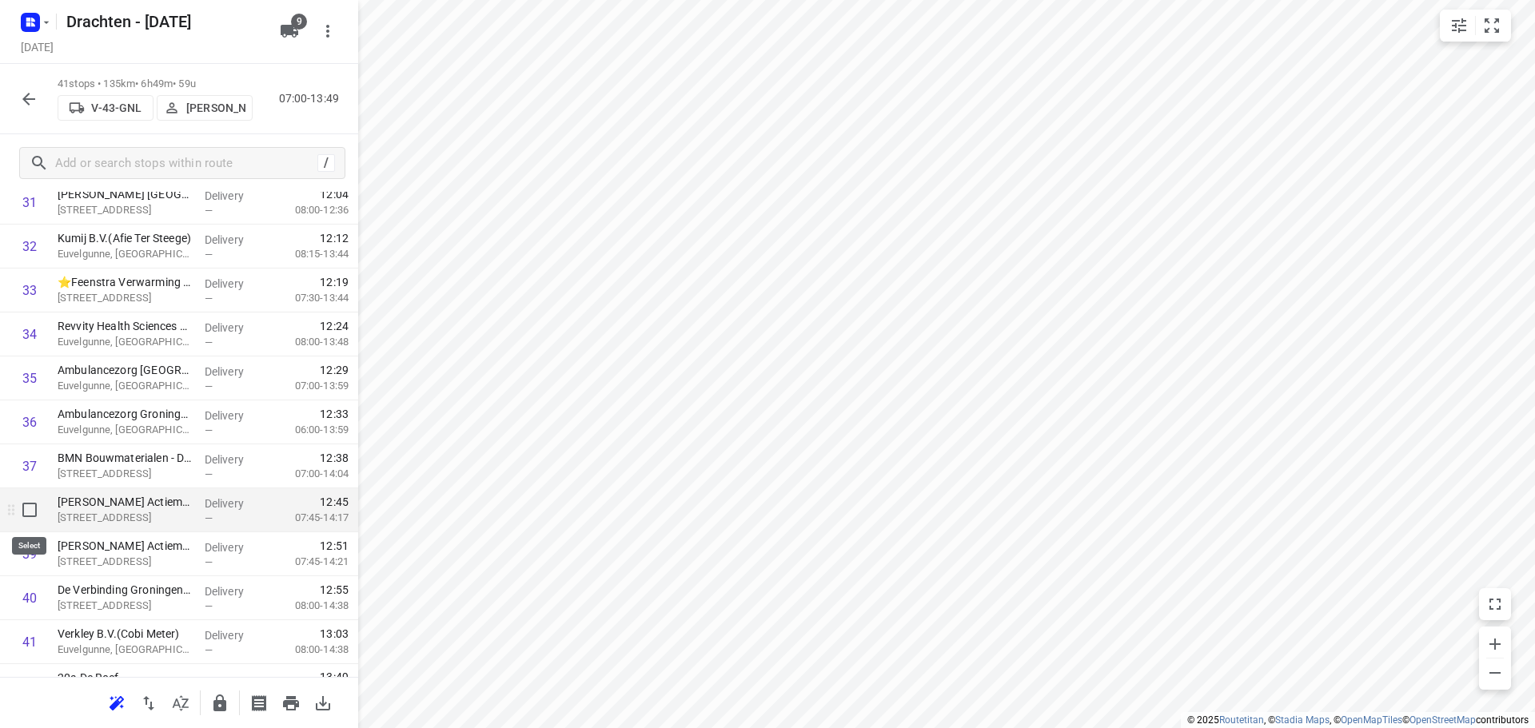
click at [38, 514] on input "checkbox" at bounding box center [30, 510] width 32 height 32
checkbox input "true"
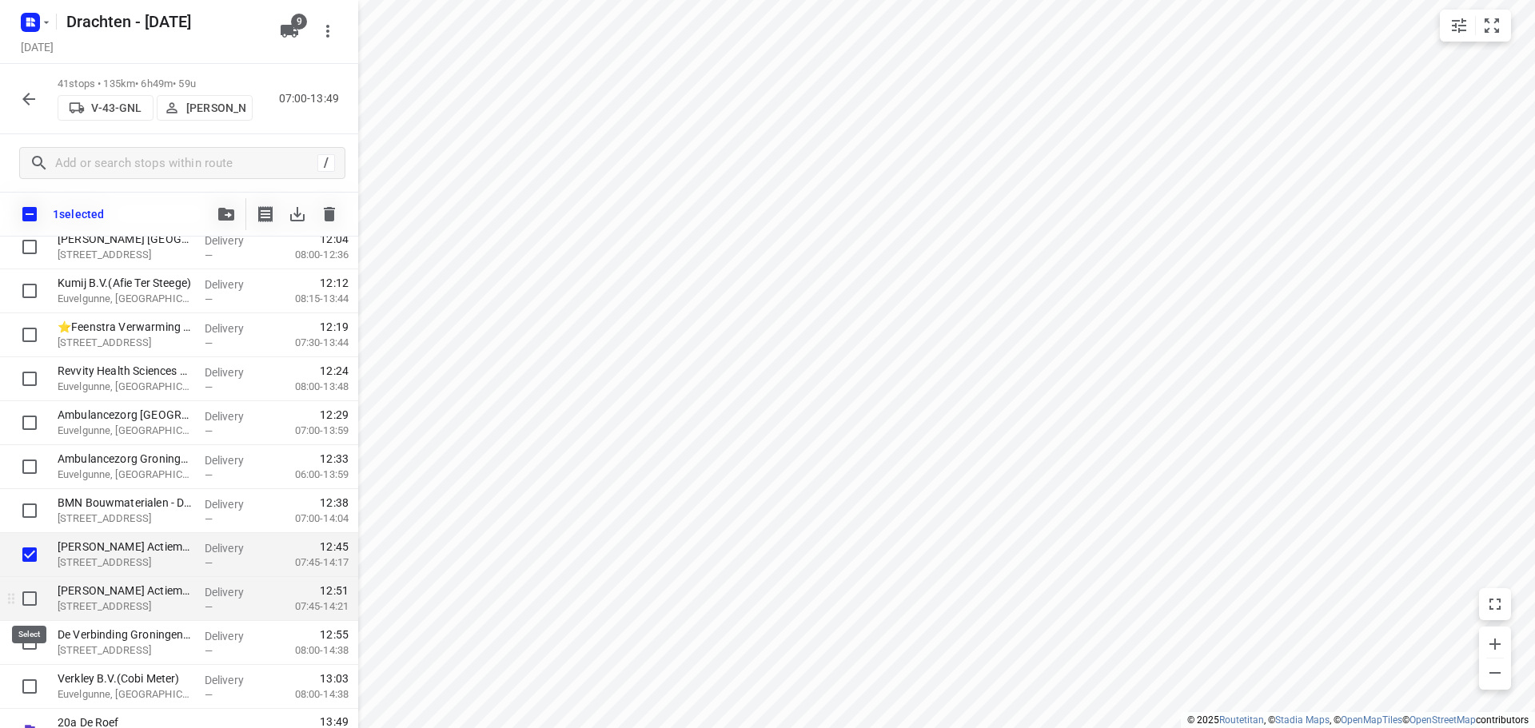
click at [24, 591] on input "checkbox" at bounding box center [30, 599] width 32 height 32
checkbox input "true"
click at [35, 643] on input "checkbox" at bounding box center [30, 643] width 32 height 32
checkbox input "true"
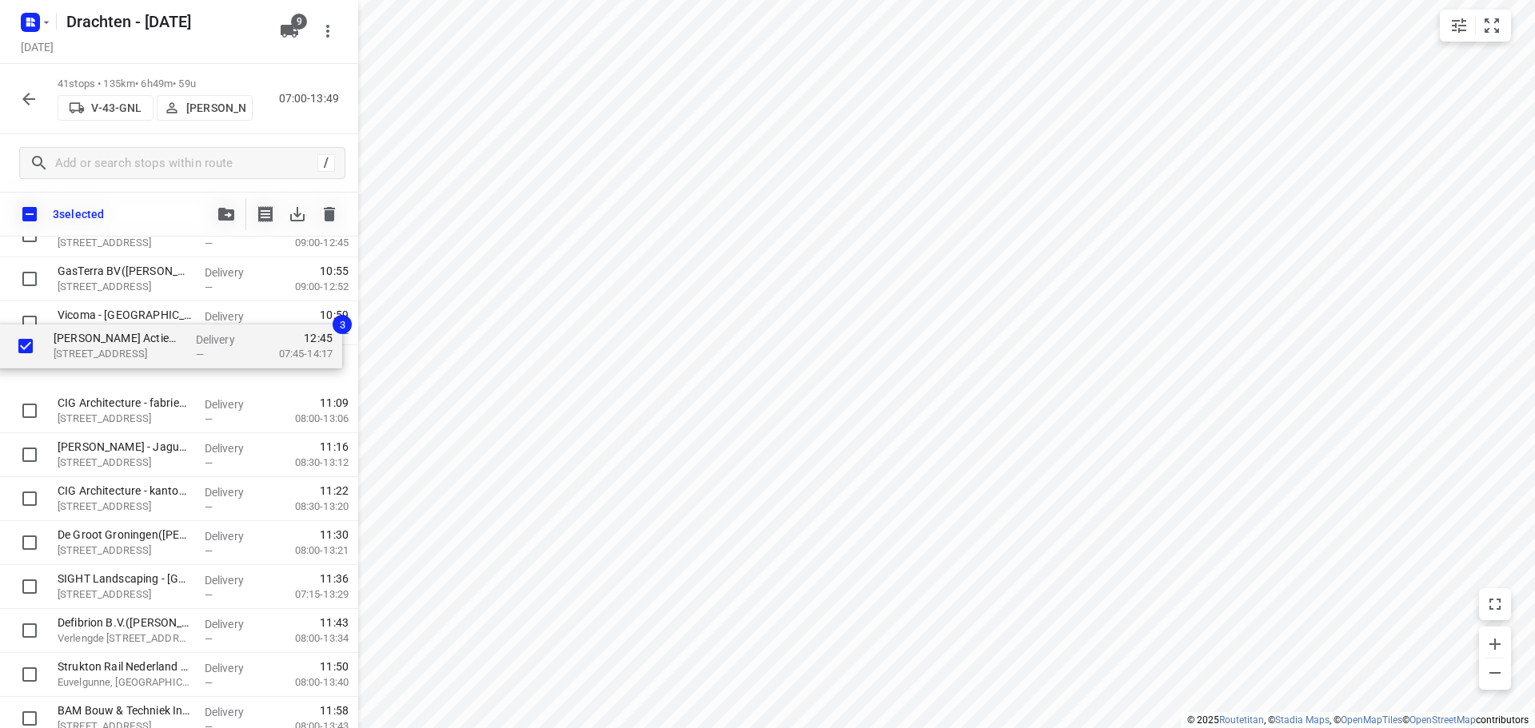
scroll to position [983, 0]
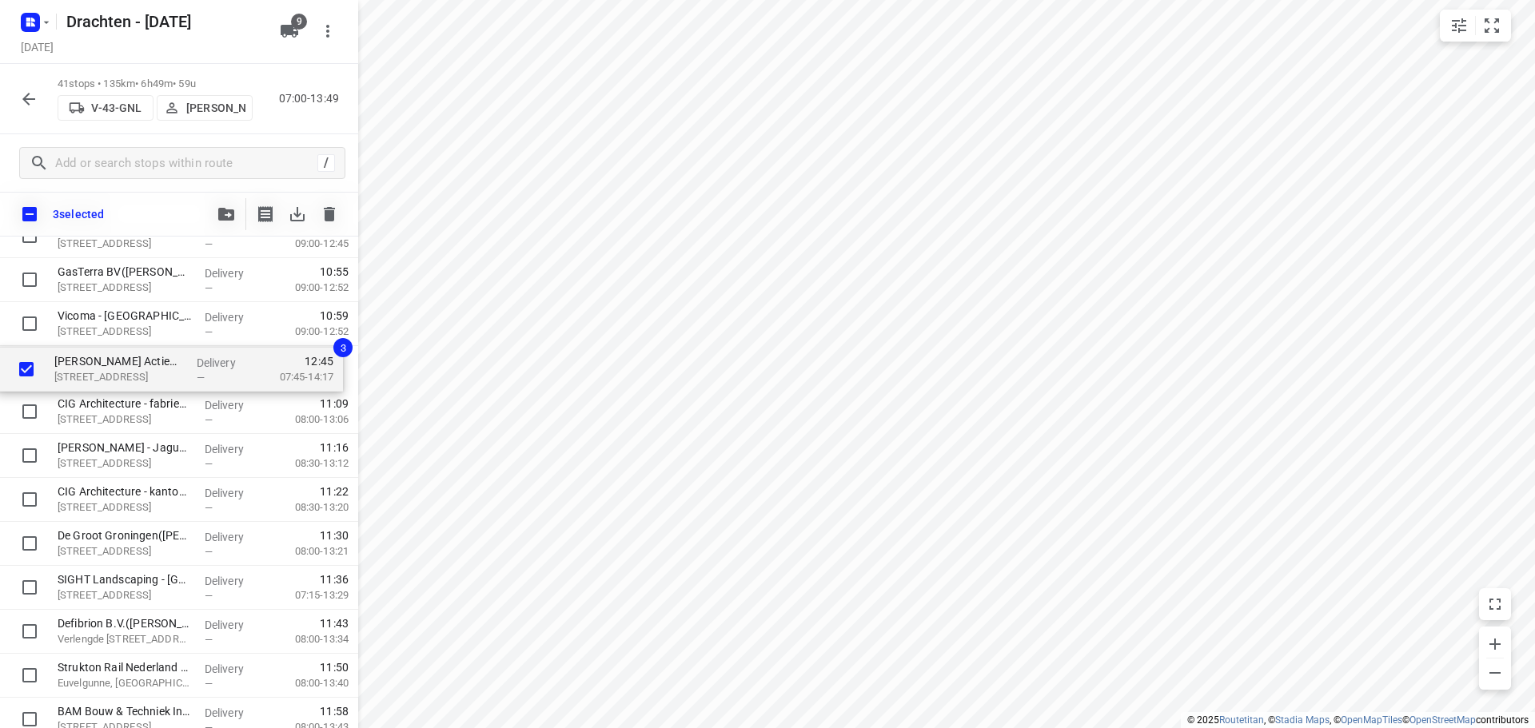
drag, startPoint x: 104, startPoint y: 555, endPoint x: 100, endPoint y: 360, distance: 194.3
click at [100, 360] on div "Gomarus College vmbo(Clarie Spriensma) Vondelpad 2, Groningen Delivery — 07:34 …" at bounding box center [179, 280] width 358 height 1802
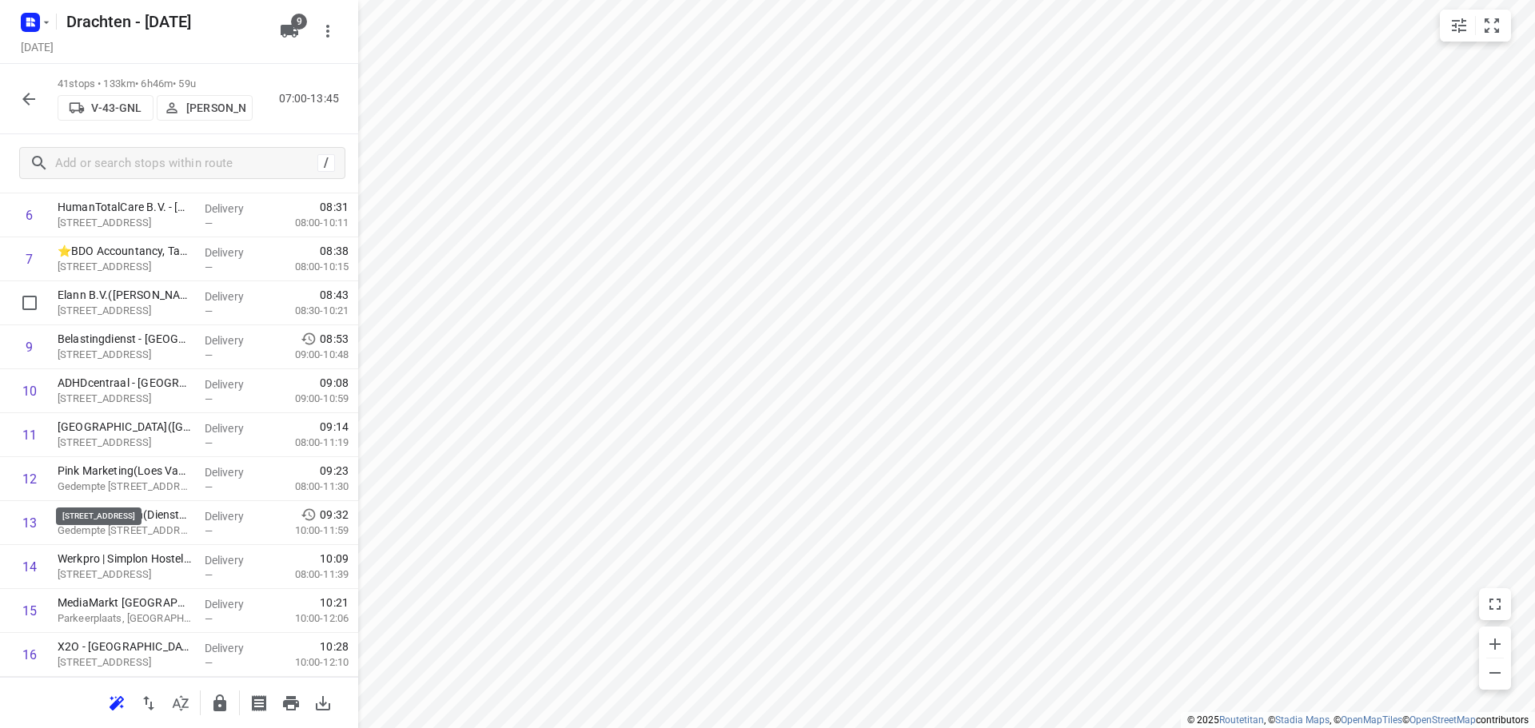
scroll to position [0, 0]
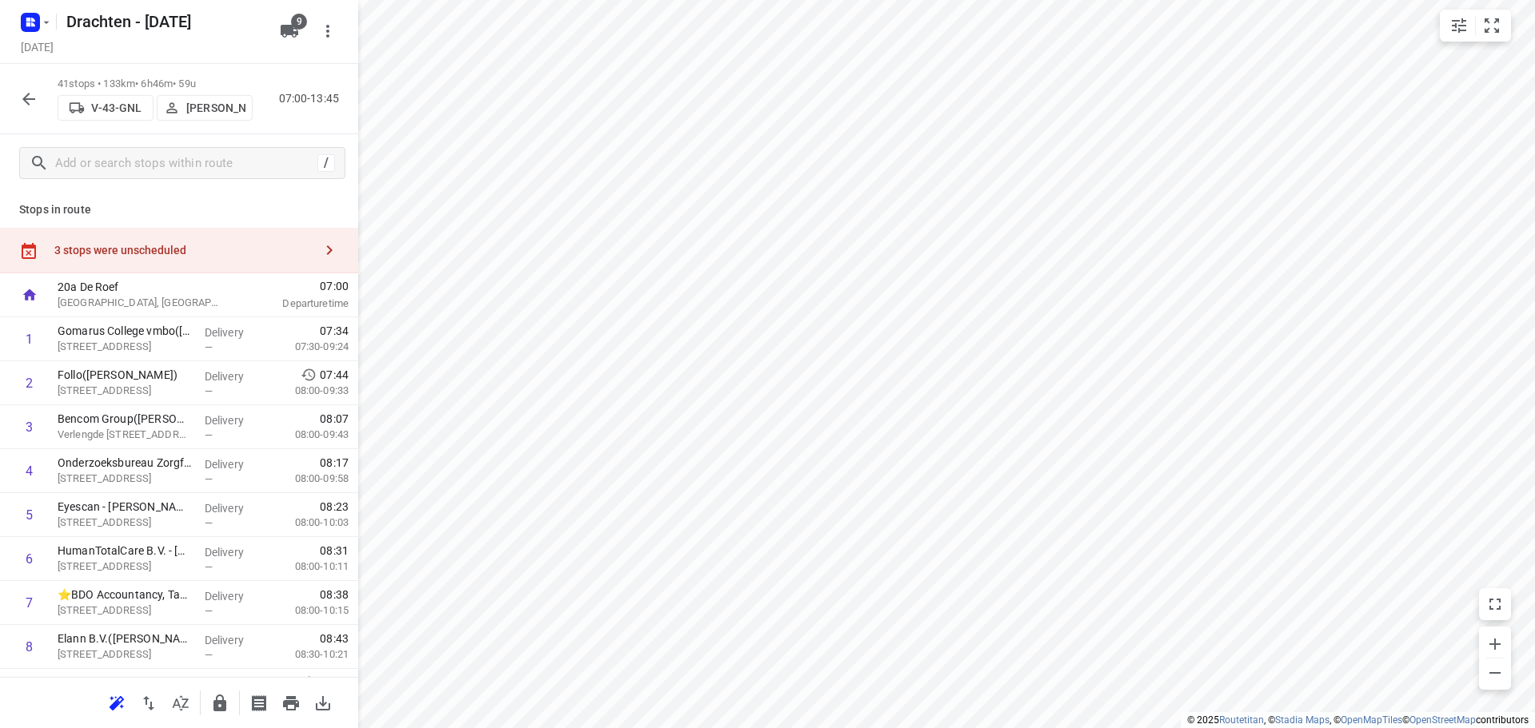
click at [201, 253] on div "3 stops were unscheduled" at bounding box center [183, 250] width 259 height 13
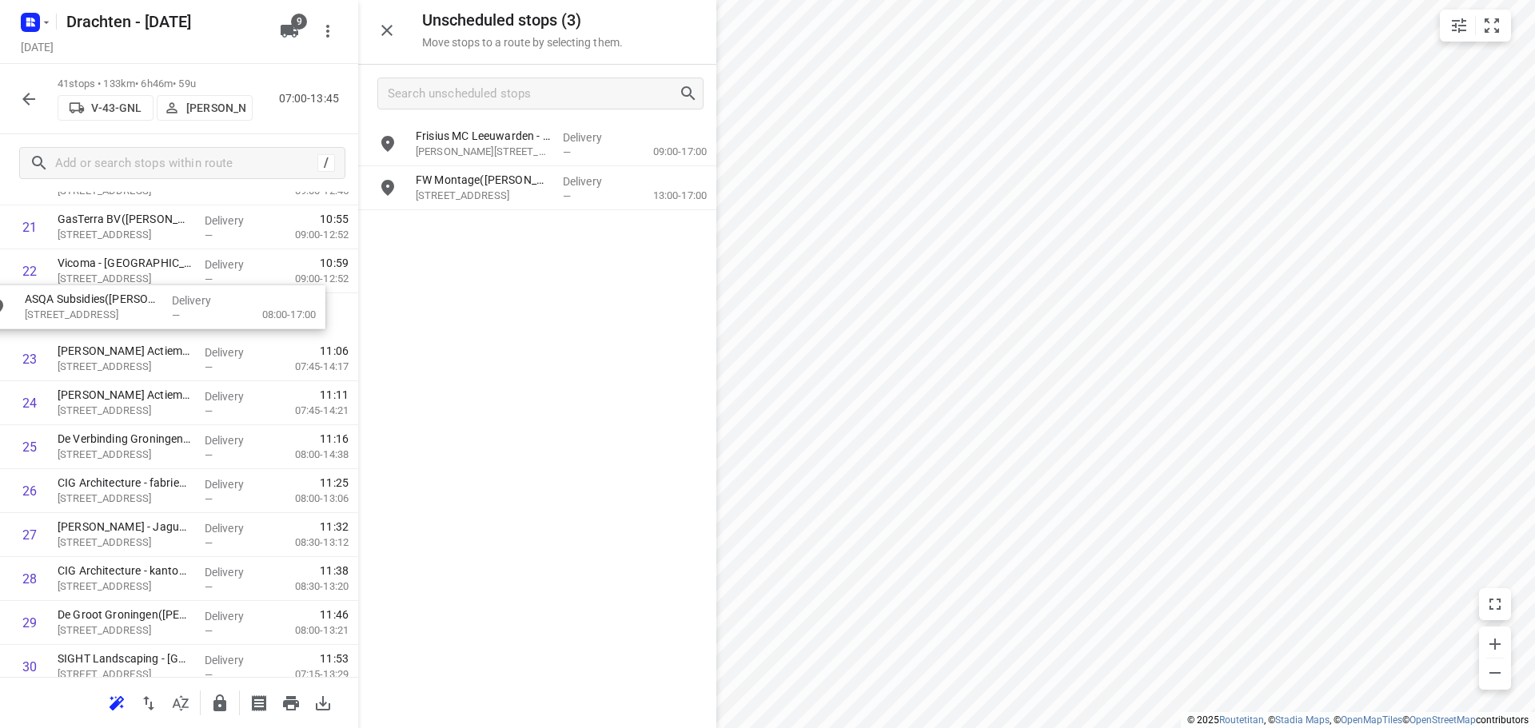
drag, startPoint x: 508, startPoint y: 189, endPoint x: 114, endPoint y: 318, distance: 414.5
click at [388, 34] on icon "button" at bounding box center [386, 30] width 19 height 19
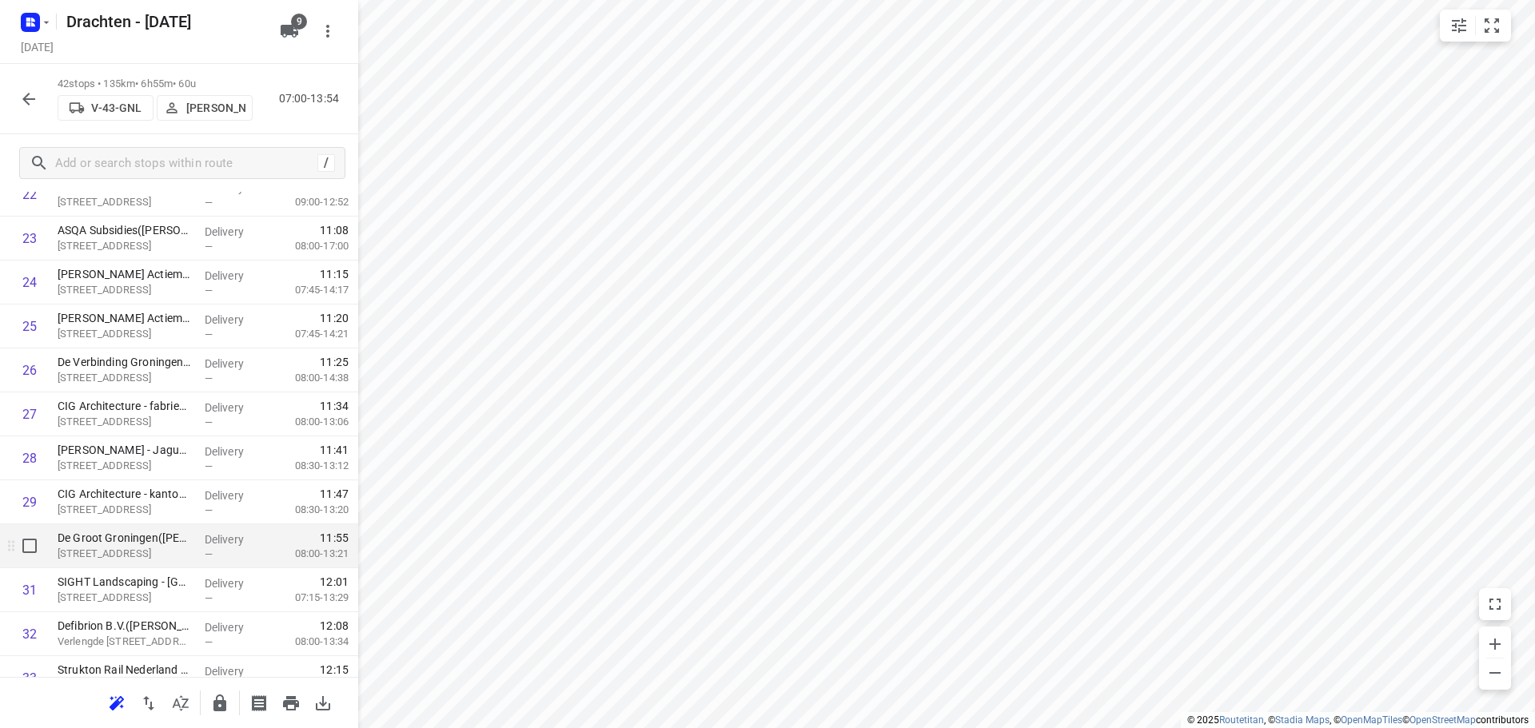
scroll to position [1148, 0]
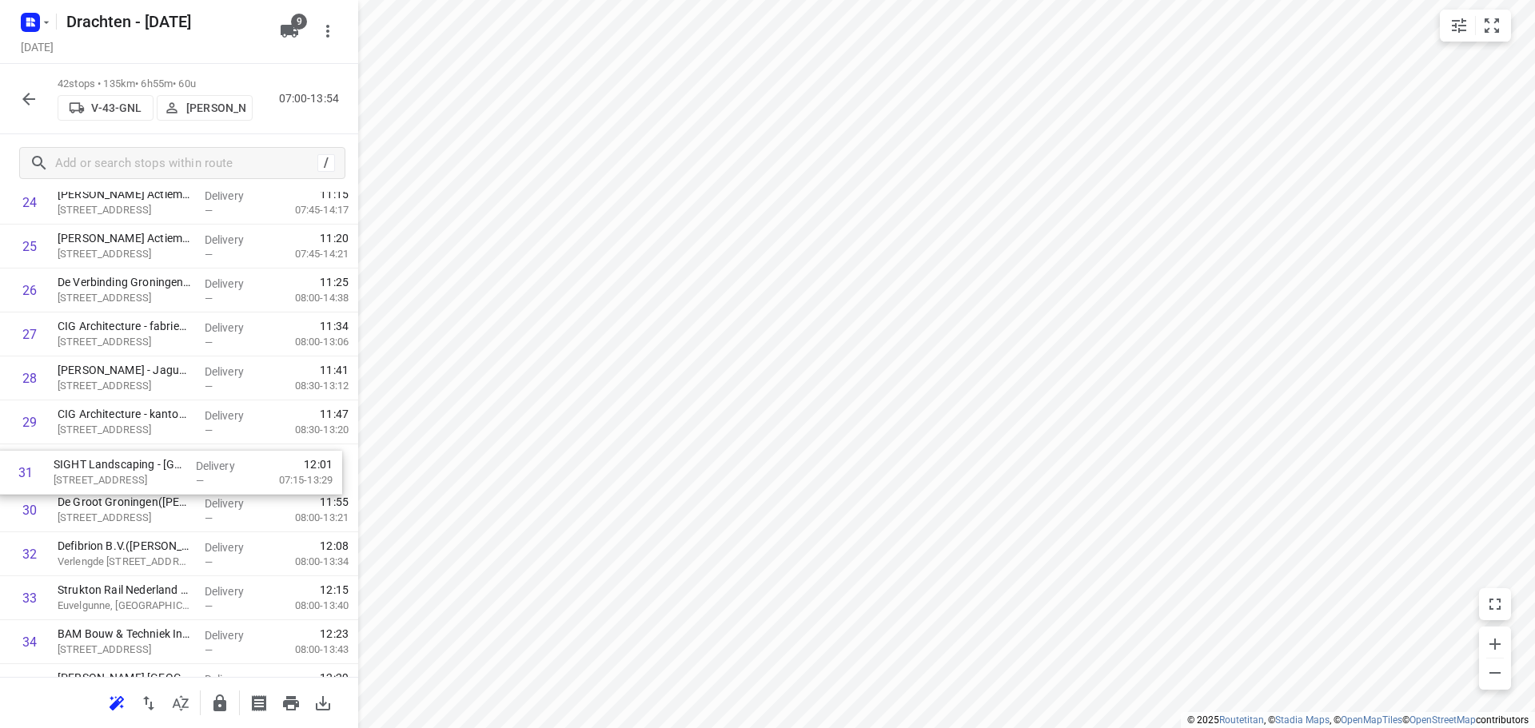
drag, startPoint x: 144, startPoint y: 521, endPoint x: 142, endPoint y: 471, distance: 50.4
click at [142, 471] on div "1 Gomarus College vmbo(Clarie Spriensma) Vondelpad 2, Groningen Delivery — 07:3…" at bounding box center [179, 93] width 358 height 1846
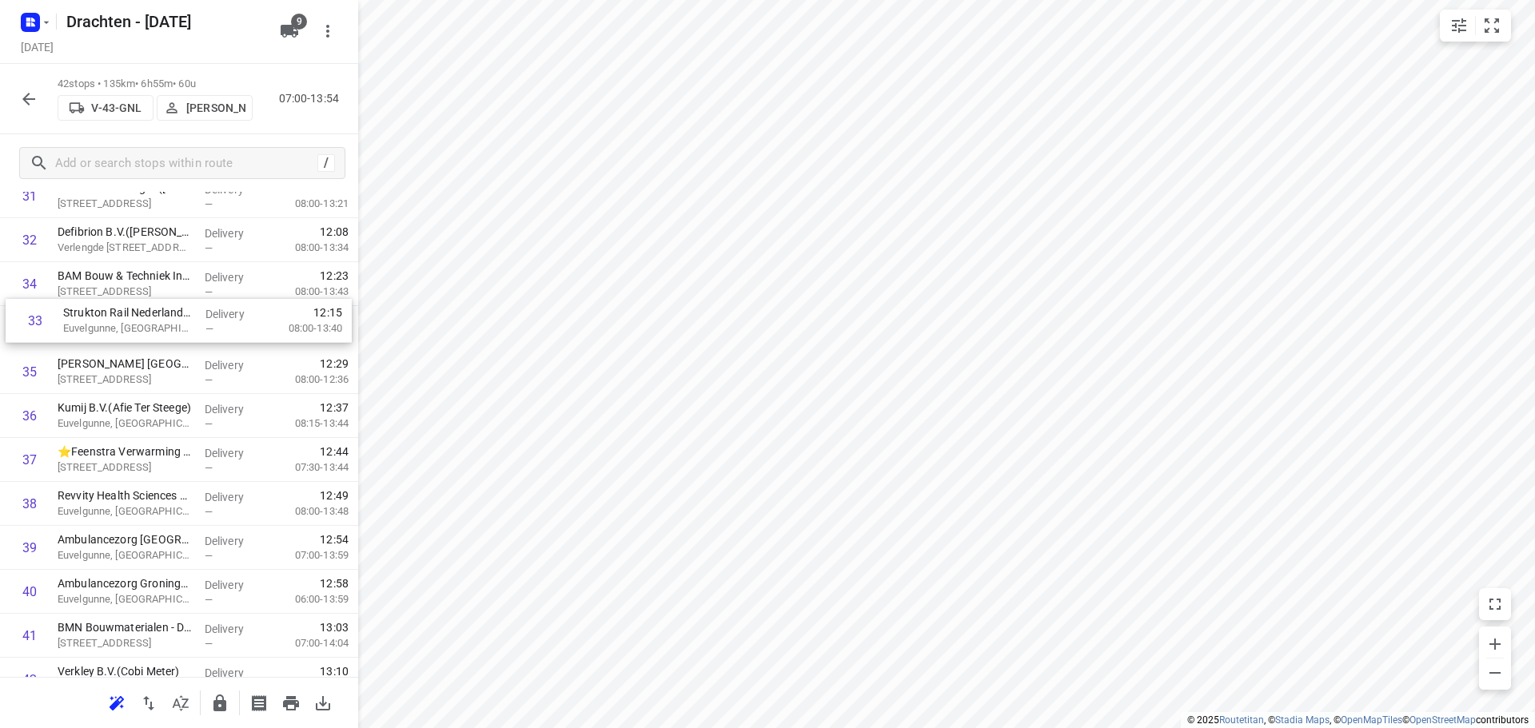
scroll to position [1461, 0]
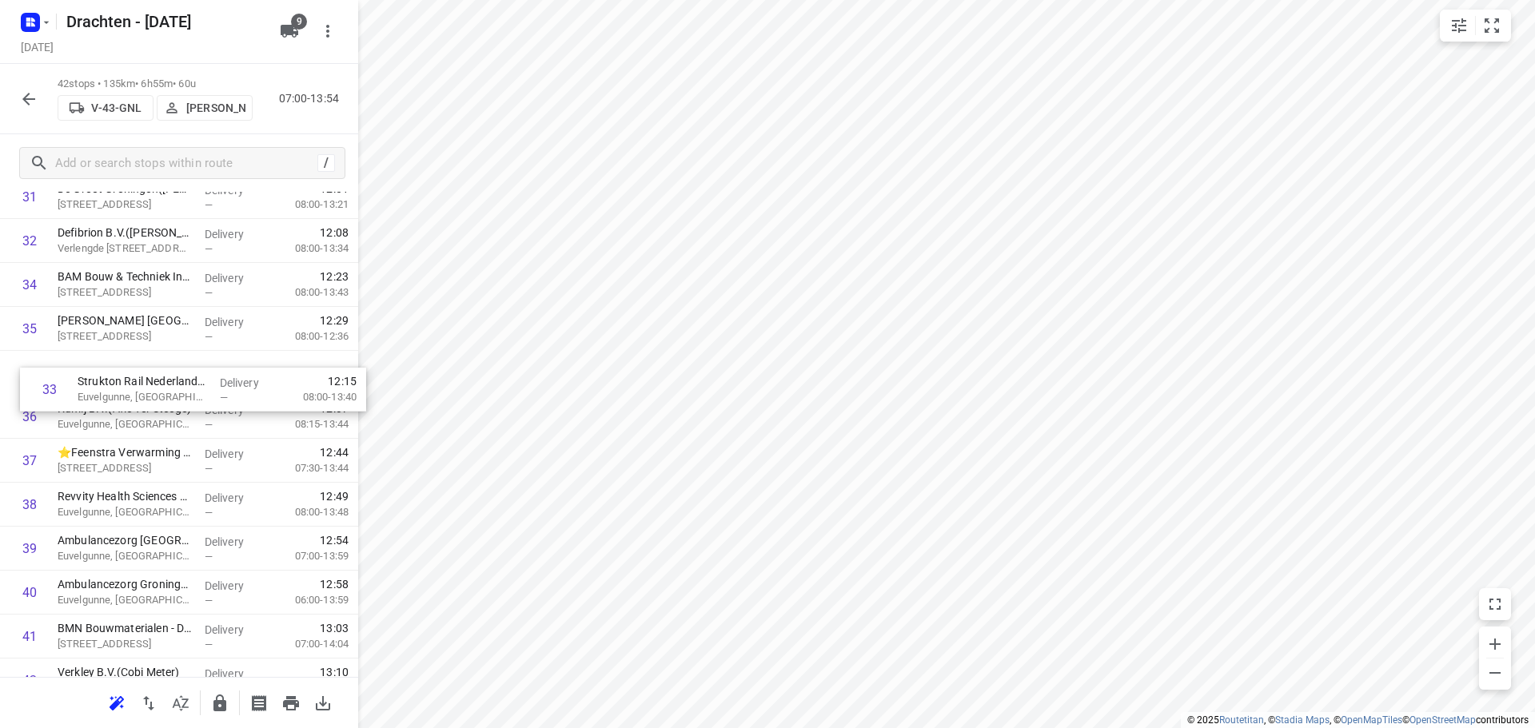
drag, startPoint x: 145, startPoint y: 281, endPoint x: 165, endPoint y: 399, distance: 119.2
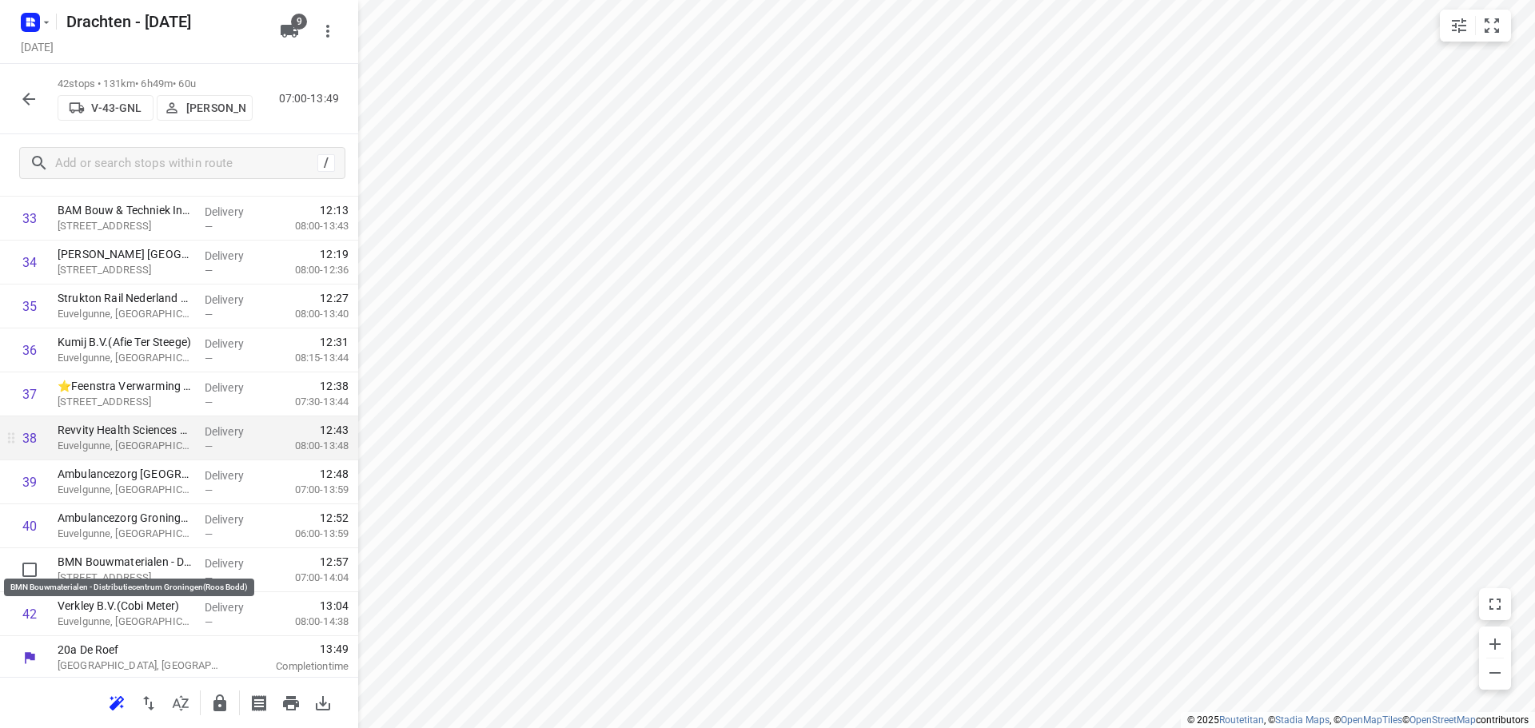
scroll to position [1531, 0]
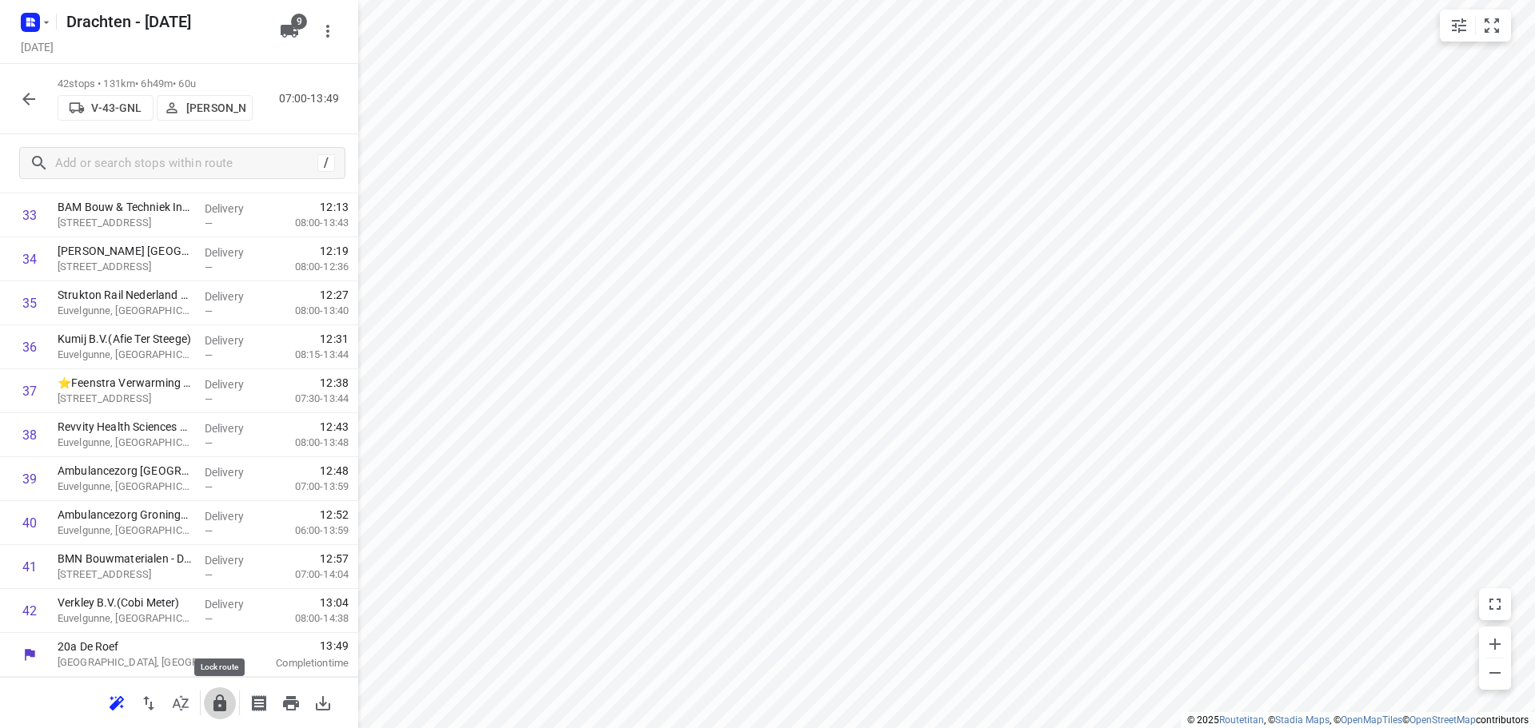
click at [214, 690] on button "button" at bounding box center [220, 703] width 32 height 32
click at [30, 98] on icon "button" at bounding box center [28, 99] width 19 height 19
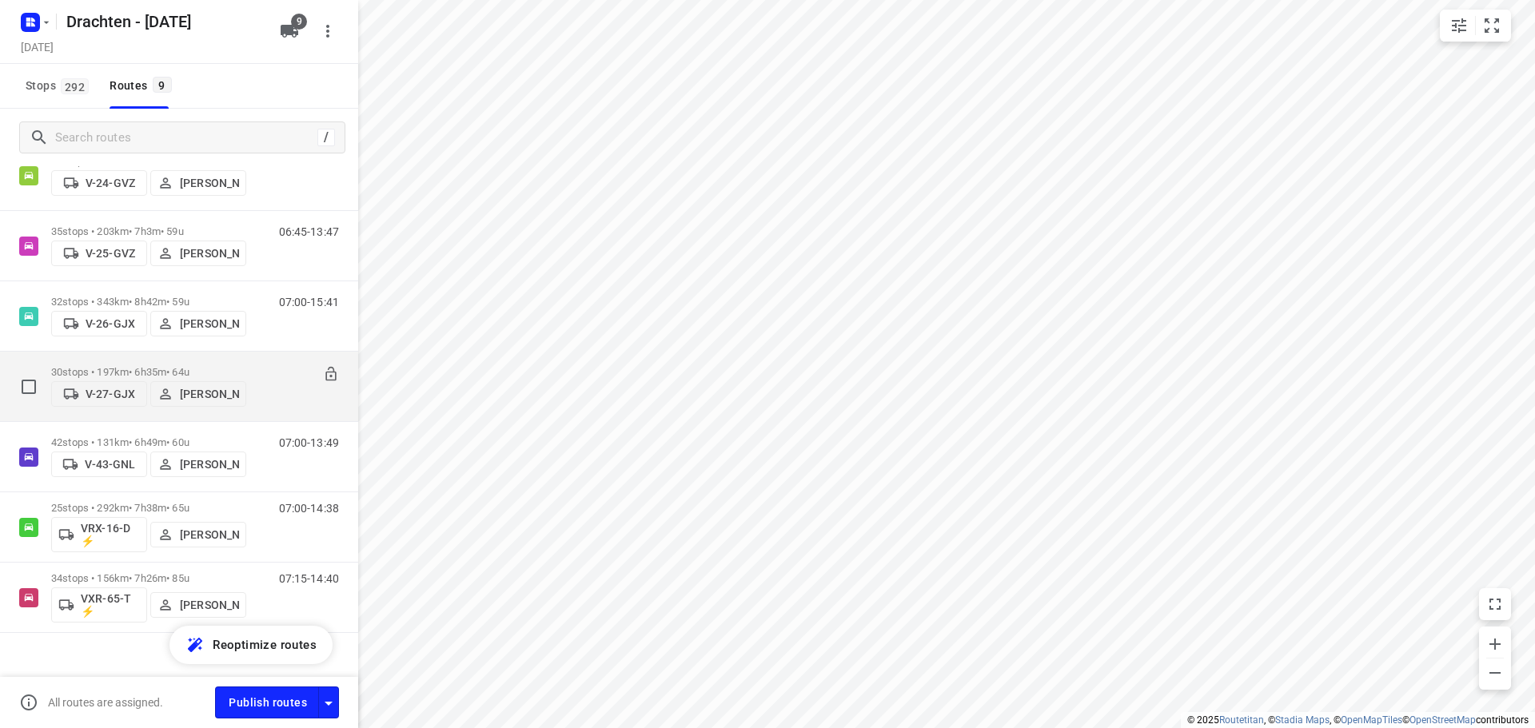
scroll to position [268, 0]
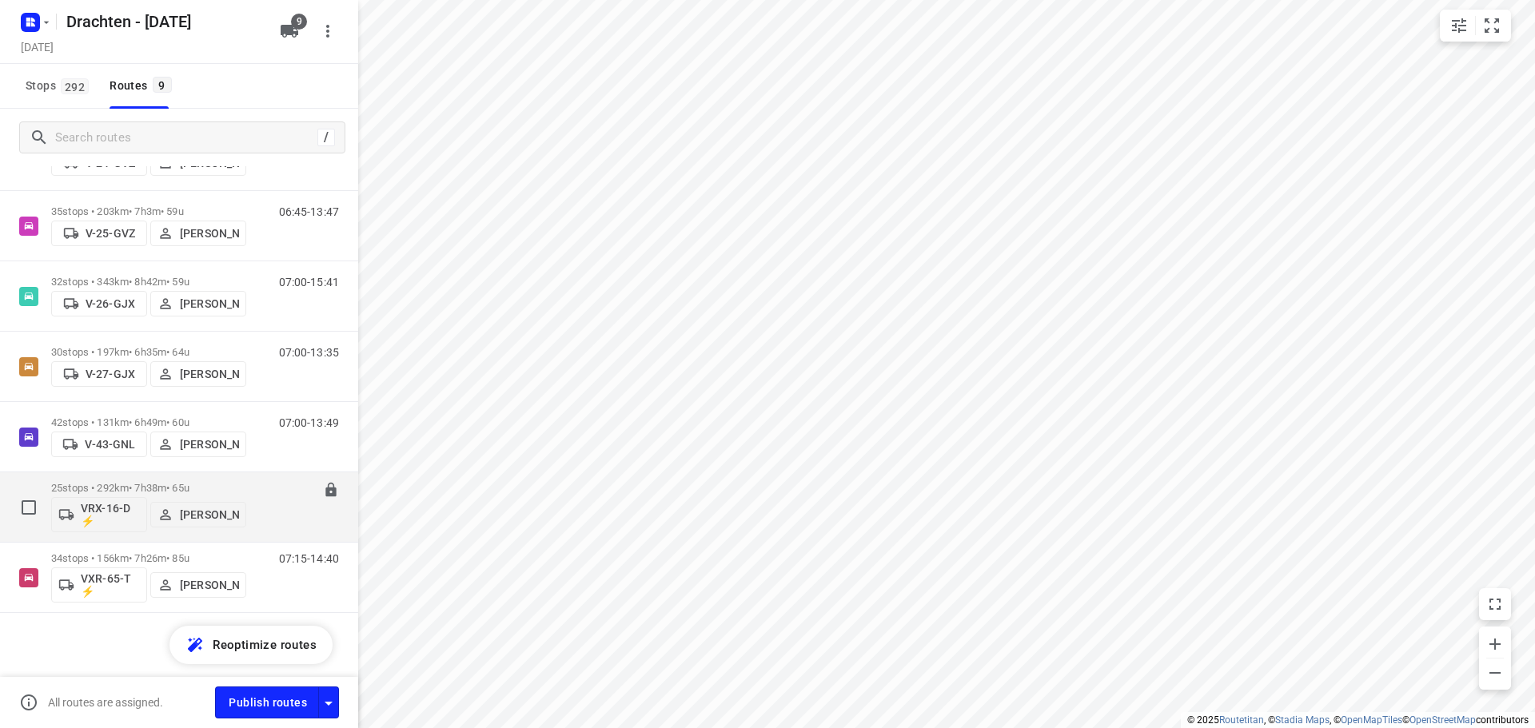
click at [197, 482] on p "25 stops • 292km • 7h38m • 65u" at bounding box center [148, 488] width 195 height 12
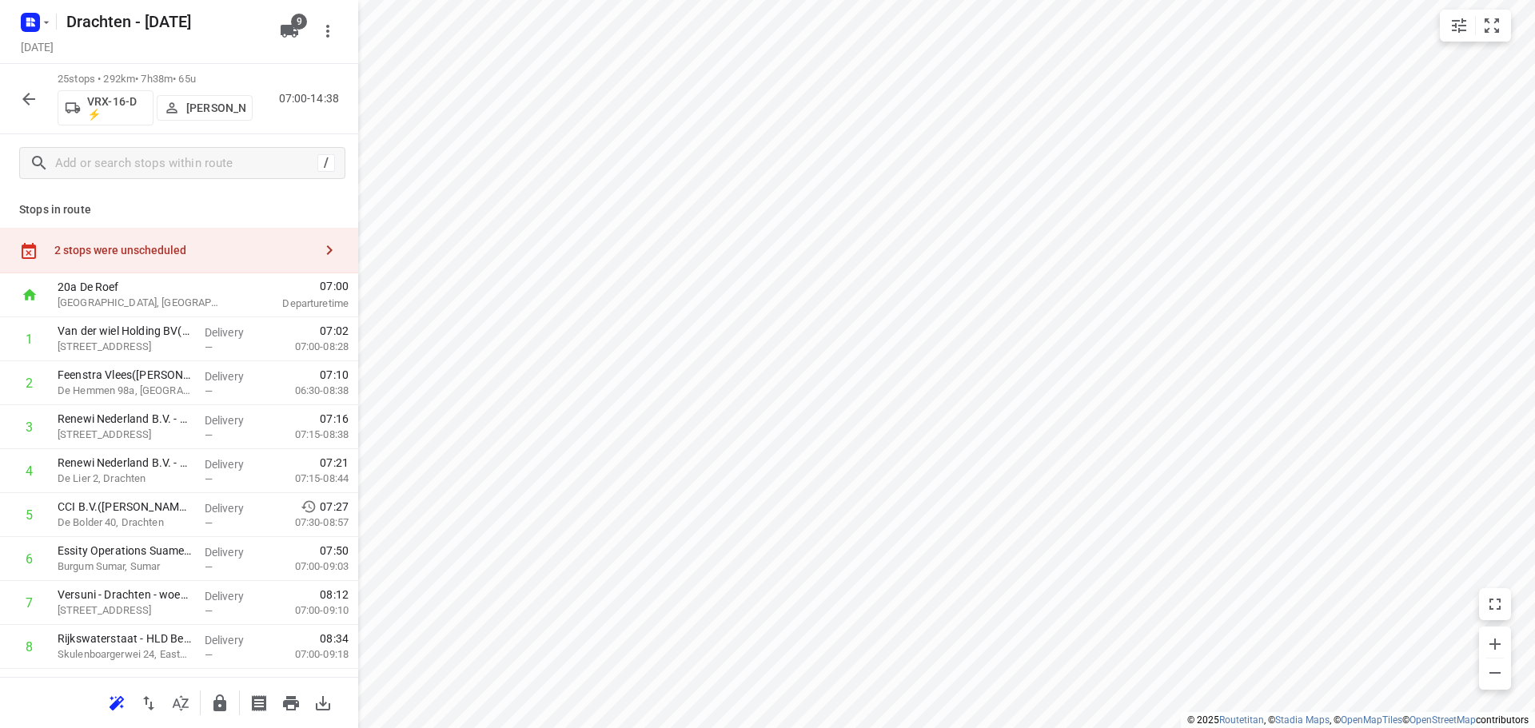
click at [20, 90] on icon "button" at bounding box center [28, 99] width 19 height 19
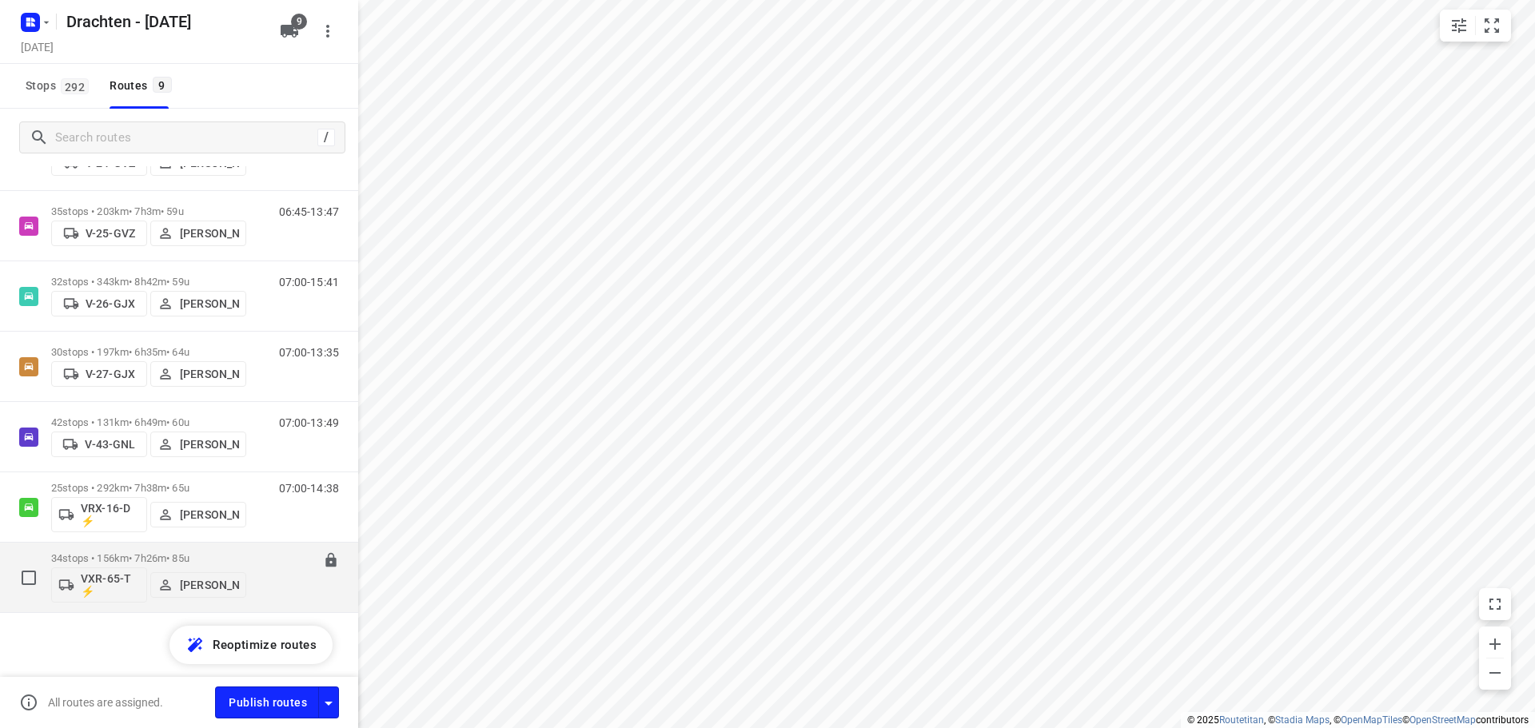
click at [168, 545] on div "34 stops • 156km • 7h26m • 85u VXR-65-T ⚡ Leon Holwerda" at bounding box center [148, 577] width 195 height 66
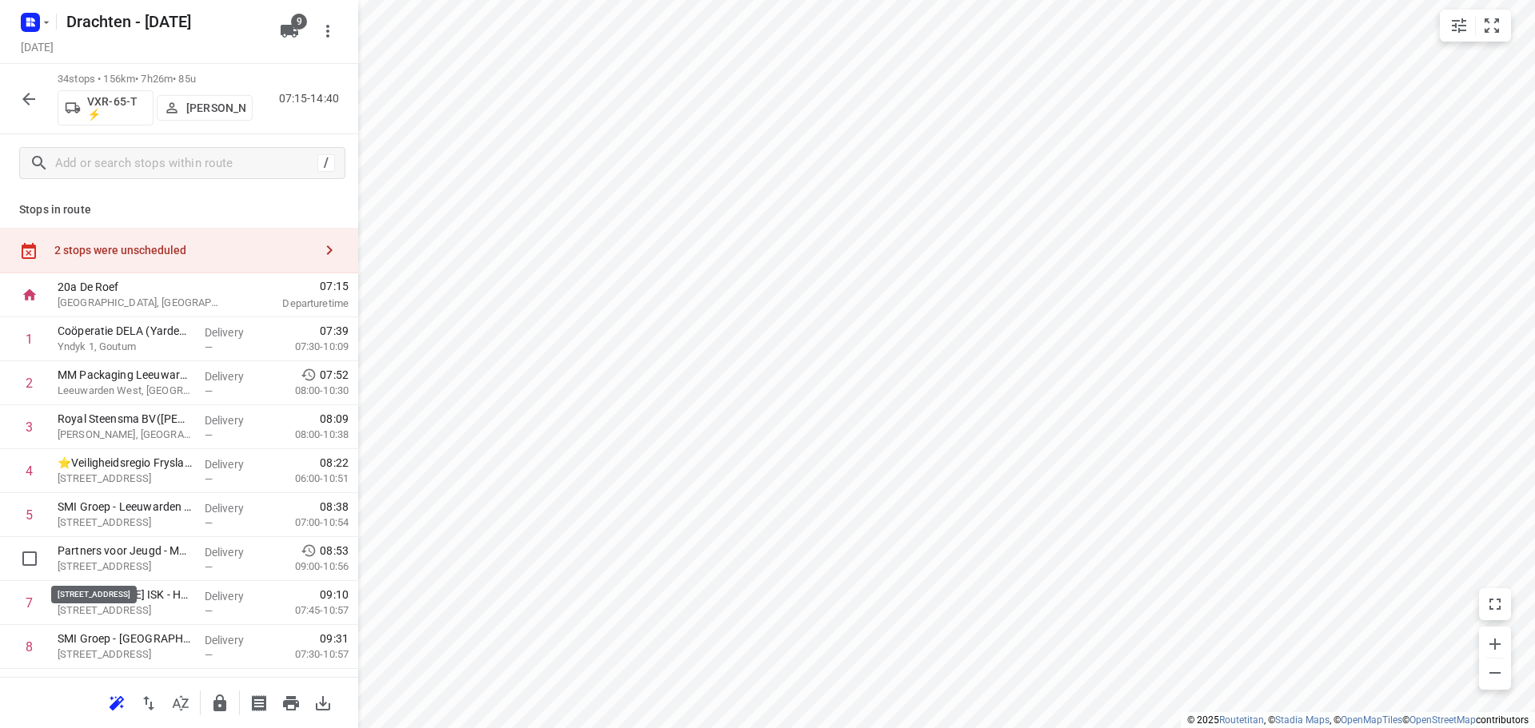
scroll to position [1, 0]
drag, startPoint x: 140, startPoint y: 568, endPoint x: 143, endPoint y: 525, distance: 42.5
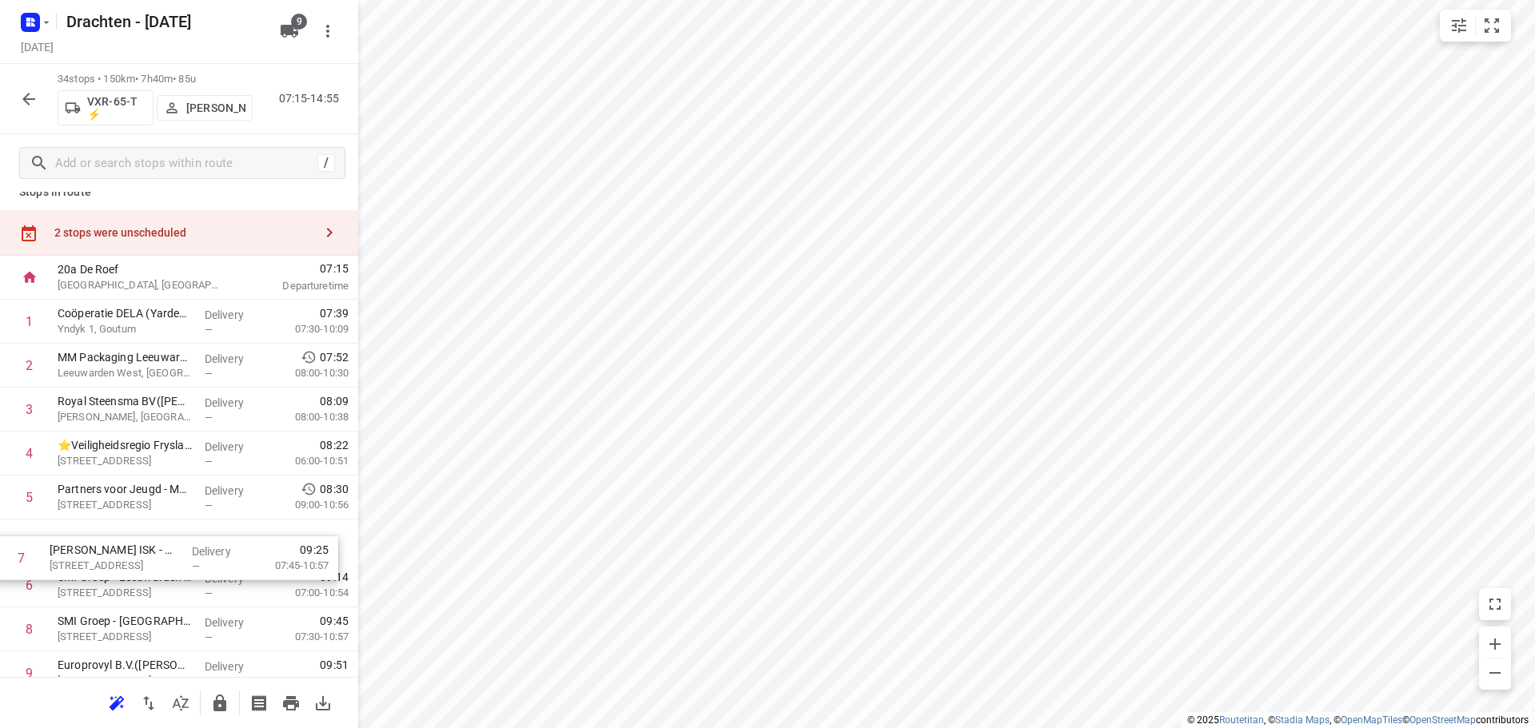
scroll to position [19, 0]
drag, startPoint x: 137, startPoint y: 619, endPoint x: 137, endPoint y: 538, distance: 80.7
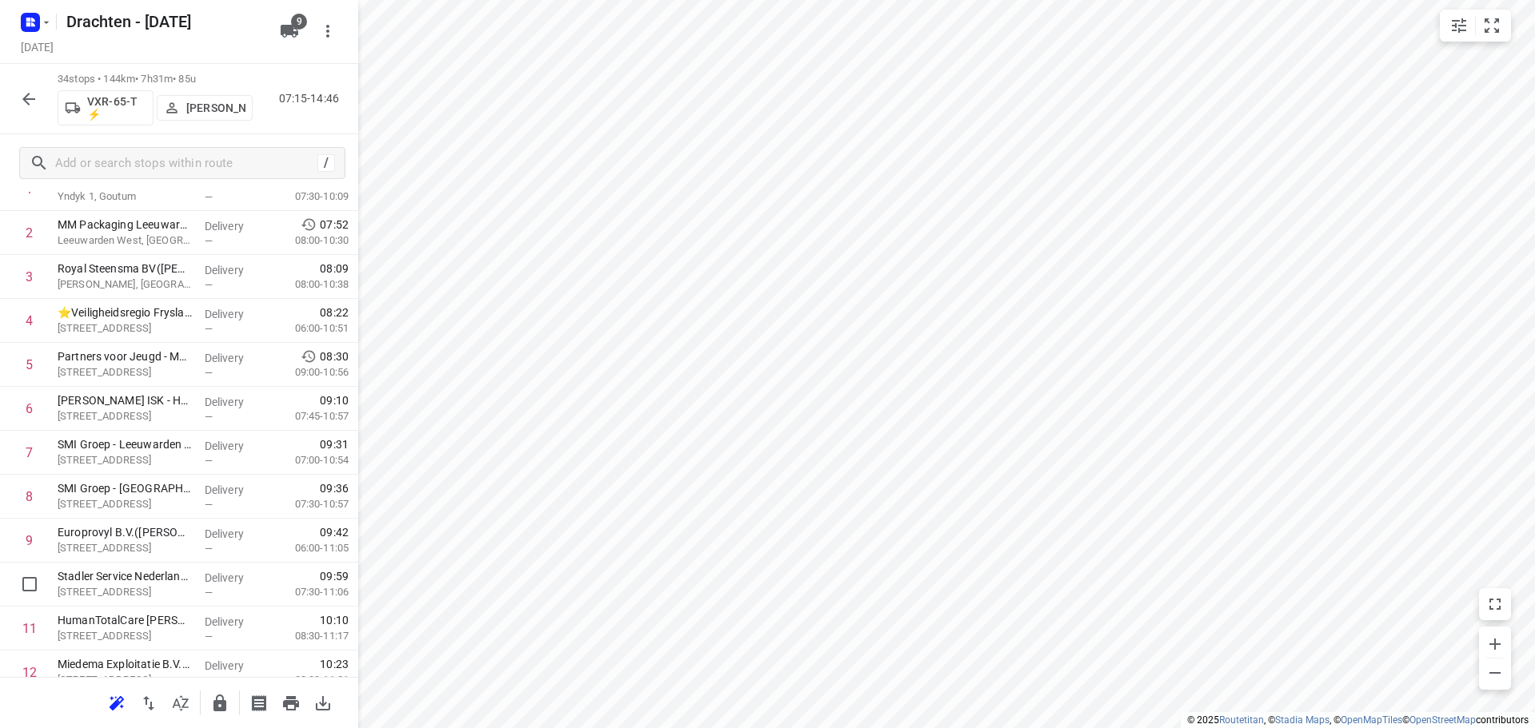
scroll to position [179, 0]
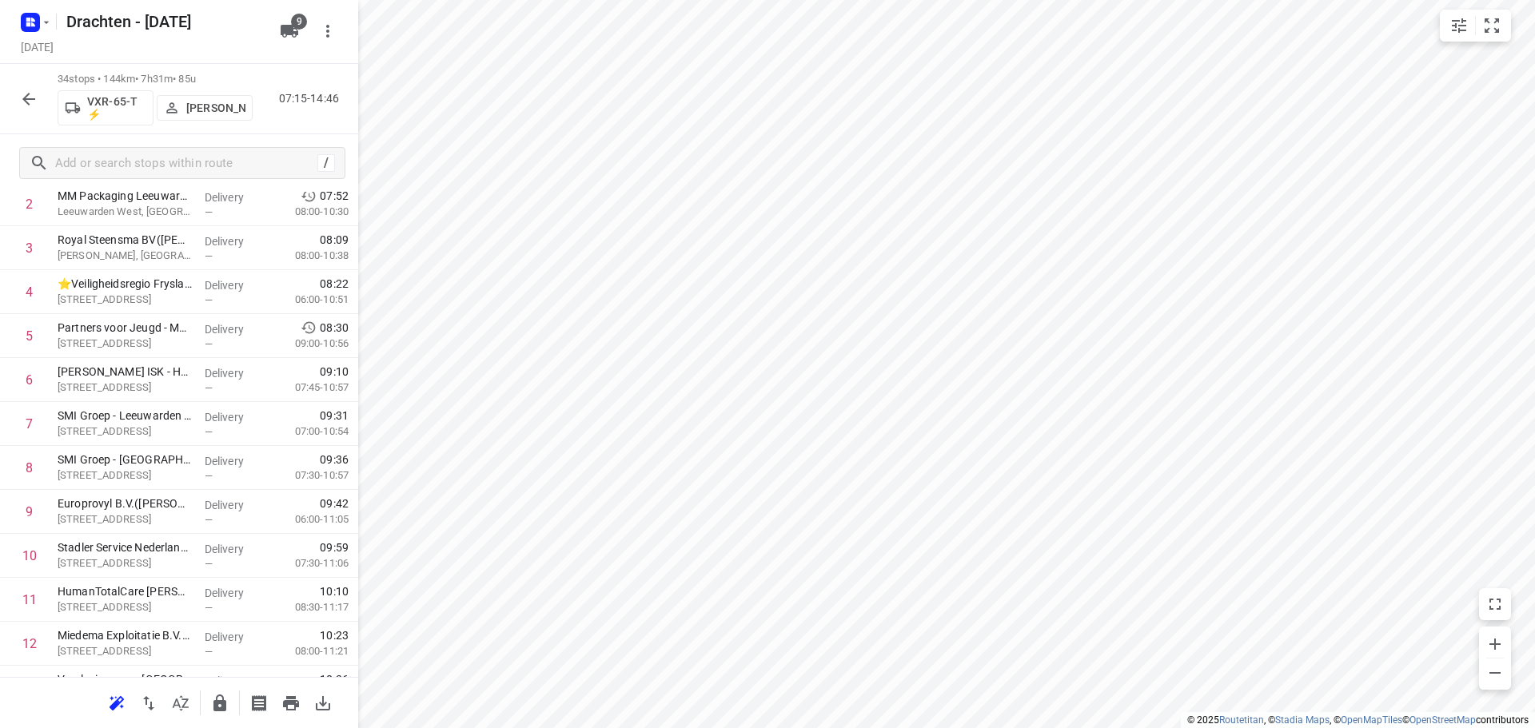
click at [24, 106] on icon "button" at bounding box center [28, 99] width 19 height 19
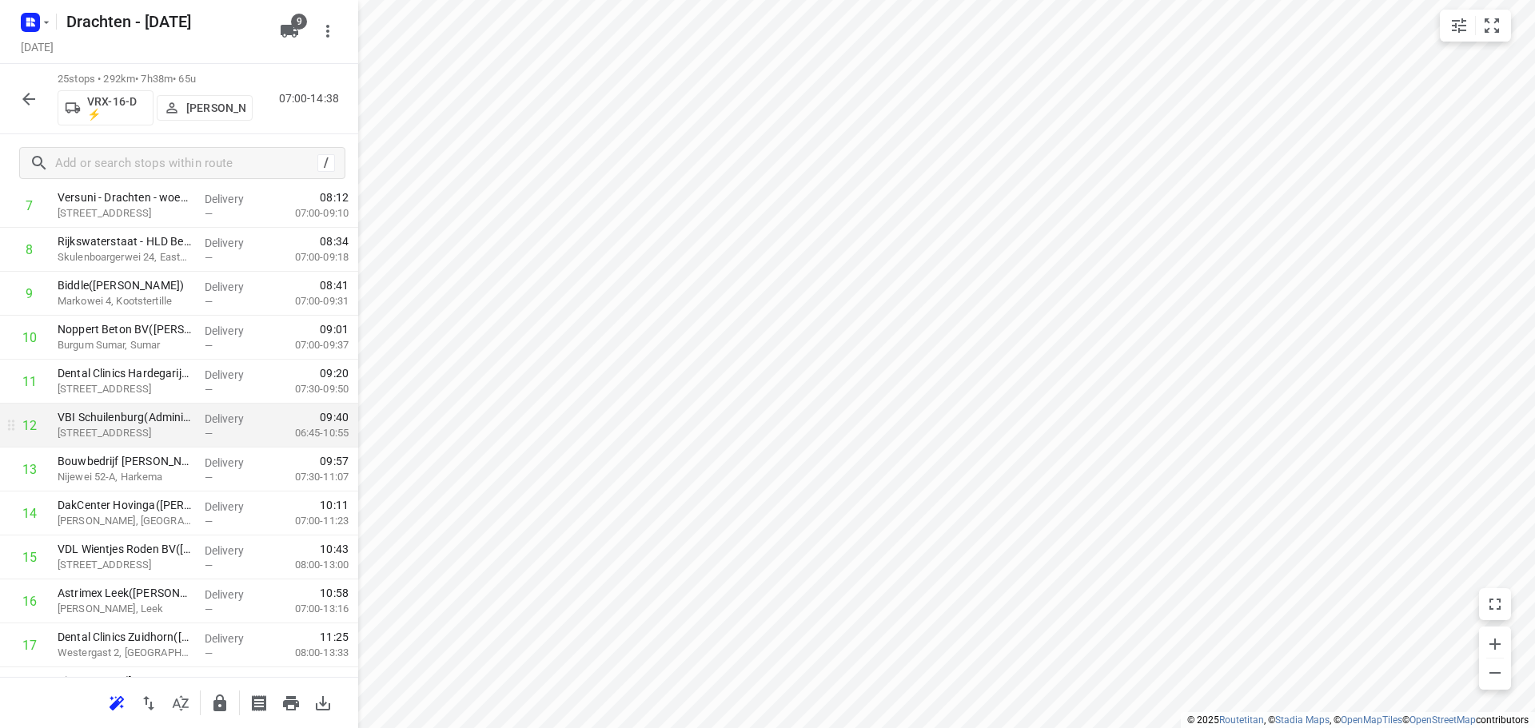
scroll to position [400, 0]
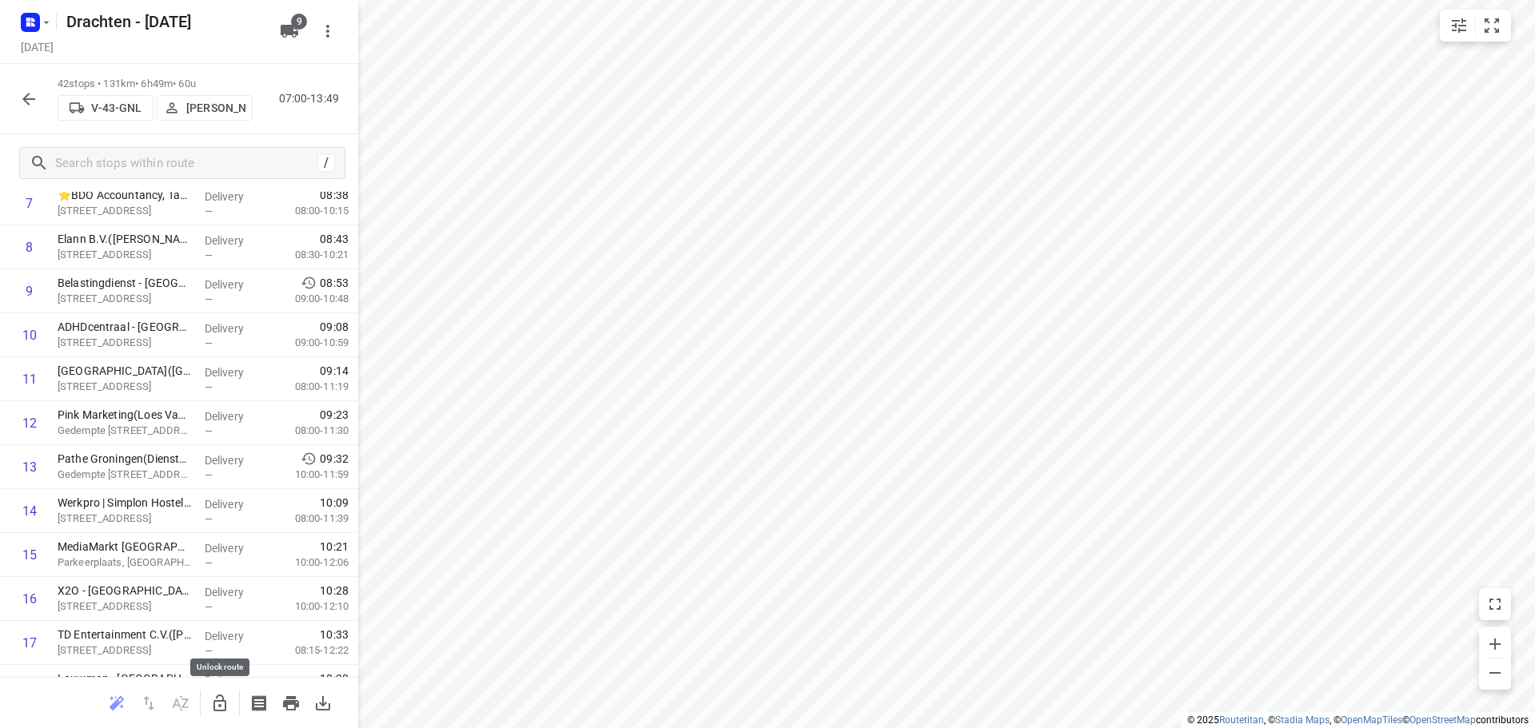
click at [223, 691] on button "button" at bounding box center [220, 703] width 32 height 32
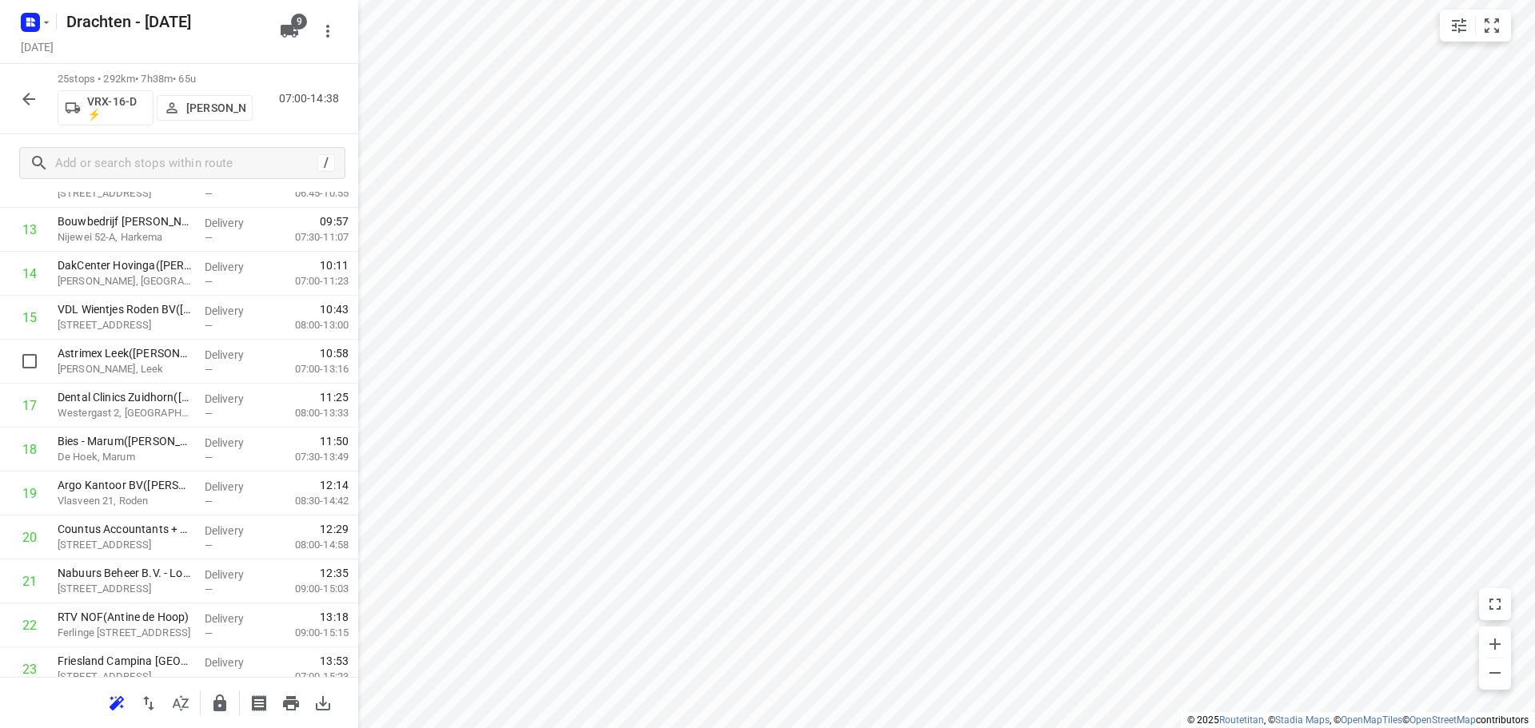
scroll to position [639, 0]
click at [39, 317] on input "checkbox" at bounding box center [30, 315] width 32 height 32
checkbox input "true"
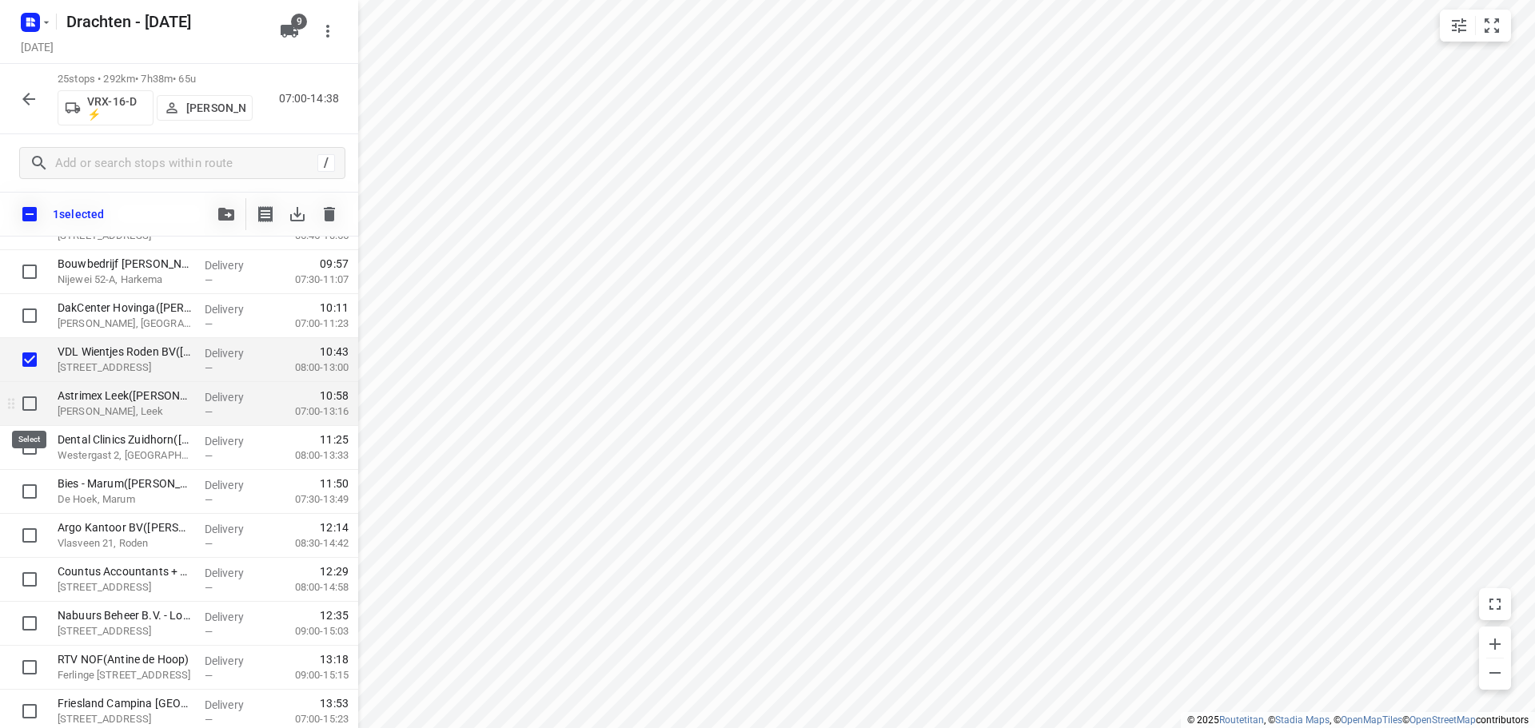
click at [33, 408] on input "checkbox" at bounding box center [30, 404] width 32 height 32
checkbox input "true"
click at [32, 537] on input "checkbox" at bounding box center [30, 536] width 32 height 32
checkbox input "true"
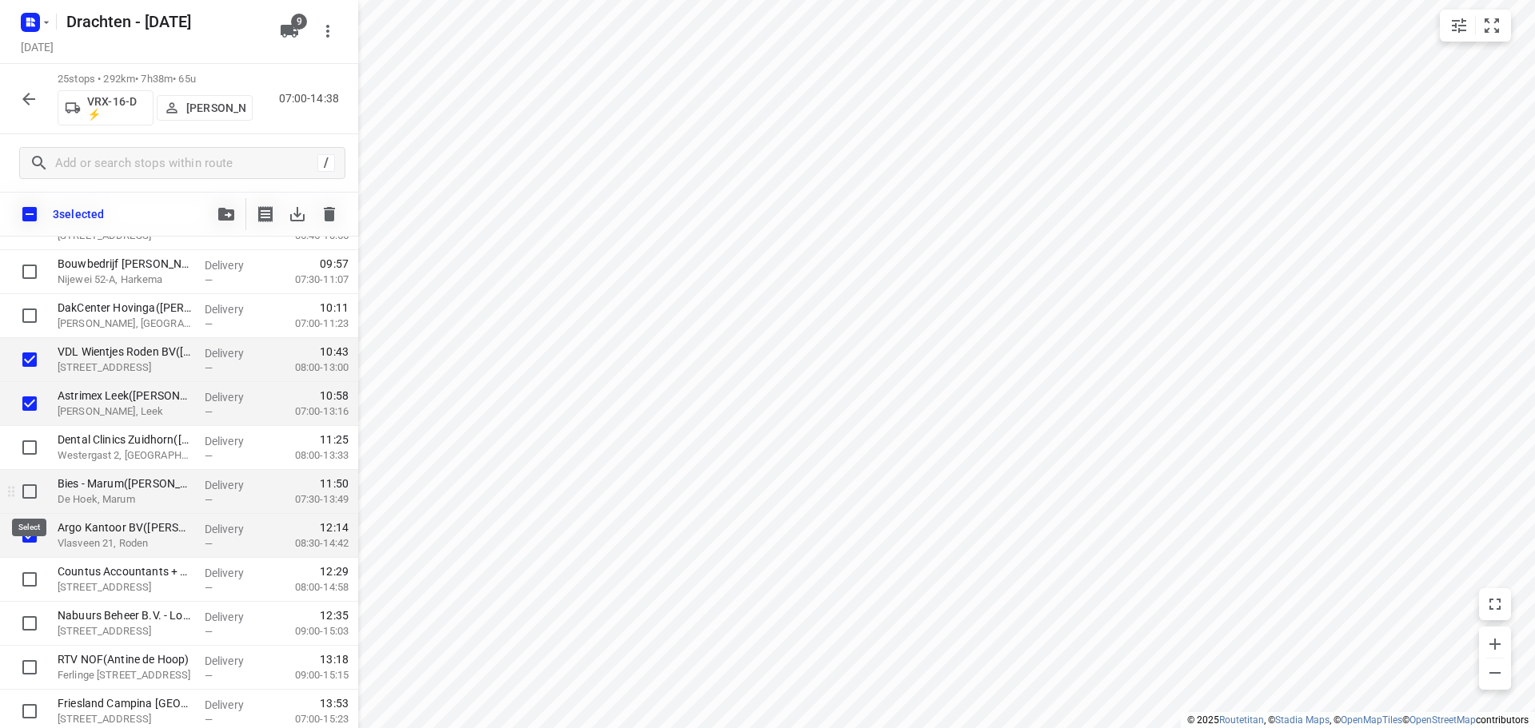
click at [32, 495] on input "checkbox" at bounding box center [30, 492] width 32 height 32
checkbox input "true"
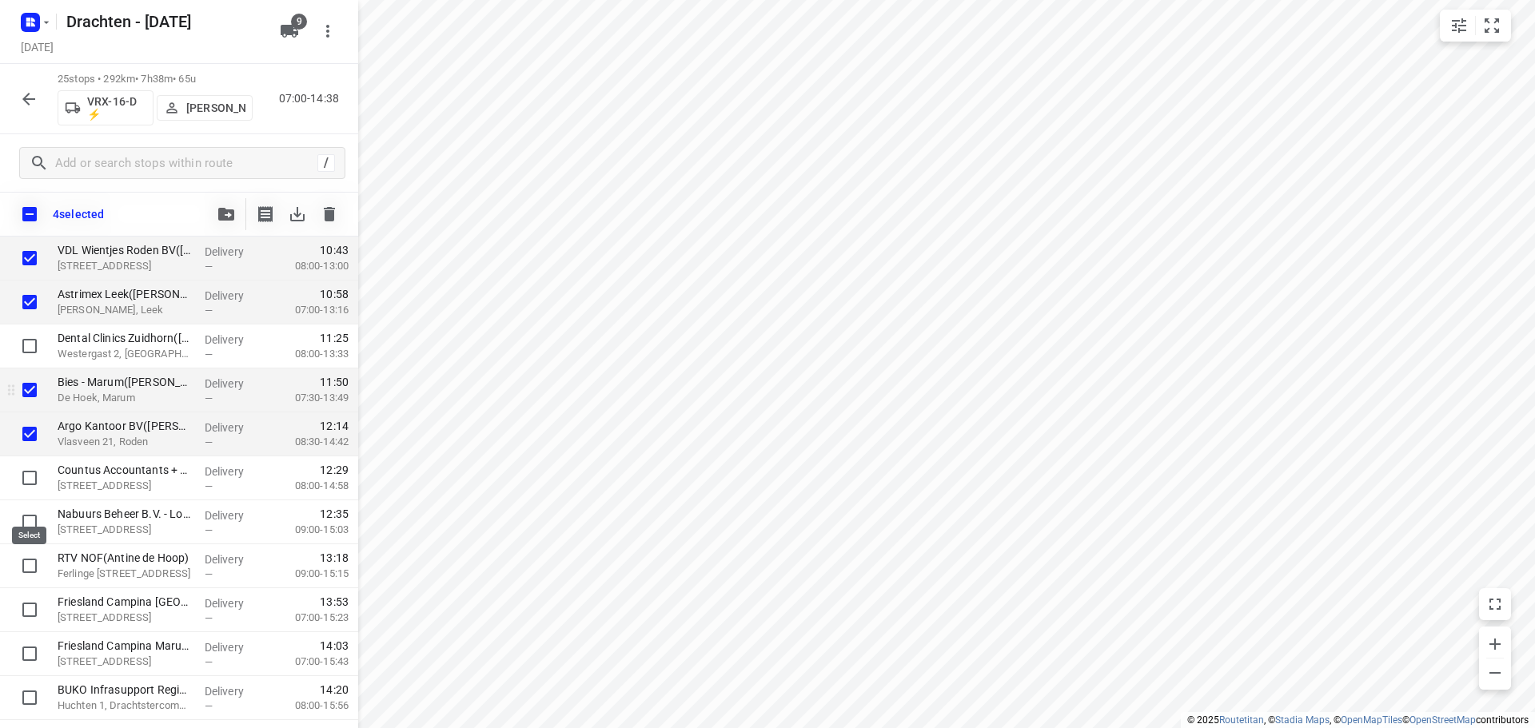
scroll to position [777, 0]
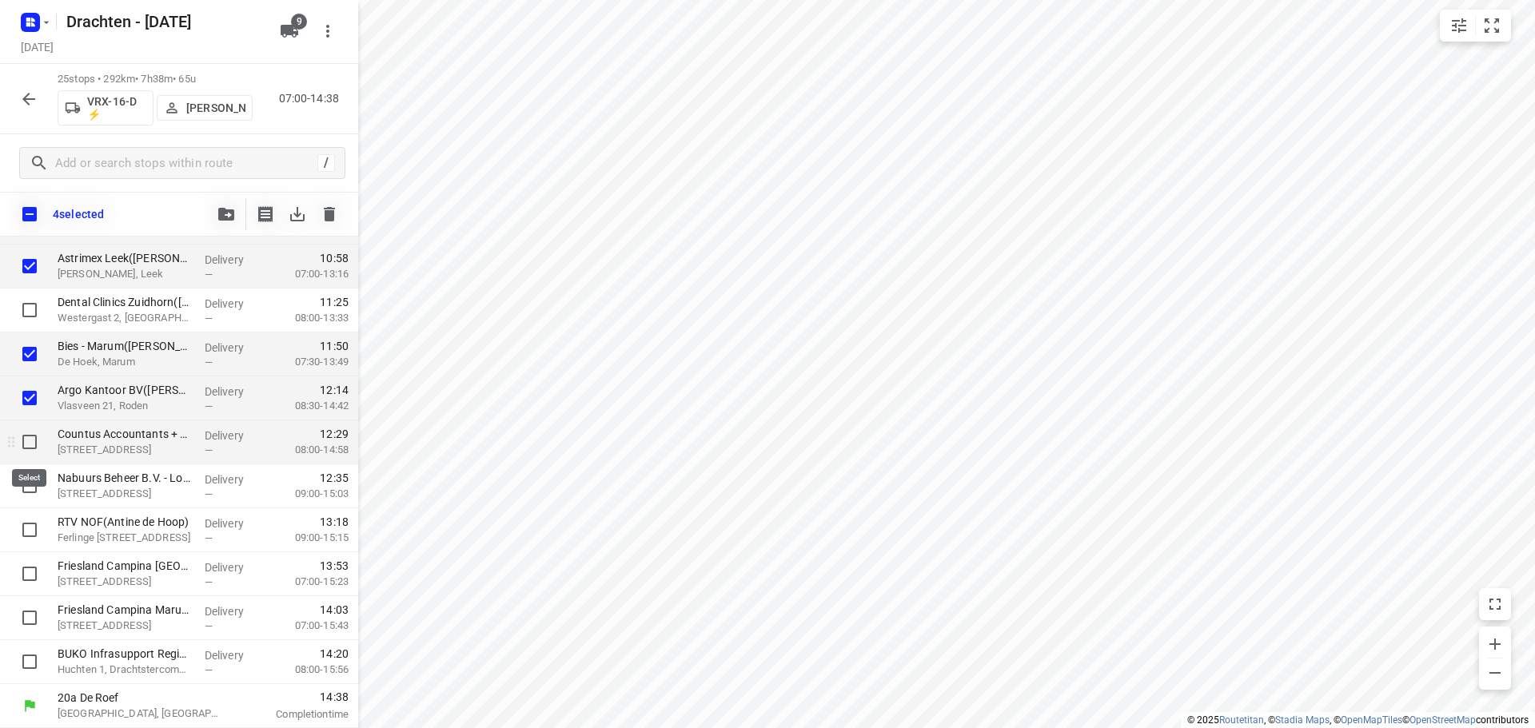
click at [26, 432] on input "checkbox" at bounding box center [30, 442] width 32 height 32
checkbox input "true"
click at [31, 479] on input "checkbox" at bounding box center [30, 486] width 32 height 32
checkbox input "true"
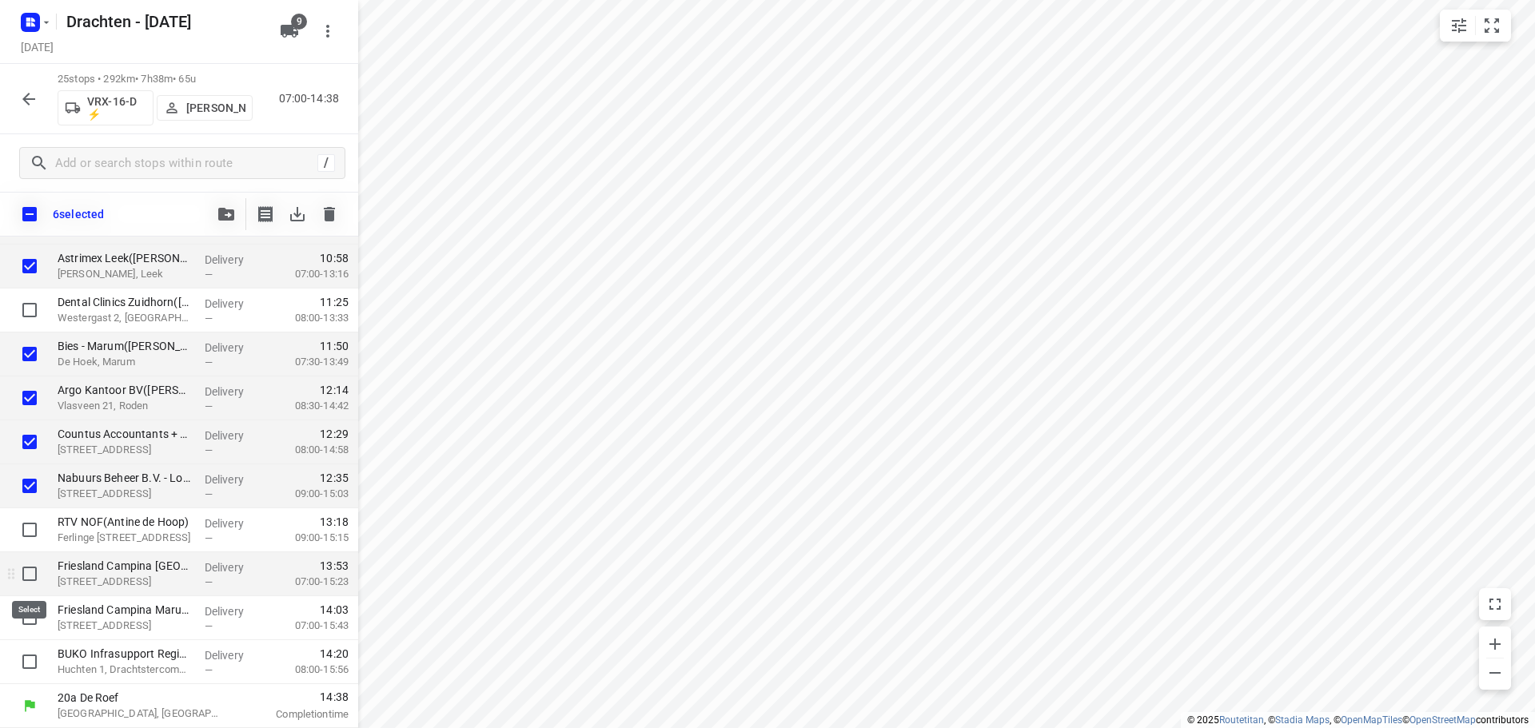
click at [37, 572] on input "checkbox" at bounding box center [30, 574] width 32 height 32
checkbox input "true"
click at [15, 624] on input "checkbox" at bounding box center [30, 618] width 32 height 32
checkbox input "true"
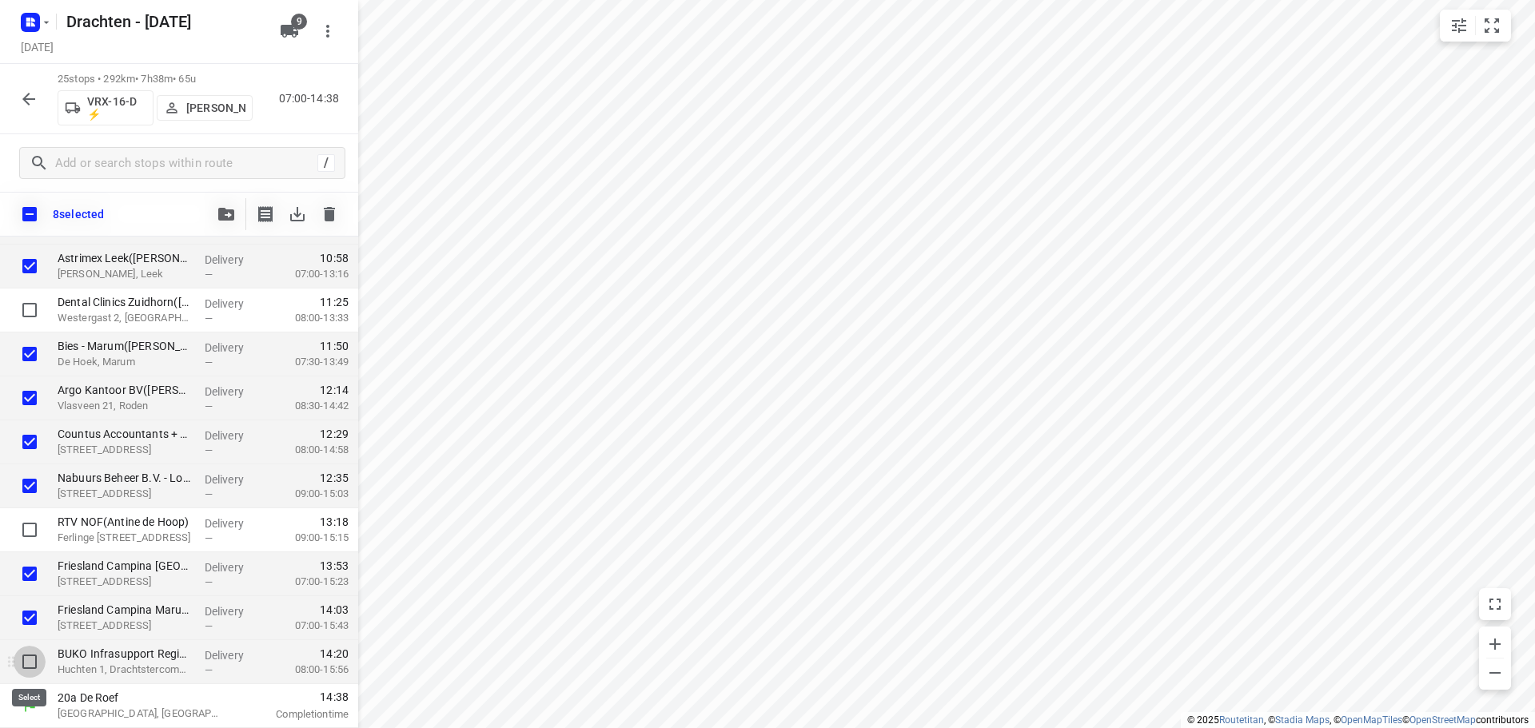
click at [22, 655] on input "checkbox" at bounding box center [30, 662] width 32 height 32
checkbox input "true"
click at [19, 106] on icon "button" at bounding box center [28, 99] width 19 height 19
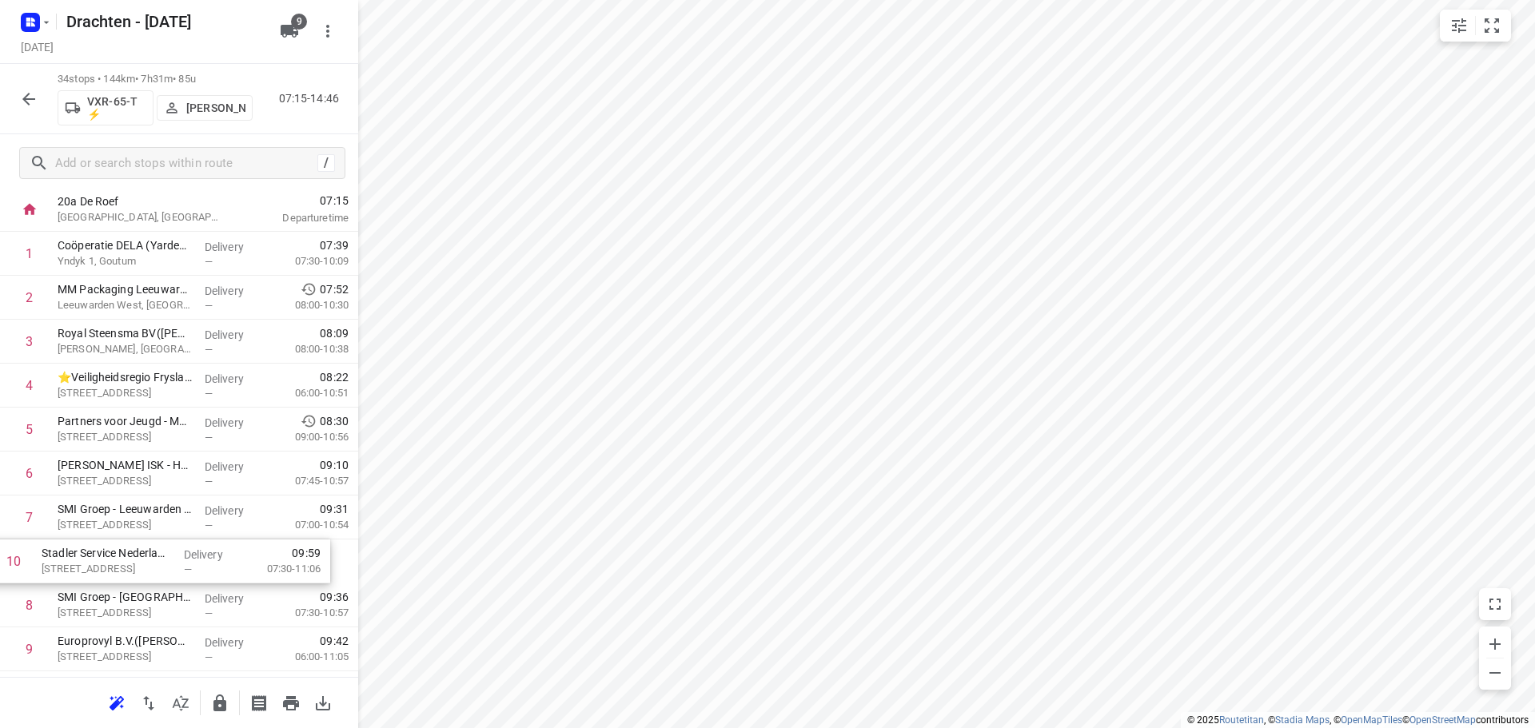
scroll to position [90, 0]
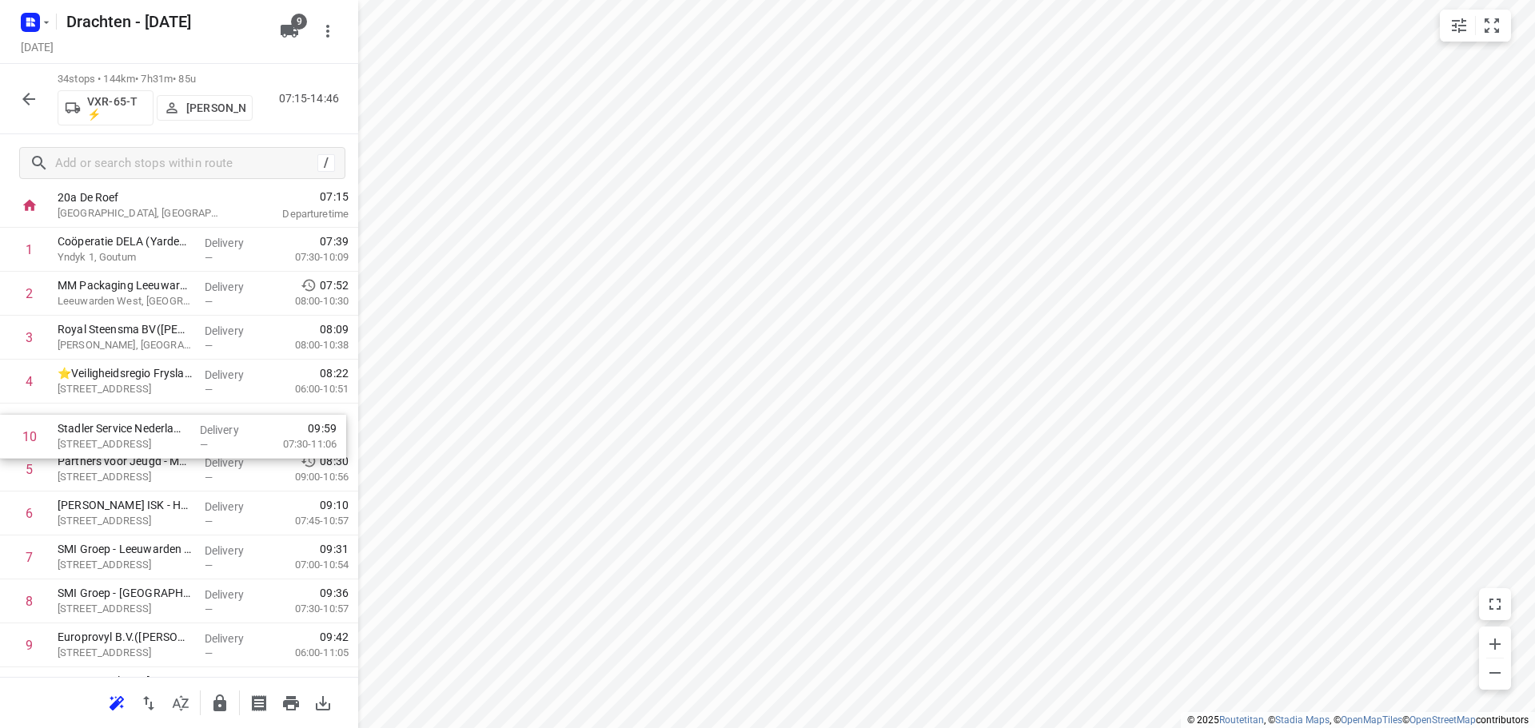
drag, startPoint x: 177, startPoint y: 658, endPoint x: 173, endPoint y: 434, distance: 223.8
drag, startPoint x: 185, startPoint y: 473, endPoint x: 190, endPoint y: 457, distance: 16.7
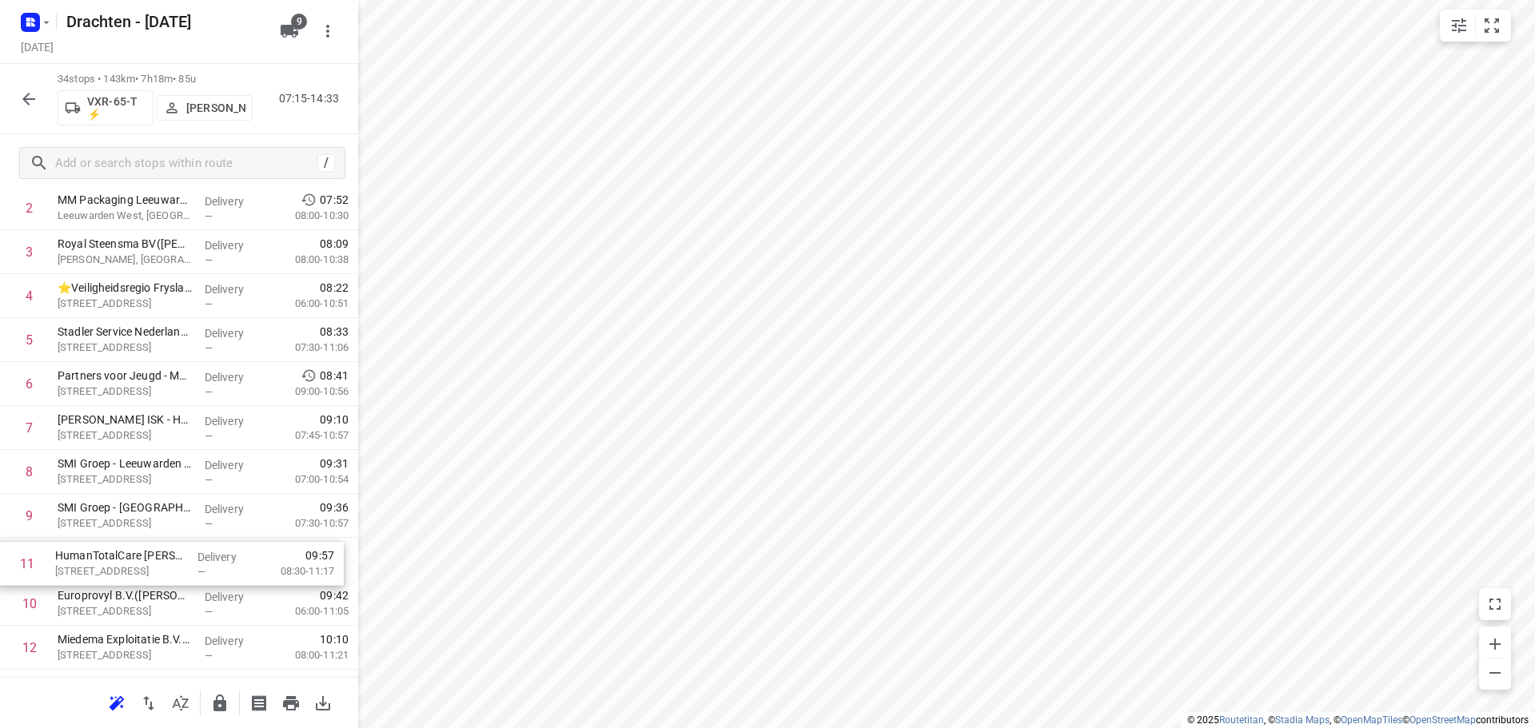
scroll to position [179, 0]
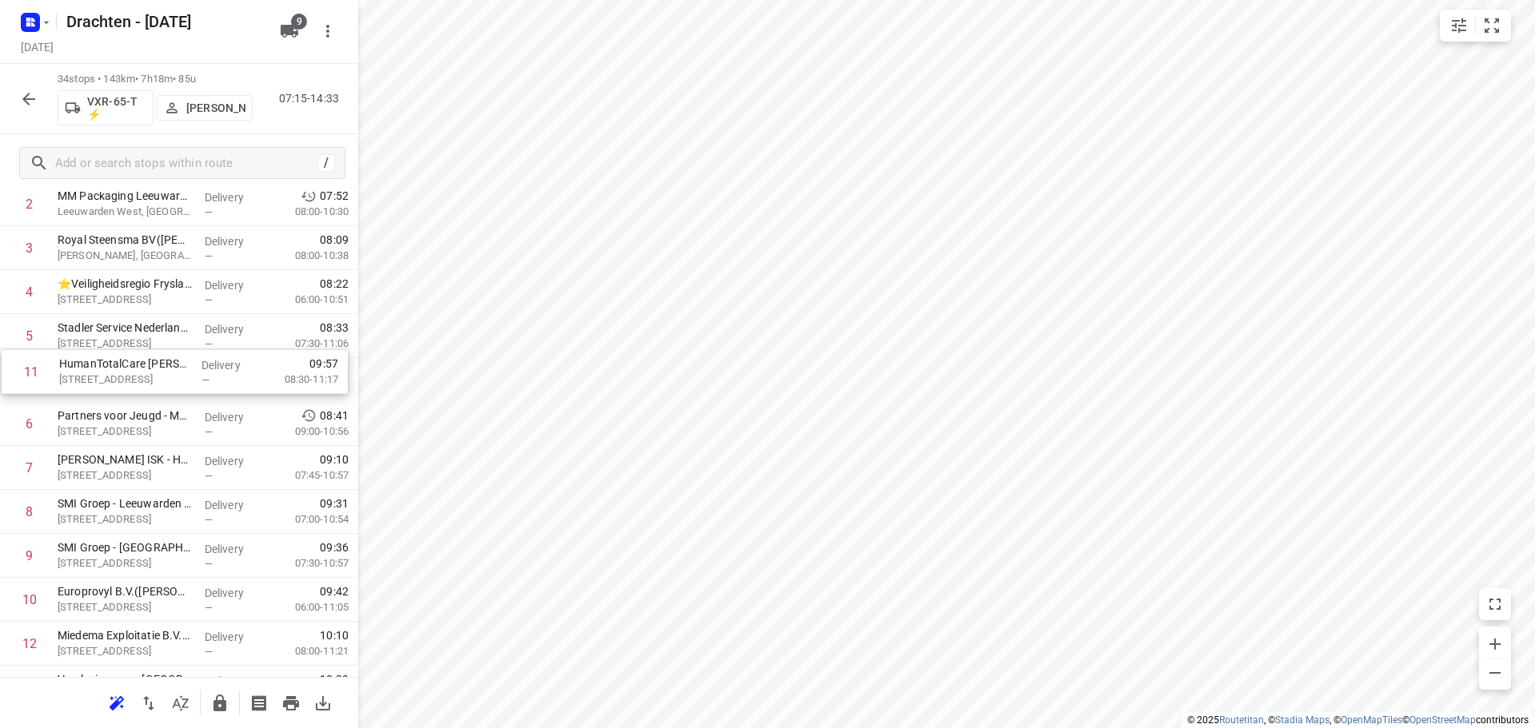
drag, startPoint x: 149, startPoint y: 614, endPoint x: 153, endPoint y: 371, distance: 243.0
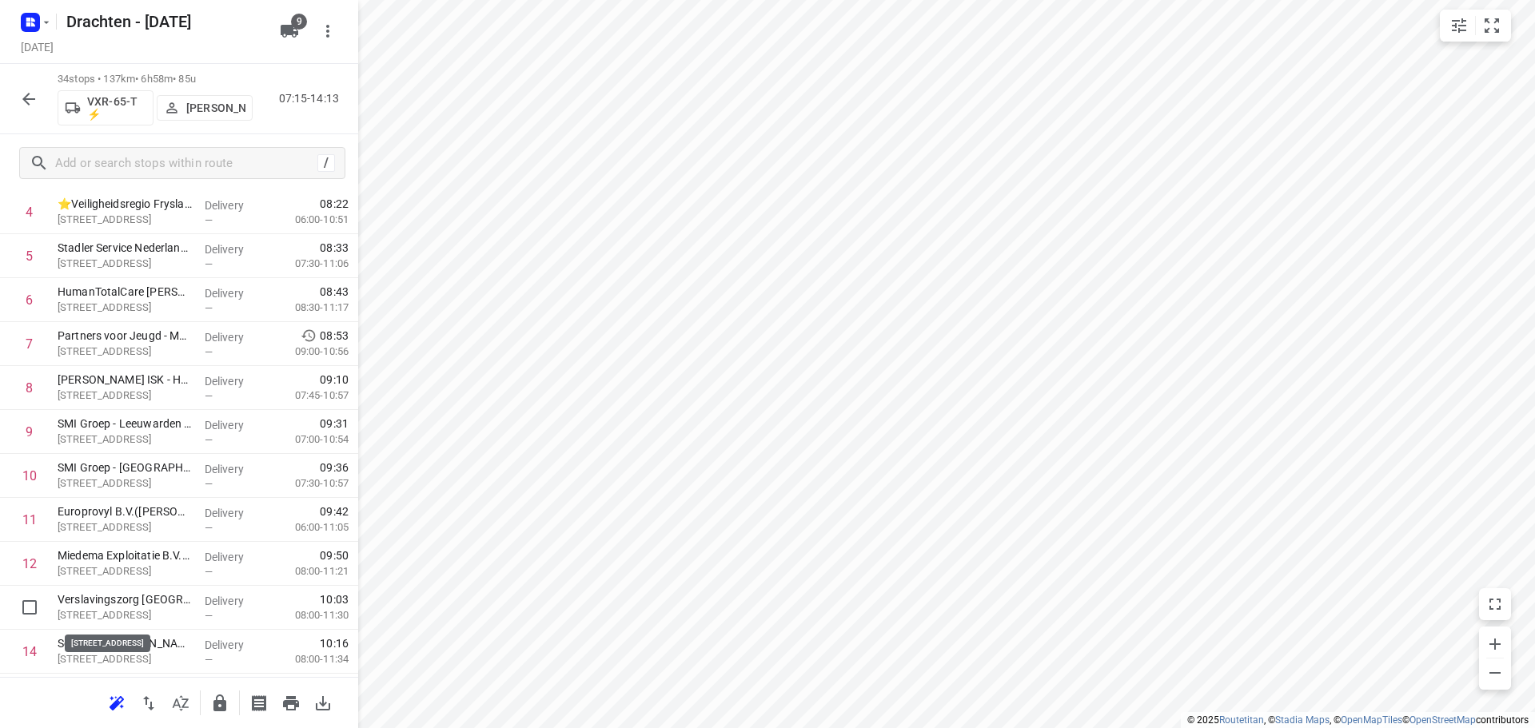
scroll to position [261, 0]
drag, startPoint x: 173, startPoint y: 622, endPoint x: 170, endPoint y: 358, distance: 263.8
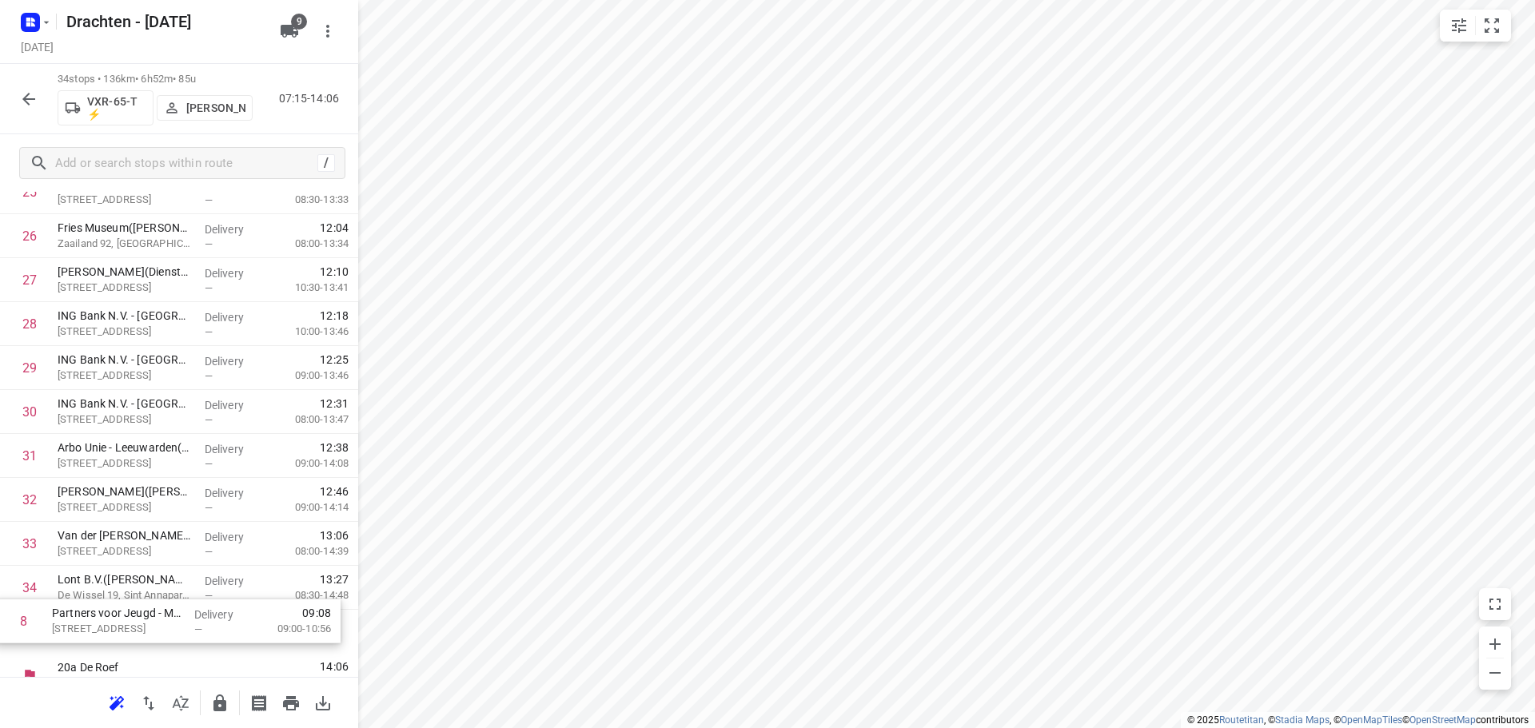
scroll to position [1179, 0]
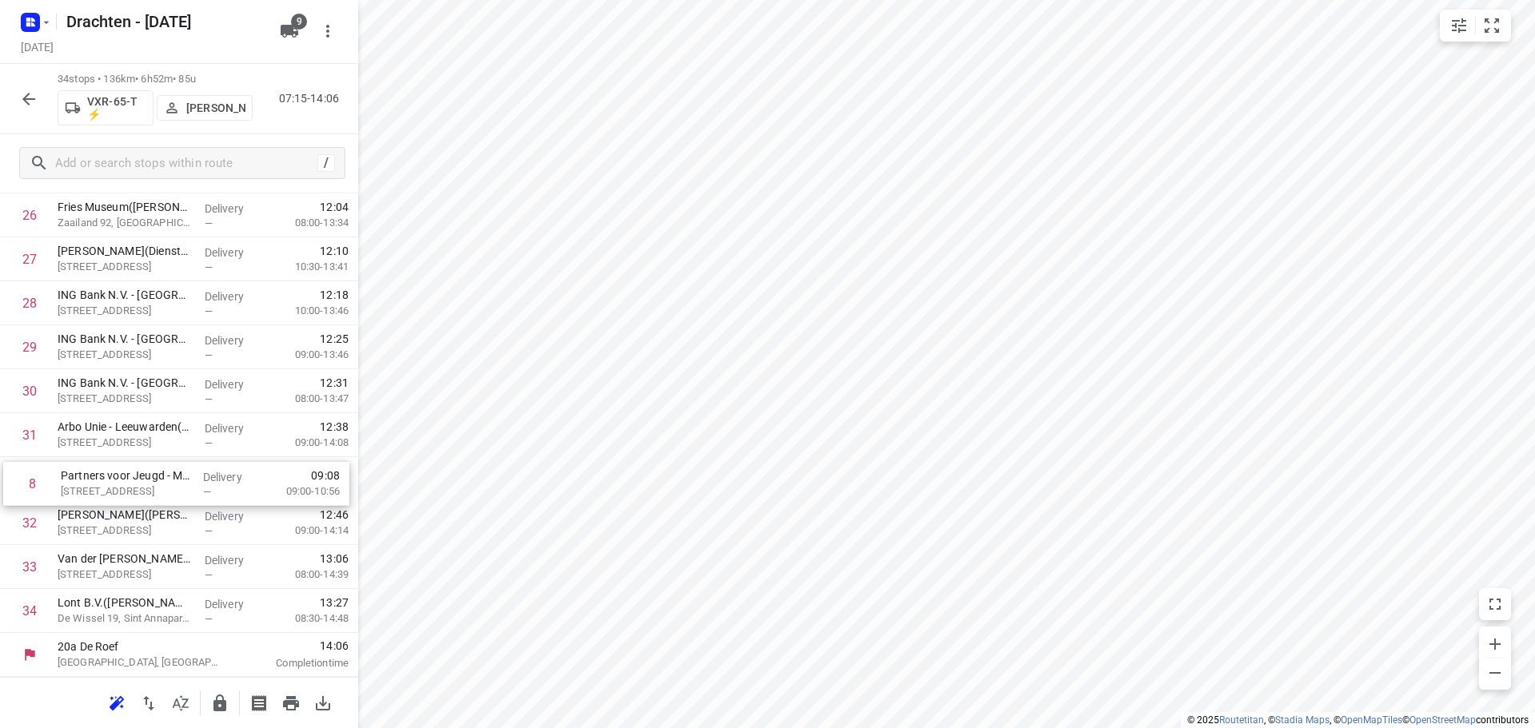
drag, startPoint x: 165, startPoint y: 394, endPoint x: 165, endPoint y: 499, distance: 104.7
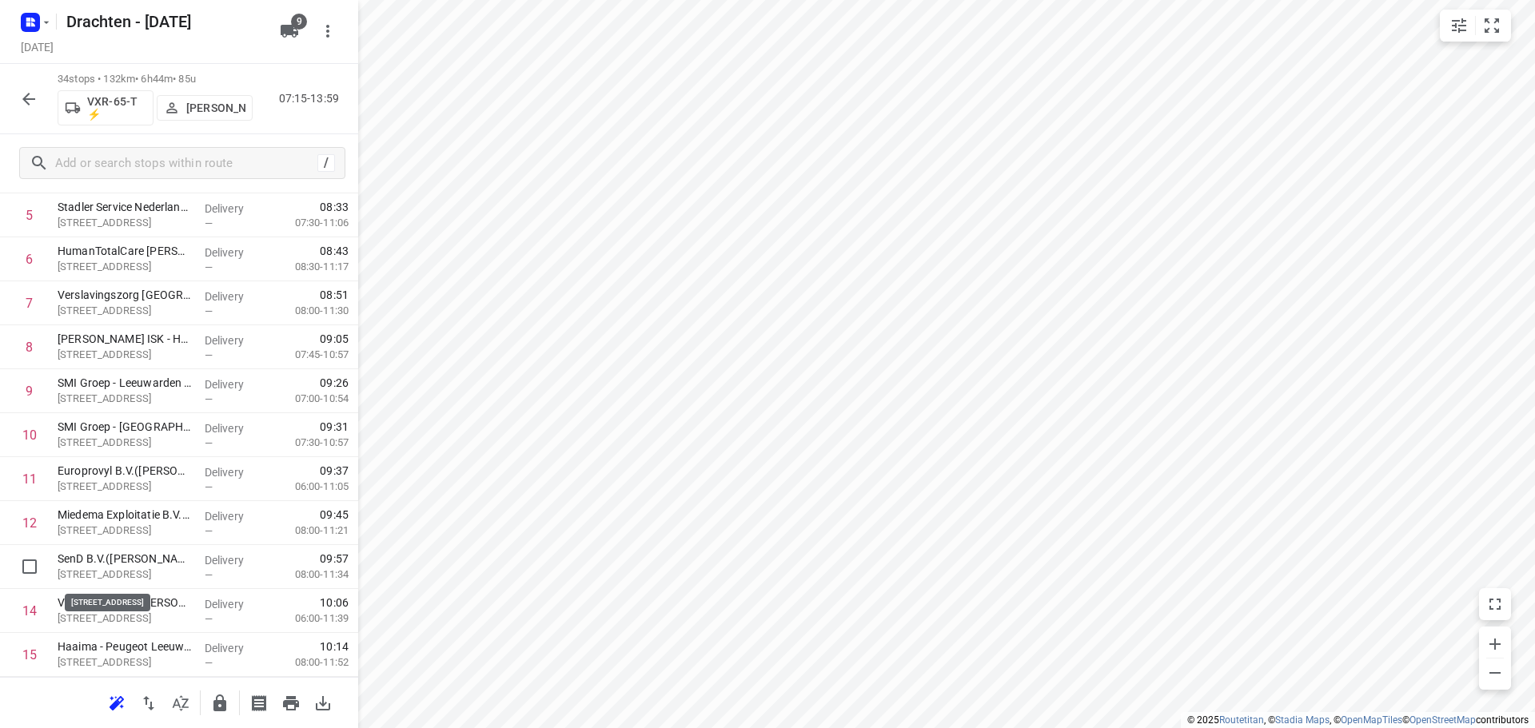
scroll to position [301, 0]
drag, startPoint x: 149, startPoint y: 575, endPoint x: 149, endPoint y: 391, distance: 184.6
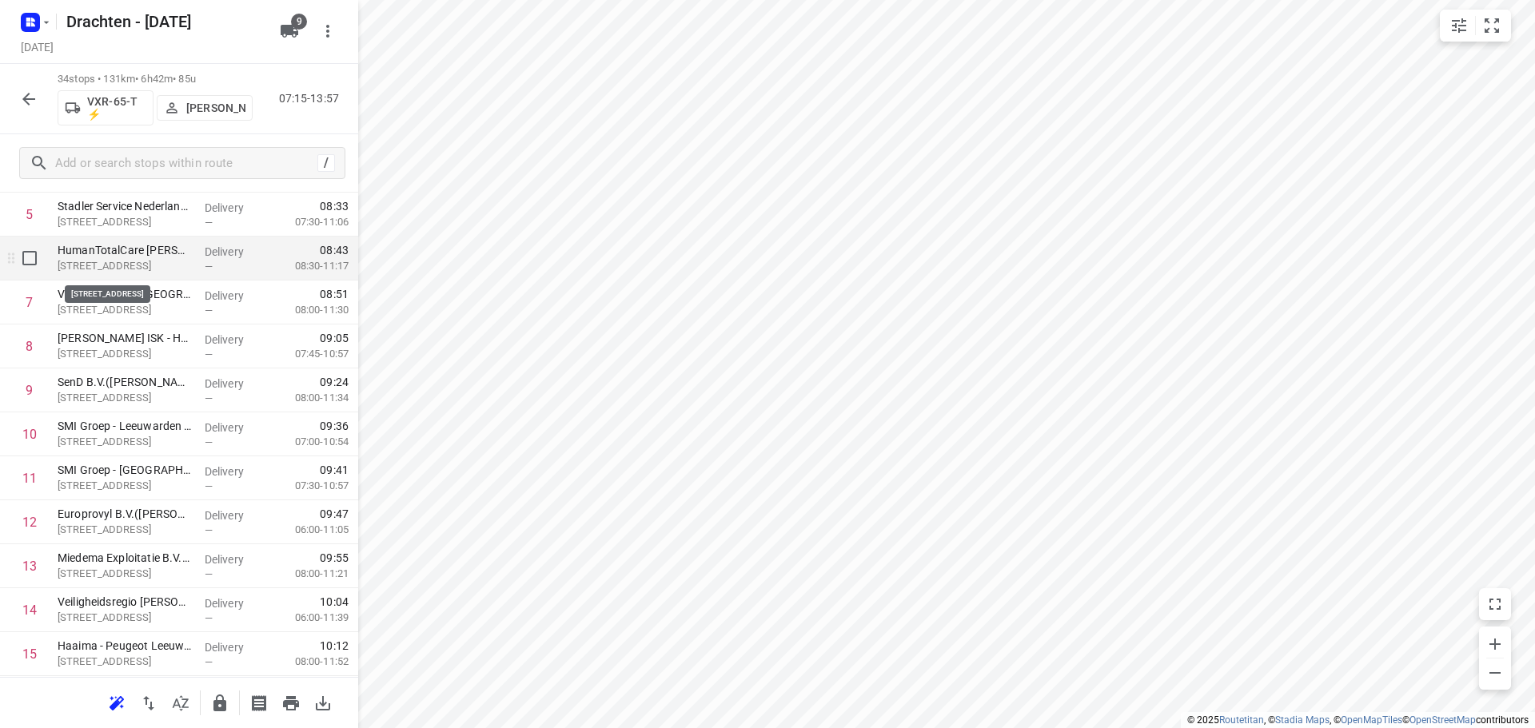
scroll to position [0, 0]
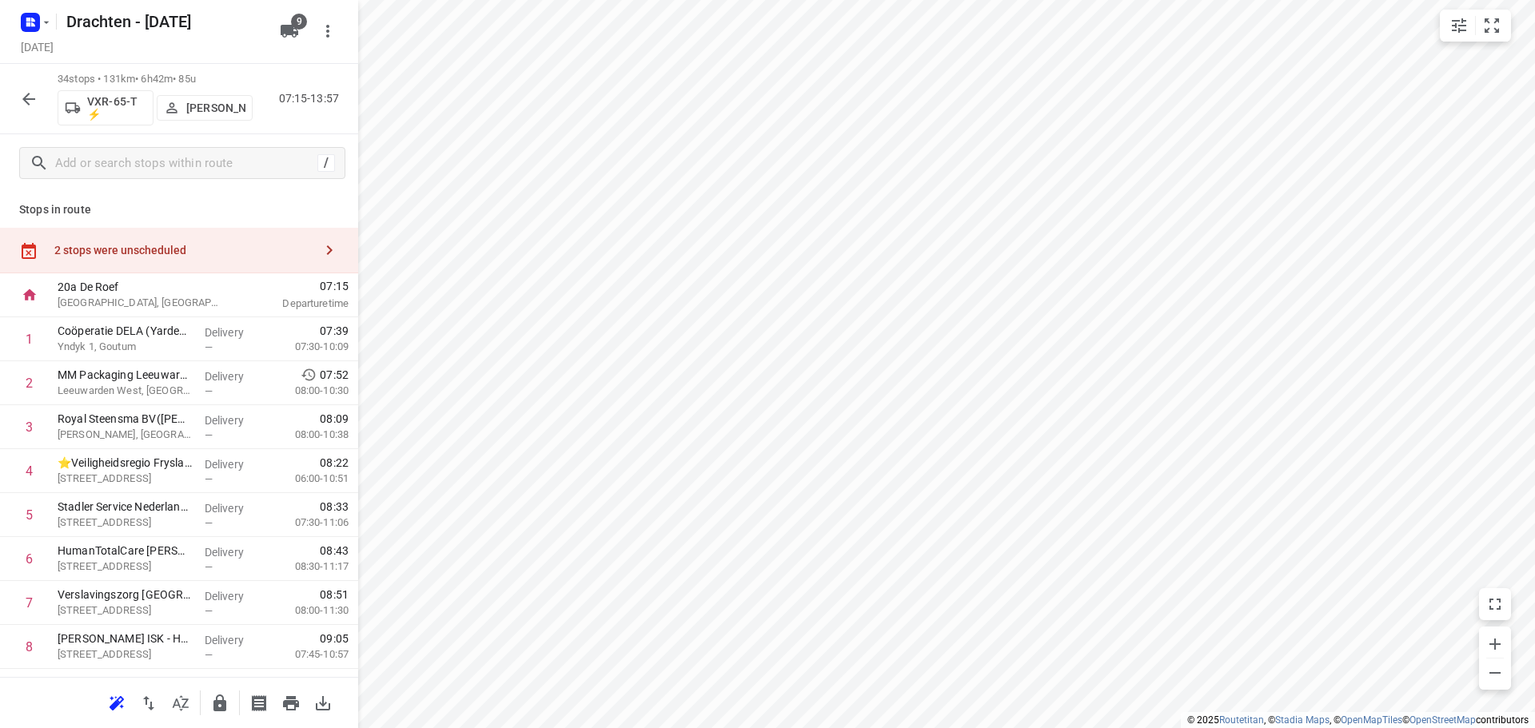
click at [165, 253] on div "2 stops were unscheduled" at bounding box center [183, 250] width 259 height 13
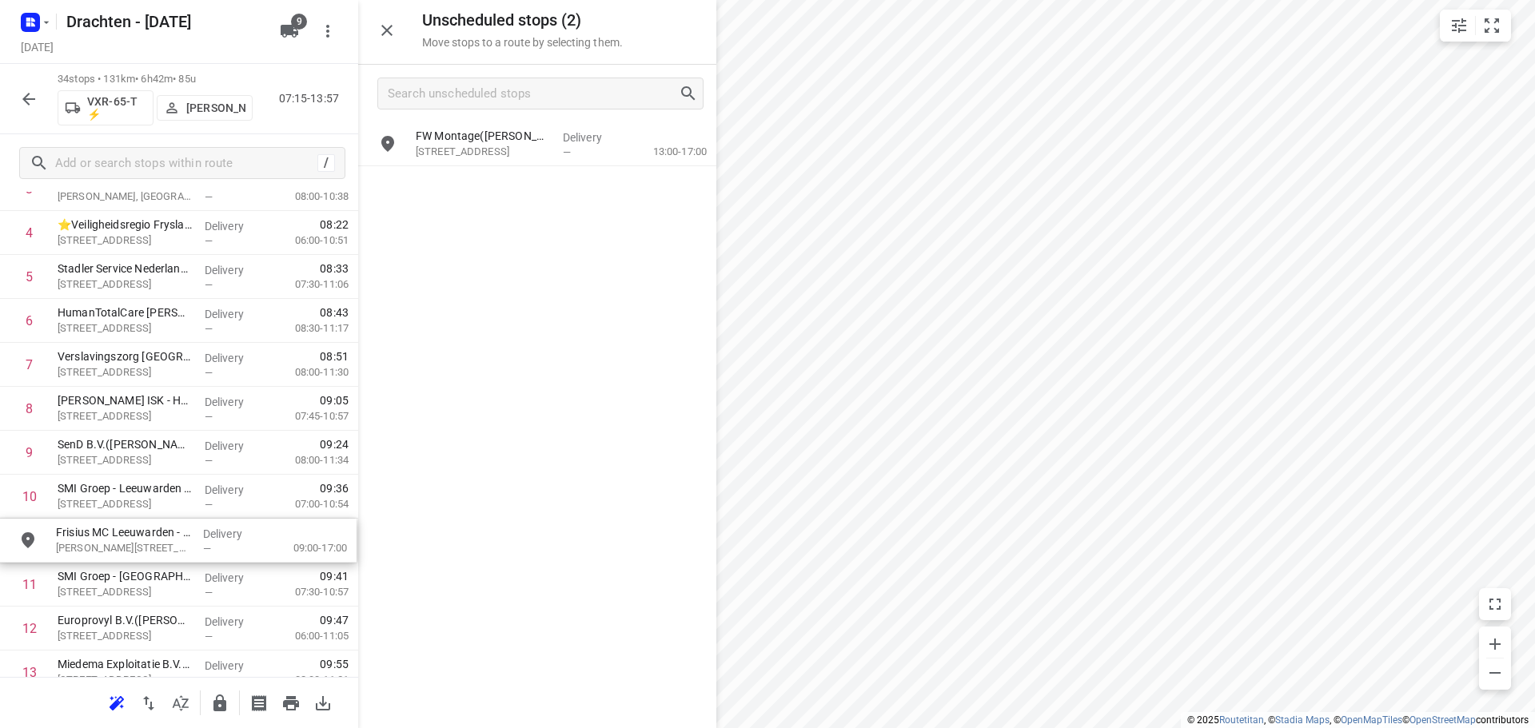
scroll to position [243, 0]
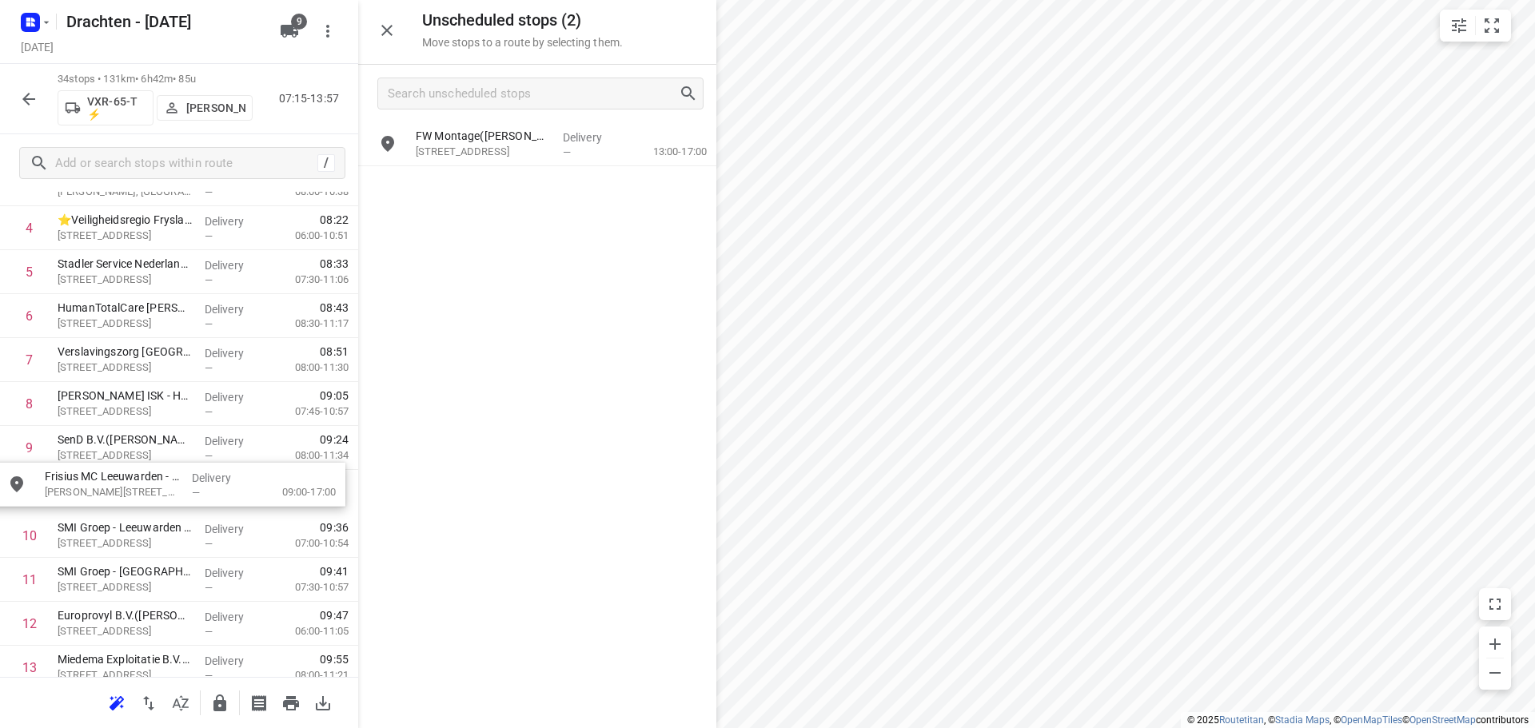
drag, startPoint x: 548, startPoint y: 141, endPoint x: 174, endPoint y: 487, distance: 508.5
click at [392, 36] on icon "button" at bounding box center [386, 30] width 19 height 19
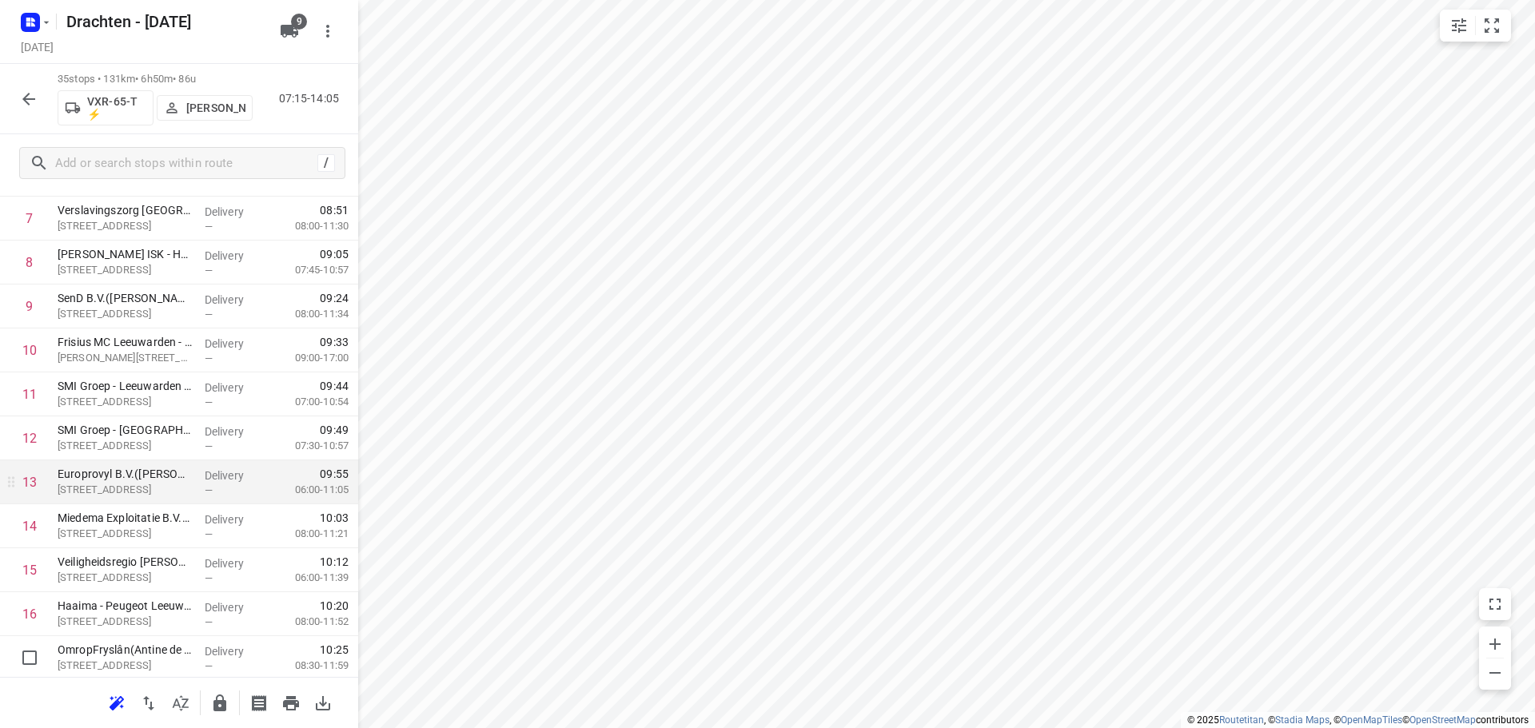
scroll to position [403, 0]
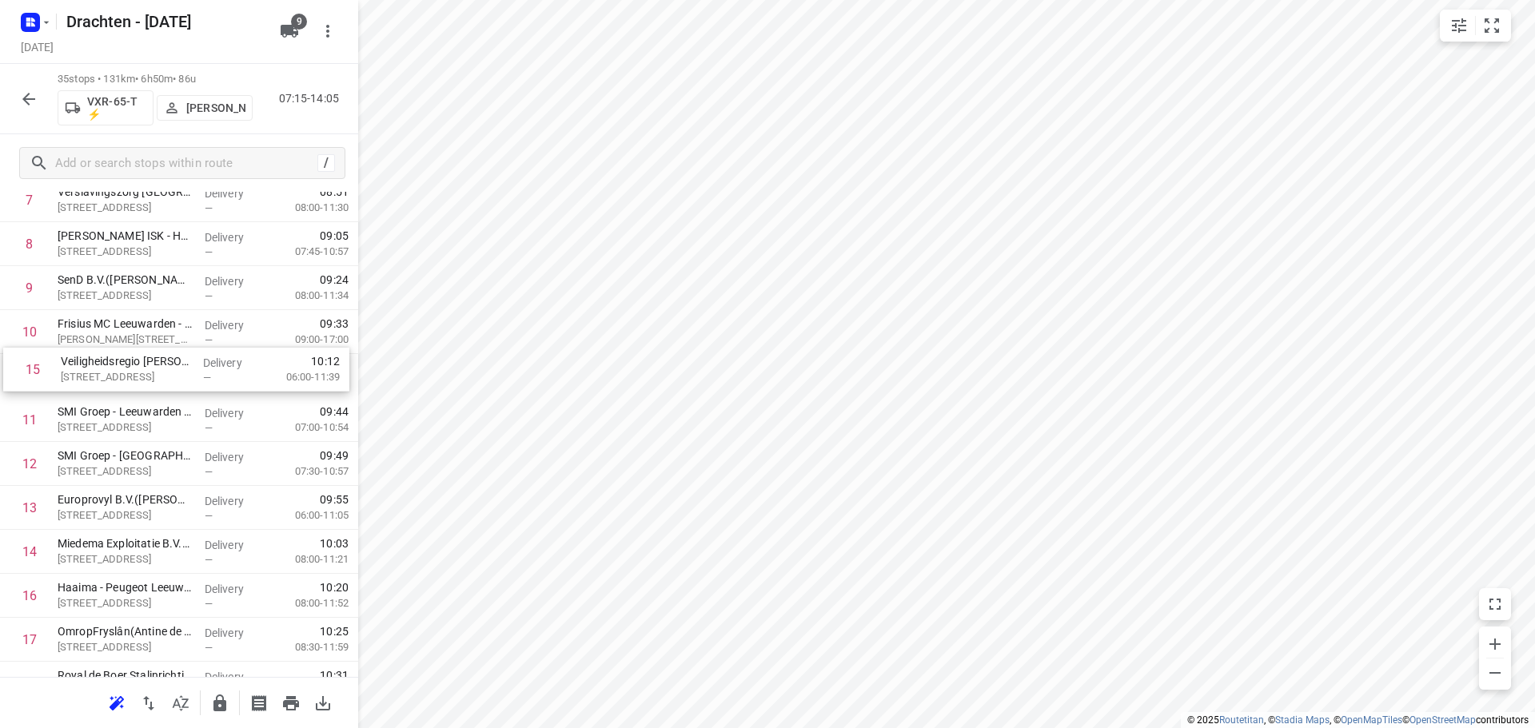
drag, startPoint x: 161, startPoint y: 561, endPoint x: 165, endPoint y: 372, distance: 189.5
click at [165, 372] on div "1 Coöperatie DELA (Yarden) - Yardenhuis van Goutum(Henk Meijer) Yndyk 1, Goutum…" at bounding box center [179, 683] width 358 height 1539
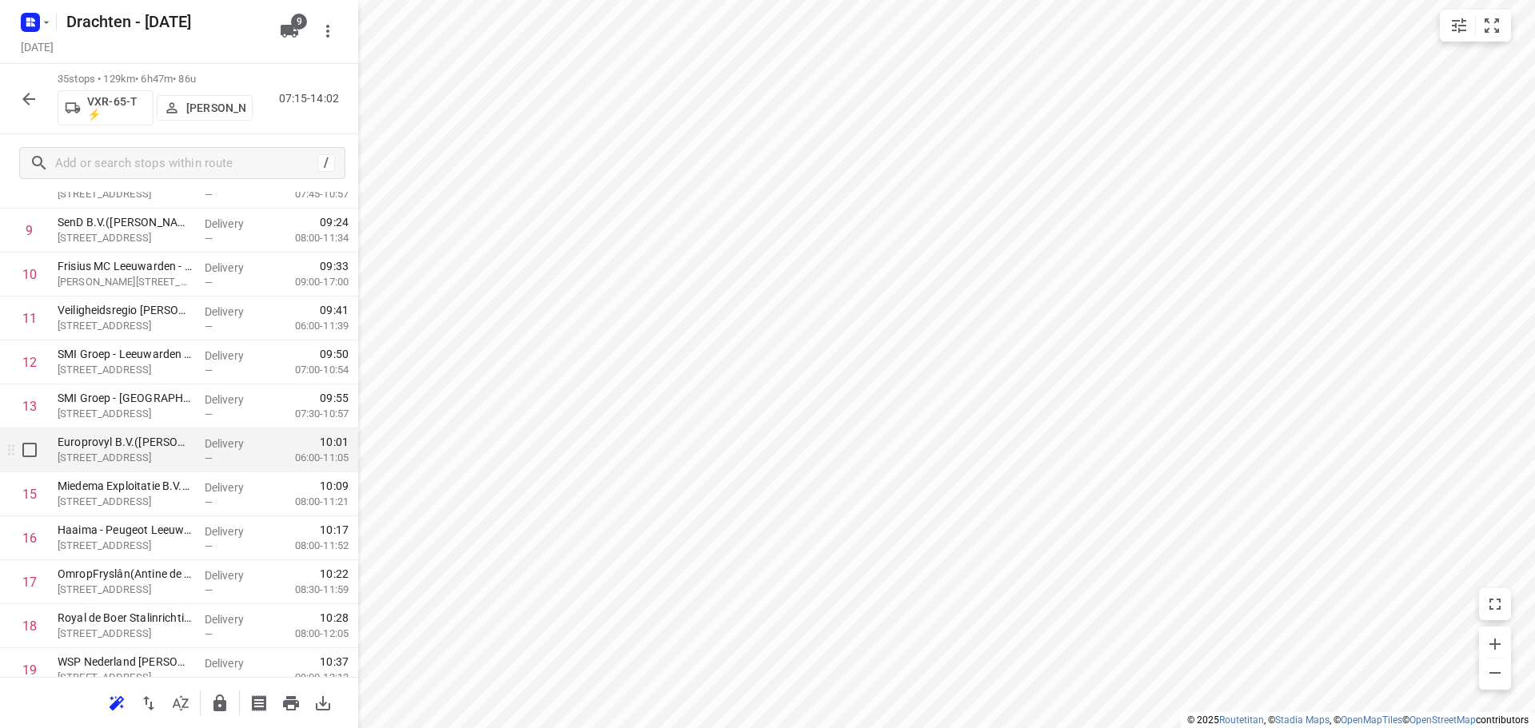
scroll to position [483, 0]
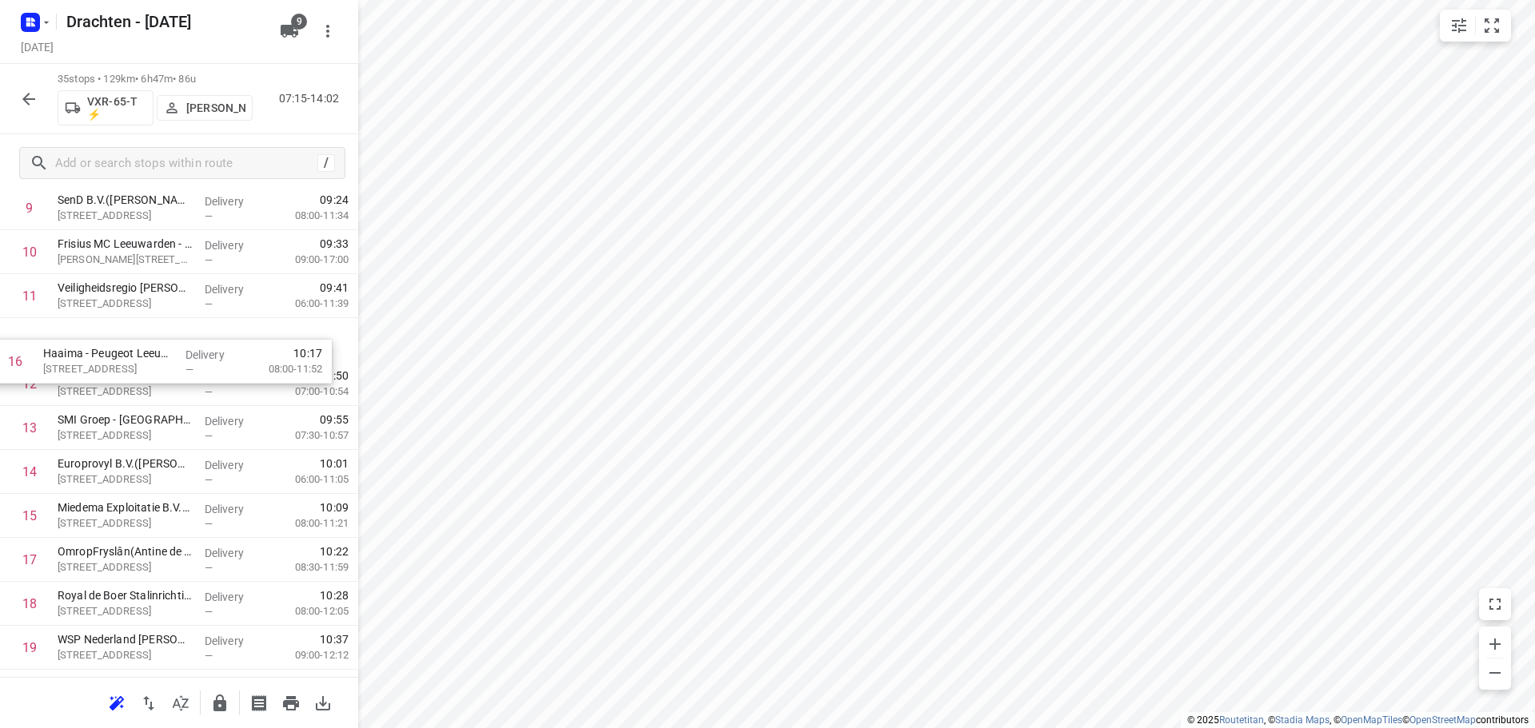
drag, startPoint x: 219, startPoint y: 519, endPoint x: 209, endPoint y: 331, distance: 188.1
click at [209, 331] on div "1 Coöperatie DELA (Yarden) - Yardenhuis van Goutum(Henk Meijer) Yndyk 1, Goutum…" at bounding box center [179, 604] width 358 height 1539
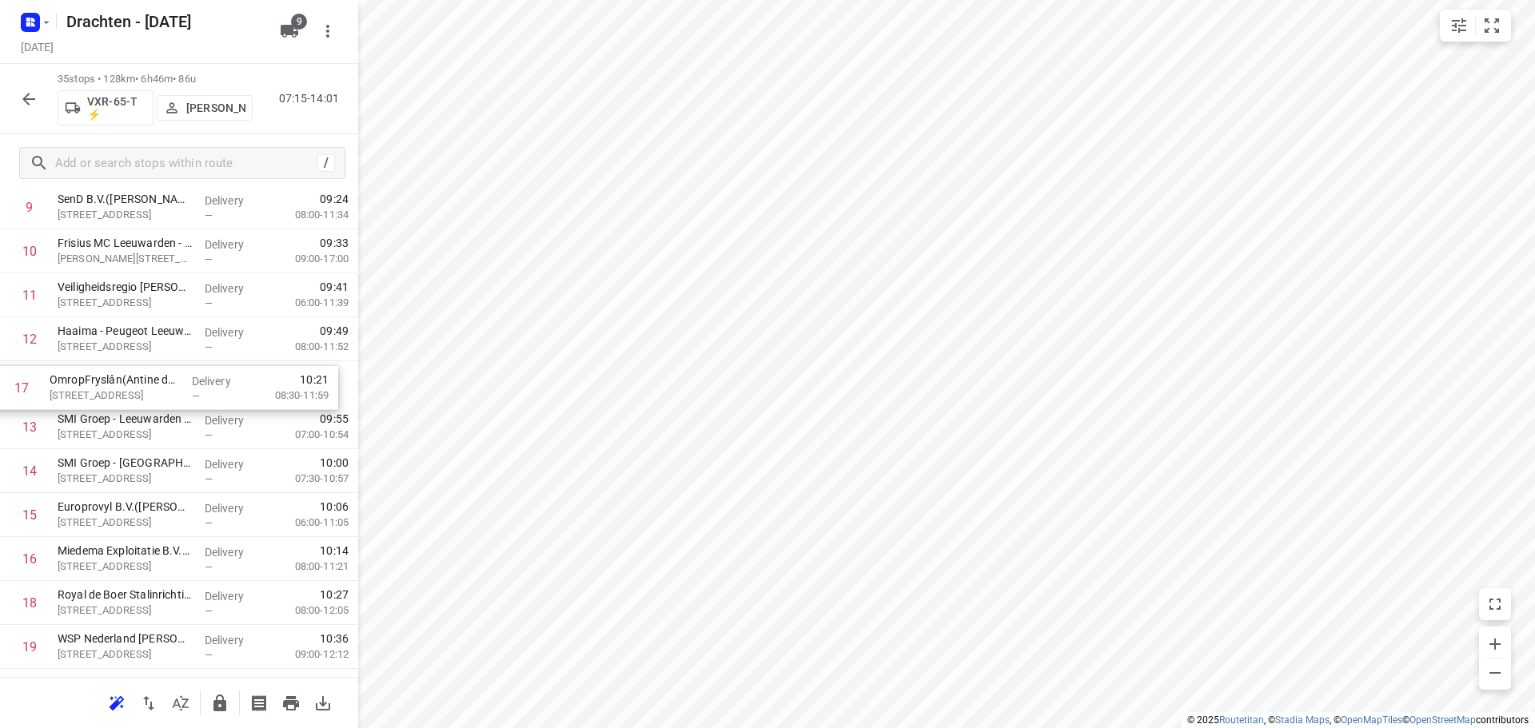
drag, startPoint x: 193, startPoint y: 570, endPoint x: 185, endPoint y: 390, distance: 180.0
click at [185, 390] on div "1 Coöperatie DELA (Yarden) - Yardenhuis van Goutum(Henk Meijer) Yndyk 1, Goutum…" at bounding box center [179, 603] width 358 height 1539
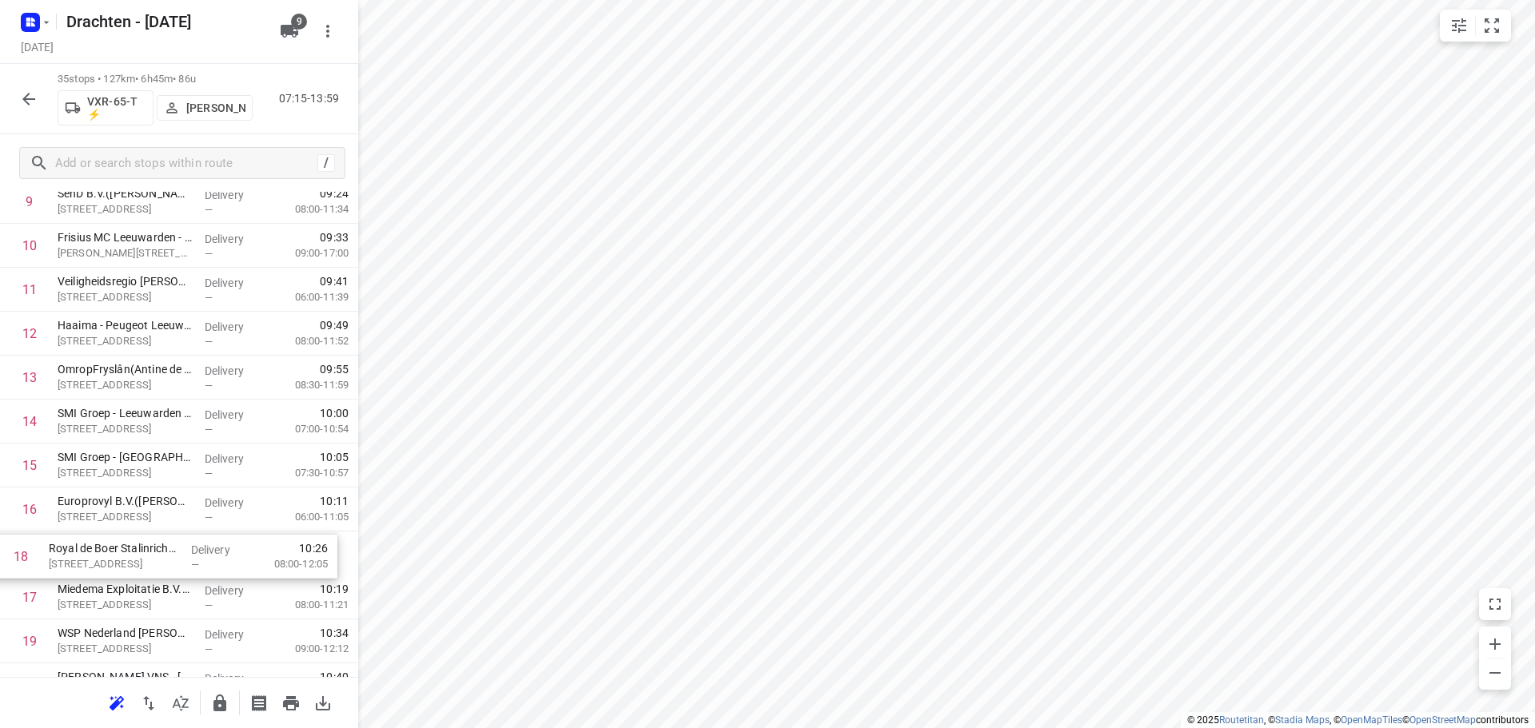
scroll to position [492, 0]
drag, startPoint x: 165, startPoint y: 613, endPoint x: 168, endPoint y: 528, distance: 85.6
click at [168, 528] on div "1 Coöperatie DELA (Yarden) - Yardenhuis van Goutum(Henk Meijer) Yndyk 1, Goutum…" at bounding box center [179, 595] width 358 height 1539
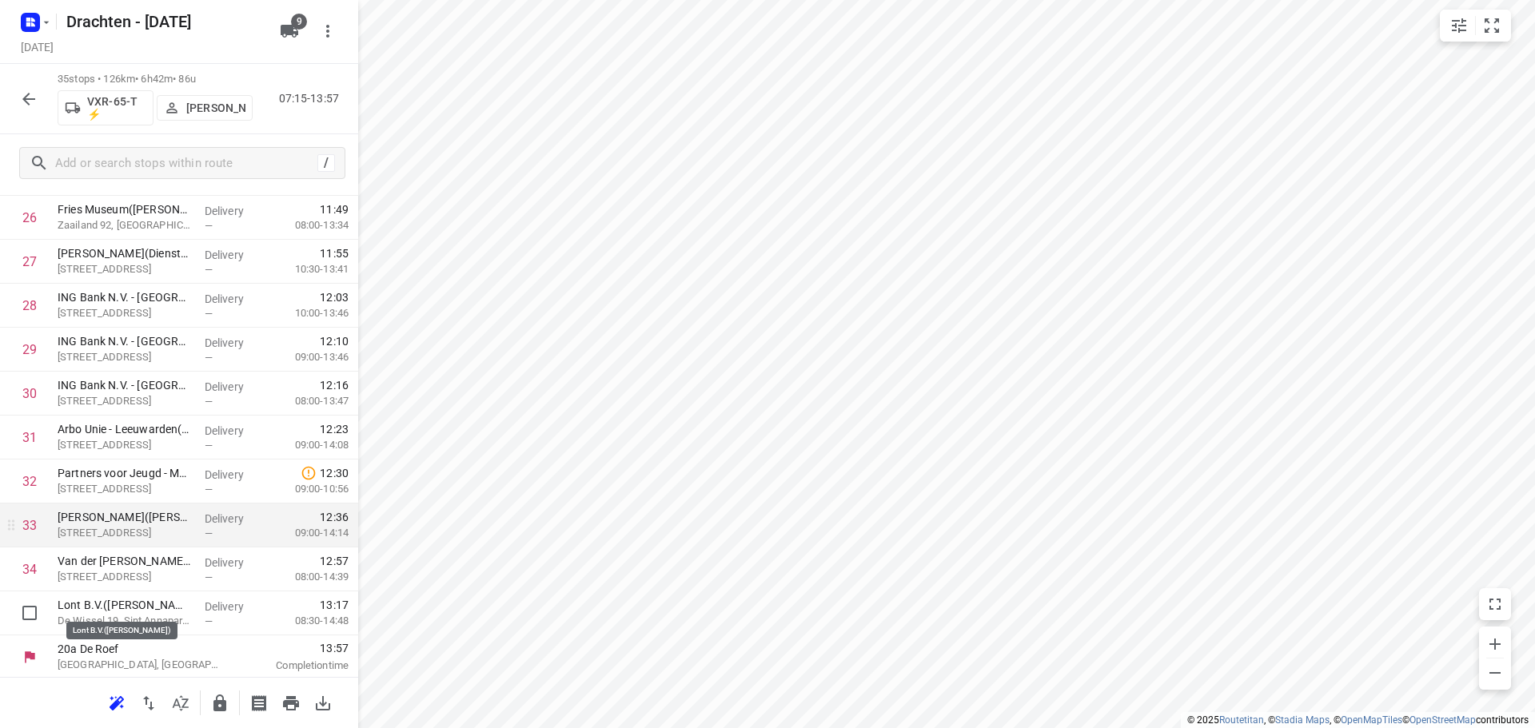
scroll to position [1223, 0]
click at [212, 691] on button "button" at bounding box center [220, 703] width 32 height 32
click at [21, 98] on icon "button" at bounding box center [28, 99] width 19 height 19
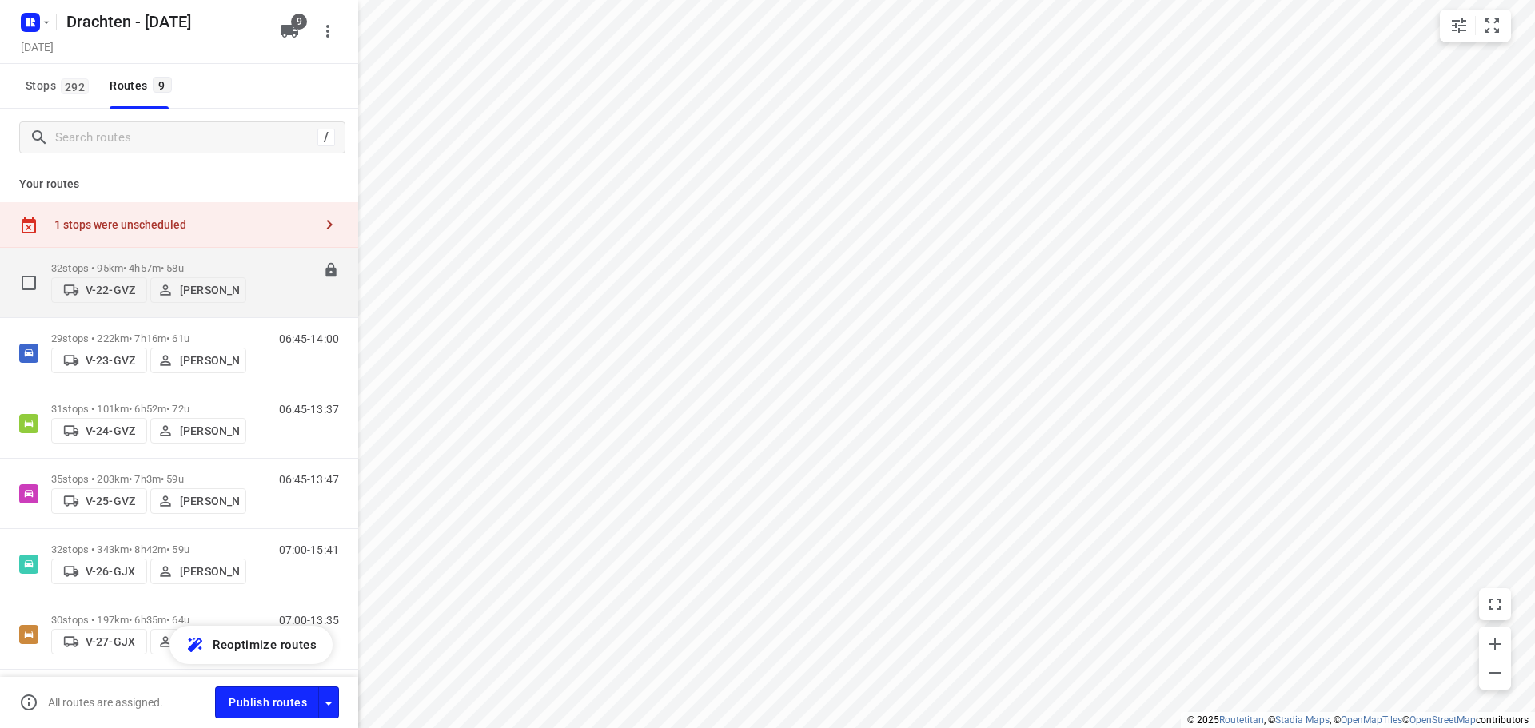
click at [199, 265] on p "32 stops • 95km • 4h57m • 58u" at bounding box center [148, 268] width 195 height 12
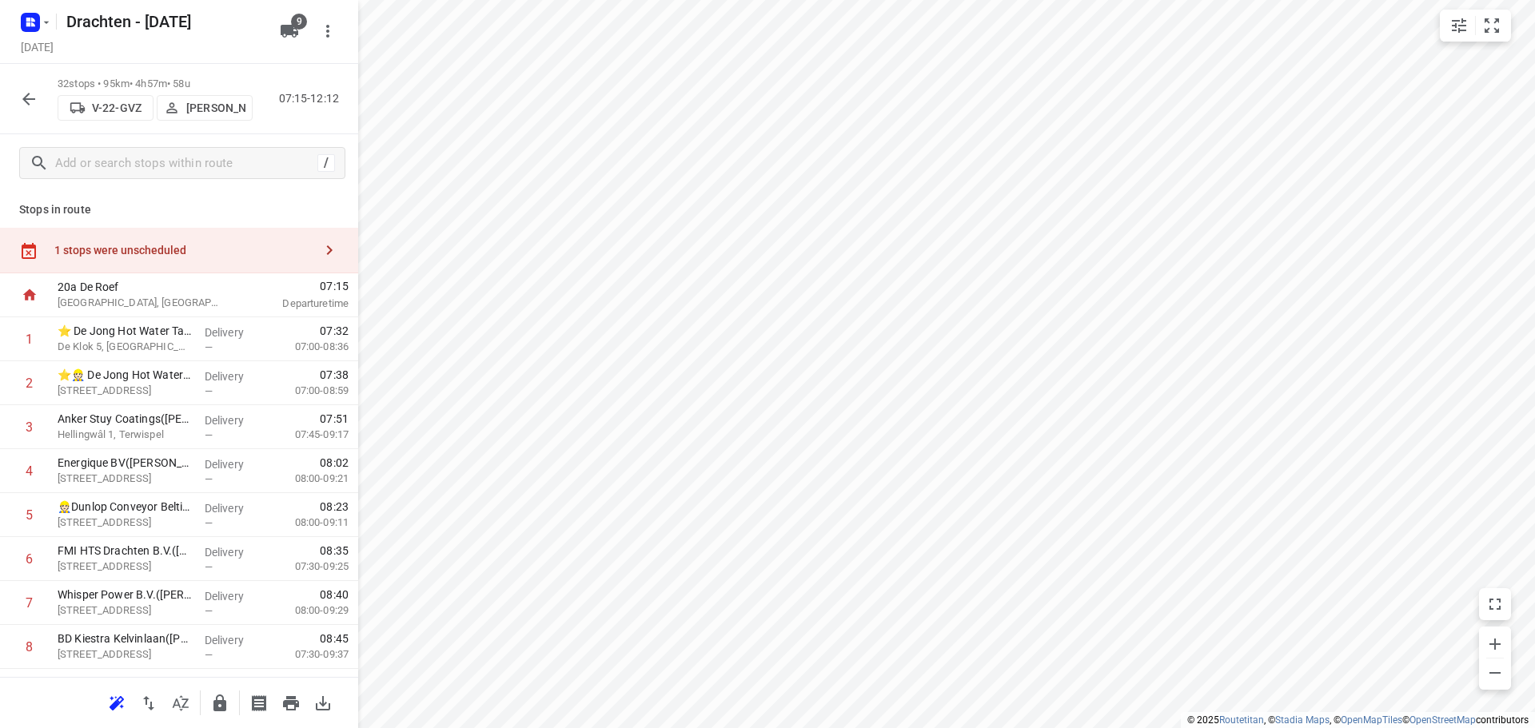
click at [16, 99] on button "button" at bounding box center [29, 99] width 32 height 32
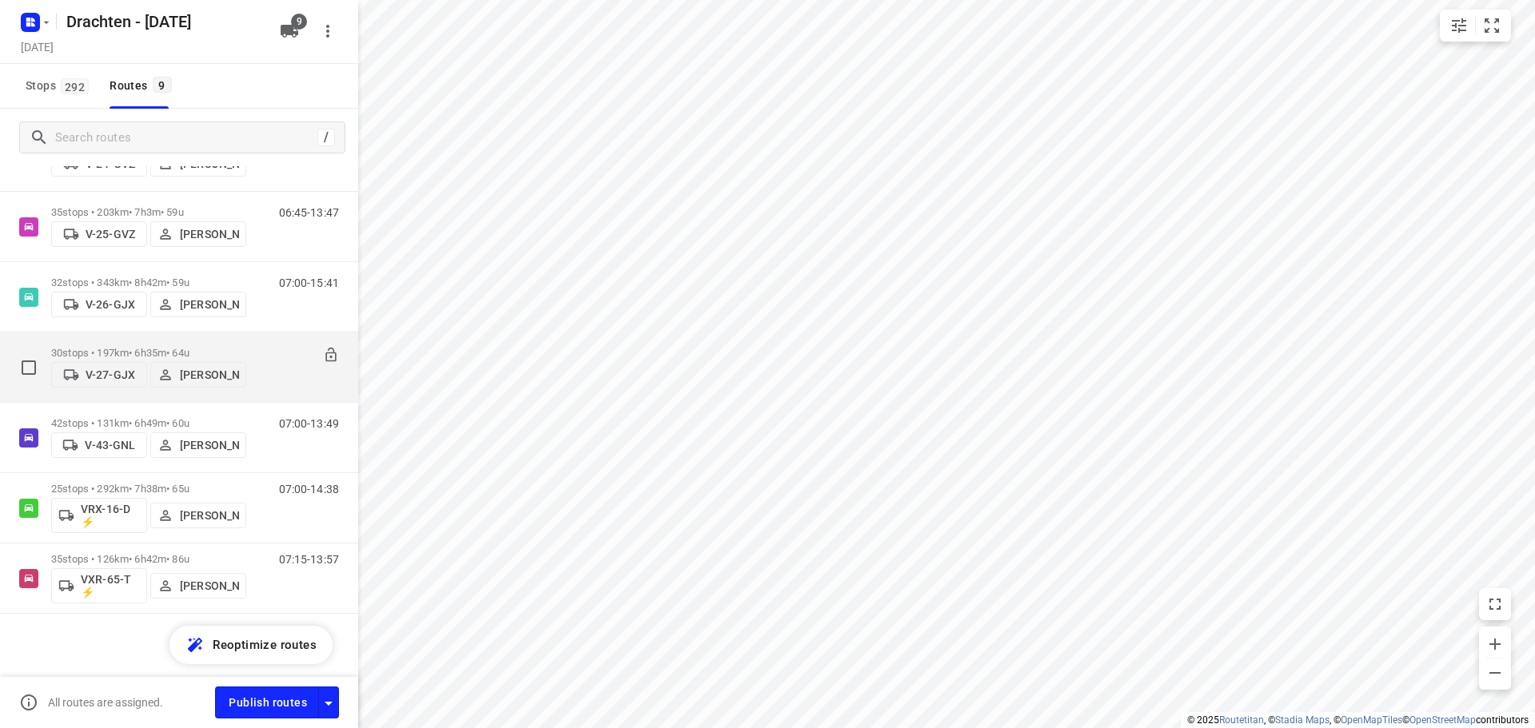
scroll to position [268, 0]
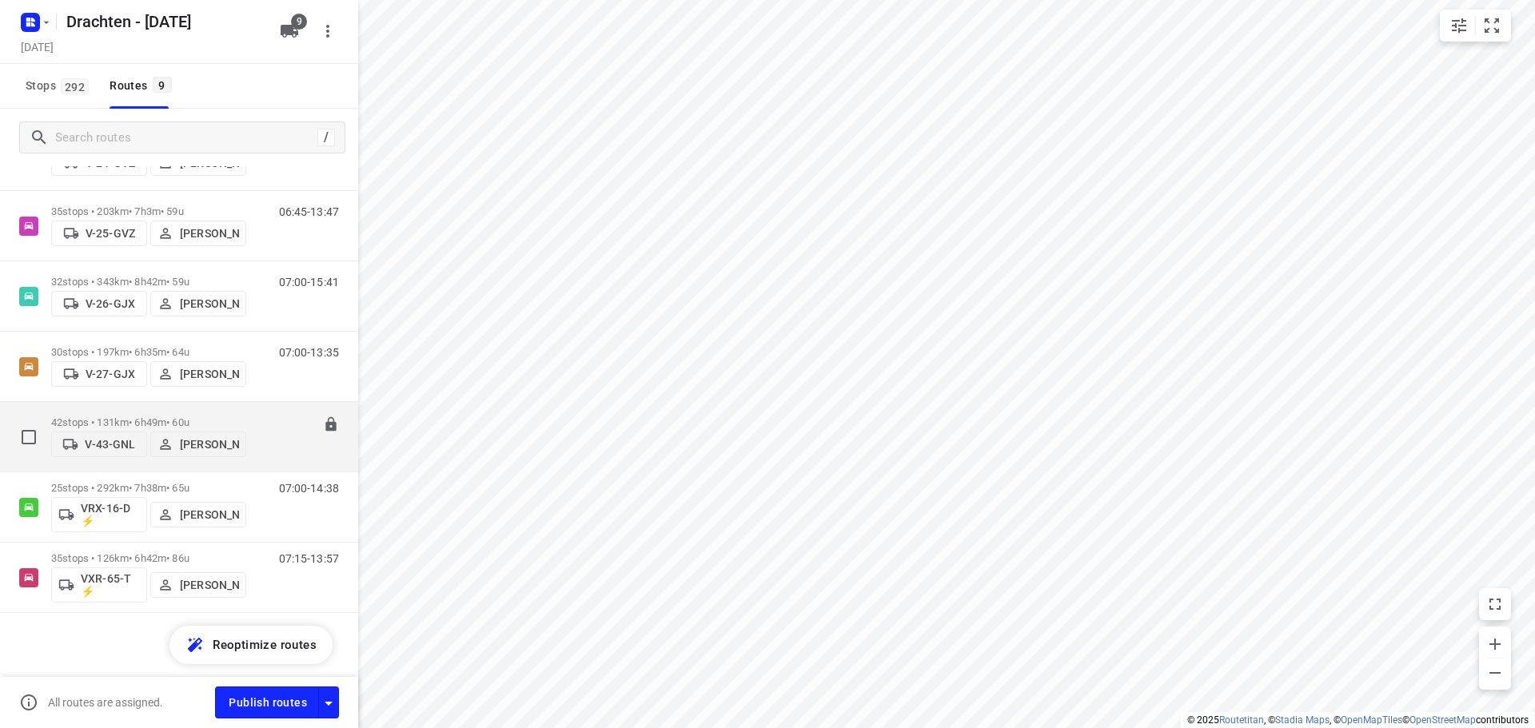
click at [192, 407] on div "42 stops • 131km • 6h49m • 60u V-43-GNL Joran Smit 07:00-13:49" at bounding box center [179, 437] width 358 height 70
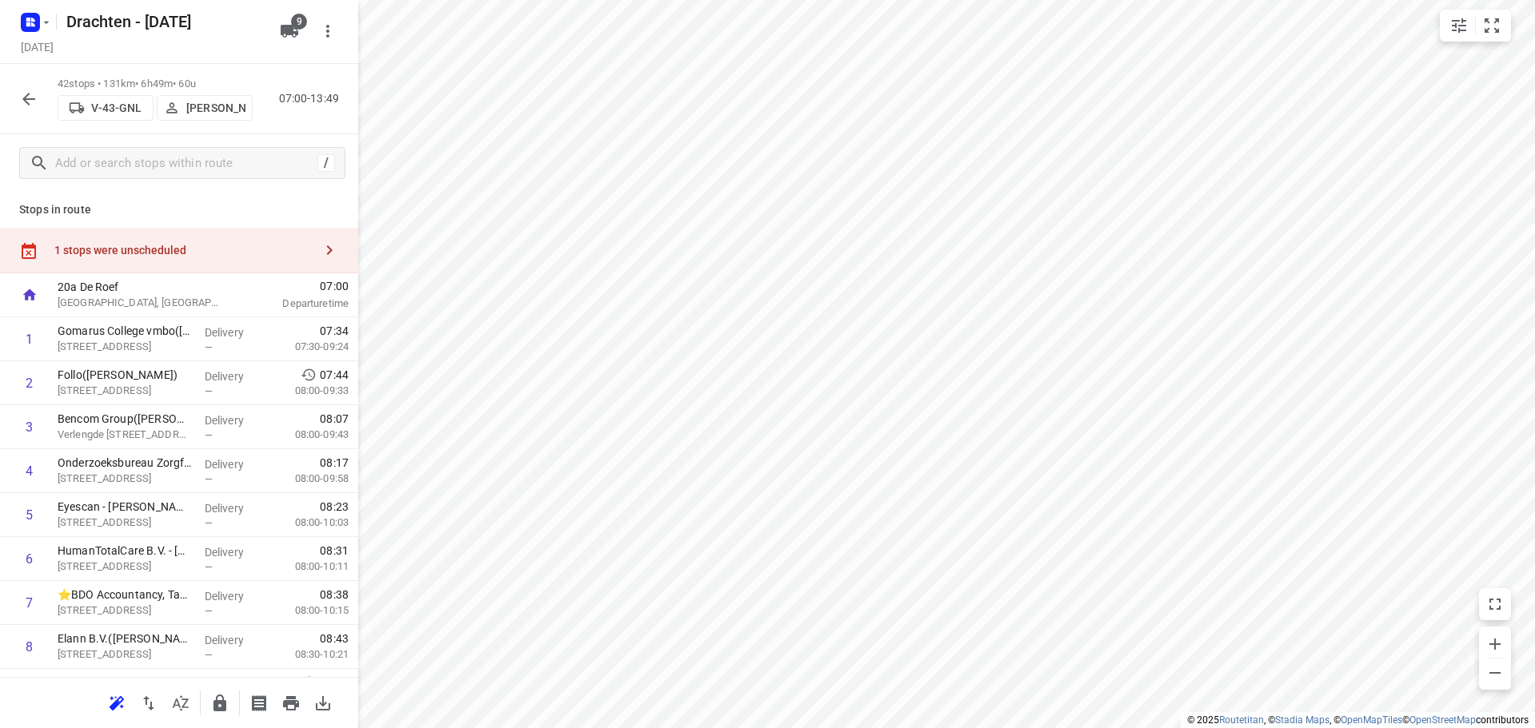
click at [27, 91] on icon "button" at bounding box center [28, 99] width 19 height 19
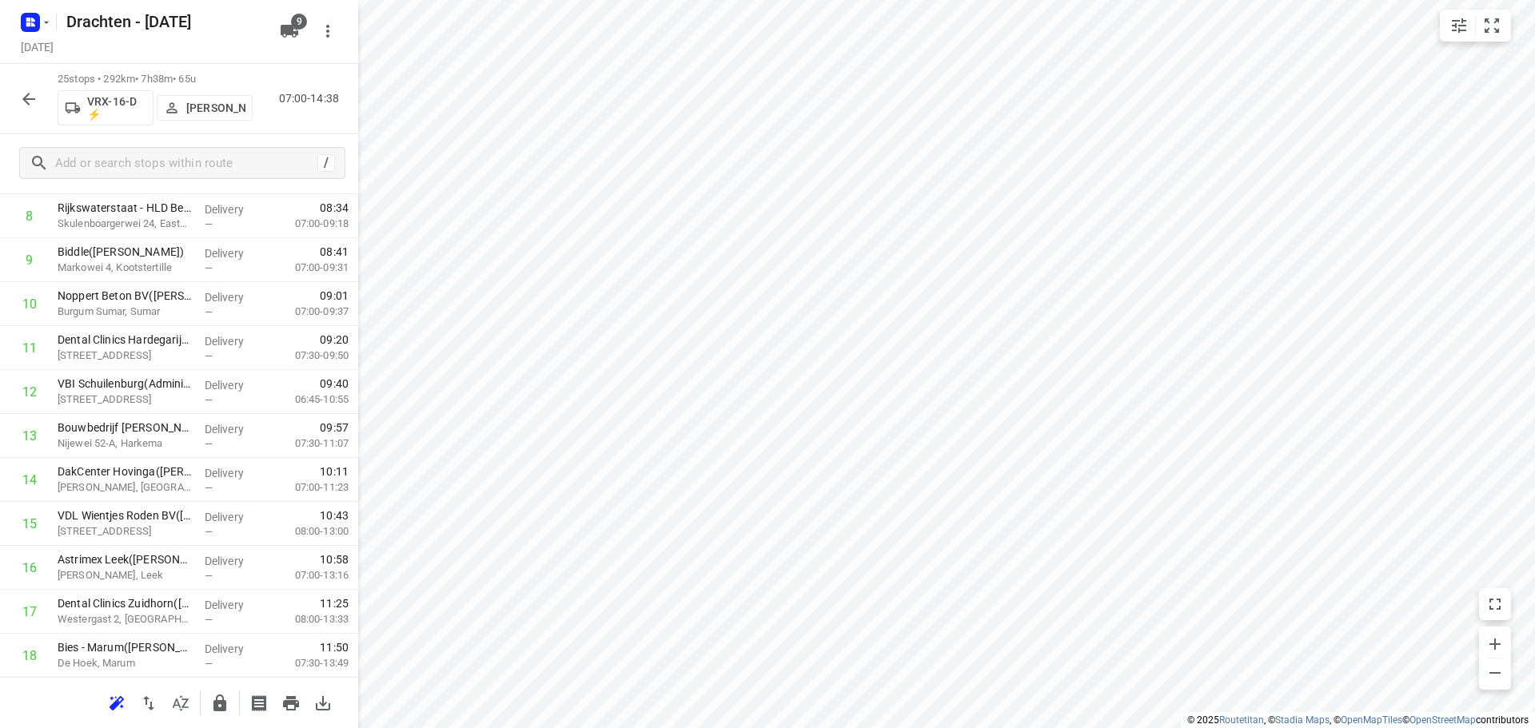
scroll to position [480, 0]
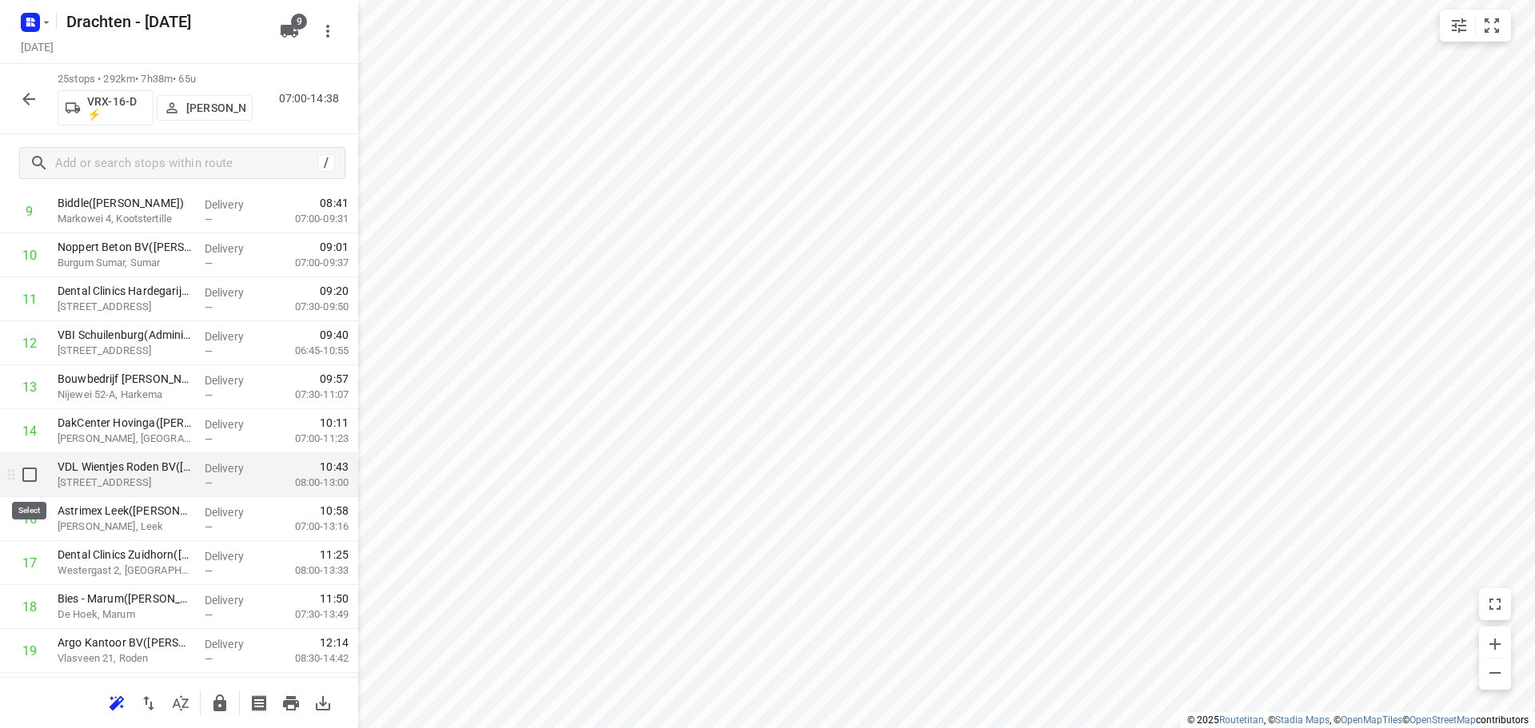
click at [30, 472] on input "checkbox" at bounding box center [30, 475] width 32 height 32
checkbox input "true"
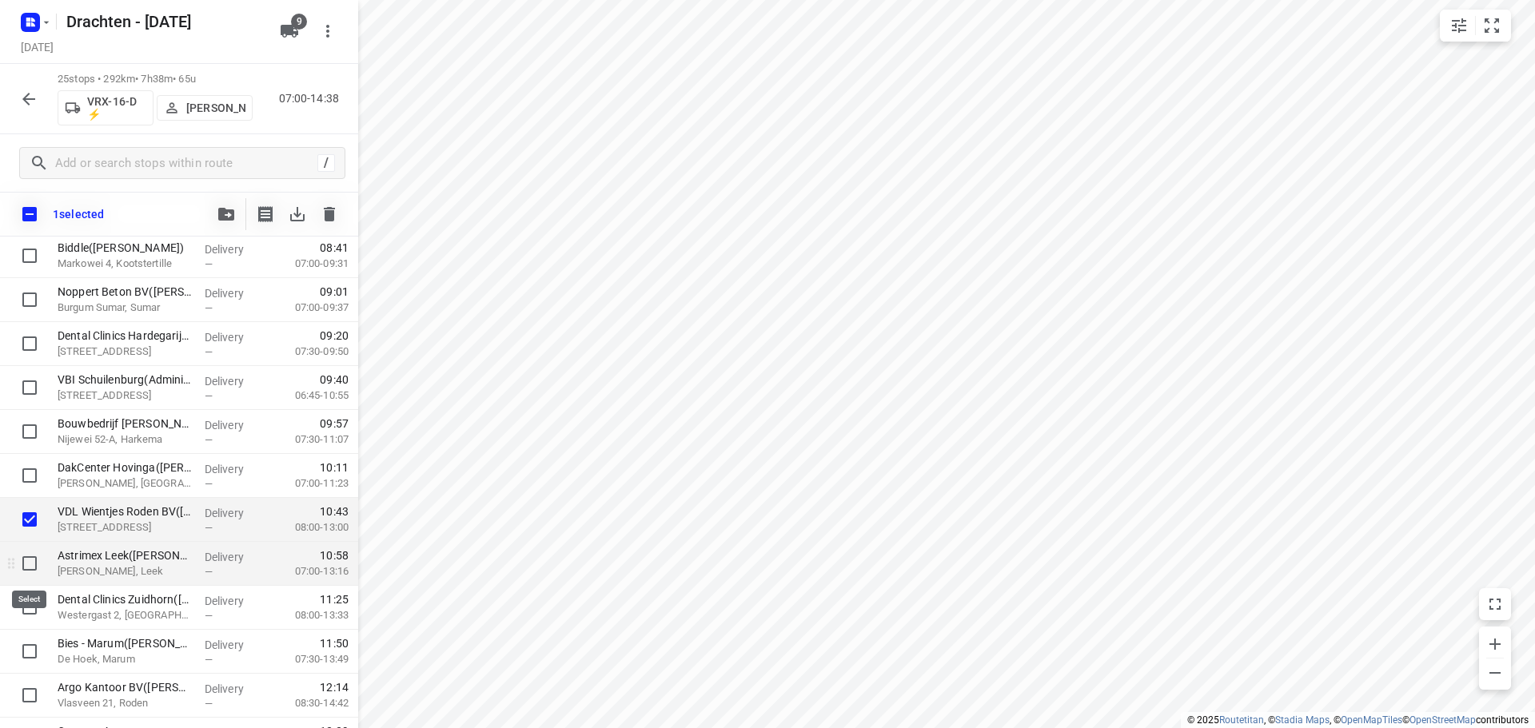
click at [30, 569] on input "checkbox" at bounding box center [30, 564] width 32 height 32
checkbox input "true"
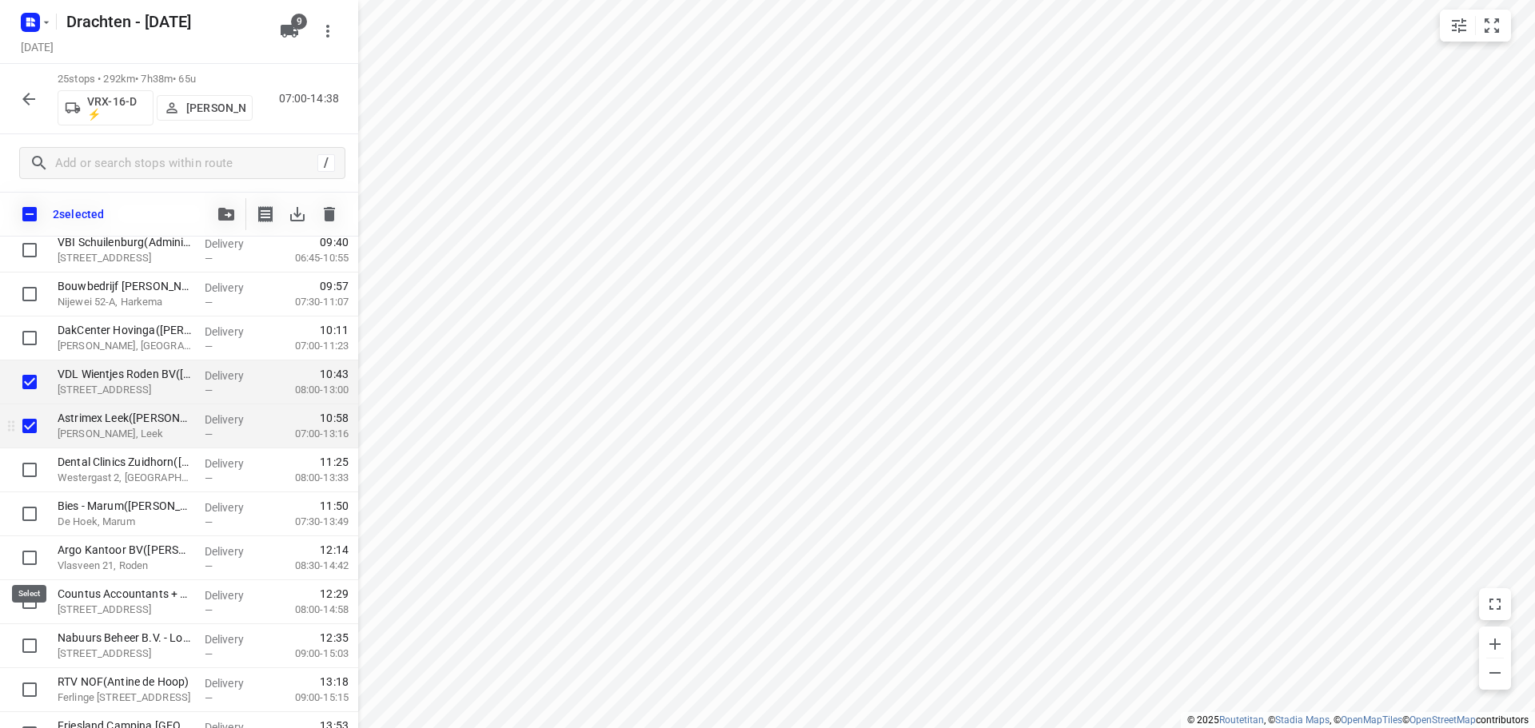
scroll to position [719, 0]
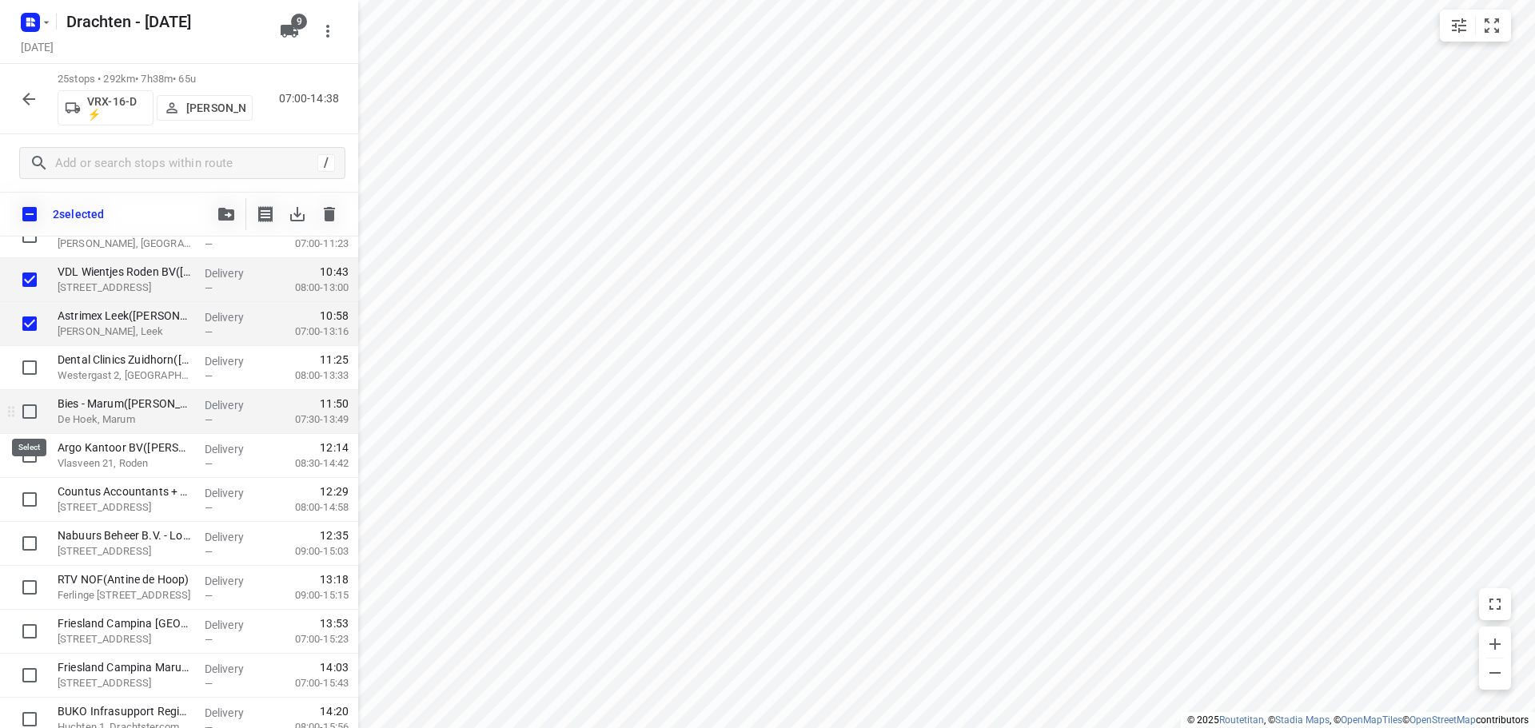
click at [32, 412] on input "checkbox" at bounding box center [30, 412] width 32 height 32
checkbox input "true"
click at [24, 455] on input "checkbox" at bounding box center [30, 456] width 32 height 32
checkbox input "true"
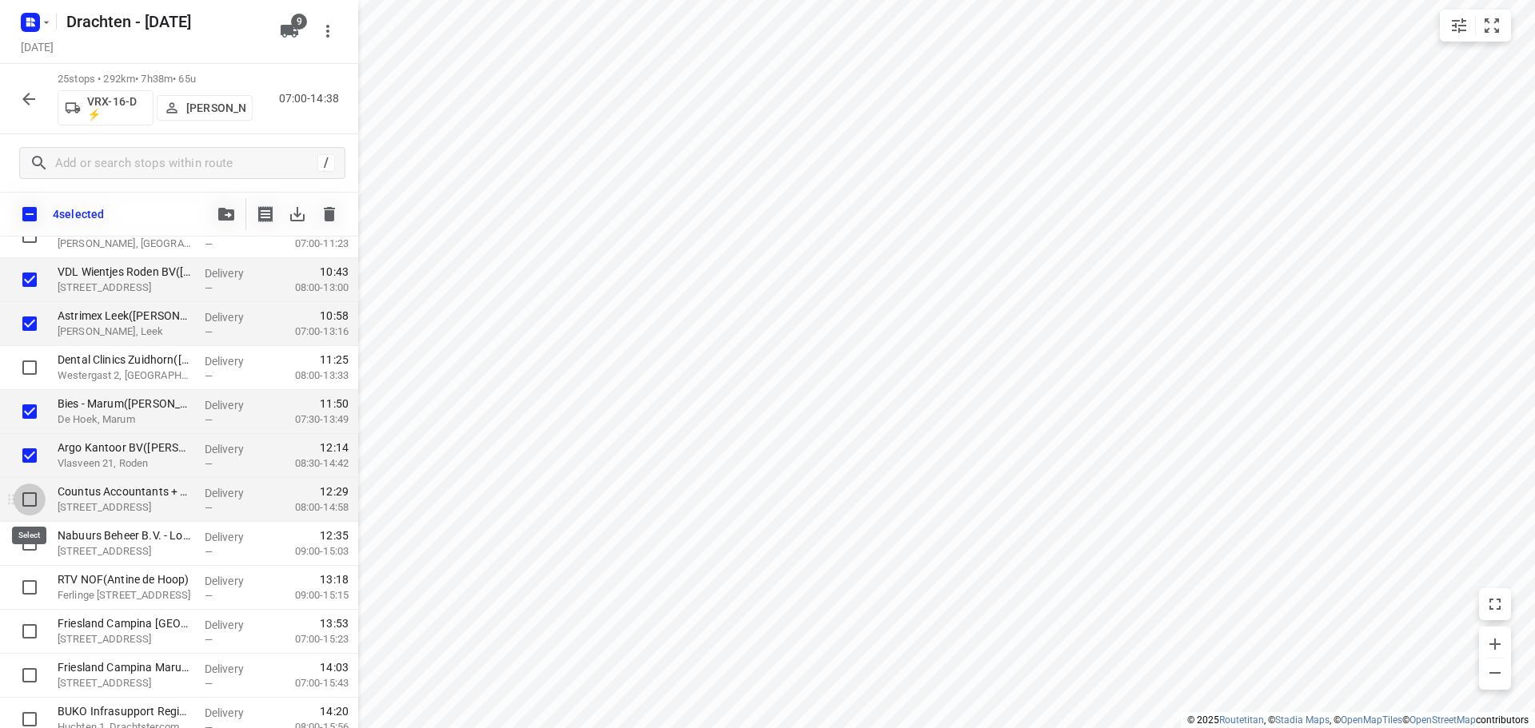
click at [32, 505] on input "checkbox" at bounding box center [30, 500] width 32 height 32
checkbox input "true"
click at [26, 550] on input "checkbox" at bounding box center [30, 544] width 32 height 32
checkbox input "true"
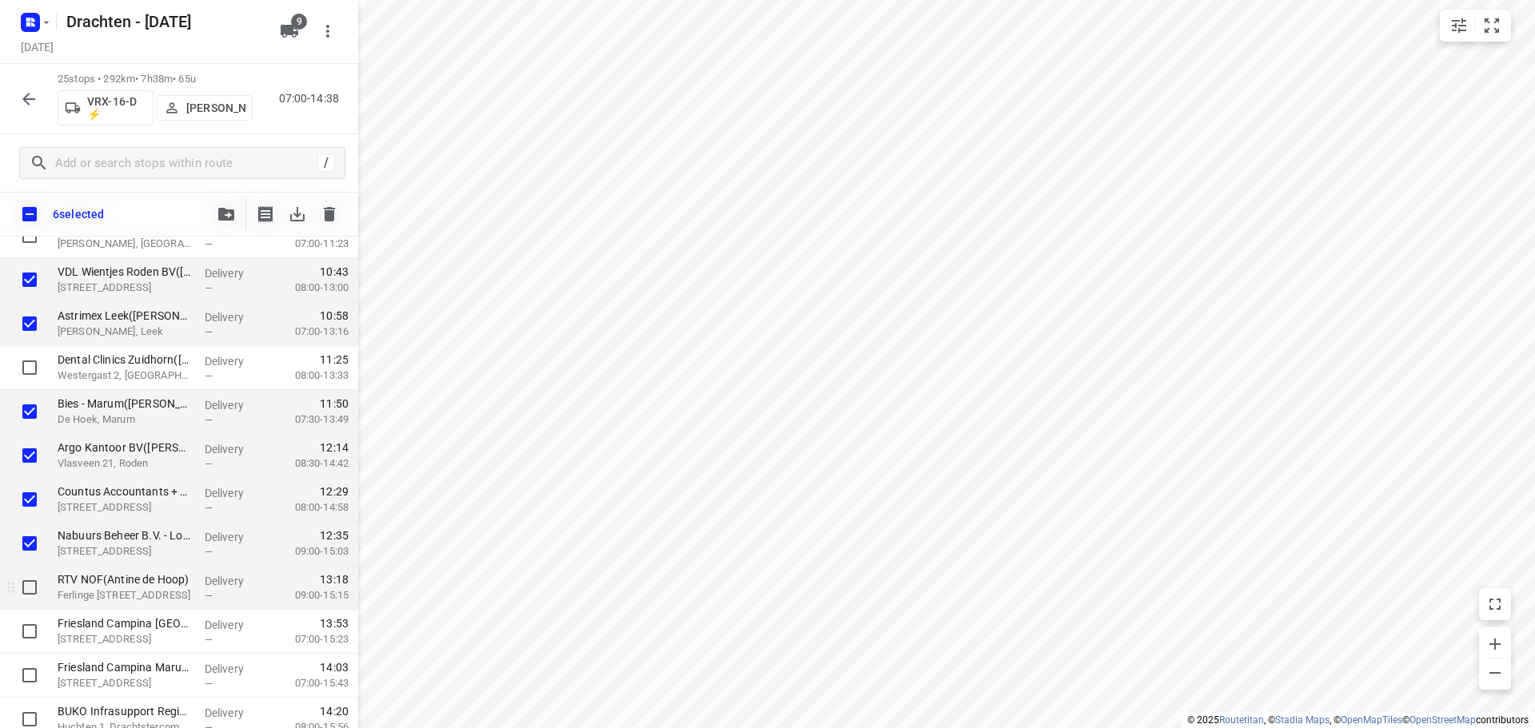
scroll to position [777, 0]
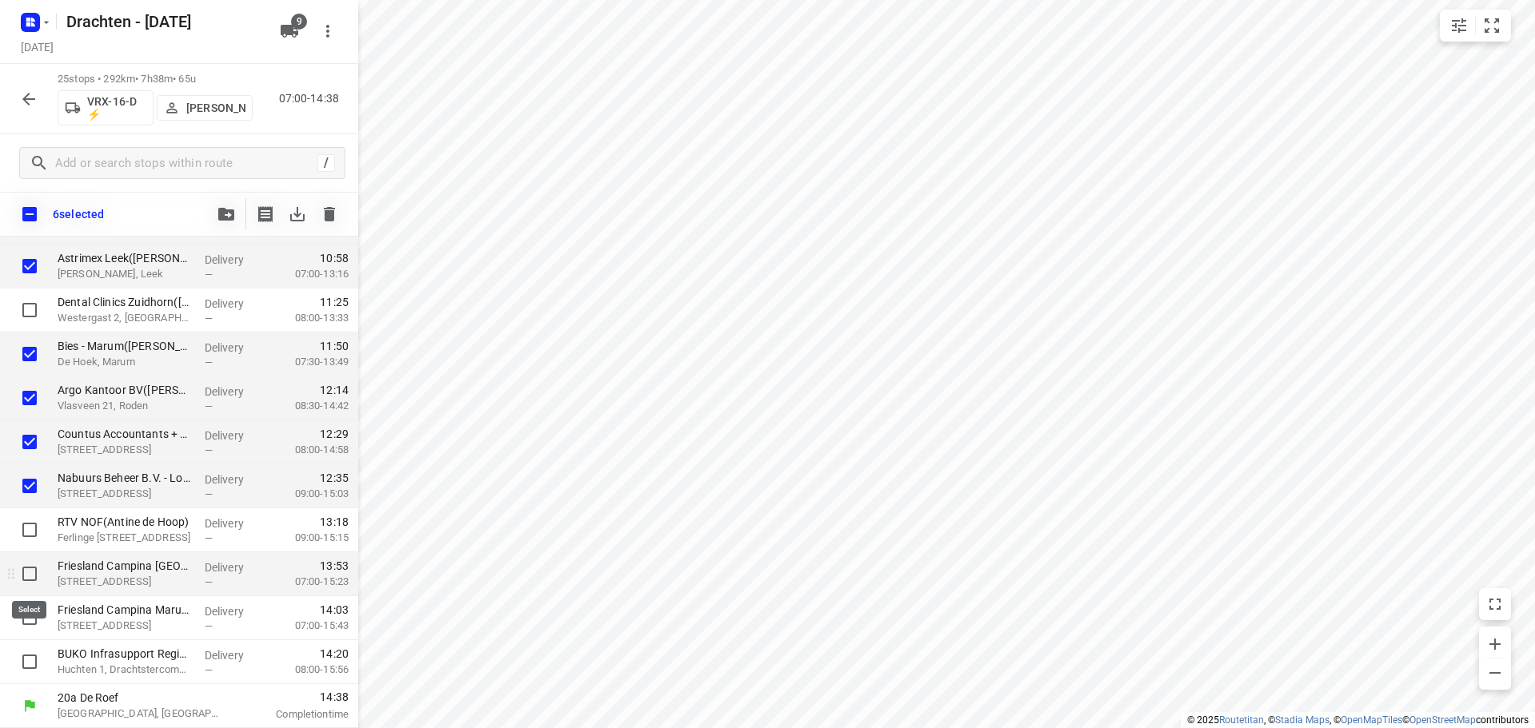
click at [36, 577] on input "checkbox" at bounding box center [30, 574] width 32 height 32
checkbox input "true"
click at [22, 612] on input "checkbox" at bounding box center [30, 618] width 32 height 32
checkbox input "true"
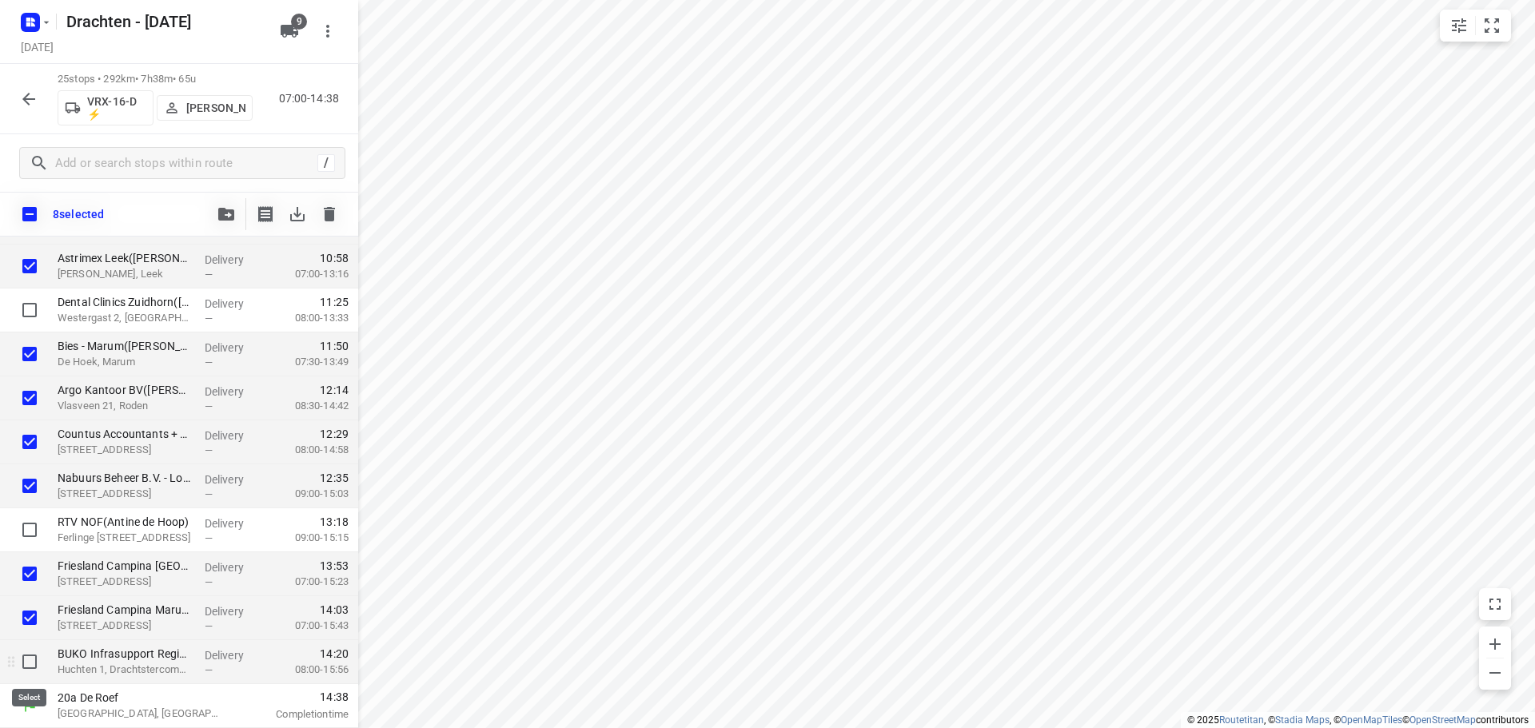
click at [31, 657] on input "checkbox" at bounding box center [30, 662] width 32 height 32
checkbox input "true"
click at [232, 224] on button "button" at bounding box center [226, 214] width 32 height 32
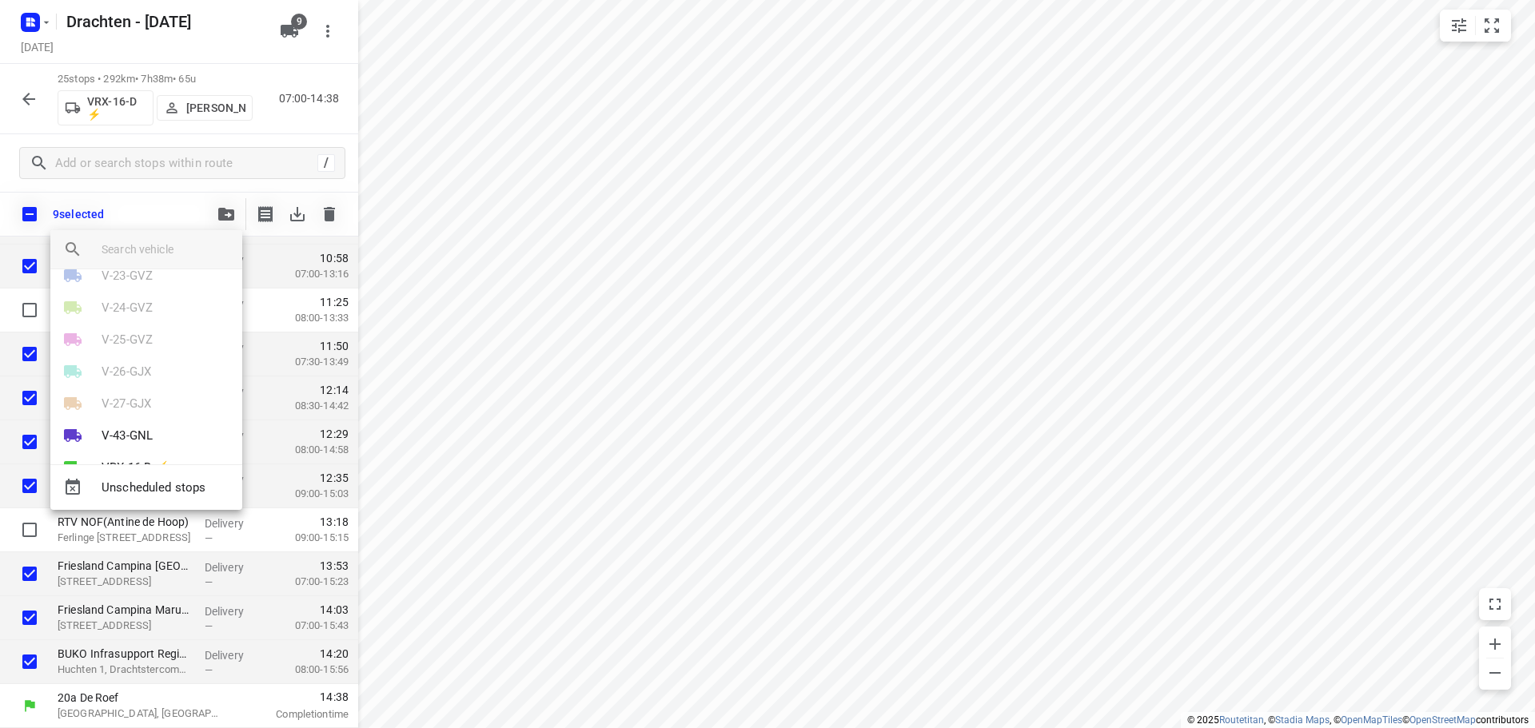
scroll to position [125, 0]
click at [154, 369] on li "V-43-GNL" at bounding box center [146, 365] width 192 height 32
click at [129, 439] on li "42" at bounding box center [146, 436] width 192 height 32
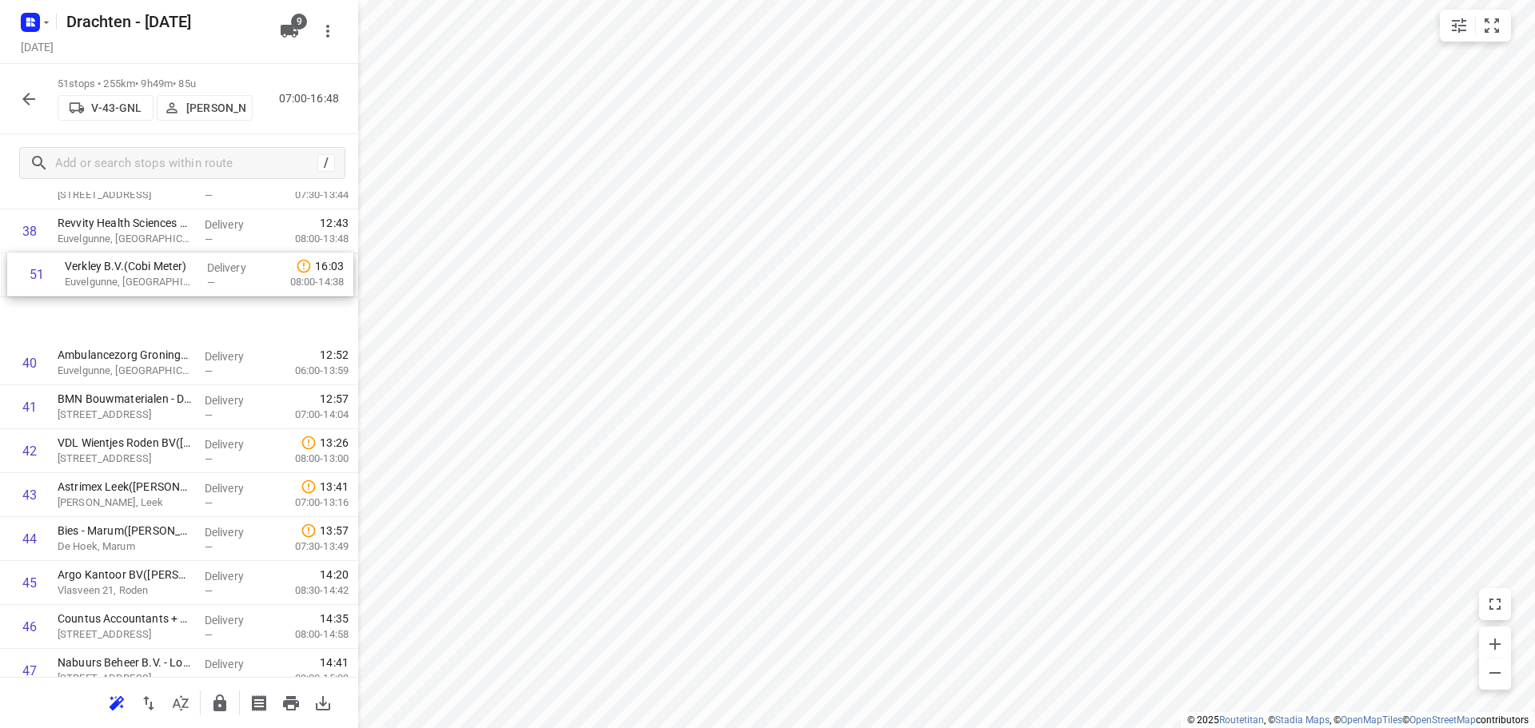
scroll to position [1722, 0]
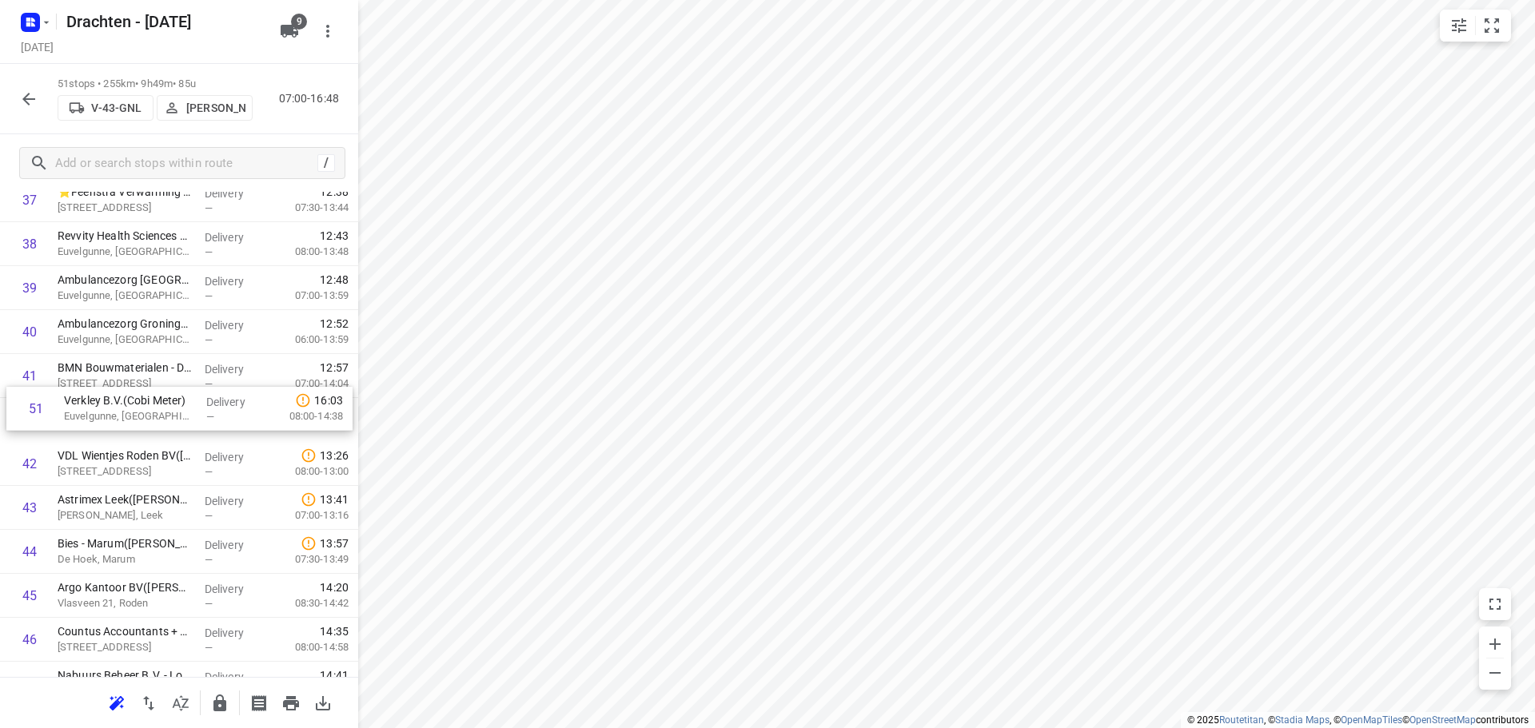
drag, startPoint x: 199, startPoint y: 621, endPoint x: 205, endPoint y: 413, distance: 207.9
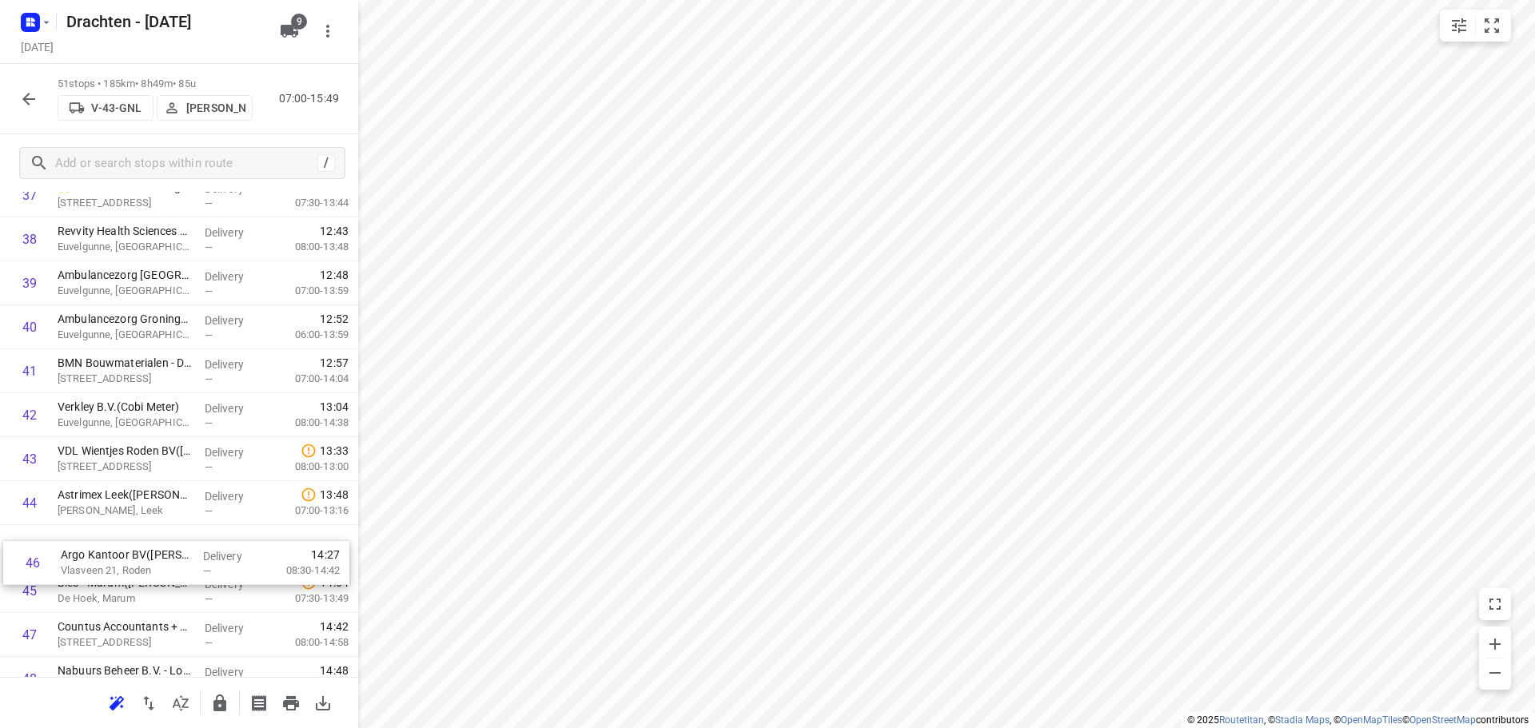
scroll to position [1729, 0]
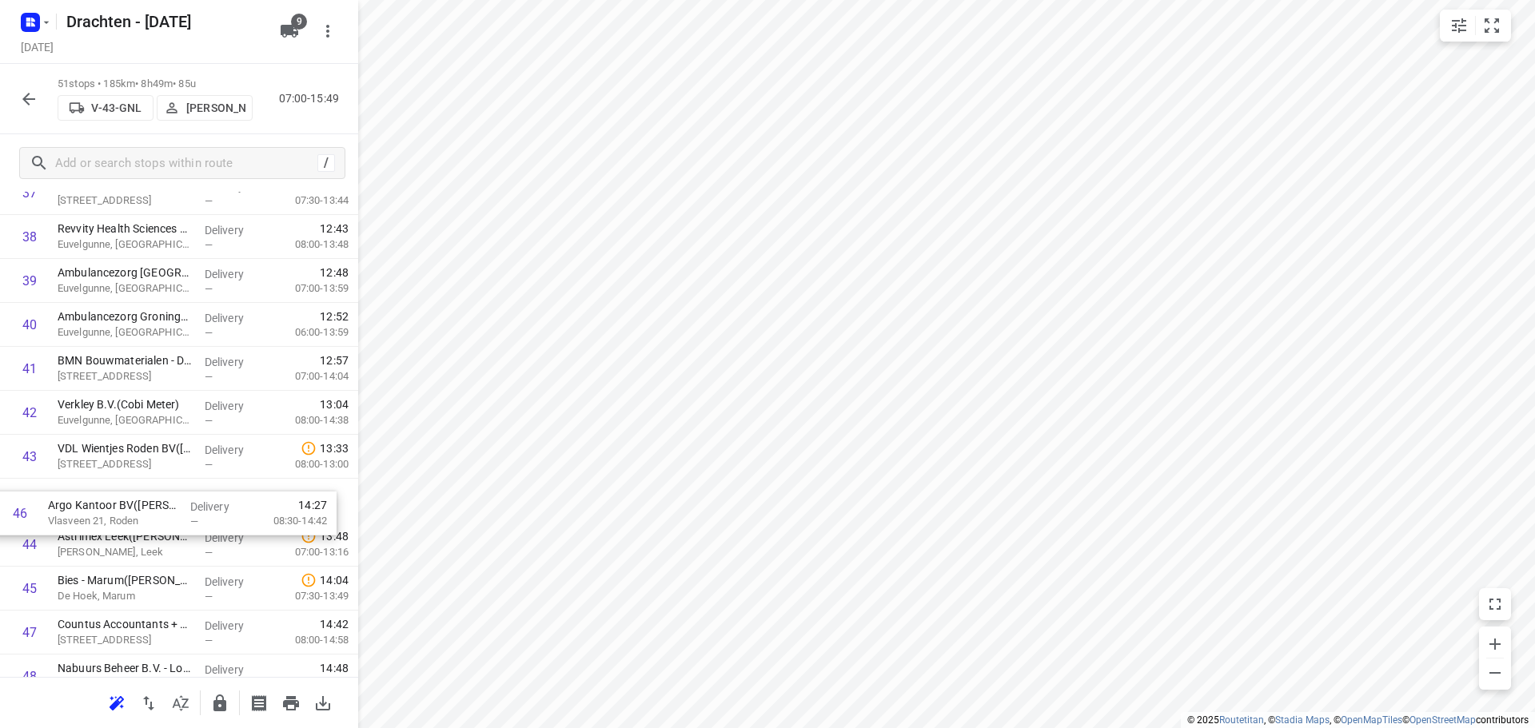
drag, startPoint x: 186, startPoint y: 597, endPoint x: 177, endPoint y: 511, distance: 86.9
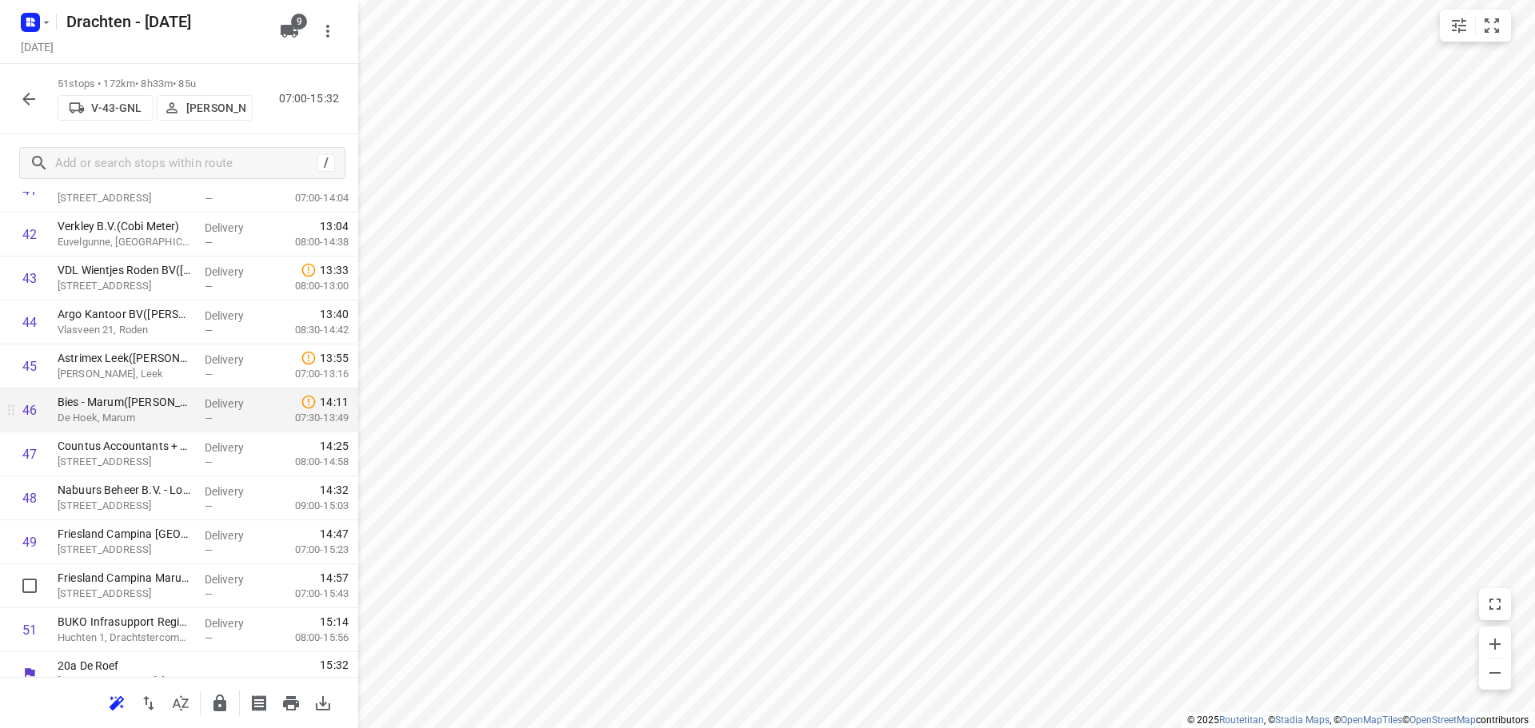
scroll to position [1926, 0]
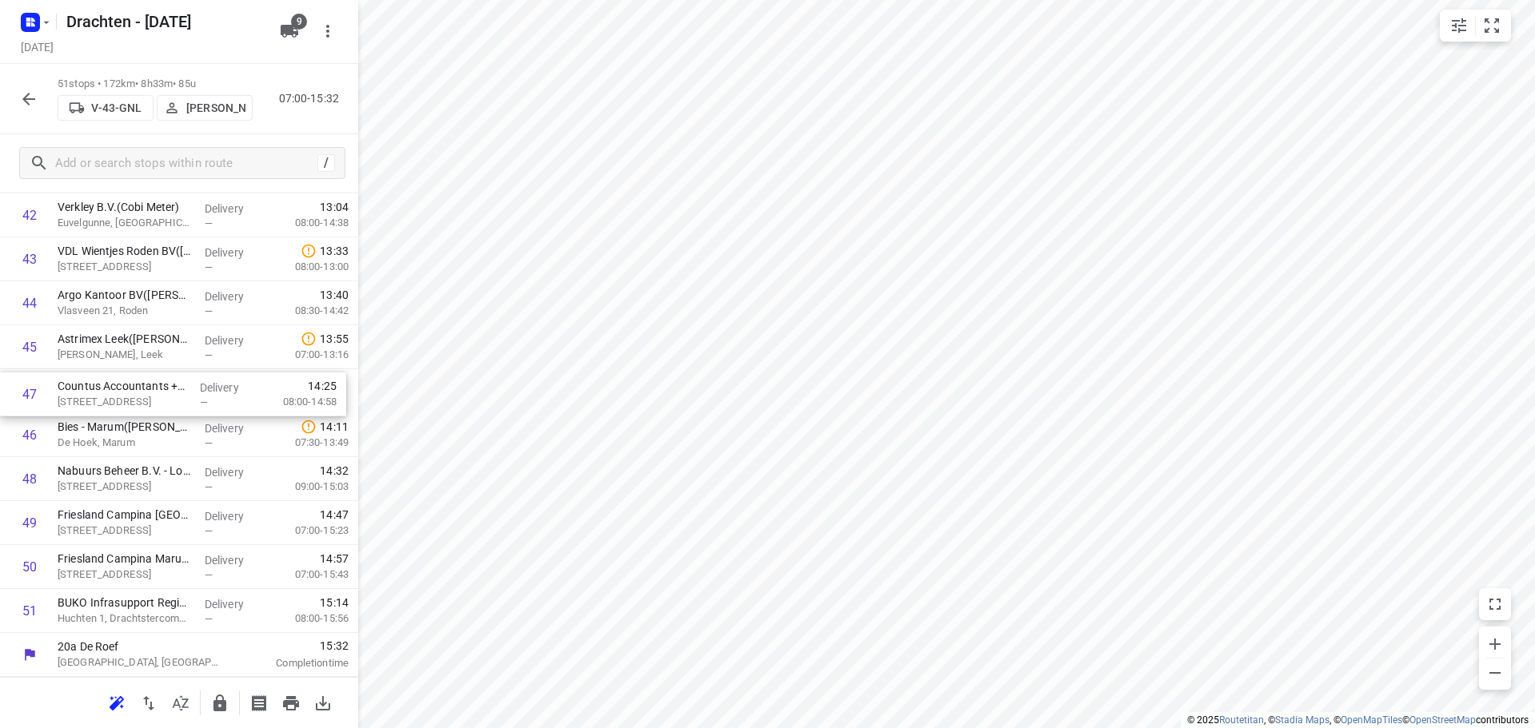
drag, startPoint x: 134, startPoint y: 453, endPoint x: 138, endPoint y: 408, distance: 44.9
drag, startPoint x: 135, startPoint y: 496, endPoint x: 146, endPoint y: 444, distance: 53.1
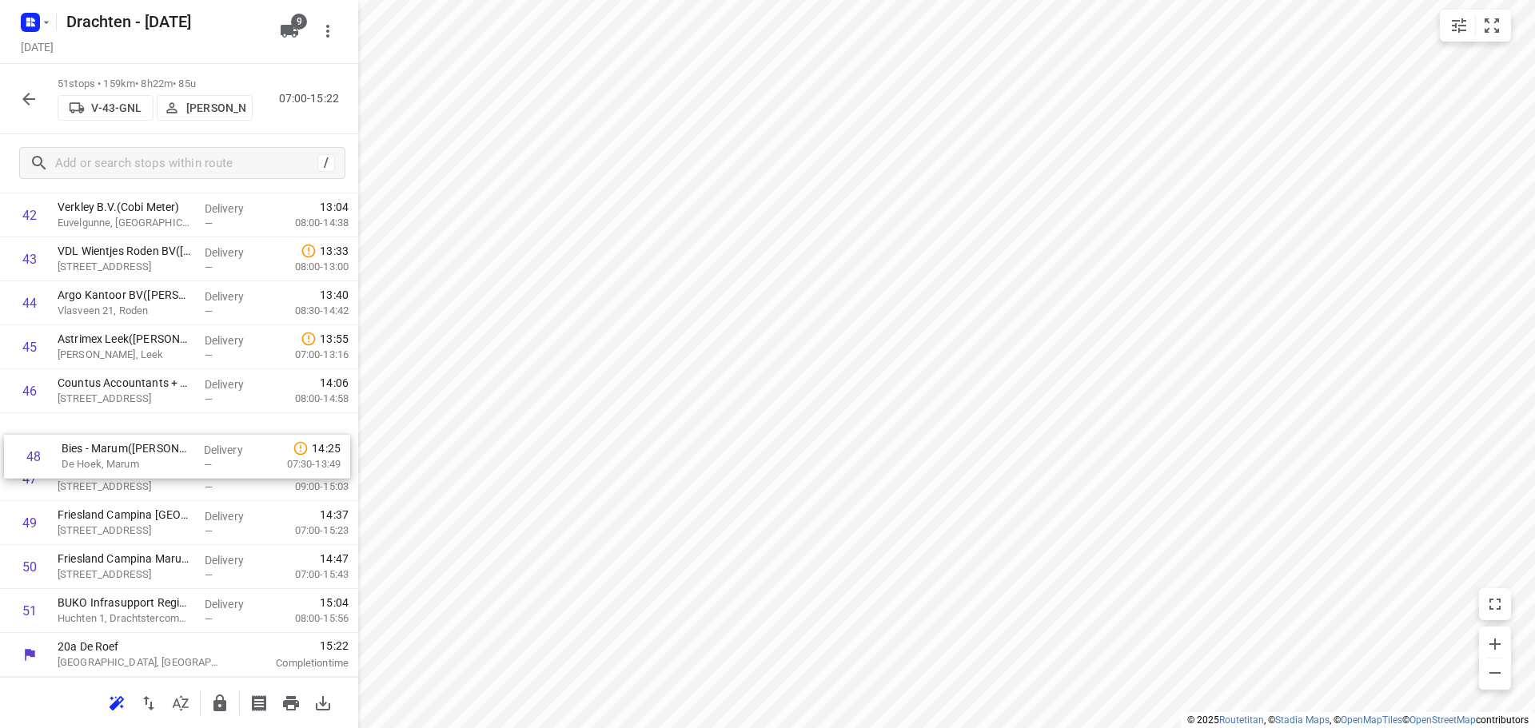
drag, startPoint x: 148, startPoint y: 472, endPoint x: 152, endPoint y: 432, distance: 39.4
drag, startPoint x: 152, startPoint y: 431, endPoint x: 144, endPoint y: 472, distance: 42.3
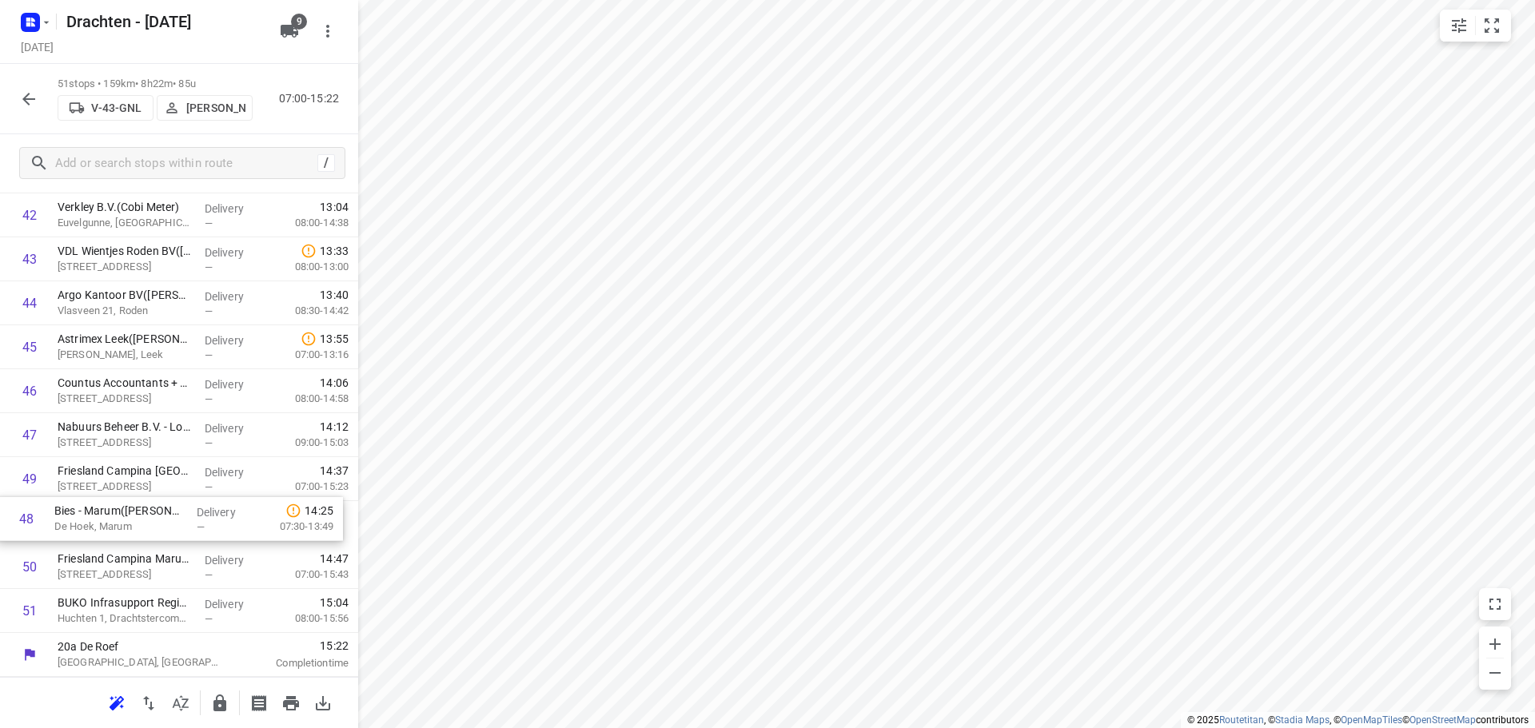
drag, startPoint x: 133, startPoint y: 484, endPoint x: 129, endPoint y: 531, distance: 47.4
click at [217, 706] on icon "button" at bounding box center [219, 703] width 13 height 17
click at [20, 92] on icon "button" at bounding box center [28, 99] width 19 height 19
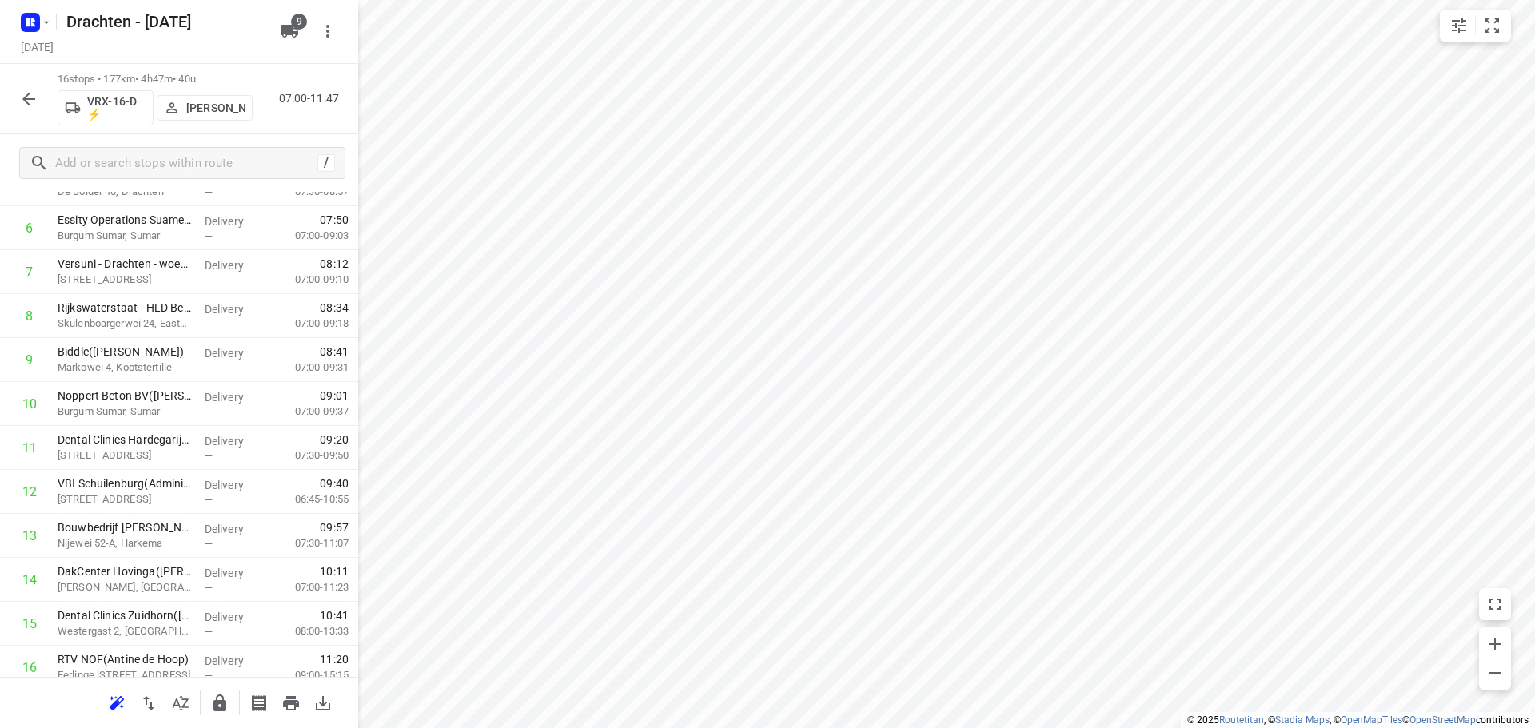
scroll to position [388, 0]
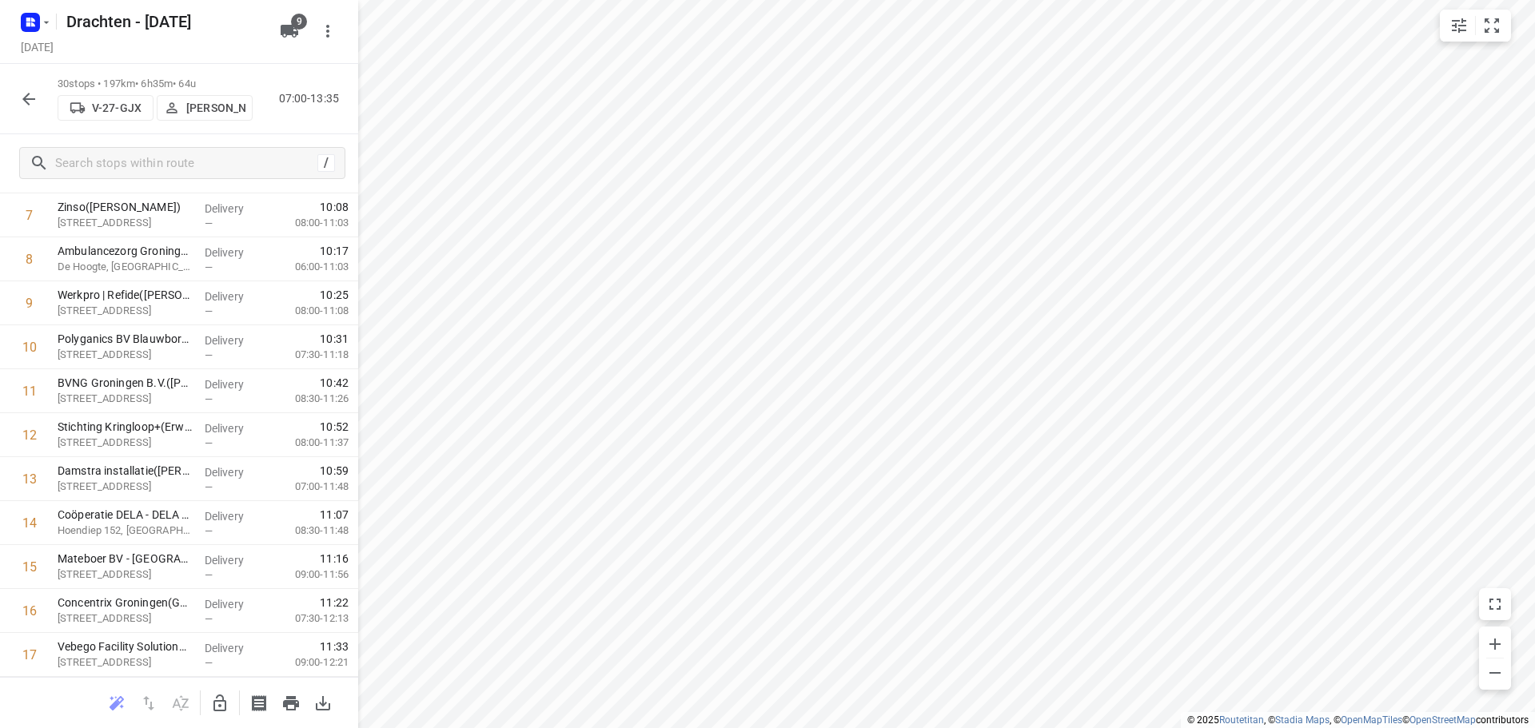
click at [211, 694] on icon "button" at bounding box center [219, 703] width 19 height 19
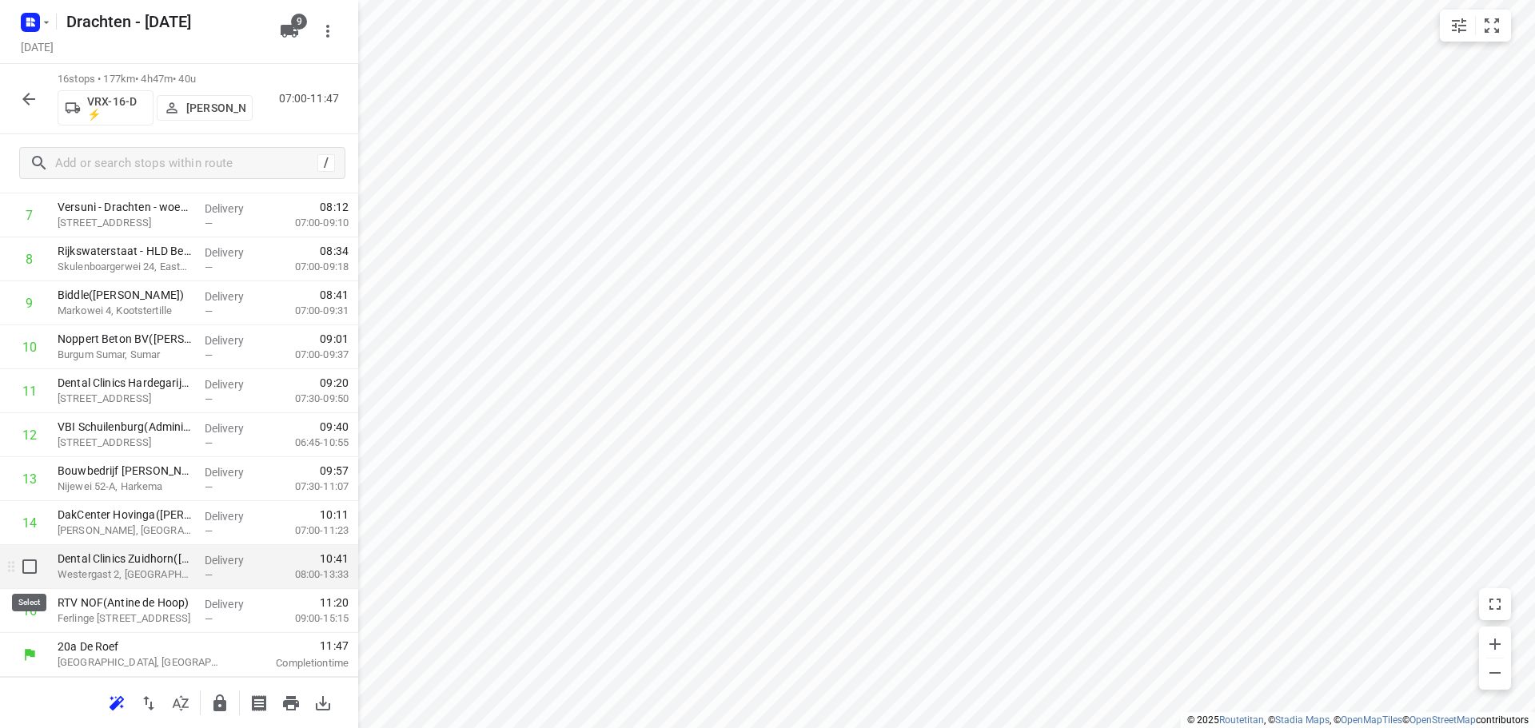
click at [28, 569] on input "checkbox" at bounding box center [30, 567] width 32 height 32
checkbox input "true"
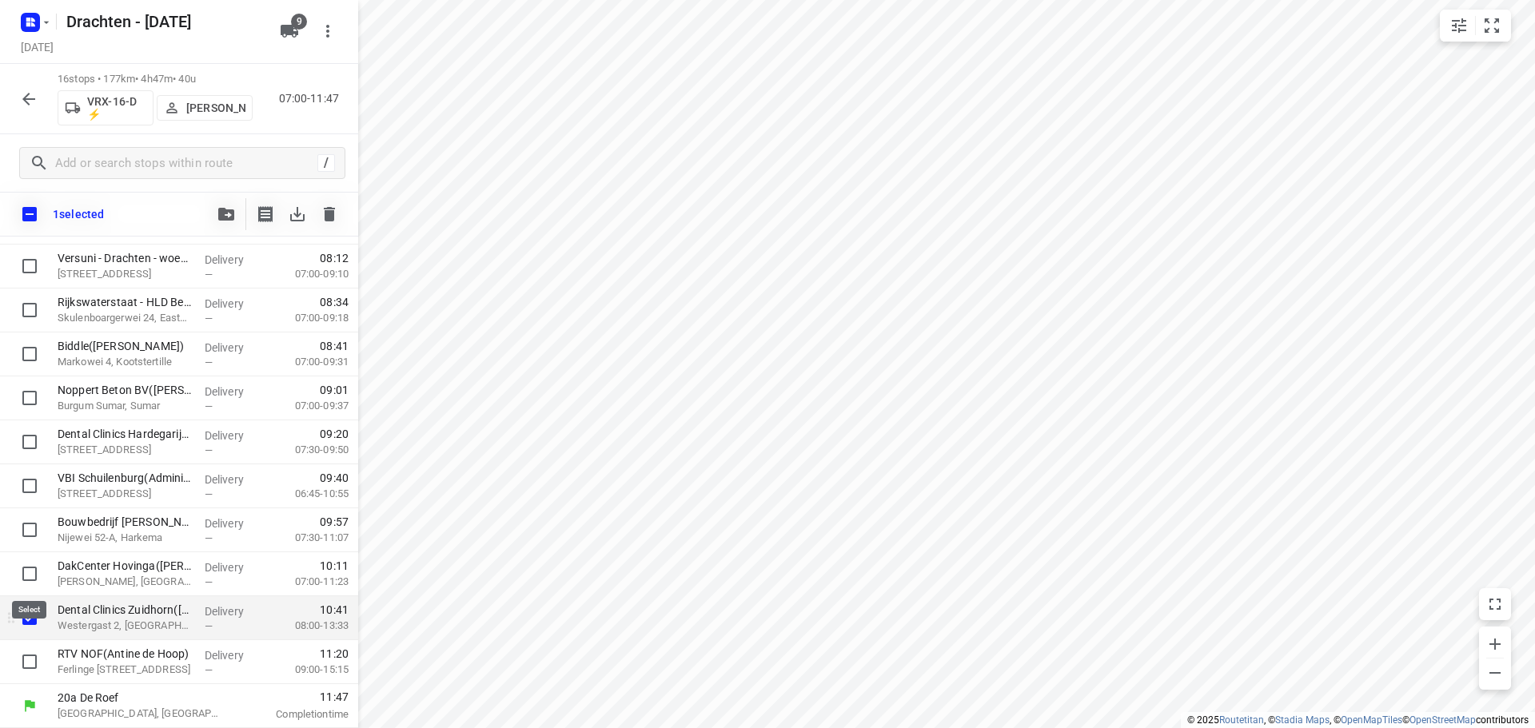
scroll to position [381, 0]
click at [26, 575] on input "checkbox" at bounding box center [30, 574] width 32 height 32
checkbox input "true"
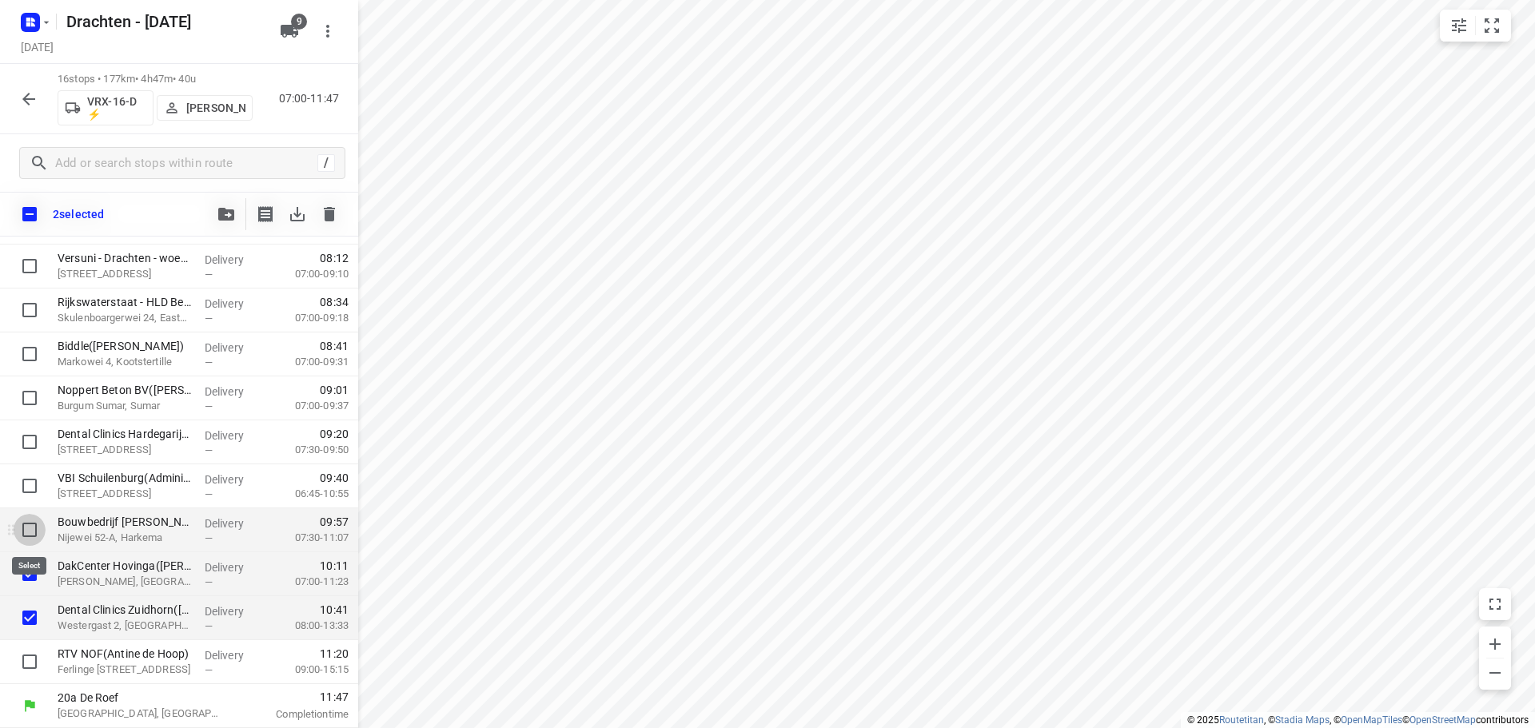
click at [34, 530] on input "checkbox" at bounding box center [30, 530] width 32 height 32
click at [43, 544] on input "checkbox" at bounding box center [30, 530] width 32 height 32
checkbox input "false"
click at [235, 211] on span "button" at bounding box center [226, 214] width 19 height 13
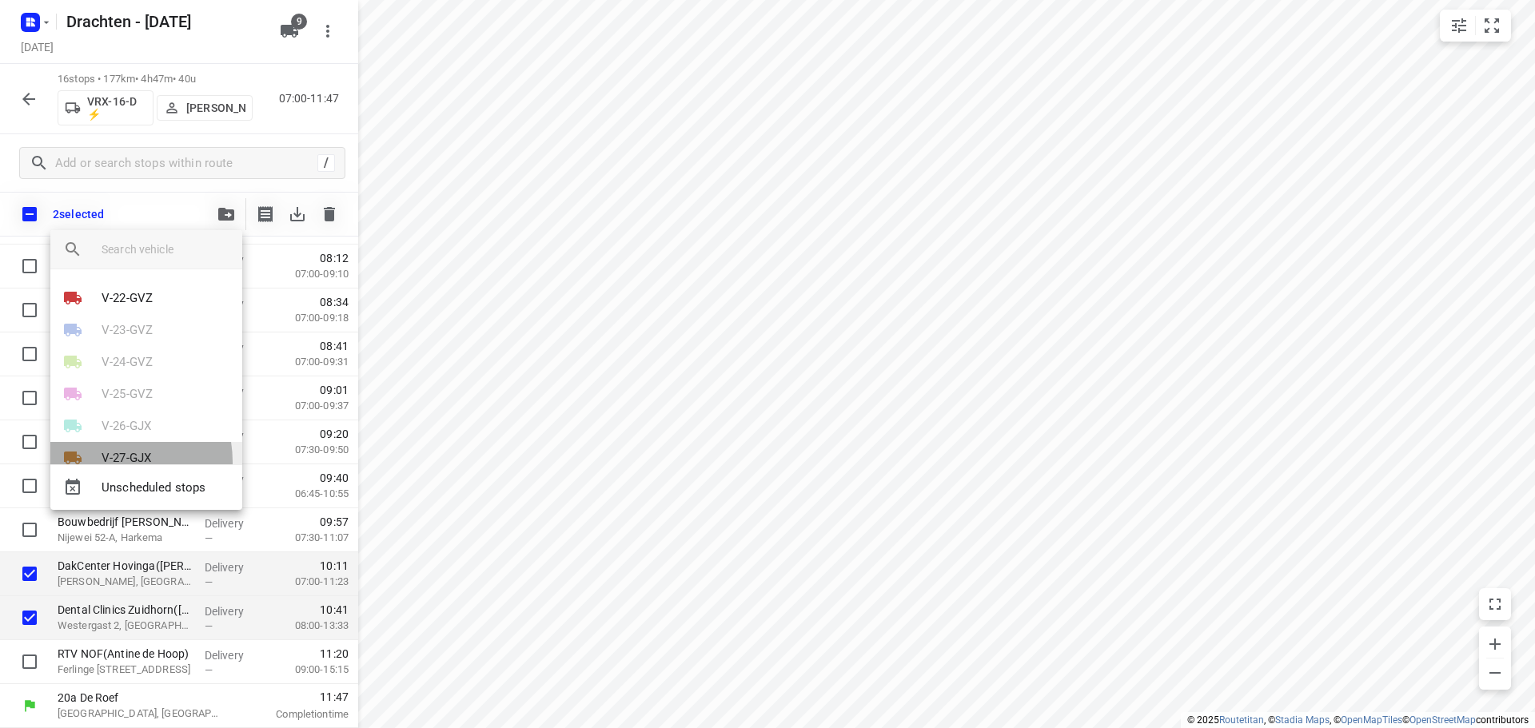
click at [106, 462] on p "V-27-GJX" at bounding box center [127, 458] width 50 height 18
click at [119, 440] on li "30" at bounding box center [146, 436] width 192 height 32
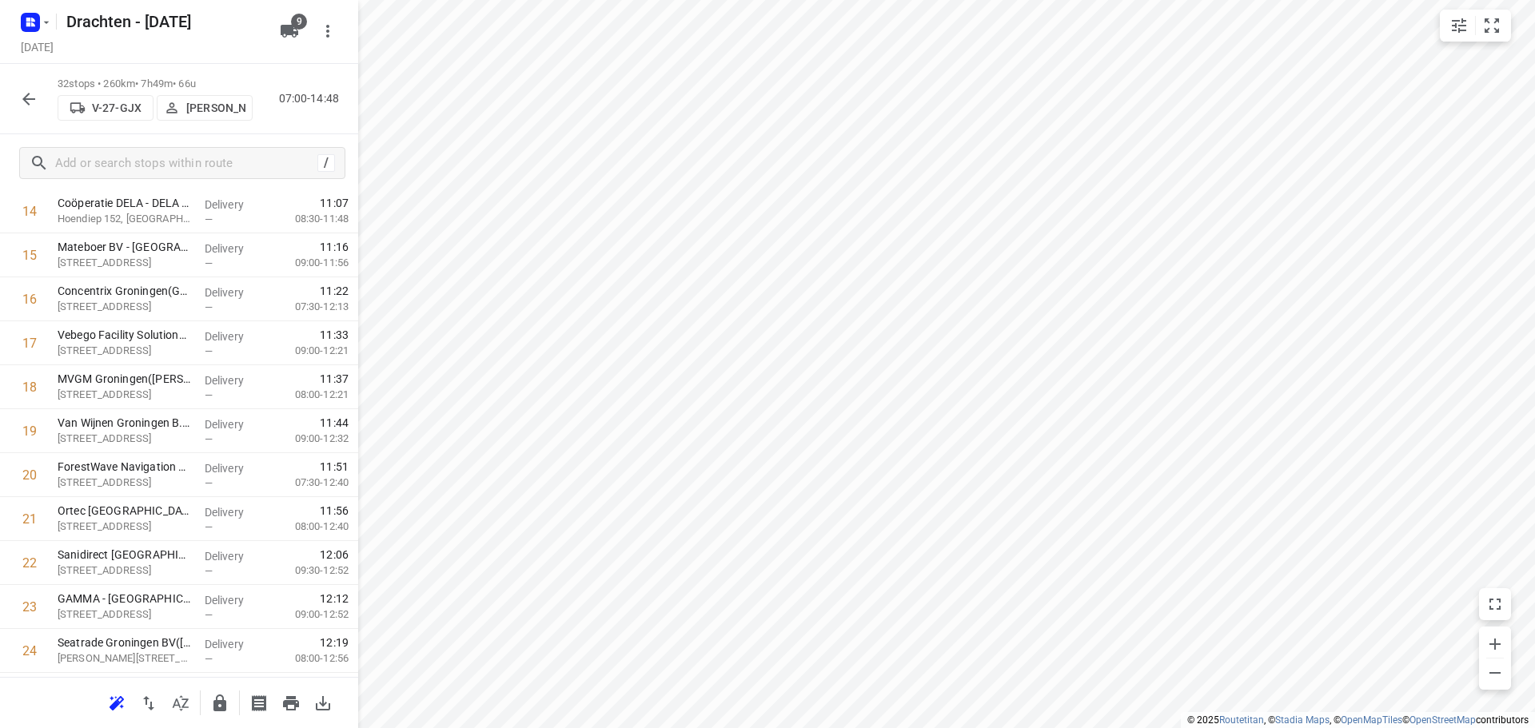
scroll to position [1091, 0]
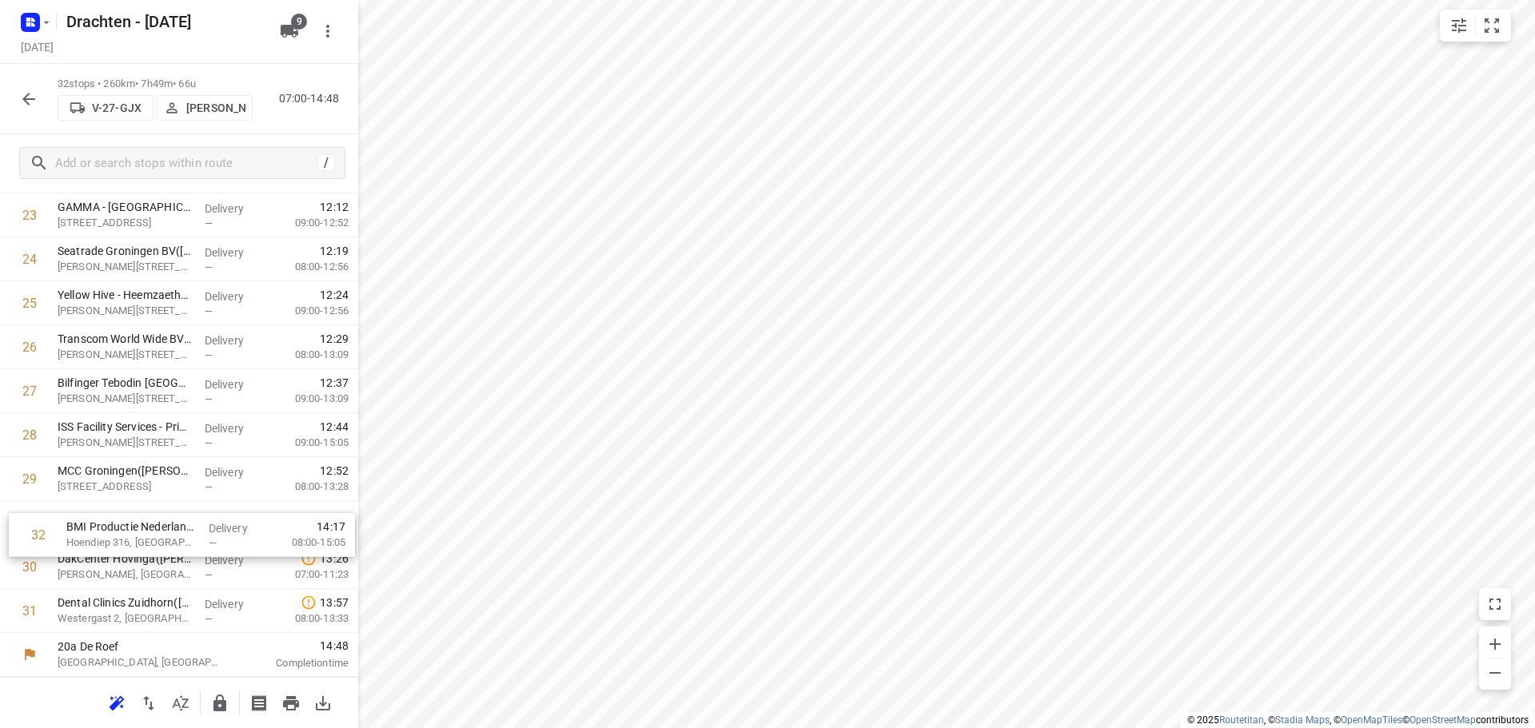
drag, startPoint x: 197, startPoint y: 620, endPoint x: 205, endPoint y: 525, distance: 95.4
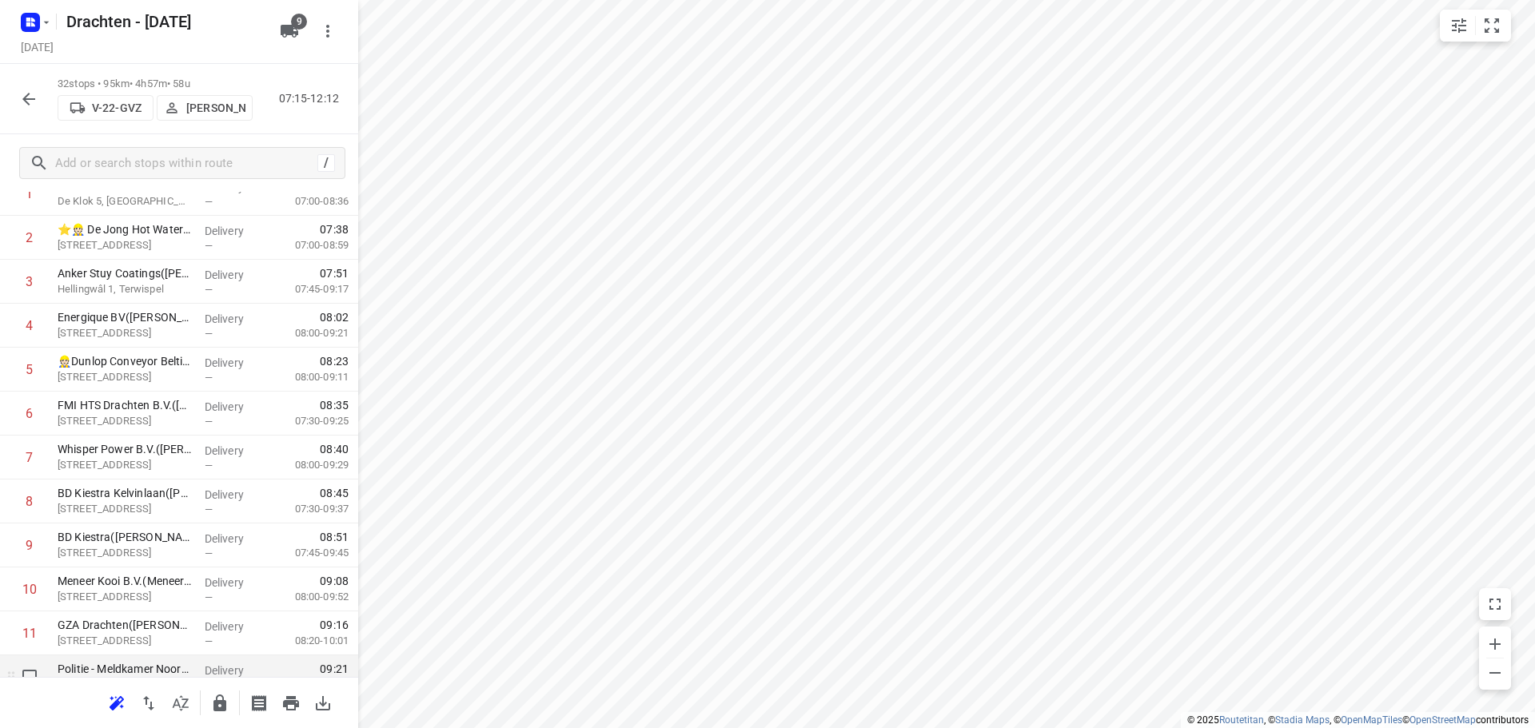
scroll to position [0, 0]
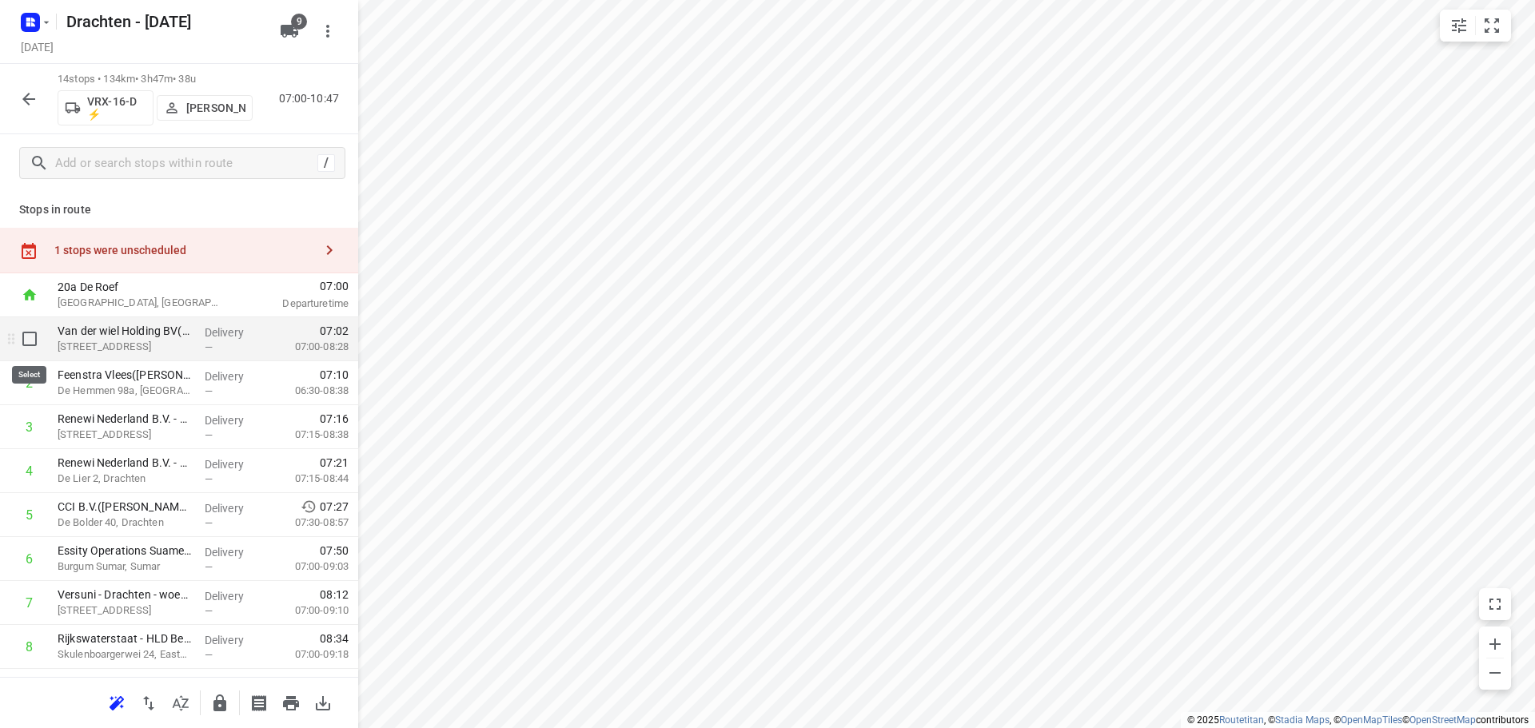
click at [31, 335] on input "checkbox" at bounding box center [30, 339] width 32 height 32
checkbox input "true"
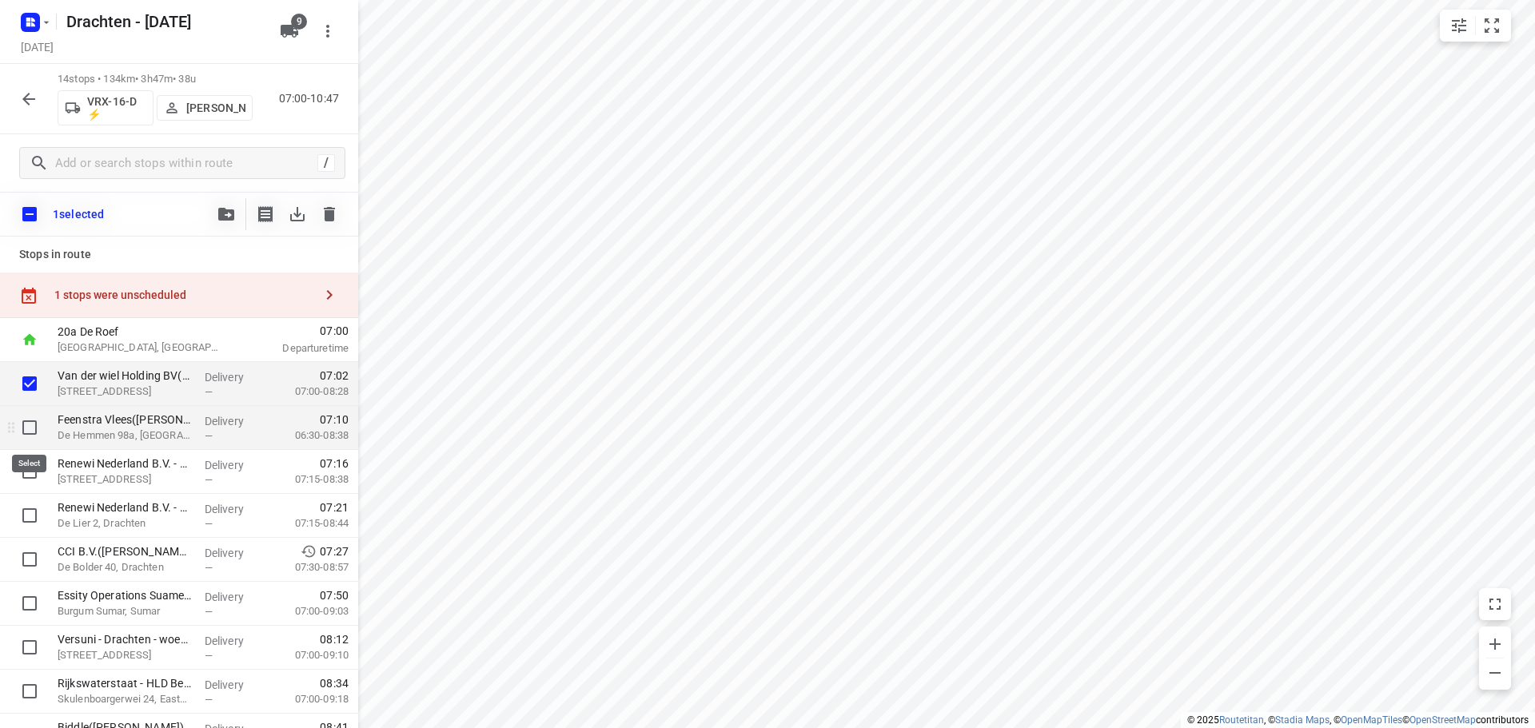
click at [30, 432] on input "checkbox" at bounding box center [30, 428] width 32 height 32
checkbox input "true"
click at [34, 468] on input "checkbox" at bounding box center [30, 472] width 32 height 32
checkbox input "true"
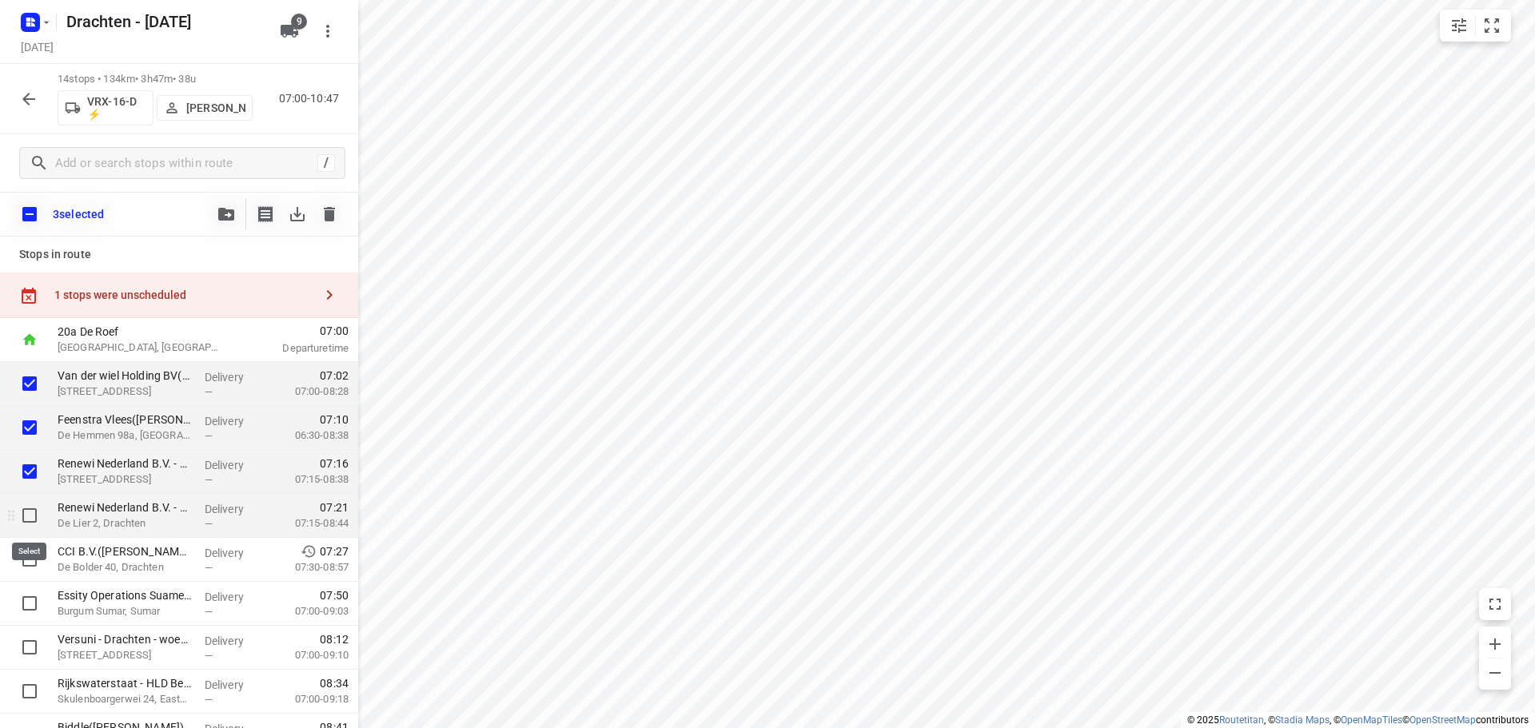
click at [28, 516] on input "checkbox" at bounding box center [30, 516] width 32 height 32
checkbox input "true"
click at [230, 217] on icon "button" at bounding box center [226, 214] width 16 height 13
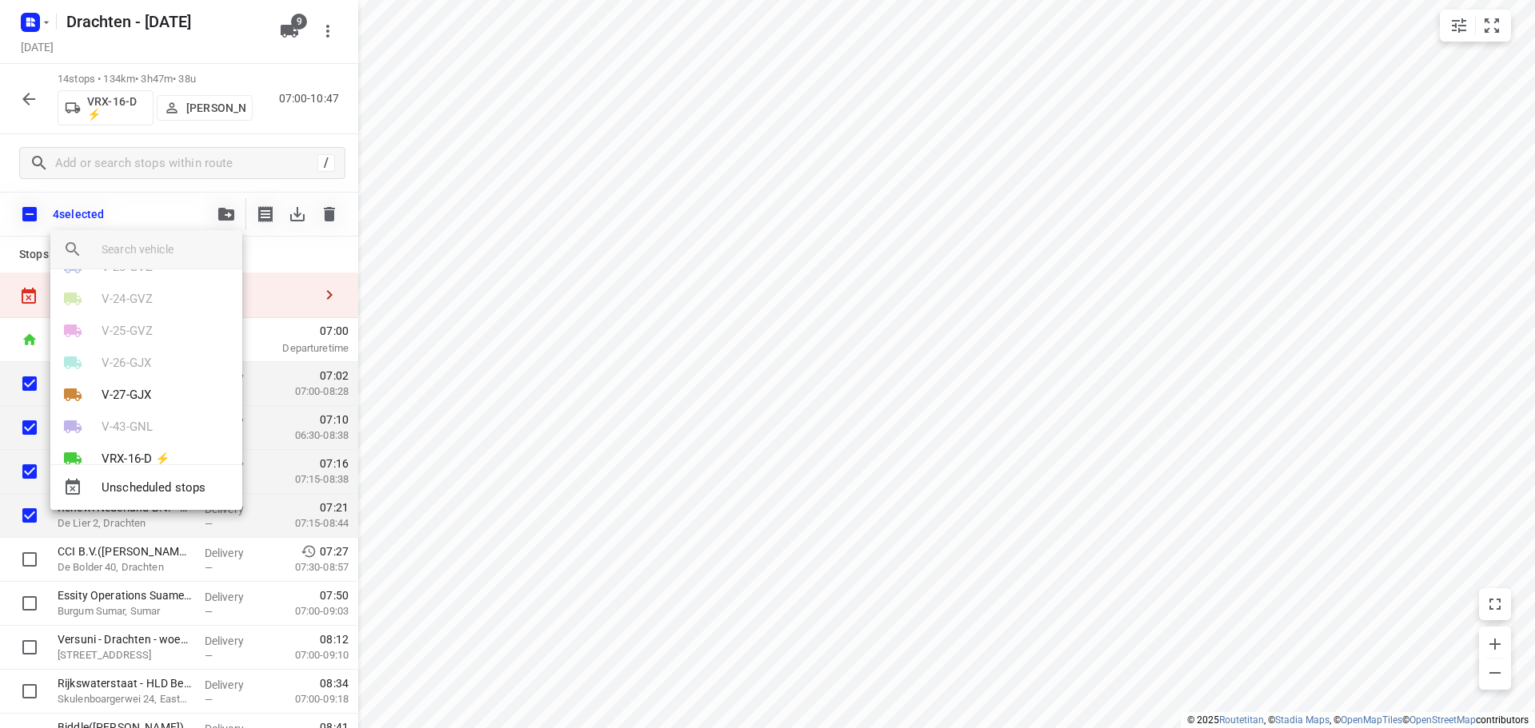
scroll to position [125, 0]
click at [601, 559] on div at bounding box center [767, 364] width 1535 height 728
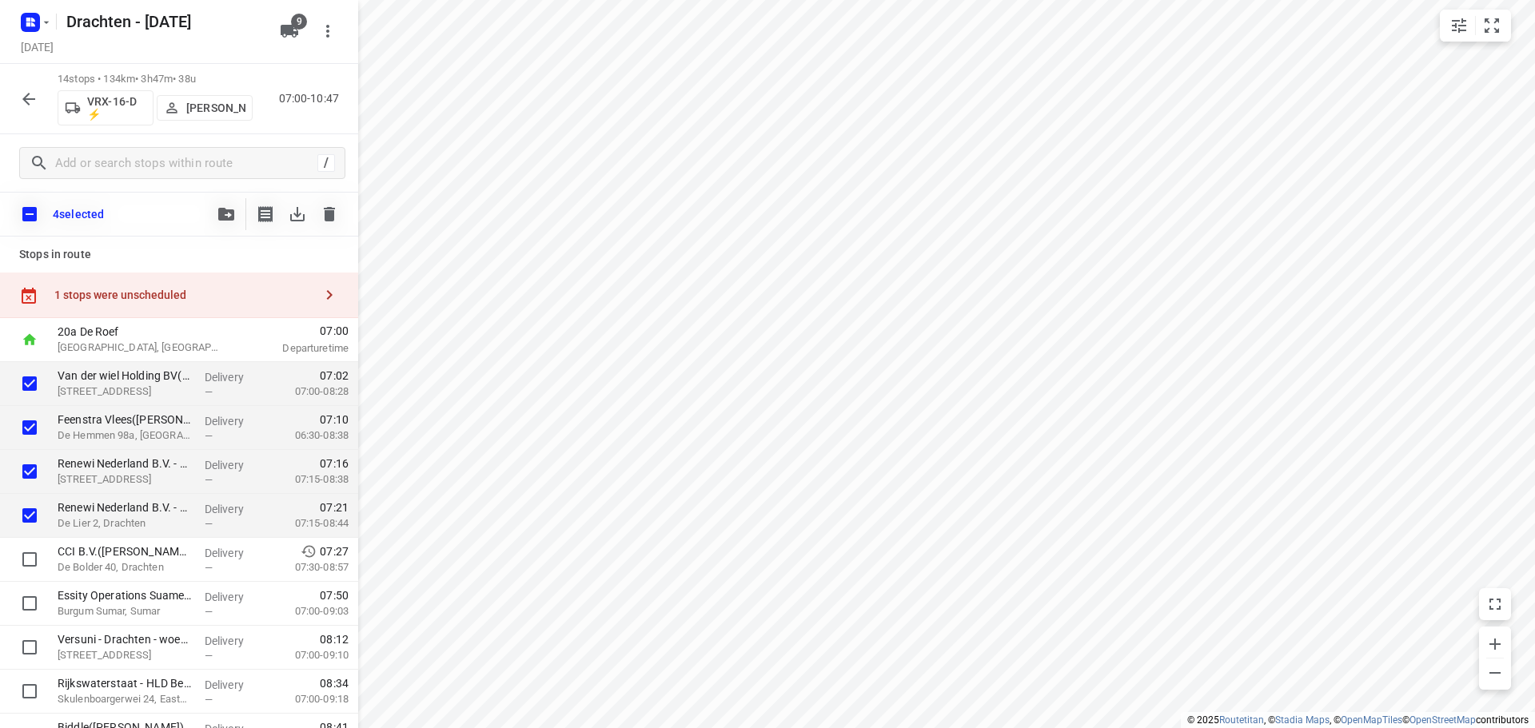
click at [234, 220] on span "button" at bounding box center [226, 214] width 19 height 13
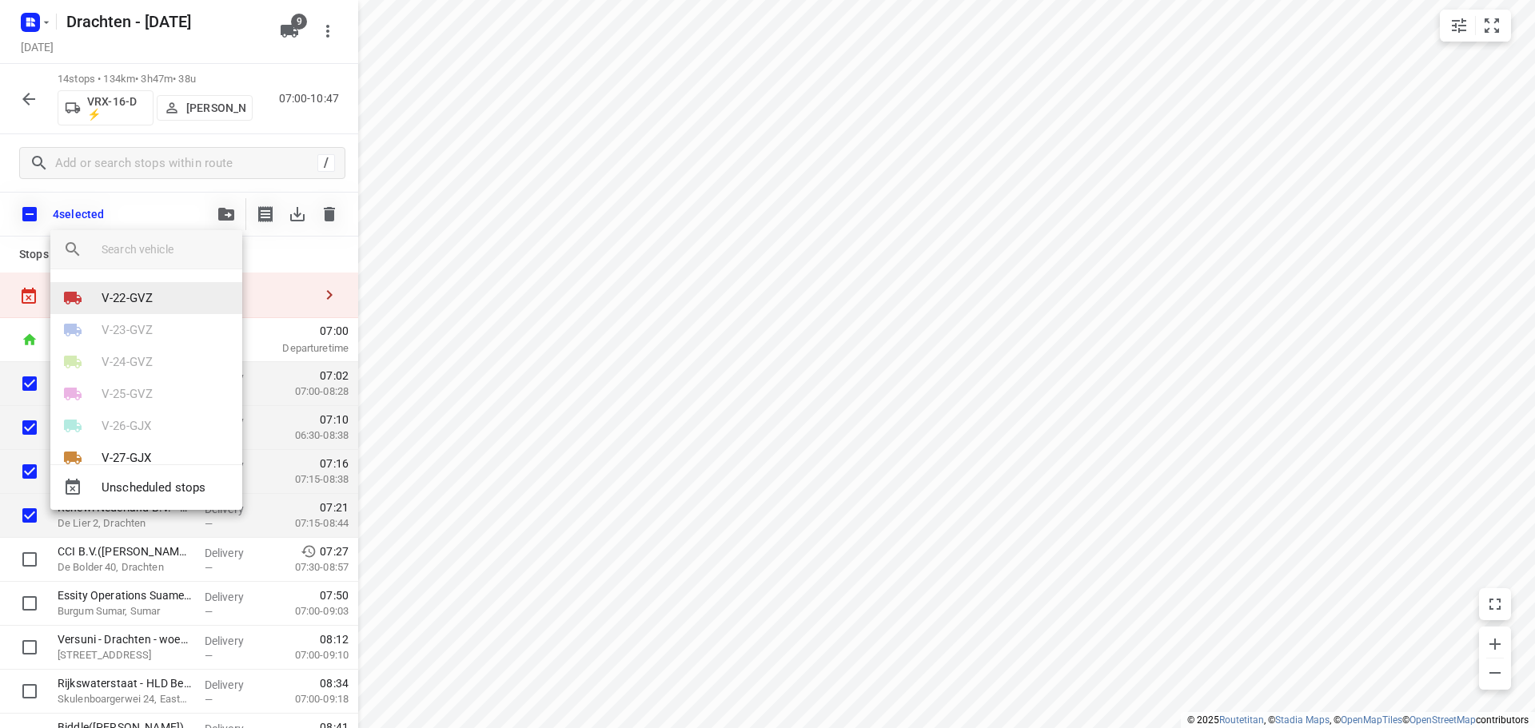
click at [174, 287] on li "V-22-GVZ" at bounding box center [146, 298] width 192 height 32
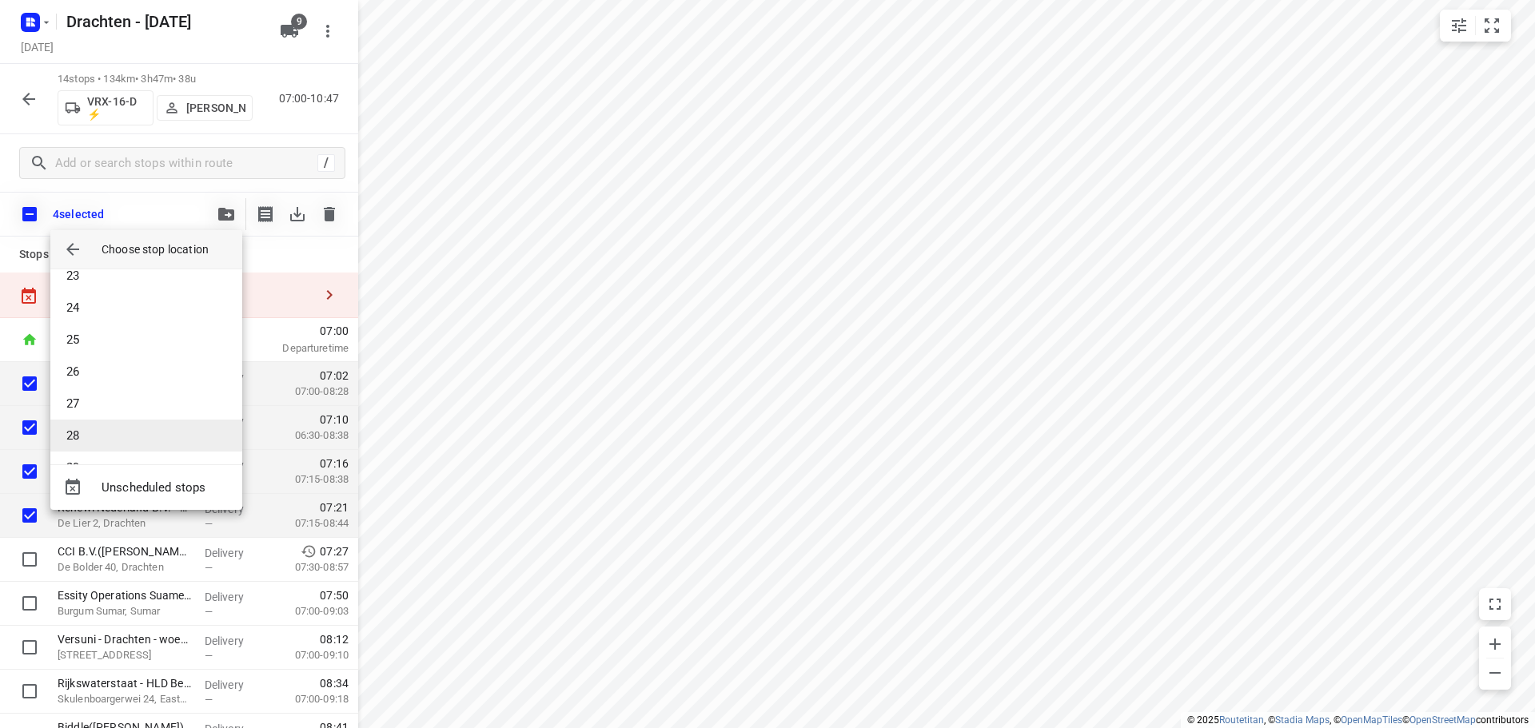
click at [94, 424] on li "28" at bounding box center [146, 436] width 192 height 32
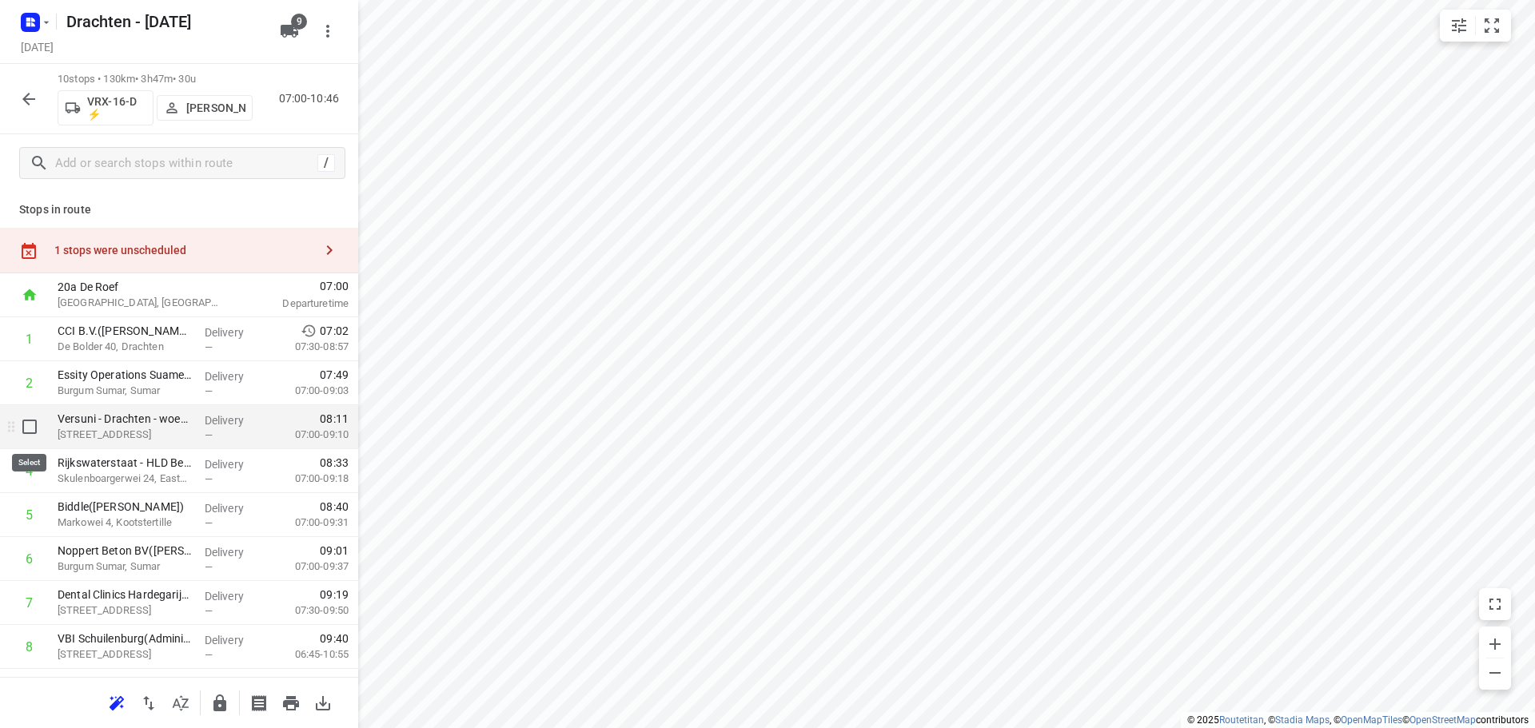
click at [34, 428] on input "checkbox" at bounding box center [30, 427] width 32 height 32
checkbox input "true"
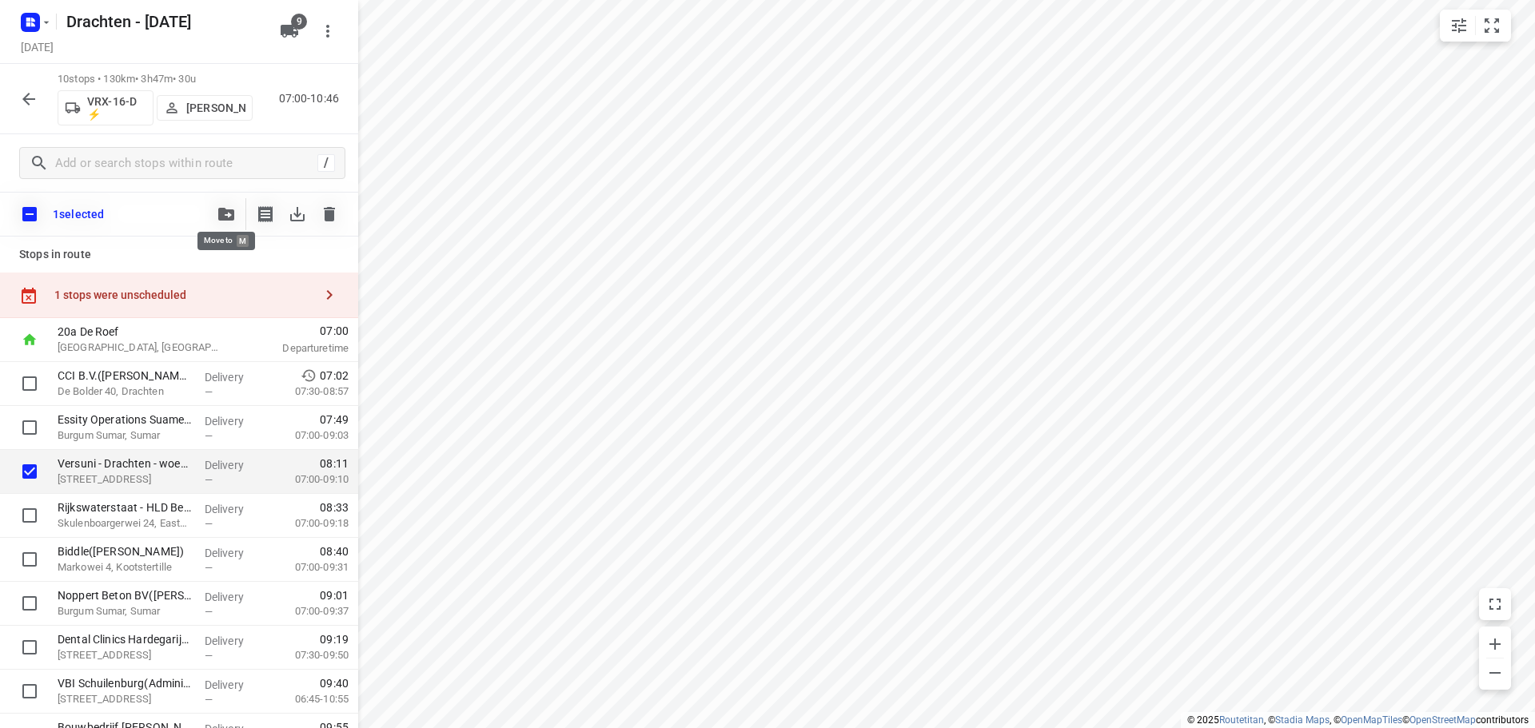
click at [218, 216] on icon "button" at bounding box center [226, 214] width 16 height 13
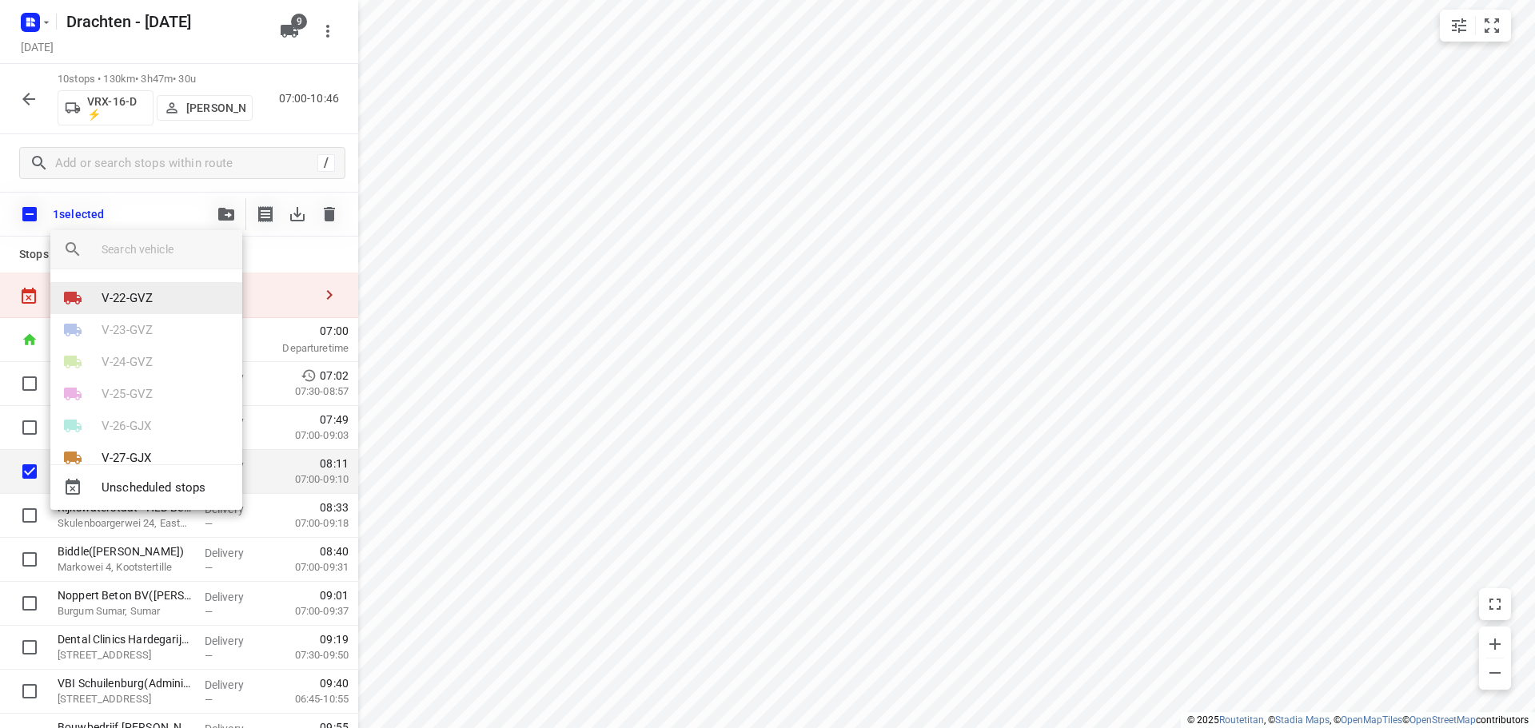
click at [161, 299] on li "V-22-GVZ" at bounding box center [146, 298] width 192 height 32
click at [125, 311] on li "24" at bounding box center [146, 308] width 192 height 32
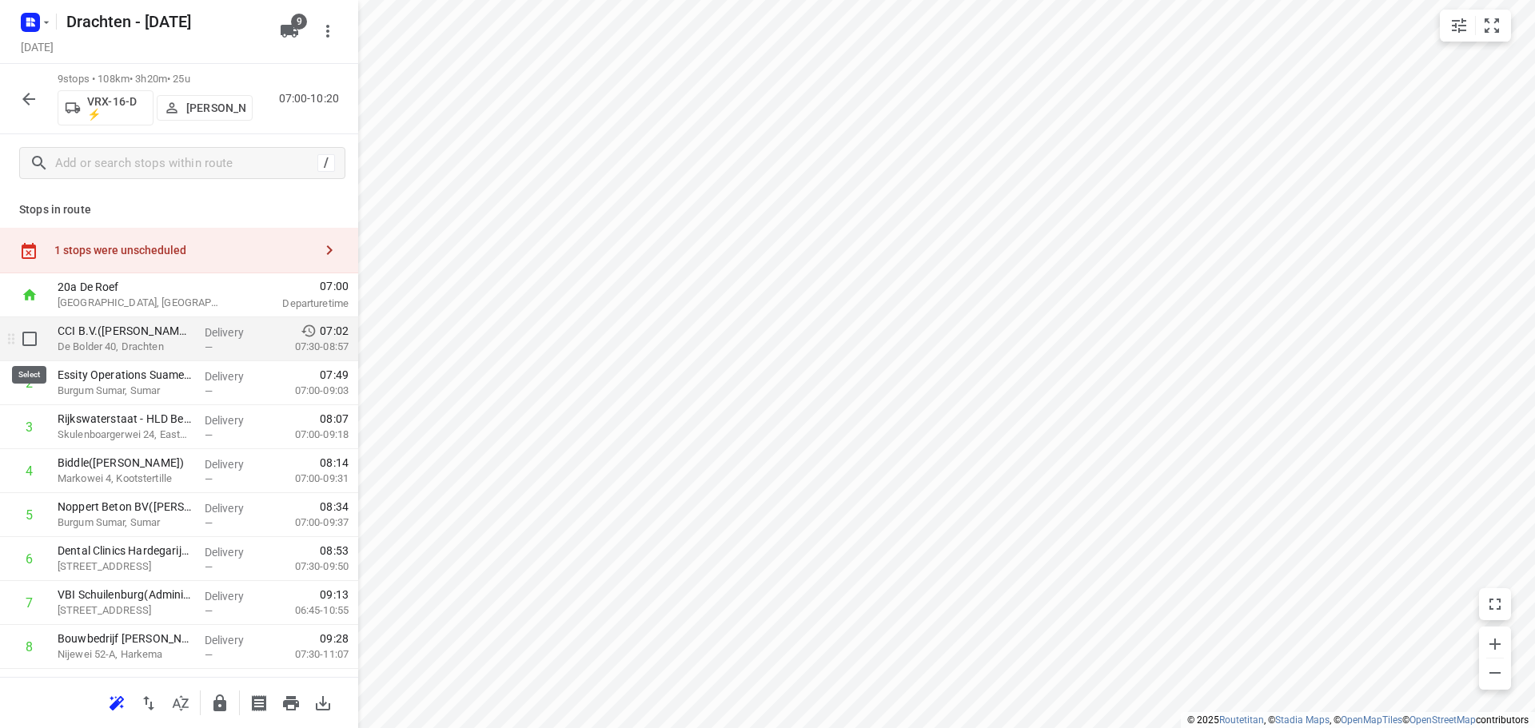
click at [31, 343] on input "checkbox" at bounding box center [30, 339] width 32 height 32
checkbox input "true"
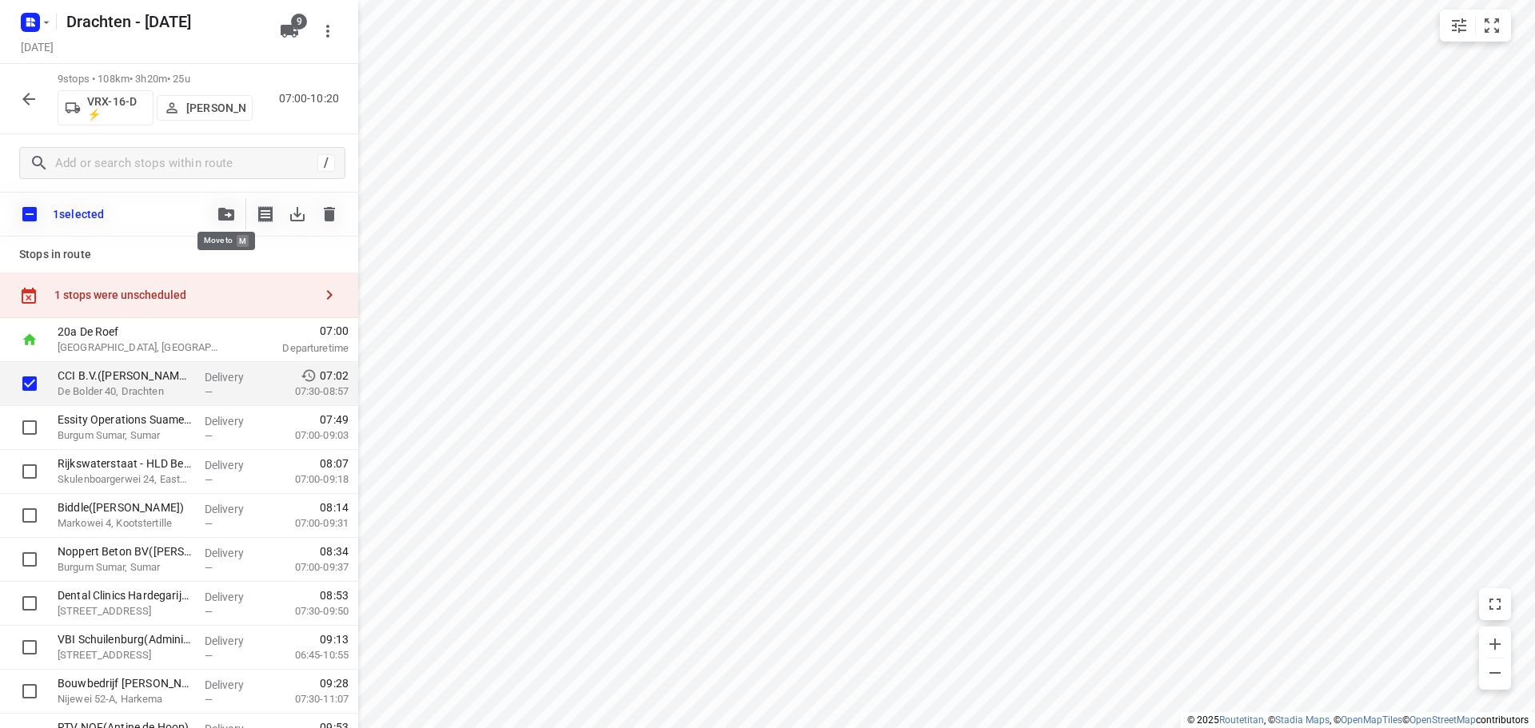
click at [226, 217] on icon "button" at bounding box center [226, 214] width 16 height 13
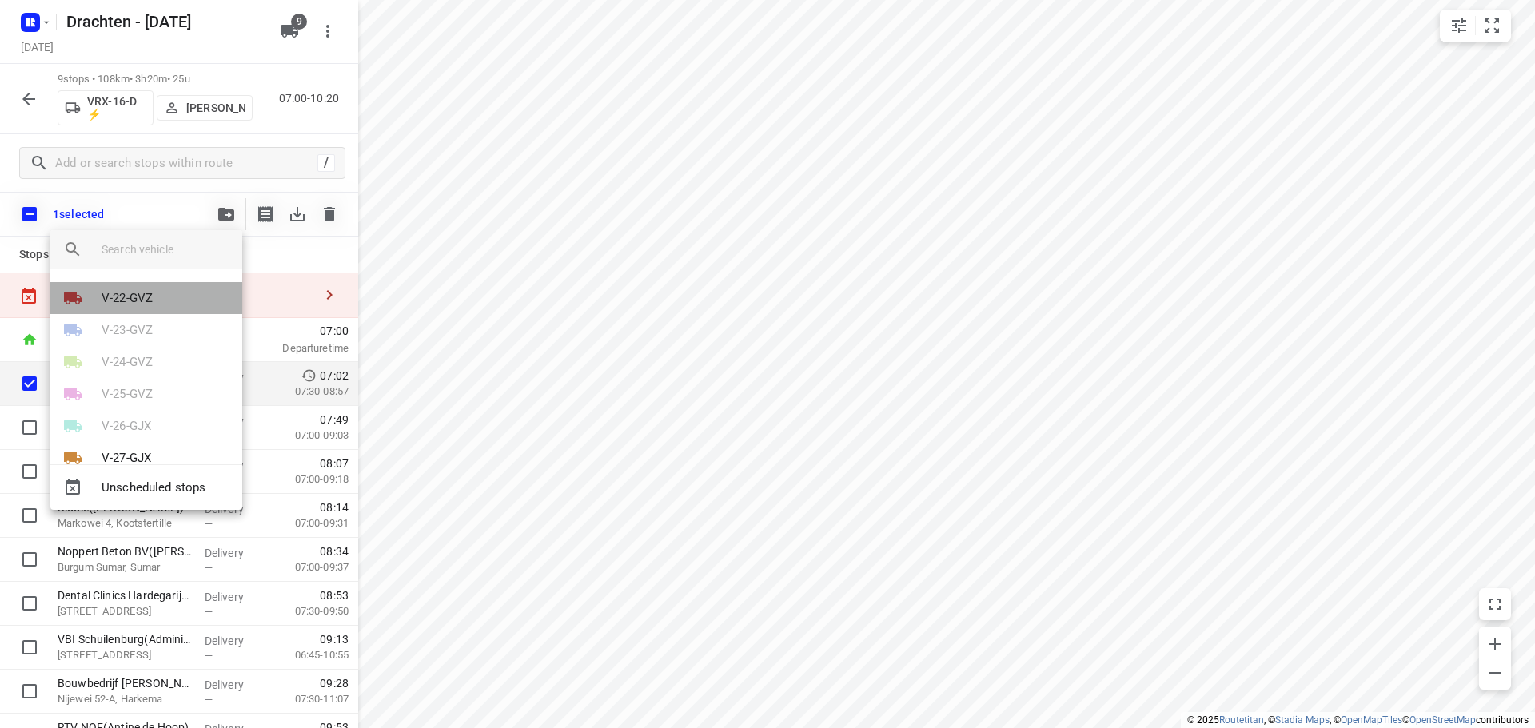
click at [167, 305] on li "V-22-GVZ" at bounding box center [146, 298] width 192 height 32
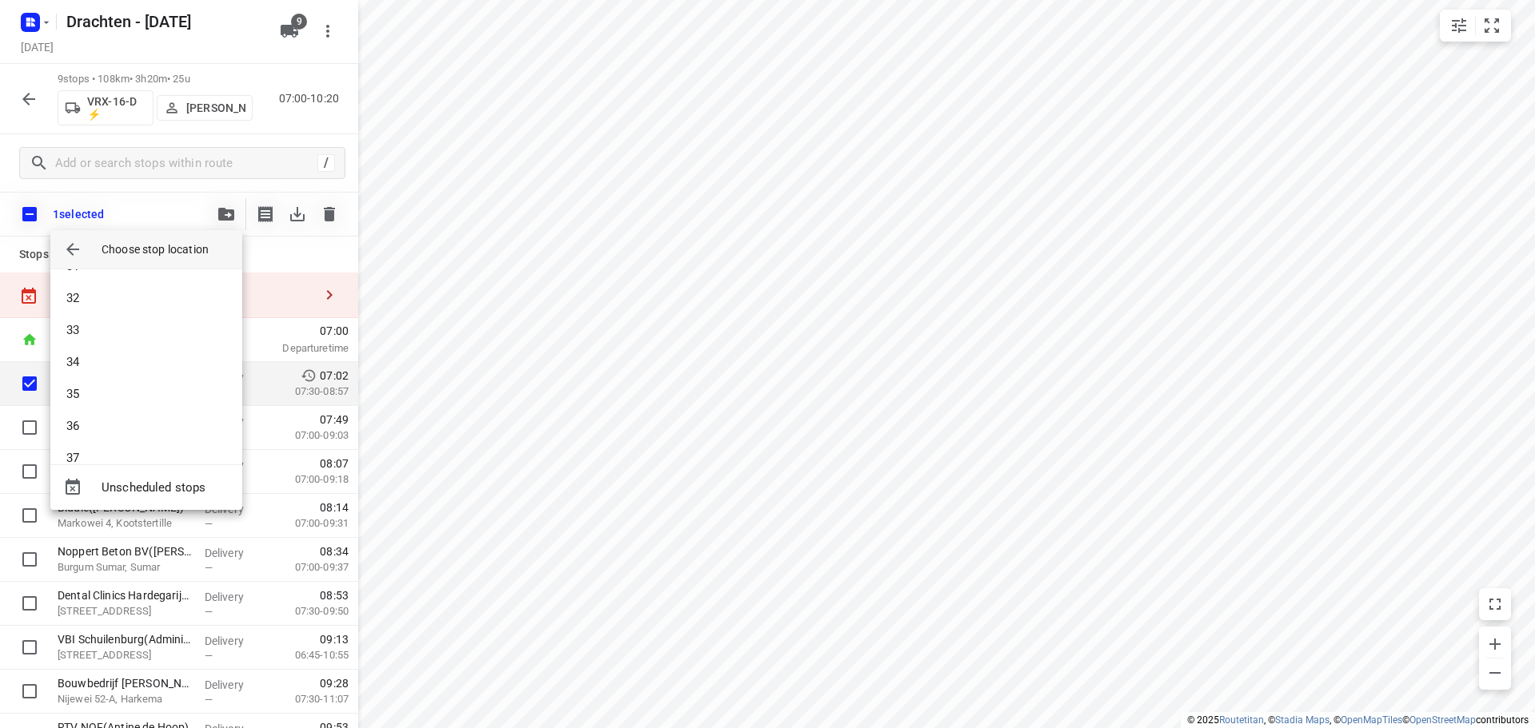
scroll to position [1007, 0]
click at [81, 369] on li "35" at bounding box center [146, 372] width 192 height 32
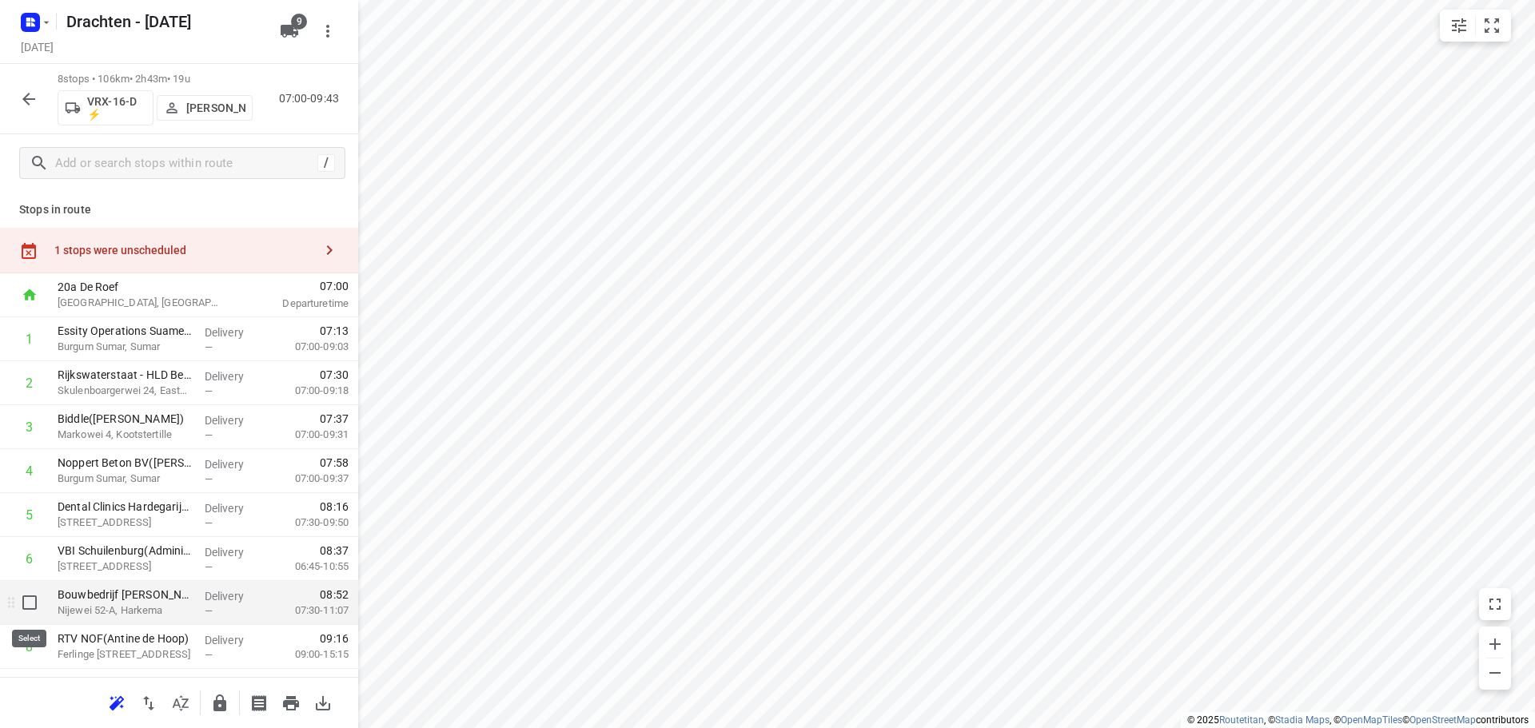
click at [33, 607] on input "checkbox" at bounding box center [30, 603] width 32 height 32
checkbox input "true"
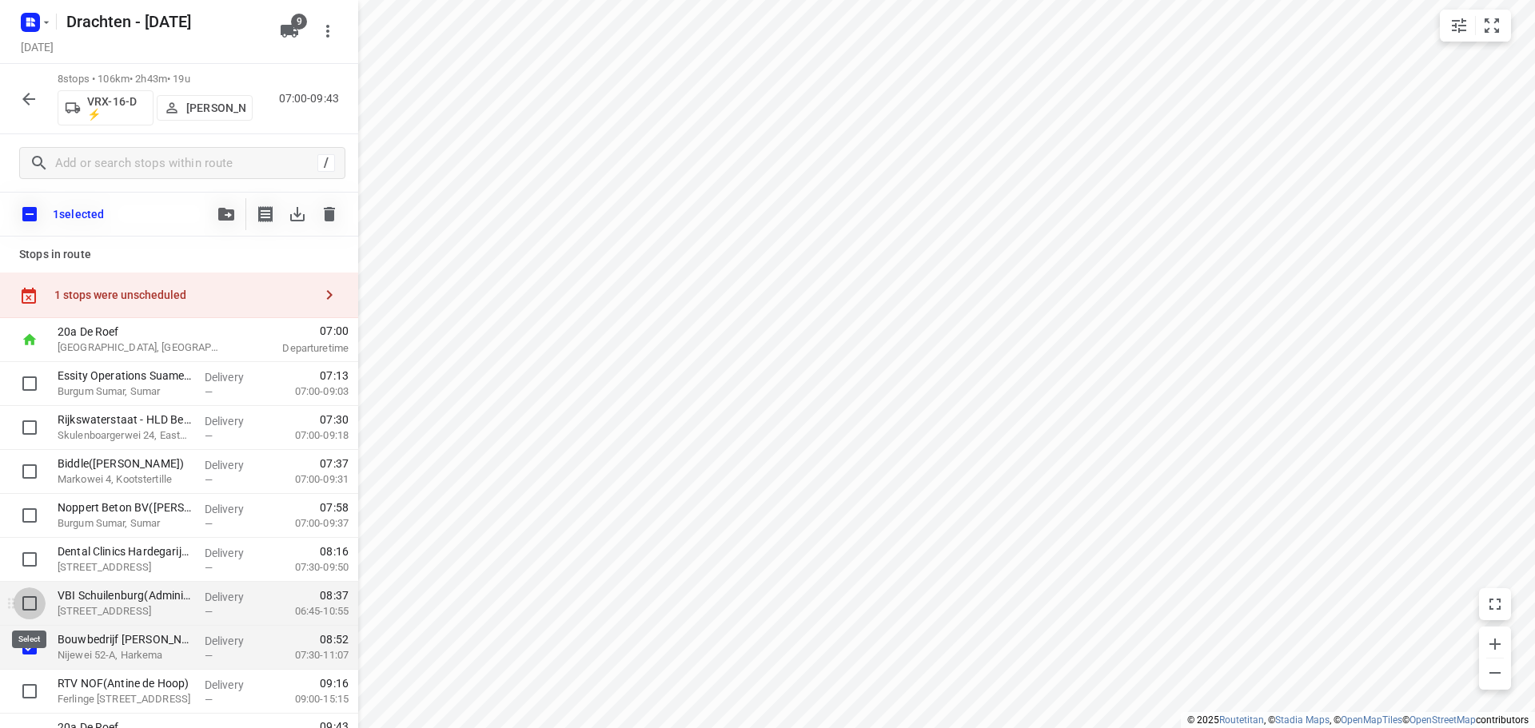
click at [34, 607] on input "checkbox" at bounding box center [30, 603] width 32 height 32
checkbox input "true"
click at [30, 552] on input "checkbox" at bounding box center [30, 560] width 32 height 32
checkbox input "true"
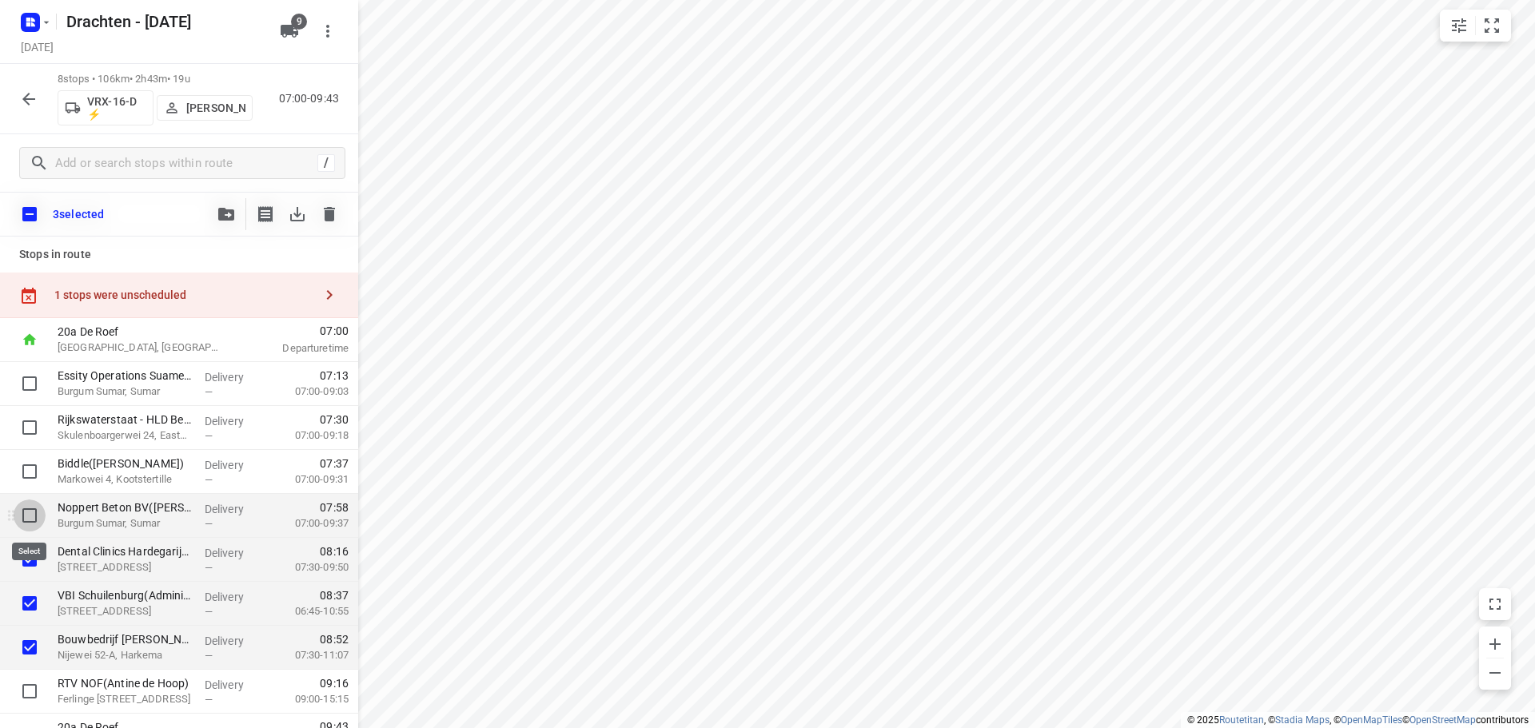
click at [26, 520] on input "checkbox" at bounding box center [30, 516] width 32 height 32
checkbox input "true"
click at [34, 458] on input "checkbox" at bounding box center [30, 472] width 32 height 32
checkbox input "true"
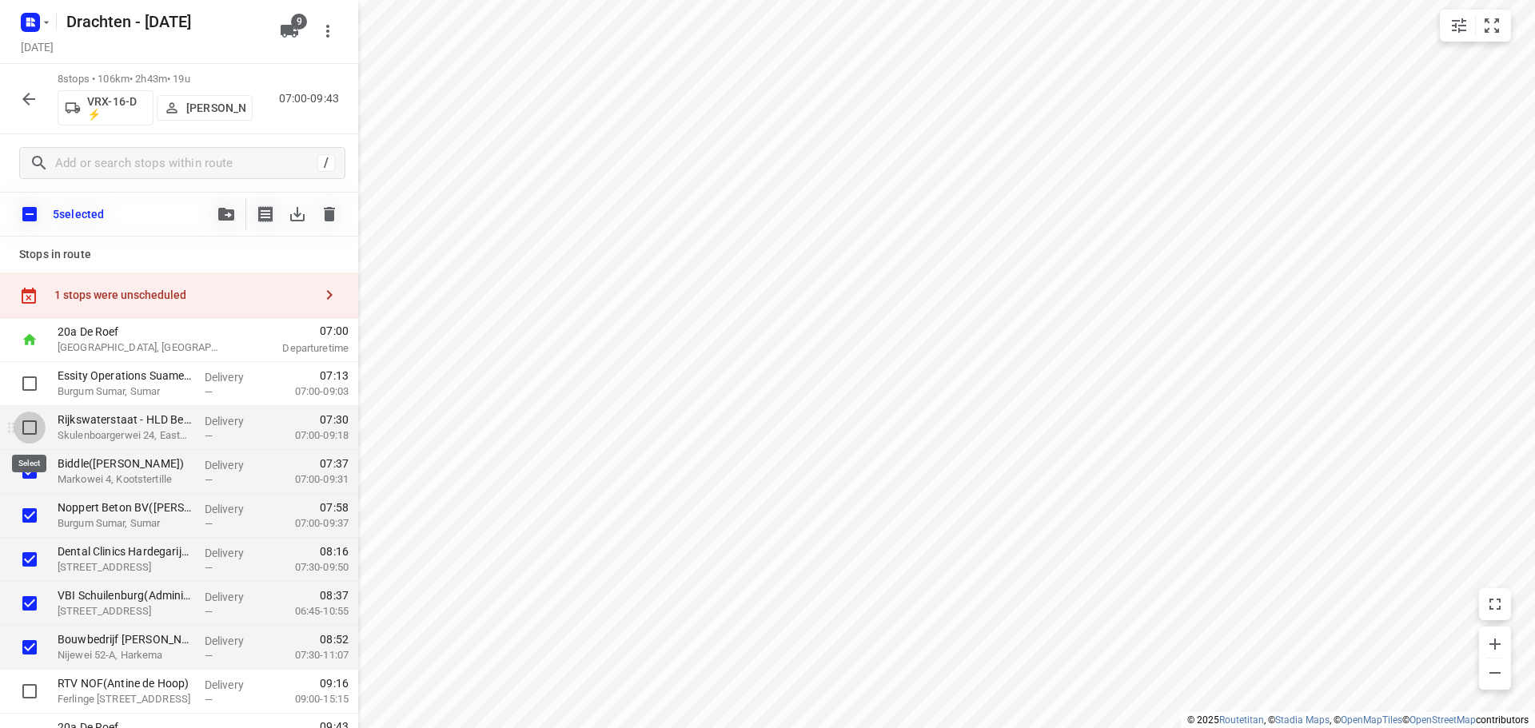
click at [28, 426] on input "checkbox" at bounding box center [30, 428] width 32 height 32
checkbox input "true"
click at [30, 387] on input "checkbox" at bounding box center [30, 384] width 32 height 32
checkbox input "true"
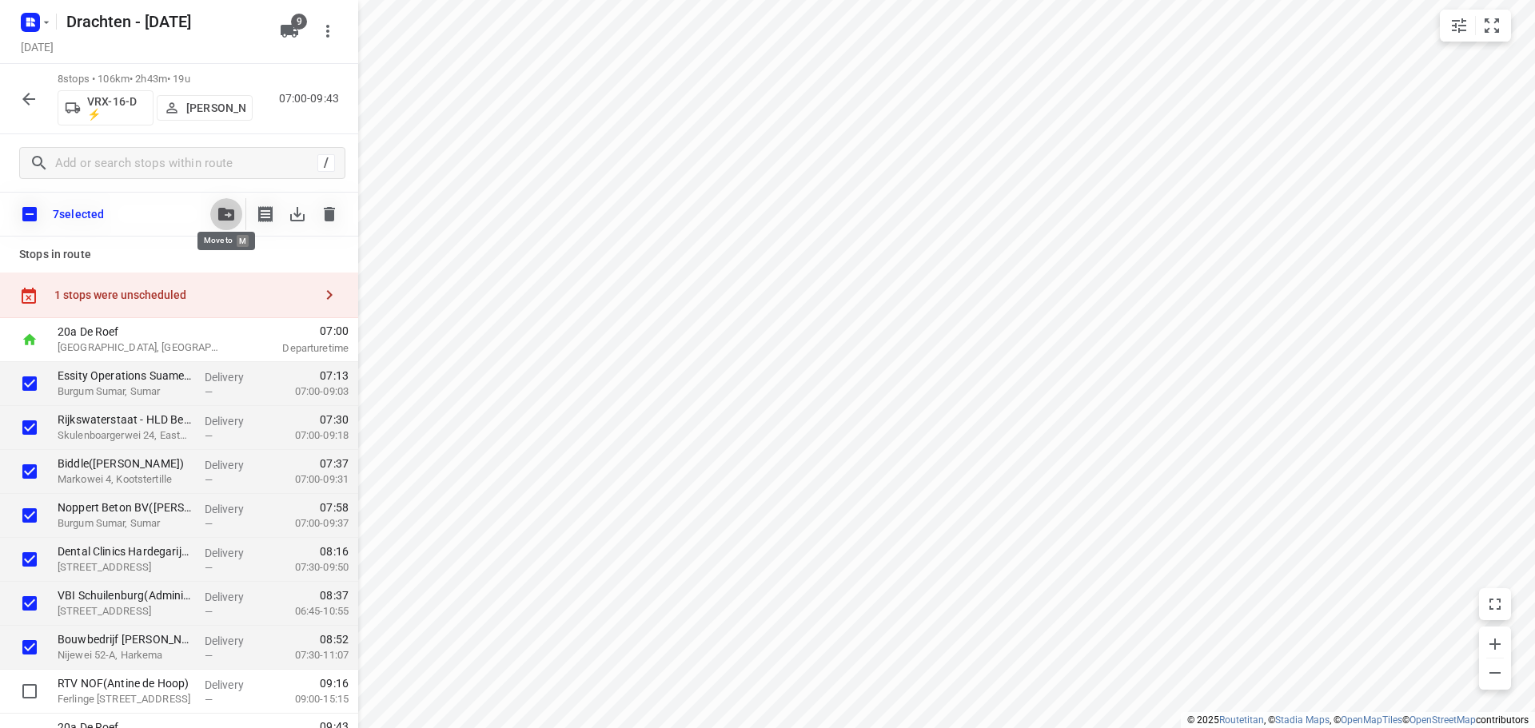
click at [222, 208] on icon "button" at bounding box center [226, 214] width 16 height 13
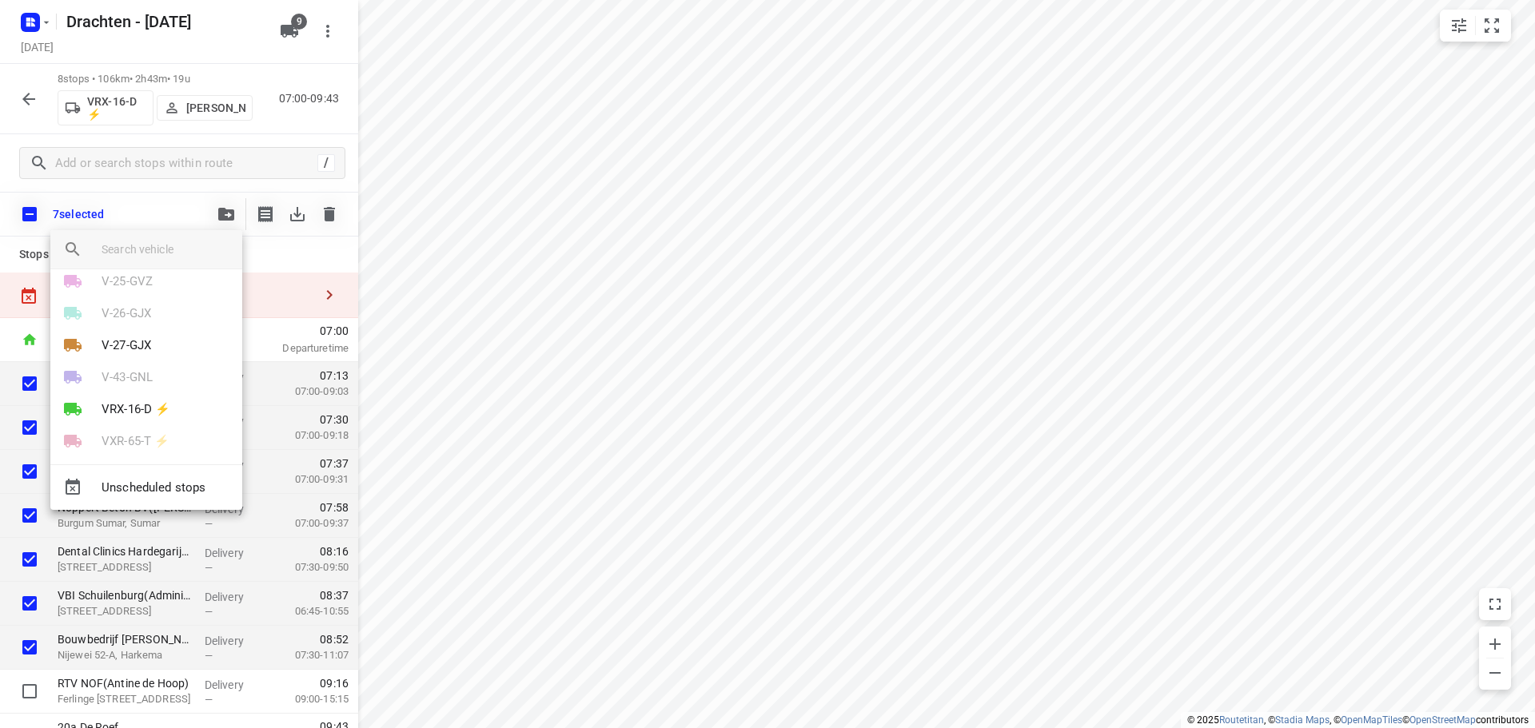
scroll to position [125, 0]
click at [528, 440] on div at bounding box center [767, 364] width 1535 height 728
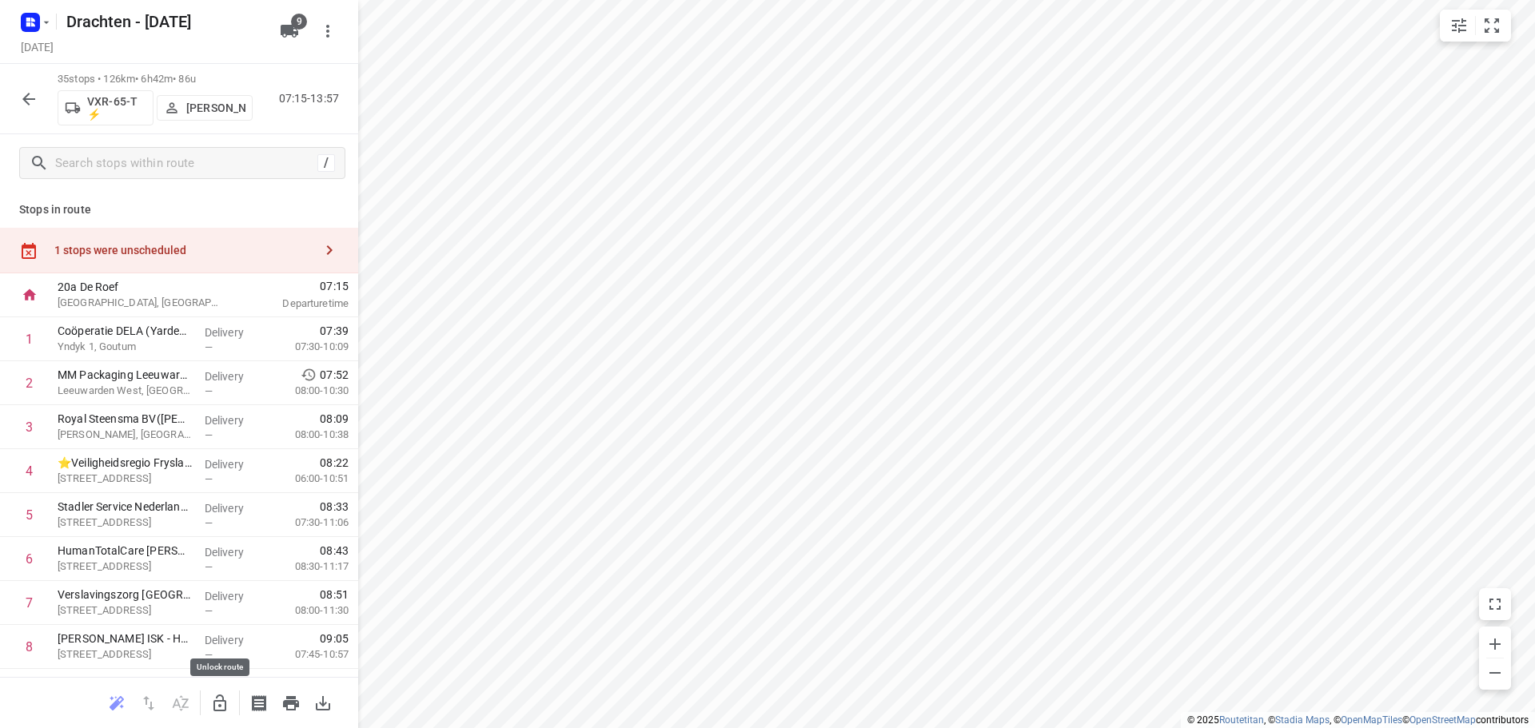
click at [228, 706] on icon "button" at bounding box center [219, 703] width 19 height 19
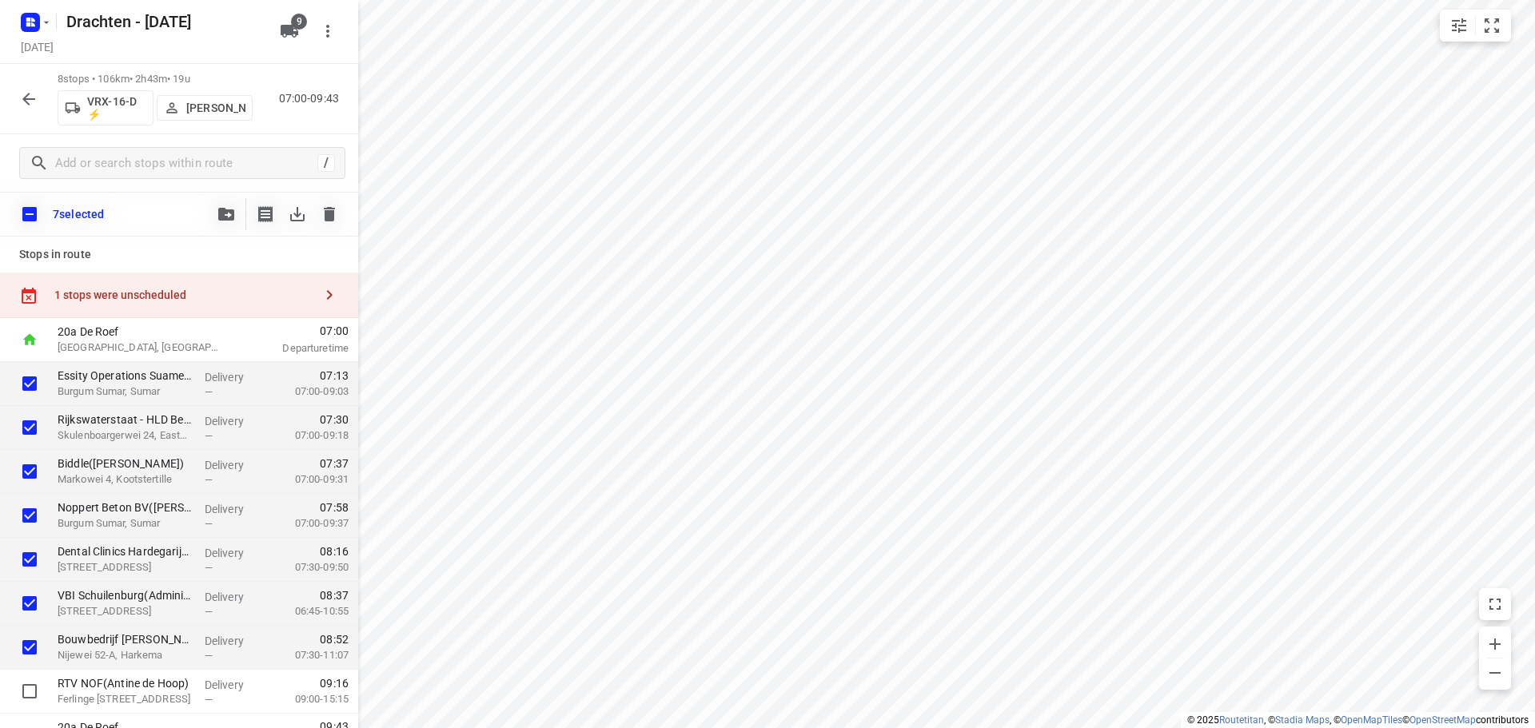
click at [234, 223] on button "button" at bounding box center [226, 214] width 32 height 32
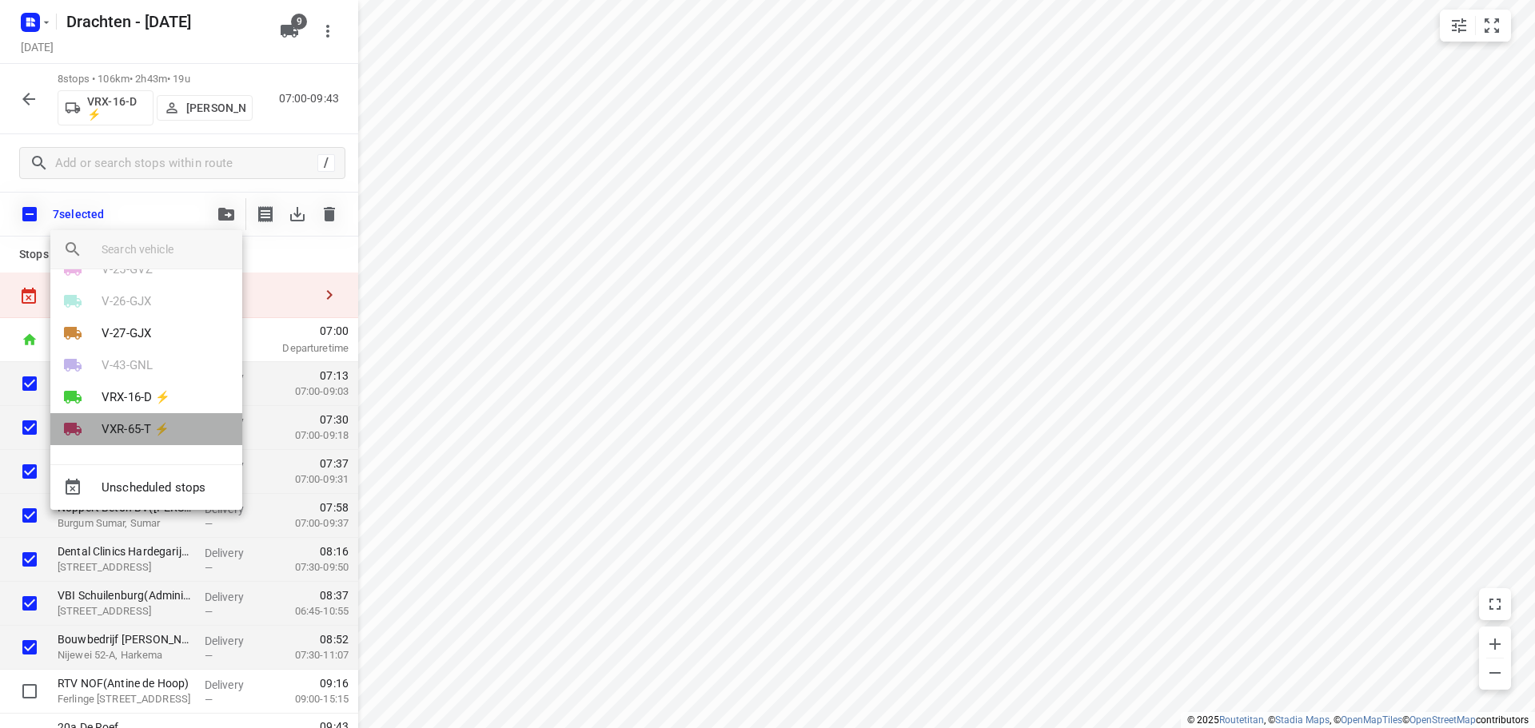
click at [149, 434] on p "VXR-65-T ⚡" at bounding box center [136, 429] width 68 height 18
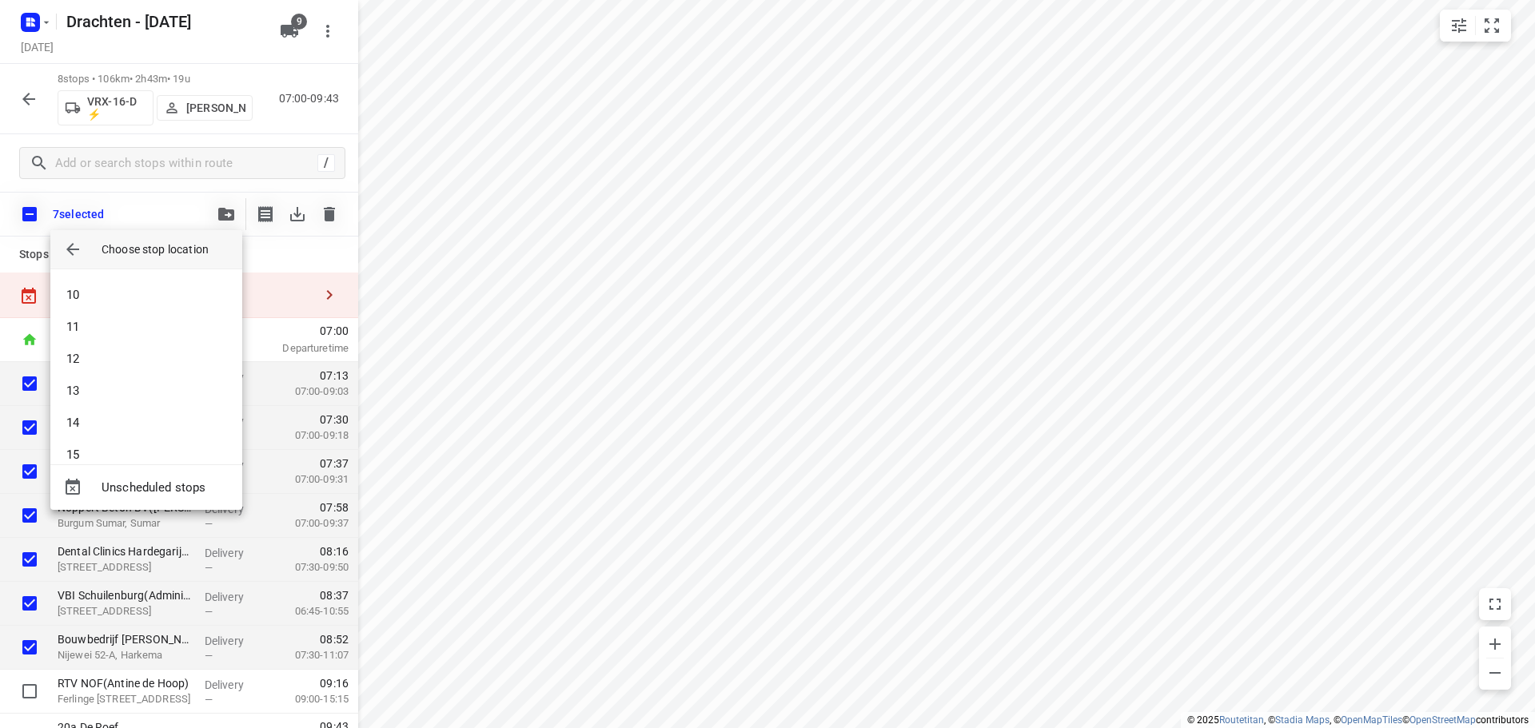
scroll to position [0, 0]
click at [117, 293] on li "1" at bounding box center [146, 292] width 192 height 32
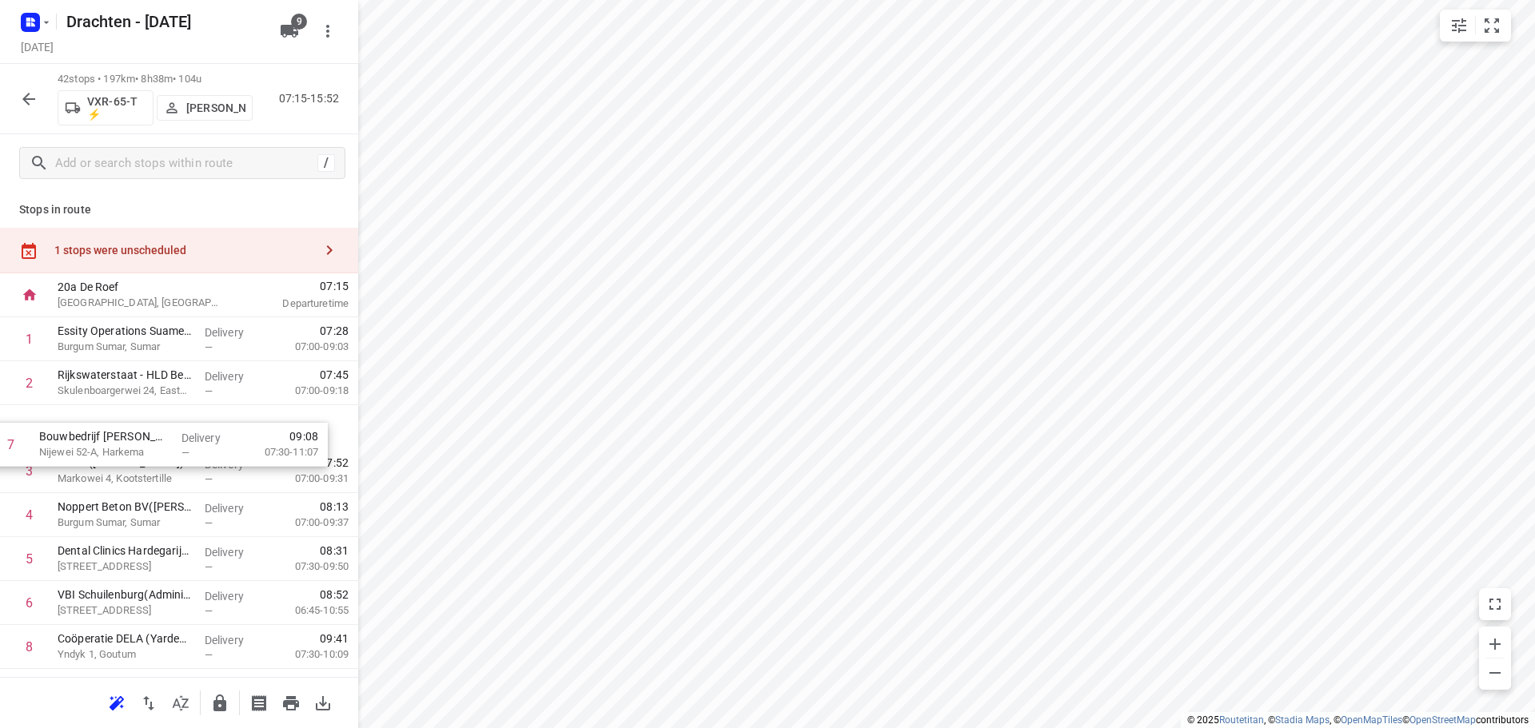
scroll to position [2, 0]
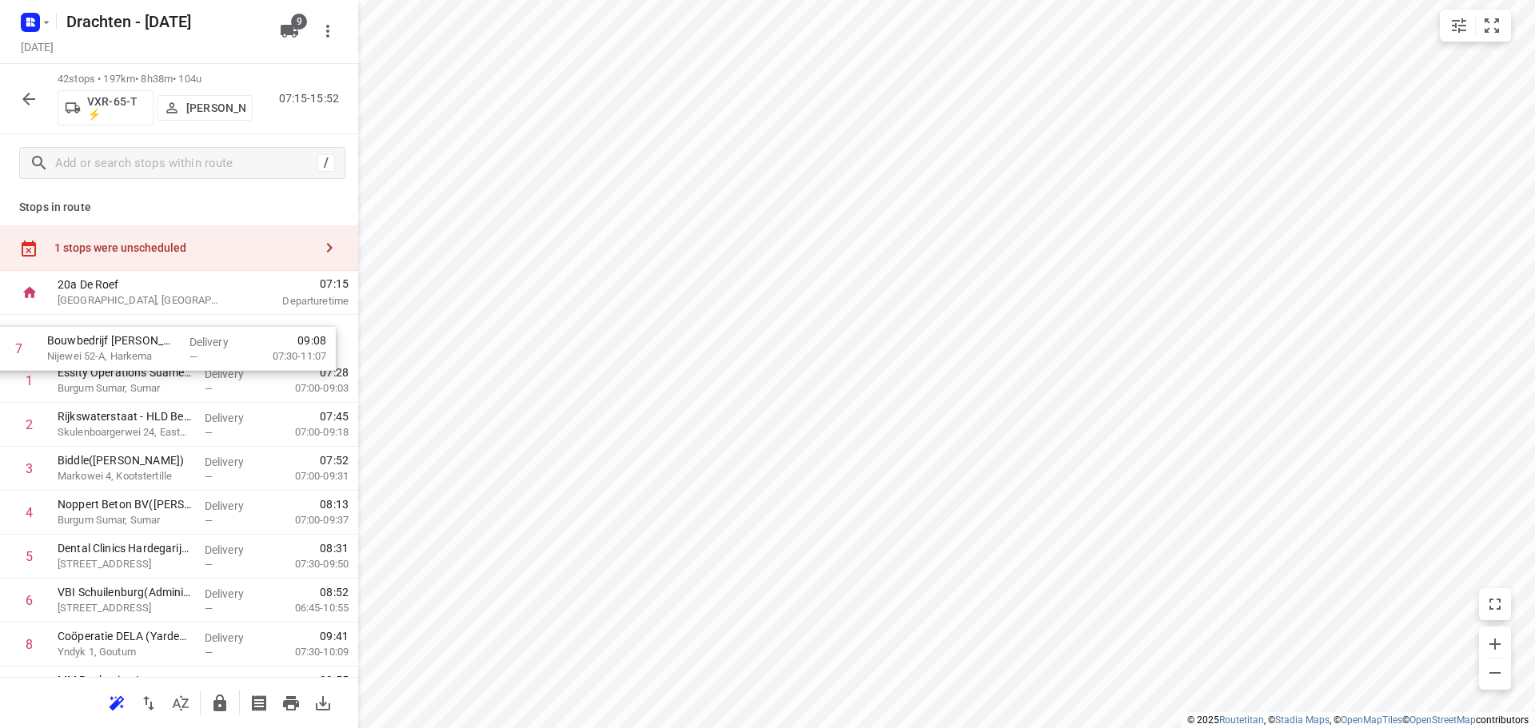
drag, startPoint x: 171, startPoint y: 611, endPoint x: 158, endPoint y: 344, distance: 266.5
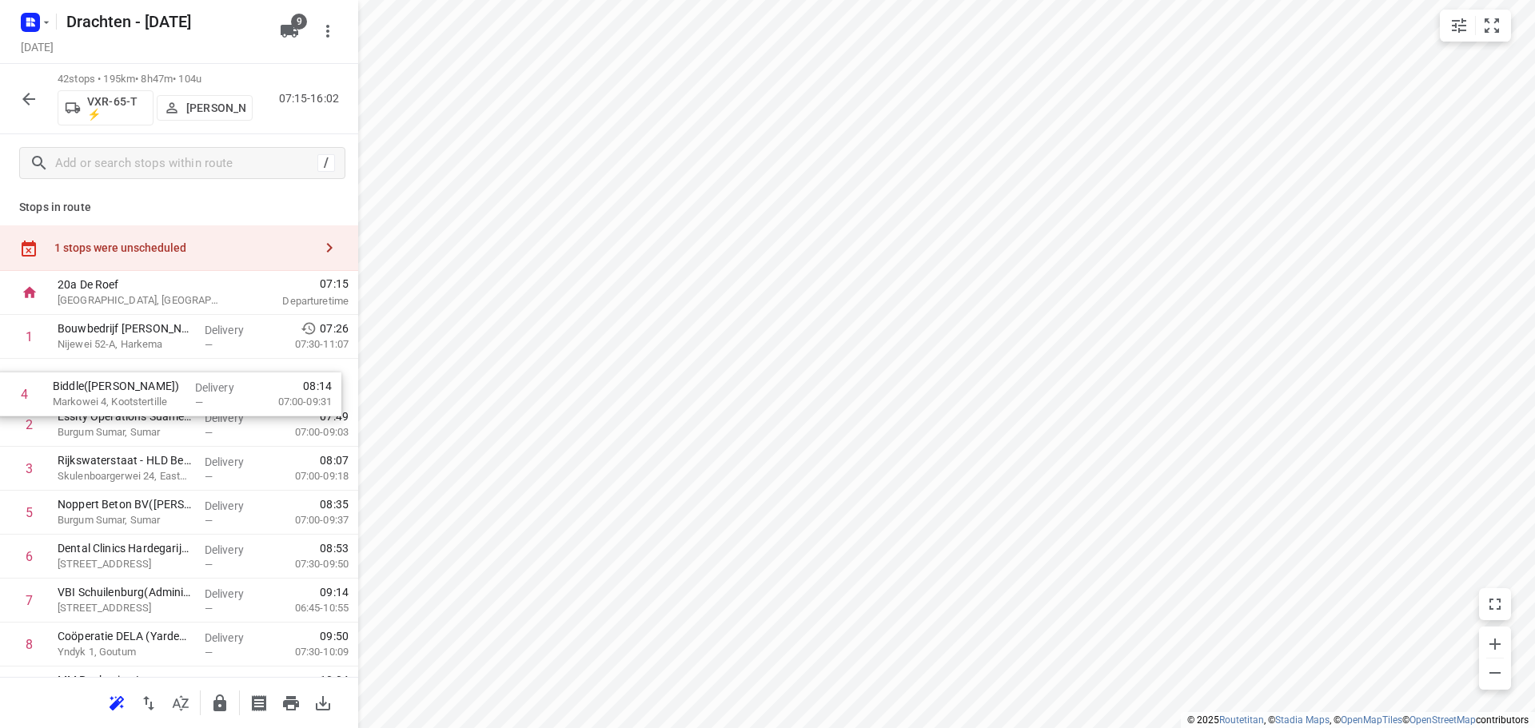
drag, startPoint x: 154, startPoint y: 470, endPoint x: 149, endPoint y: 385, distance: 84.9
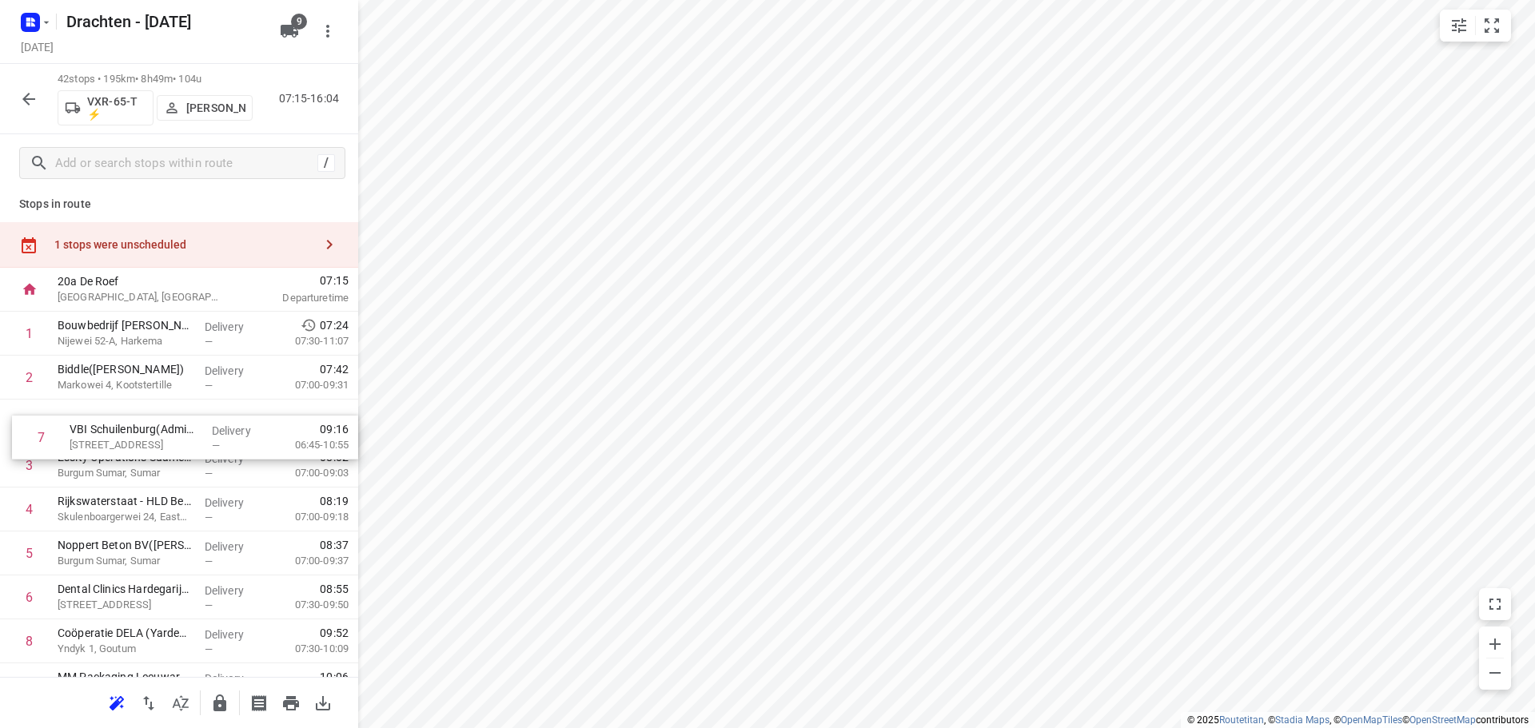
drag, startPoint x: 105, startPoint y: 614, endPoint x: 118, endPoint y: 432, distance: 182.7
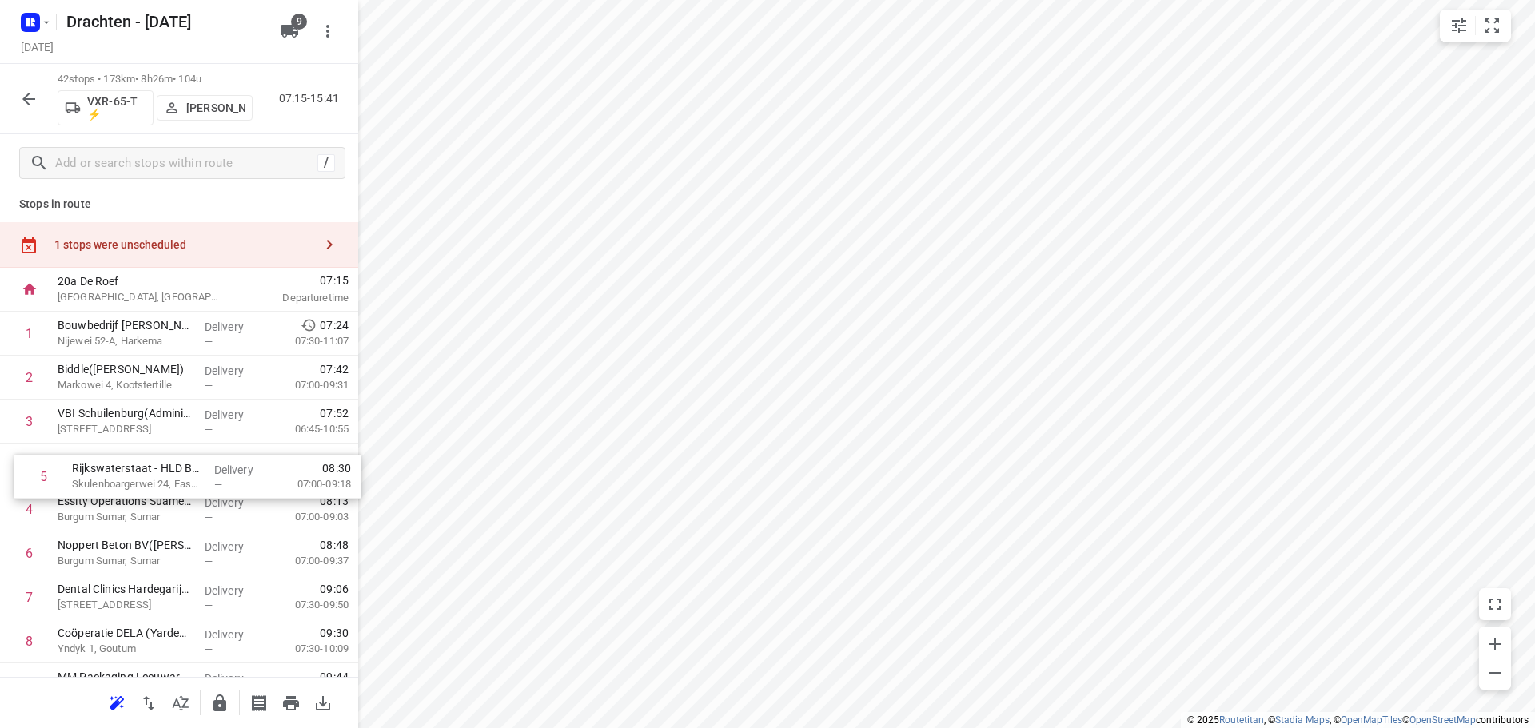
drag, startPoint x: 142, startPoint y: 521, endPoint x: 156, endPoint y: 474, distance: 49.1
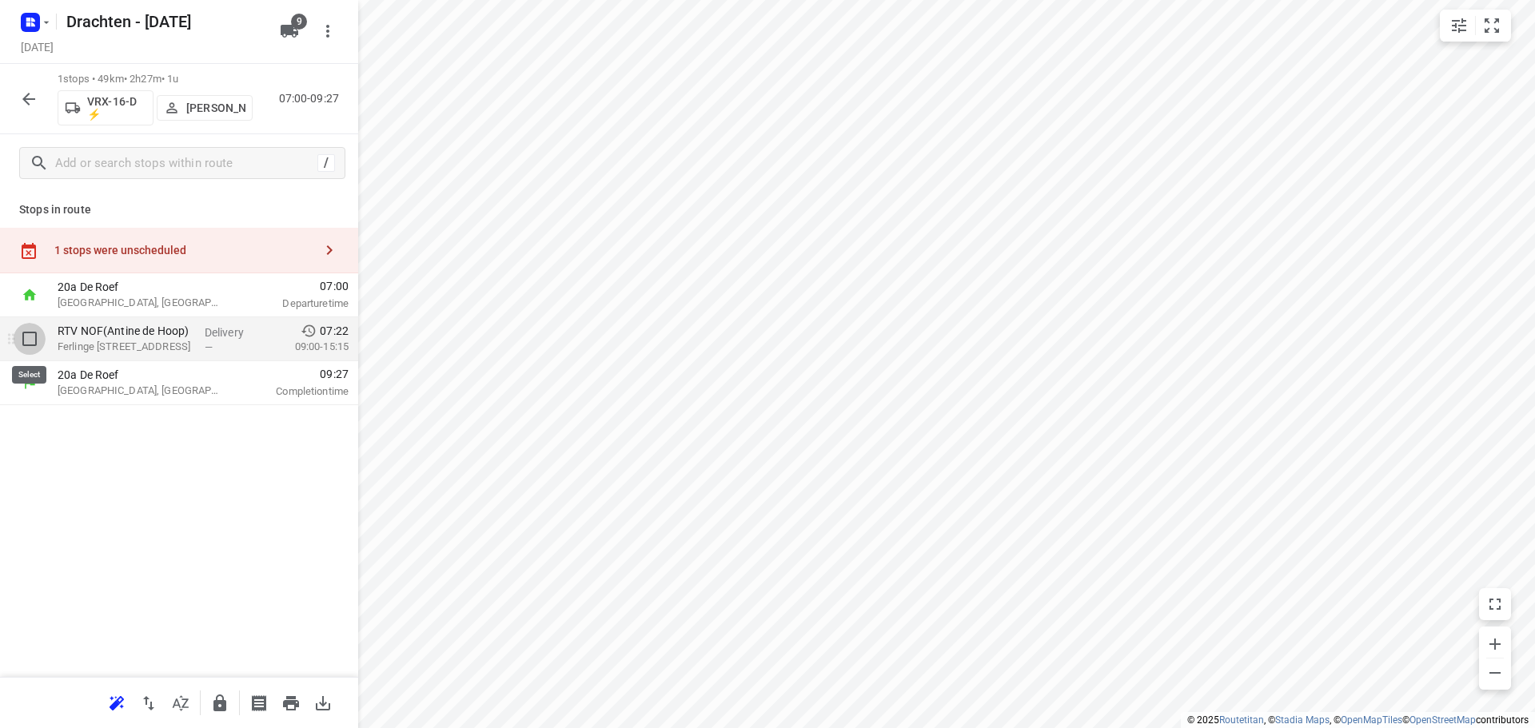
click at [38, 340] on input "checkbox" at bounding box center [30, 339] width 32 height 32
checkbox input "true"
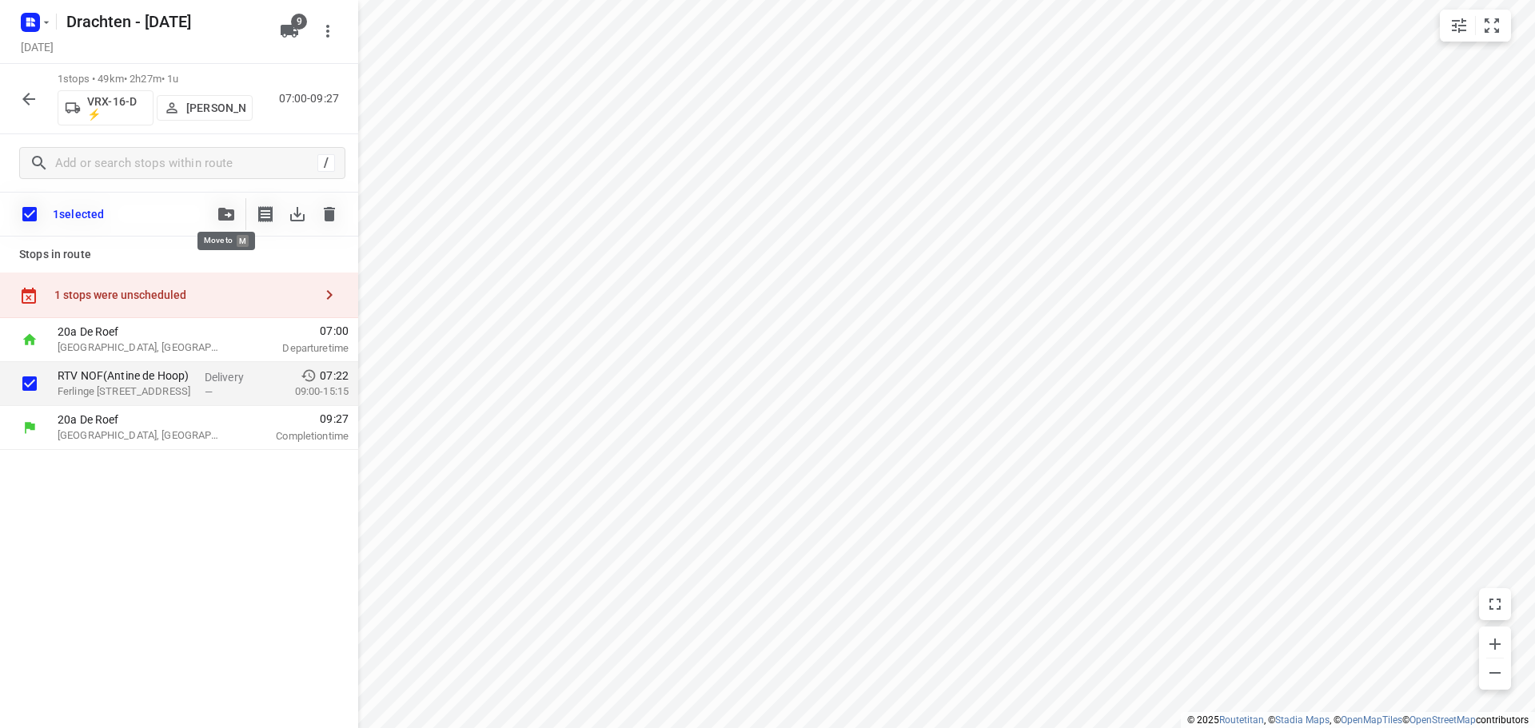
click at [232, 220] on icon "button" at bounding box center [226, 214] width 16 height 13
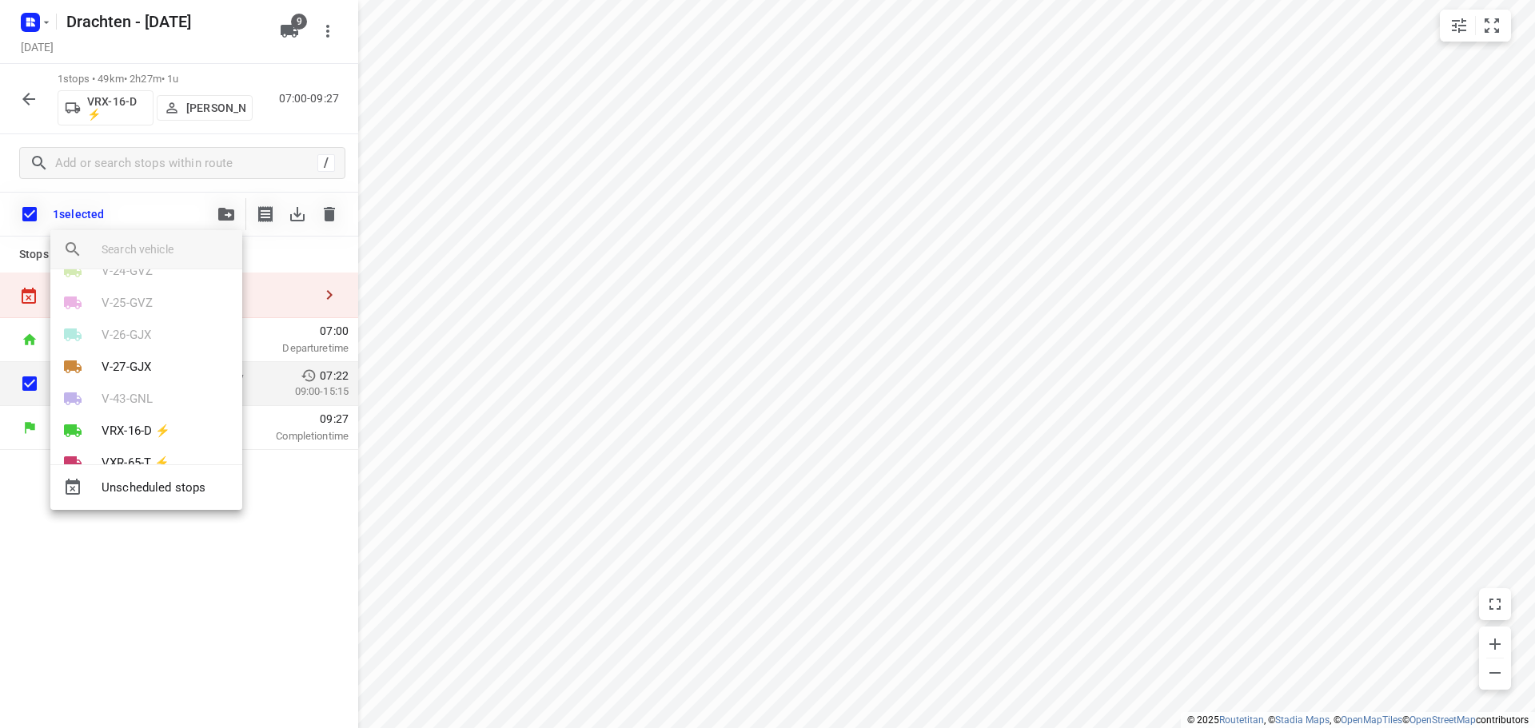
scroll to position [125, 0]
click at [144, 427] on p "VXR-65-T ⚡" at bounding box center [136, 429] width 68 height 18
click at [105, 348] on li "5" at bounding box center [146, 340] width 192 height 32
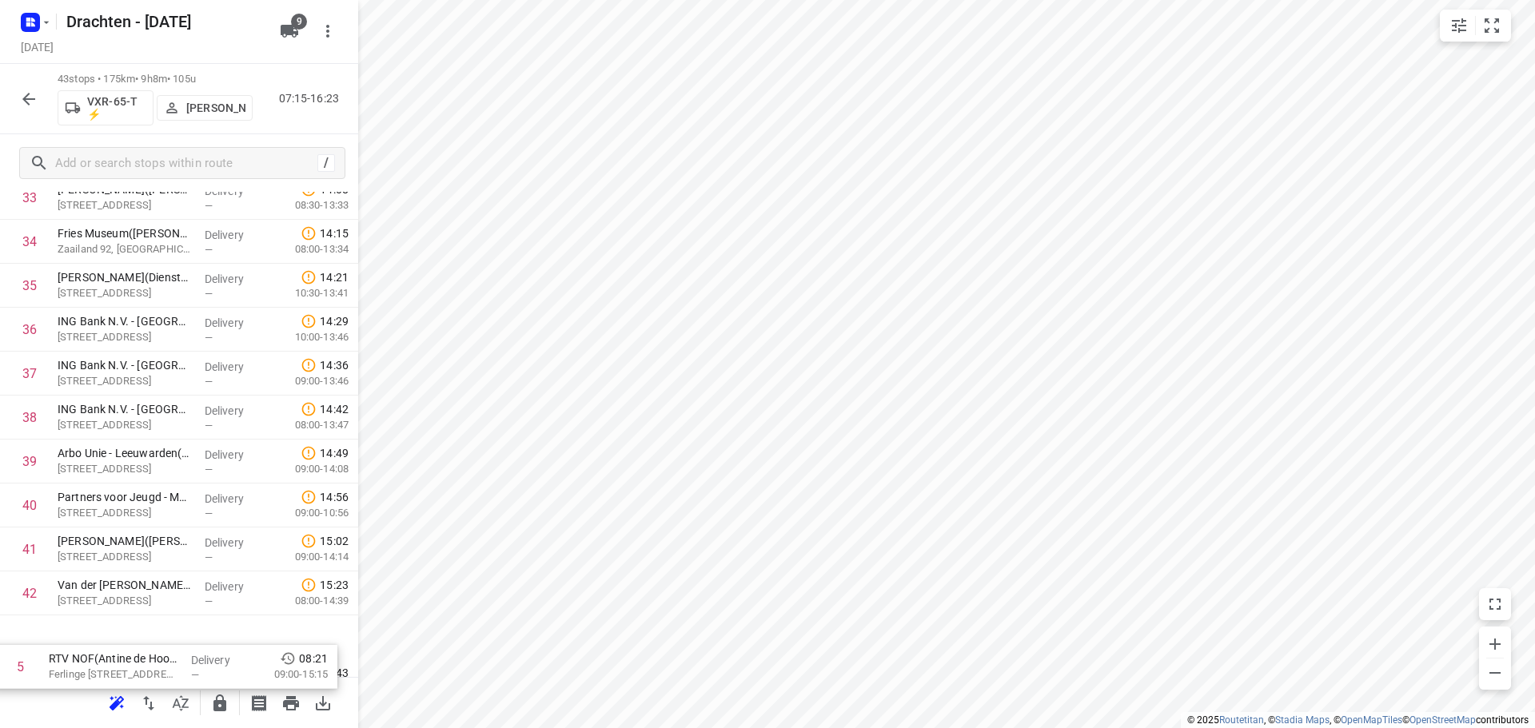
scroll to position [1575, 0]
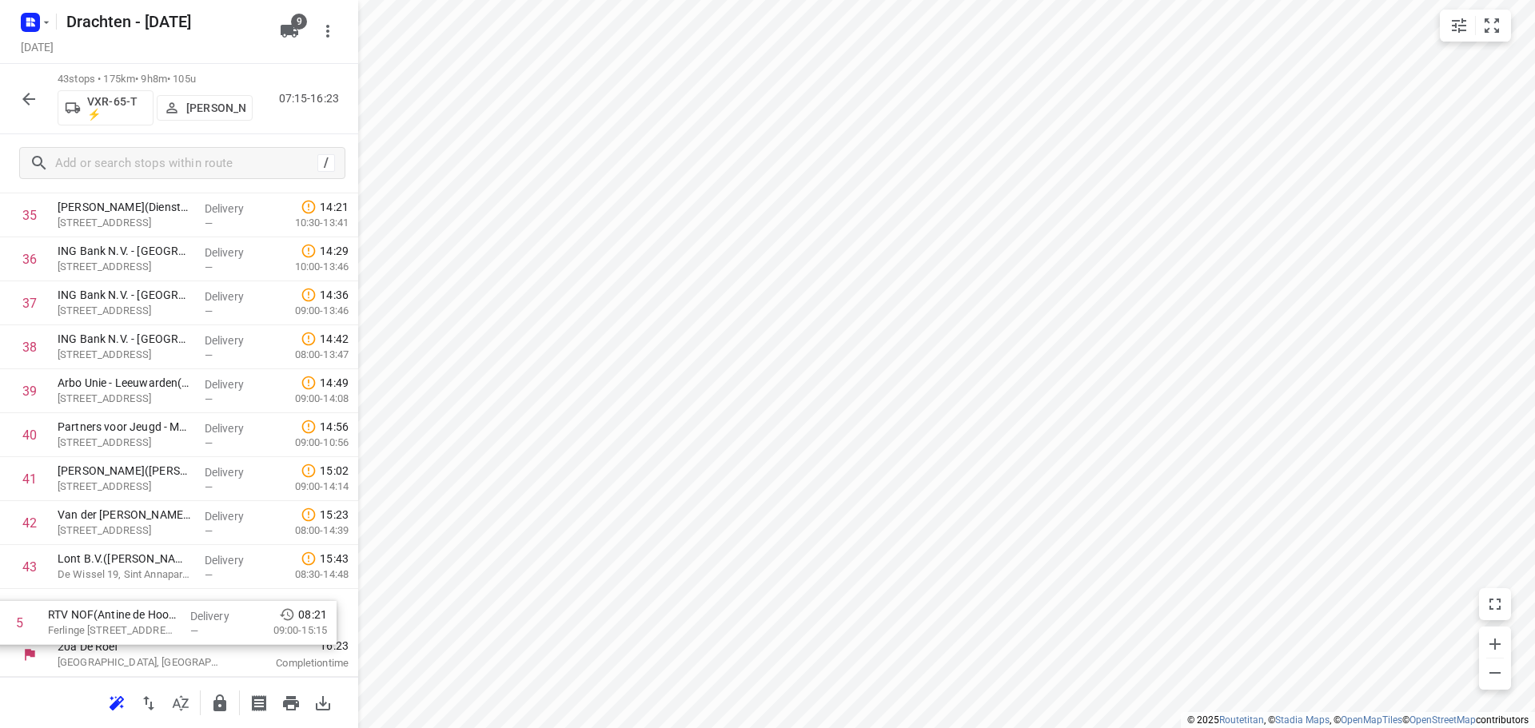
drag, startPoint x: 187, startPoint y: 521, endPoint x: 183, endPoint y: 634, distance: 112.8
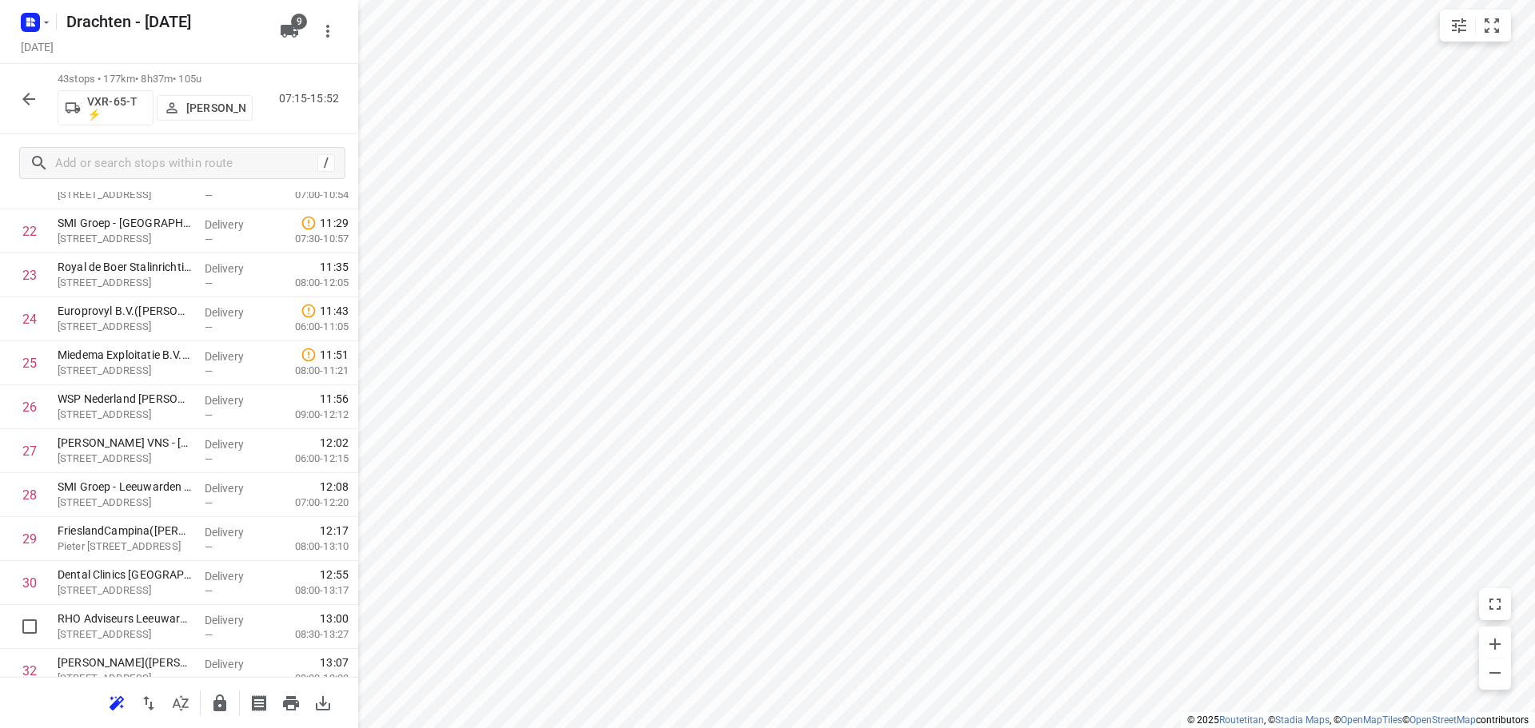
scroll to position [1039, 0]
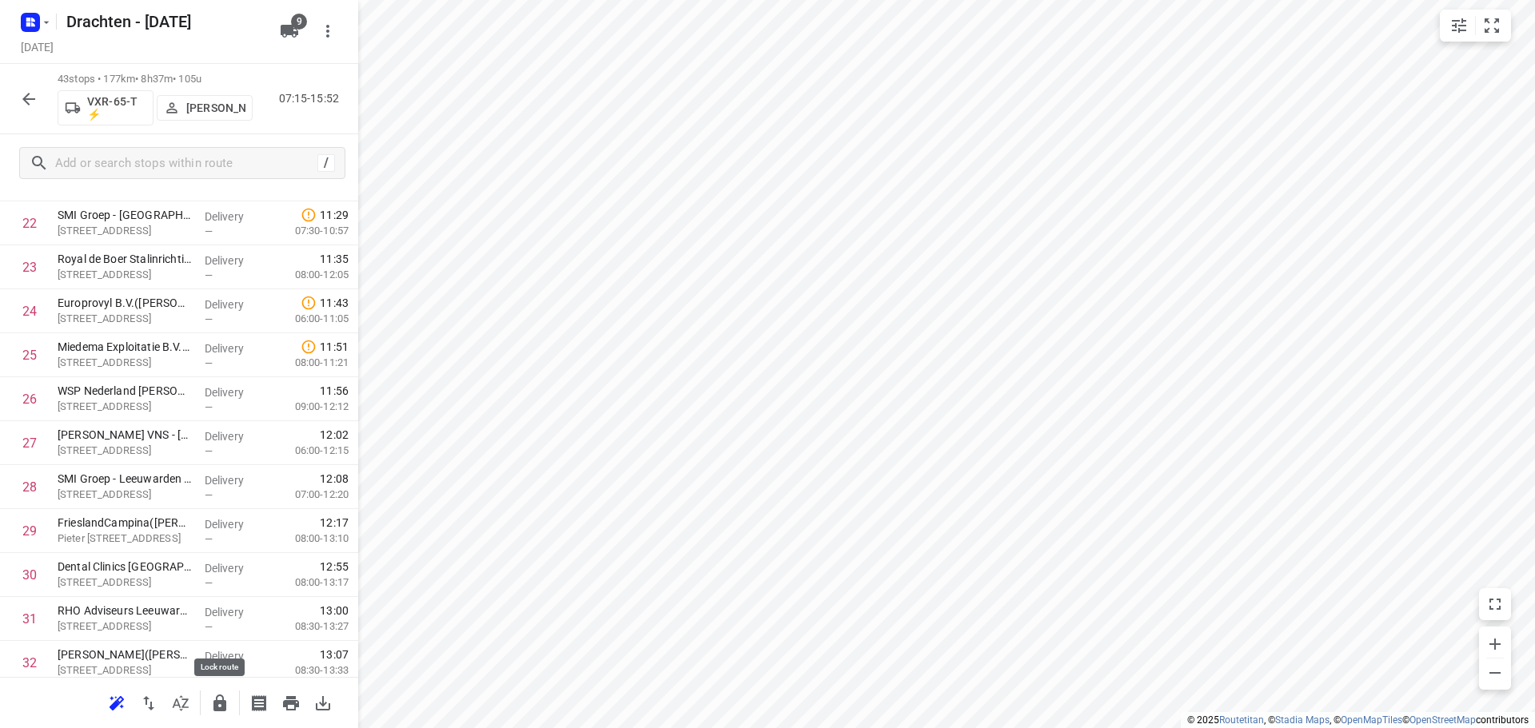
click at [209, 711] on button "button" at bounding box center [220, 703] width 32 height 32
click at [25, 87] on button "button" at bounding box center [29, 99] width 32 height 32
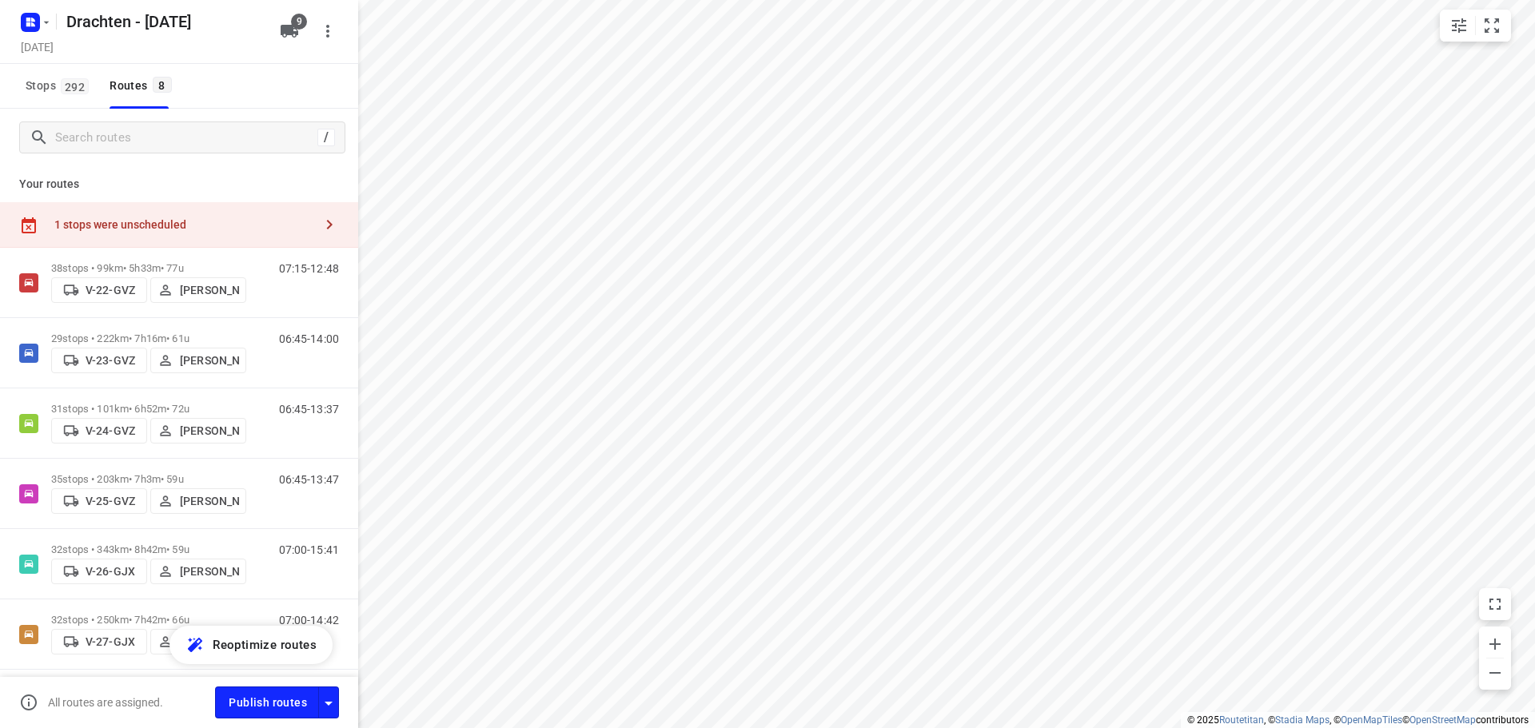
click at [193, 199] on div "Your routes 1 stops were unscheduled 38 stops • 99km • 5h33m • 77u V-22-GVZ Jel…" at bounding box center [179, 445] width 358 height 559
click at [193, 202] on div "1 stops were unscheduled" at bounding box center [179, 225] width 358 height 46
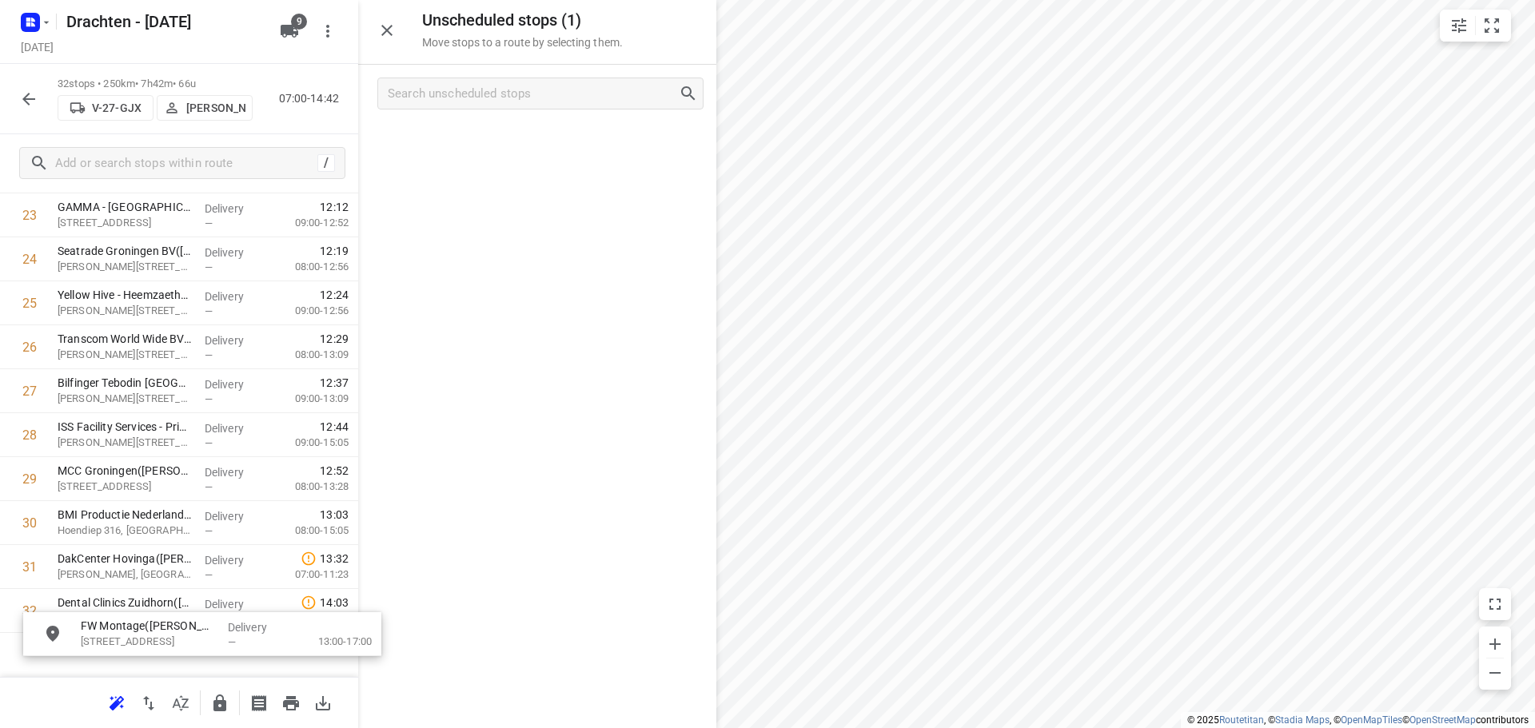
scroll to position [1146, 0]
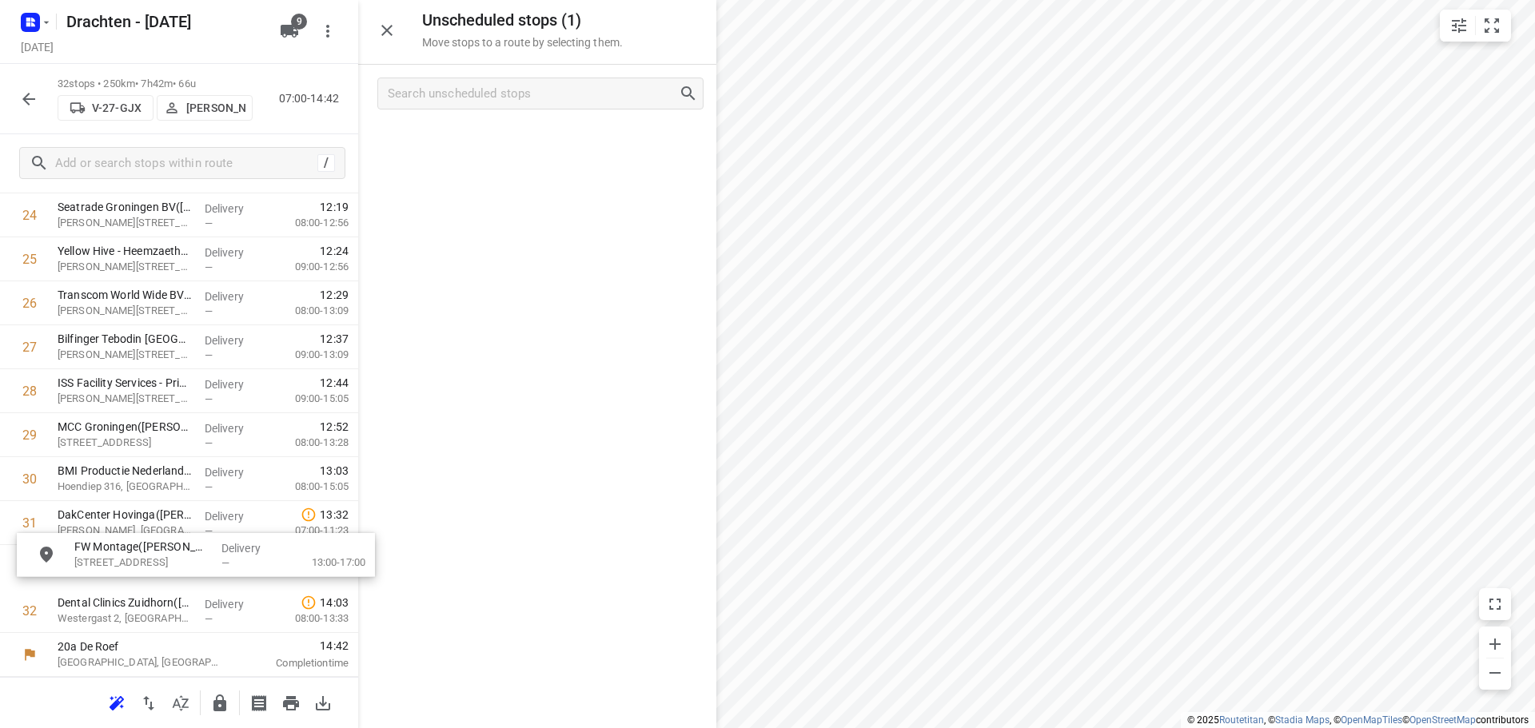
drag, startPoint x: 527, startPoint y: 145, endPoint x: 184, endPoint y: 564, distance: 541.3
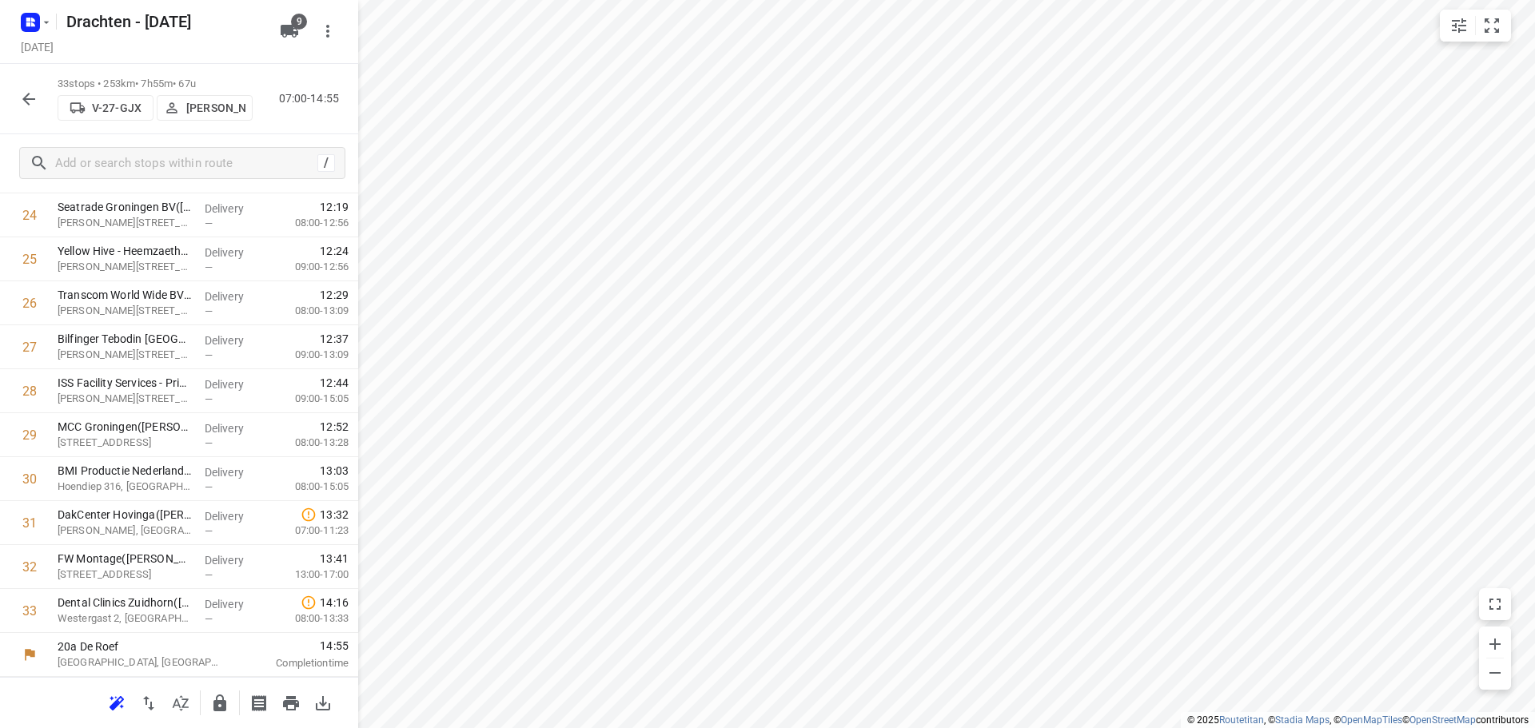
scroll to position [1089, 0]
click at [217, 711] on icon "button" at bounding box center [219, 703] width 13 height 17
click at [35, 92] on icon "button" at bounding box center [28, 99] width 19 height 19
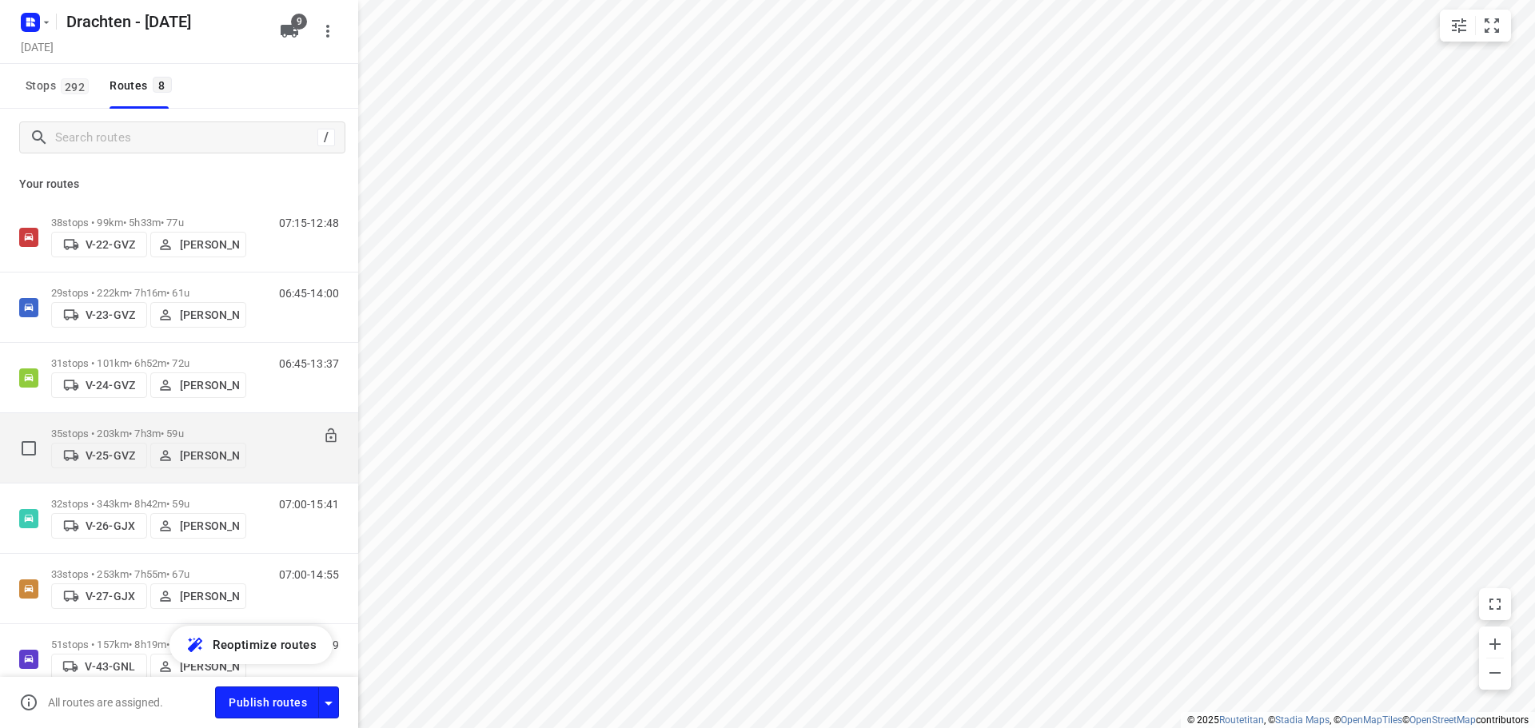
scroll to position [152, 0]
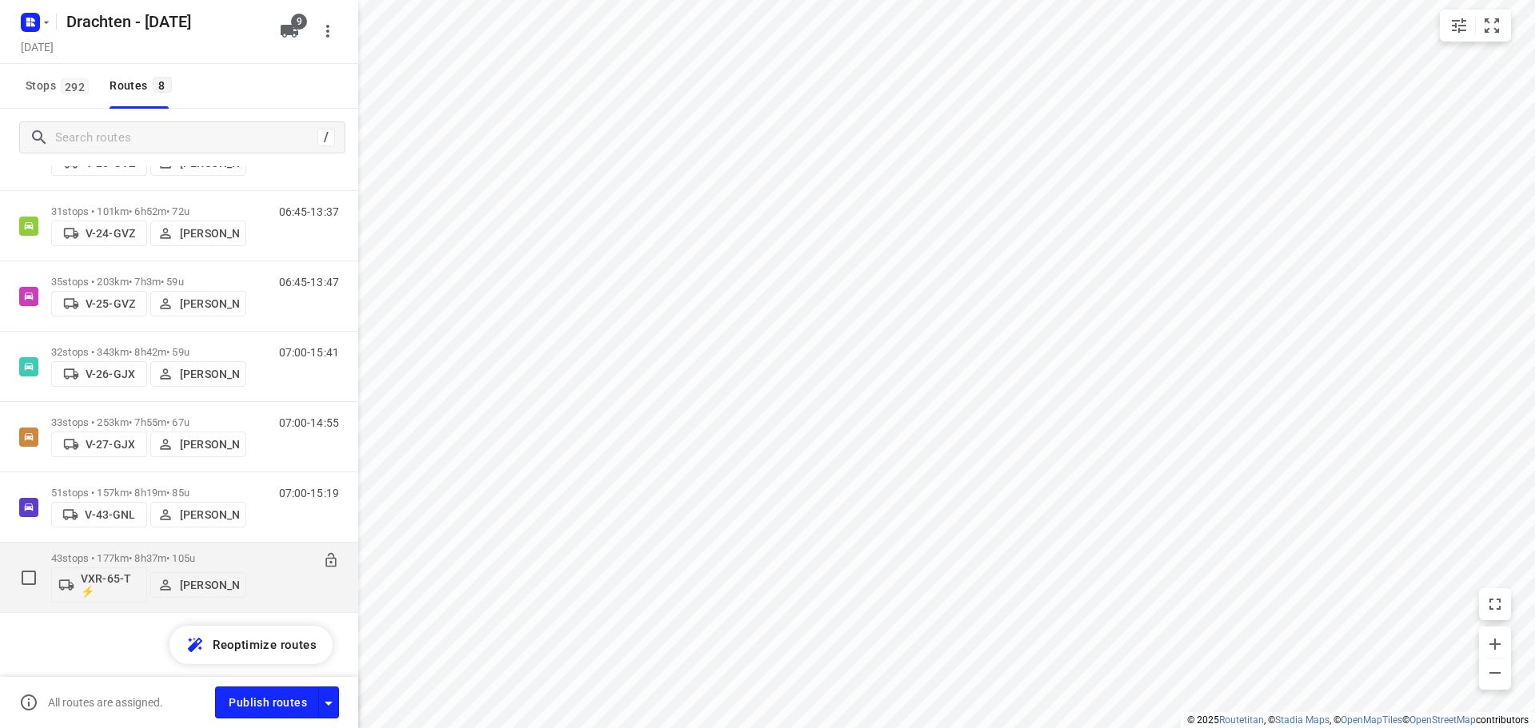
click at [163, 554] on p "43 stops • 177km • 8h37m • 105u" at bounding box center [148, 558] width 195 height 12
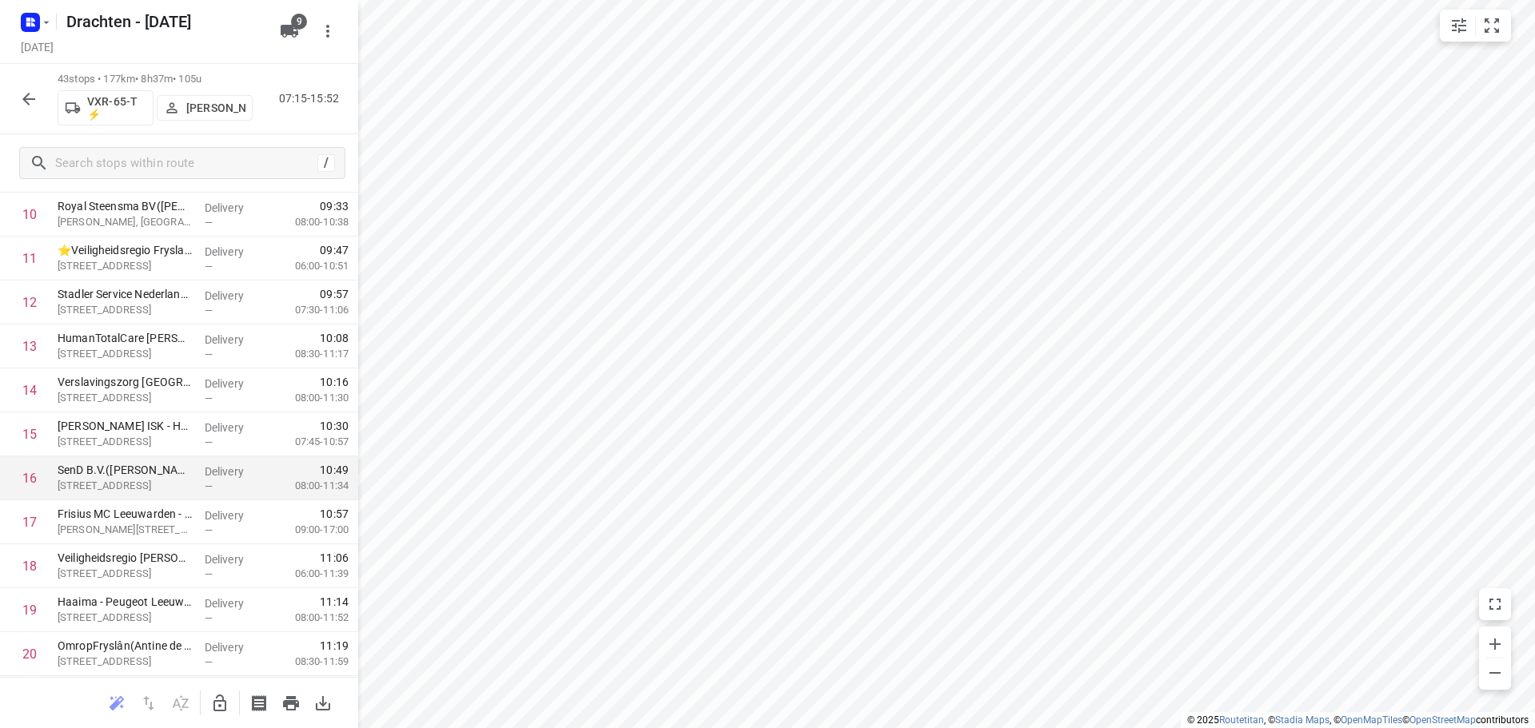
scroll to position [480, 0]
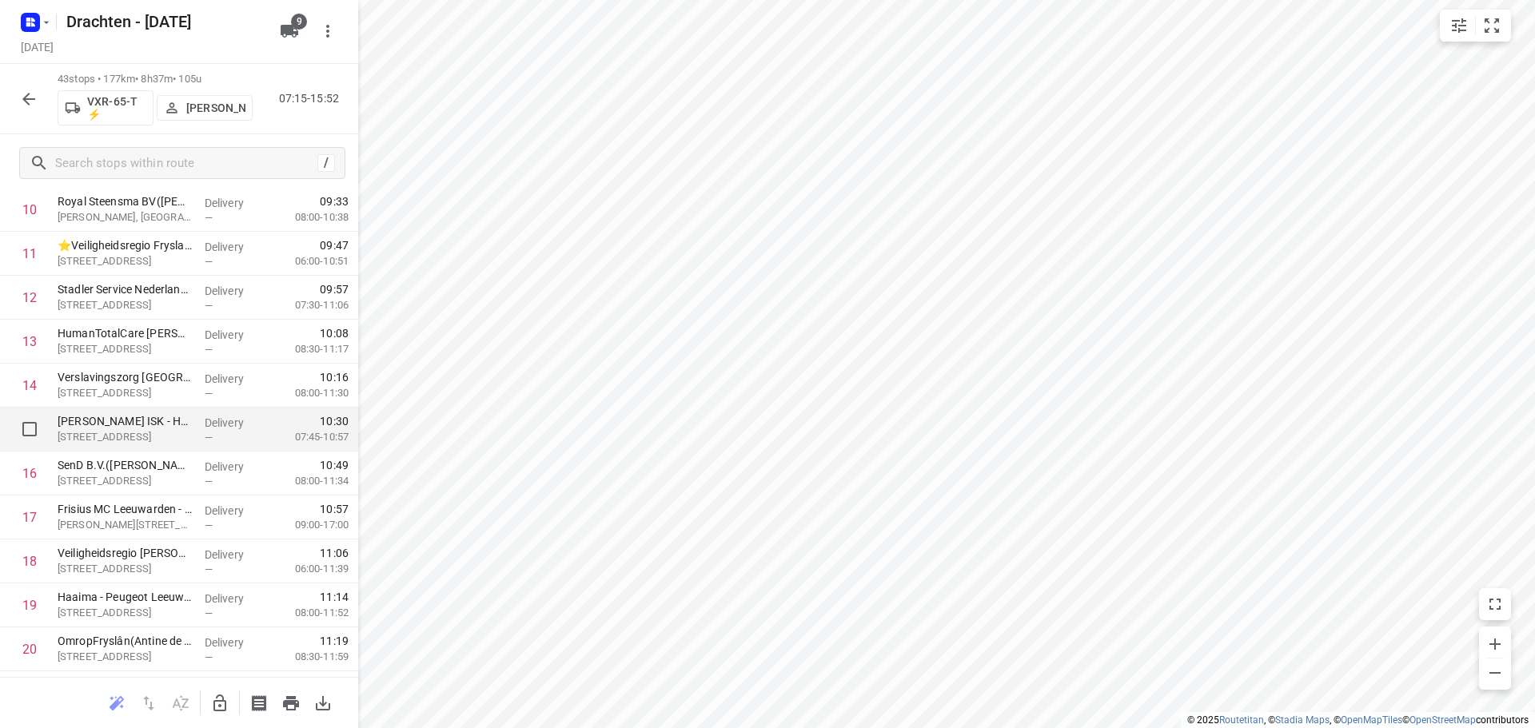
click at [136, 426] on p "Piter Jelles ISK - Hempenserweg(Patricica Kloestra)" at bounding box center [125, 421] width 134 height 16
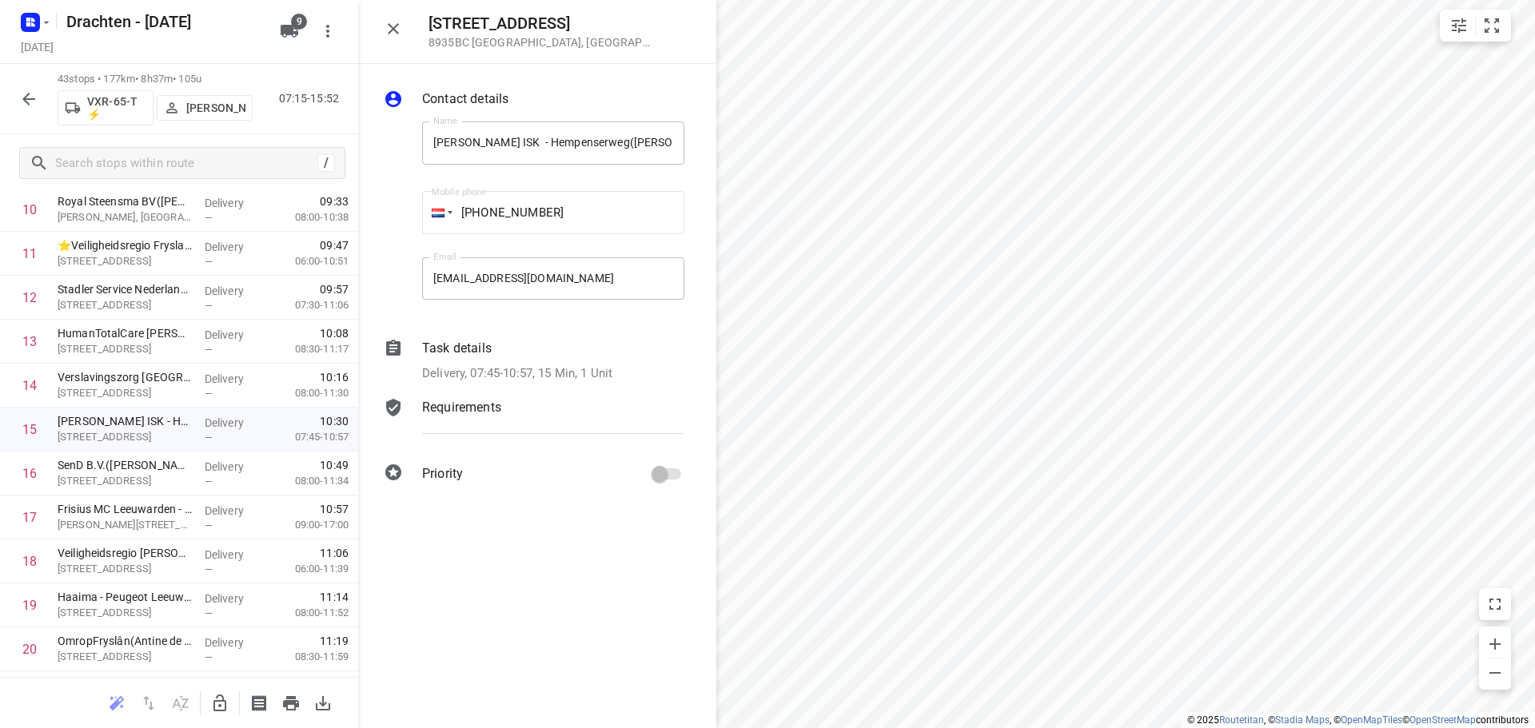
click at [498, 363] on div "Task details Delivery, 07:45-10:57, 15 Min, 1 Unit" at bounding box center [553, 361] width 269 height 50
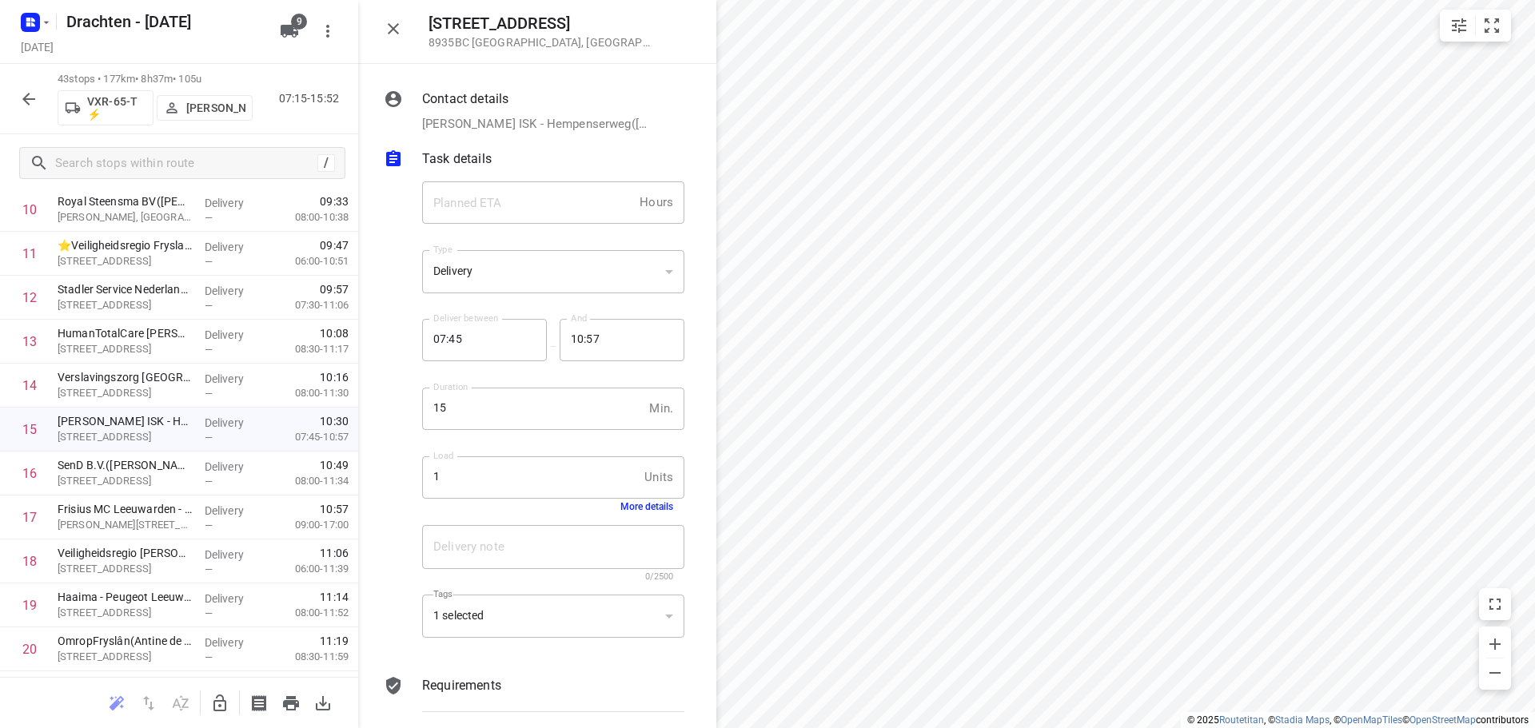
click at [624, 509] on button "More details" at bounding box center [646, 506] width 53 height 11
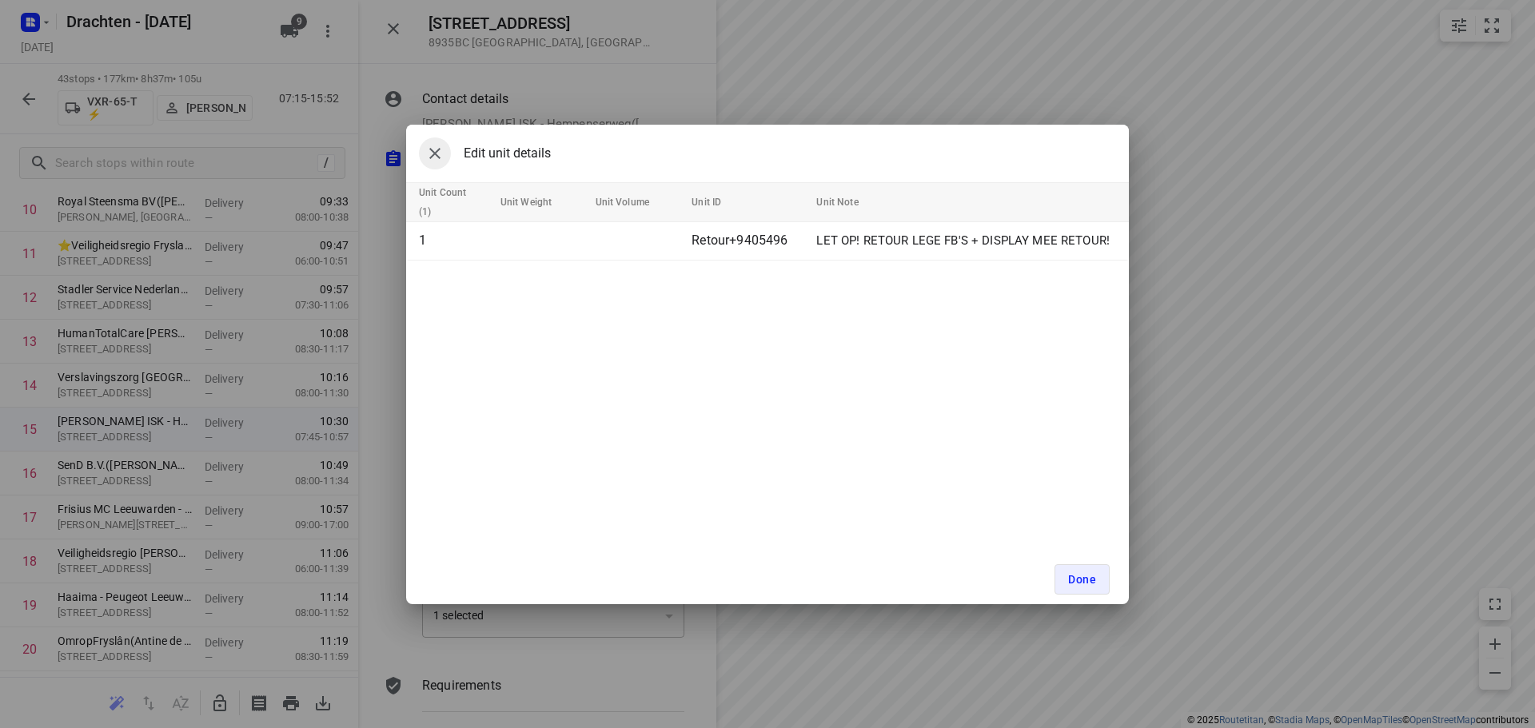
click at [428, 145] on icon "button" at bounding box center [434, 153] width 19 height 19
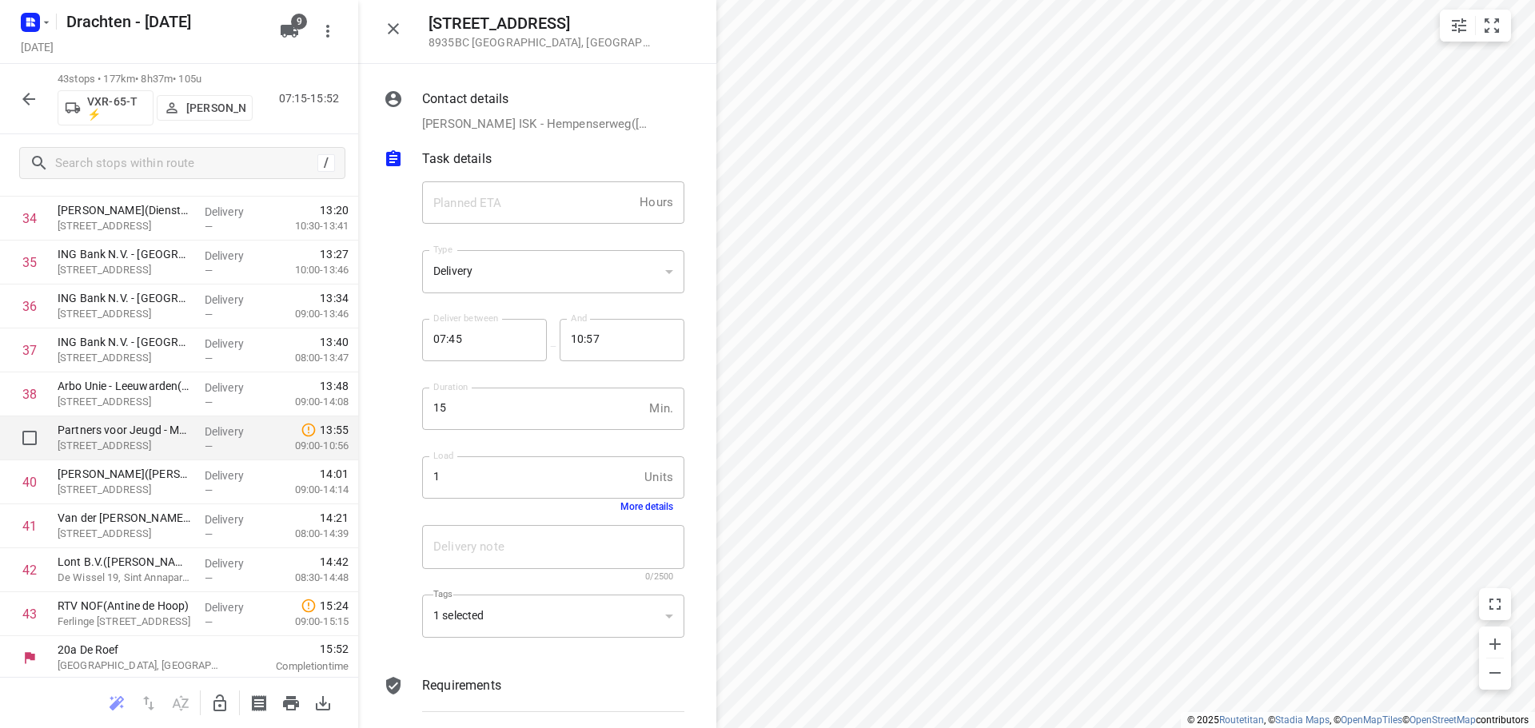
scroll to position [1529, 0]
click at [400, 42] on button "button" at bounding box center [393, 29] width 32 height 32
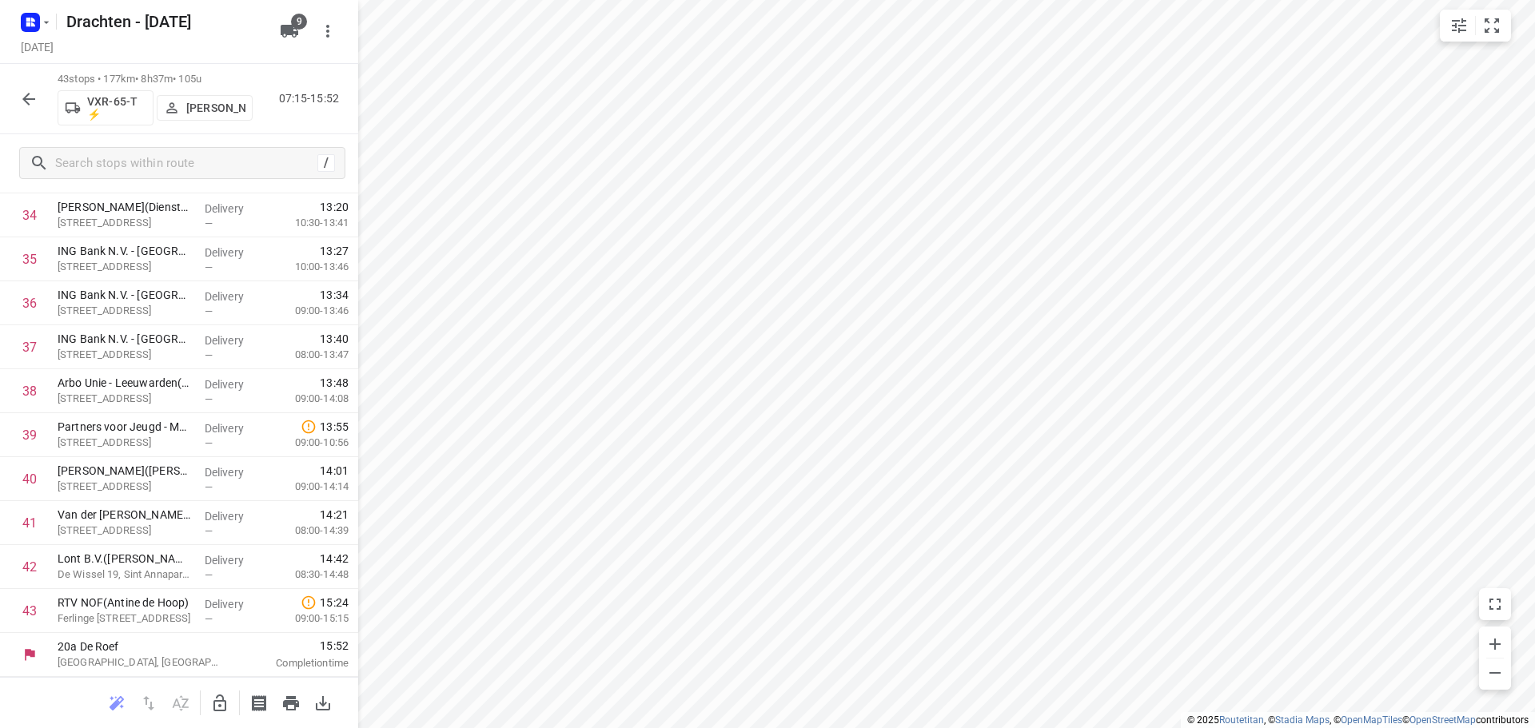
click at [29, 97] on icon "button" at bounding box center [28, 99] width 19 height 19
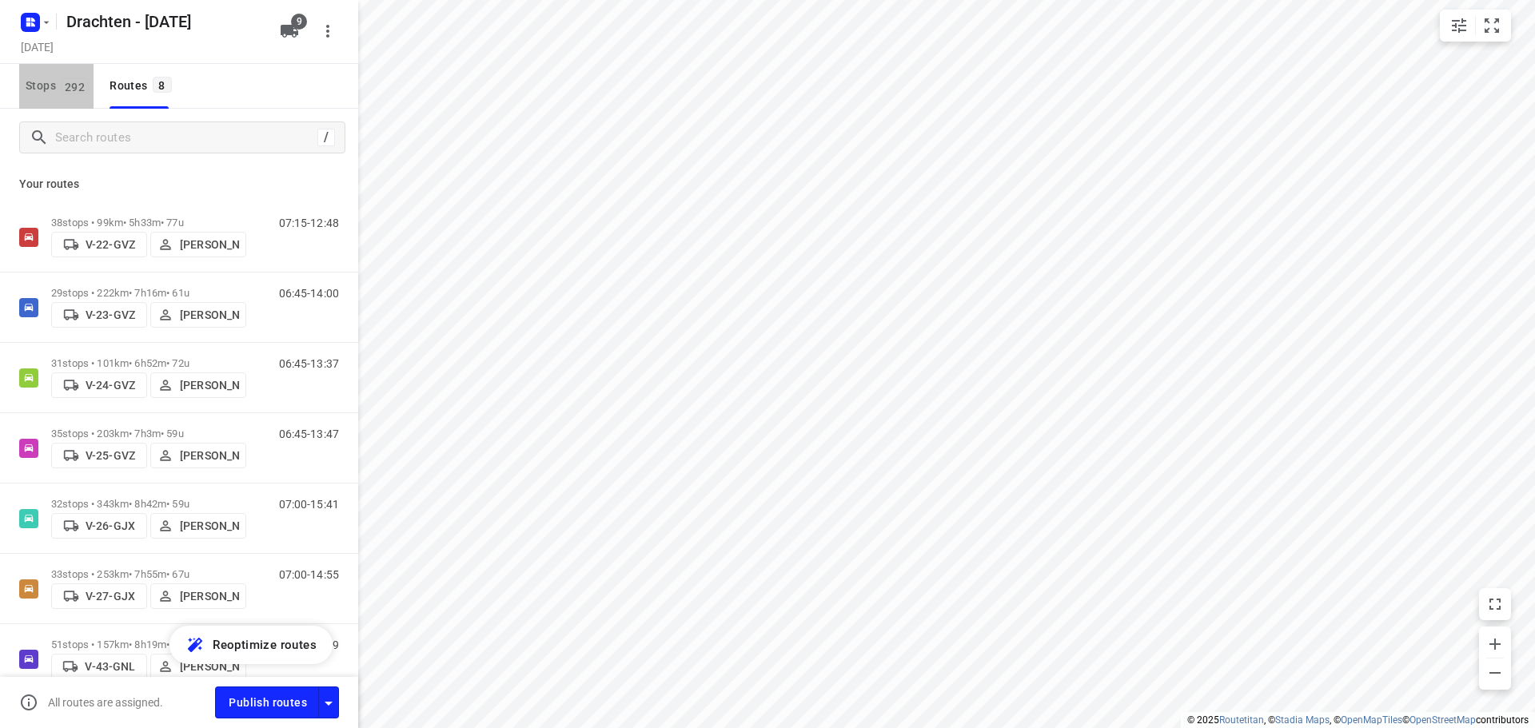
click at [68, 95] on span "Stops 292" at bounding box center [60, 86] width 68 height 20
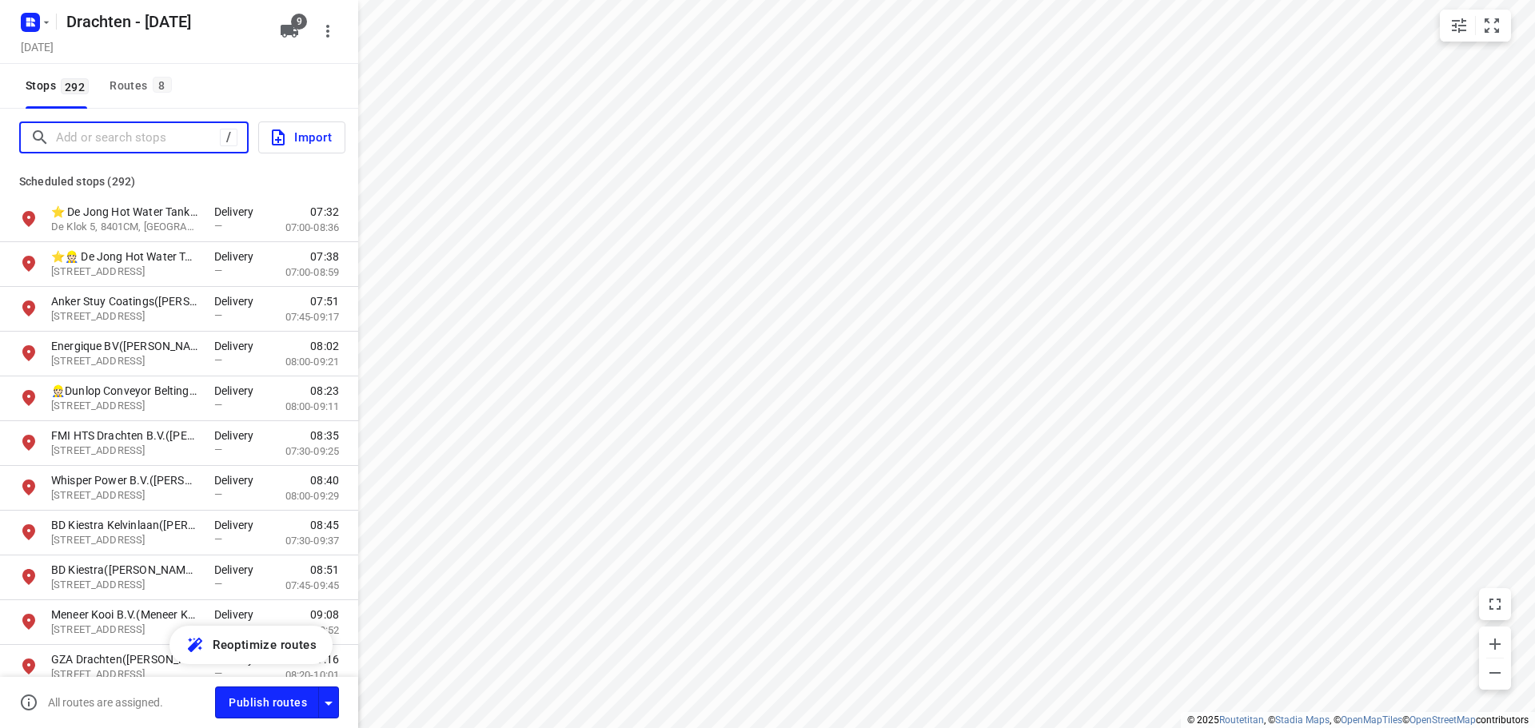
click at [108, 138] on input "Add or search stops" at bounding box center [138, 137] width 164 height 25
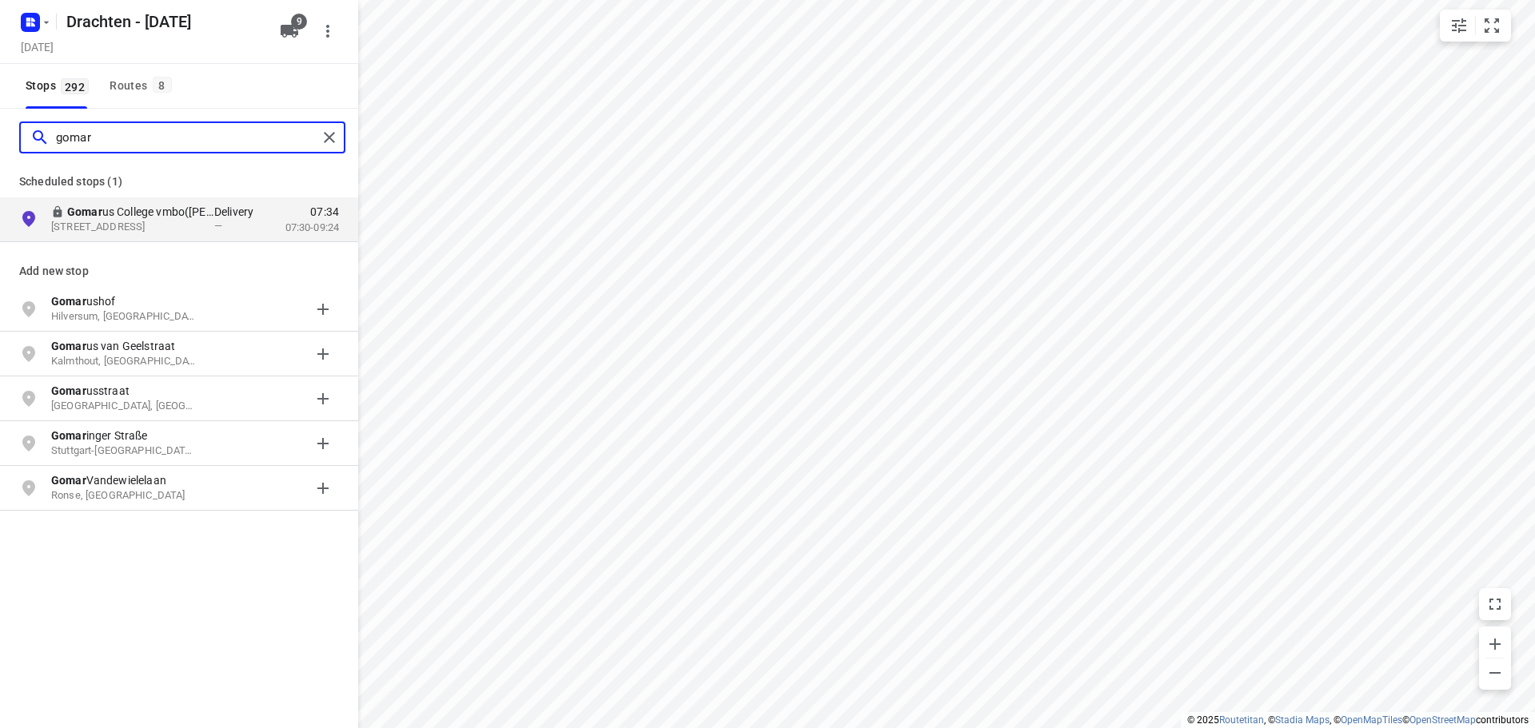
type input "gomar"
click at [138, 98] on button "Routes 8" at bounding box center [139, 86] width 73 height 45
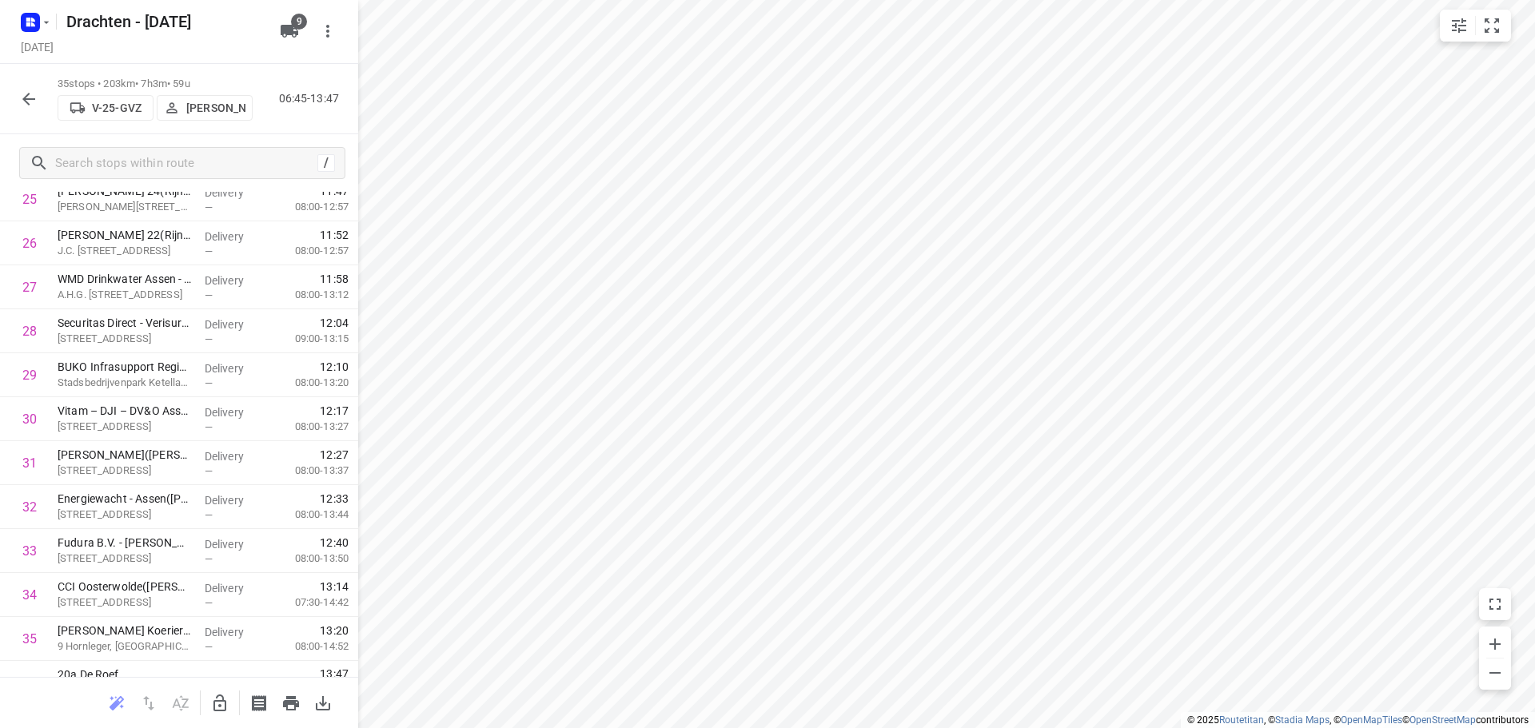
scroll to position [1177, 0]
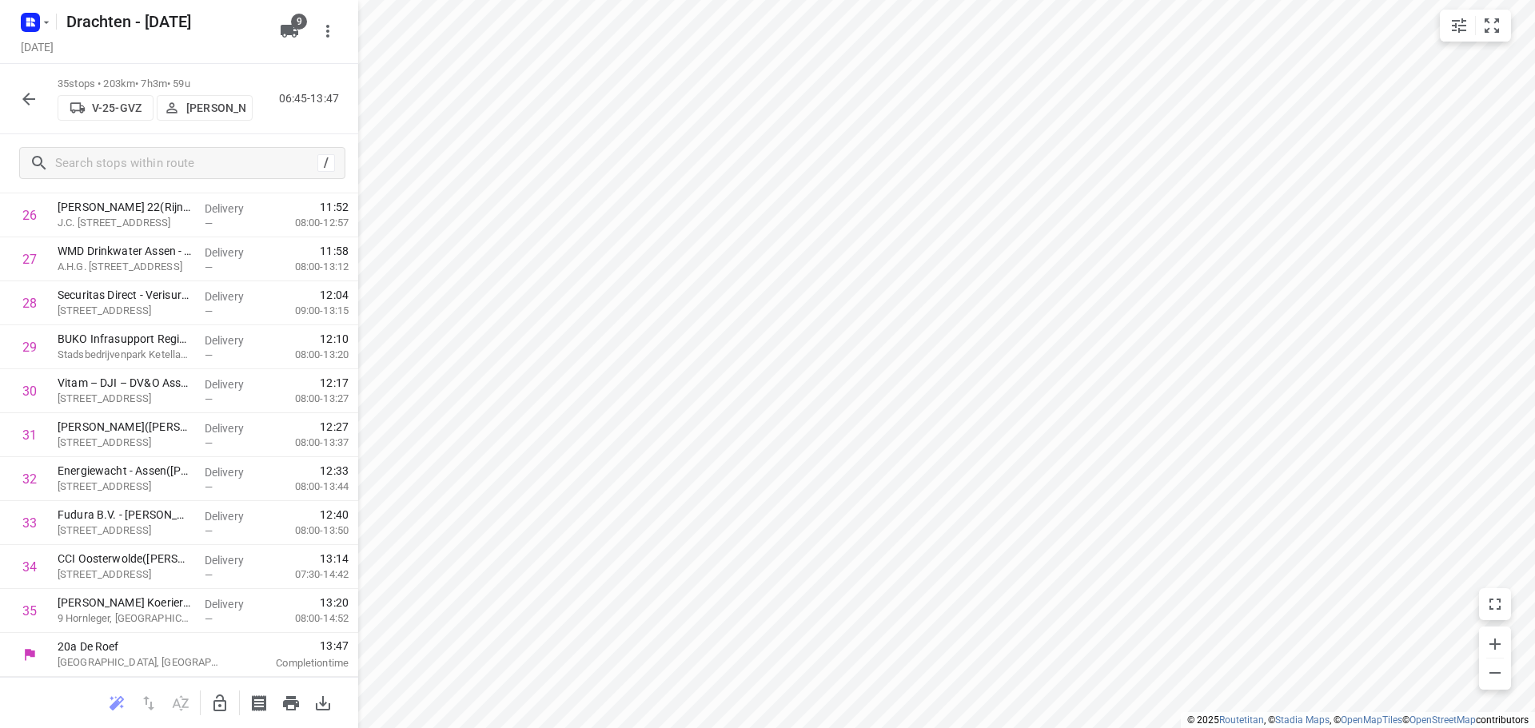
click at [28, 117] on div "35 stops • 203km • 7h3m • 59u V-25-GVZ Dirk van den Berg 06:45-13:47" at bounding box center [179, 99] width 358 height 70
click at [29, 114] on button "button" at bounding box center [29, 99] width 32 height 32
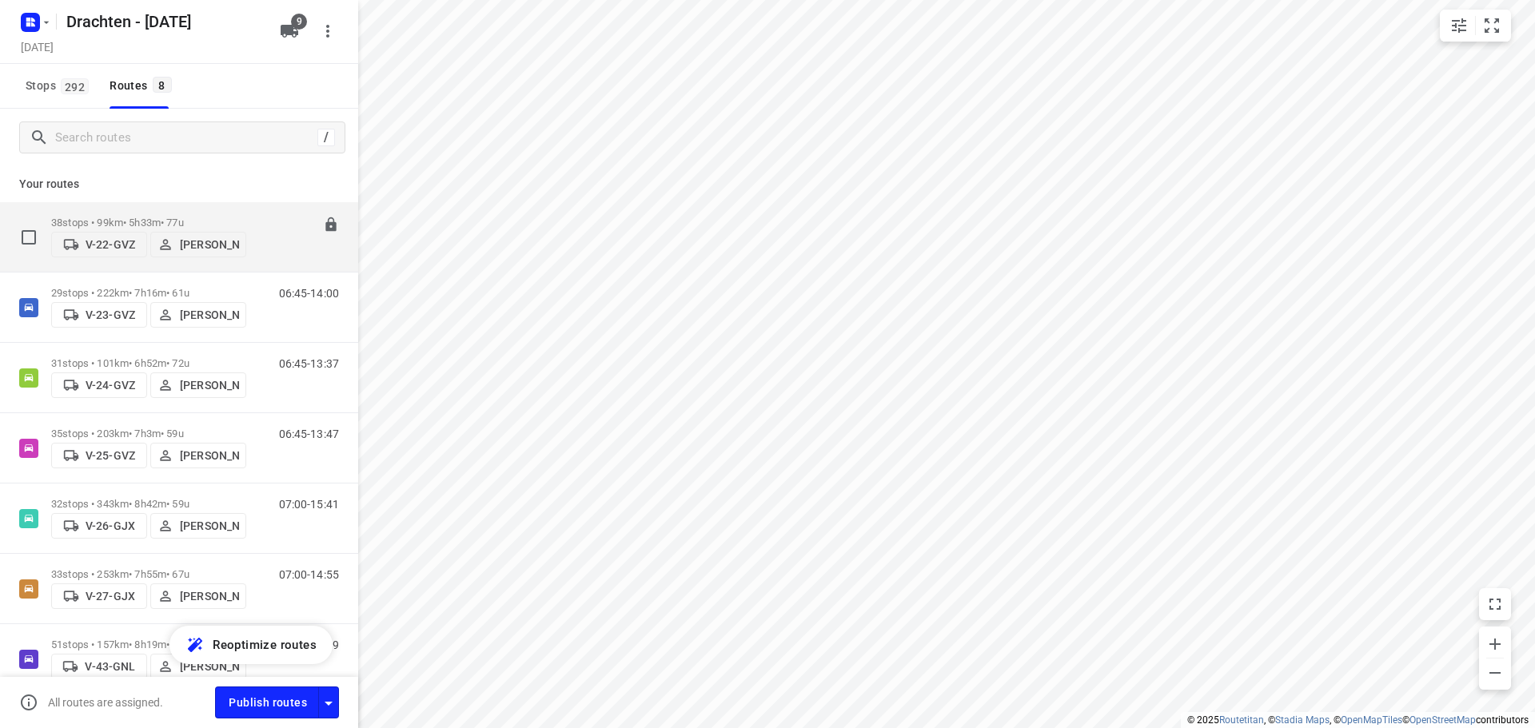
click at [185, 221] on p "38 stops • 99km • 5h33m • 77u" at bounding box center [148, 223] width 195 height 12
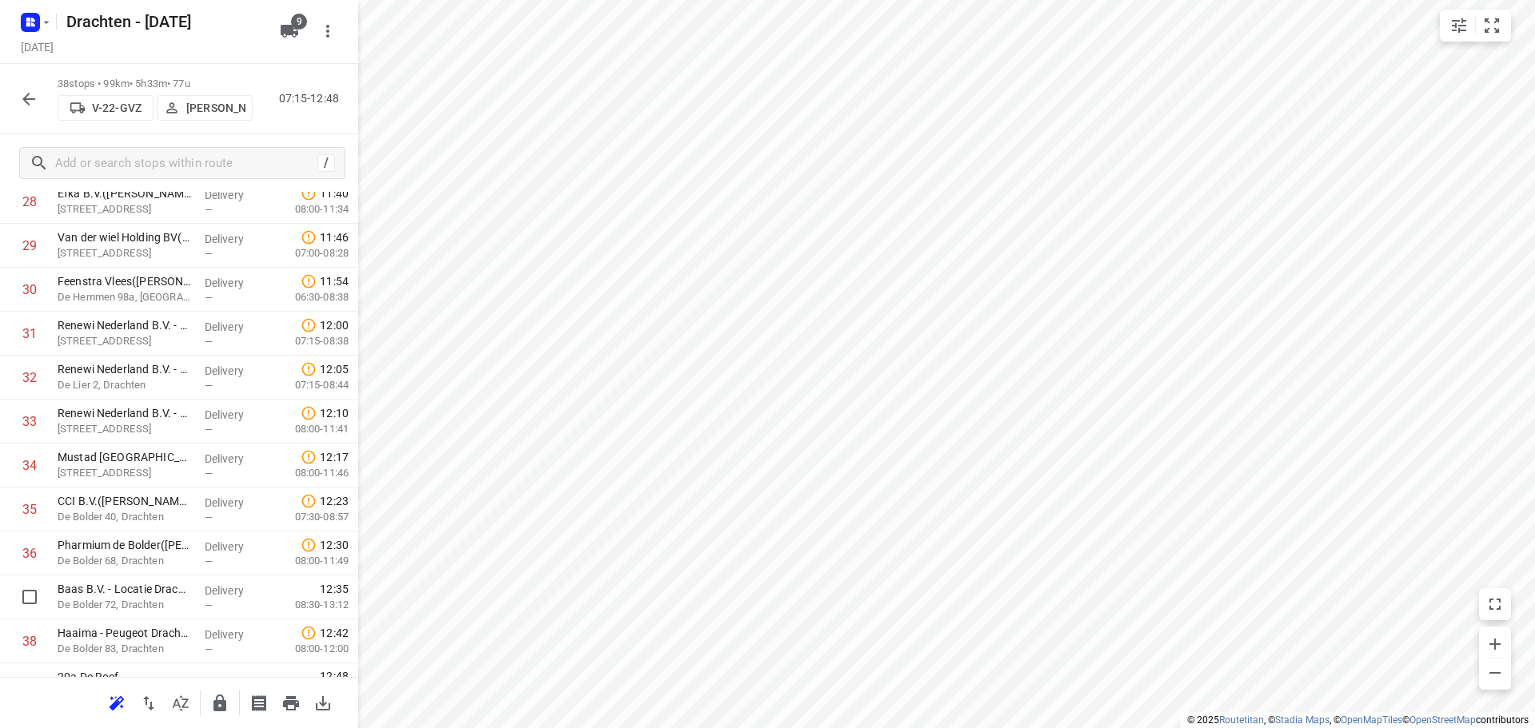
scroll to position [1309, 0]
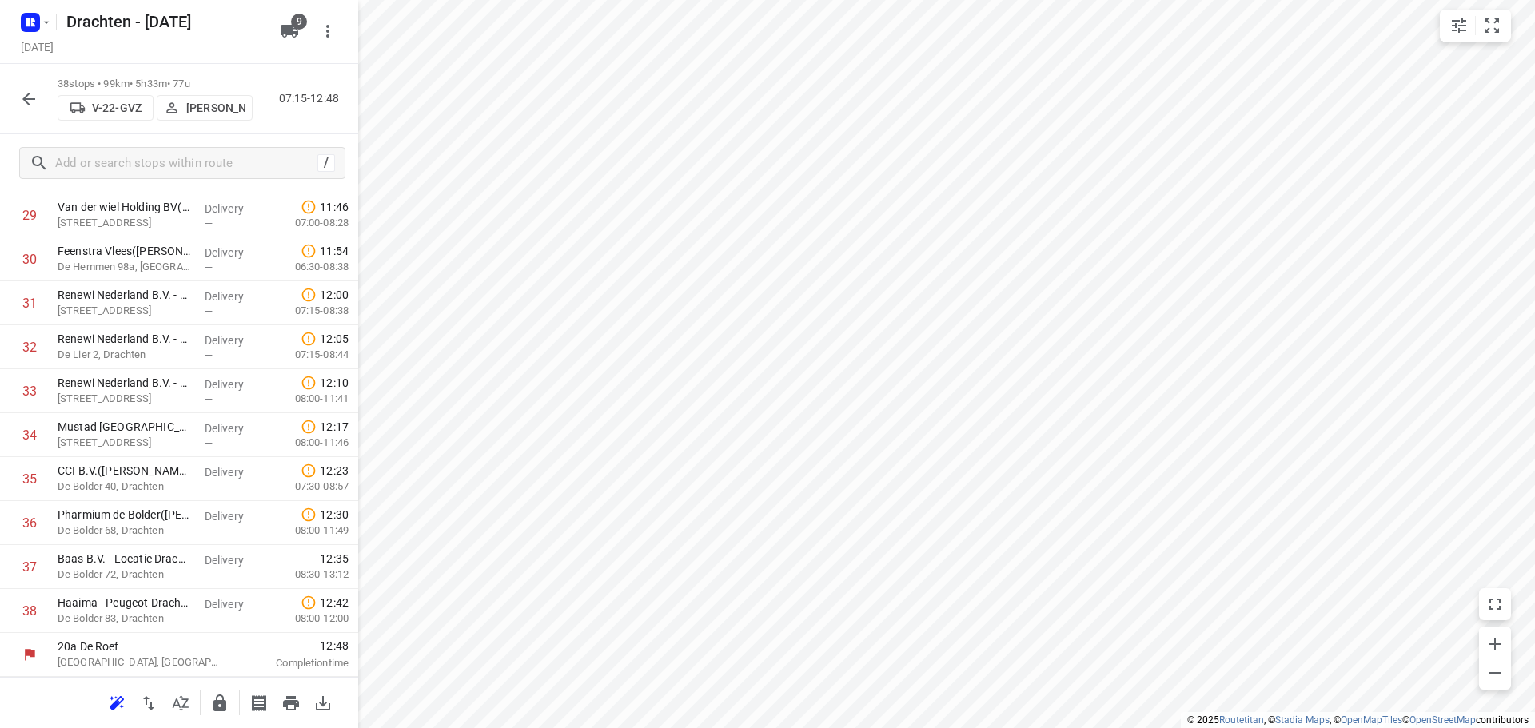
click at [41, 108] on button "button" at bounding box center [29, 99] width 32 height 32
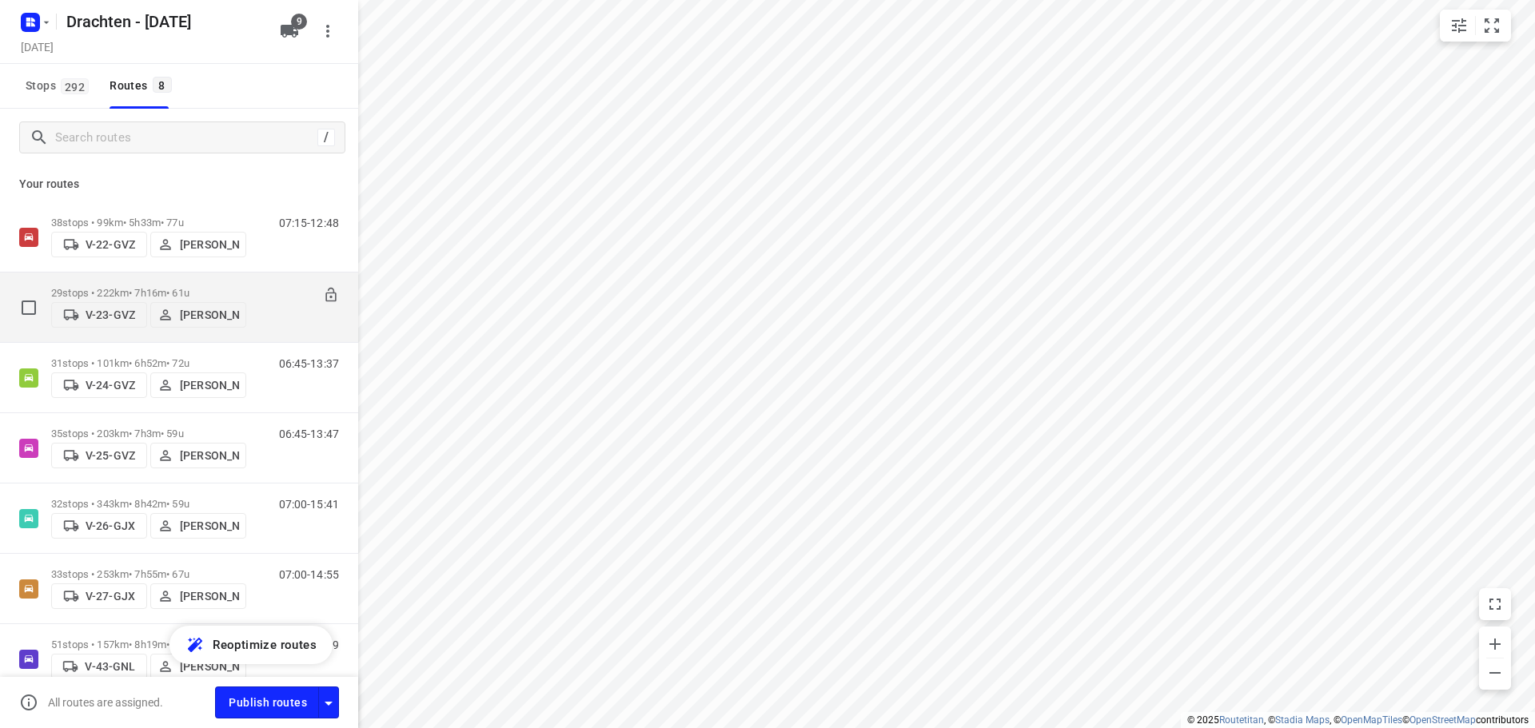
click at [190, 291] on p "29 stops • 222km • 7h16m • 61u" at bounding box center [148, 293] width 195 height 12
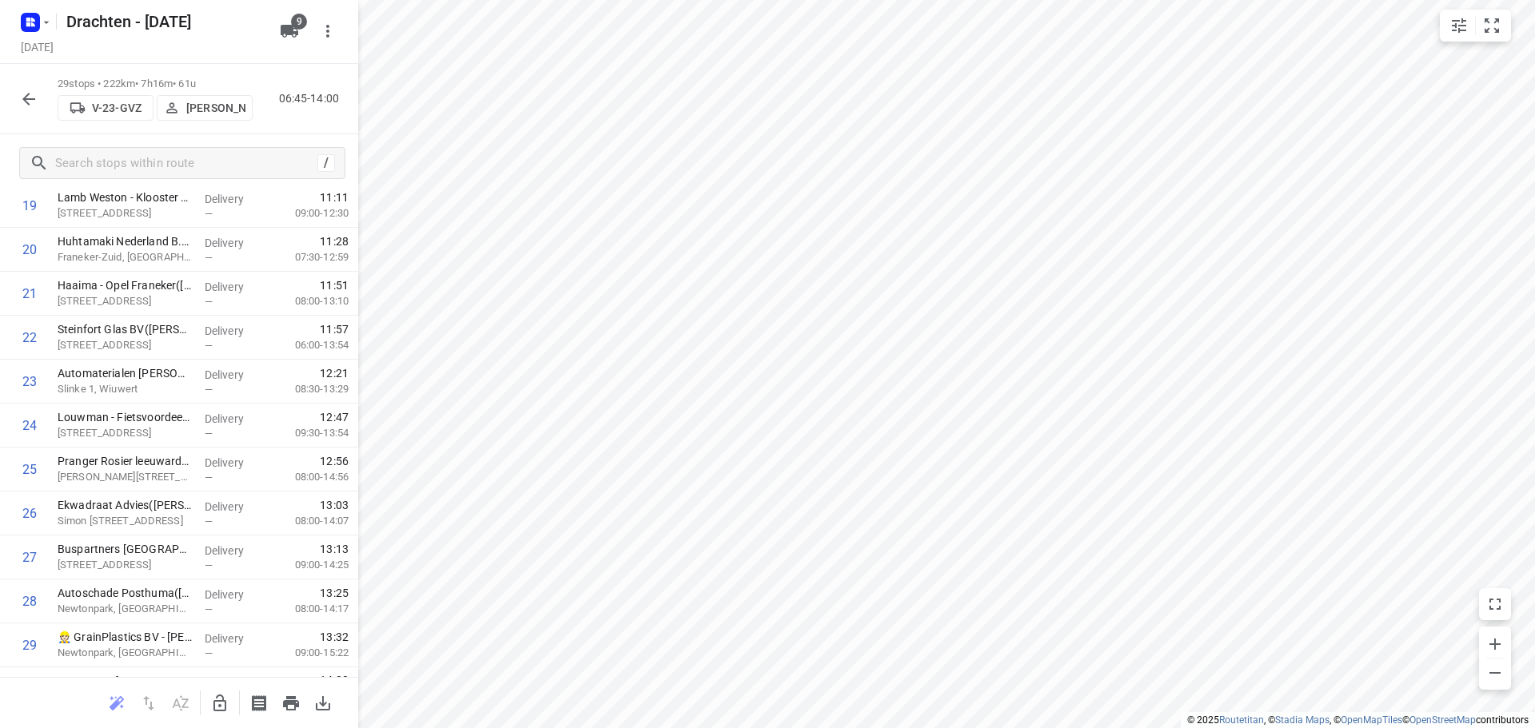
scroll to position [914, 0]
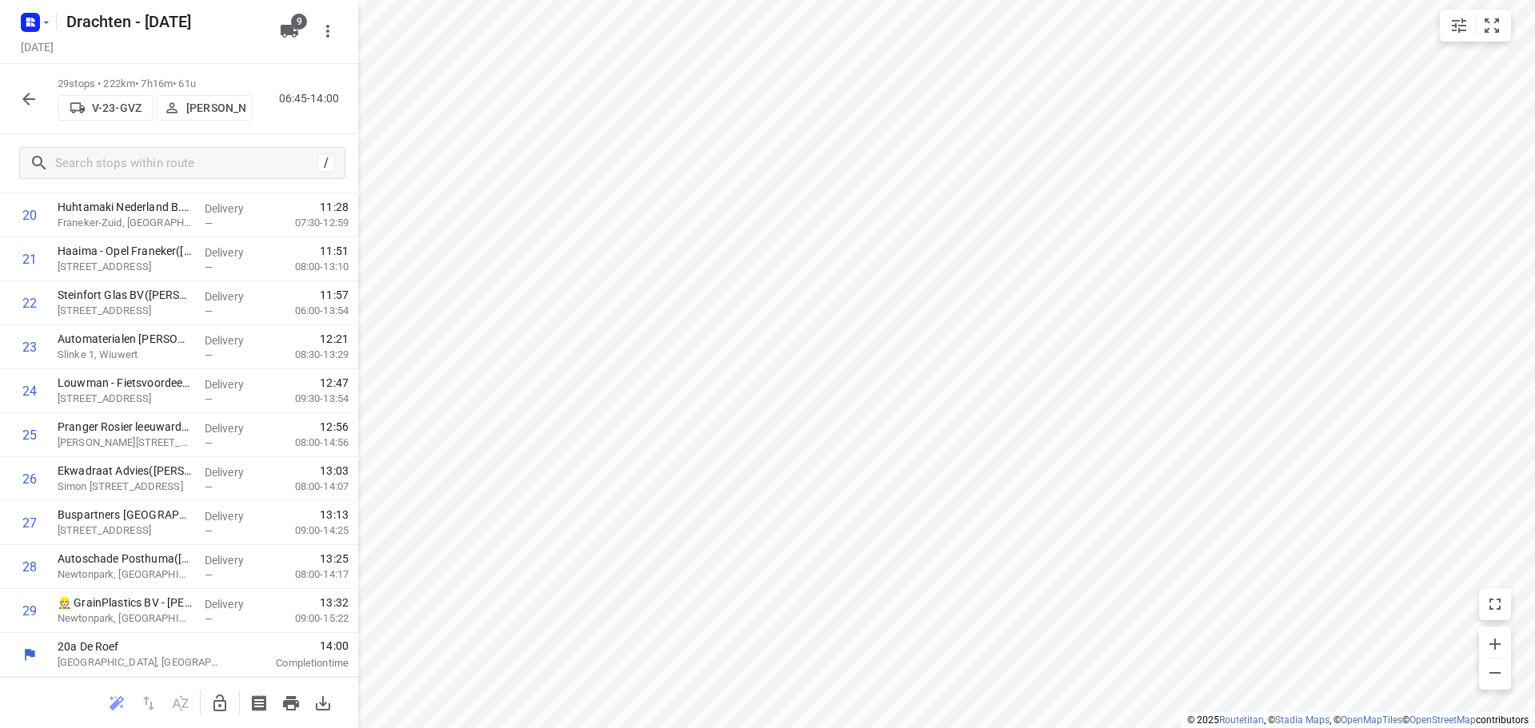
click at [41, 106] on button "button" at bounding box center [29, 99] width 32 height 32
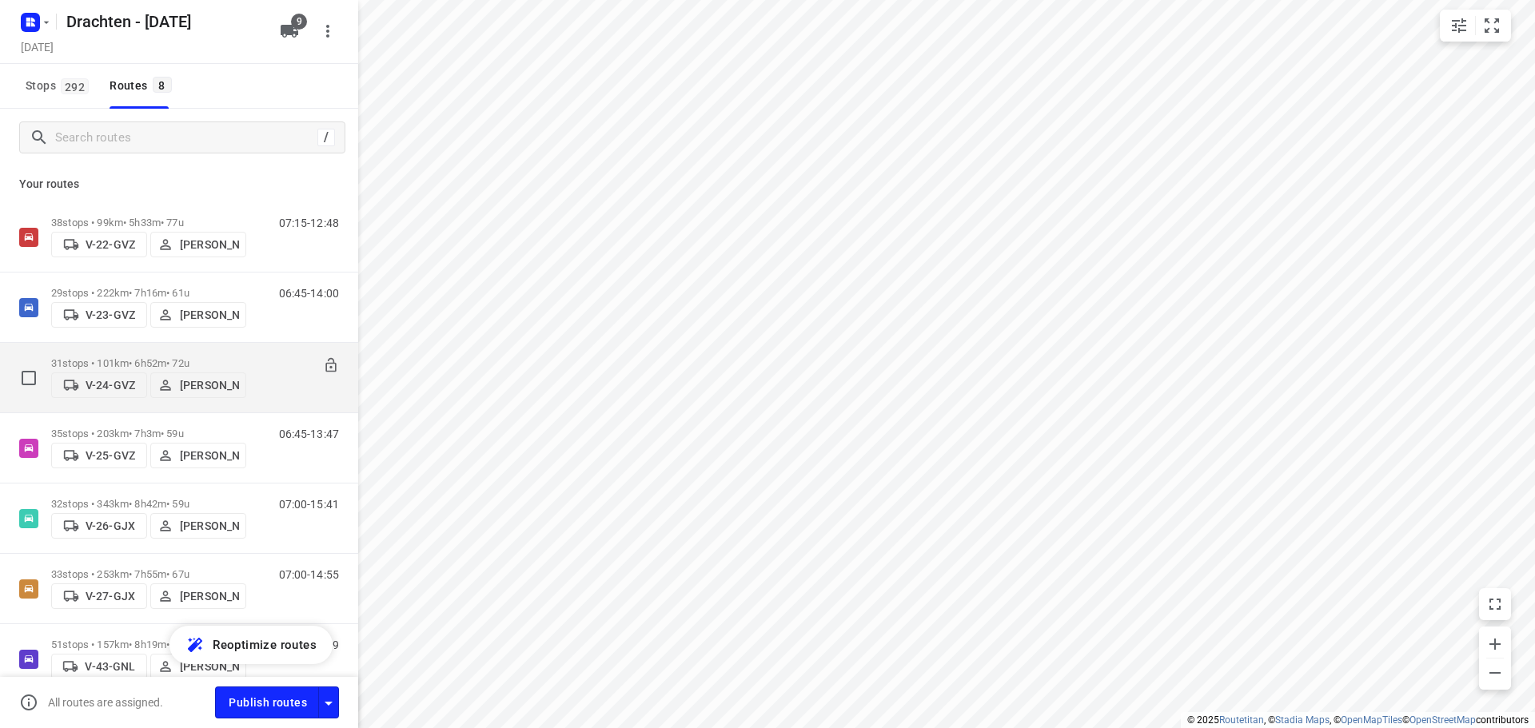
click at [161, 357] on p "31 stops • 101km • 6h52m • 72u" at bounding box center [148, 363] width 195 height 12
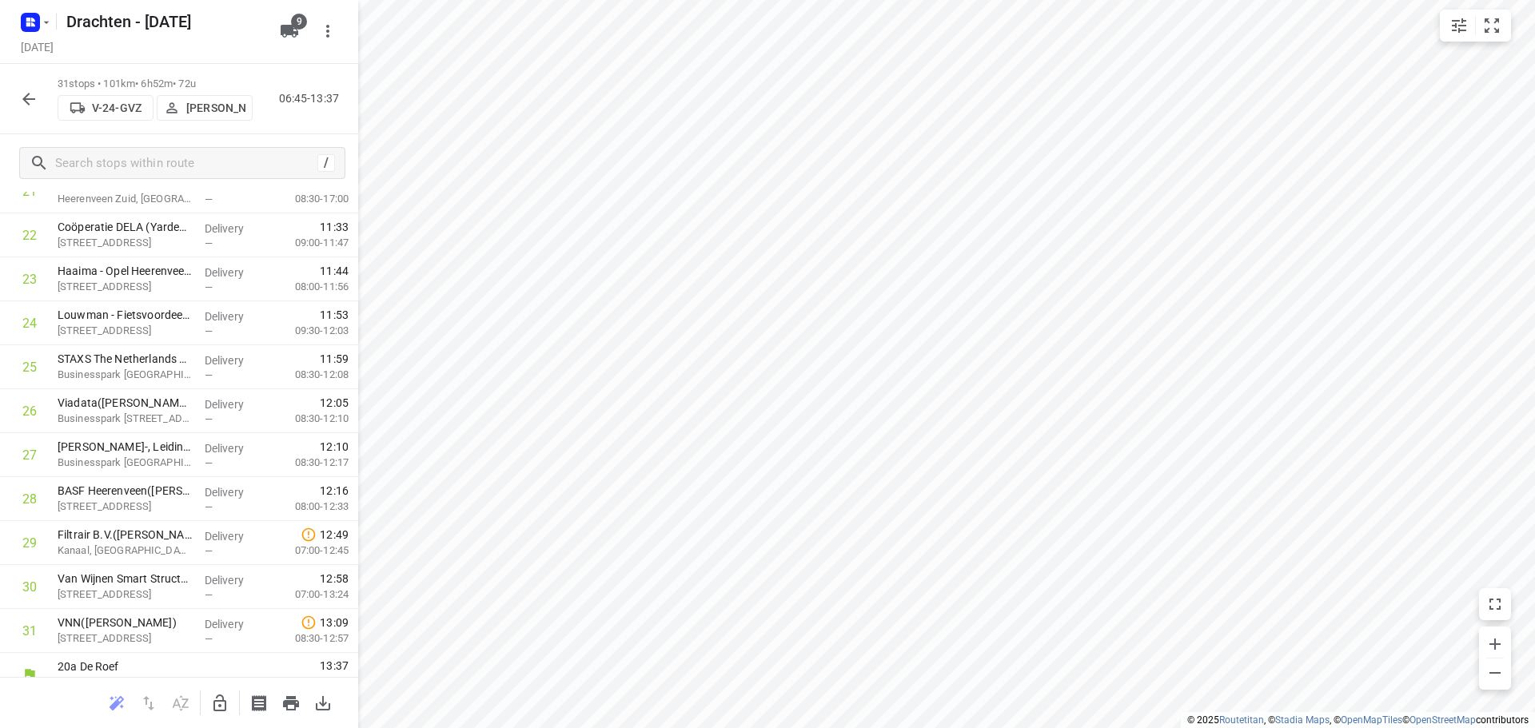
scroll to position [1002, 0]
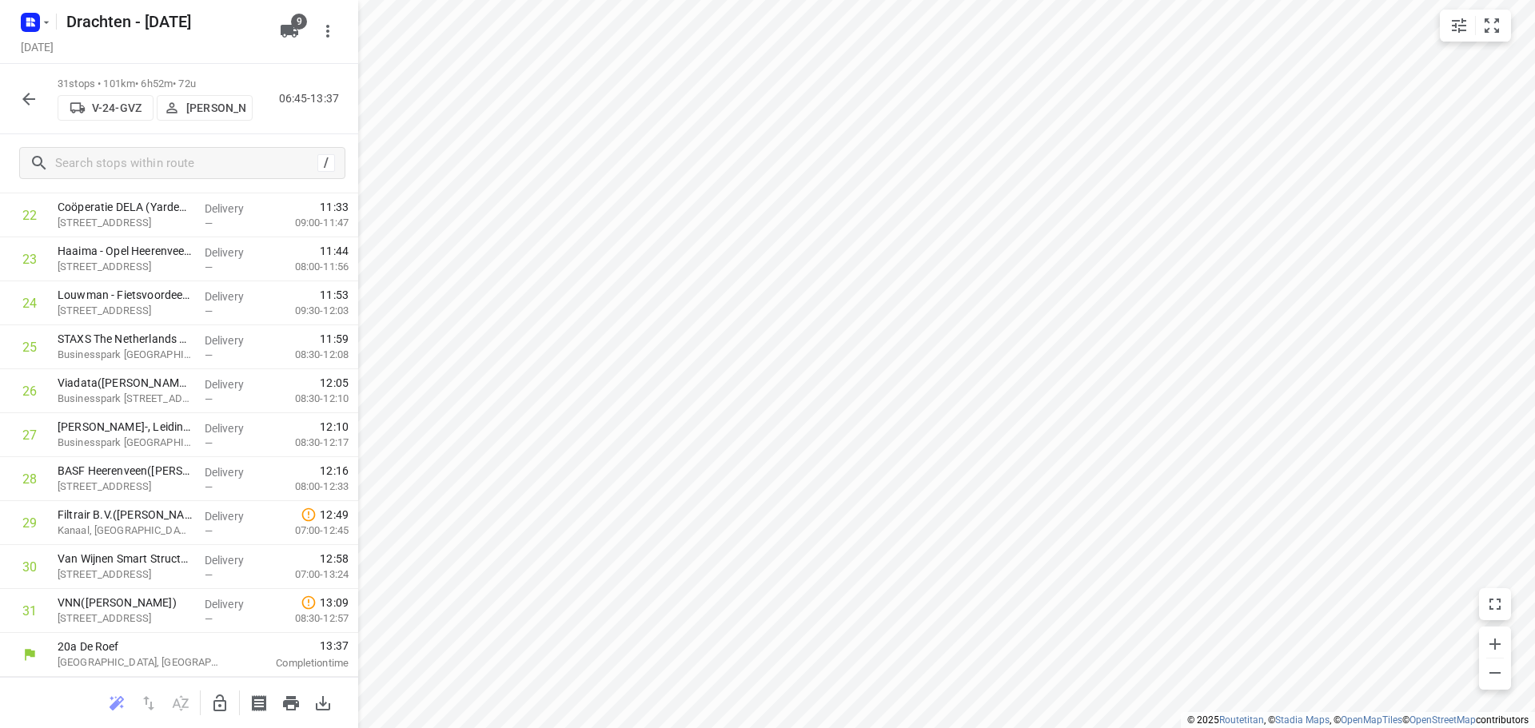
click at [30, 114] on button "button" at bounding box center [29, 99] width 32 height 32
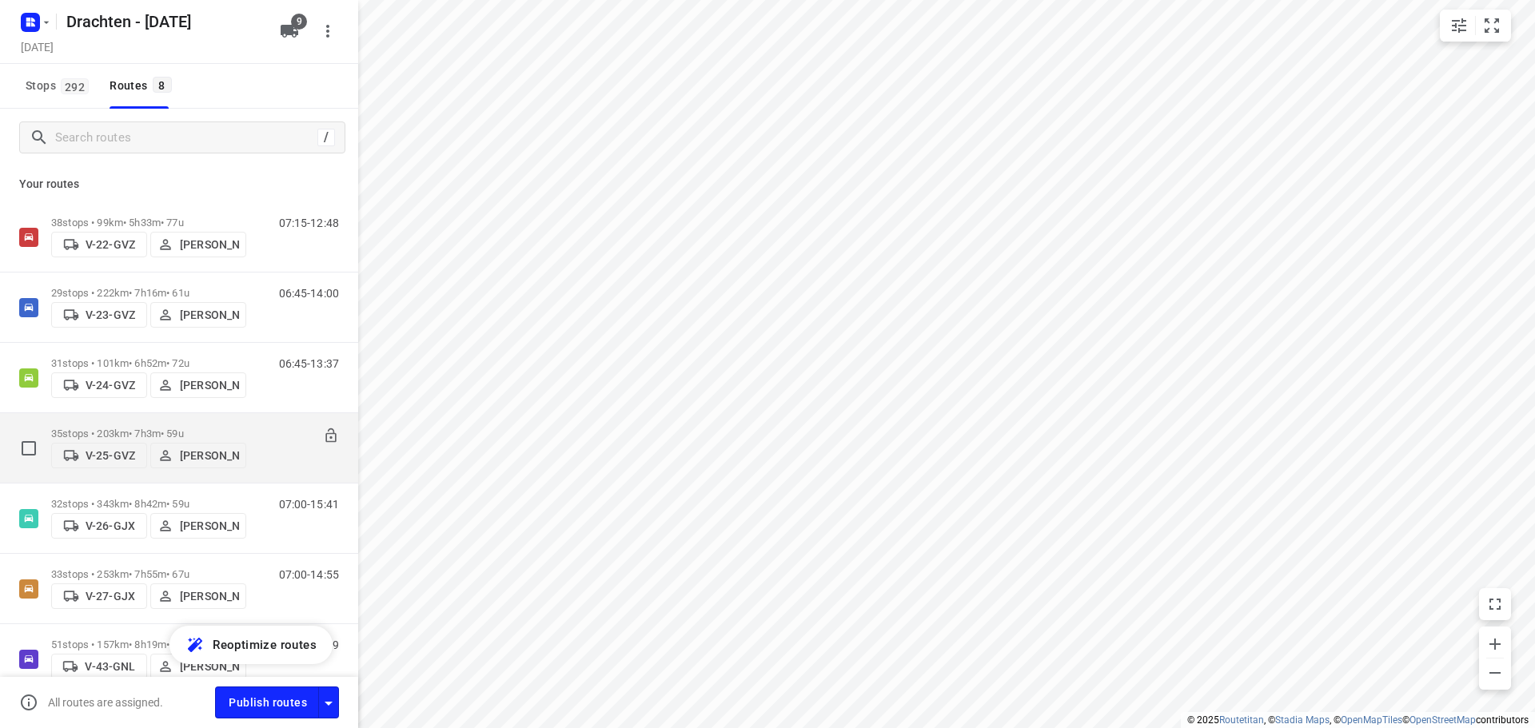
click at [187, 420] on div "35 stops • 203km • 7h3m • 59u V-25-GVZ Dirk van den Berg" at bounding box center [148, 448] width 195 height 57
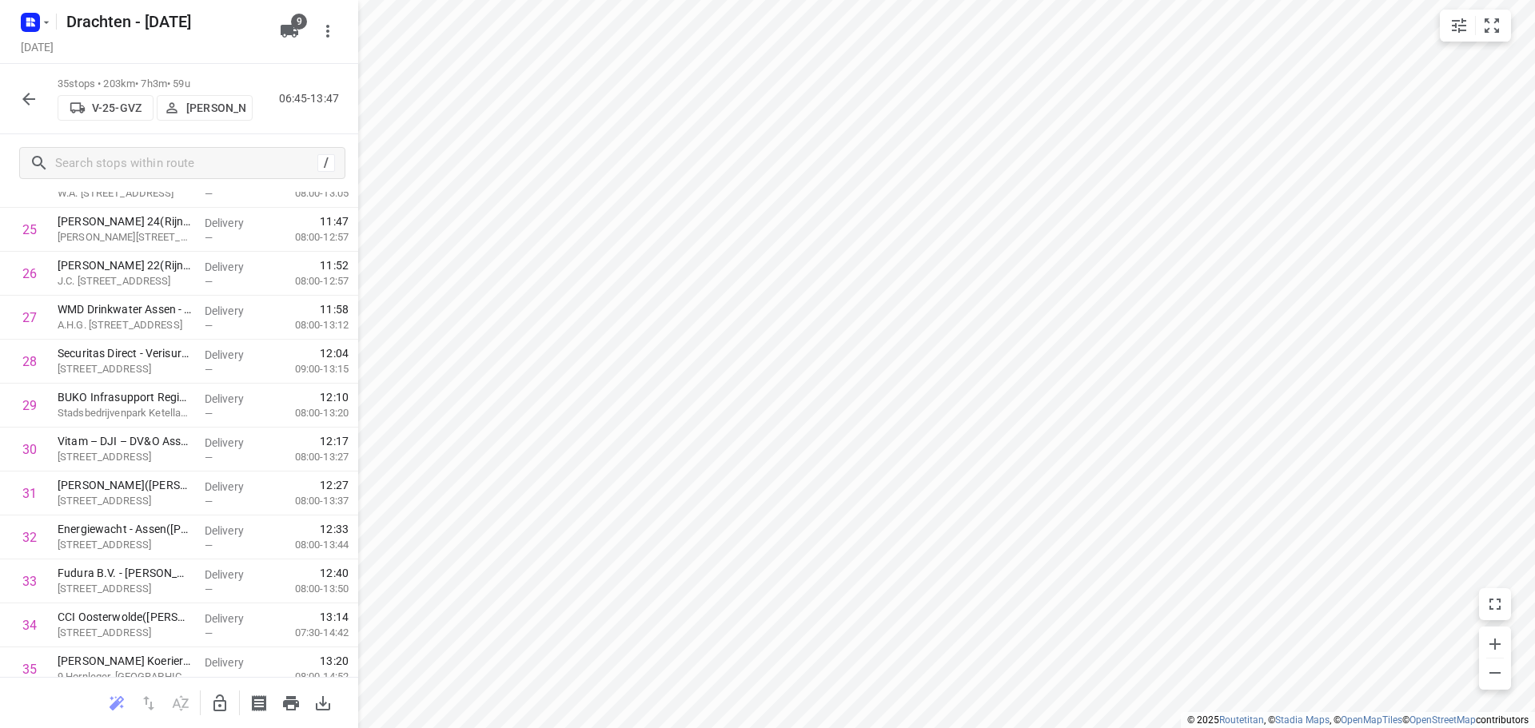
scroll to position [1177, 0]
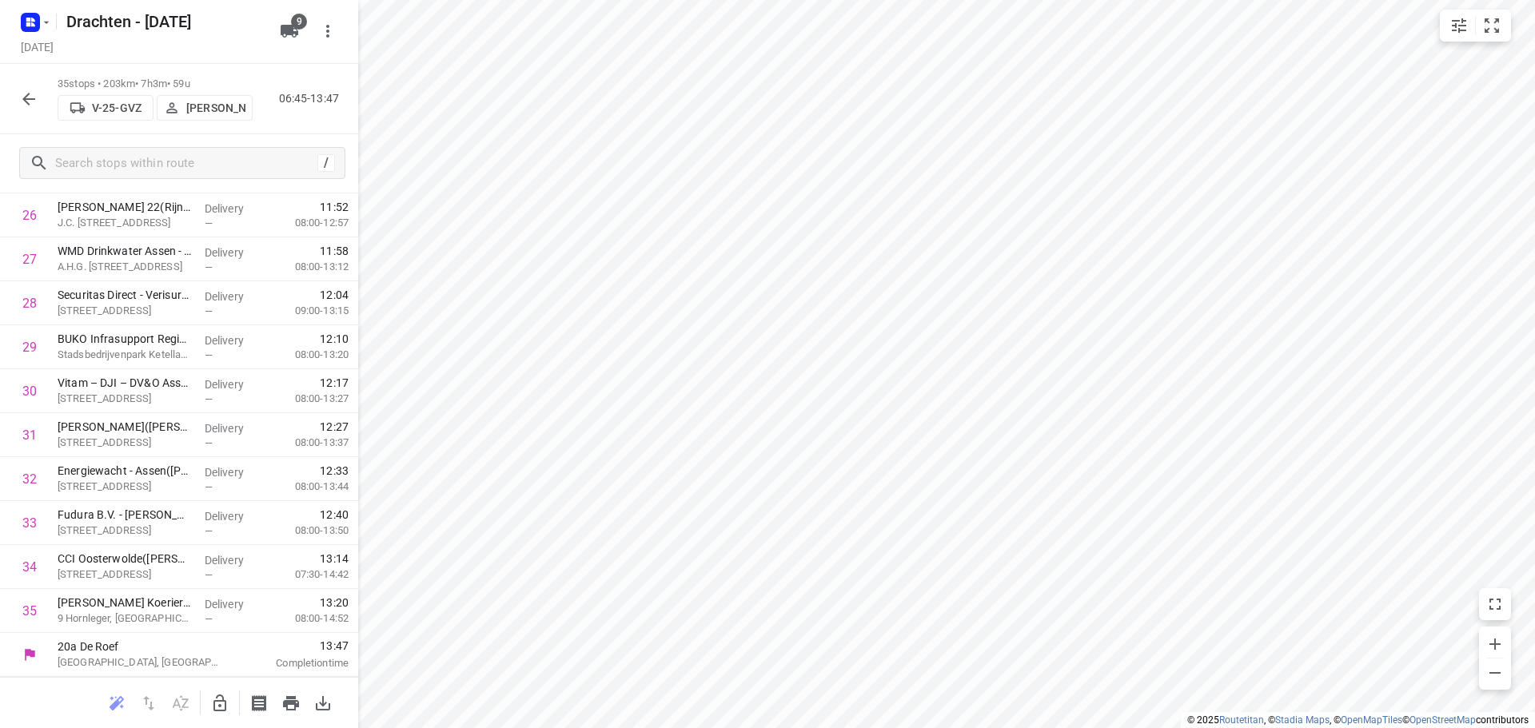
click at [34, 98] on icon "button" at bounding box center [28, 99] width 13 height 13
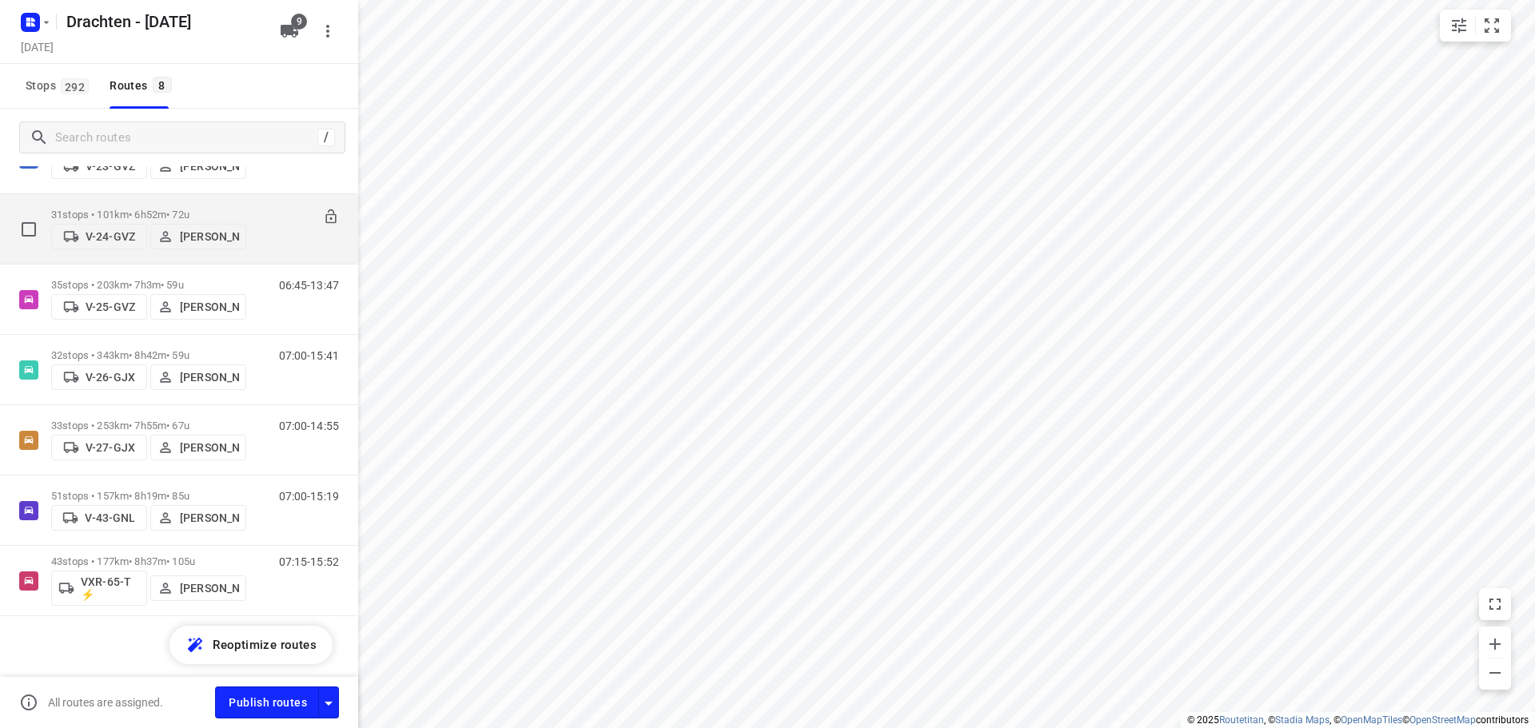
scroll to position [152, 0]
click at [174, 338] on div "32 stops • 343km • 8h42m • 59u V-26-GJX Jos Kaspers" at bounding box center [148, 366] width 195 height 57
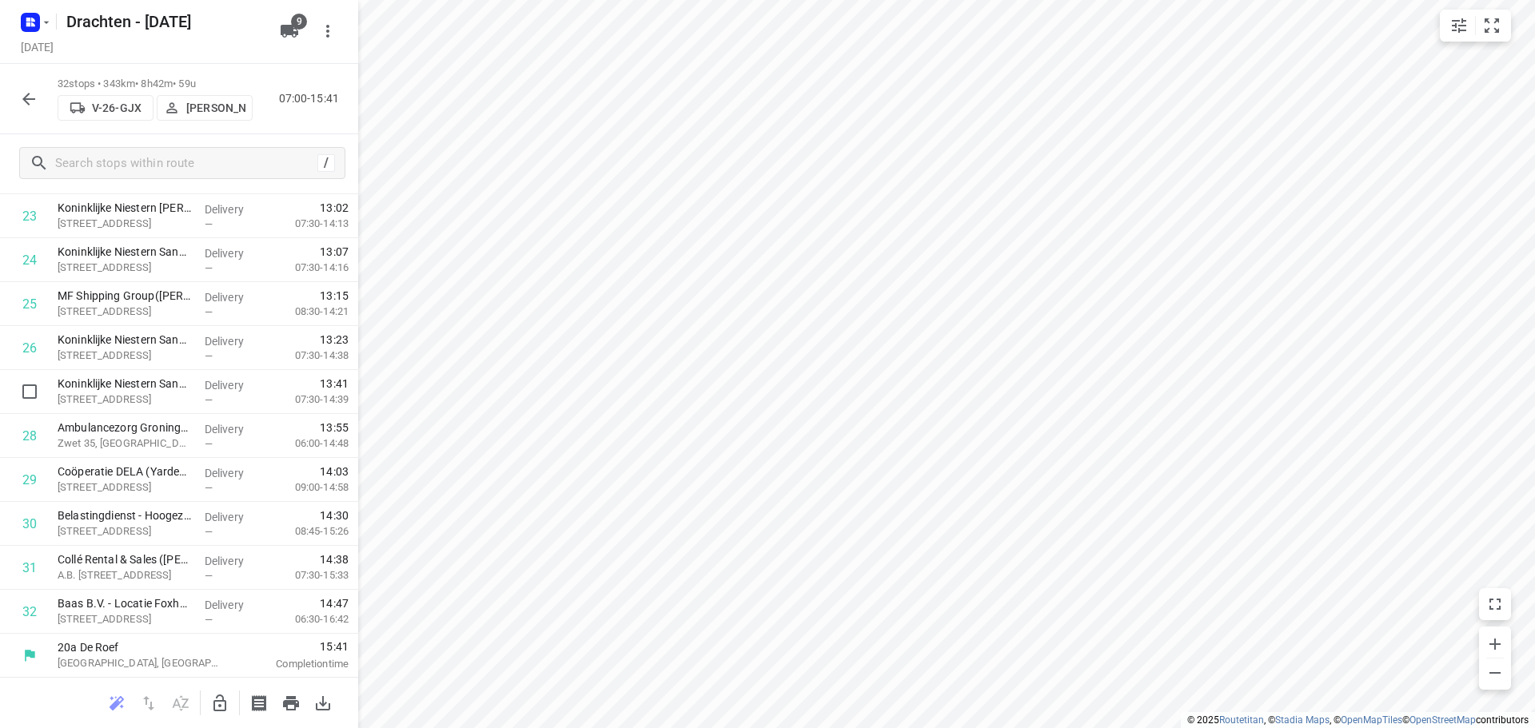
scroll to position [1045, 0]
click at [26, 99] on icon "button" at bounding box center [28, 99] width 13 height 13
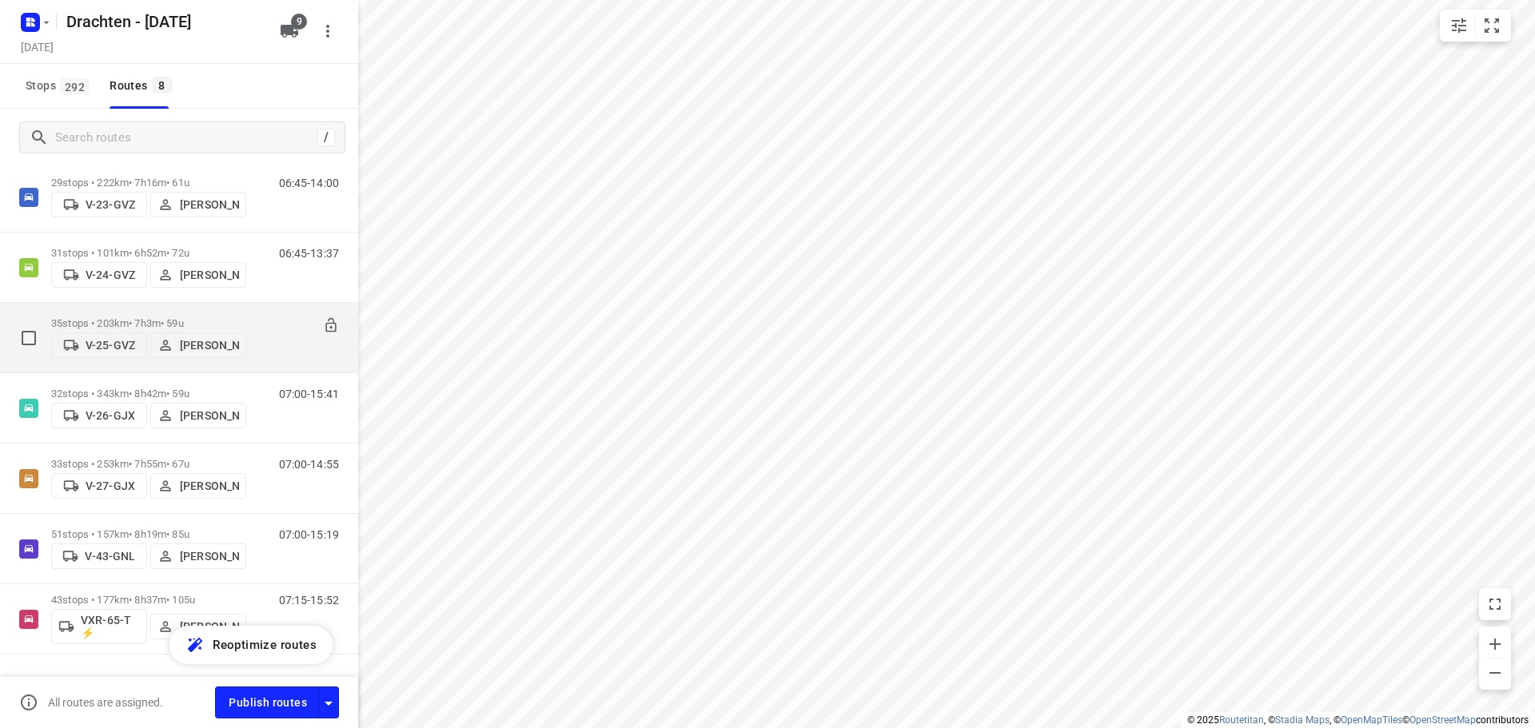
scroll to position [152, 0]
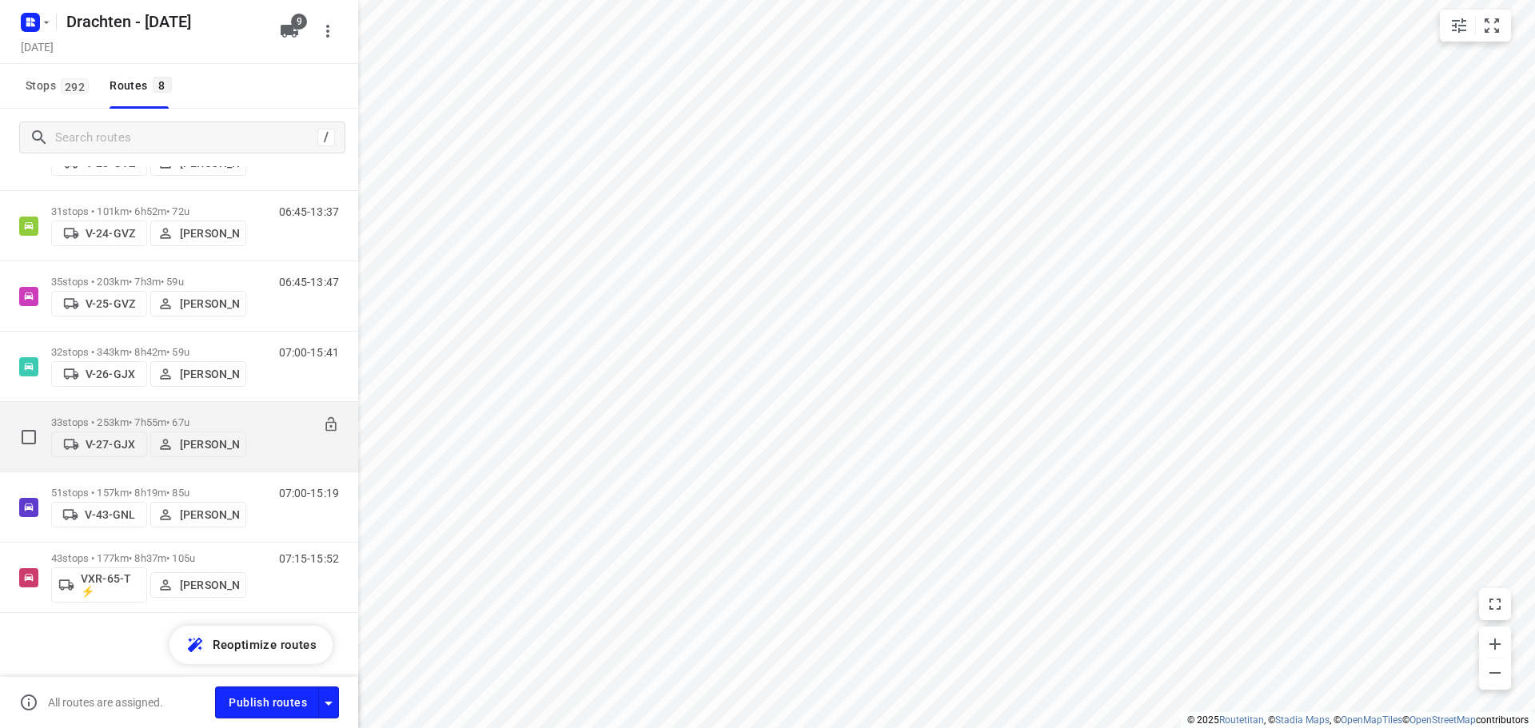
click at [168, 416] on p "33 stops • 253km • 7h55m • 67u" at bounding box center [148, 422] width 195 height 12
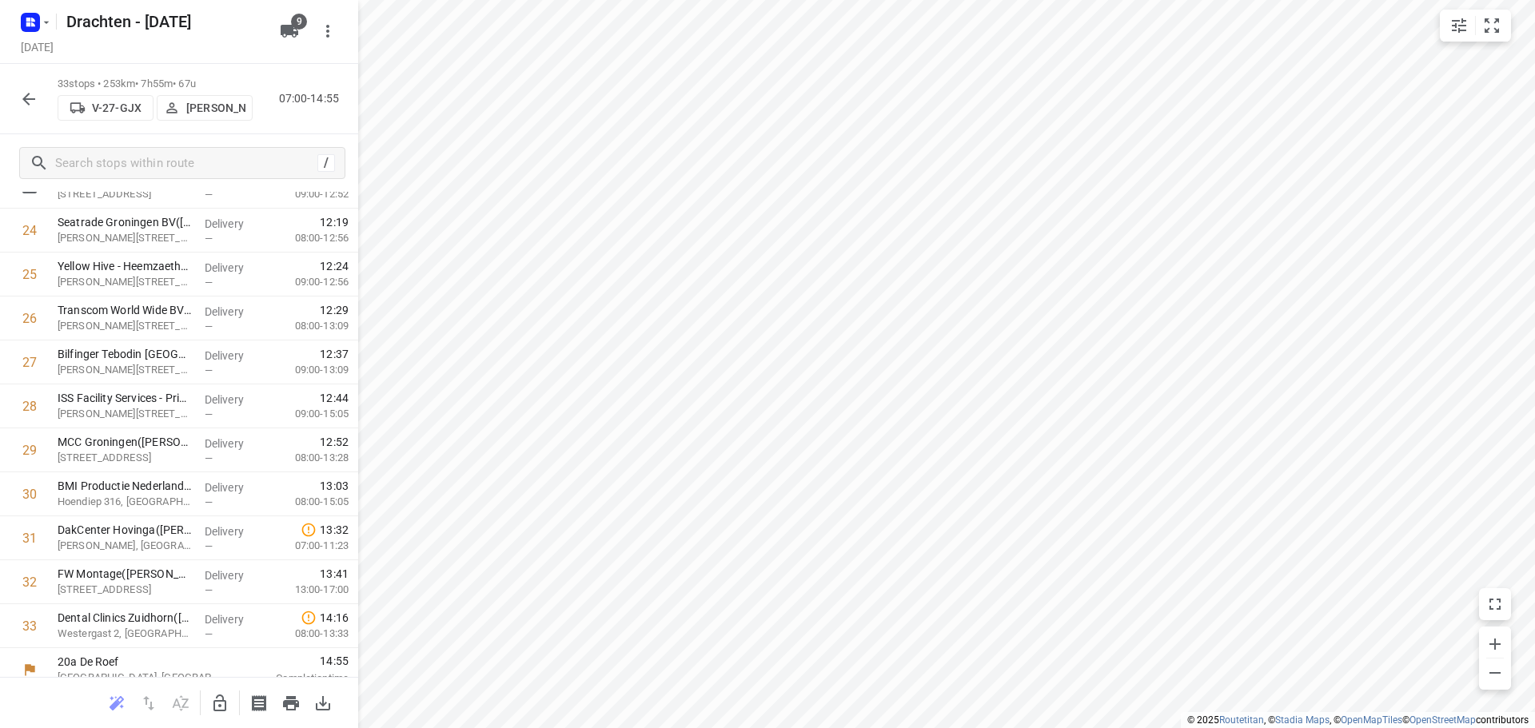
scroll to position [1089, 0]
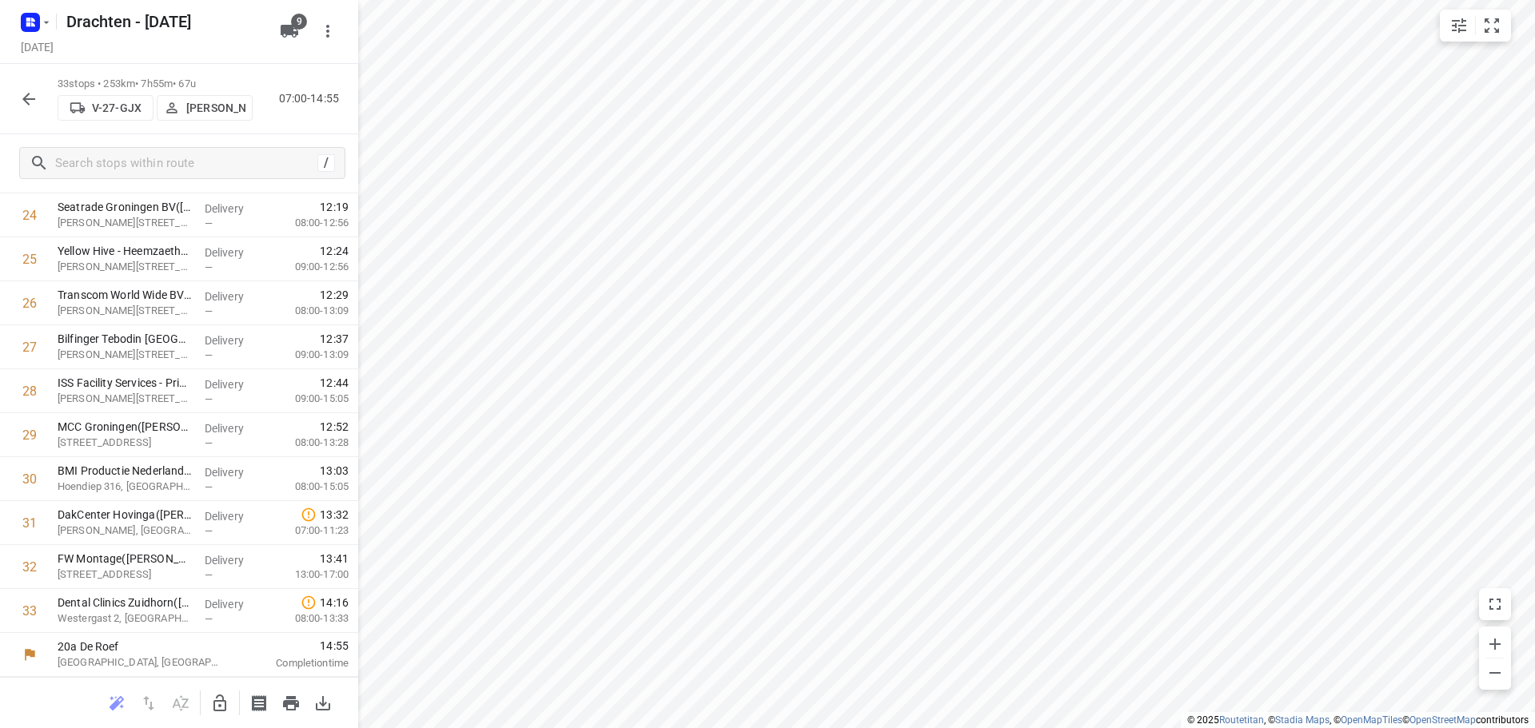
click at [35, 95] on icon "button" at bounding box center [28, 99] width 19 height 19
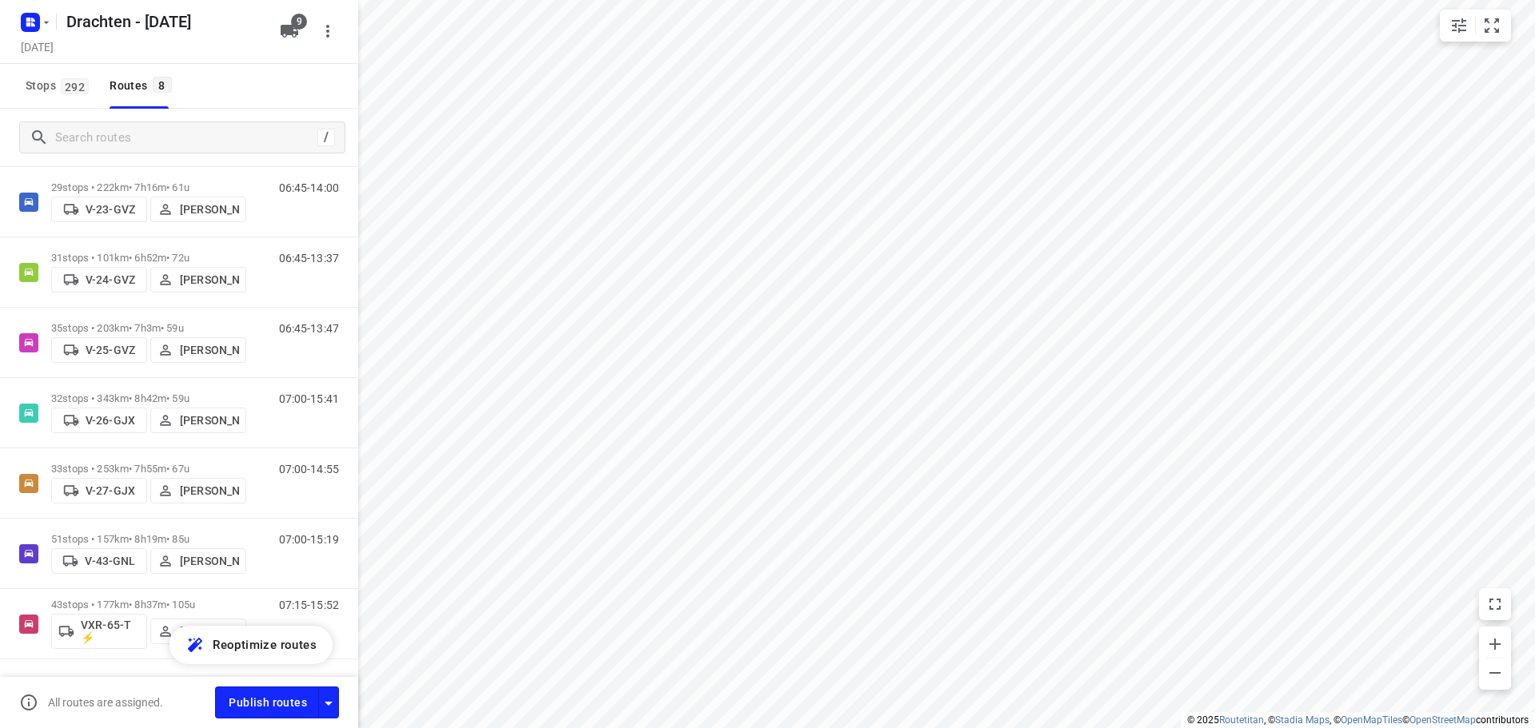
scroll to position [152, 0]
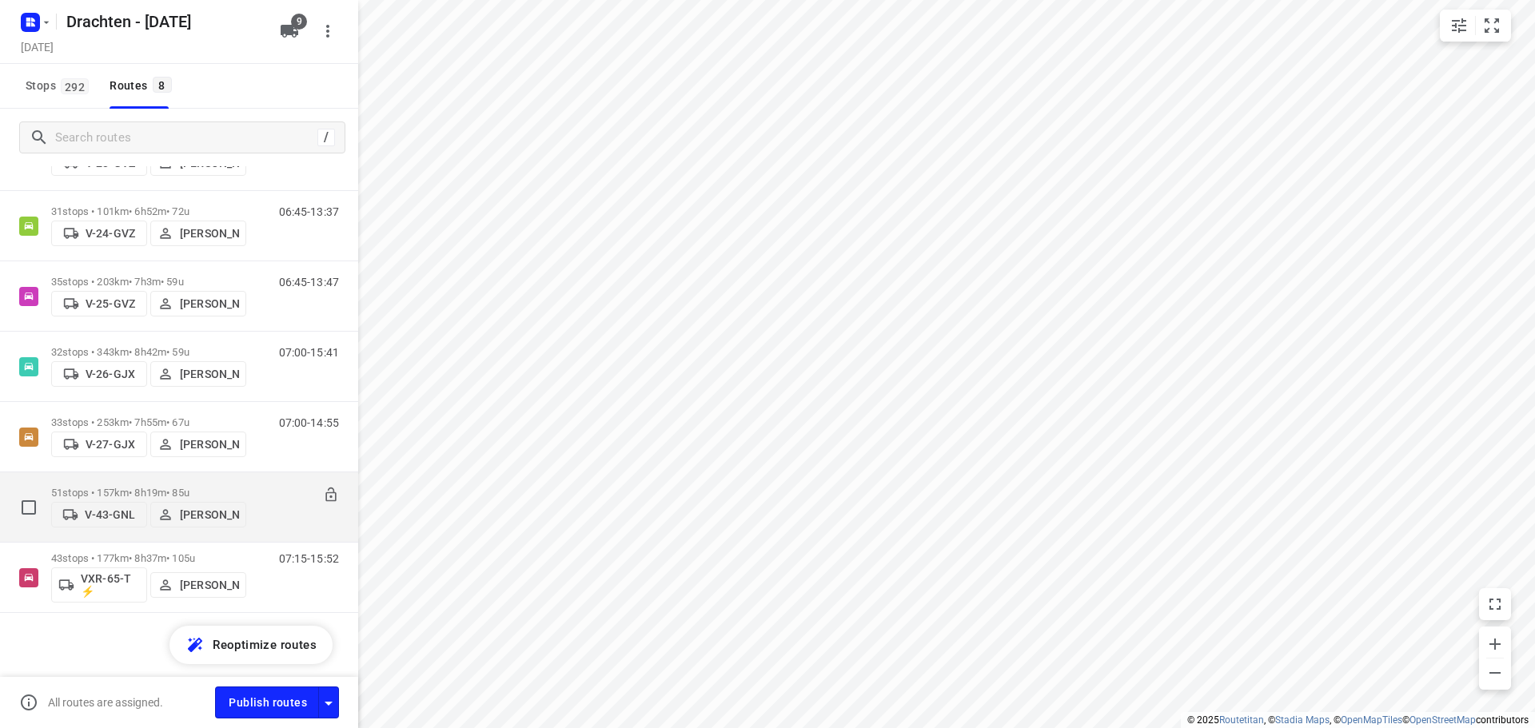
click at [150, 492] on p "51 stops • 157km • 8h19m • 85u" at bounding box center [148, 493] width 195 height 12
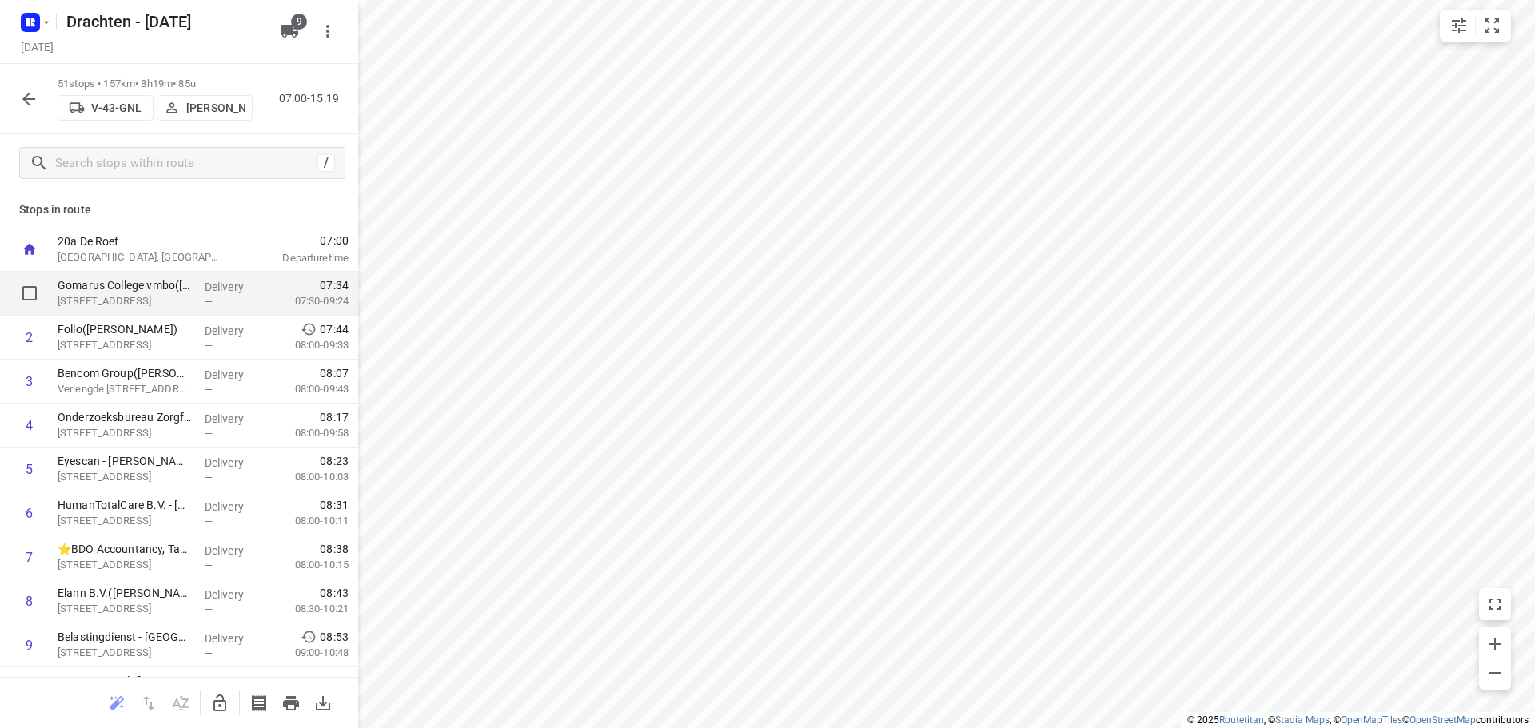
click at [150, 306] on p "Vondelpad 2, Groningen" at bounding box center [125, 301] width 134 height 16
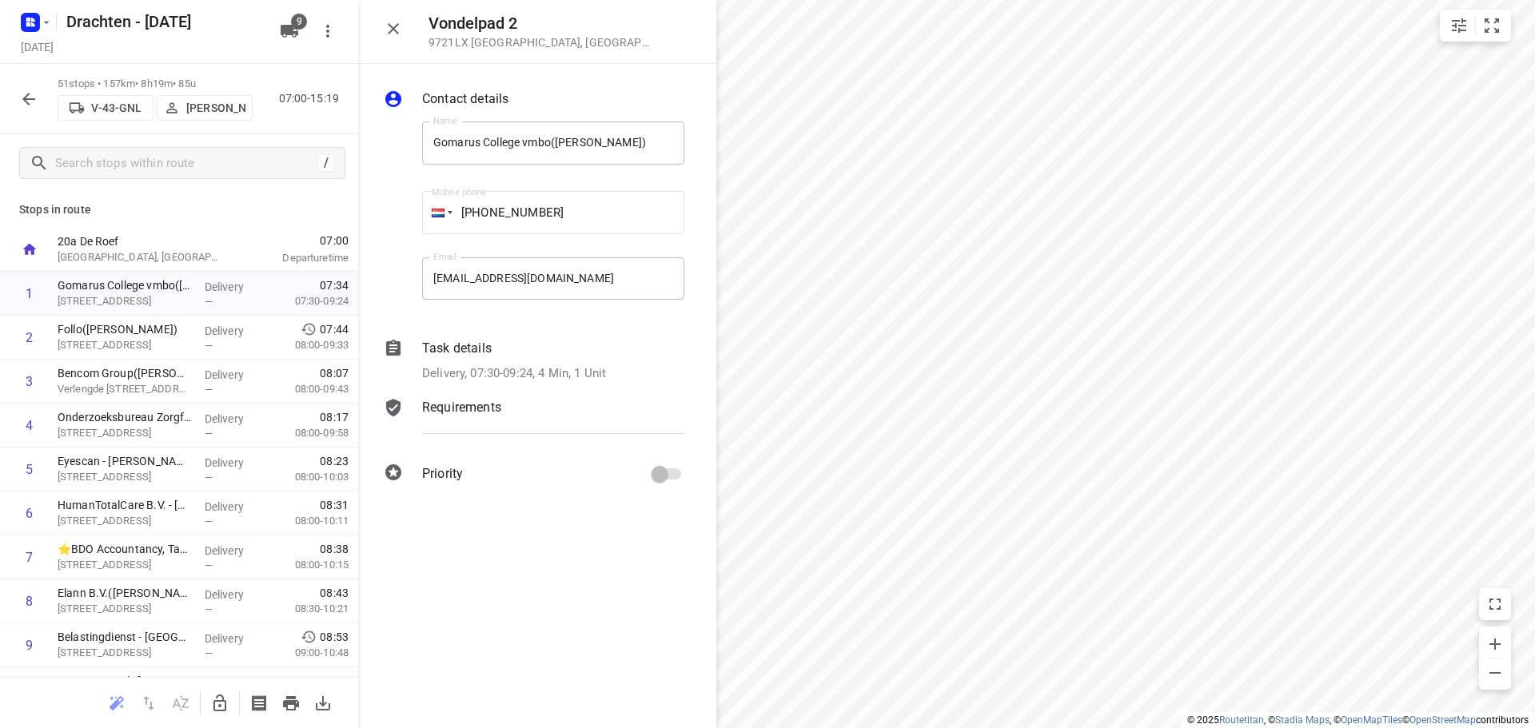
click at [428, 344] on p "Task details" at bounding box center [457, 348] width 70 height 19
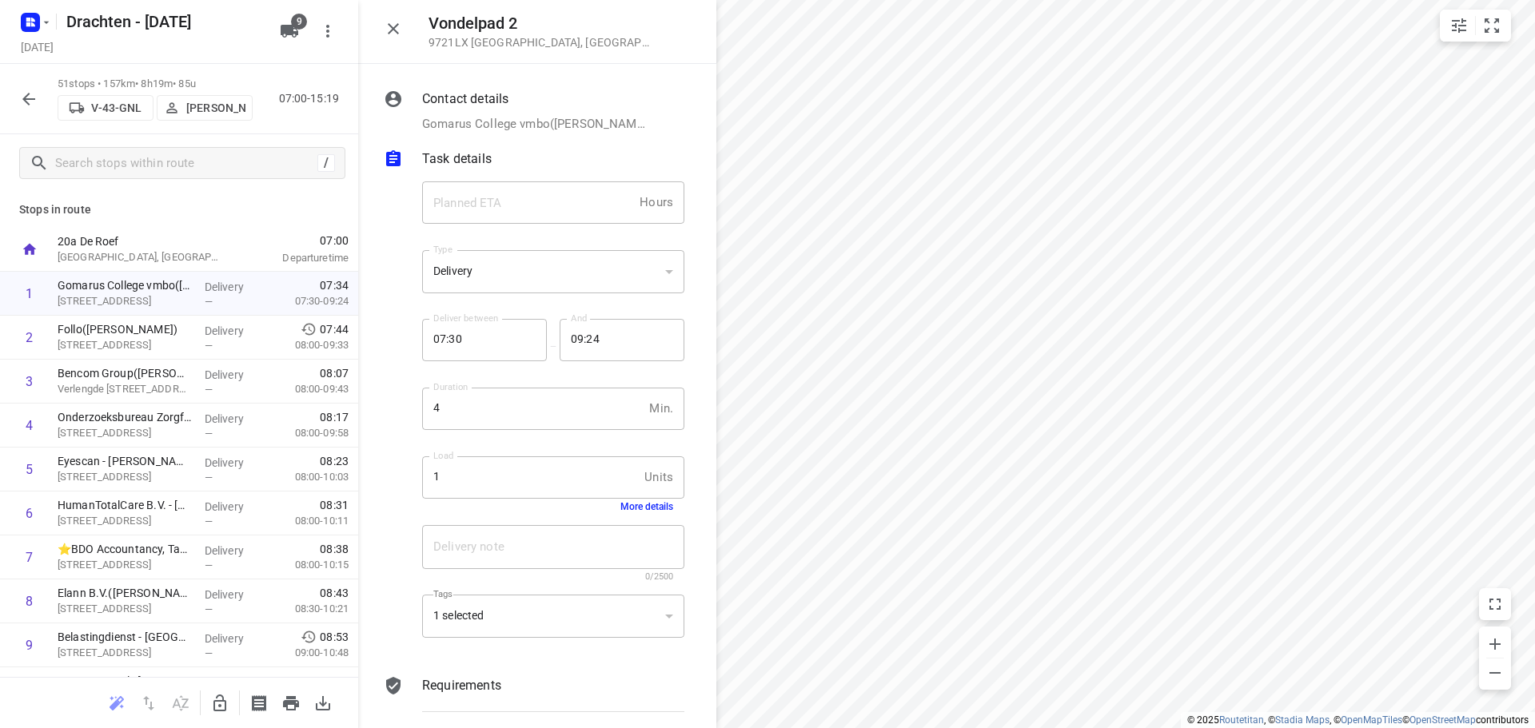
click at [612, 500] on div "Load 1 Units Load More details" at bounding box center [553, 484] width 262 height 56
click at [629, 511] on button "More details" at bounding box center [646, 506] width 53 height 11
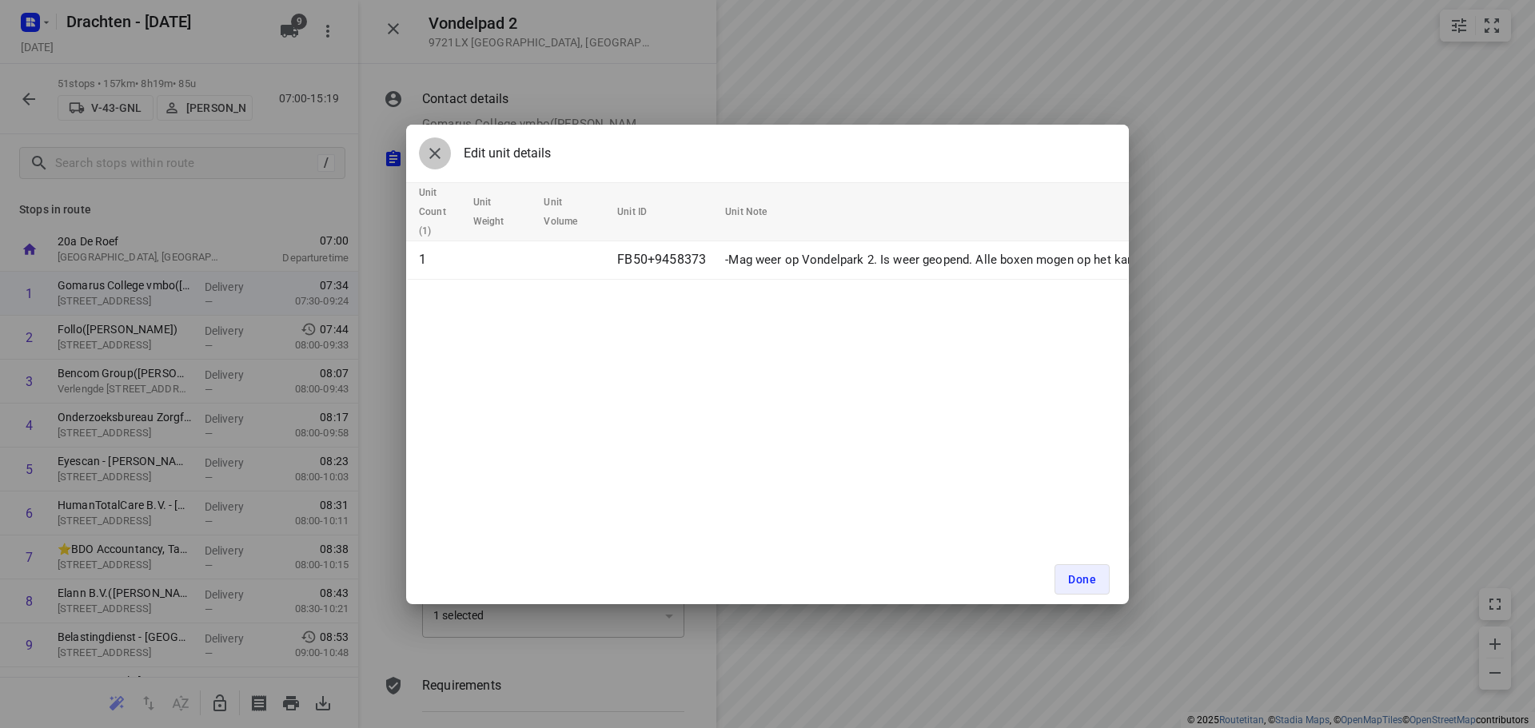
click at [437, 147] on icon "button" at bounding box center [434, 153] width 19 height 19
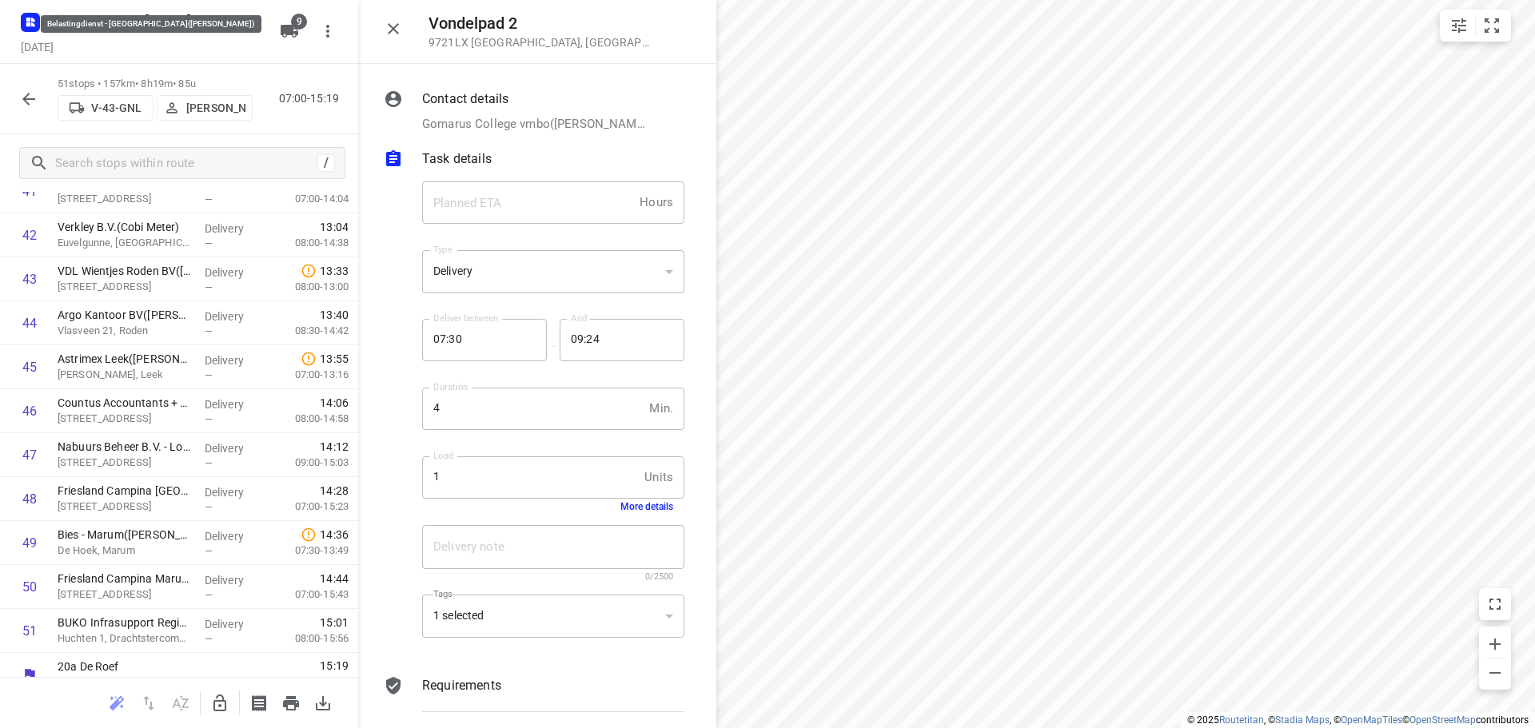
scroll to position [1881, 0]
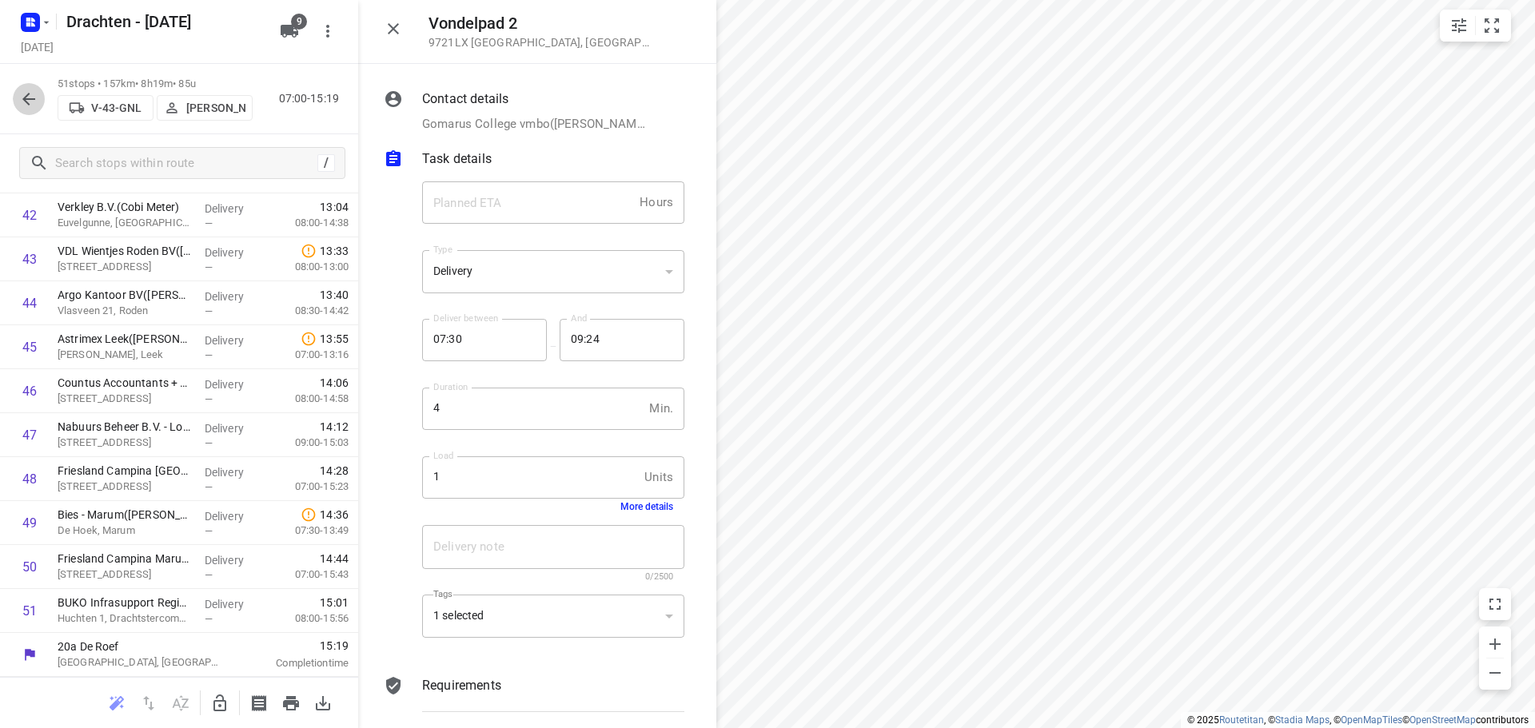
click at [19, 107] on icon "button" at bounding box center [28, 99] width 19 height 19
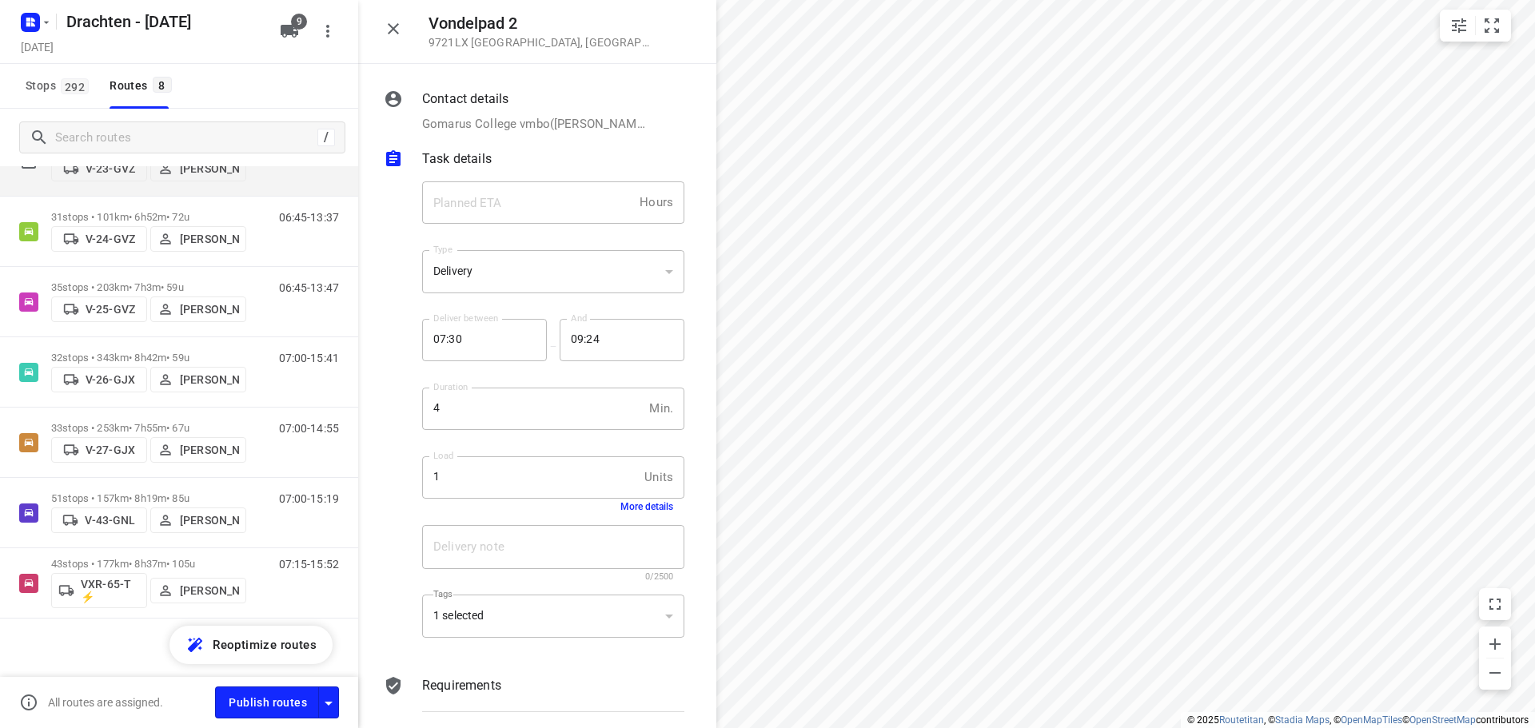
scroll to position [152, 0]
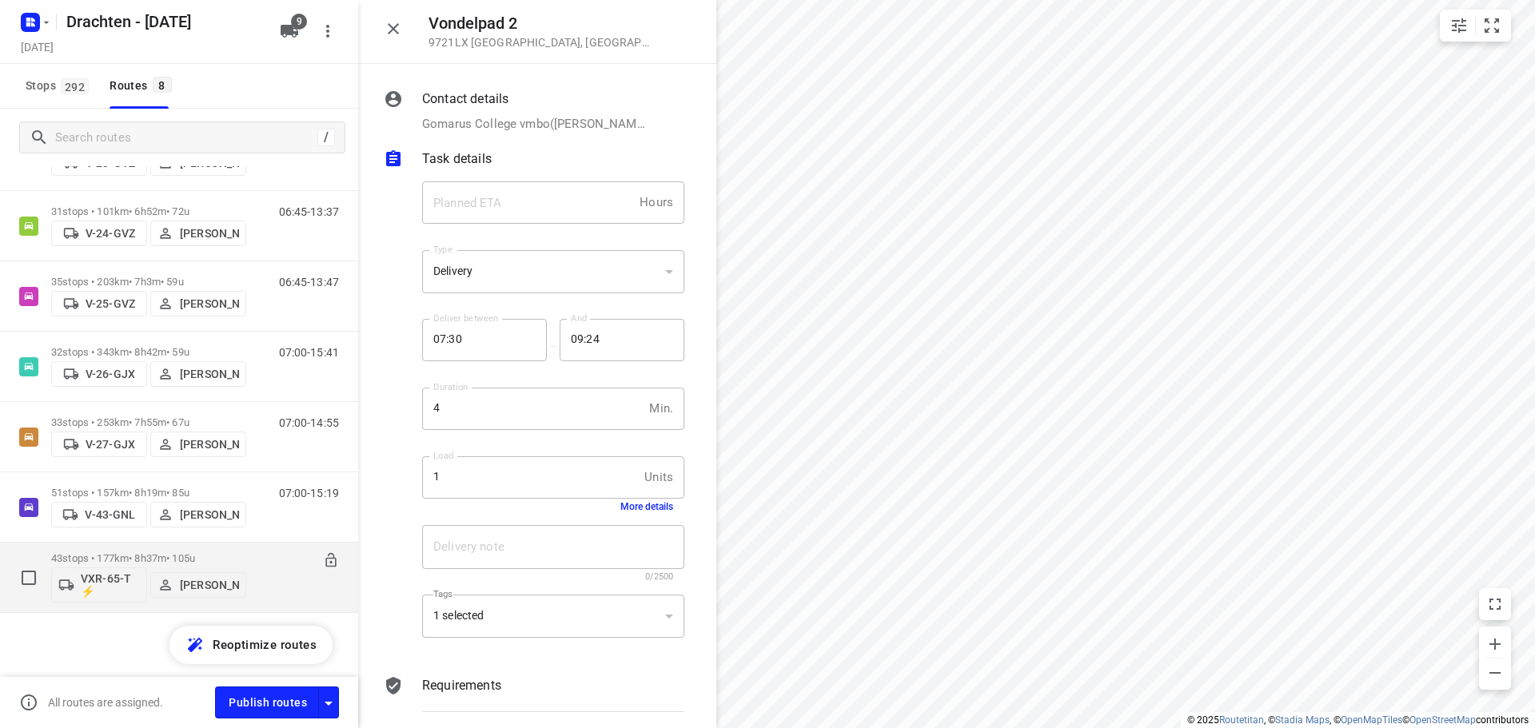
click at [177, 552] on div "43 stops • 177km • 8h37m • 105u VXR-65-T ⚡ Leon Holwerda" at bounding box center [148, 577] width 195 height 66
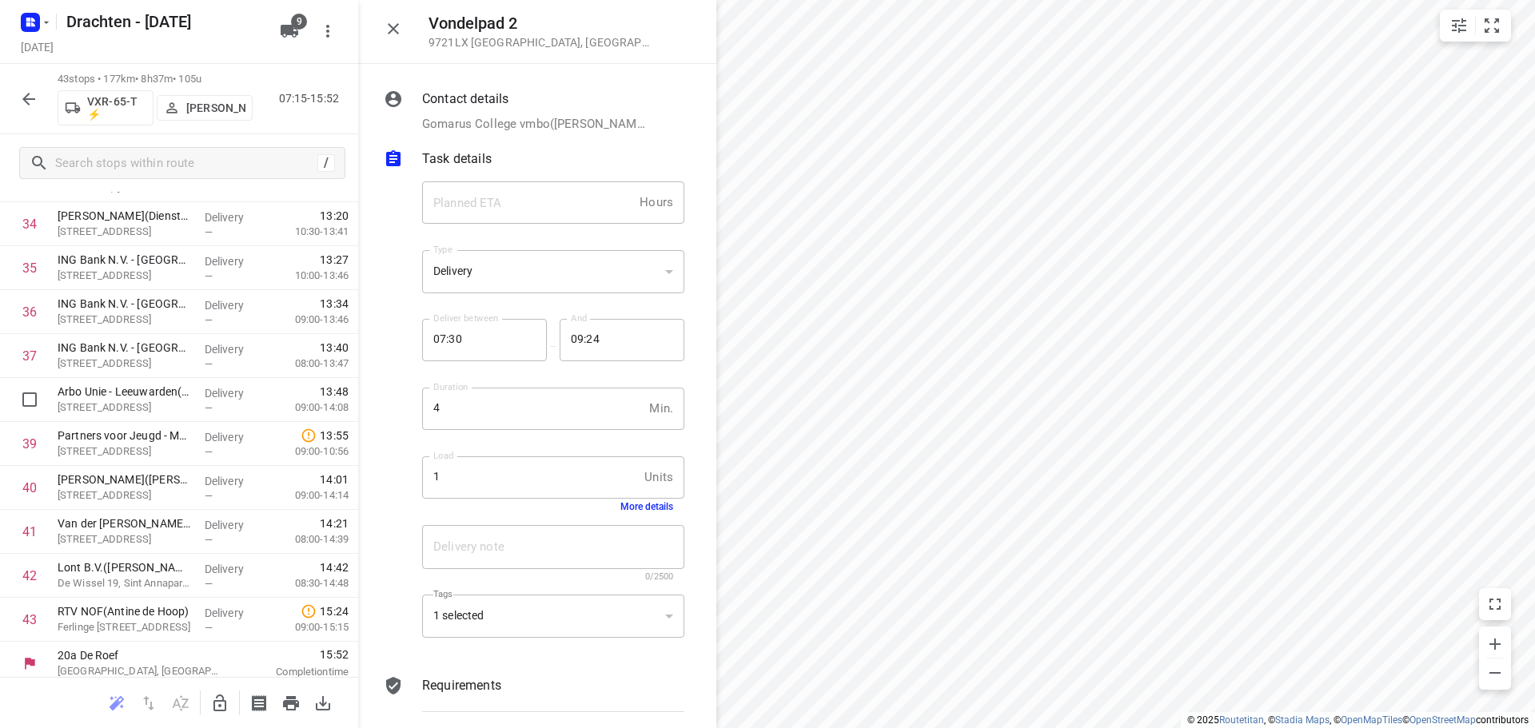
scroll to position [1529, 0]
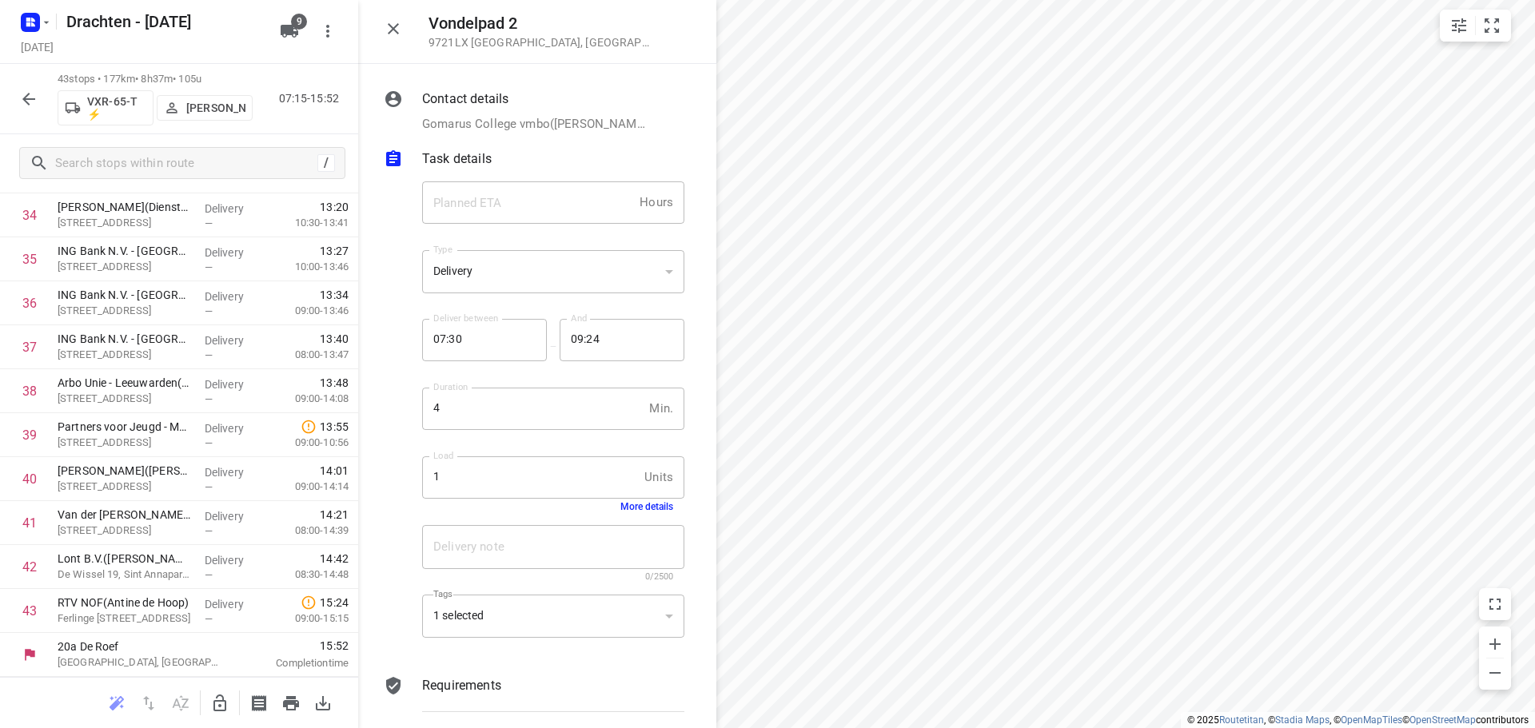
click at [387, 29] on icon "button" at bounding box center [393, 28] width 19 height 19
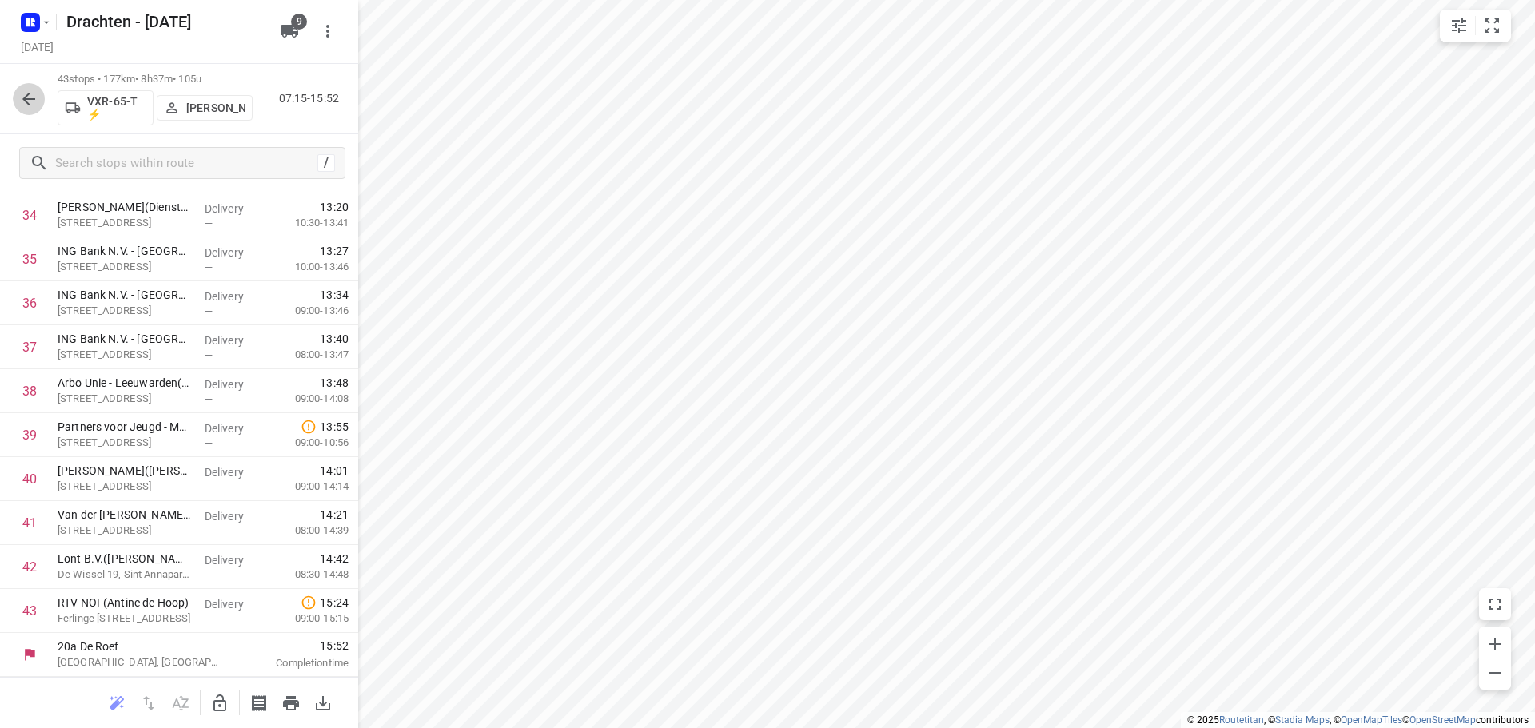
click at [30, 108] on icon "button" at bounding box center [28, 99] width 19 height 19
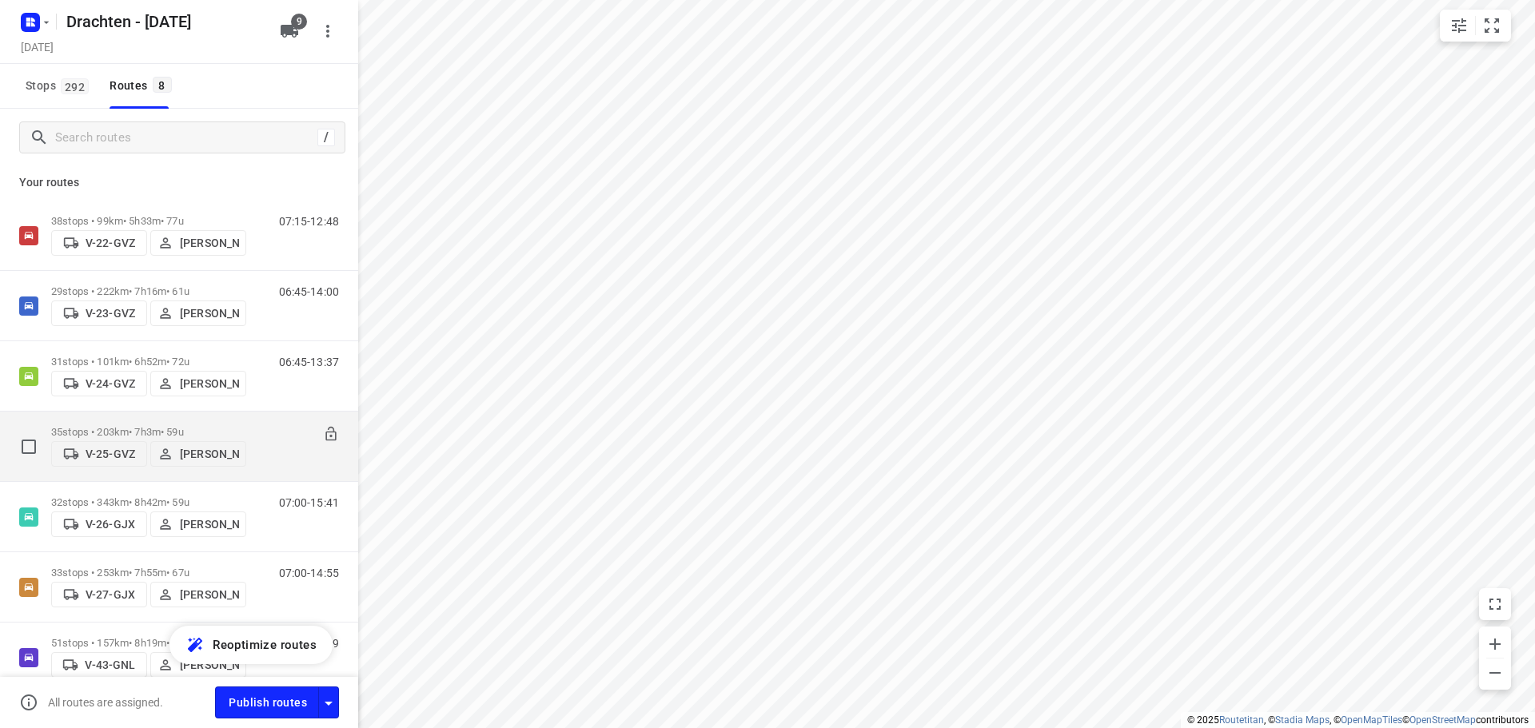
scroll to position [0, 0]
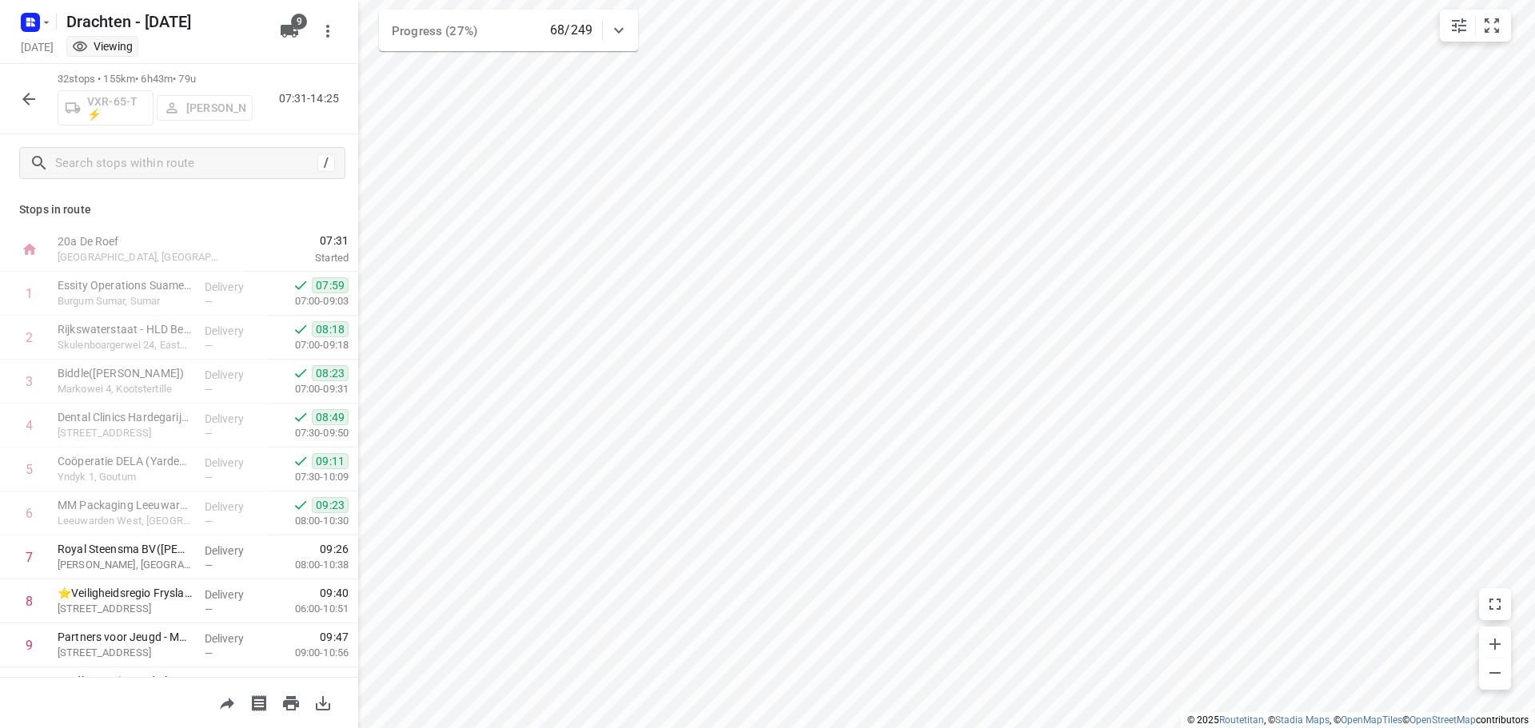
click at [28, 103] on icon "button" at bounding box center [28, 99] width 13 height 13
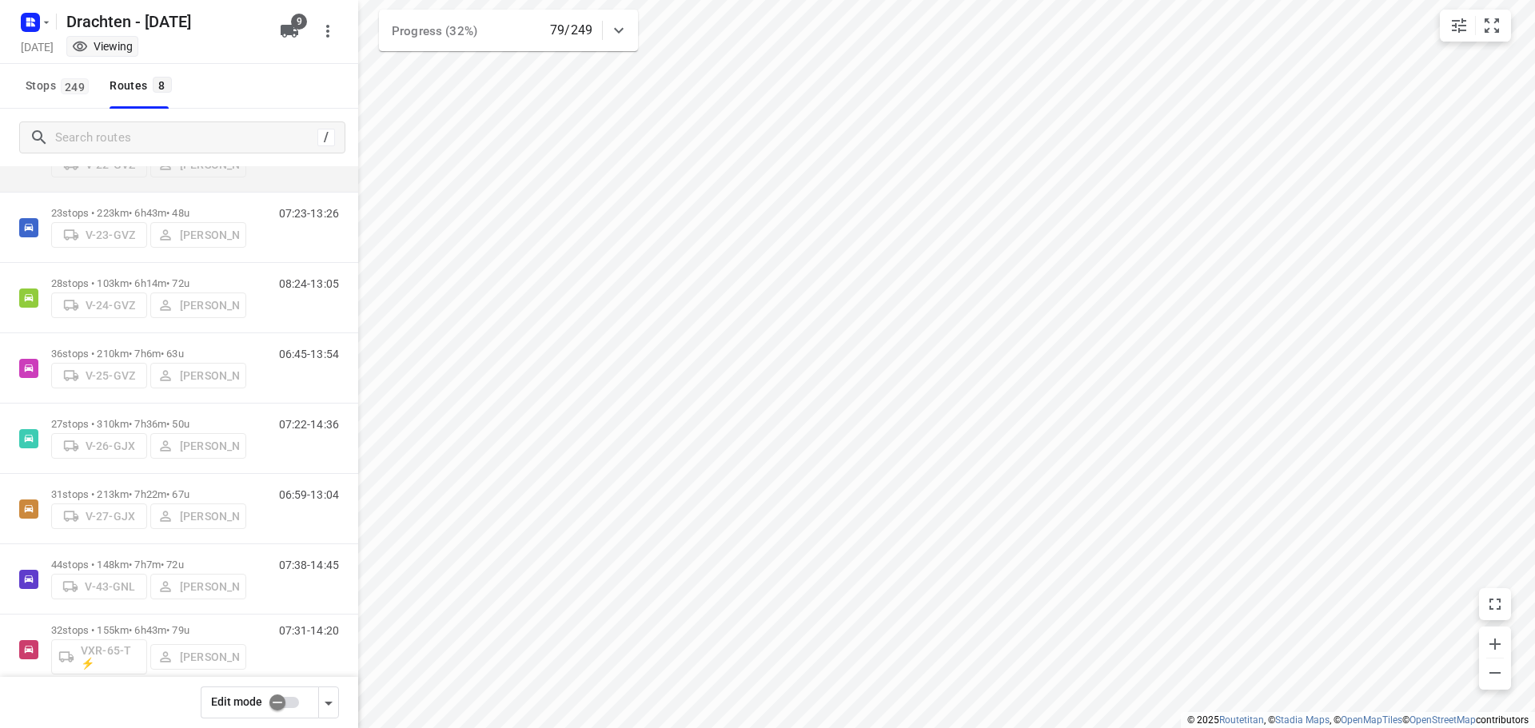
scroll to position [104, 0]
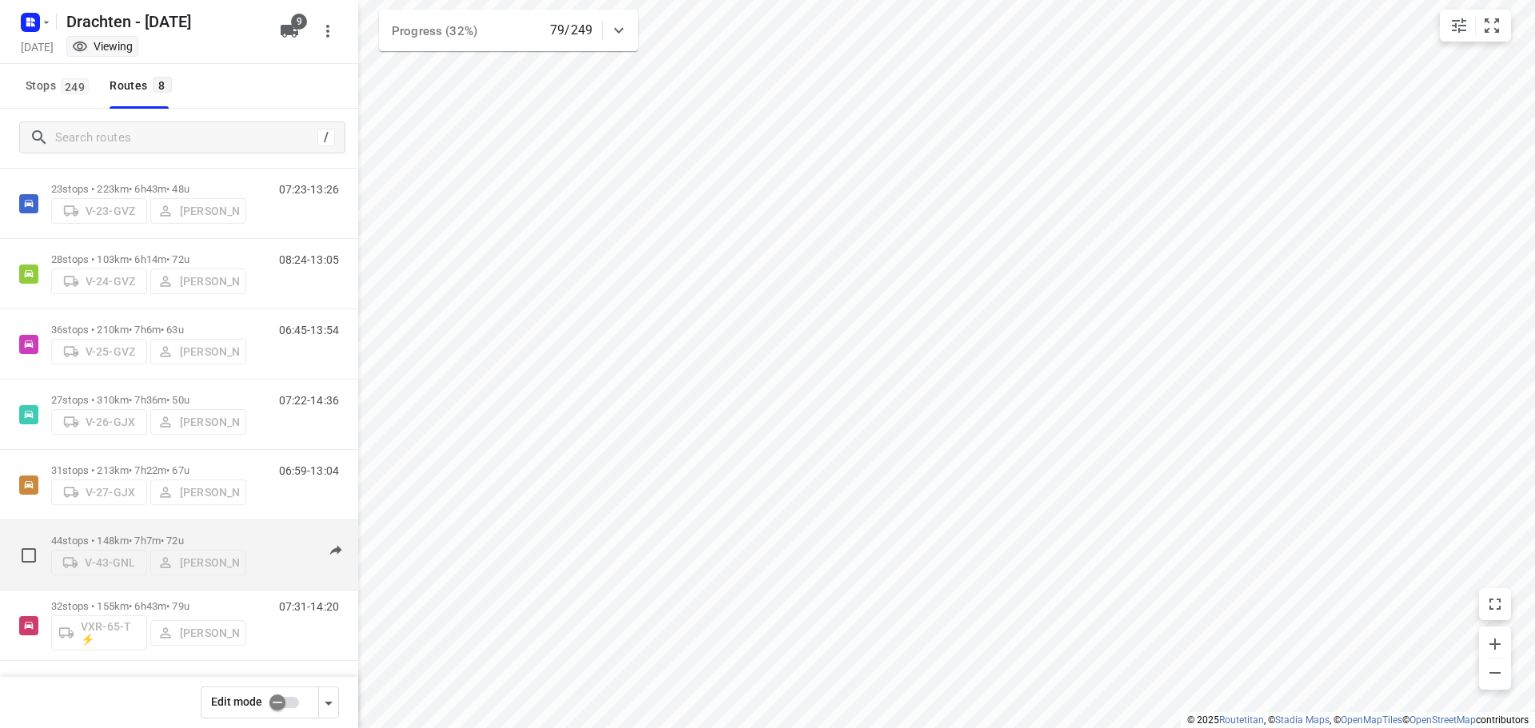
click at [145, 535] on p "44 stops • 148km • 7h7m • 72u" at bounding box center [148, 541] width 195 height 12
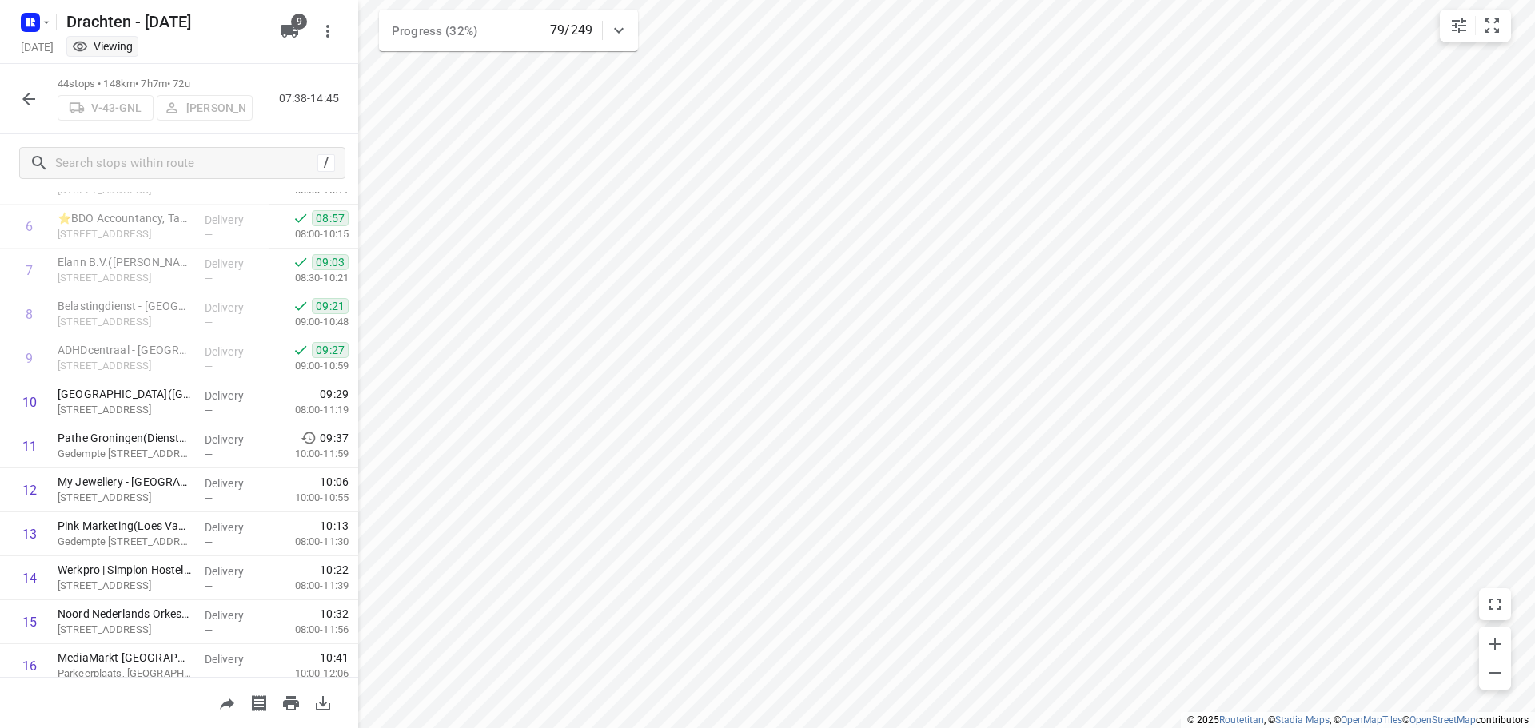
scroll to position [320, 0]
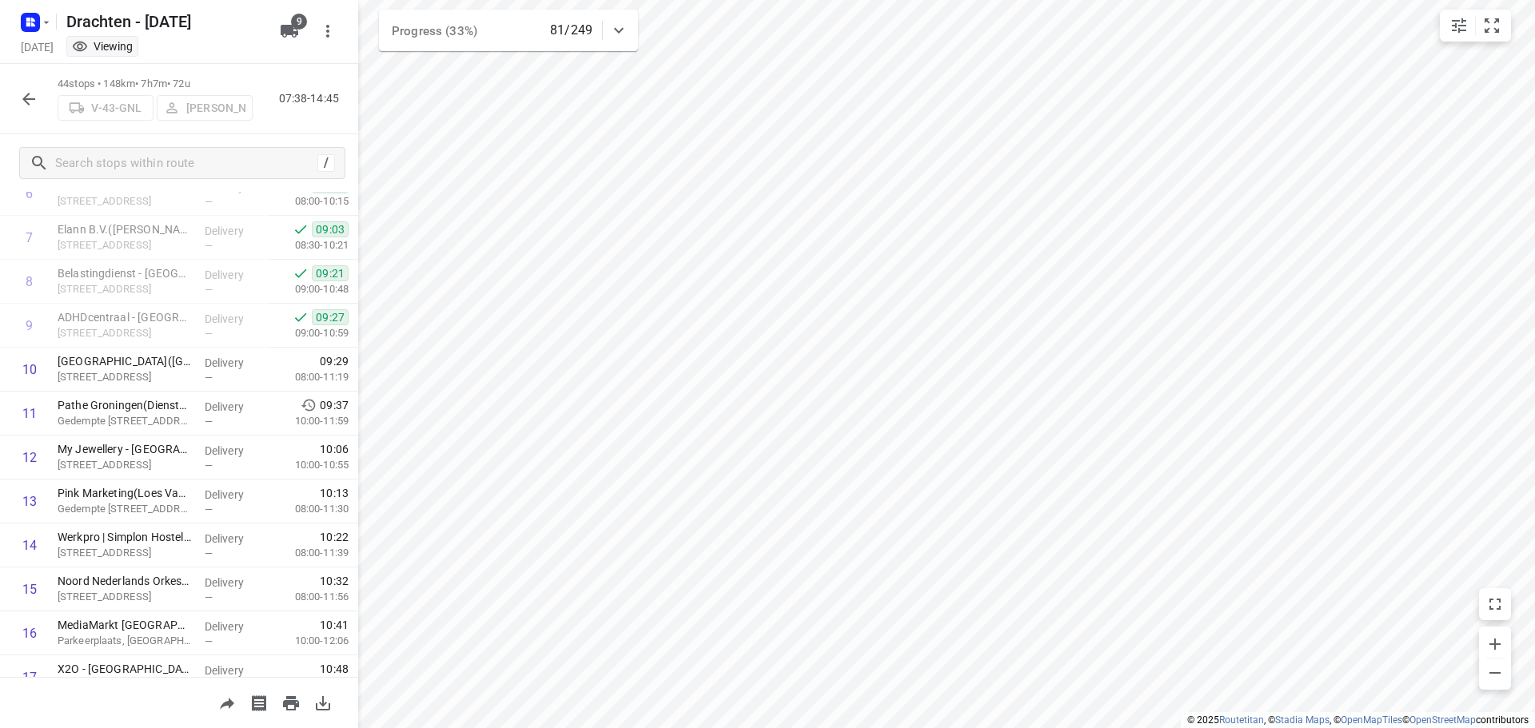
click at [16, 86] on div at bounding box center [29, 99] width 32 height 32
click at [20, 94] on icon "button" at bounding box center [28, 99] width 19 height 19
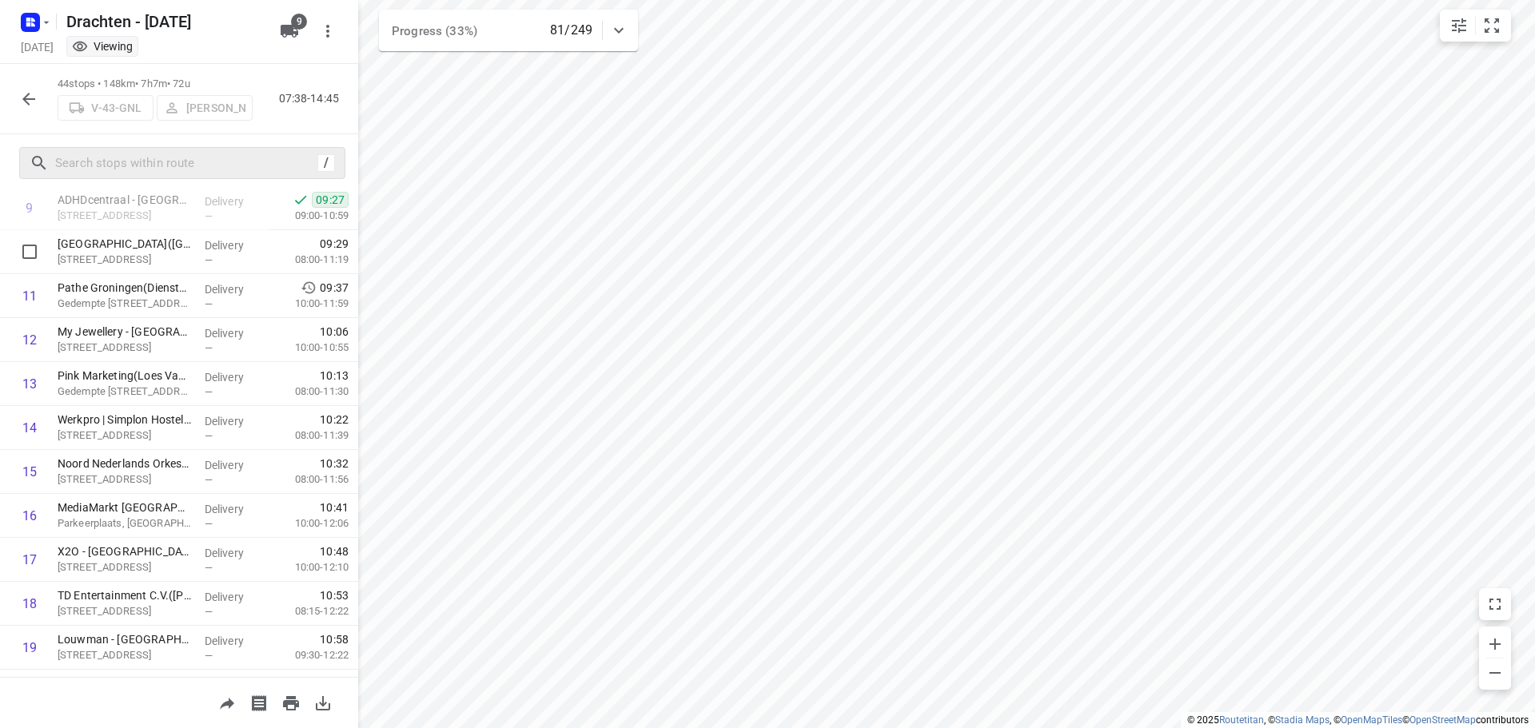
scroll to position [374, 0]
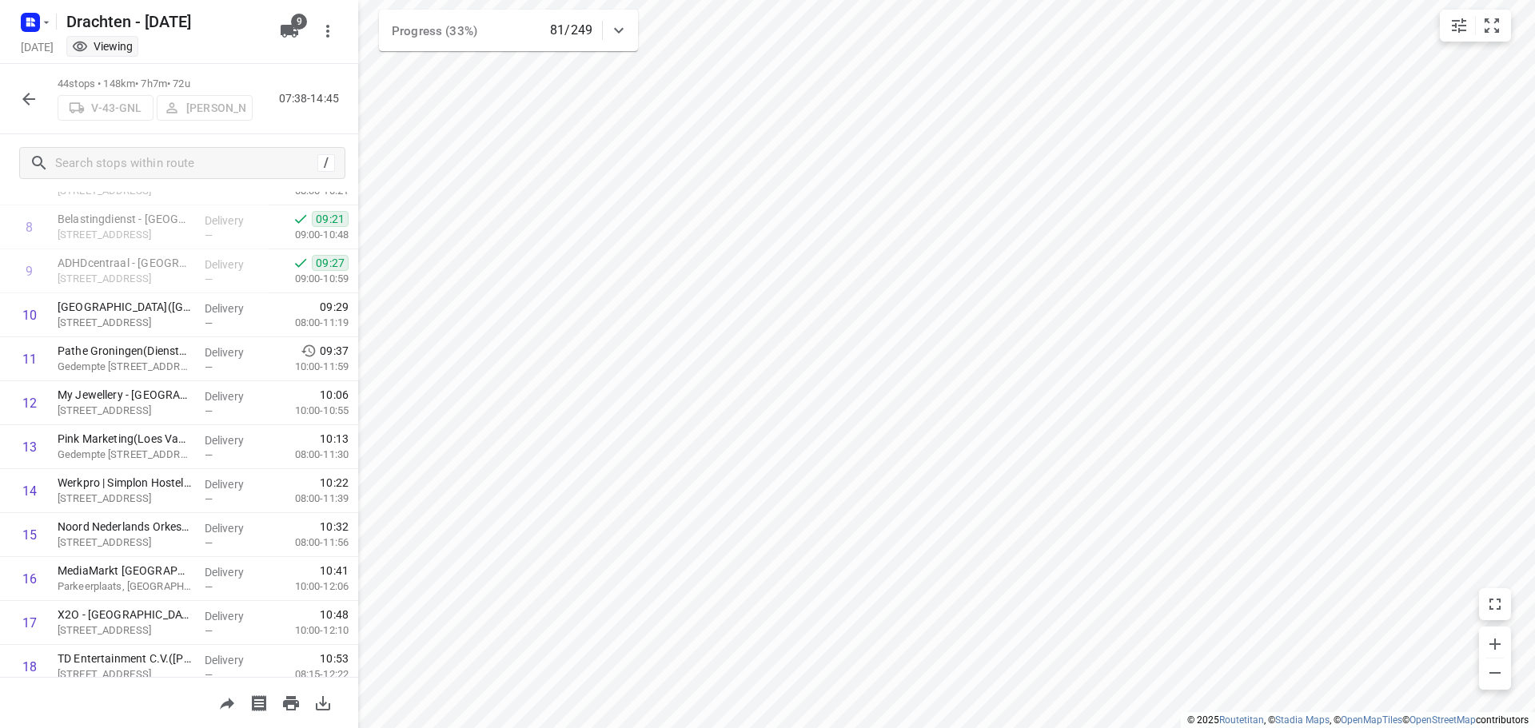
click at [20, 102] on icon "button" at bounding box center [28, 99] width 19 height 19
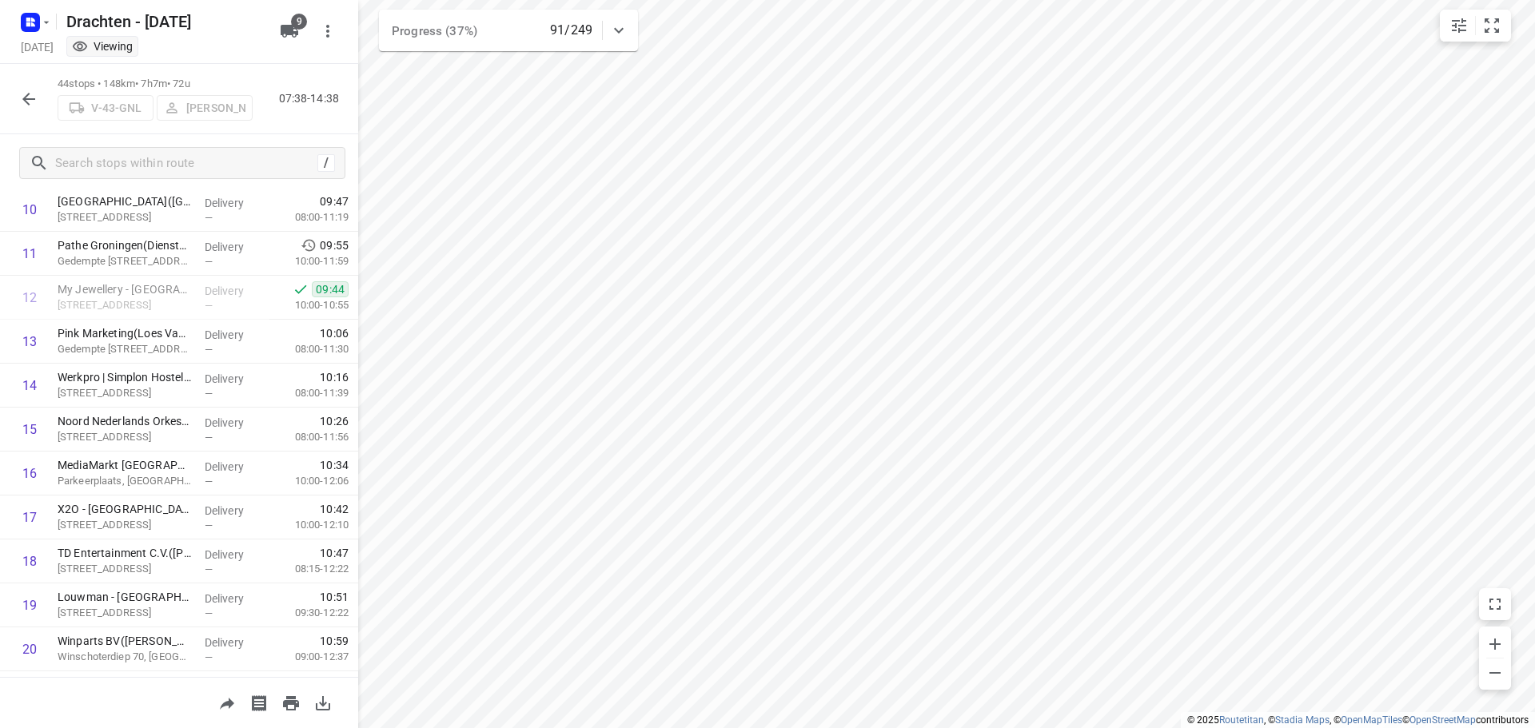
click at [12, 106] on div "44 stops • 148km • 7h7m • 72u V-43-[PERSON_NAME] 07:38-14:38" at bounding box center [179, 99] width 358 height 70
click at [22, 106] on icon "button" at bounding box center [28, 99] width 19 height 19
